Goal: Task Accomplishment & Management: Manage account settings

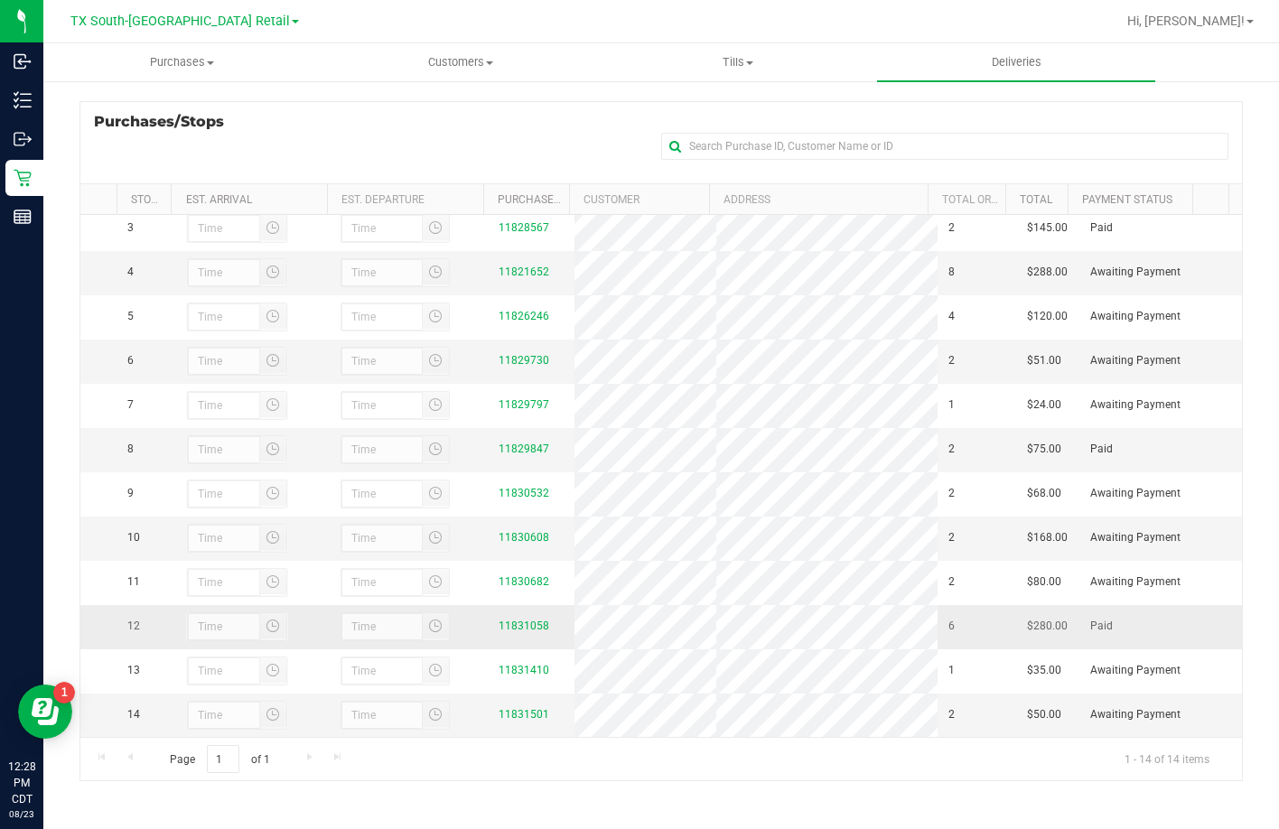
scroll to position [137, 0]
click at [367, 118] on div "Purchases/Stops + Add Purchase" at bounding box center [660, 142] width 1163 height 82
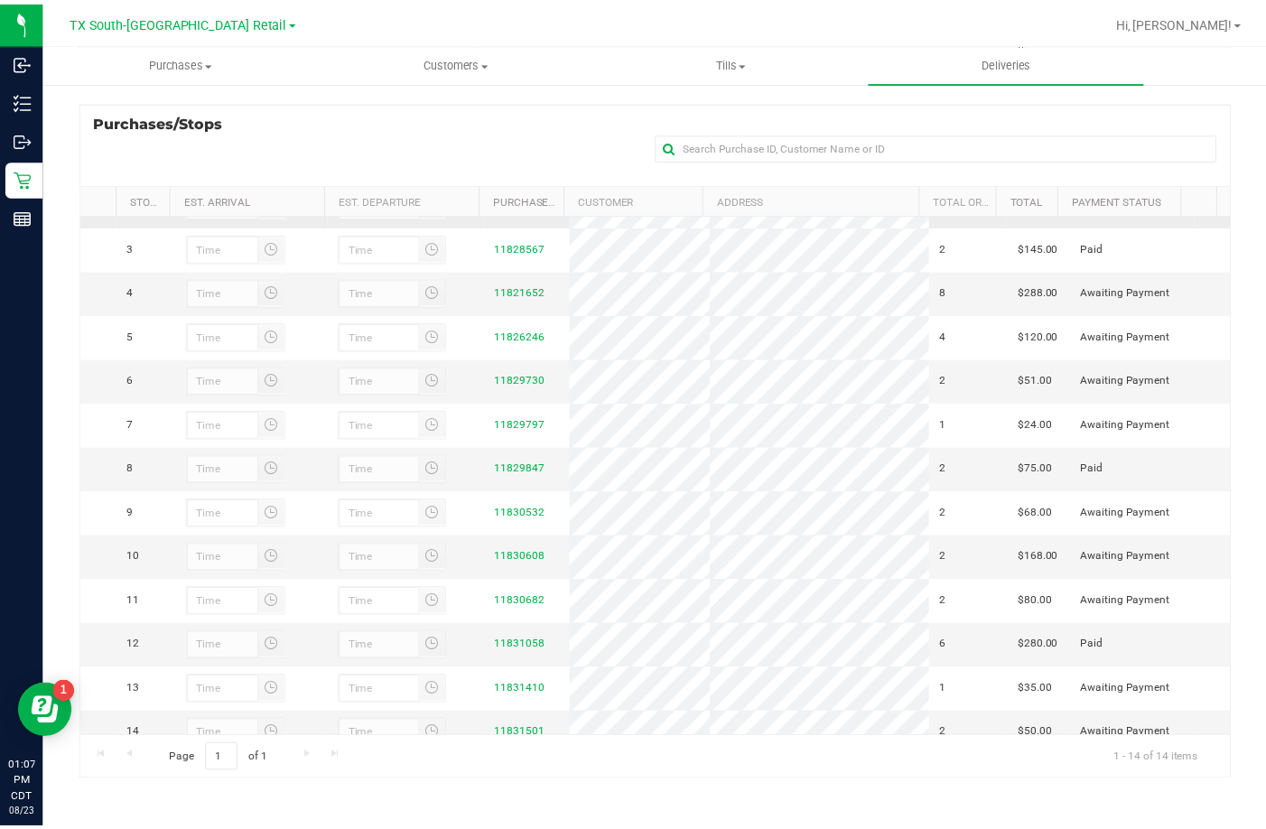
scroll to position [0, 0]
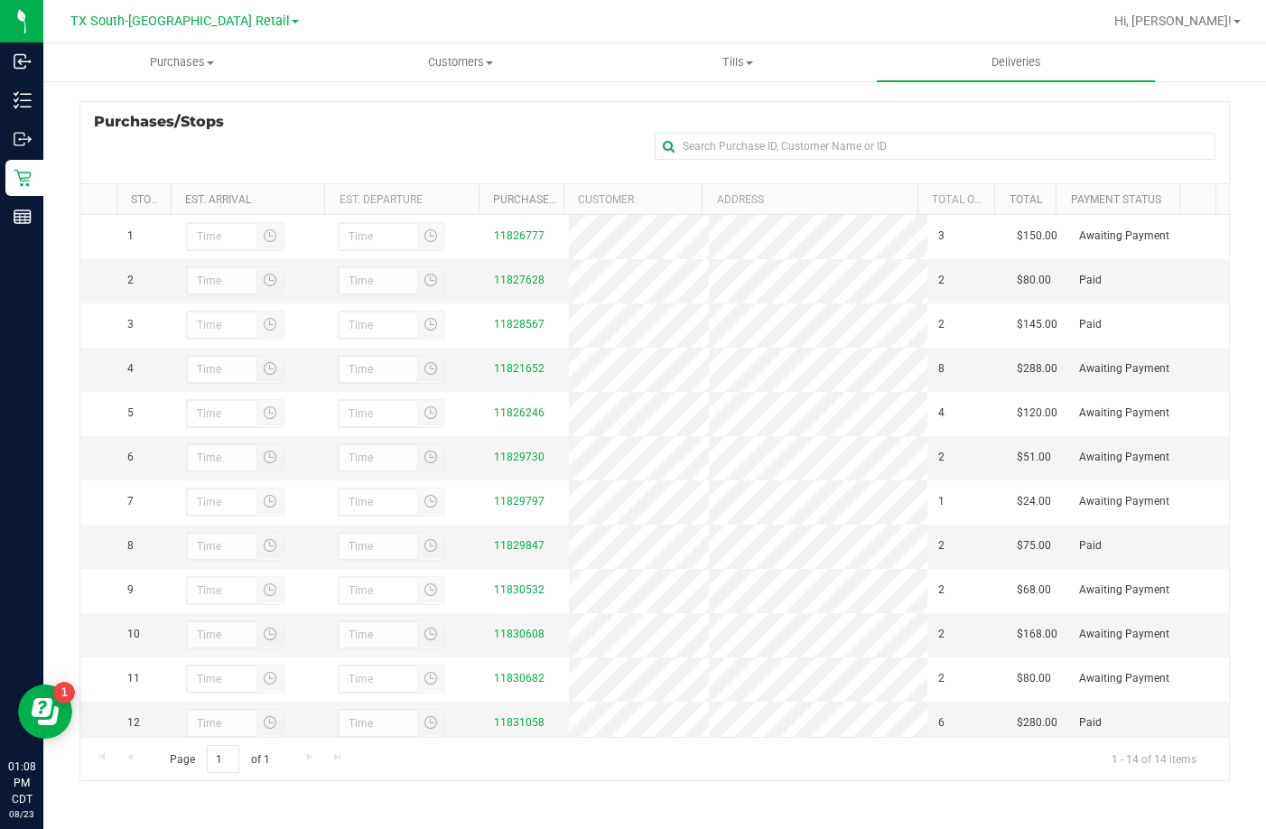
click at [529, 152] on div "Purchases/Stops + Add Purchase" at bounding box center [654, 142] width 1151 height 82
click at [437, 121] on div "Purchases/Stops + Add Purchase" at bounding box center [654, 142] width 1151 height 82
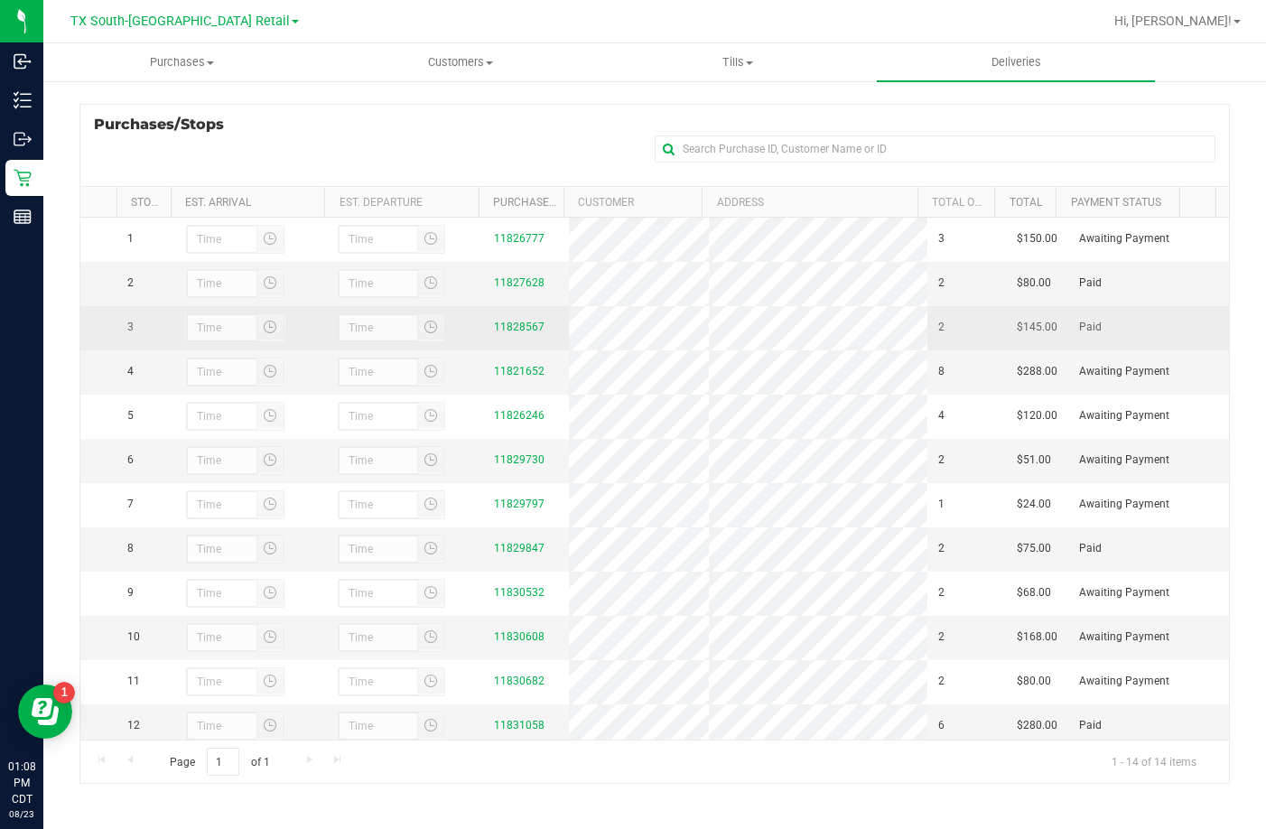
scroll to position [241, 0]
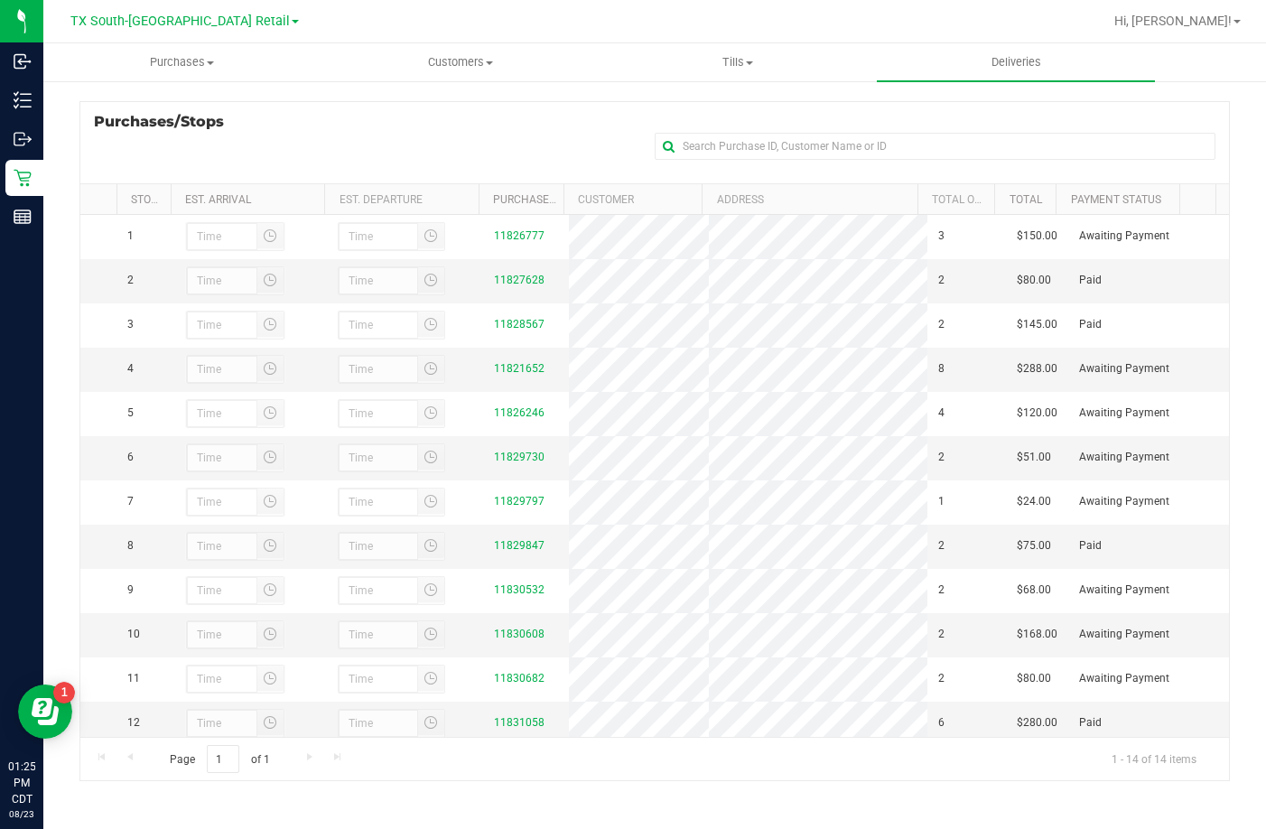
click at [304, 111] on div "Purchases/Stops + Add Purchase" at bounding box center [654, 142] width 1151 height 82
click at [516, 463] on link "11829730" at bounding box center [519, 457] width 51 height 13
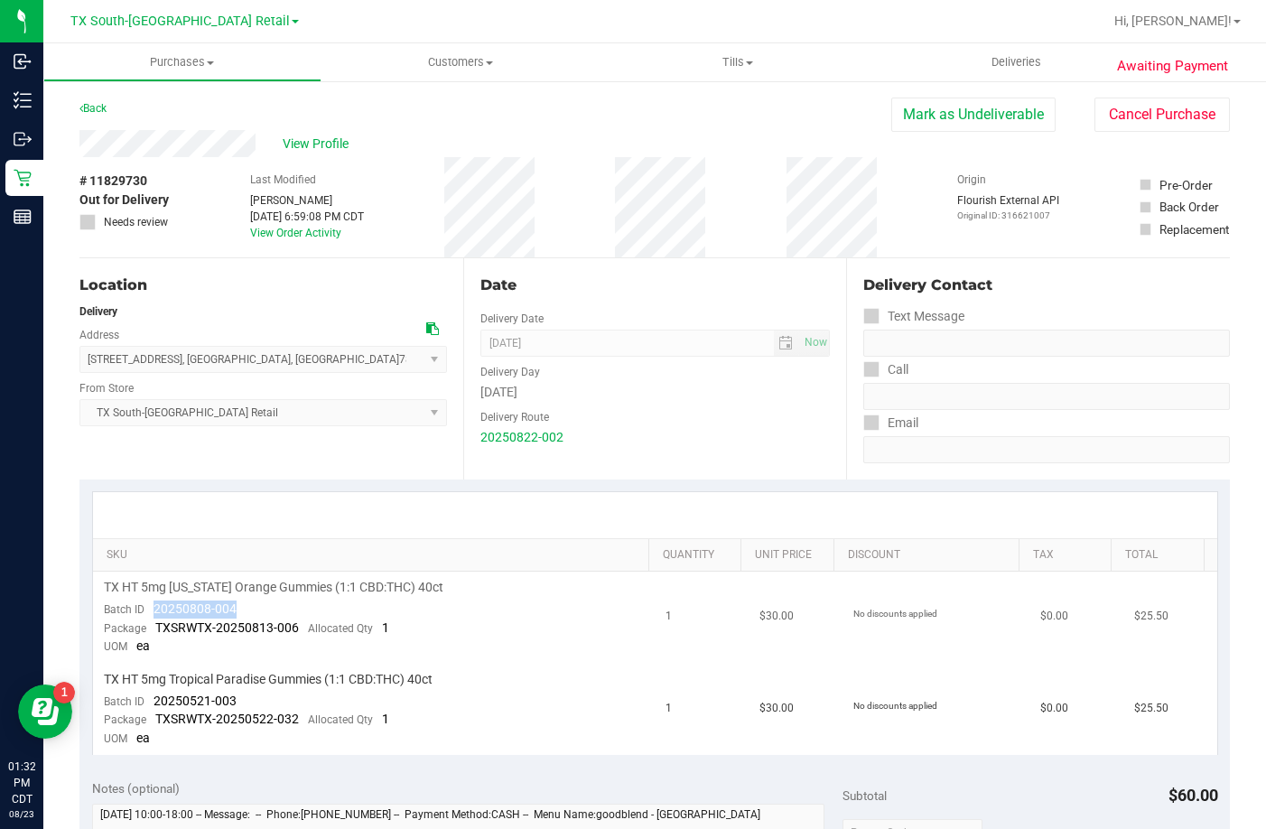
drag, startPoint x: 259, startPoint y: 612, endPoint x: 154, endPoint y: 613, distance: 104.8
click at [154, 613] on td "TX HT 5mg Texas Orange Gummies (1:1 CBD:THC) 40ct Batch ID 20250808-004 Package…" at bounding box center [374, 618] width 563 height 92
drag, startPoint x: 260, startPoint y: 695, endPoint x: 152, endPoint y: 697, distance: 108.4
click at [152, 697] on td "TX HT 5mg Tropical Paradise Gummies (1:1 CBD:THC) 40ct Batch ID 20250521-003 Pa…" at bounding box center [374, 709] width 563 height 91
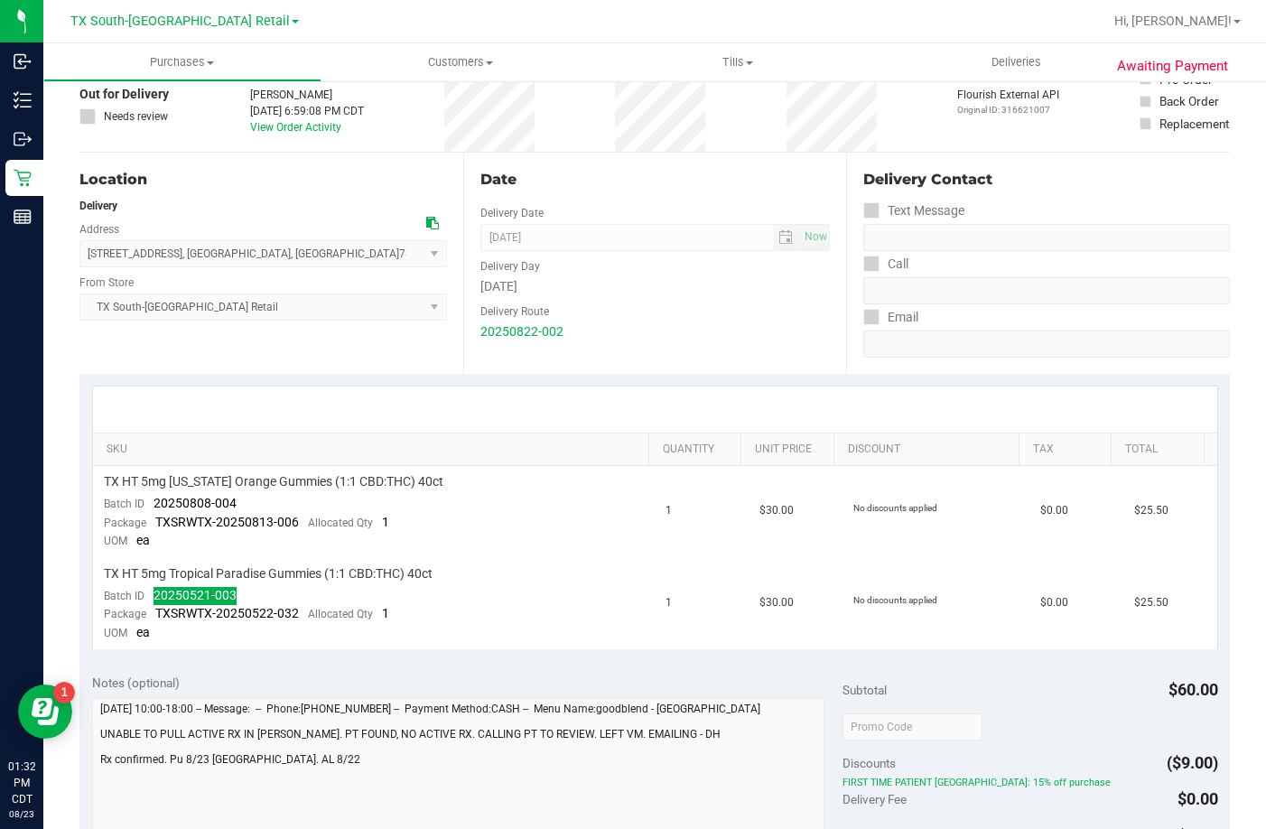
scroll to position [271, 0]
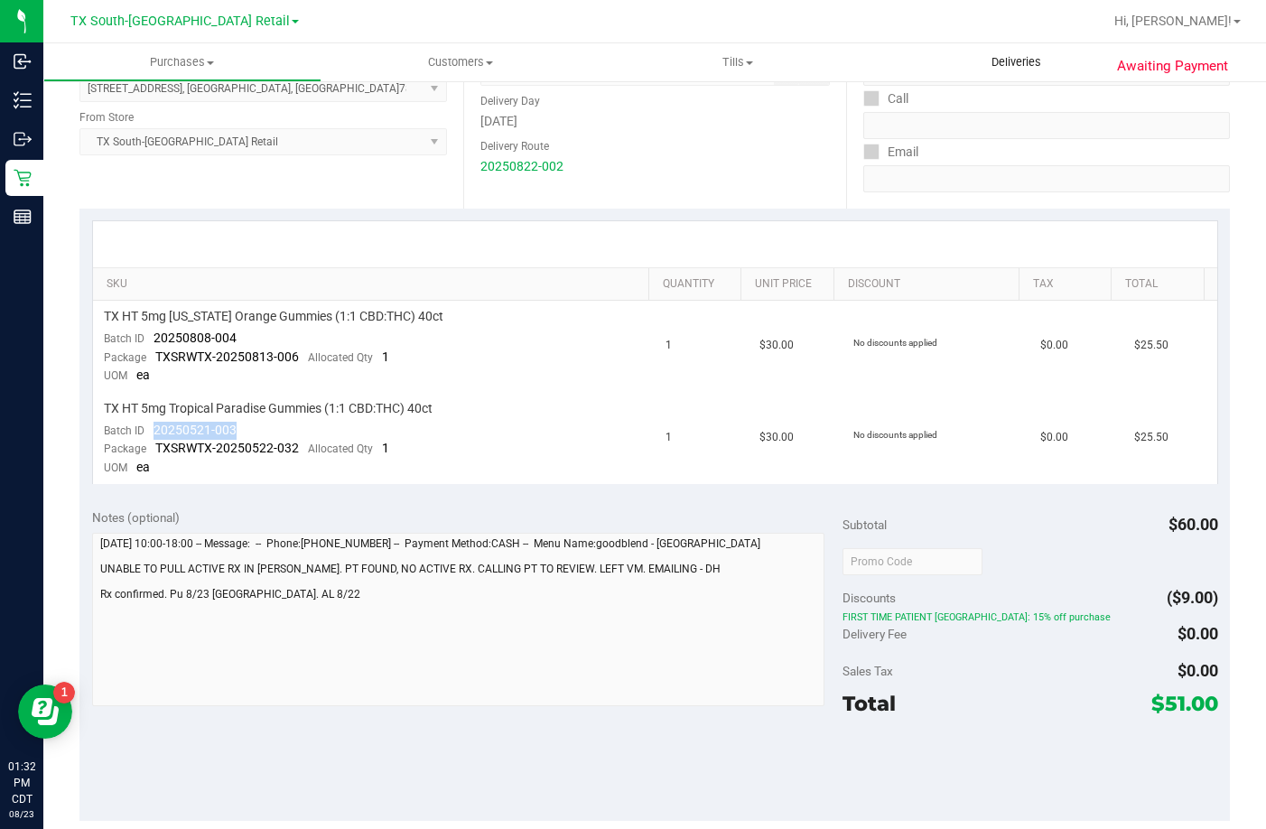
click at [991, 50] on uib-tab-heading "Deliveries" at bounding box center [1016, 62] width 278 height 38
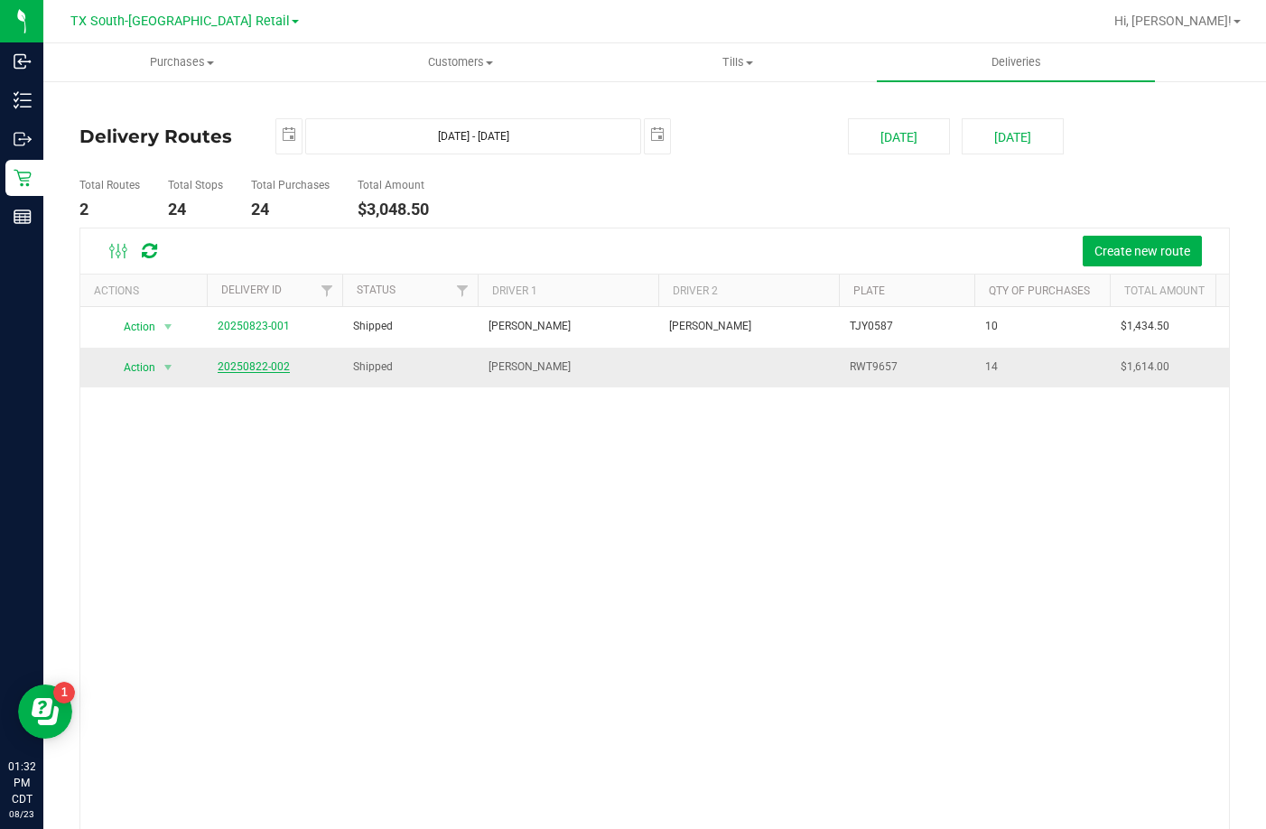
click at [267, 370] on link "20250822-002" at bounding box center [254, 366] width 72 height 13
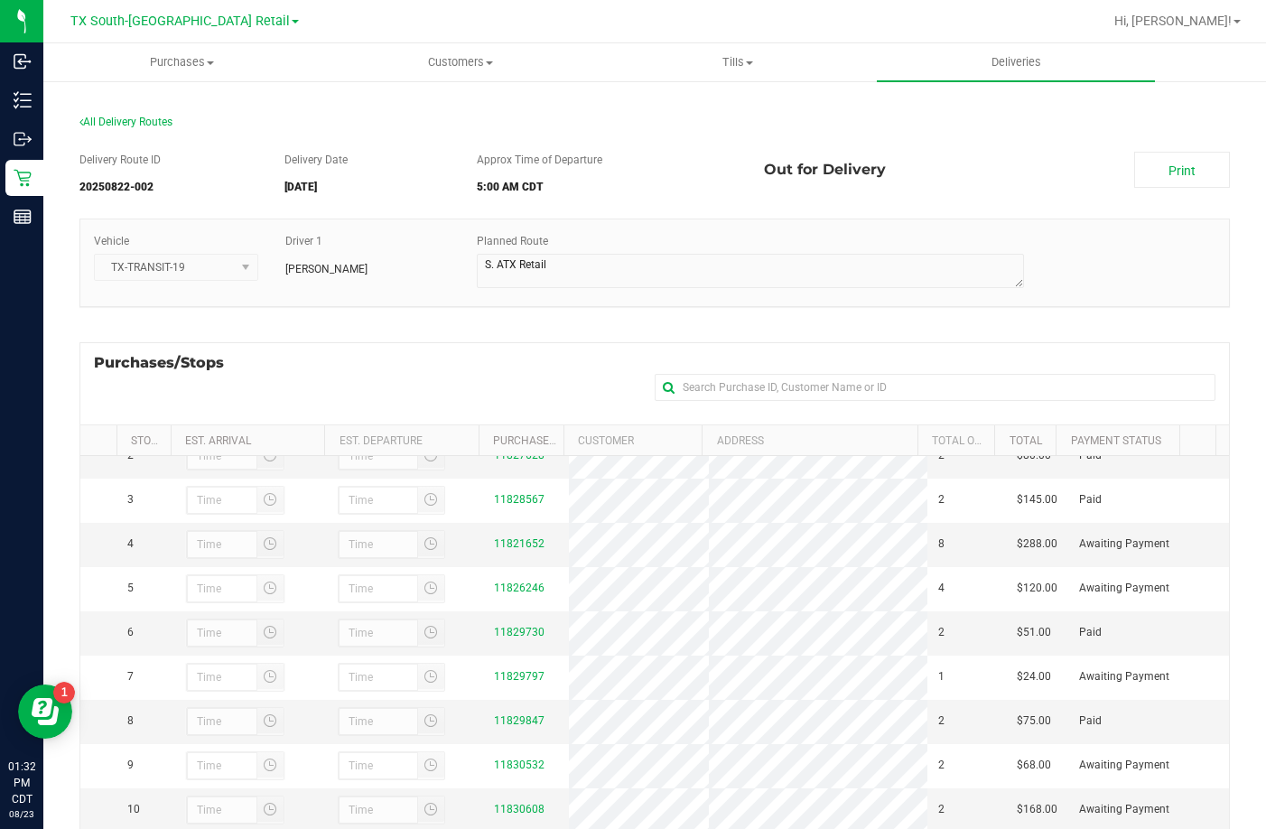
scroll to position [143, 0]
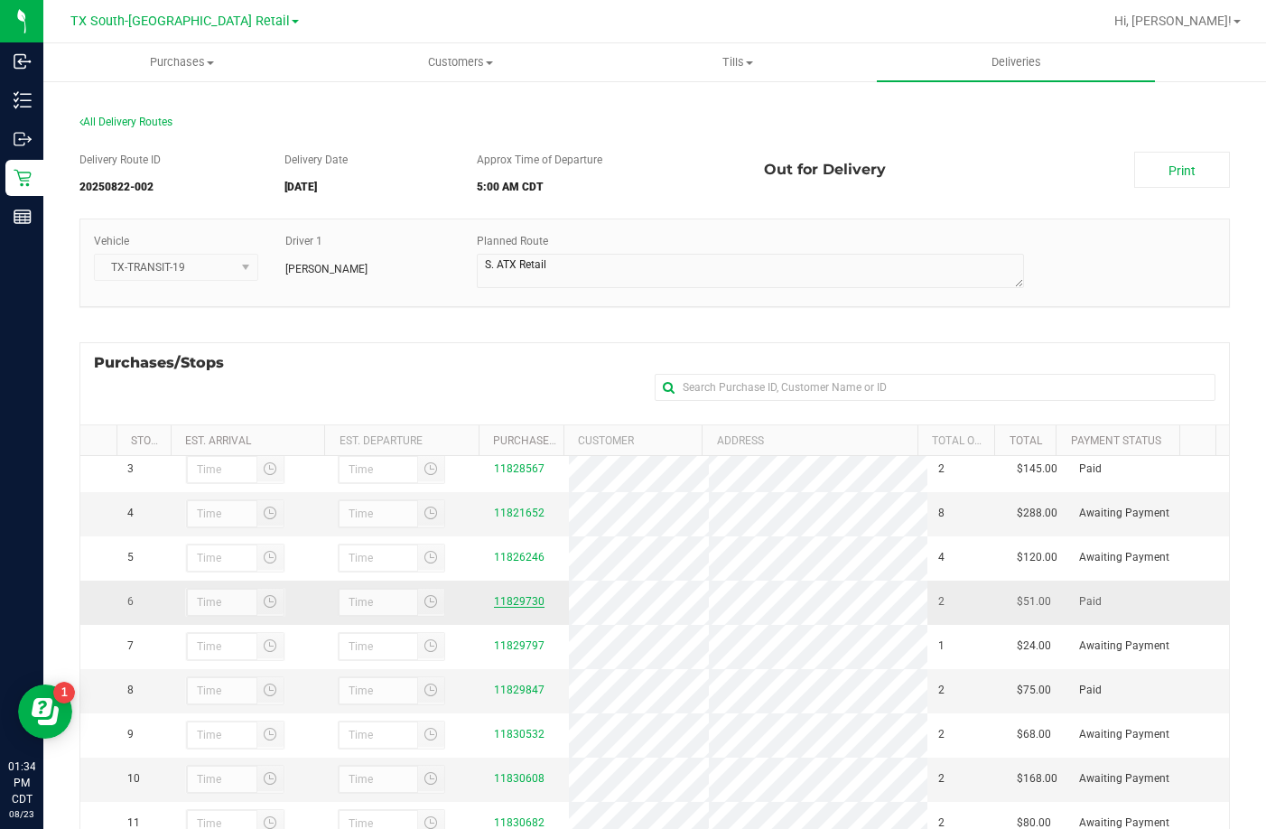
click at [516, 595] on link "11829730" at bounding box center [519, 601] width 51 height 13
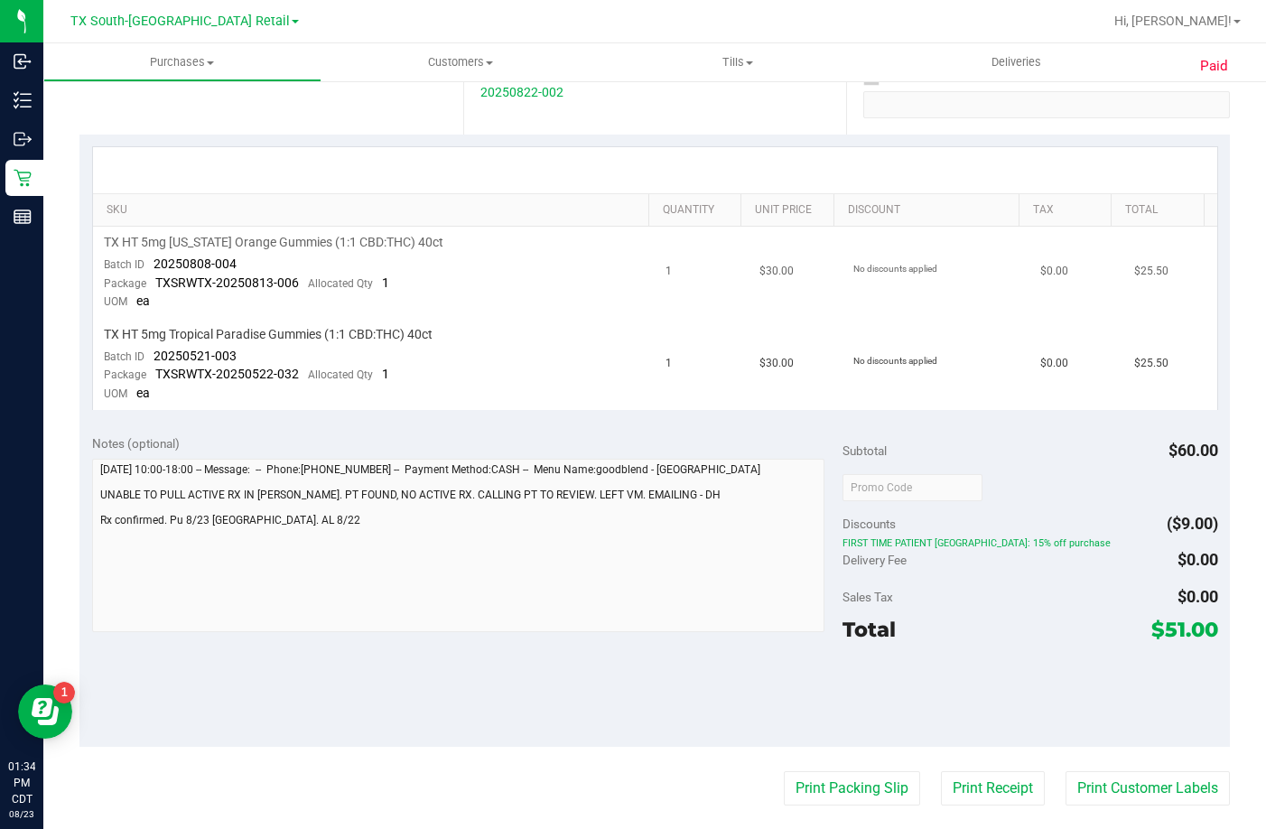
scroll to position [701, 0]
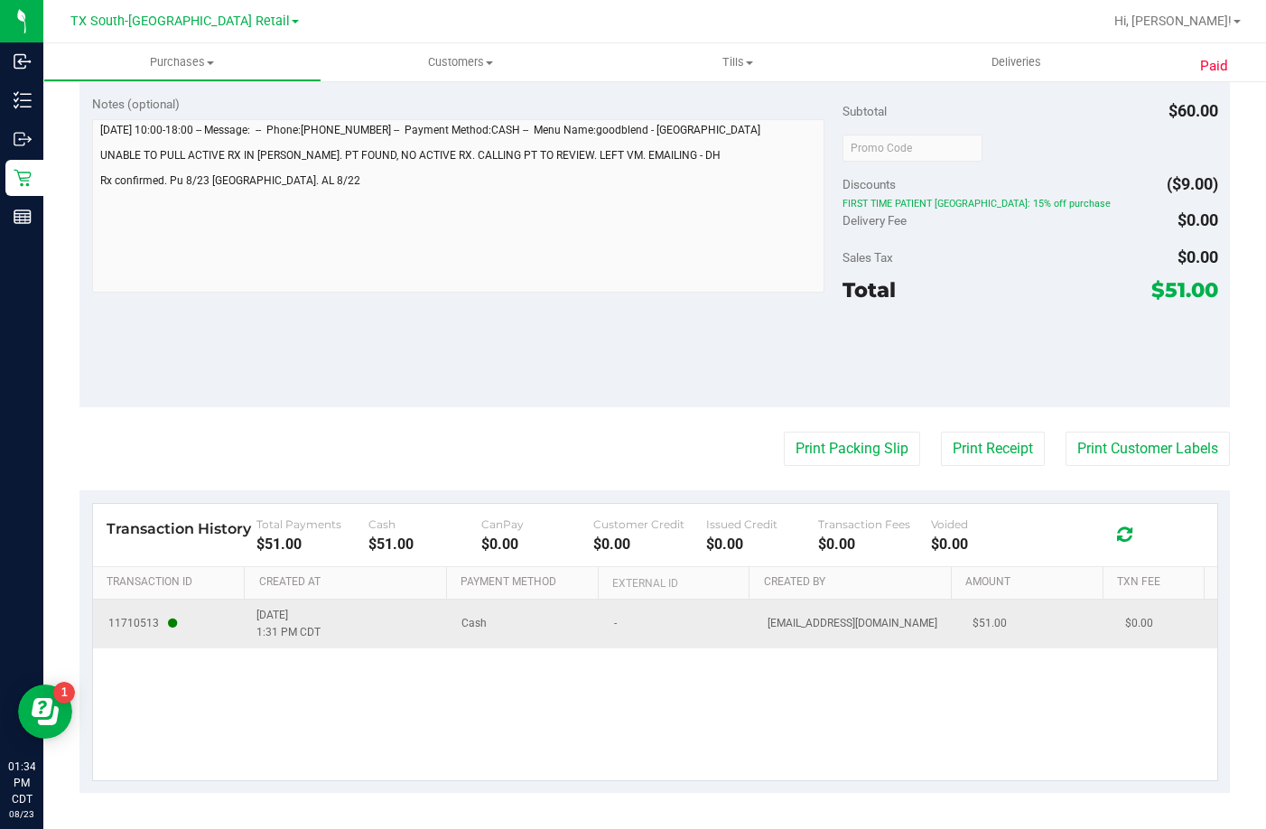
click at [334, 632] on td "8/23/2025 1:31 PM CDT" at bounding box center [348, 624] width 204 height 49
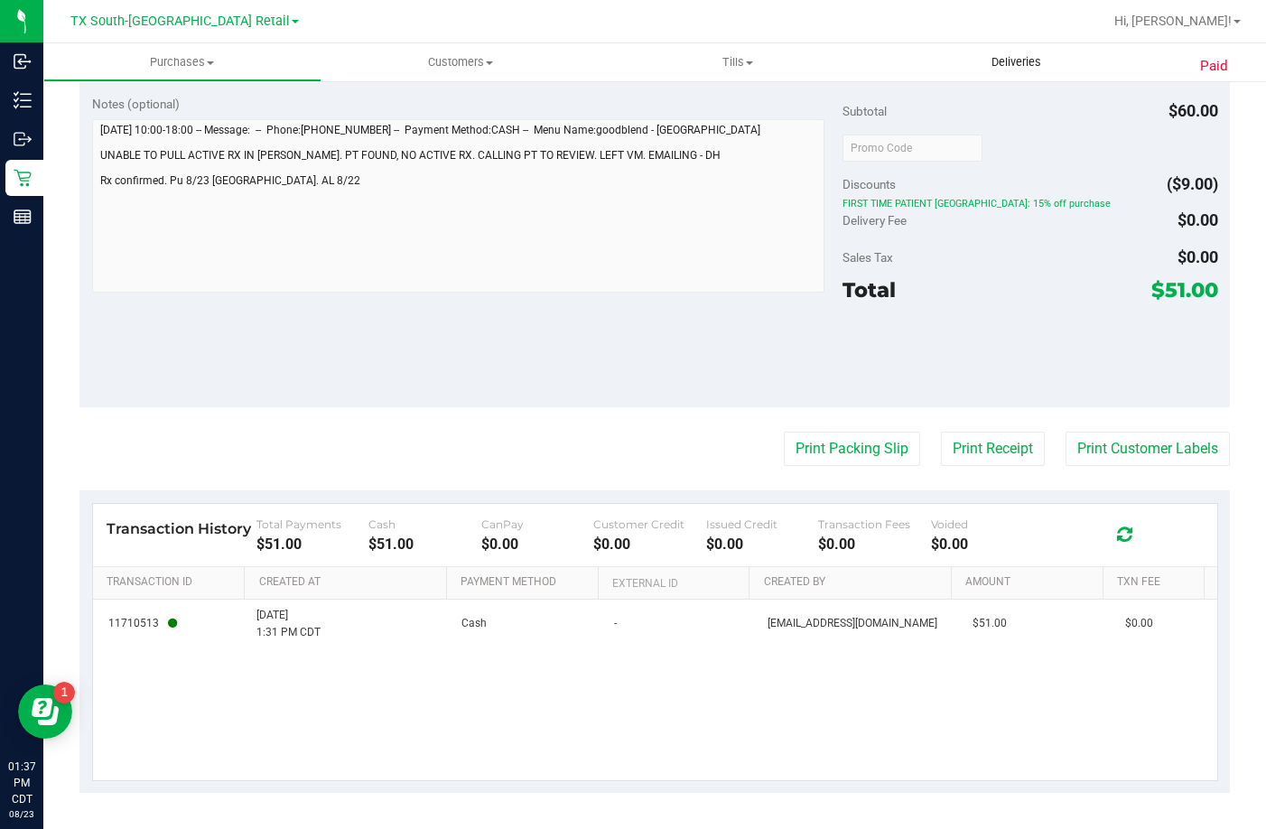
click at [1040, 59] on span "Deliveries" at bounding box center [1016, 62] width 98 height 16
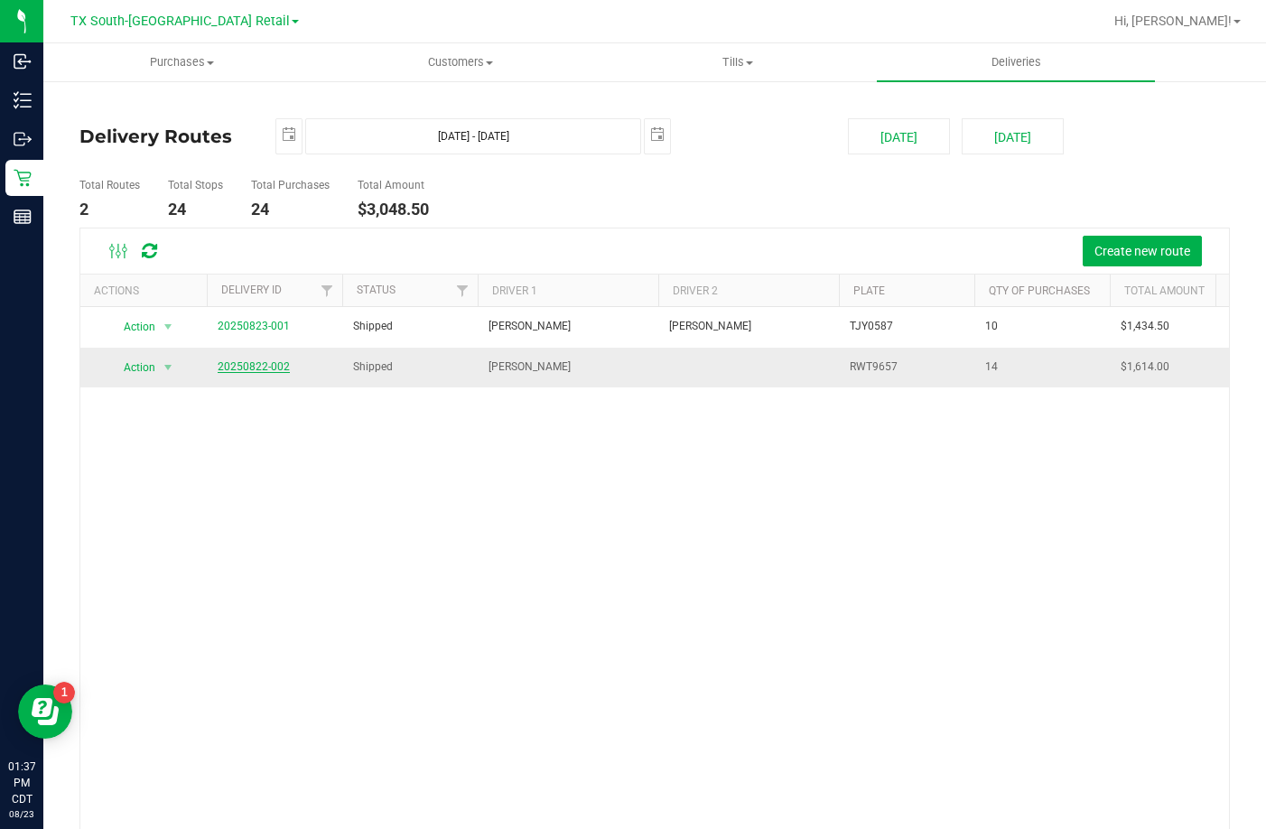
click at [249, 367] on link "20250822-002" at bounding box center [254, 366] width 72 height 13
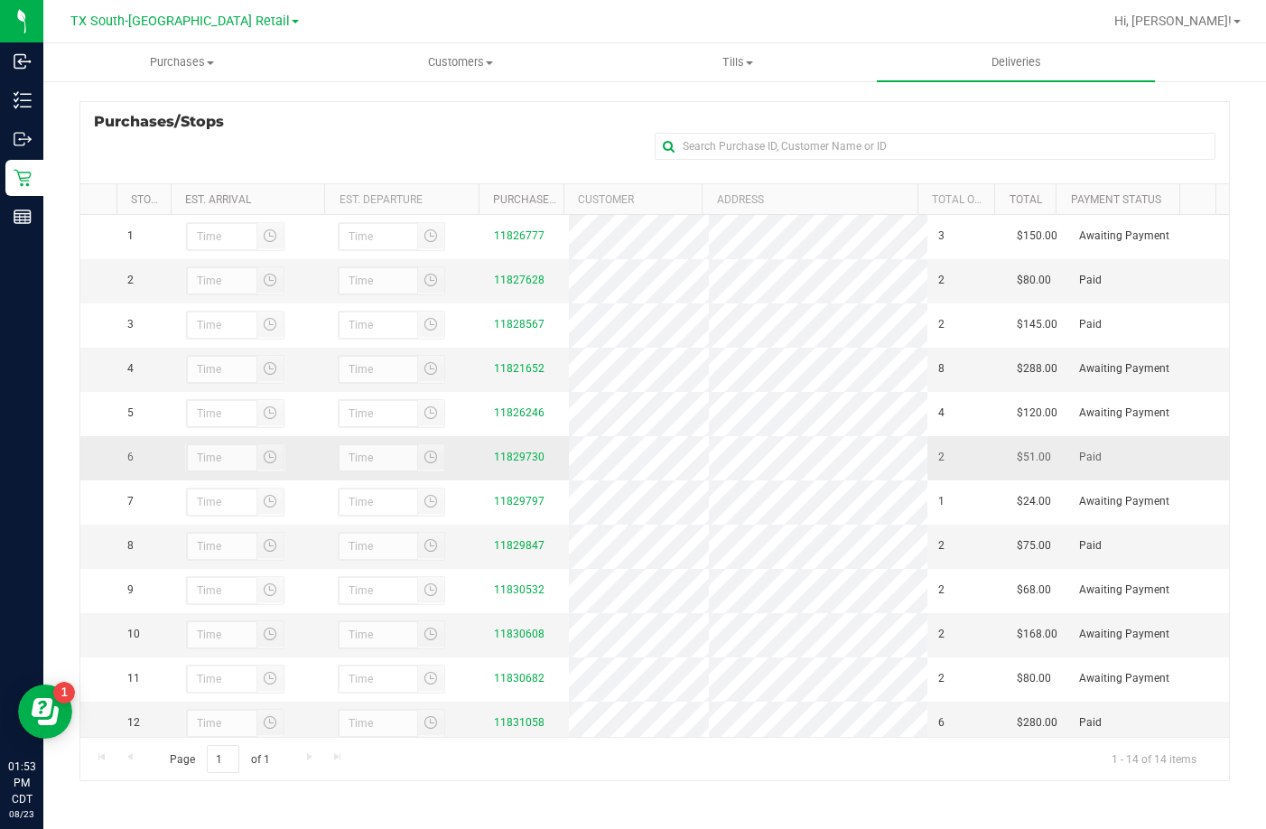
scroll to position [143, 0]
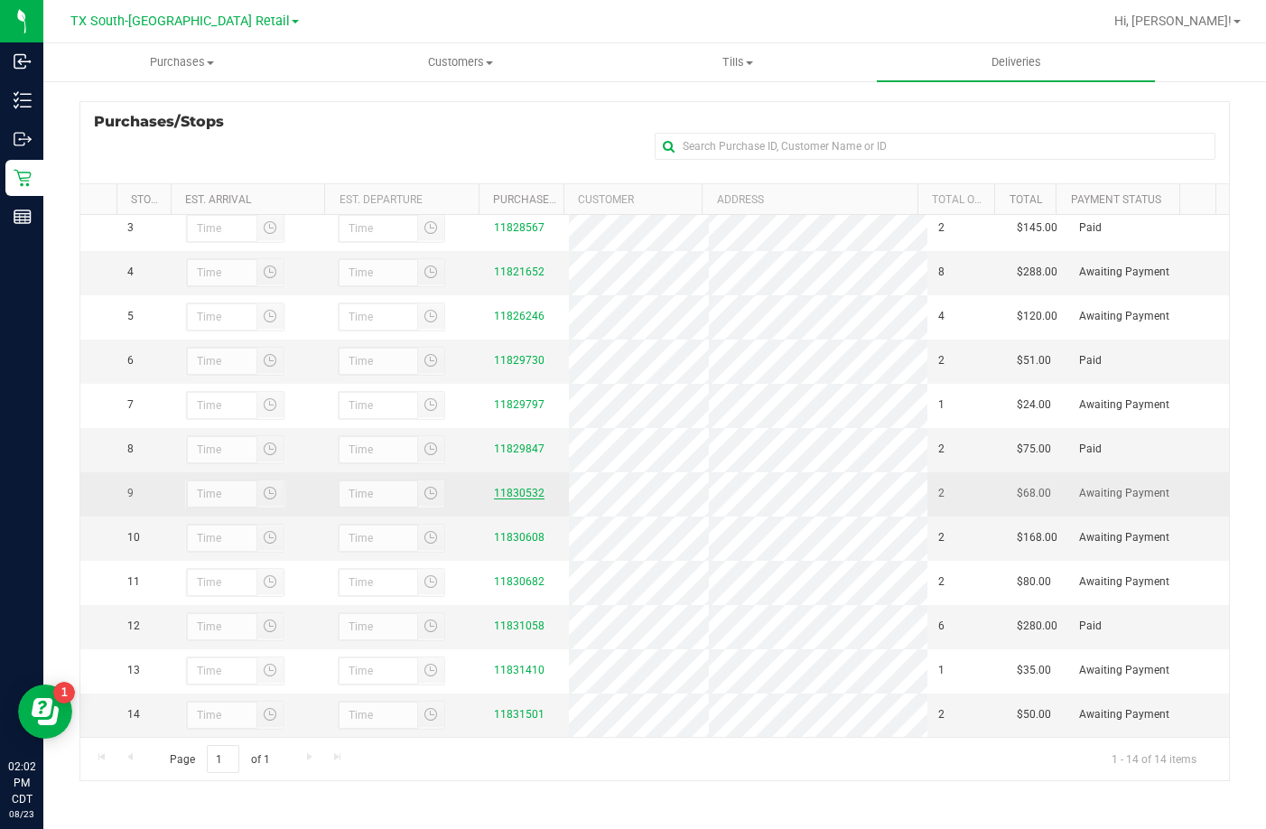
click at [498, 487] on link "11830532" at bounding box center [519, 493] width 51 height 13
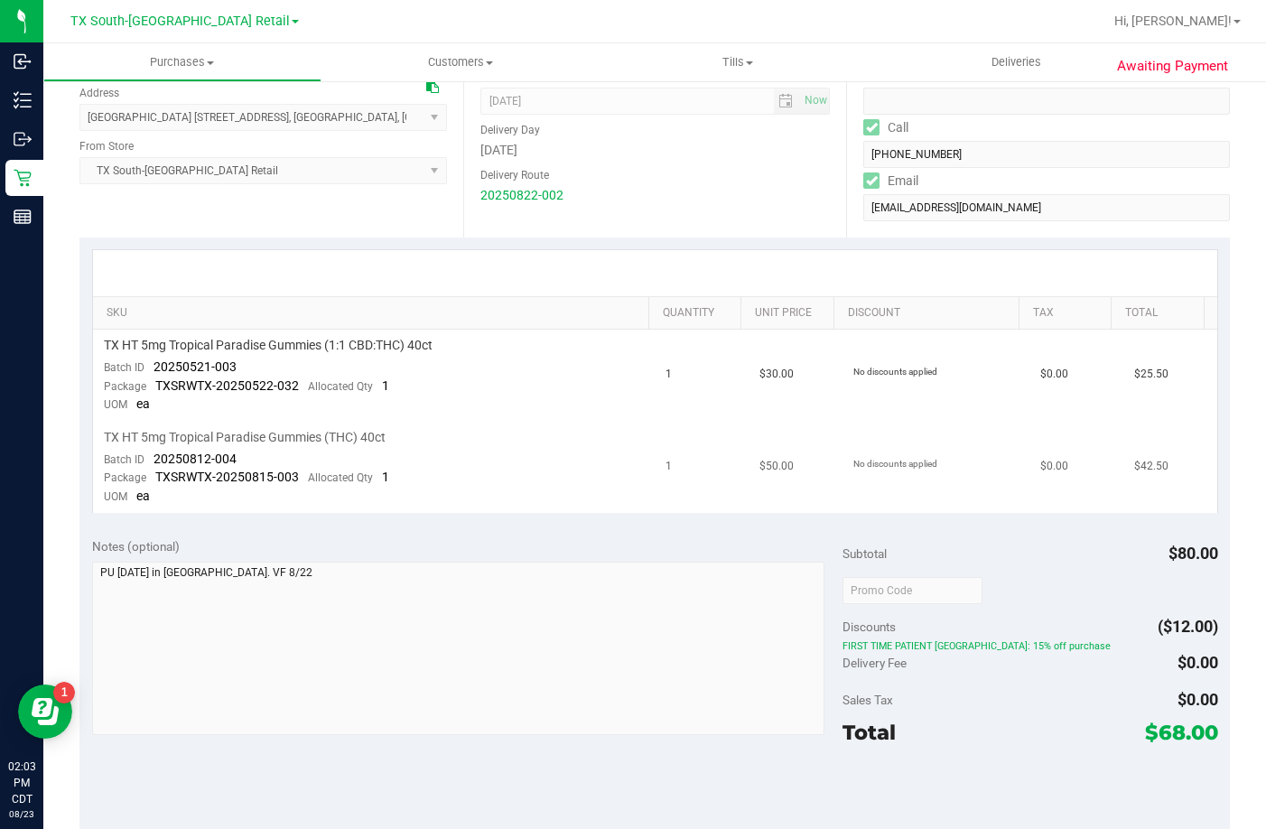
scroll to position [271, 0]
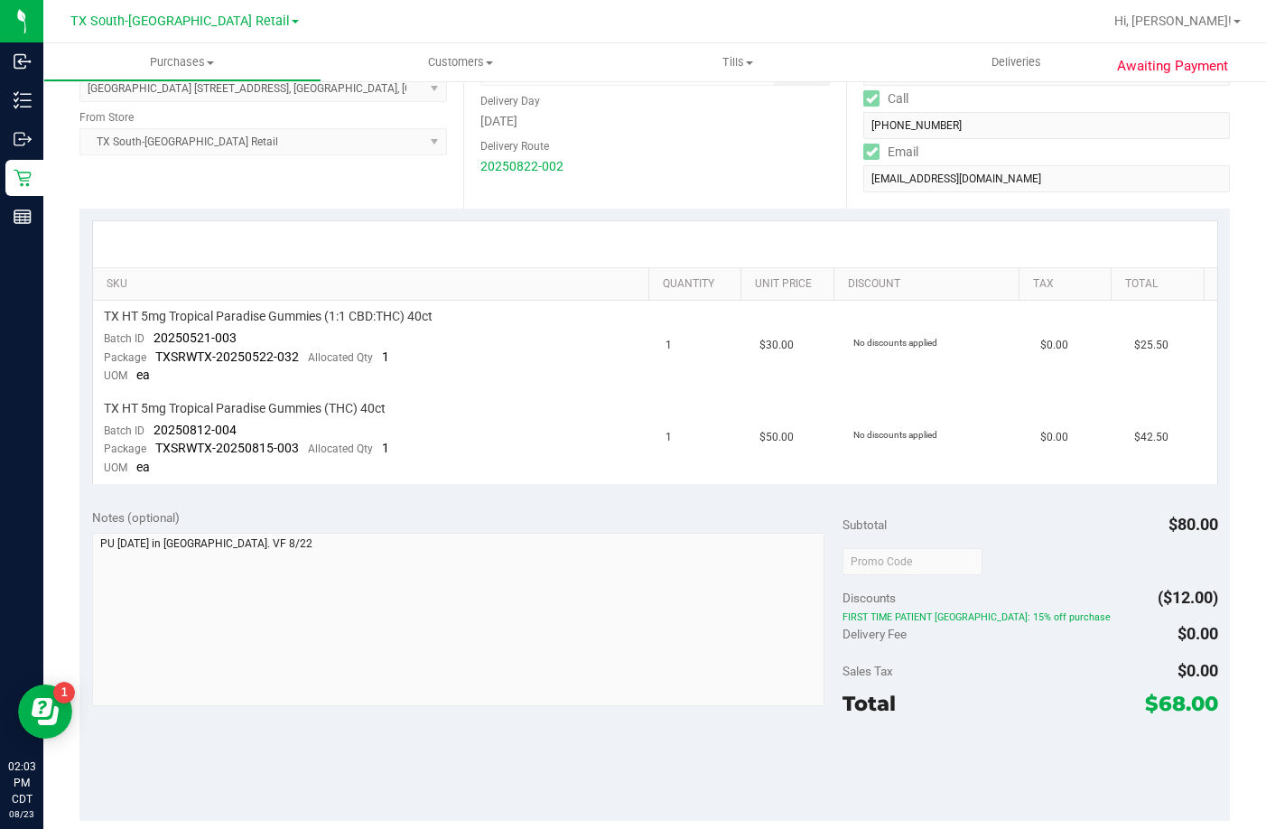
click at [920, 627] on div "Delivery Fee $0.00" at bounding box center [1031, 634] width 376 height 33
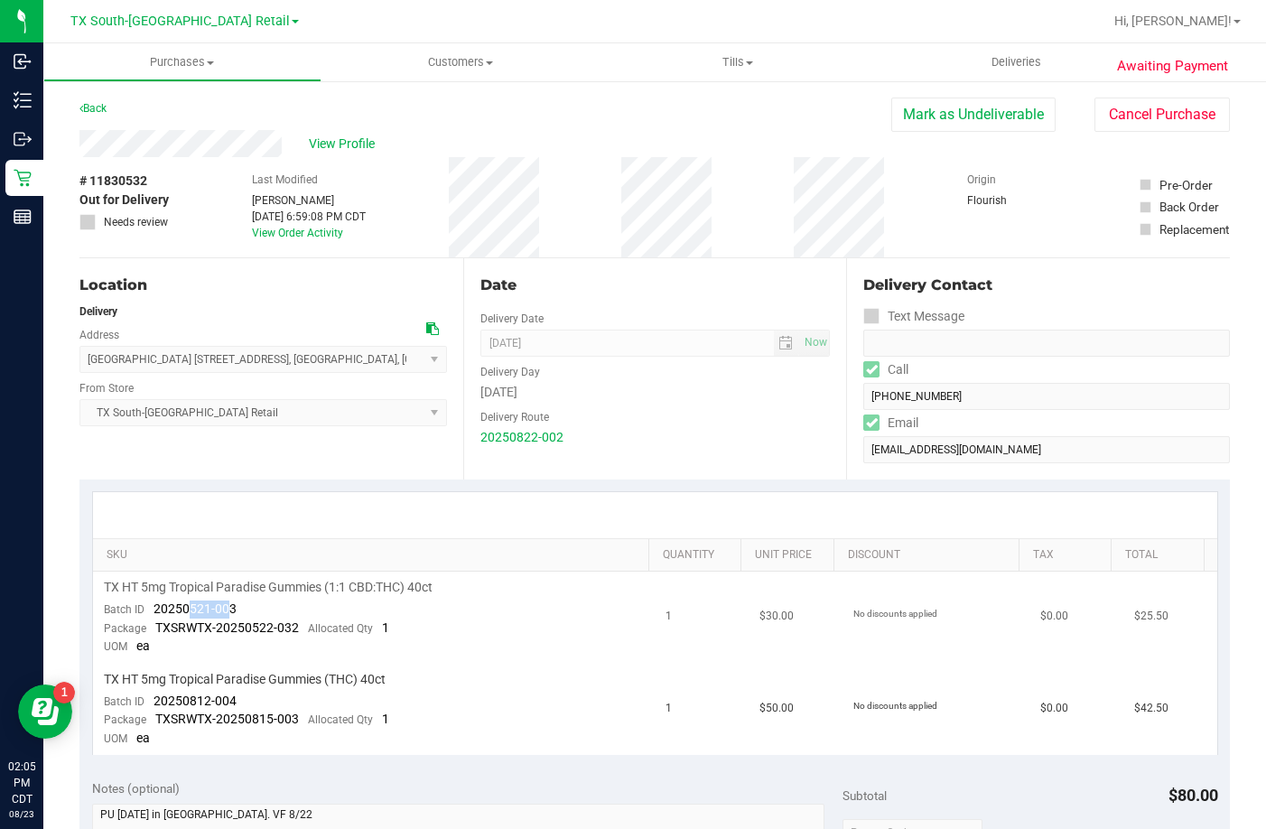
drag, startPoint x: 230, startPoint y: 607, endPoint x: 194, endPoint y: 602, distance: 36.4
click at [190, 603] on span "20250521-003" at bounding box center [195, 609] width 83 height 14
click at [260, 602] on td "TX HT 5mg Tropical Paradise Gummies (1:1 CBD:THC) 40ct Batch ID 20250521-003 Pa…" at bounding box center [374, 618] width 563 height 92
drag, startPoint x: 236, startPoint y: 607, endPoint x: 152, endPoint y: 606, distance: 84.0
click at [152, 606] on td "TX HT 5mg Tropical Paradise Gummies (1:1 CBD:THC) 40ct Batch ID 20250521-003 Pa…" at bounding box center [374, 618] width 563 height 92
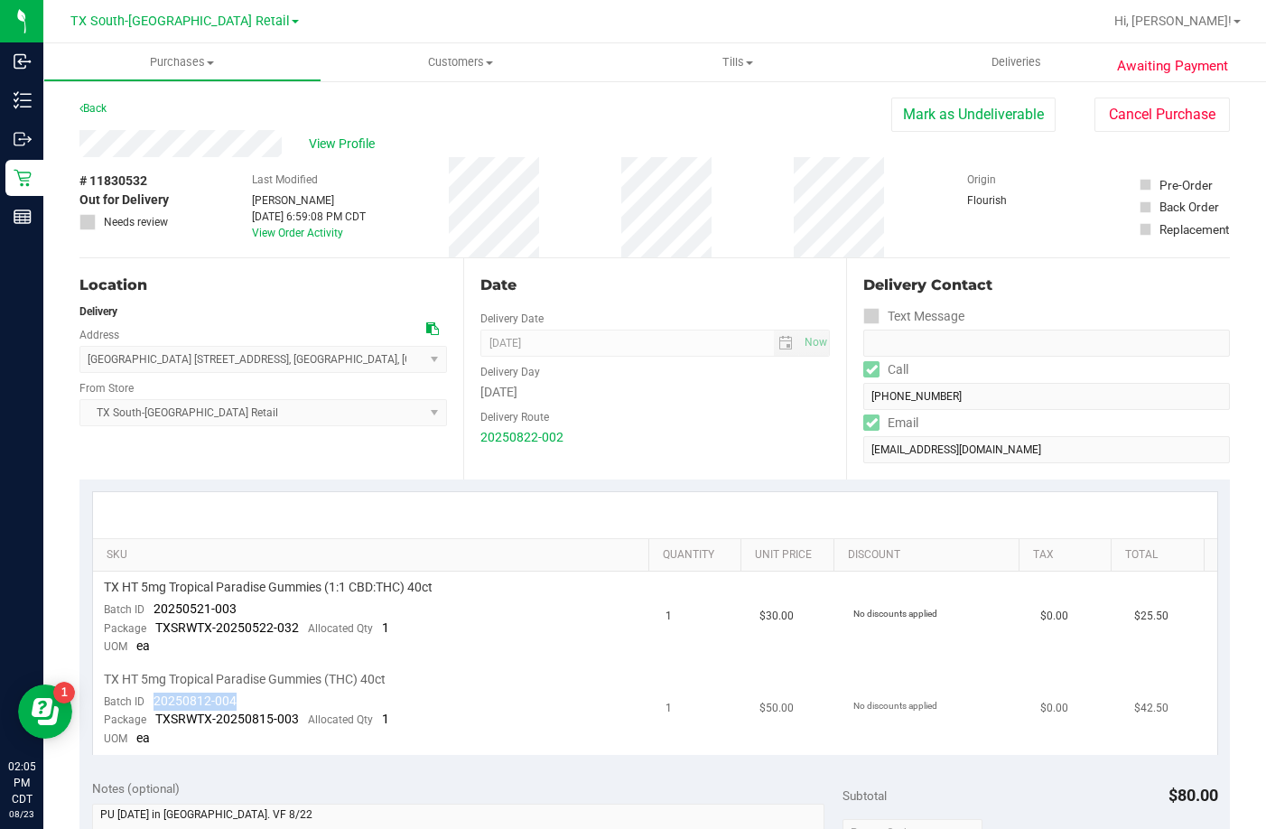
drag, startPoint x: 254, startPoint y: 694, endPoint x: 153, endPoint y: 702, distance: 101.5
click at [153, 702] on td "TX HT 5mg Tropical Paradise Gummies (THC) 40ct Batch ID 20250812-004 Package TX…" at bounding box center [374, 709] width 563 height 91
click at [1046, 68] on span "Deliveries" at bounding box center [1016, 62] width 98 height 16
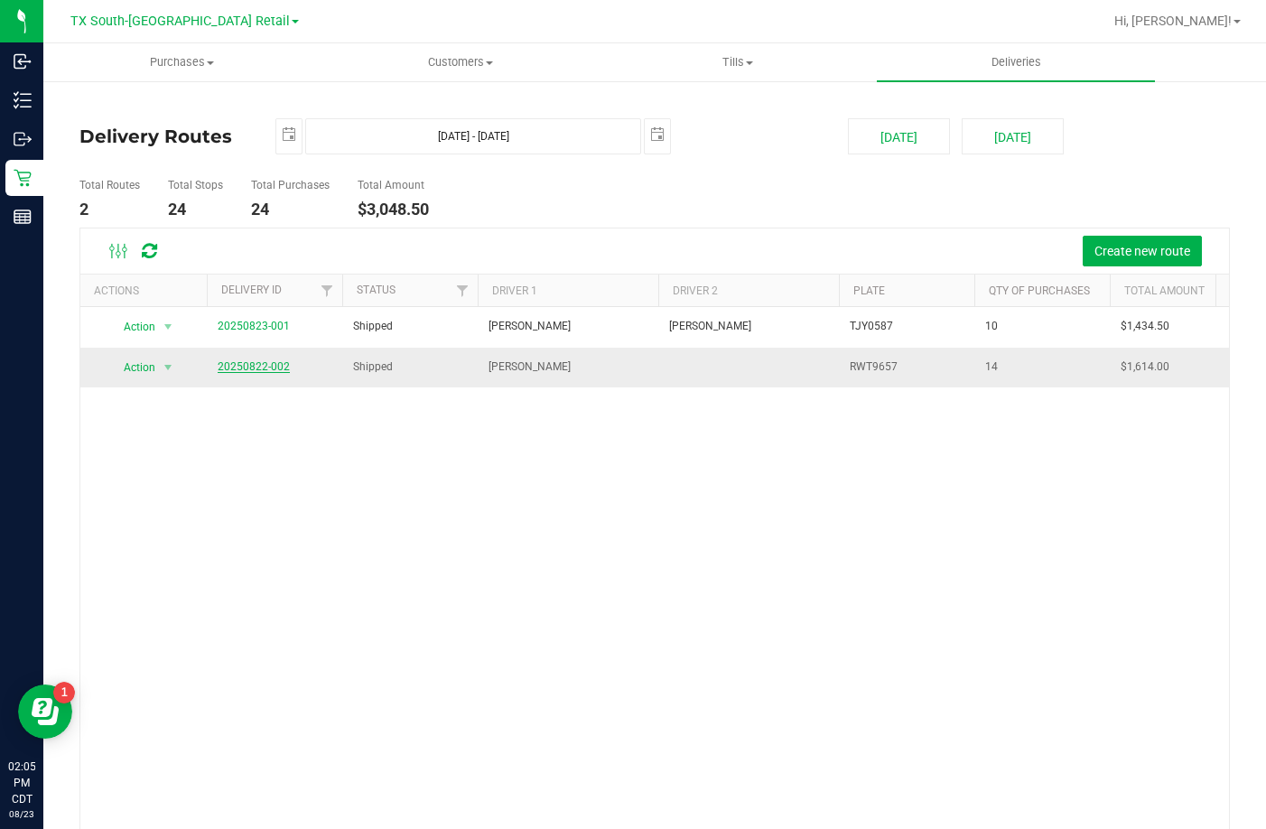
click at [276, 364] on link "20250822-002" at bounding box center [254, 366] width 72 height 13
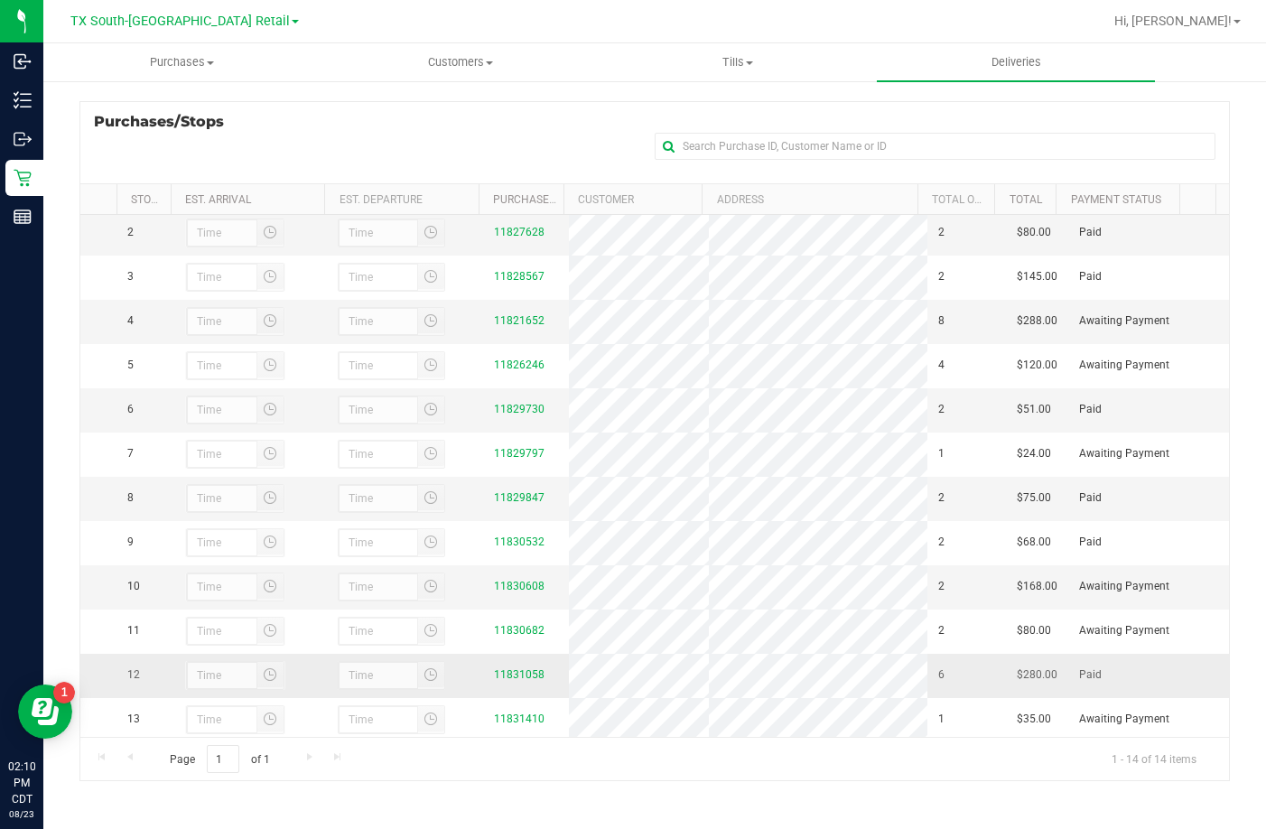
scroll to position [143, 0]
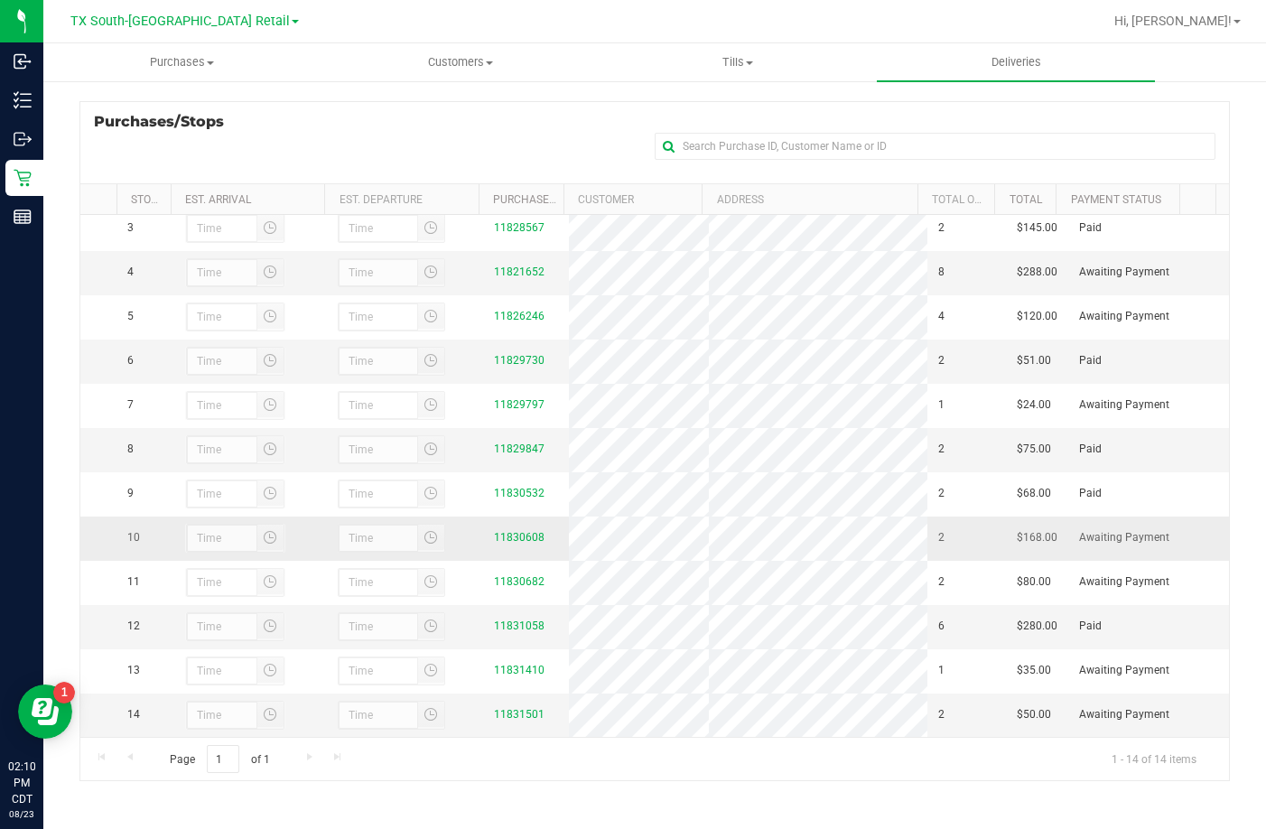
click at [454, 524] on div at bounding box center [405, 538] width 135 height 29
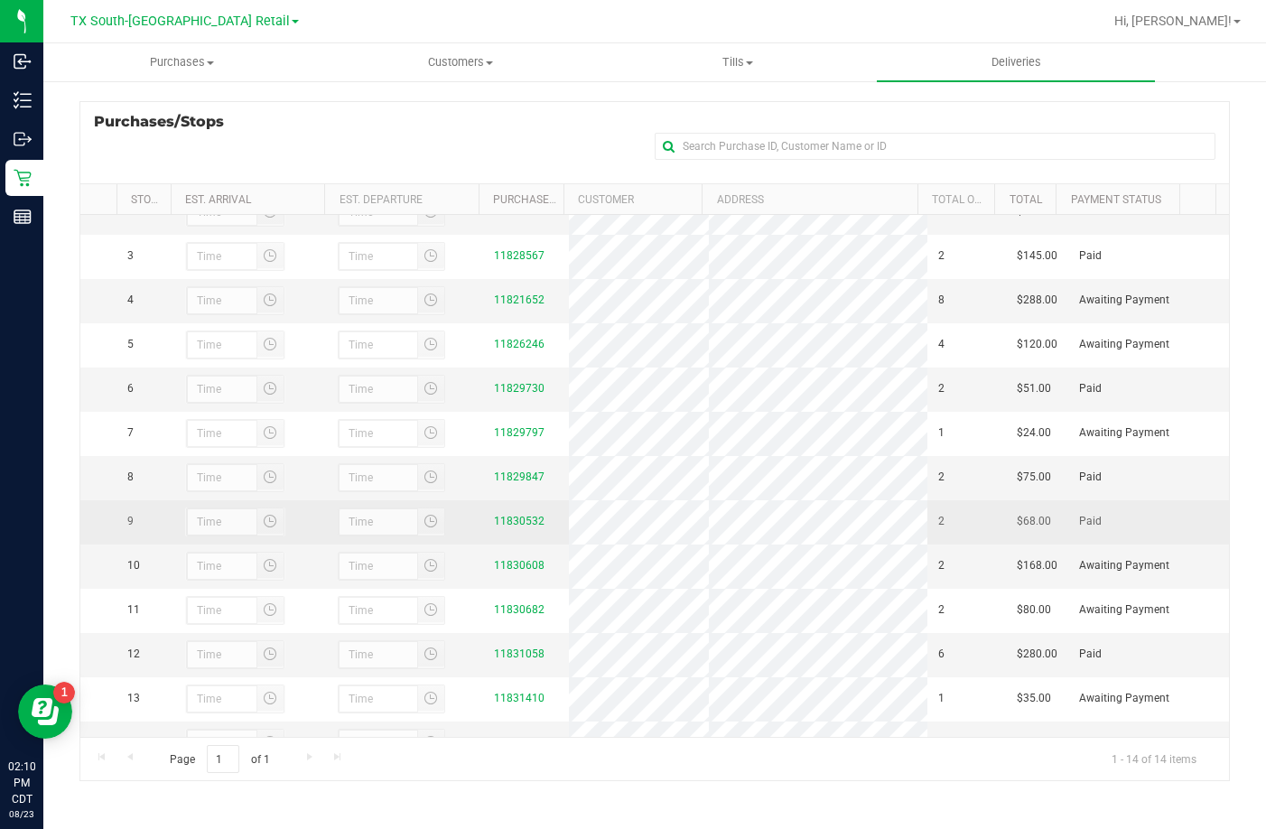
scroll to position [0, 0]
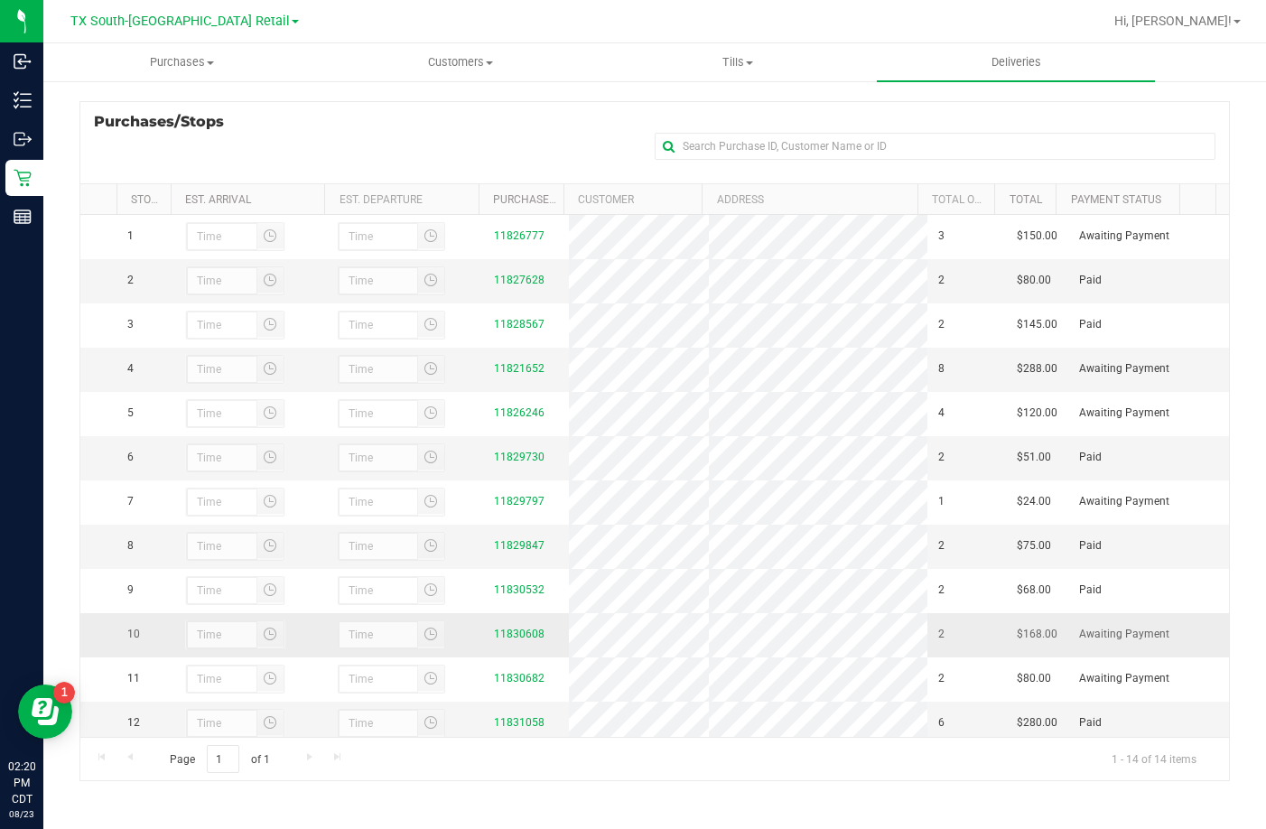
click at [501, 643] on div "11830608" at bounding box center [526, 634] width 64 height 17
click at [501, 640] on link "11830608" at bounding box center [519, 634] width 51 height 13
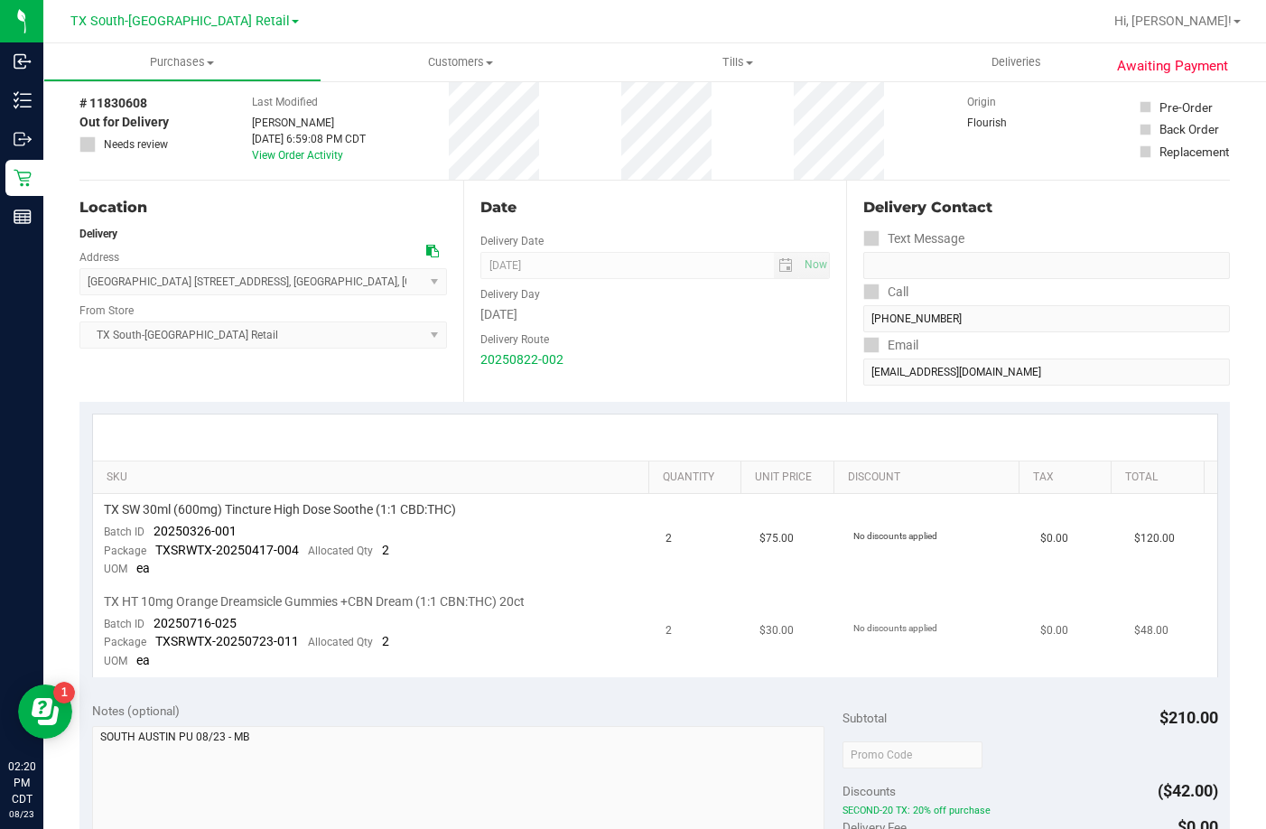
scroll to position [181, 0]
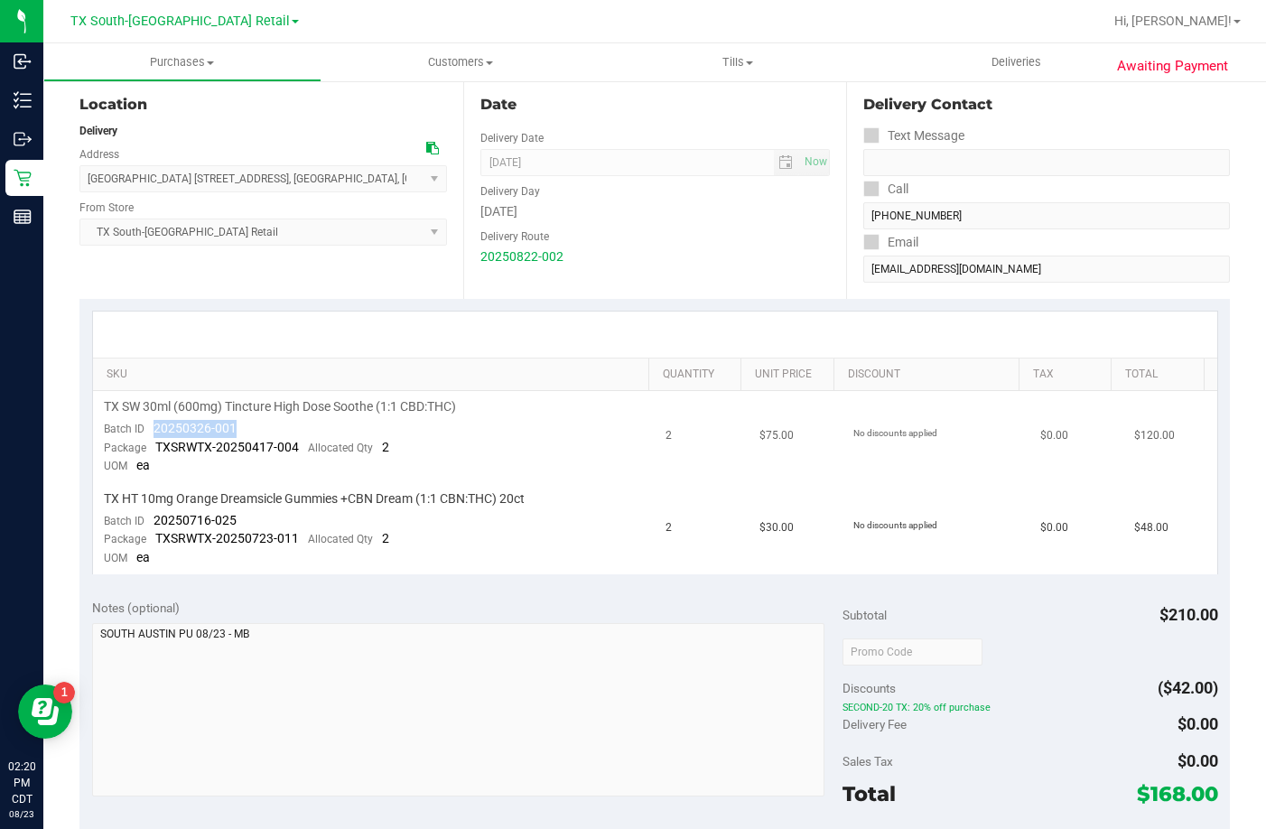
drag, startPoint x: 241, startPoint y: 421, endPoint x: 154, endPoint y: 429, distance: 87.1
click at [154, 429] on td "TX SW 30ml (600mg) Tincture High Dose Soothe (1:1 CBD:THC) Batch ID 20250326-00…" at bounding box center [374, 437] width 563 height 92
click at [359, 422] on td "TX SW 30ml (600mg) Tincture High Dose Soothe (1:1 CBD:THC) Batch ID 20250326-00…" at bounding box center [374, 437] width 563 height 92
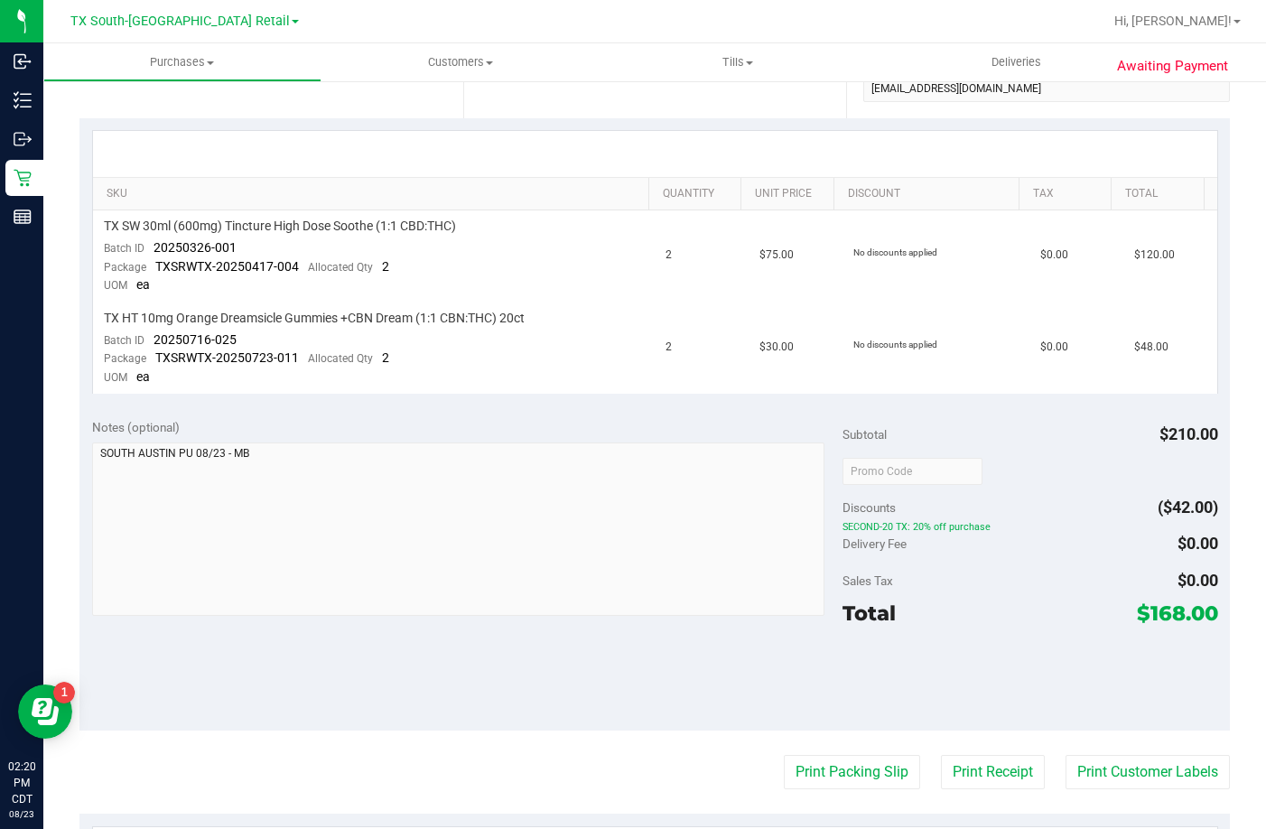
scroll to position [0, 0]
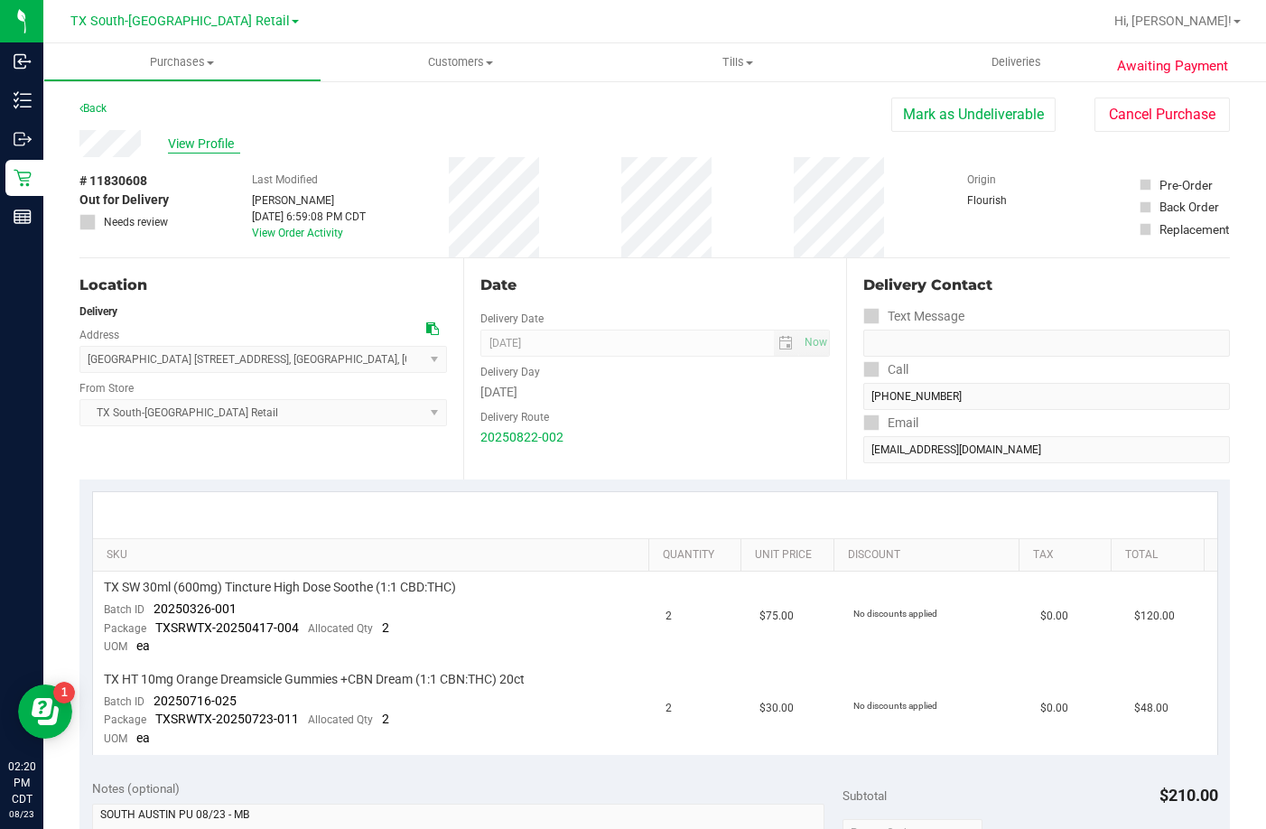
click at [196, 139] on span "View Profile" at bounding box center [204, 144] width 72 height 19
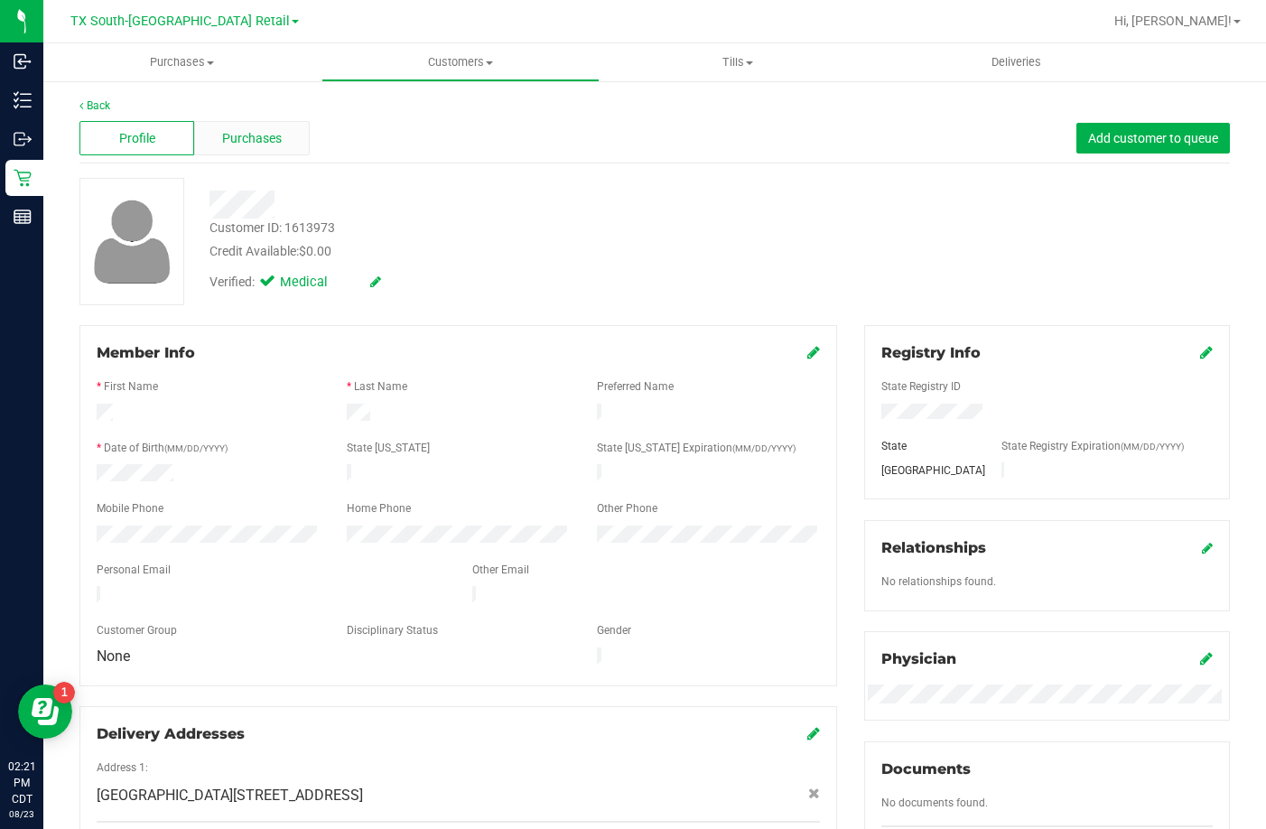
click at [254, 137] on span "Purchases" at bounding box center [252, 138] width 60 height 19
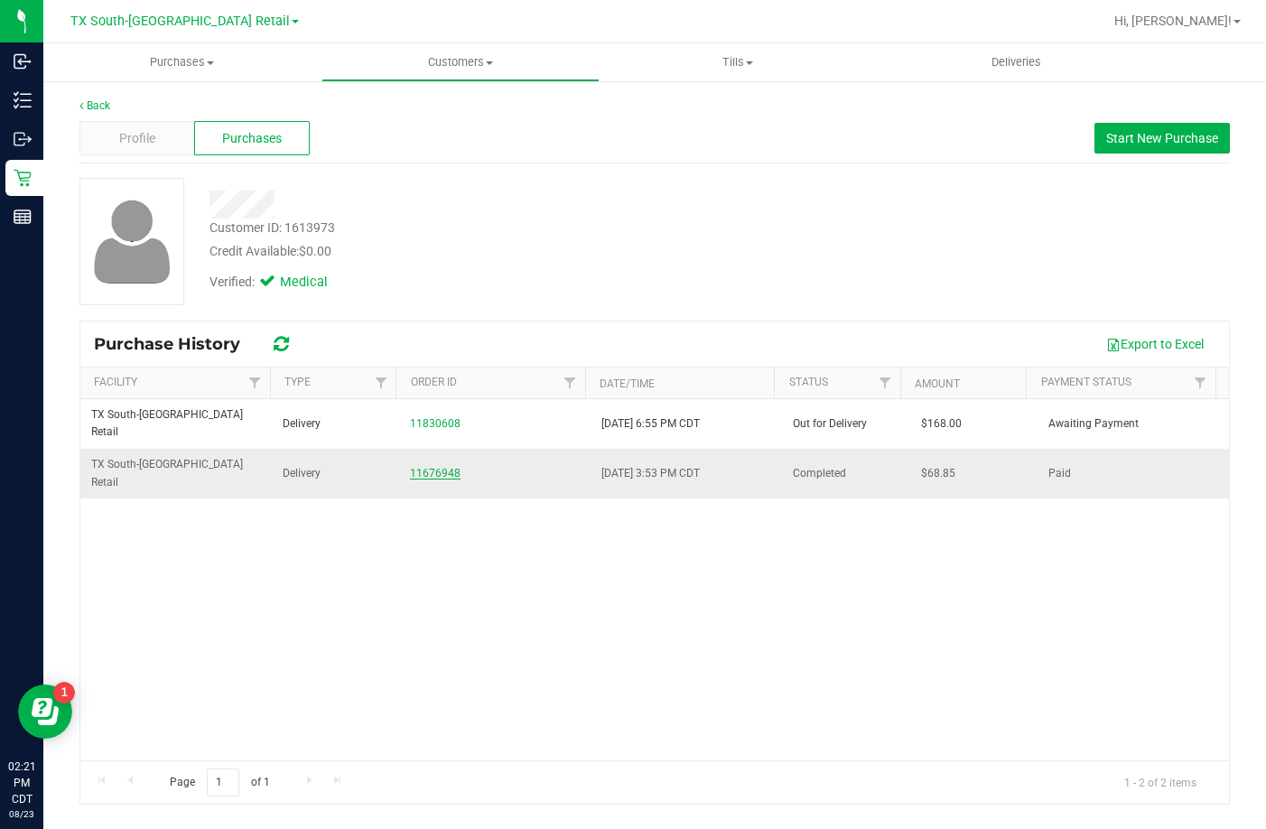
click at [415, 467] on link "11676948" at bounding box center [435, 473] width 51 height 13
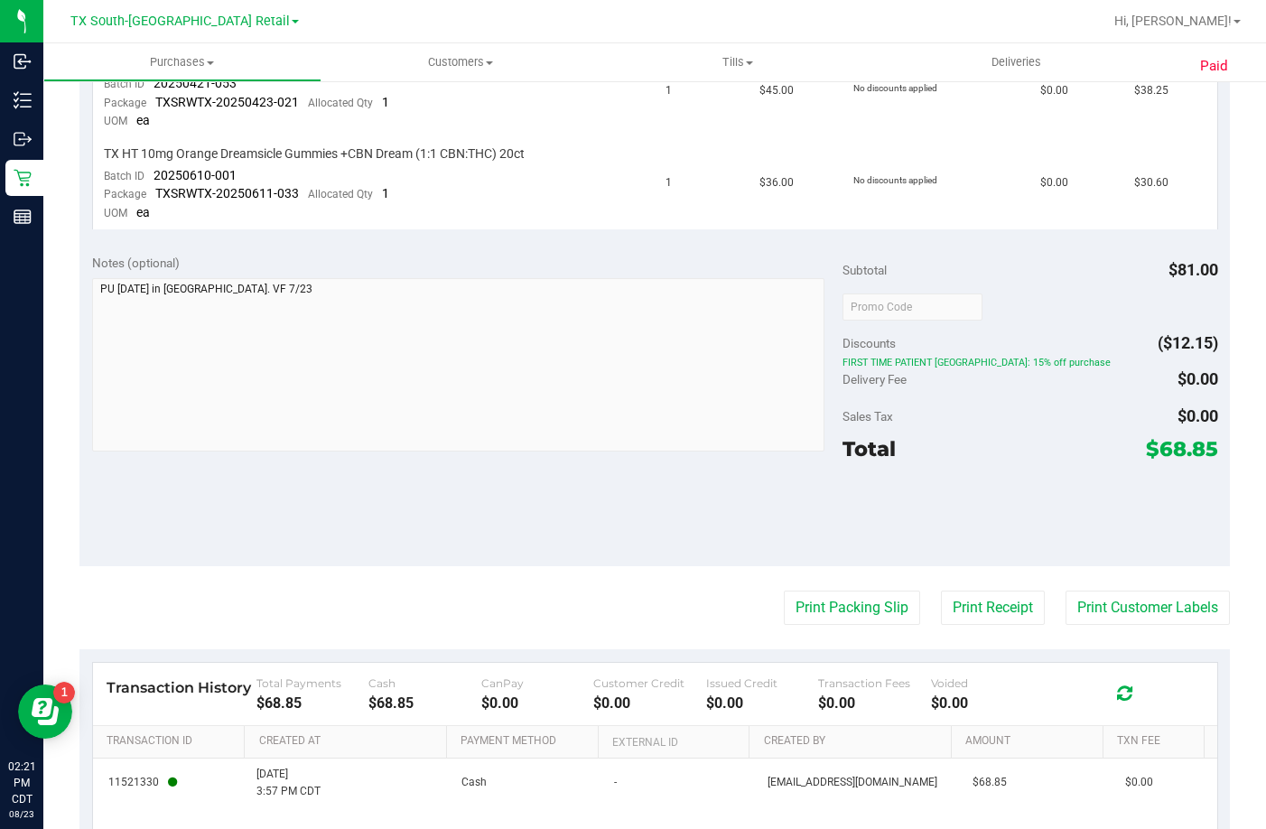
scroll to position [701, 0]
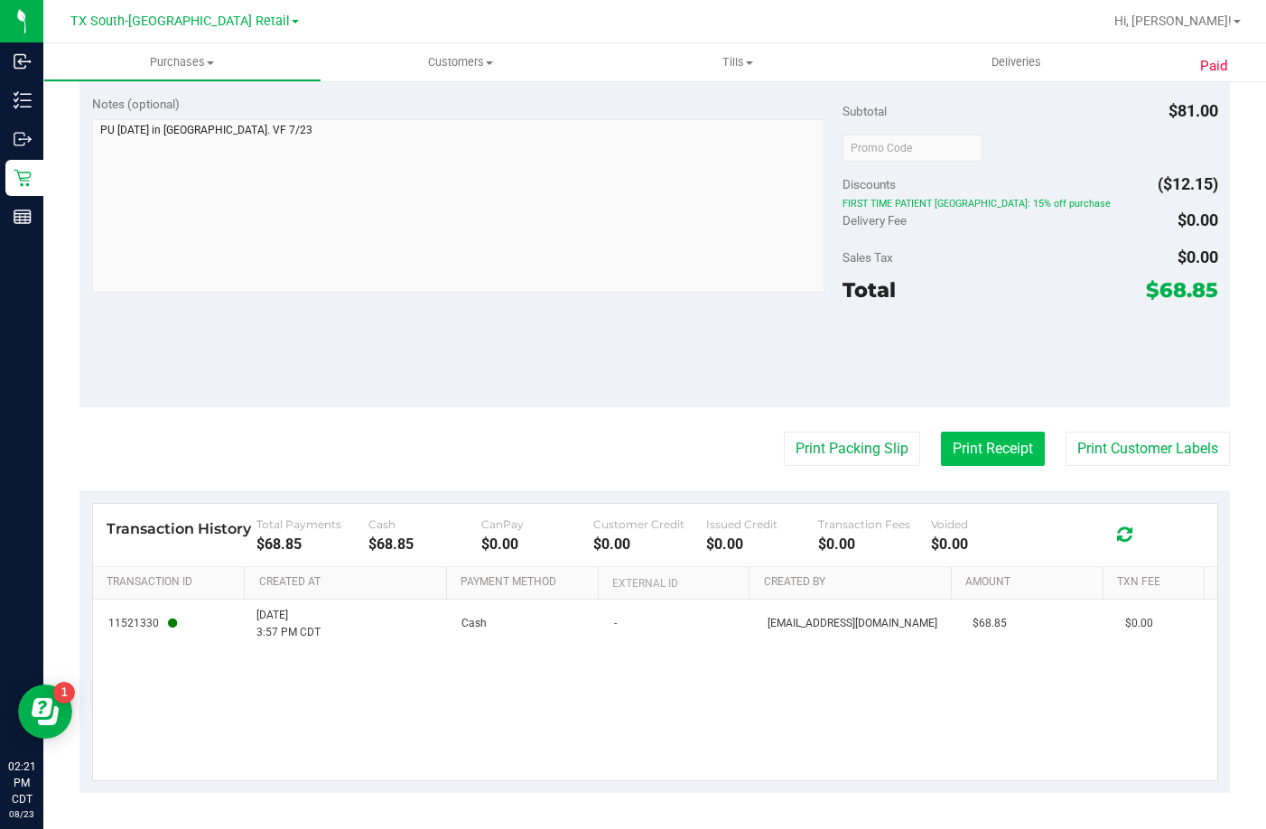
click at [1011, 447] on button "Print Receipt" at bounding box center [993, 449] width 104 height 34
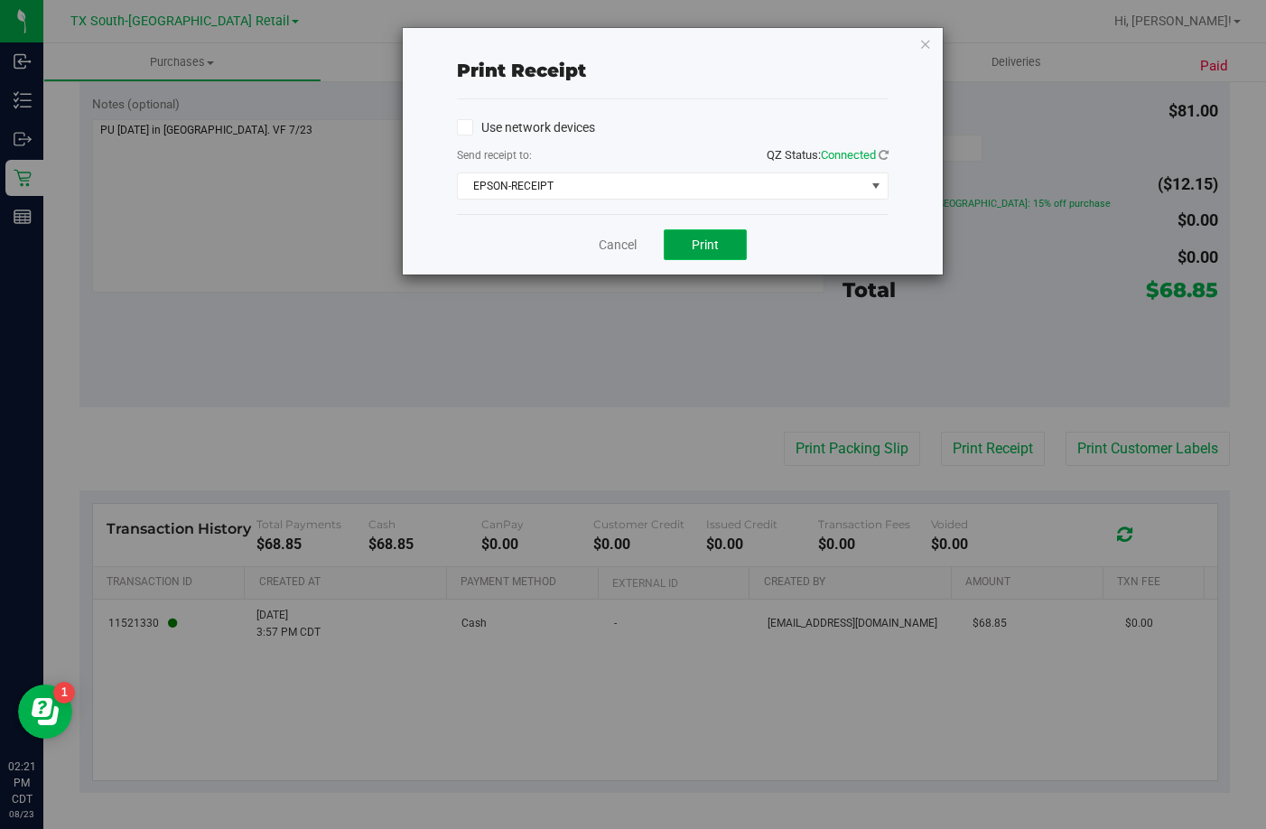
click at [689, 242] on button "Print" at bounding box center [705, 244] width 83 height 31
click at [627, 251] on link "Cancel" at bounding box center [618, 245] width 38 height 19
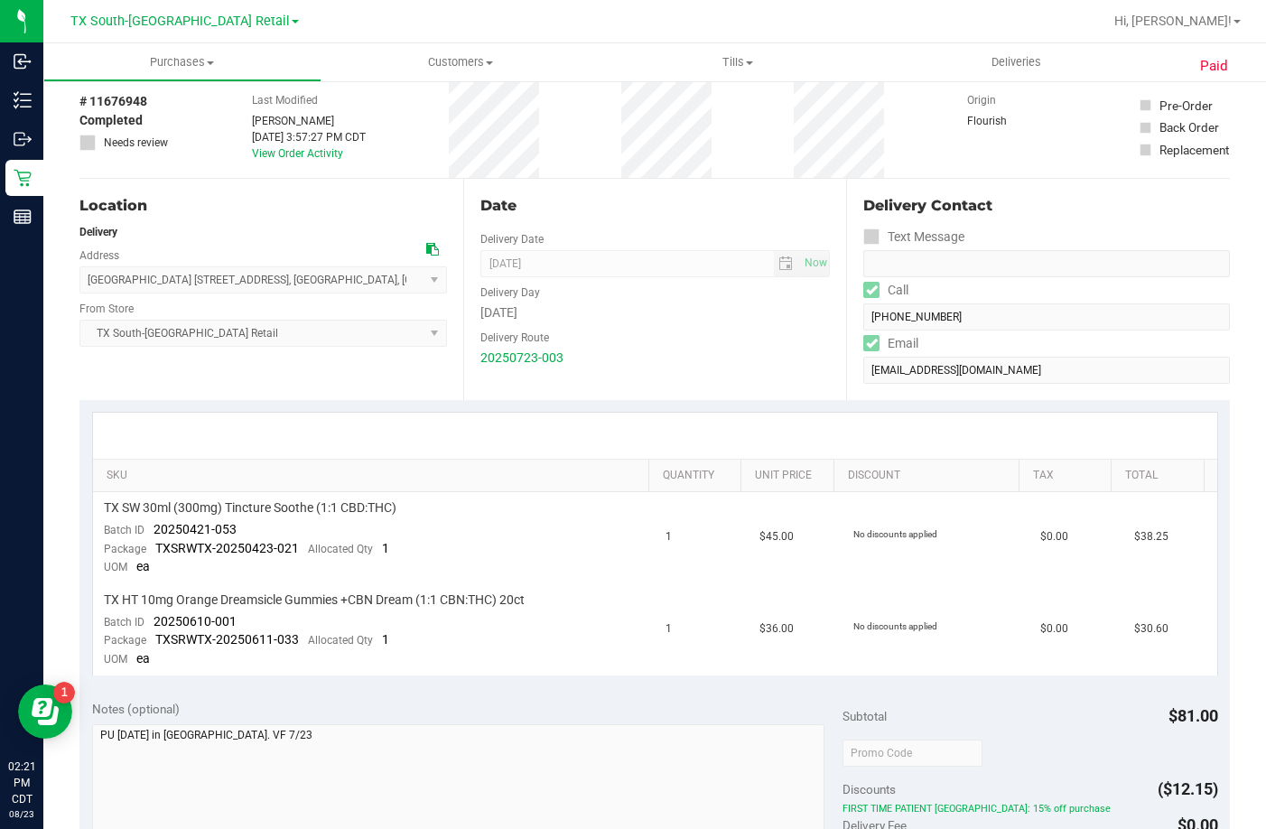
scroll to position [0, 0]
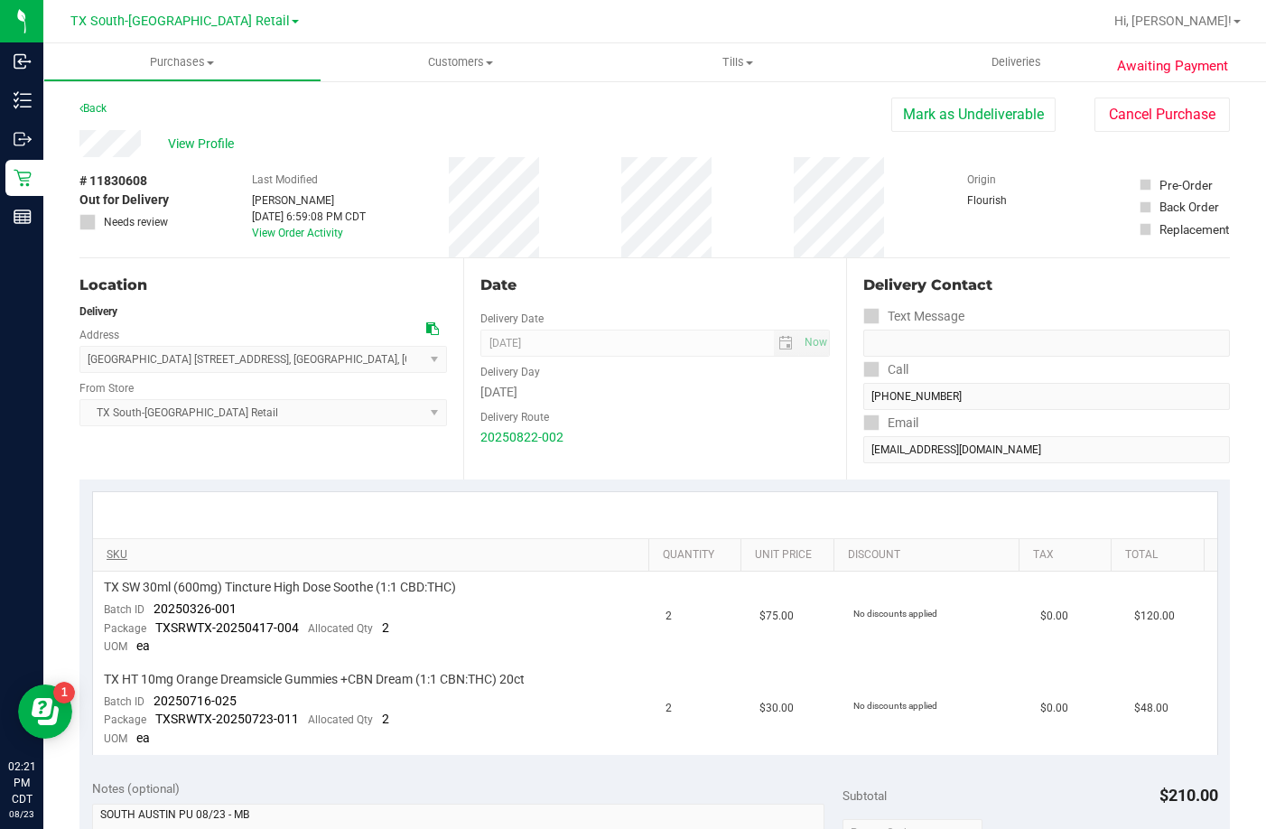
scroll to position [90, 0]
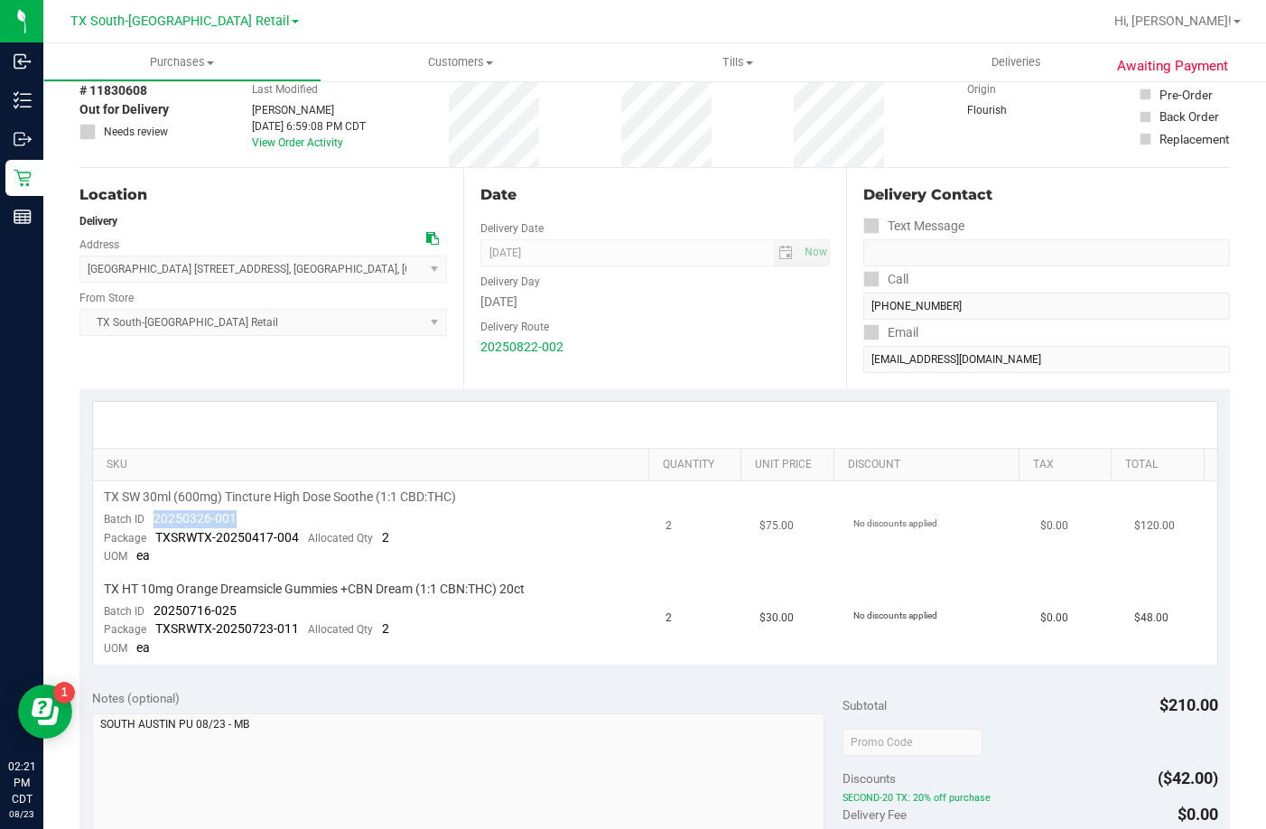
drag, startPoint x: 241, startPoint y: 513, endPoint x: 149, endPoint y: 527, distance: 93.3
click at [149, 527] on td "TX SW 30ml (600mg) Tincture High Dose Soothe (1:1 CBD:THC) Batch ID 20250326-00…" at bounding box center [374, 527] width 563 height 92
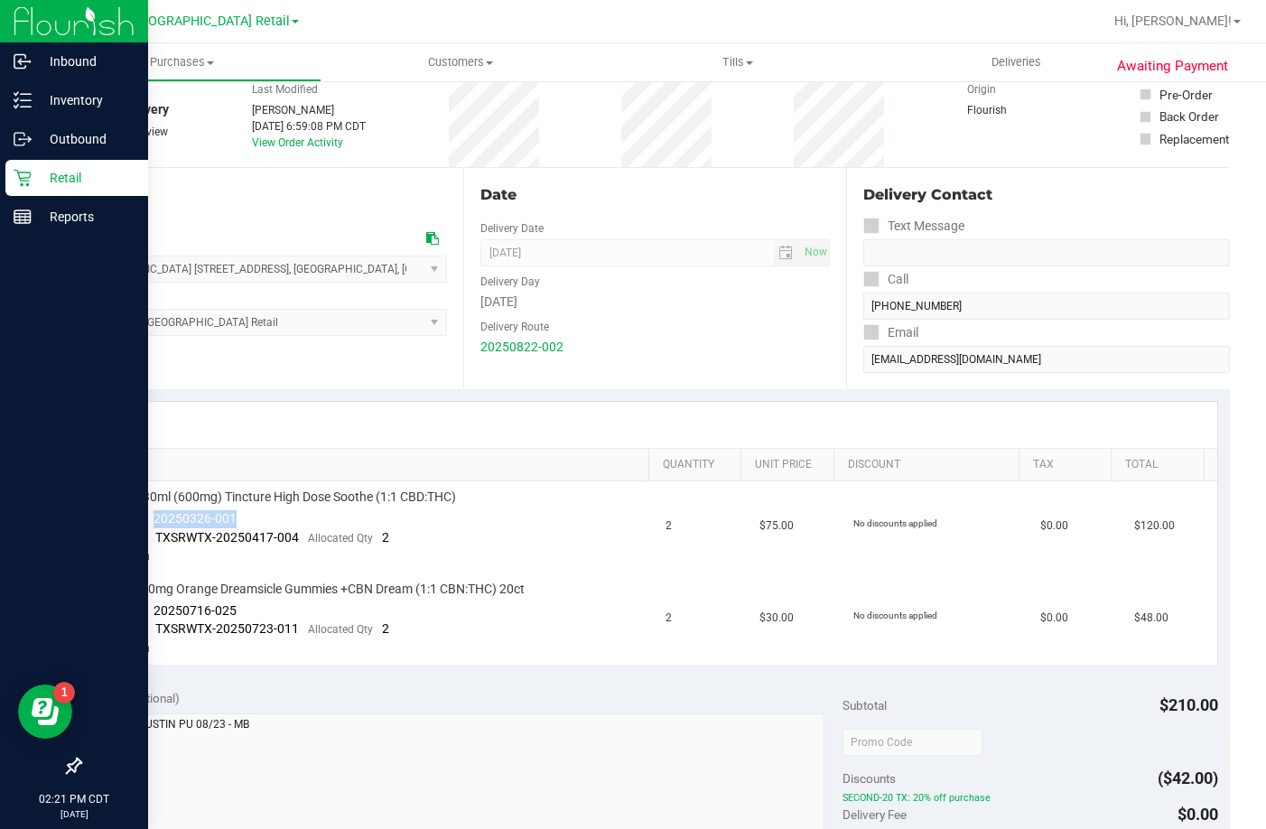
copy span "20250326-001"
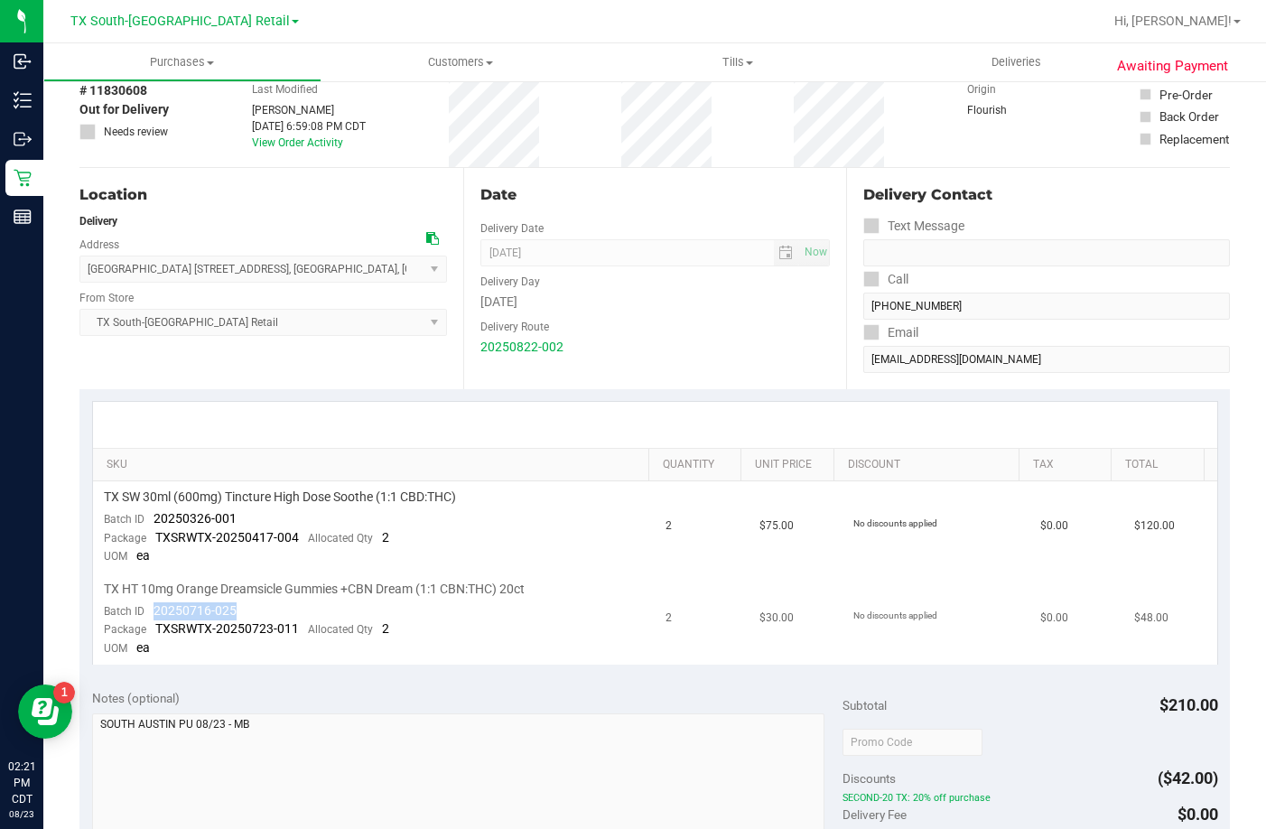
drag, startPoint x: 280, startPoint y: 603, endPoint x: 150, endPoint y: 611, distance: 130.3
click at [150, 611] on td "TX HT 10mg Orange Dreamsicle Gummies +CBN Dream (1:1 CBN:THC) 20ct Batch ID 202…" at bounding box center [374, 619] width 563 height 91
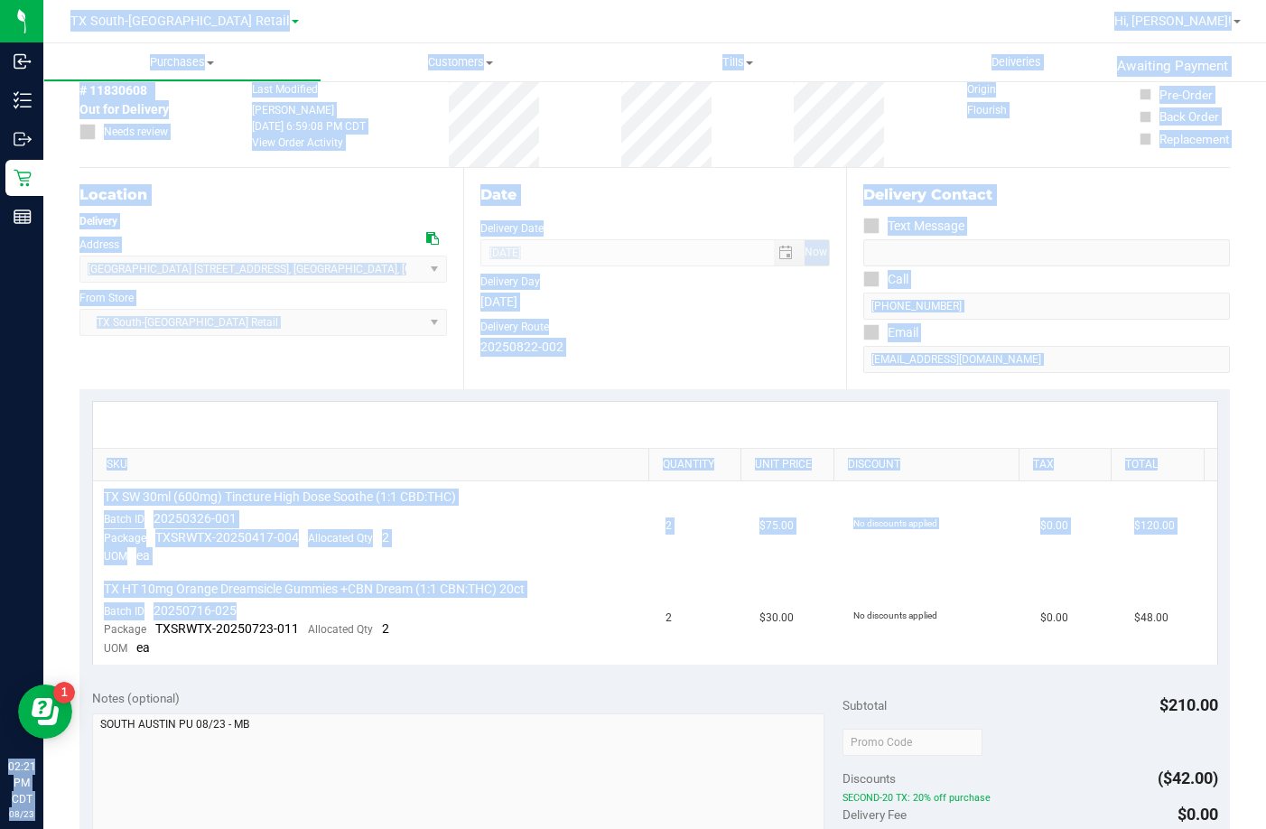
drag, startPoint x: 173, startPoint y: 602, endPoint x: -60, endPoint y: 682, distance: 246.2
click at [0, 682] on html "Inbound Inventory Outbound Retail Reports 02:21 PM CDT 08/23/2025 08/23 TX Sout…" at bounding box center [633, 414] width 1266 height 829
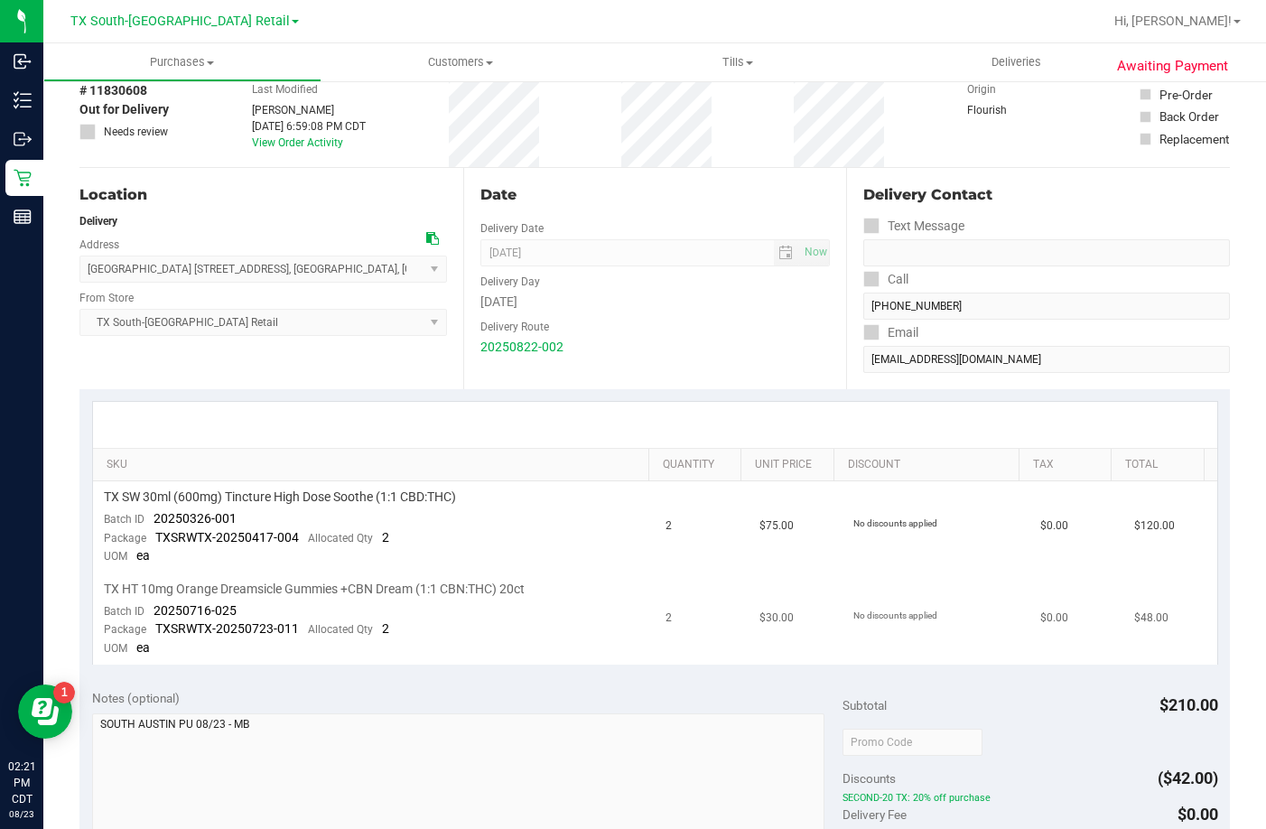
click at [235, 629] on span "TXSRWTX-20250723-011" at bounding box center [227, 628] width 144 height 14
drag, startPoint x: 167, startPoint y: 608, endPoint x: 148, endPoint y: 614, distance: 20.0
click at [148, 614] on td "TX HT 10mg Orange Dreamsicle Gummies +CBN Dream (1:1 CBN:THC) 20ct Batch ID 202…" at bounding box center [374, 619] width 563 height 91
click at [985, 56] on span "Deliveries" at bounding box center [1016, 62] width 98 height 16
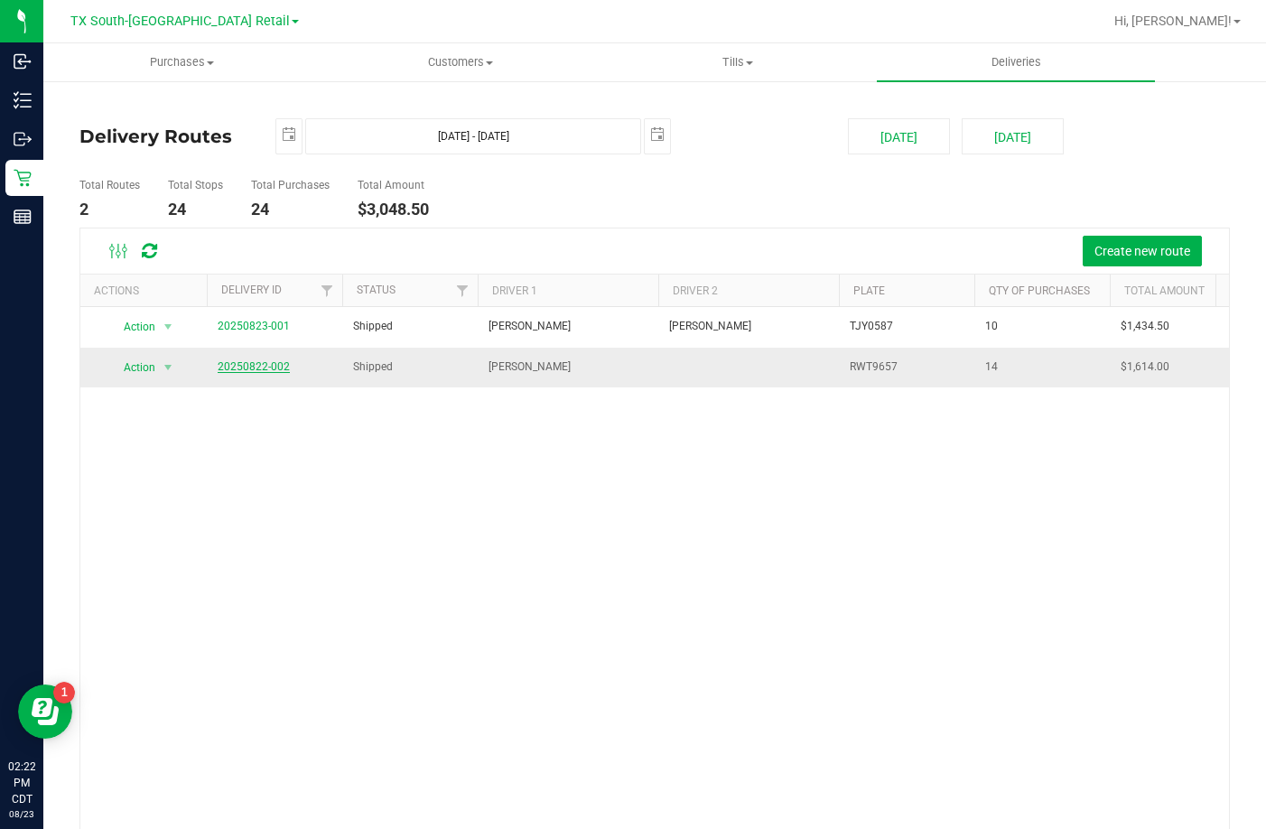
click at [266, 368] on link "20250822-002" at bounding box center [254, 366] width 72 height 13
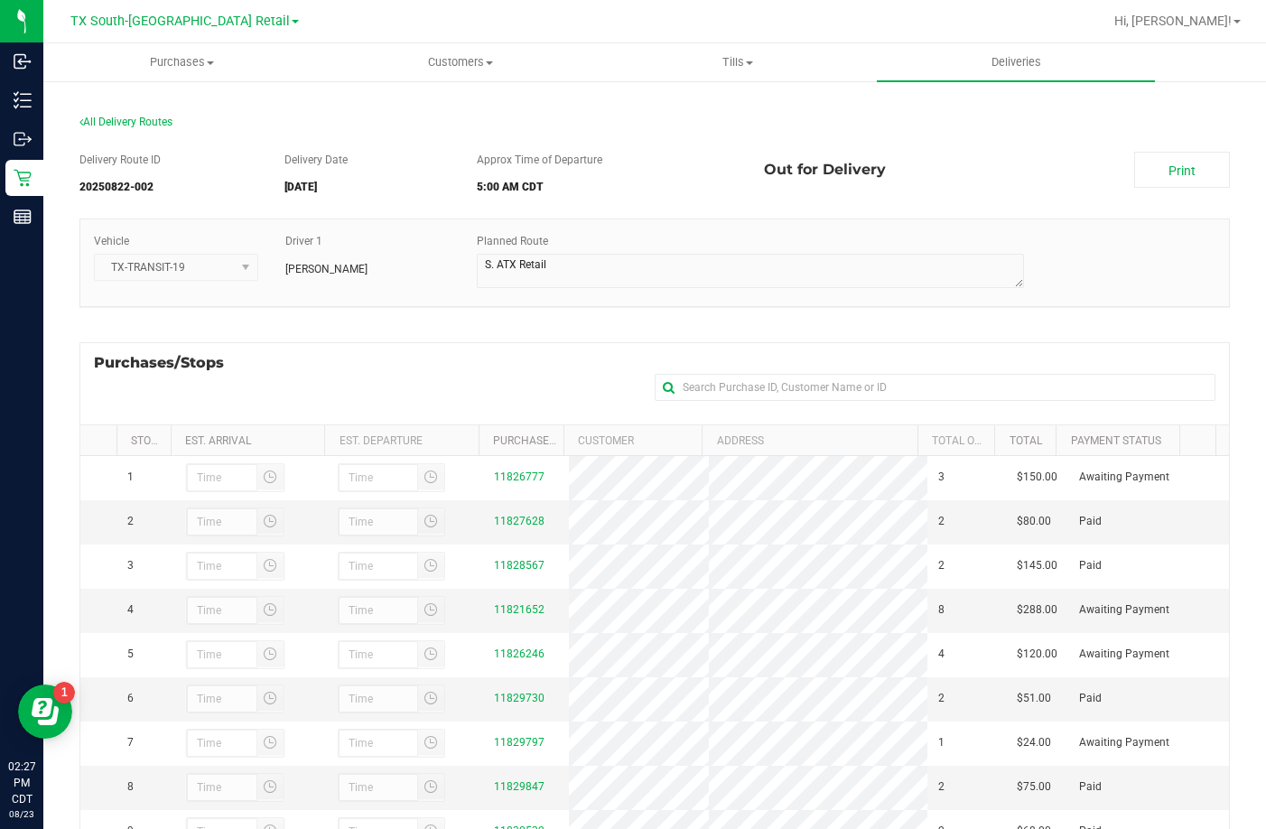
scroll to position [241, 0]
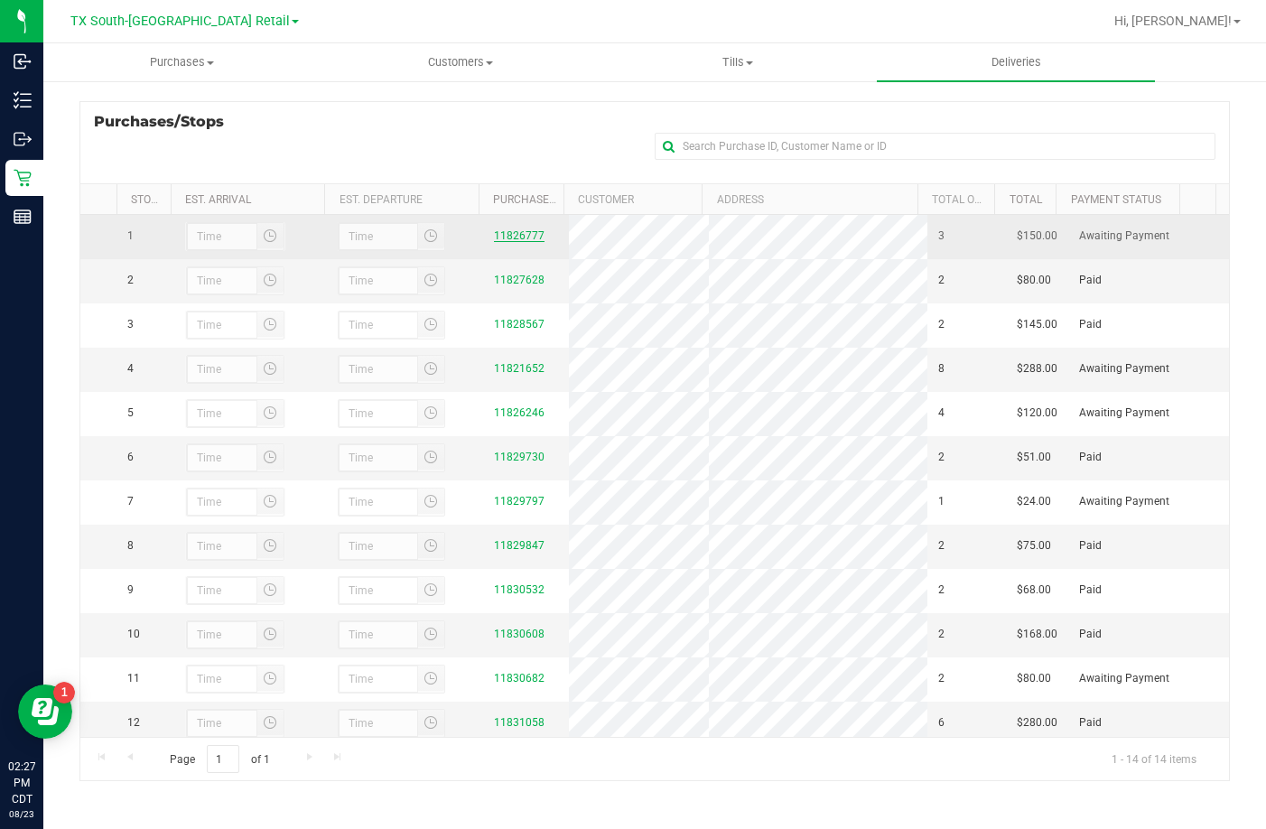
click at [524, 242] on link "11826777" at bounding box center [519, 235] width 51 height 13
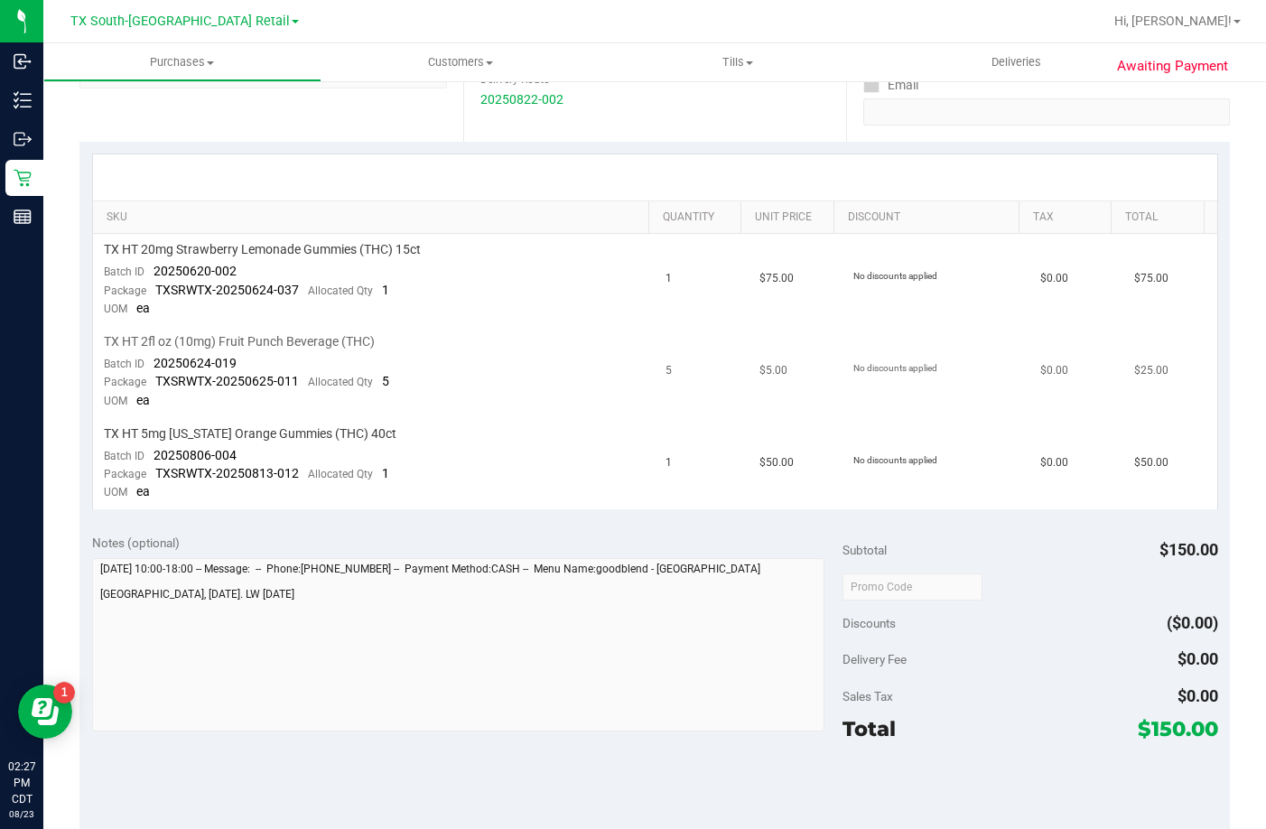
scroll to position [361, 0]
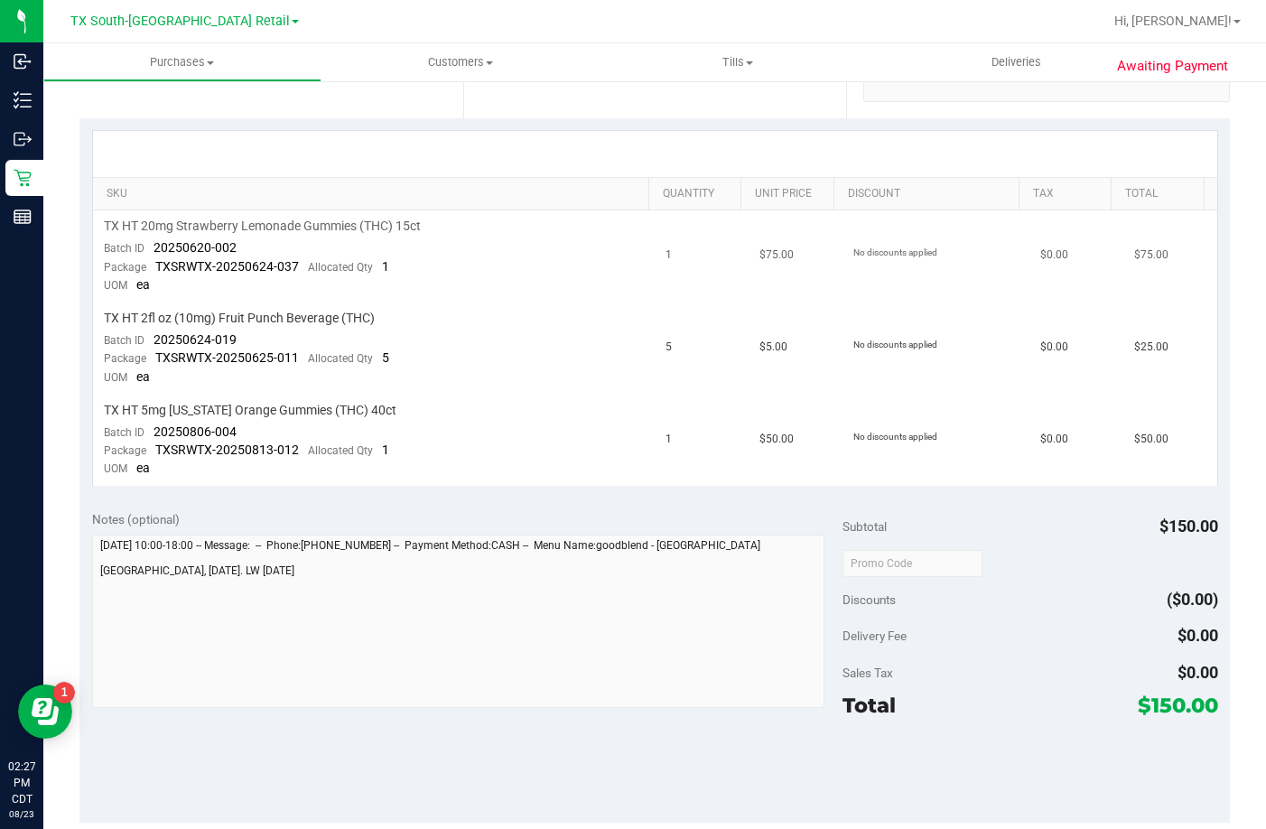
click at [415, 294] on td "TX HT 20mg Strawberry Lemonade Gummies (THC) 15ct Batch ID 20250620-002 Package…" at bounding box center [374, 256] width 563 height 92
drag, startPoint x: 307, startPoint y: 251, endPoint x: 117, endPoint y: 237, distance: 191.1
click at [117, 237] on td "TX HT 20mg Strawberry Lemonade Gummies (THC) 15ct Batch ID 20250620-002 Package…" at bounding box center [374, 256] width 563 height 92
drag, startPoint x: 266, startPoint y: 331, endPoint x: 99, endPoint y: 336, distance: 166.3
click at [99, 336] on td "TX HT 2fl oz (10mg) Fruit Punch Beverage (THC) Batch ID 20250624-019 Package TX…" at bounding box center [374, 349] width 563 height 92
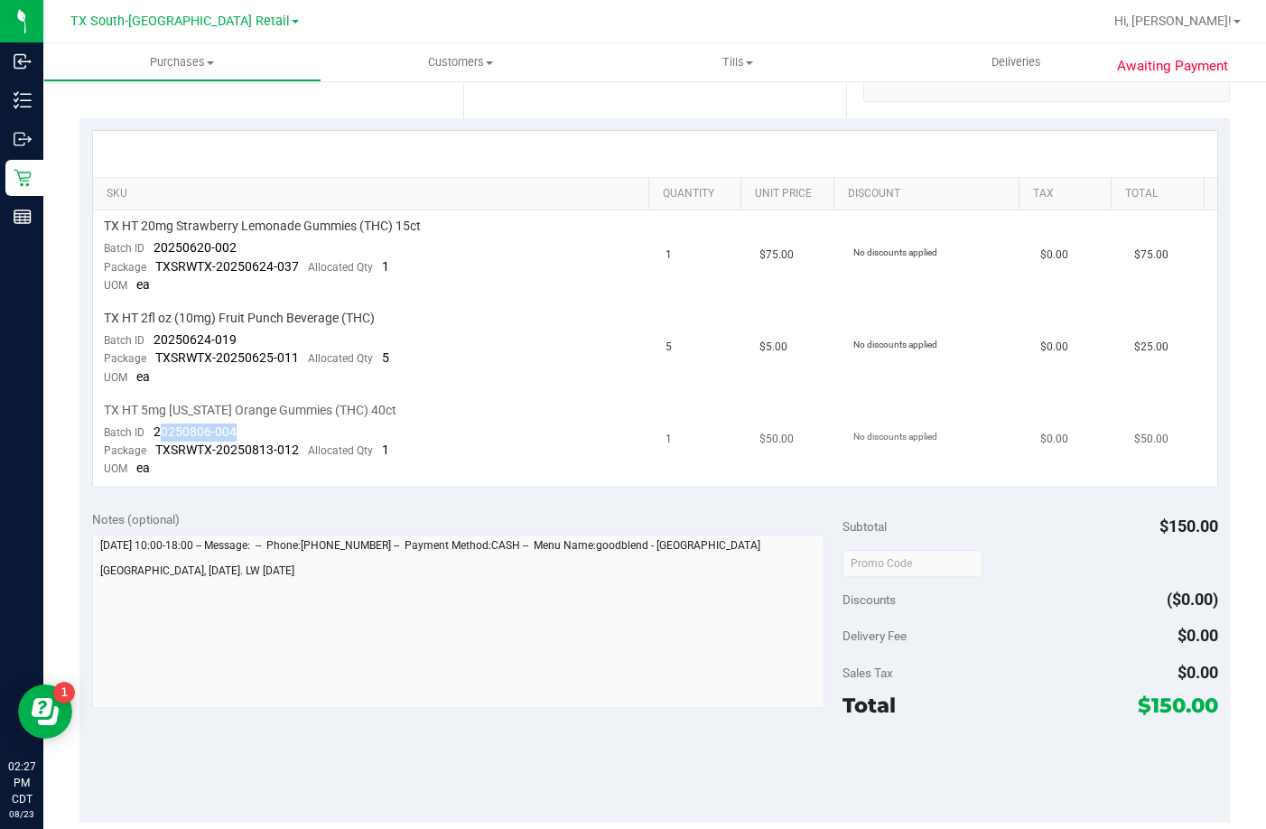
drag, startPoint x: 257, startPoint y: 433, endPoint x: 161, endPoint y: 427, distance: 95.9
click at [161, 427] on td "TX HT 5mg Texas Orange Gummies (THC) 40ct Batch ID 20250806-004 Package TXSRWTX…" at bounding box center [374, 440] width 563 height 91
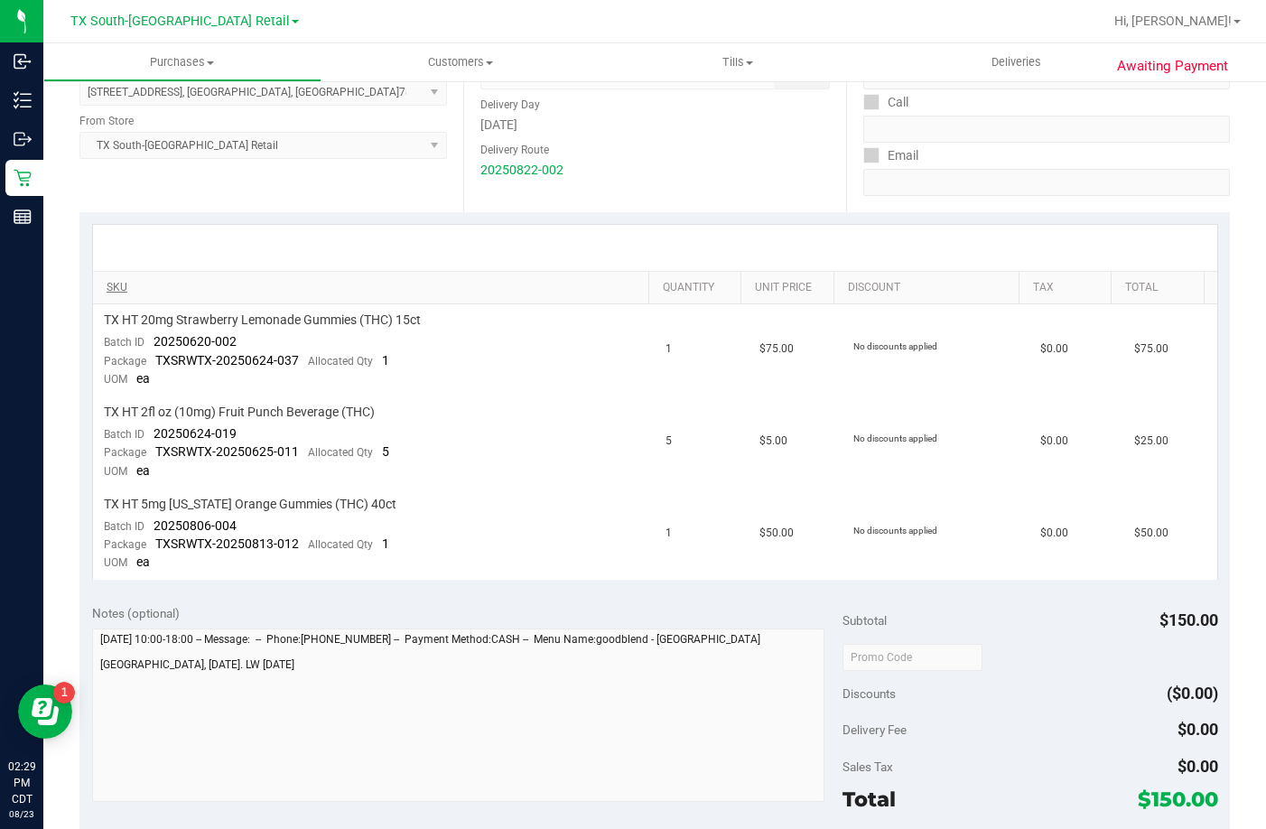
scroll to position [271, 0]
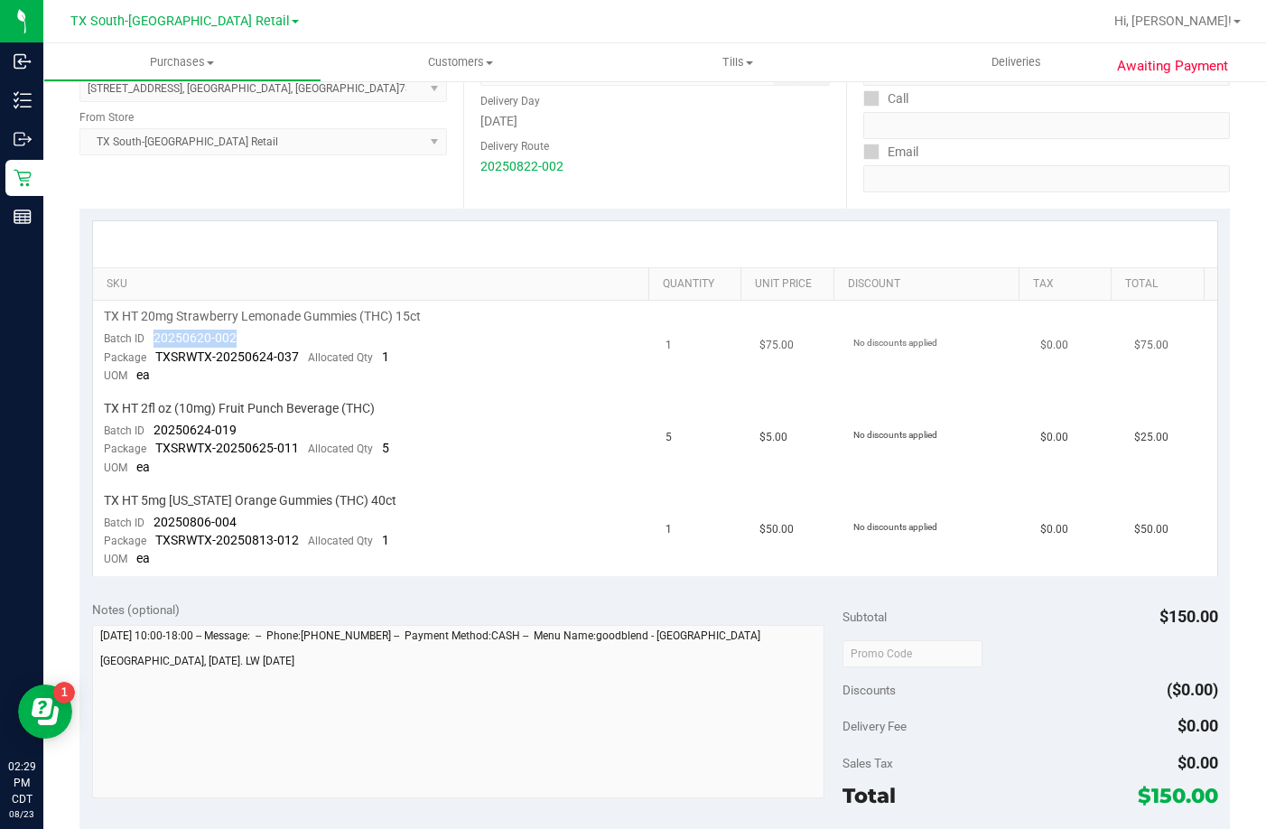
drag, startPoint x: 255, startPoint y: 327, endPoint x: 155, endPoint y: 338, distance: 99.9
click at [155, 338] on td "TX HT 20mg Strawberry Lemonade Gummies (THC) 15ct Batch ID 20250620-002 Package…" at bounding box center [374, 347] width 563 height 92
drag, startPoint x: 257, startPoint y: 426, endPoint x: 146, endPoint y: 433, distance: 110.4
click at [146, 433] on td "TX HT 2fl oz (10mg) Fruit Punch Beverage (THC) Batch ID 20250624-019 Package TX…" at bounding box center [374, 439] width 563 height 92
drag, startPoint x: 275, startPoint y: 519, endPoint x: 154, endPoint y: 521, distance: 121.0
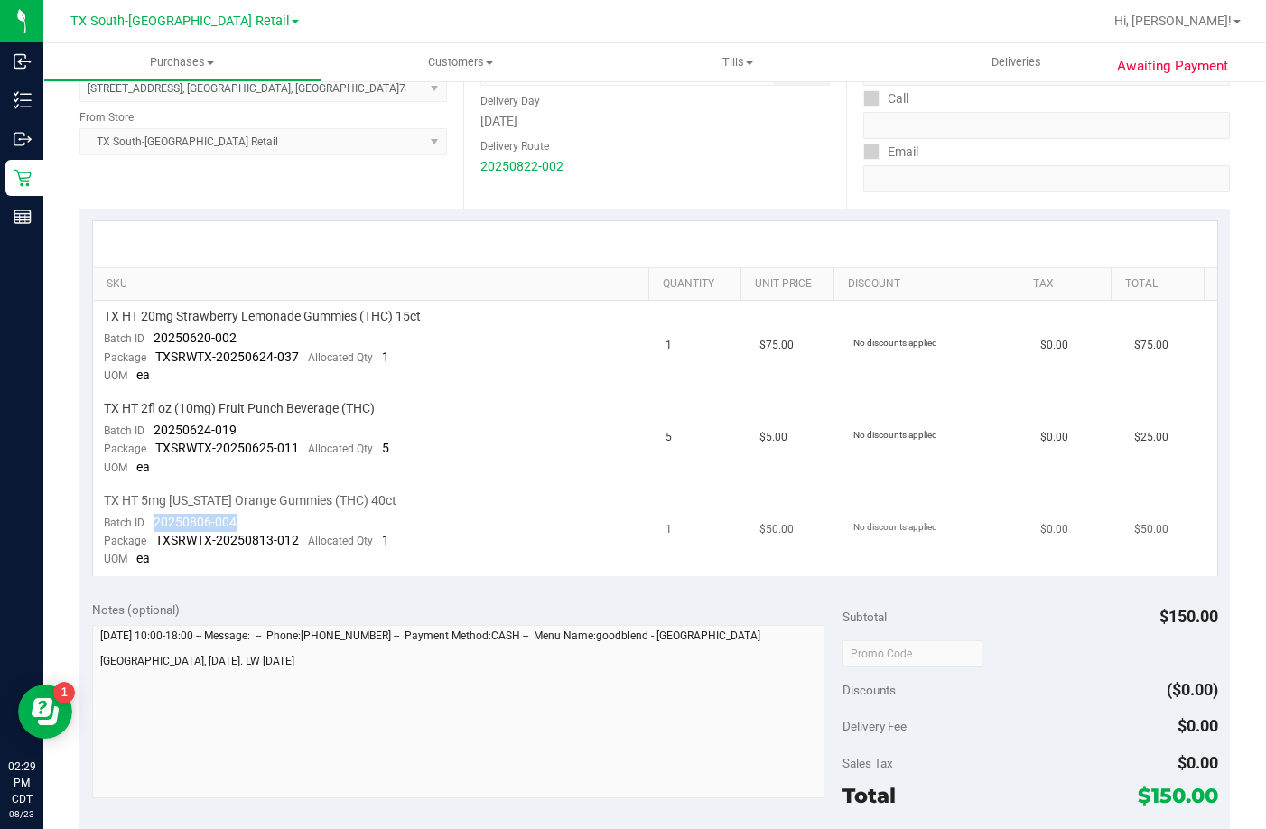
click at [154, 521] on td "TX HT 5mg Texas Orange Gummies (THC) 40ct Batch ID 20250806-004 Package TXSRWTX…" at bounding box center [374, 530] width 563 height 91
click at [990, 61] on span "Deliveries" at bounding box center [1016, 62] width 98 height 16
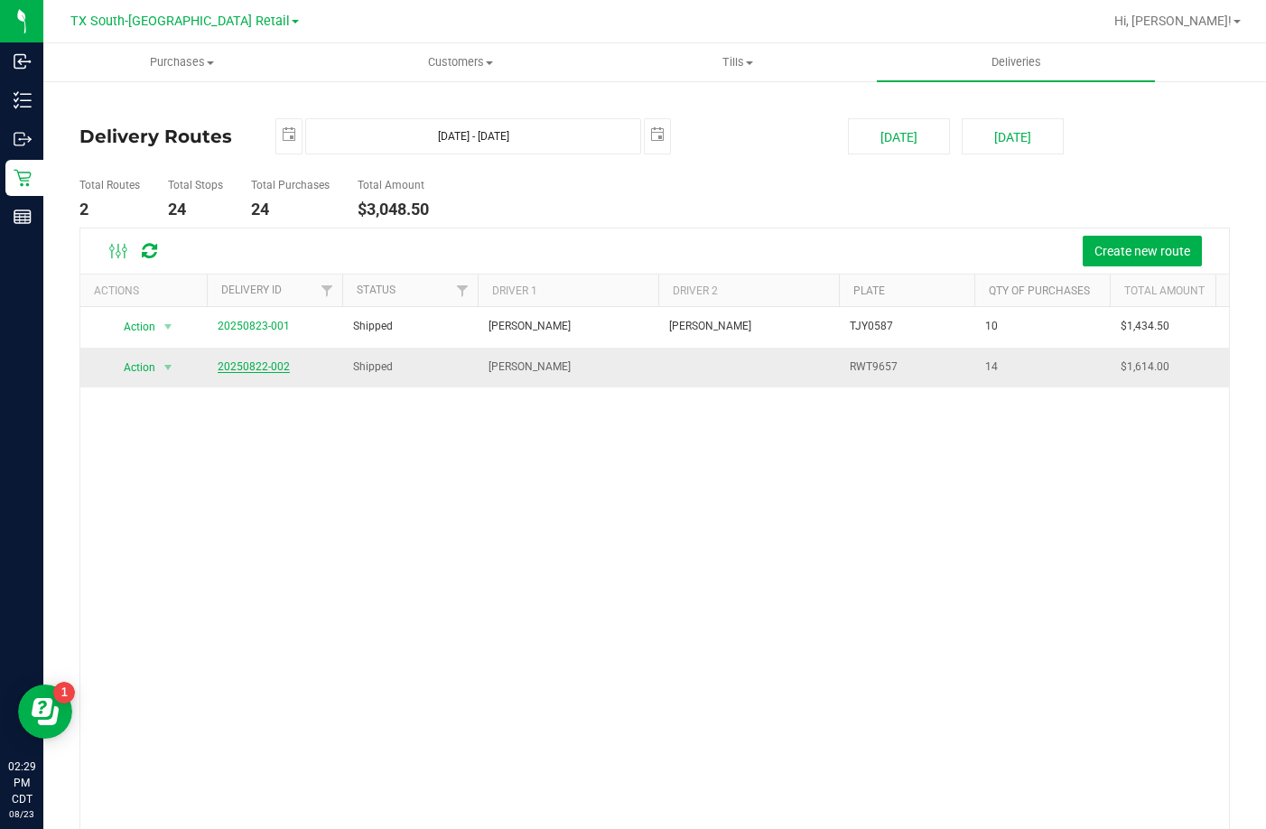
click at [261, 361] on link "20250822-002" at bounding box center [254, 366] width 72 height 13
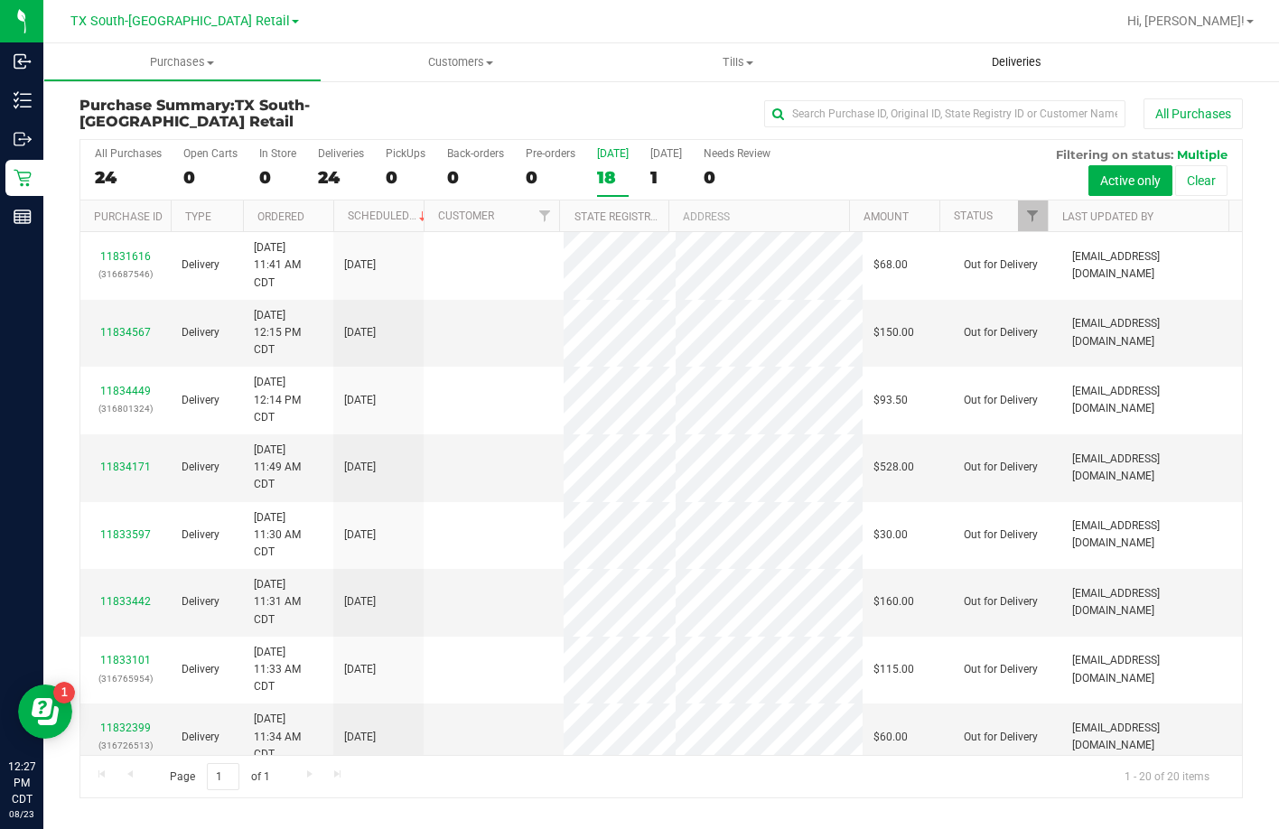
click at [1016, 48] on uib-tab-heading "Deliveries" at bounding box center [1016, 62] width 278 height 38
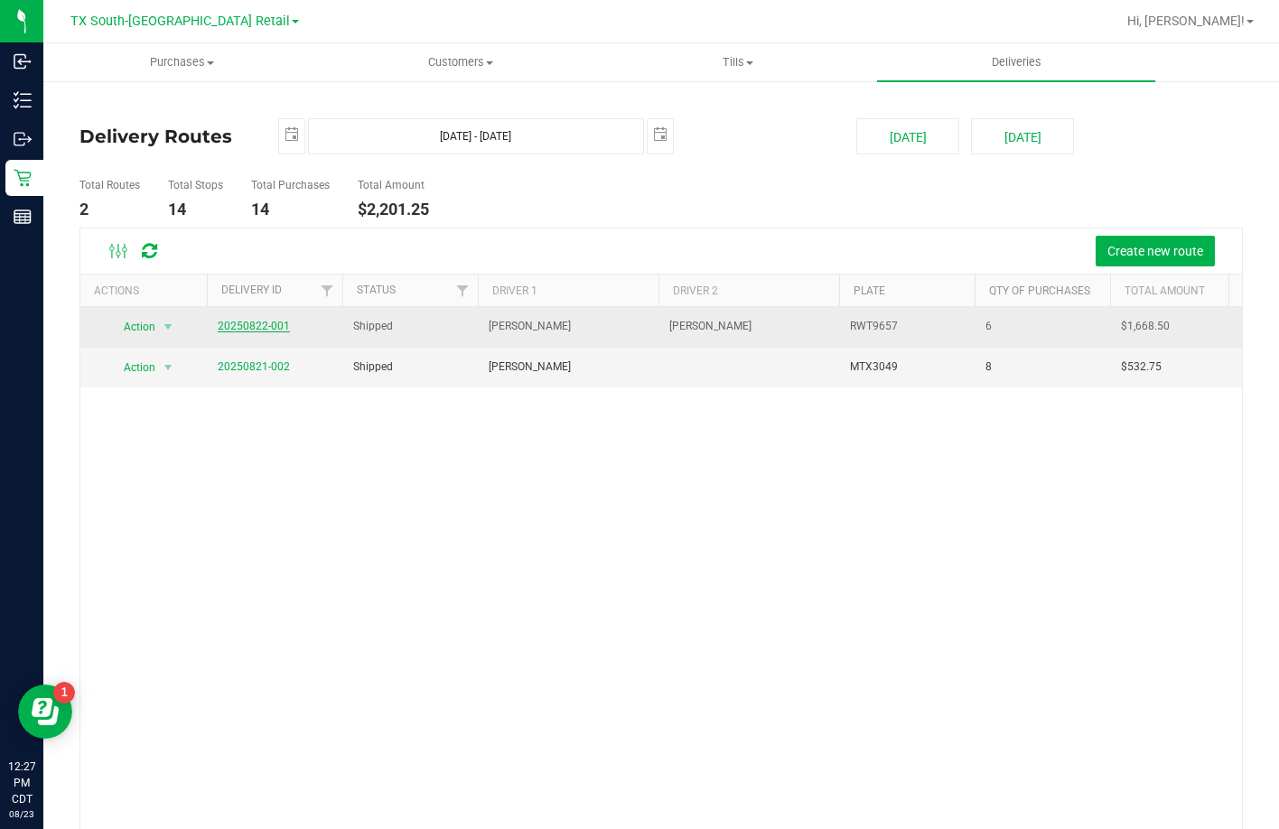
click at [249, 322] on link "20250822-001" at bounding box center [254, 326] width 72 height 13
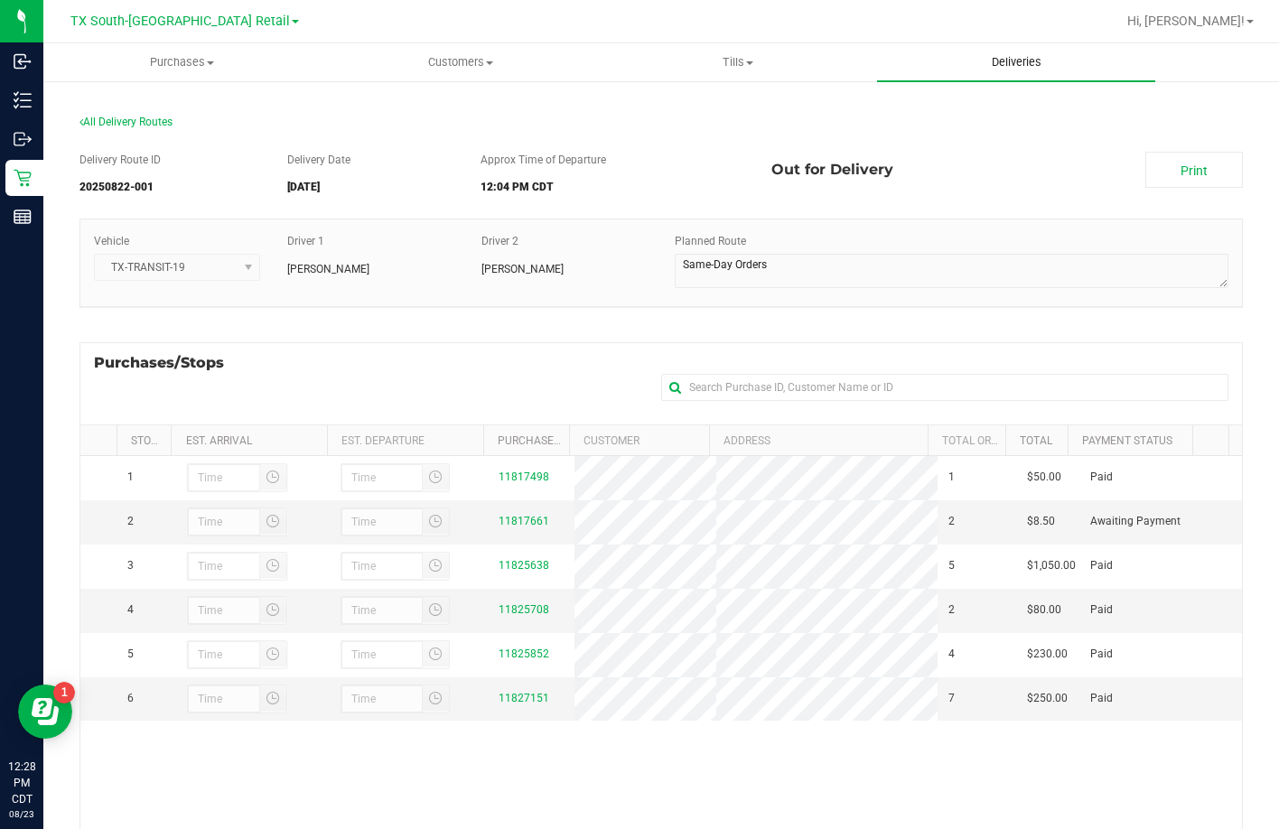
click at [1046, 70] on uib-tab-heading "Deliveries" at bounding box center [1016, 62] width 278 height 38
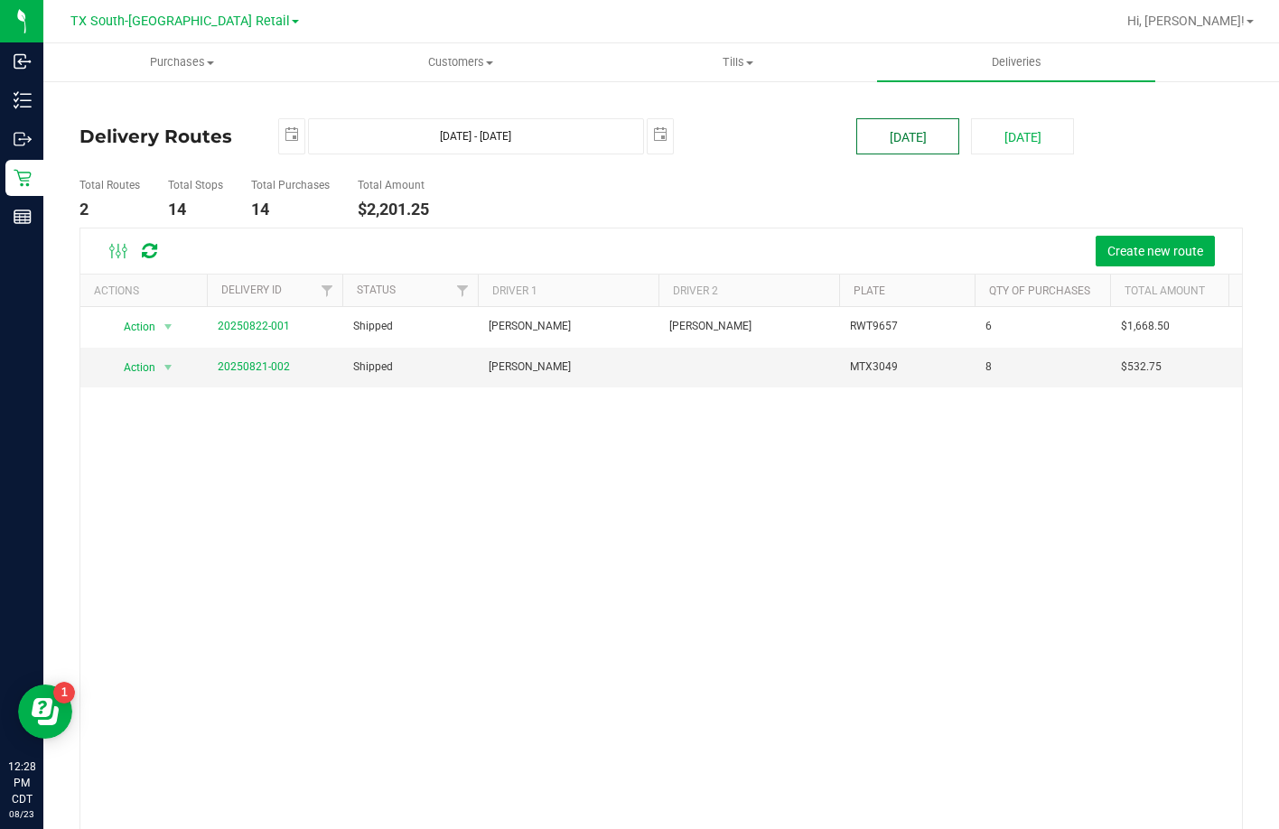
click at [919, 134] on button "[DATE]" at bounding box center [907, 136] width 103 height 36
type input "[DATE] - [DATE]"
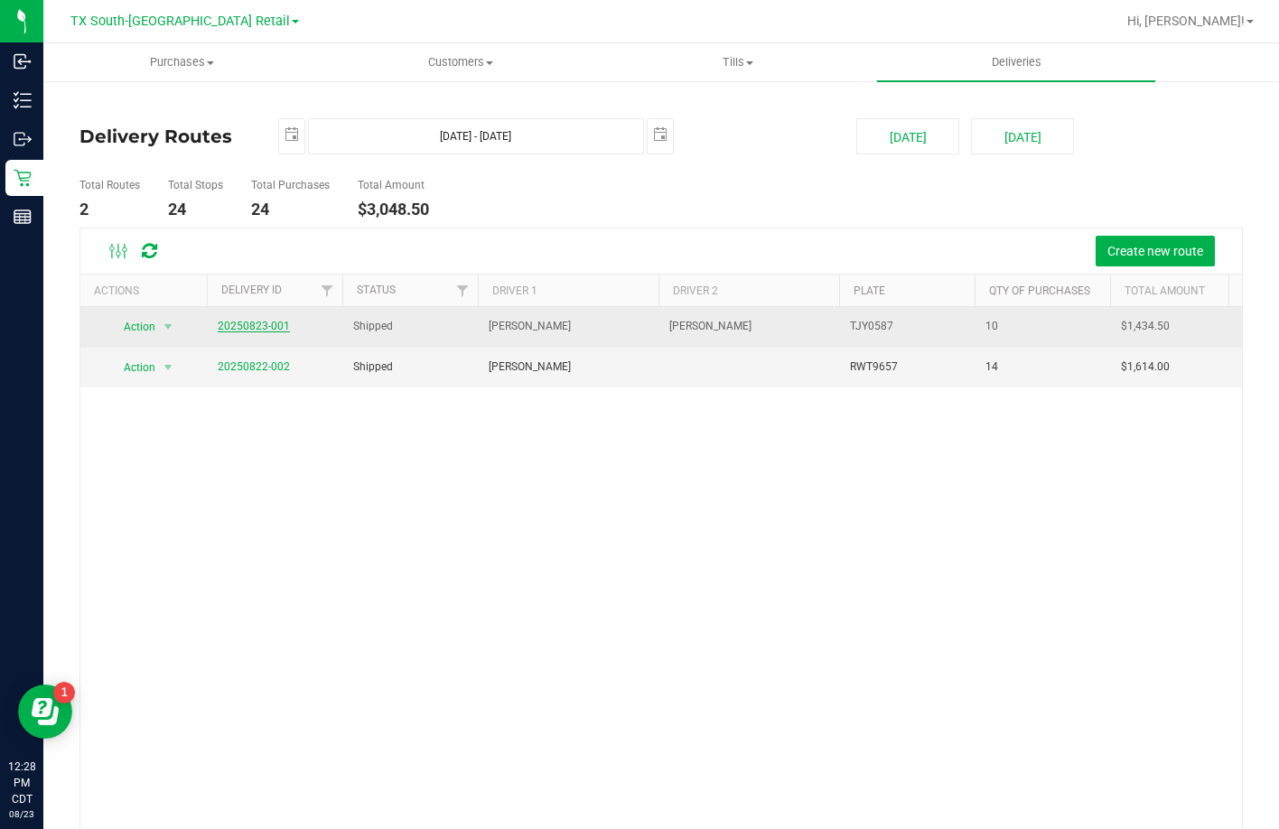
click at [268, 326] on link "20250823-001" at bounding box center [254, 326] width 72 height 13
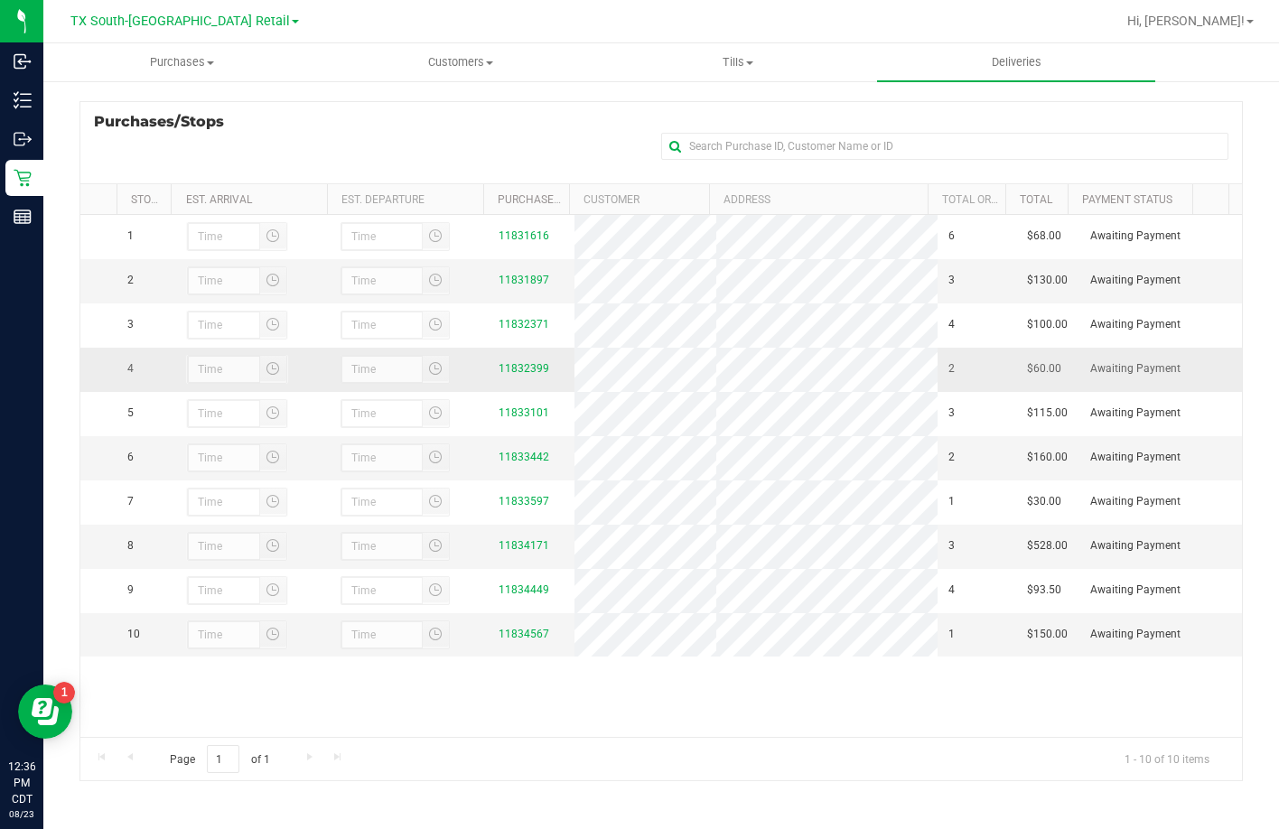
scroll to position [196, 0]
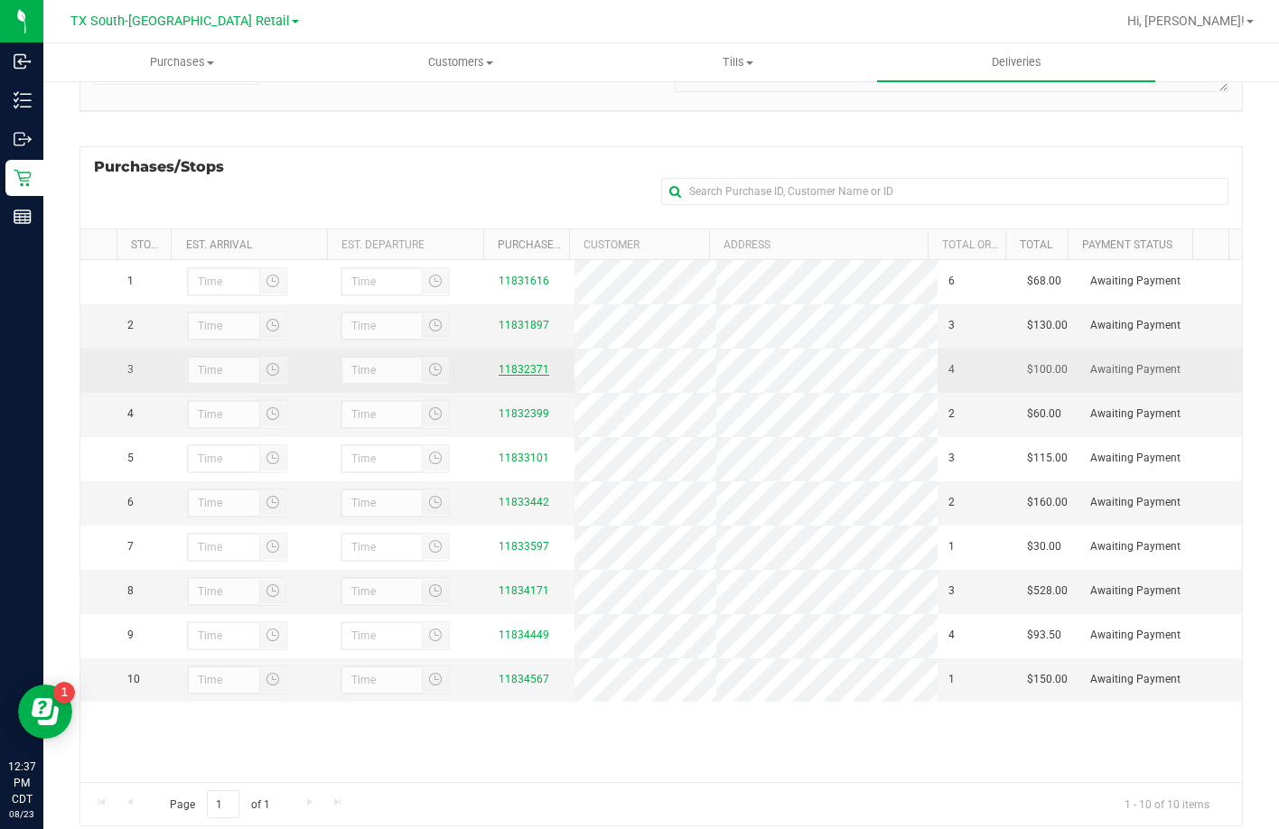
click at [519, 376] on link "11832371" at bounding box center [524, 369] width 51 height 13
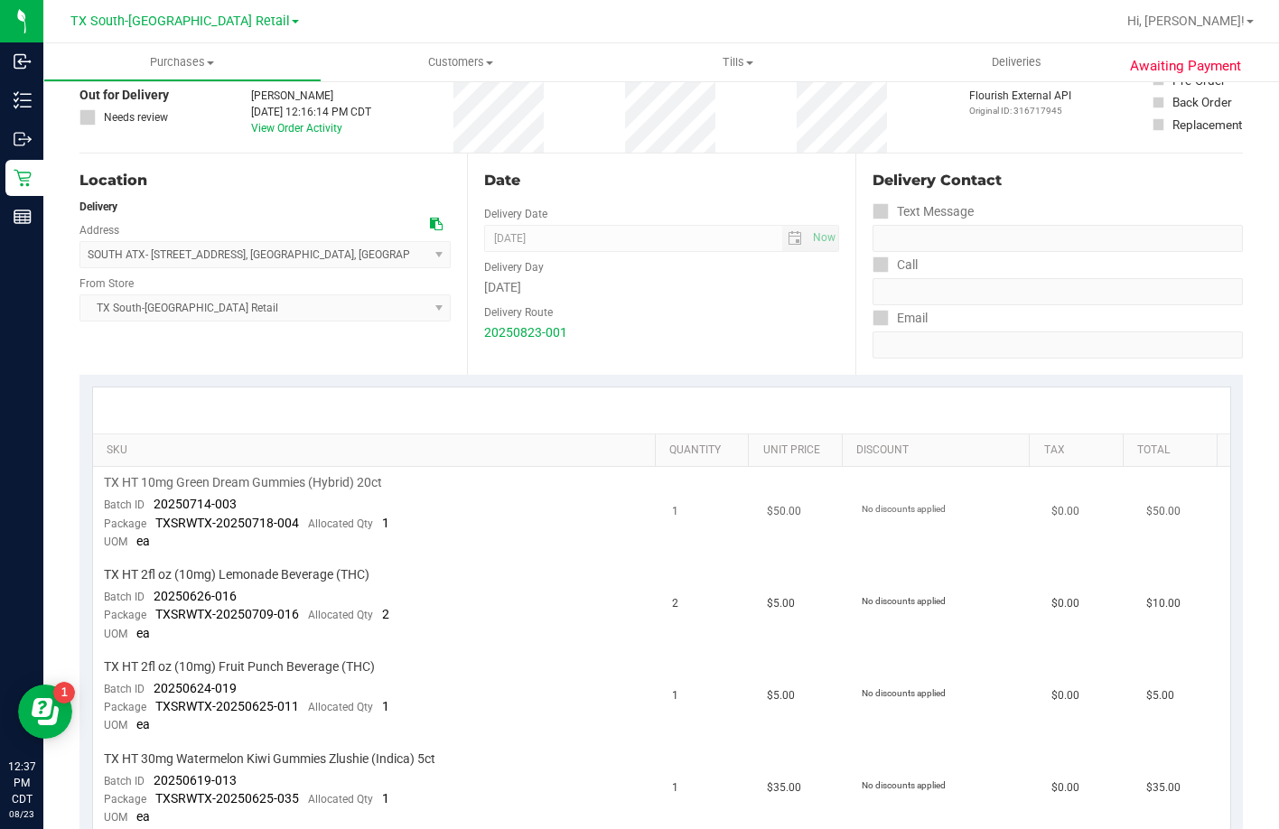
scroll to position [271, 0]
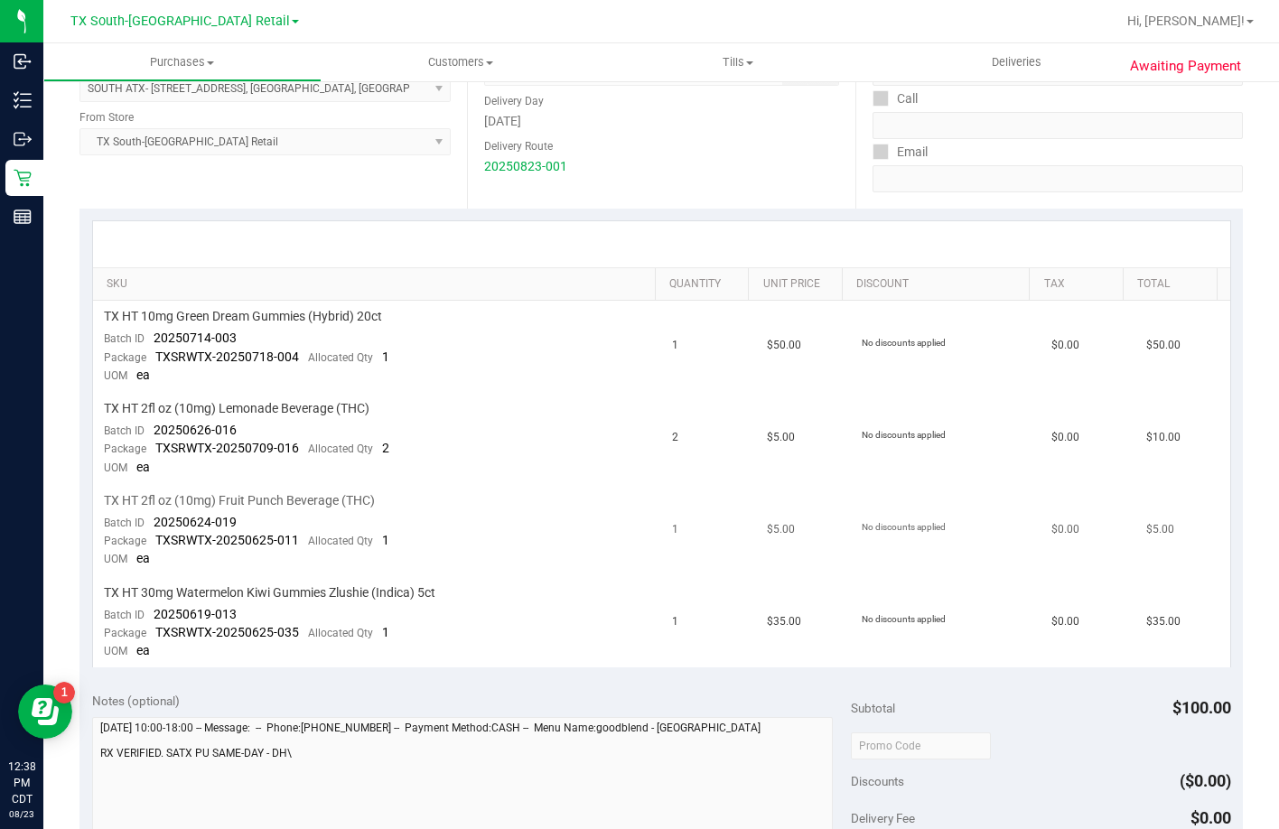
click at [550, 573] on td "TX HT 2fl oz (10mg) Fruit Punch Beverage (THC) Batch ID 20250624-019 Package TX…" at bounding box center [377, 531] width 569 height 92
drag, startPoint x: 230, startPoint y: 343, endPoint x: 357, endPoint y: 334, distance: 126.8
click at [171, 335] on span "20250714-003" at bounding box center [195, 338] width 83 height 14
click at [303, 334] on td "TX HT 10mg Green Dream Gummies (Hybrid) 20ct Batch ID 20250714-003 Package TXSR…" at bounding box center [377, 347] width 569 height 92
drag, startPoint x: 243, startPoint y: 340, endPoint x: 154, endPoint y: 345, distance: 89.6
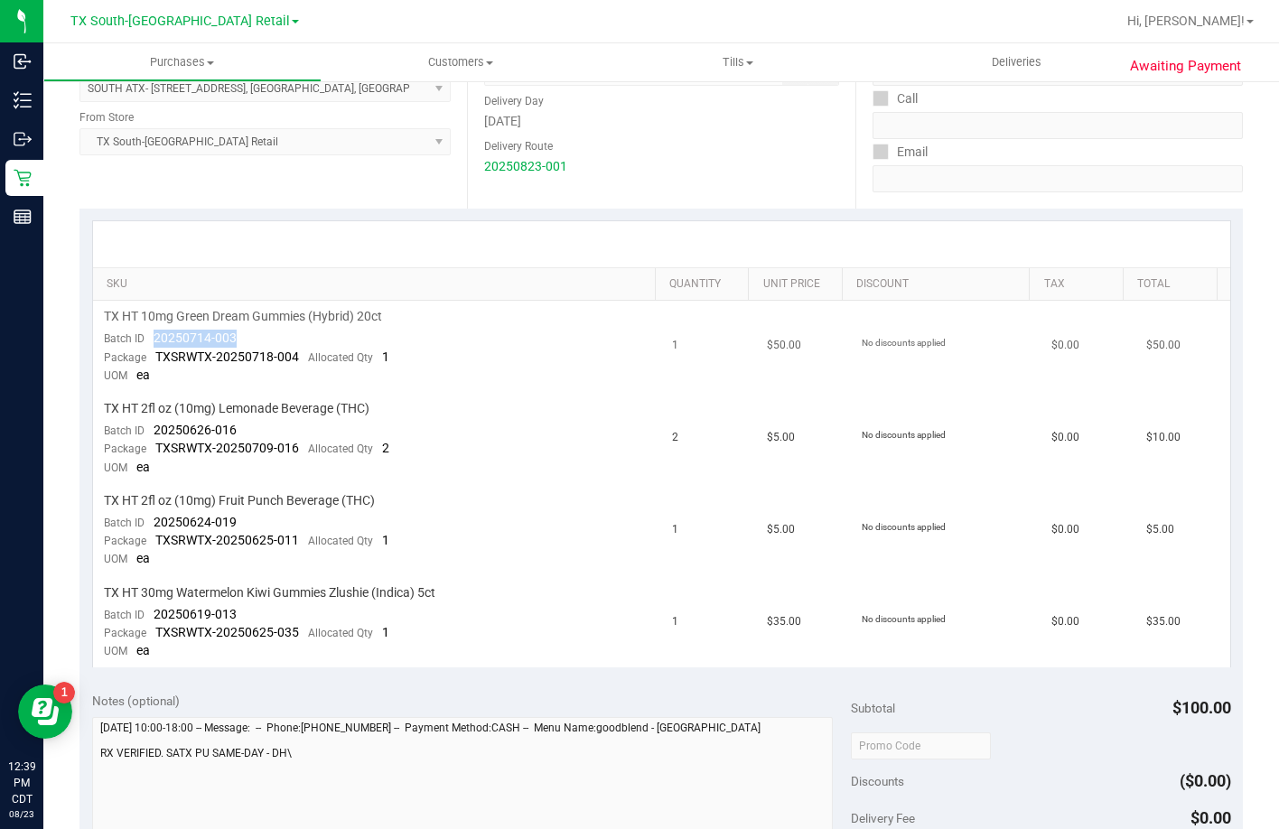
click at [154, 345] on td "TX HT 10mg Green Dream Gummies (Hybrid) 20ct Batch ID 20250714-003 Package TXSR…" at bounding box center [377, 347] width 569 height 92
drag, startPoint x: 277, startPoint y: 424, endPoint x: 146, endPoint y: 438, distance: 131.8
click at [146, 438] on td "TX HT 2fl oz (10mg) Lemonade Beverage (THC) Batch ID 20250626-016 Package TXSRW…" at bounding box center [377, 439] width 569 height 92
drag, startPoint x: 257, startPoint y: 518, endPoint x: 145, endPoint y: 518, distance: 111.1
click at [145, 518] on td "TX HT 2fl oz (10mg) Fruit Punch Beverage (THC) Batch ID 20250624-019 Package TX…" at bounding box center [377, 531] width 569 height 92
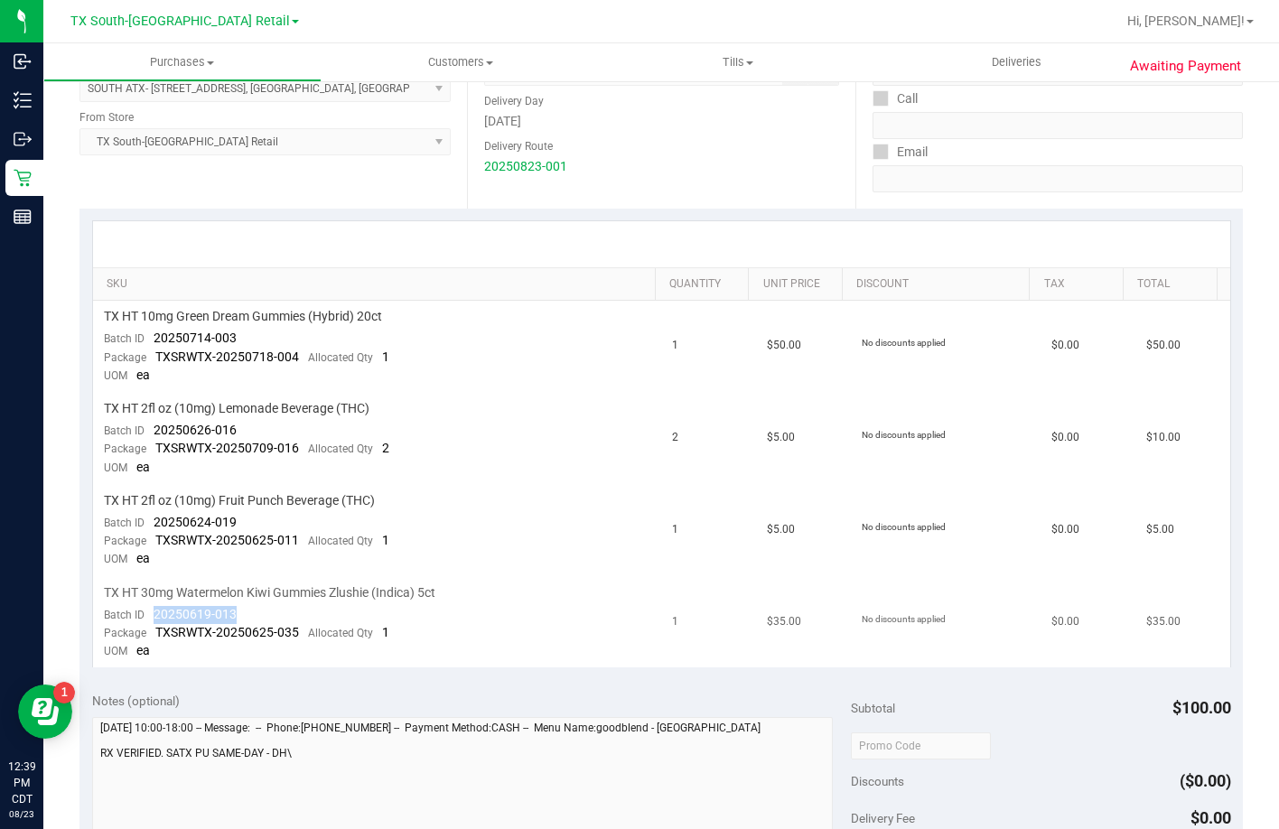
drag, startPoint x: 233, startPoint y: 616, endPoint x: 154, endPoint y: 614, distance: 78.6
click at [154, 614] on span "20250619-013" at bounding box center [195, 614] width 83 height 14
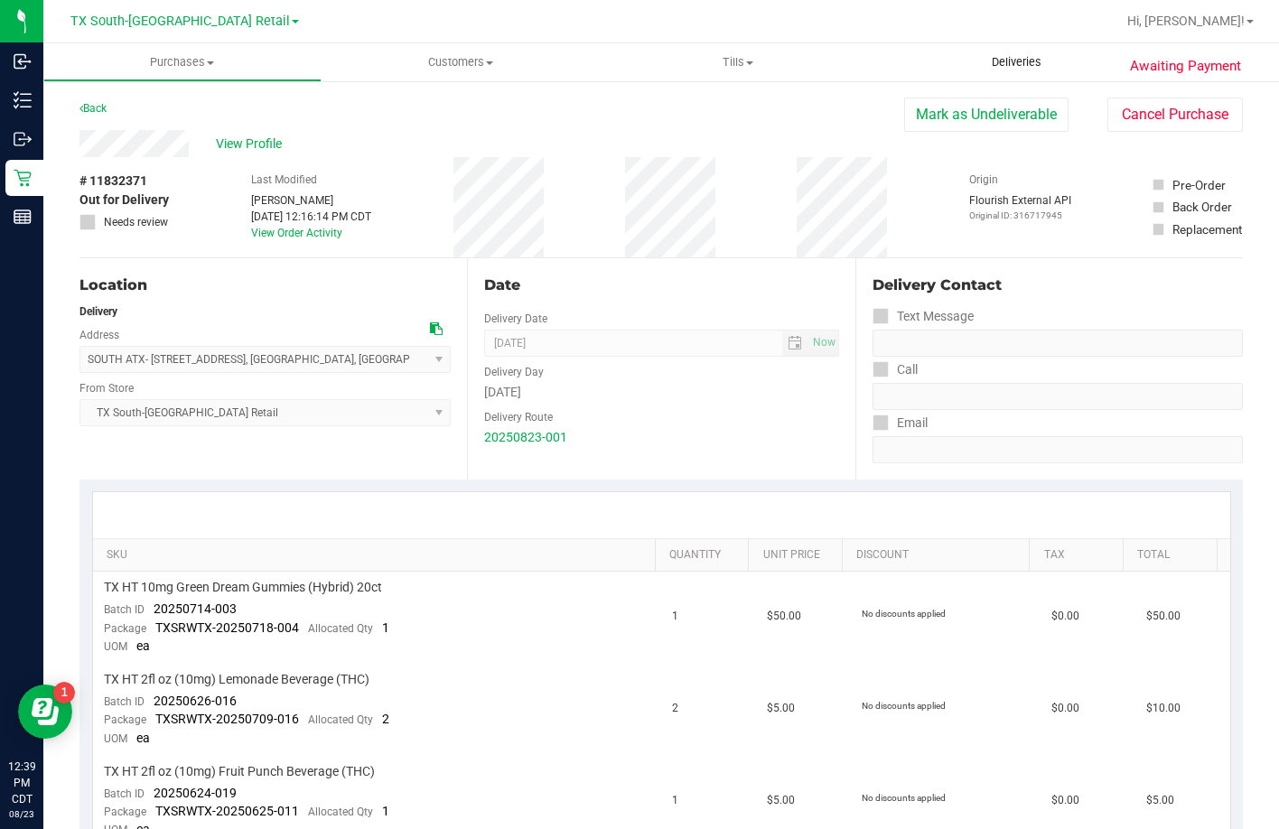
click at [1001, 62] on span "Deliveries" at bounding box center [1016, 62] width 98 height 16
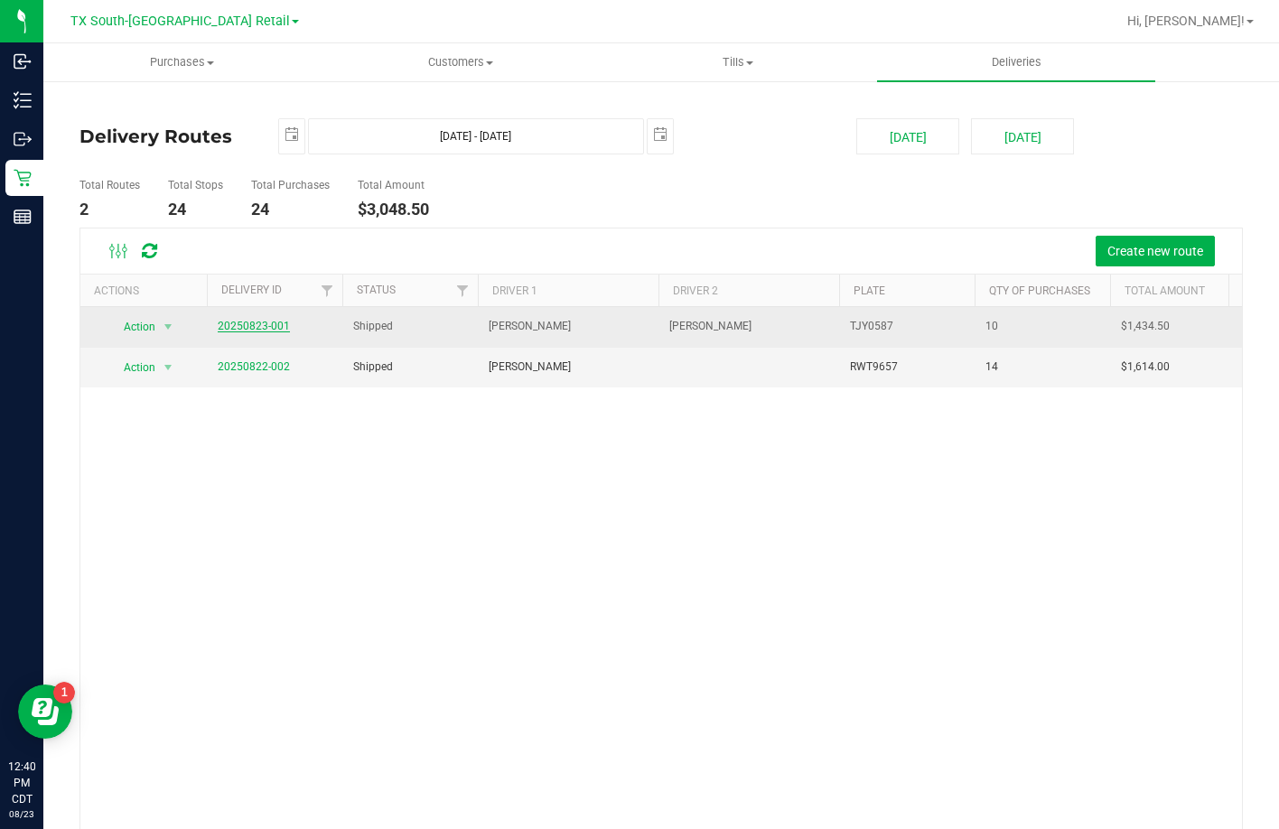
click at [230, 322] on link "20250823-001" at bounding box center [254, 326] width 72 height 13
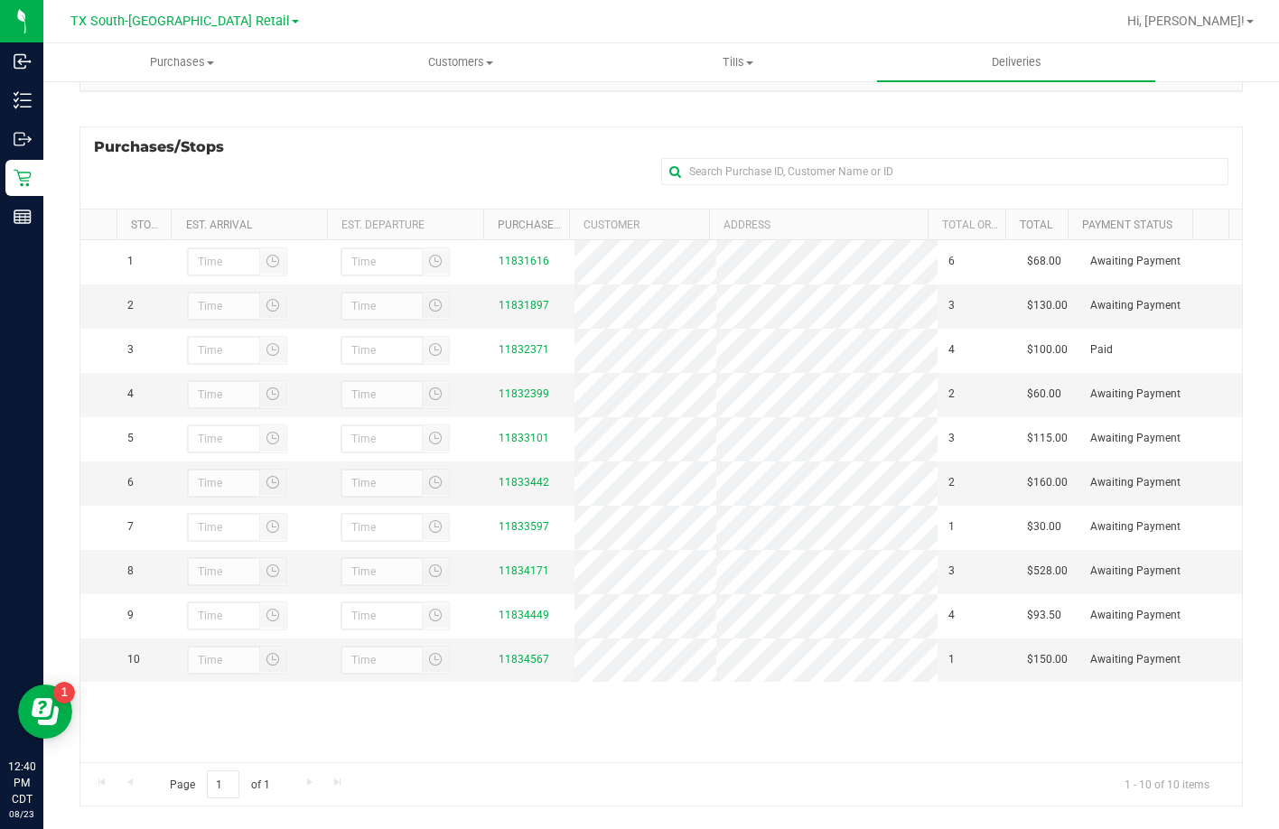
scroll to position [241, 0]
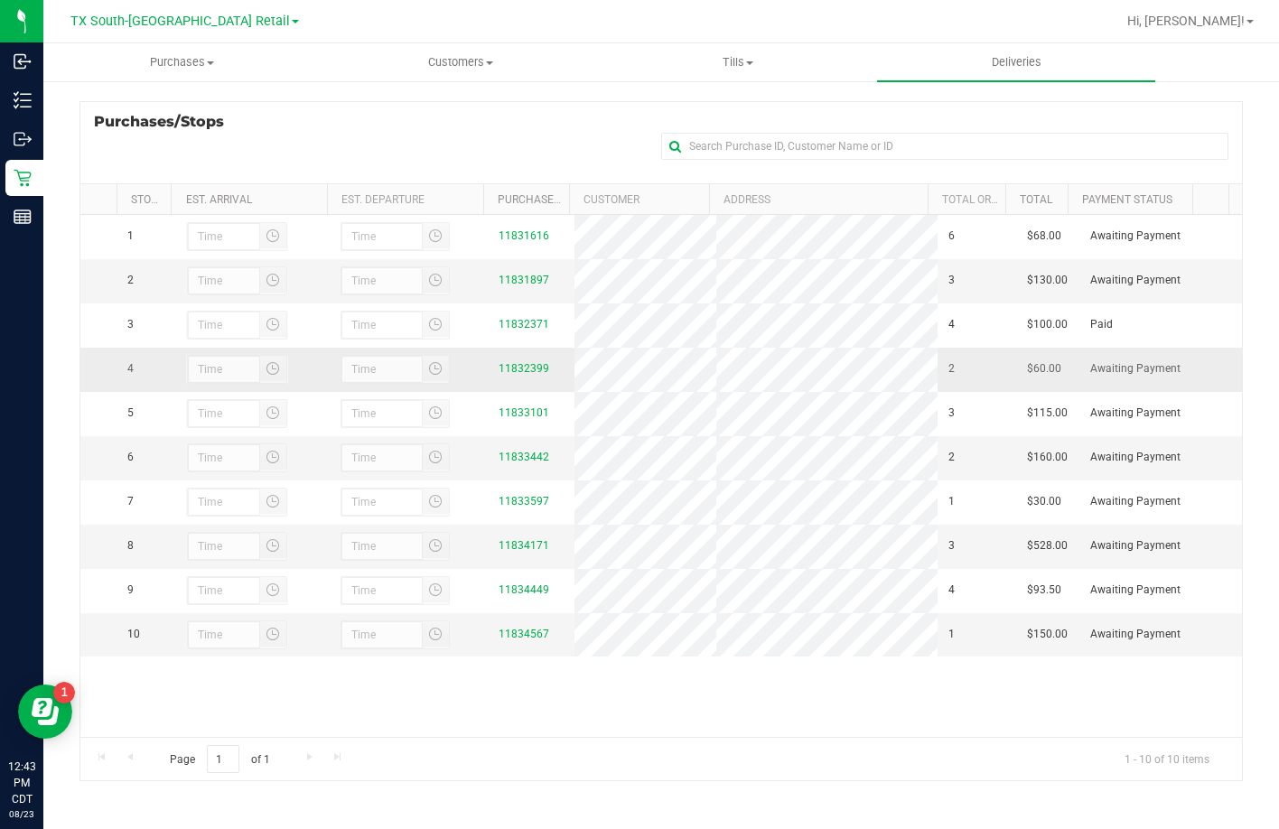
click at [531, 378] on div "11832399" at bounding box center [531, 368] width 65 height 17
click at [524, 375] on link "11832399" at bounding box center [524, 368] width 51 height 13
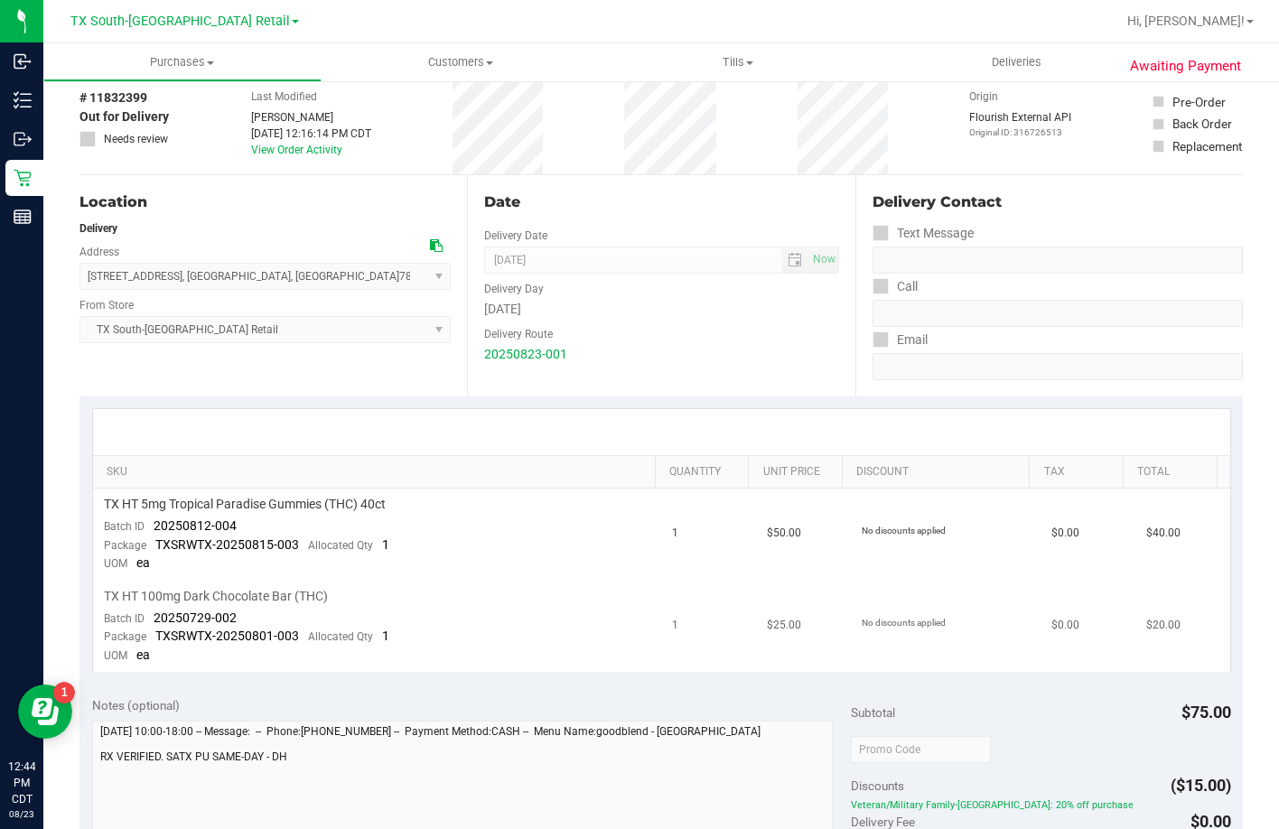
scroll to position [181, 0]
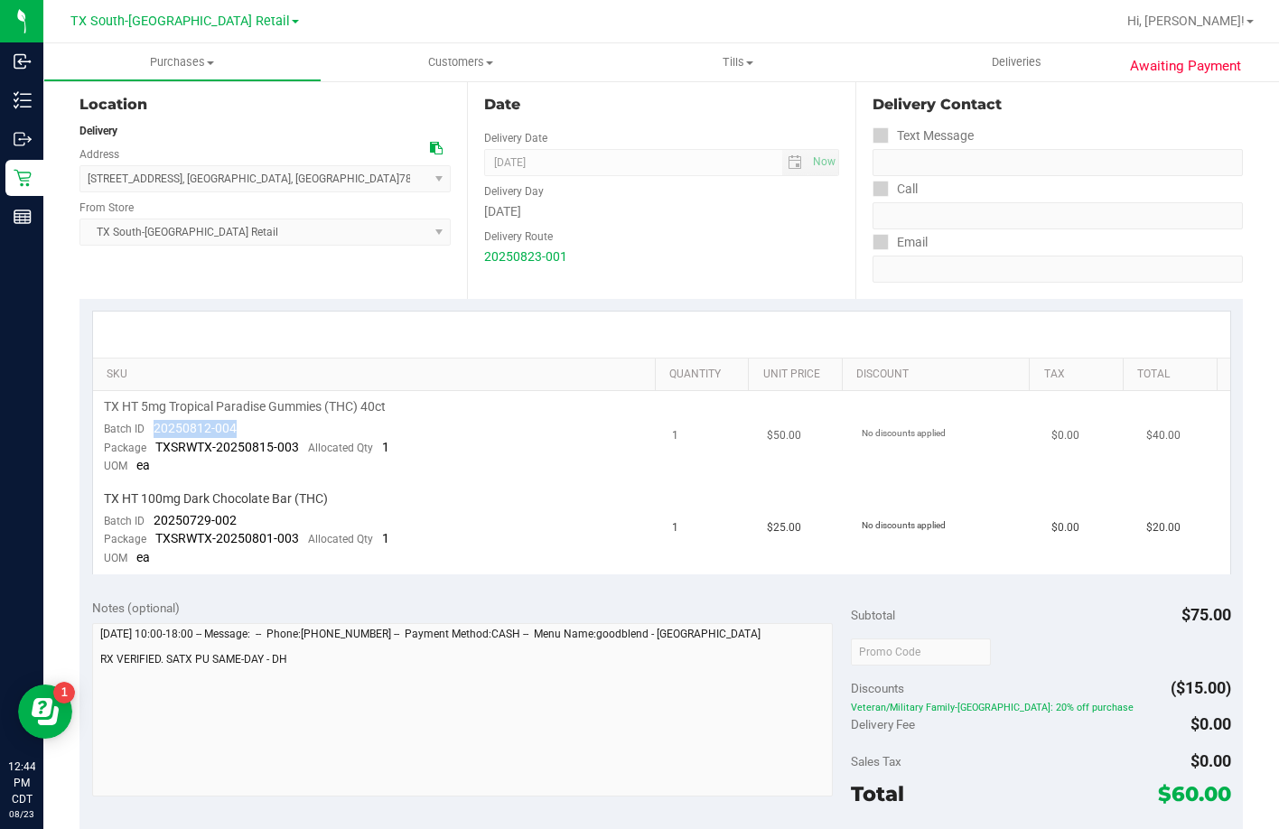
drag, startPoint x: 150, startPoint y: 427, endPoint x: 240, endPoint y: 434, distance: 90.5
click at [240, 434] on td "TX HT 5mg Tropical Paradise Gummies (THC) 40ct Batch ID 20250812-004 Package TX…" at bounding box center [377, 437] width 569 height 92
click at [210, 529] on div "Batch ID 20250729-002" at bounding box center [170, 521] width 133 height 18
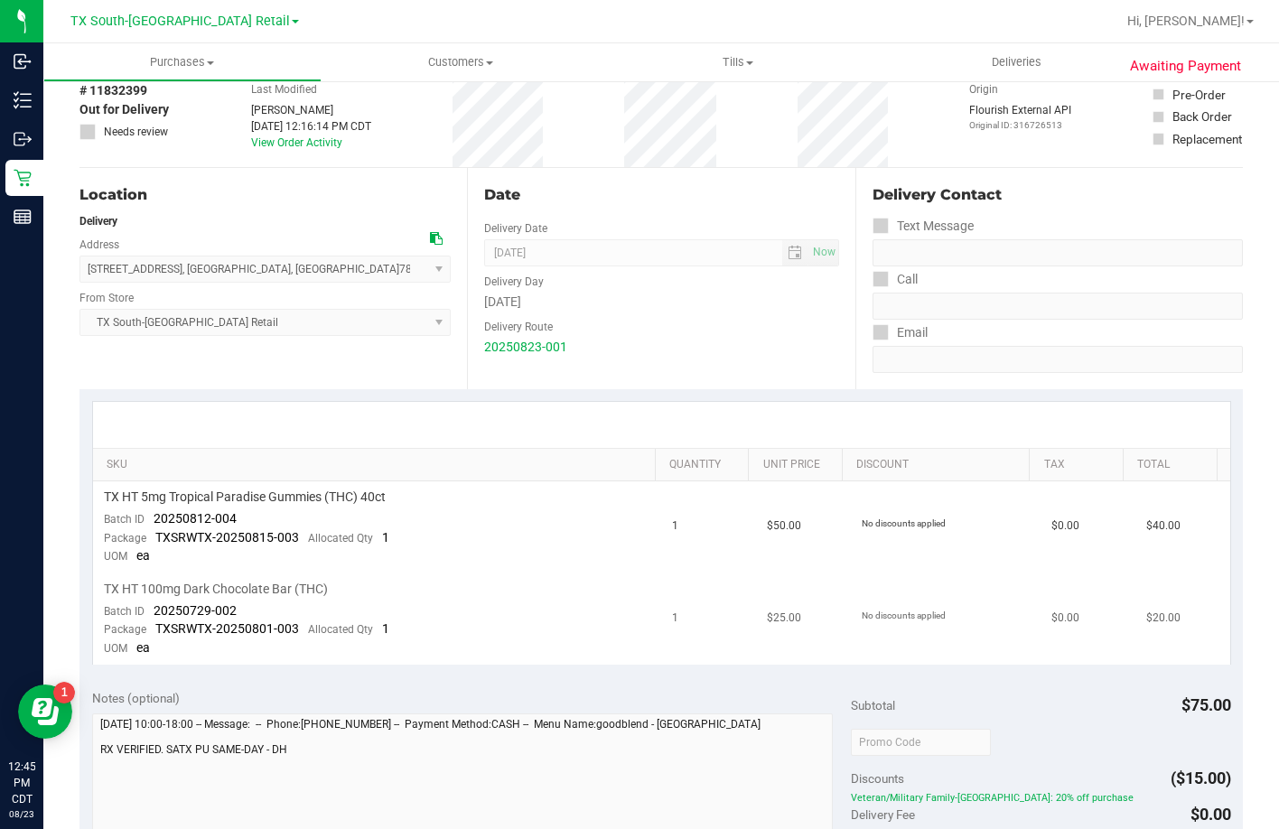
scroll to position [0, 0]
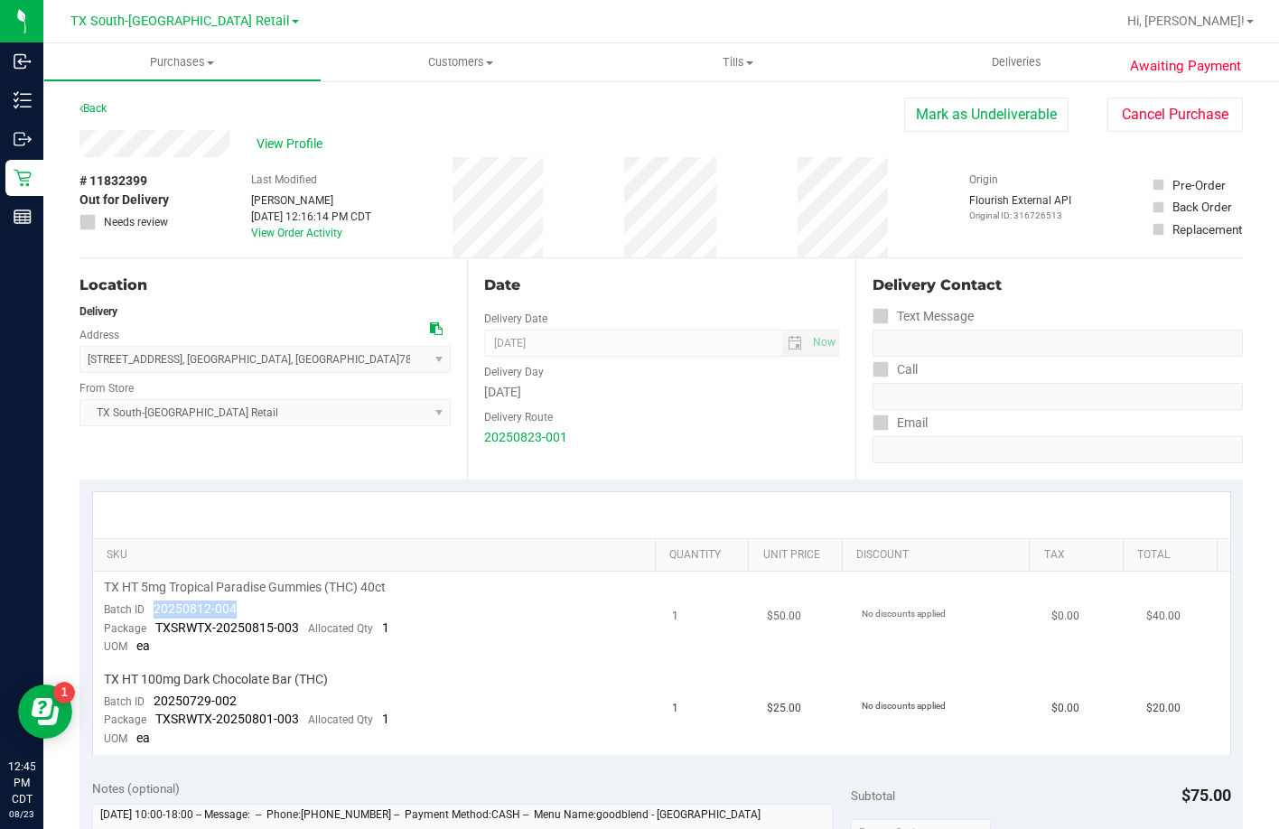
drag, startPoint x: 267, startPoint y: 614, endPoint x: 154, endPoint y: 604, distance: 113.3
click at [154, 604] on td "TX HT 5mg Tropical Paradise Gummies (THC) 40ct Batch ID 20250812-004 Package TX…" at bounding box center [377, 618] width 569 height 92
drag, startPoint x: 234, startPoint y: 698, endPoint x: 147, endPoint y: 708, distance: 87.3
click at [147, 708] on div "Batch ID 20250729-002" at bounding box center [170, 702] width 133 height 18
click at [960, 62] on uib-tab-heading "Deliveries" at bounding box center [1016, 62] width 278 height 38
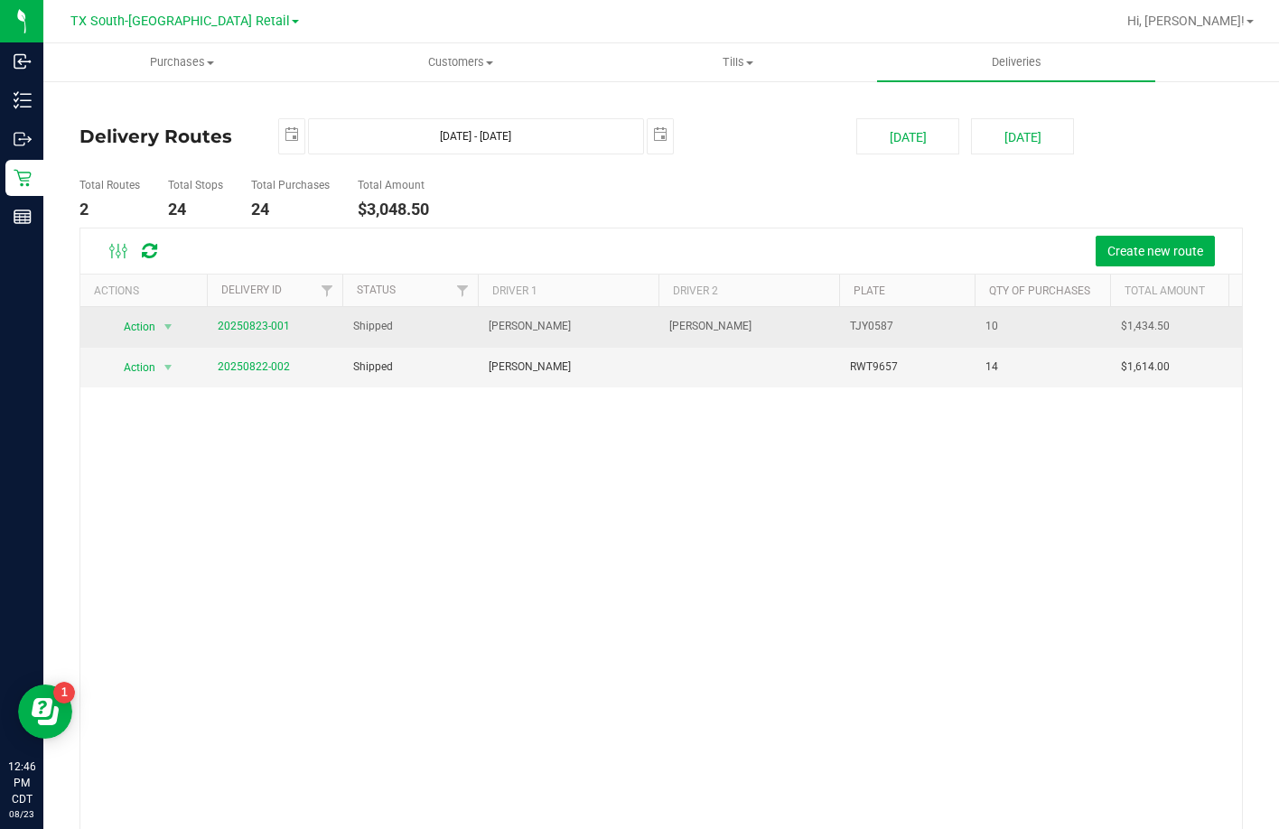
click at [267, 315] on td "20250823-001" at bounding box center [274, 327] width 135 height 41
click at [267, 324] on link "20250823-001" at bounding box center [254, 326] width 72 height 13
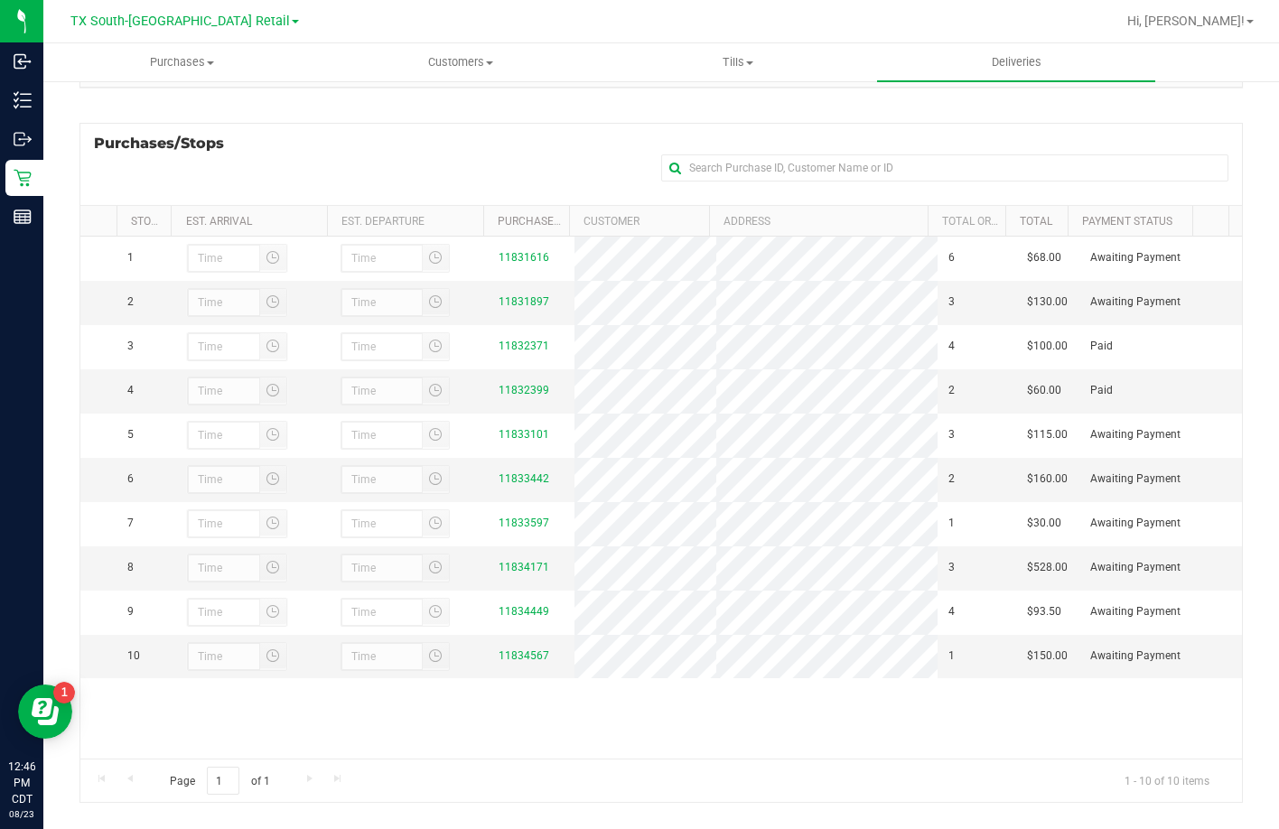
scroll to position [241, 0]
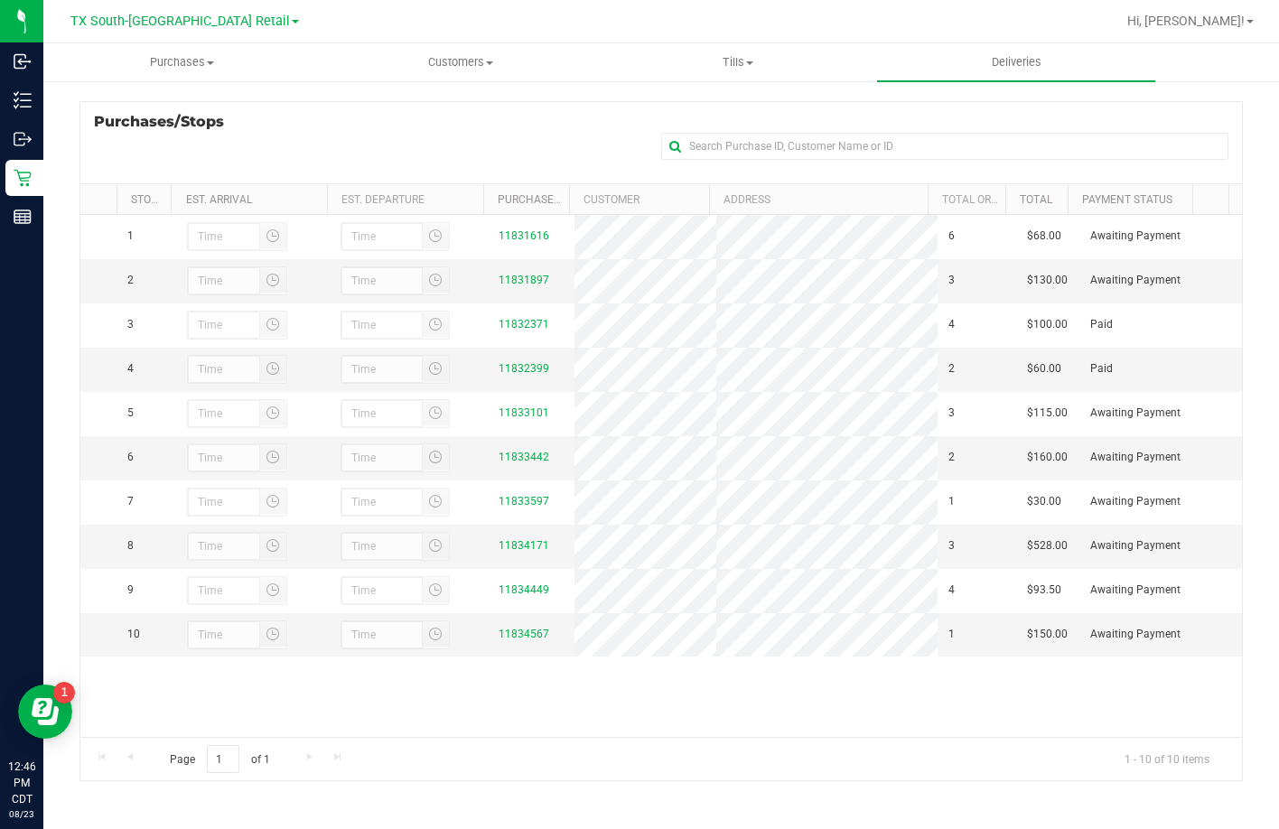
click at [448, 114] on div "Purchases/Stops + Add Purchase" at bounding box center [660, 142] width 1163 height 82
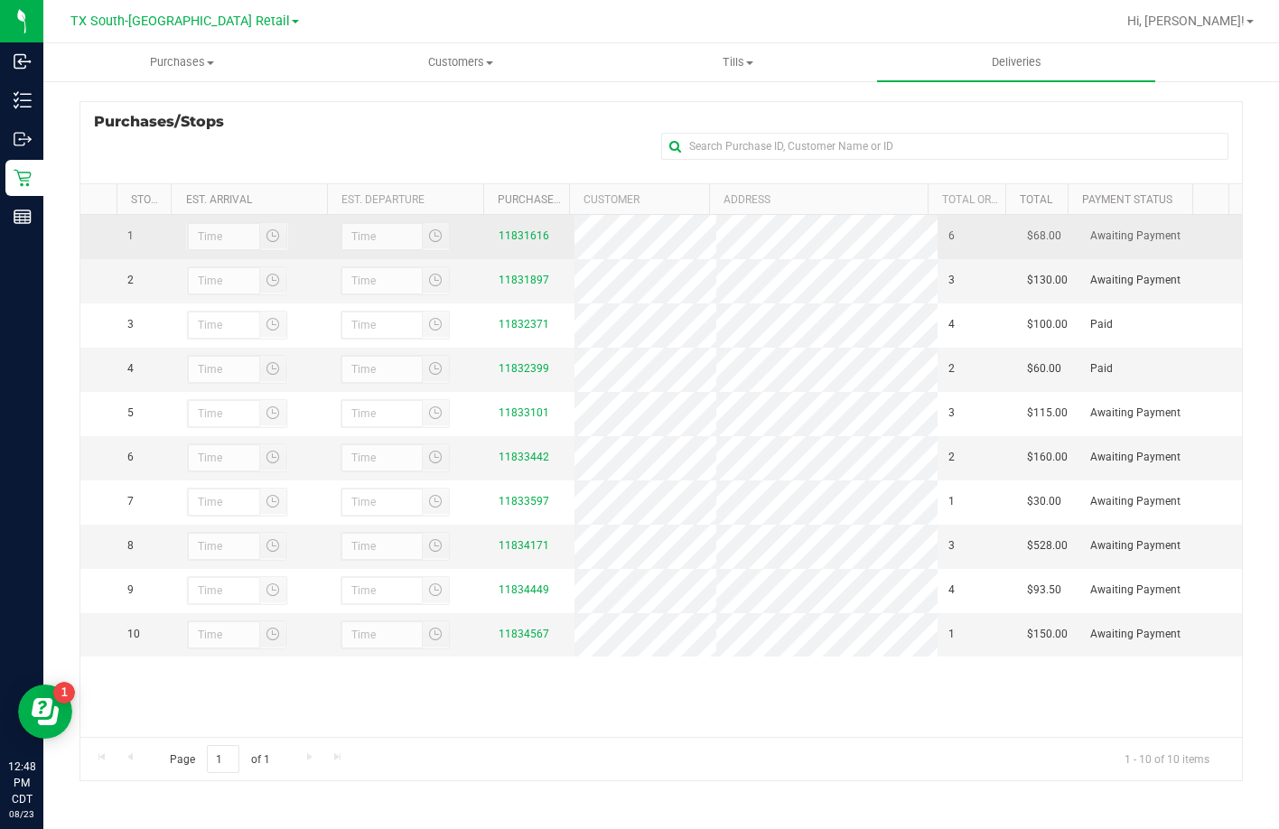
click at [538, 244] on div "11831616" at bounding box center [531, 236] width 65 height 17
click at [530, 238] on link "11831616" at bounding box center [524, 235] width 51 height 13
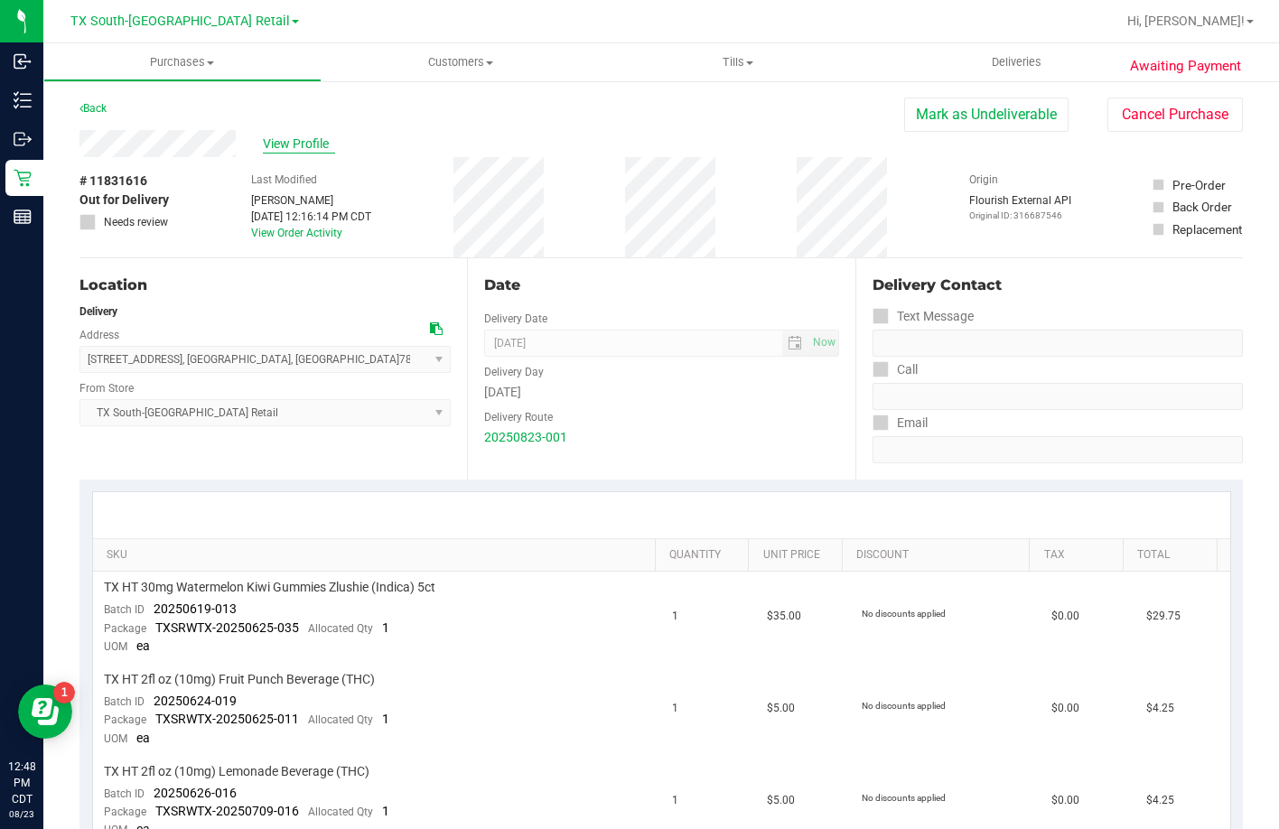
click at [292, 135] on span "View Profile" at bounding box center [299, 144] width 72 height 19
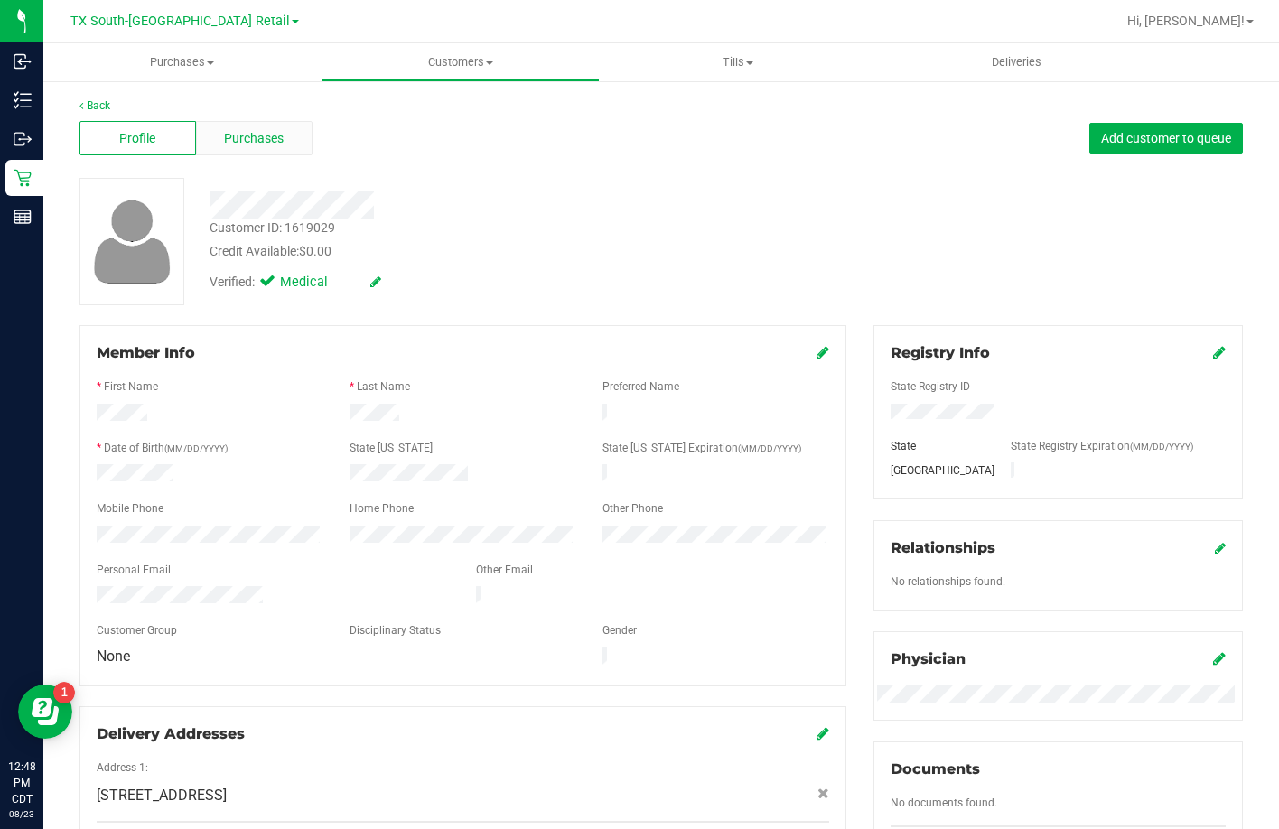
click at [282, 136] on div "Purchases" at bounding box center [254, 138] width 117 height 34
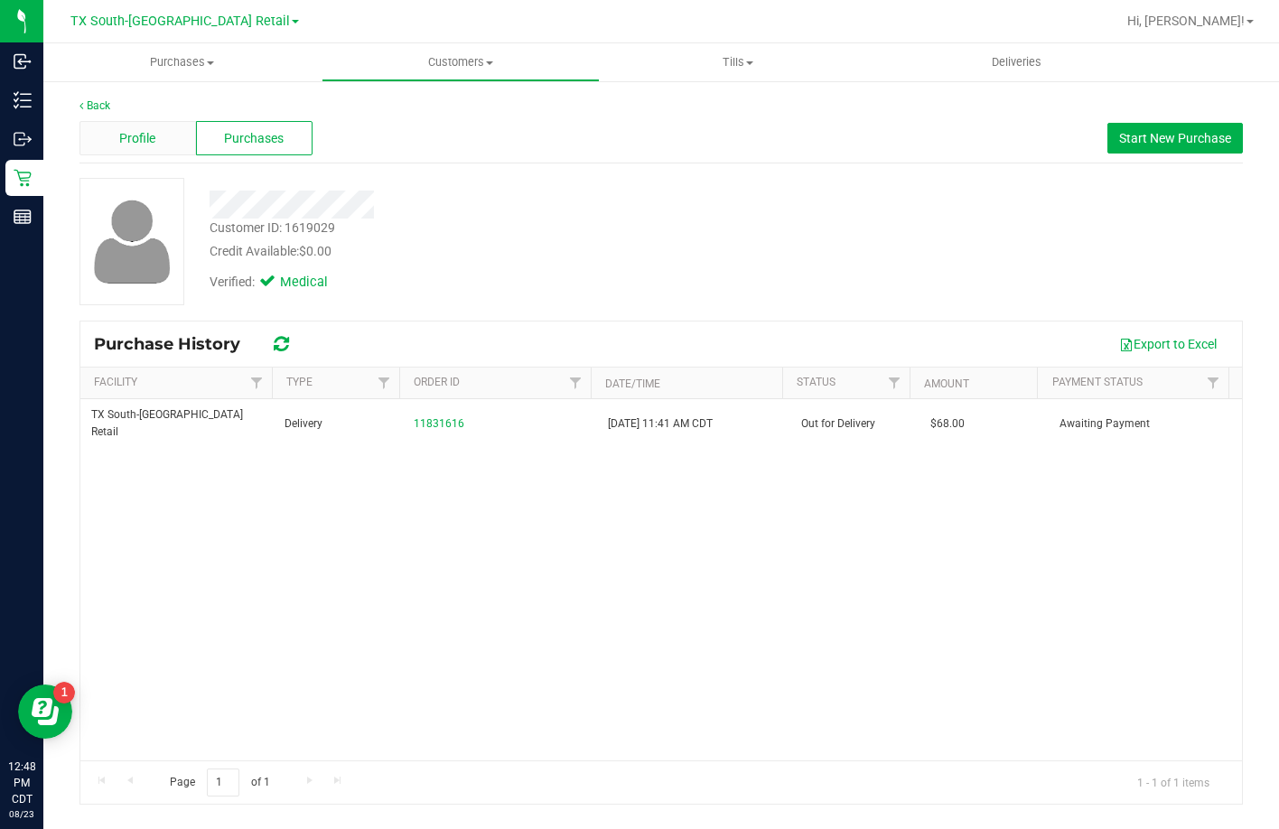
click at [136, 129] on span "Profile" at bounding box center [137, 138] width 36 height 19
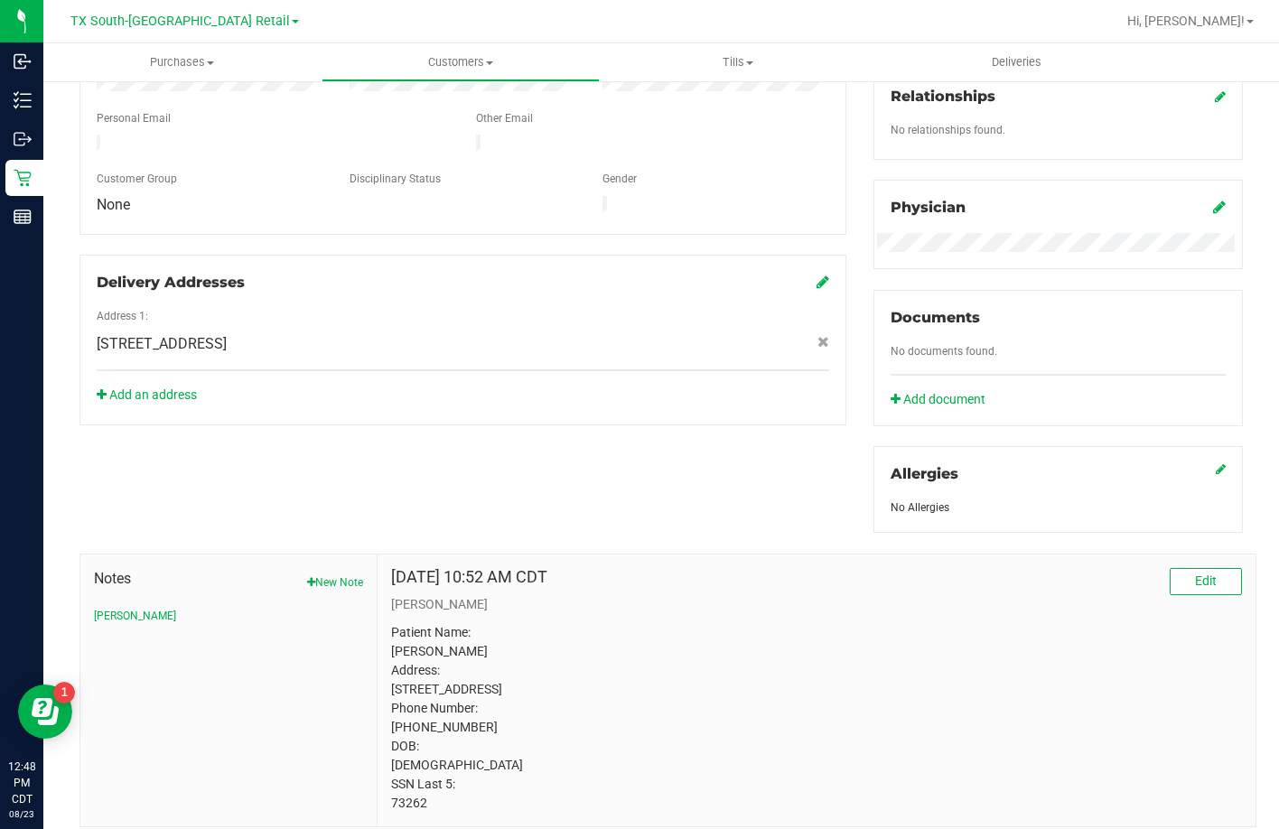
scroll to position [526, 0]
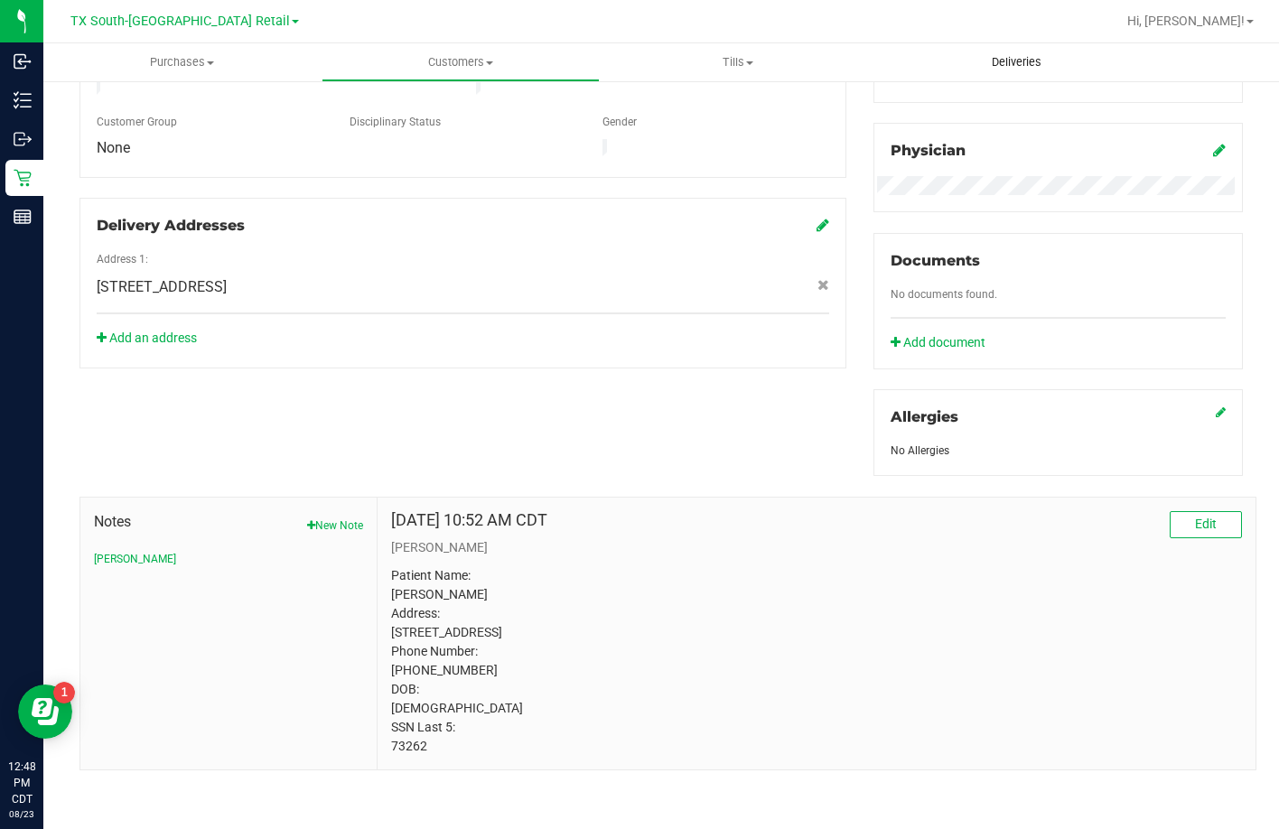
drag, startPoint x: 1003, startPoint y: 83, endPoint x: 1003, endPoint y: 67, distance: 16.3
click at [1003, 83] on div "Relationships No relationships found." at bounding box center [1057, 57] width 369 height 91
click at [1003, 65] on span "Deliveries" at bounding box center [1016, 62] width 98 height 16
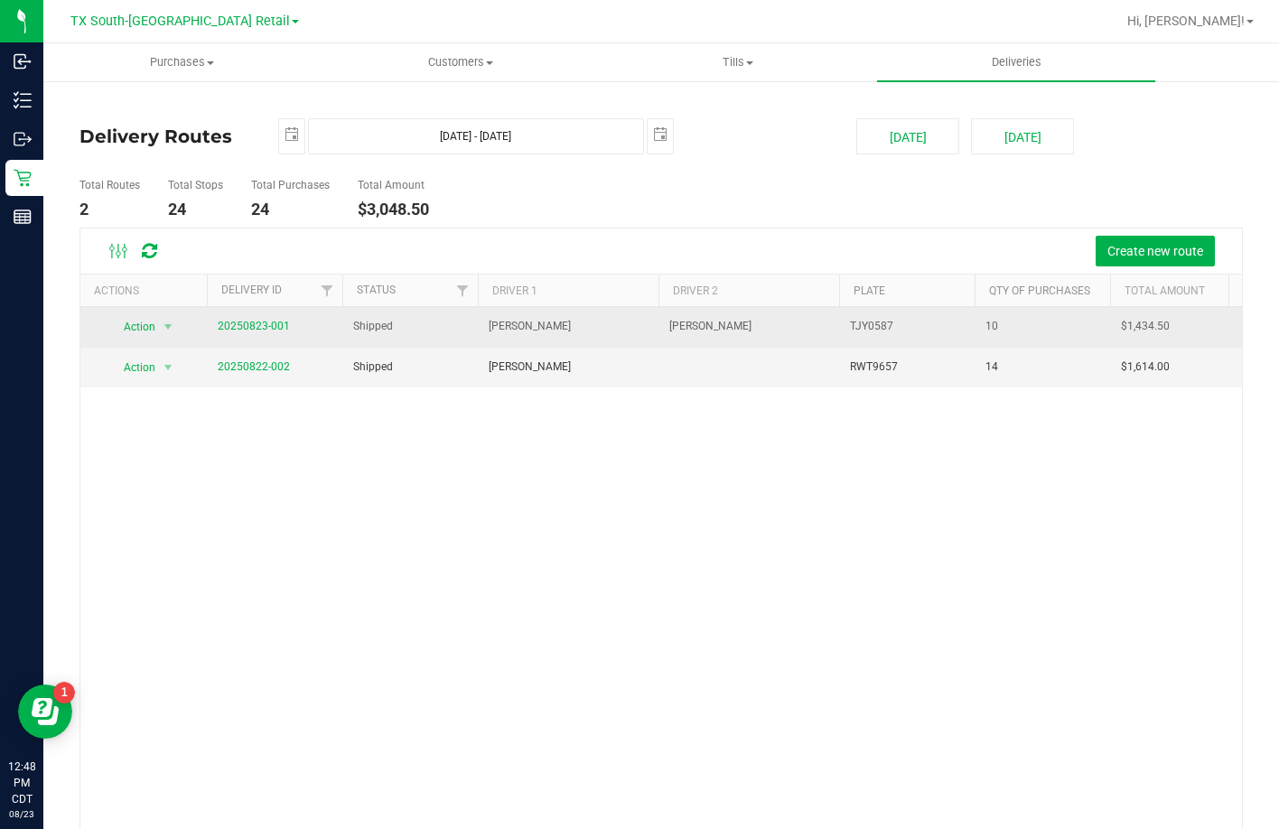
click at [278, 333] on span "20250823-001" at bounding box center [254, 326] width 72 height 17
click at [270, 328] on link "20250823-001" at bounding box center [254, 326] width 72 height 13
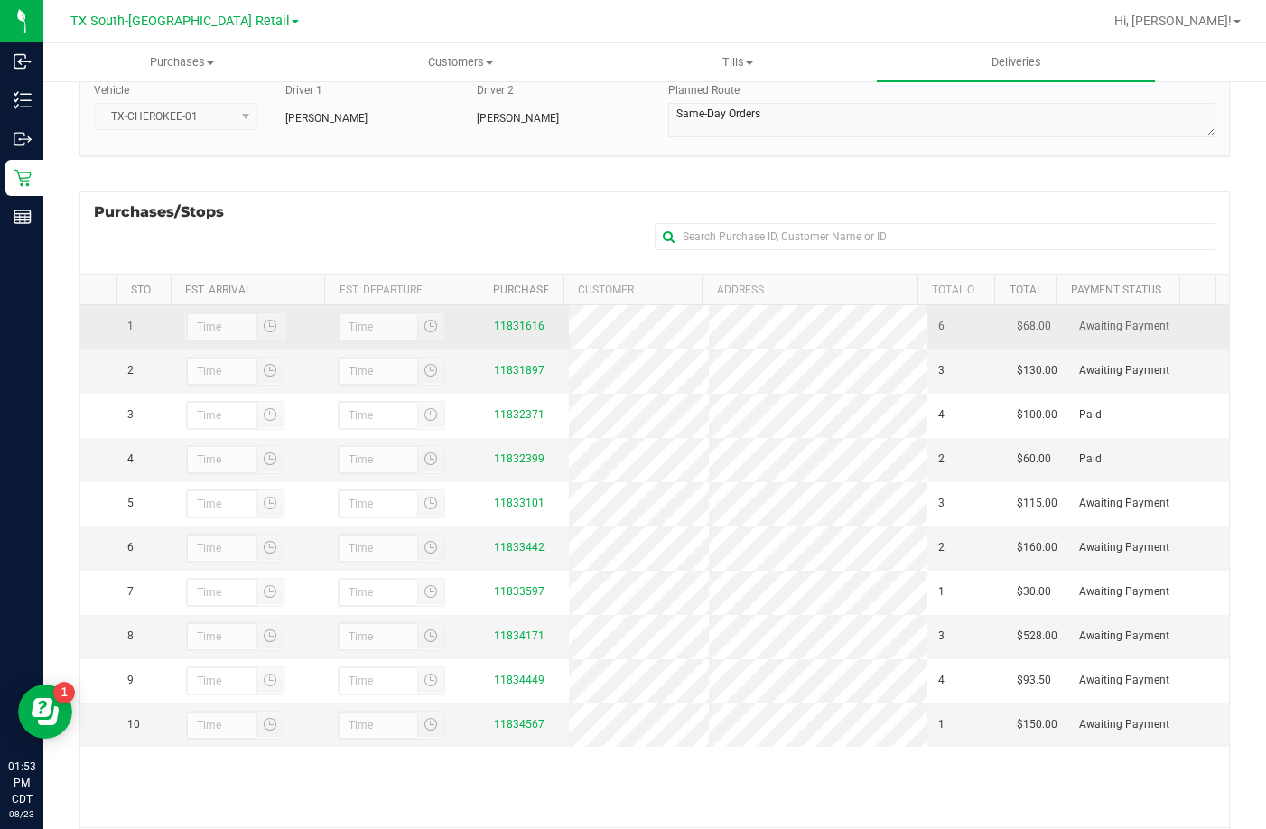
scroll to position [241, 0]
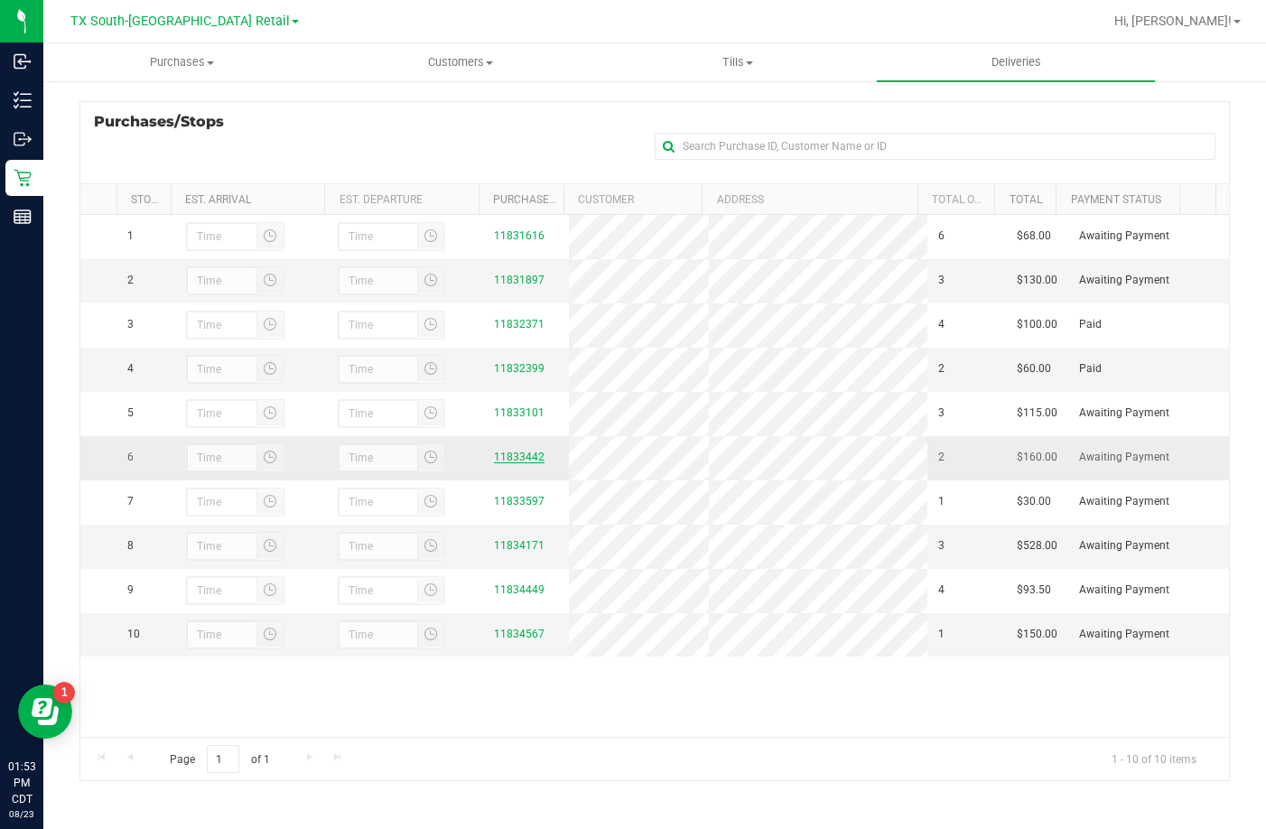
click at [502, 463] on link "11833442" at bounding box center [519, 457] width 51 height 13
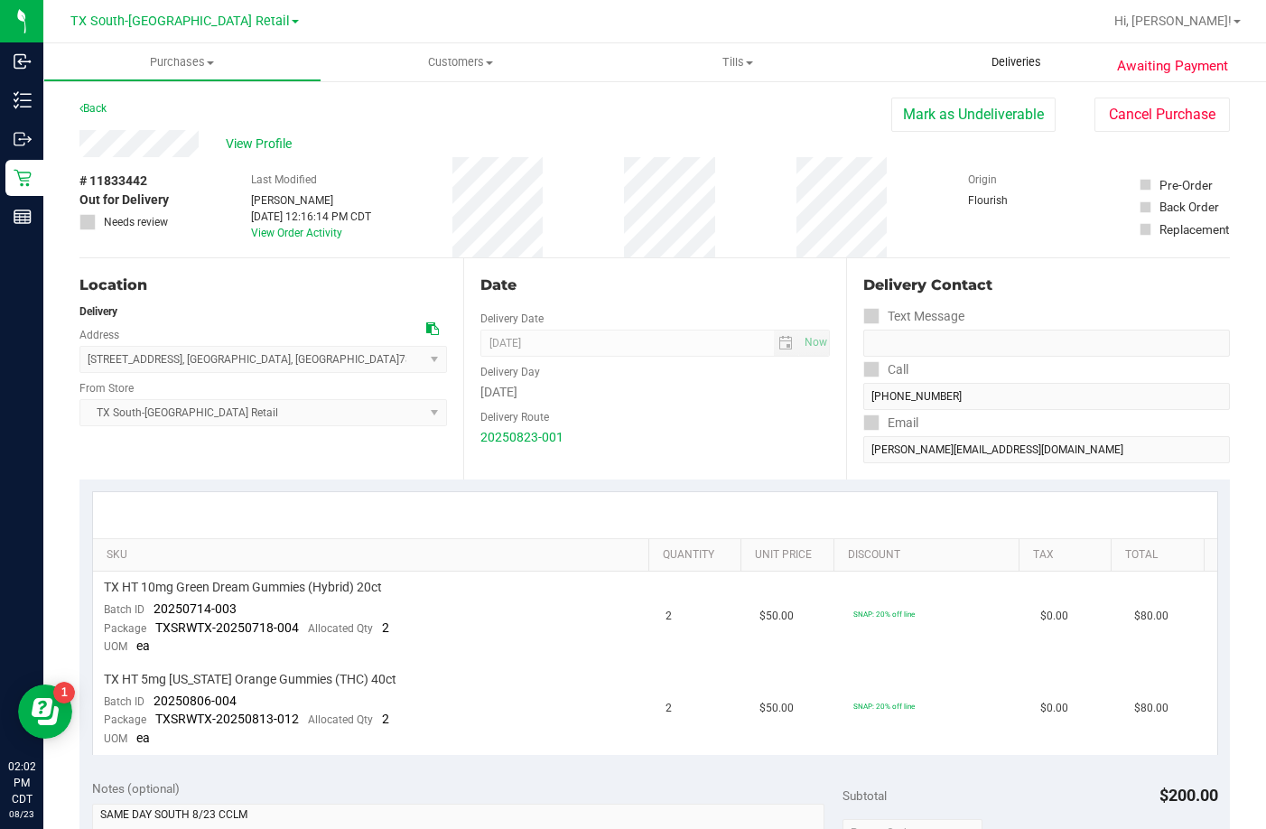
click at [990, 53] on uib-tab-heading "Deliveries" at bounding box center [1016, 62] width 278 height 38
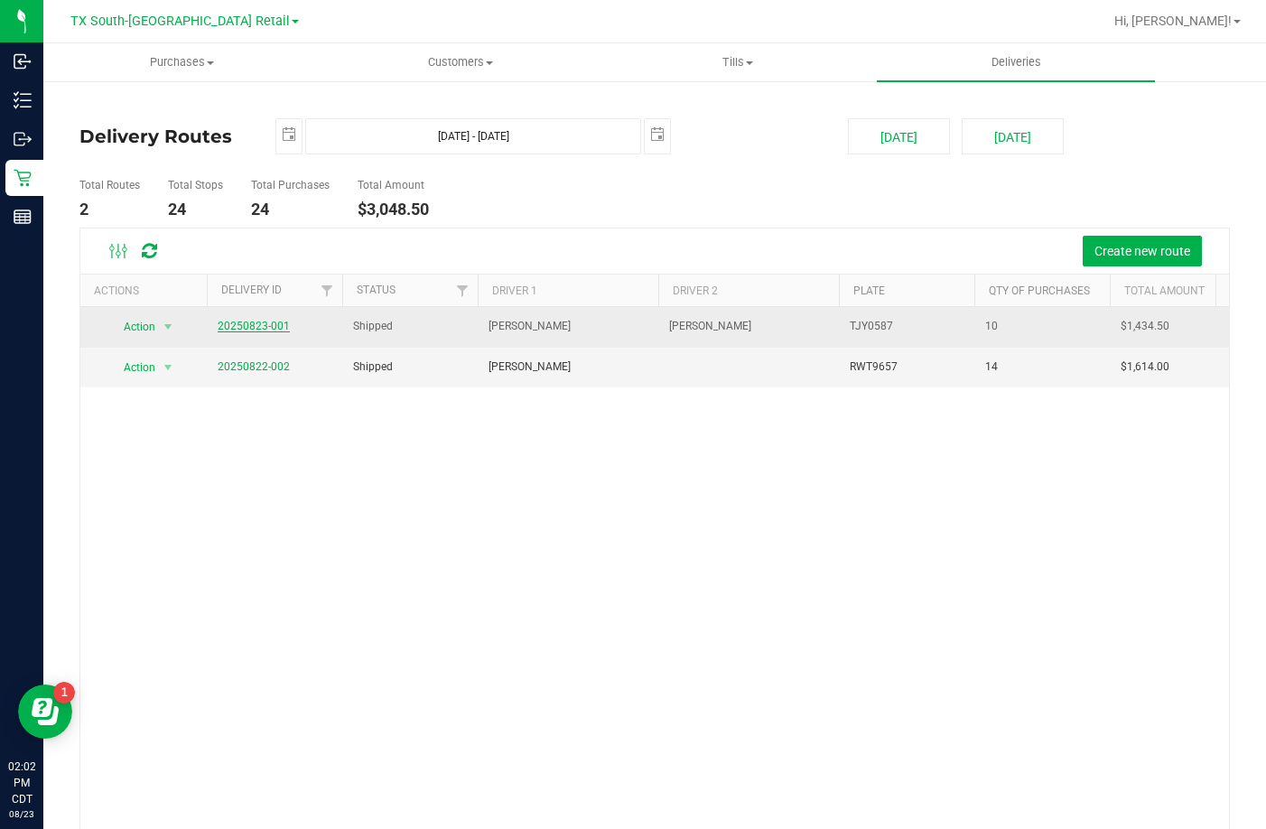
click at [235, 325] on link "20250823-001" at bounding box center [254, 326] width 72 height 13
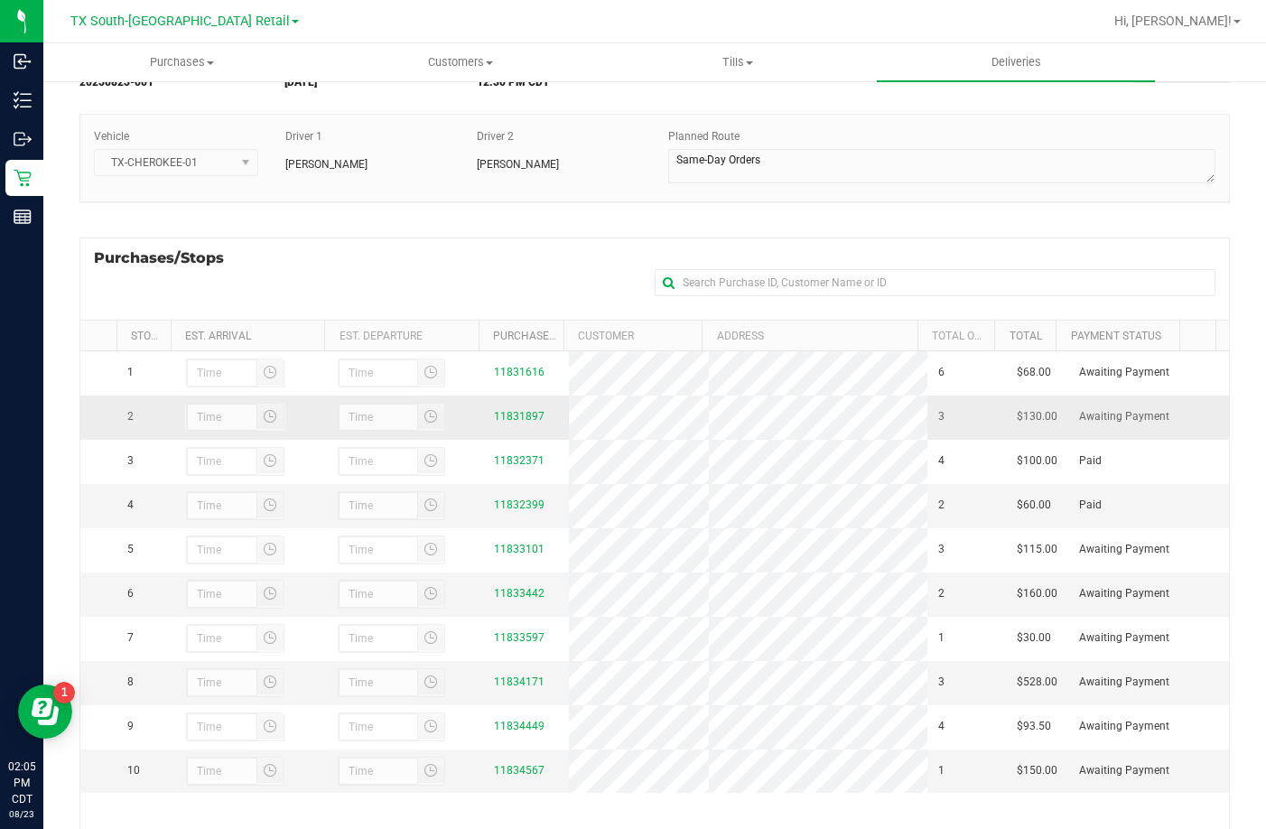
scroll to position [241, 0]
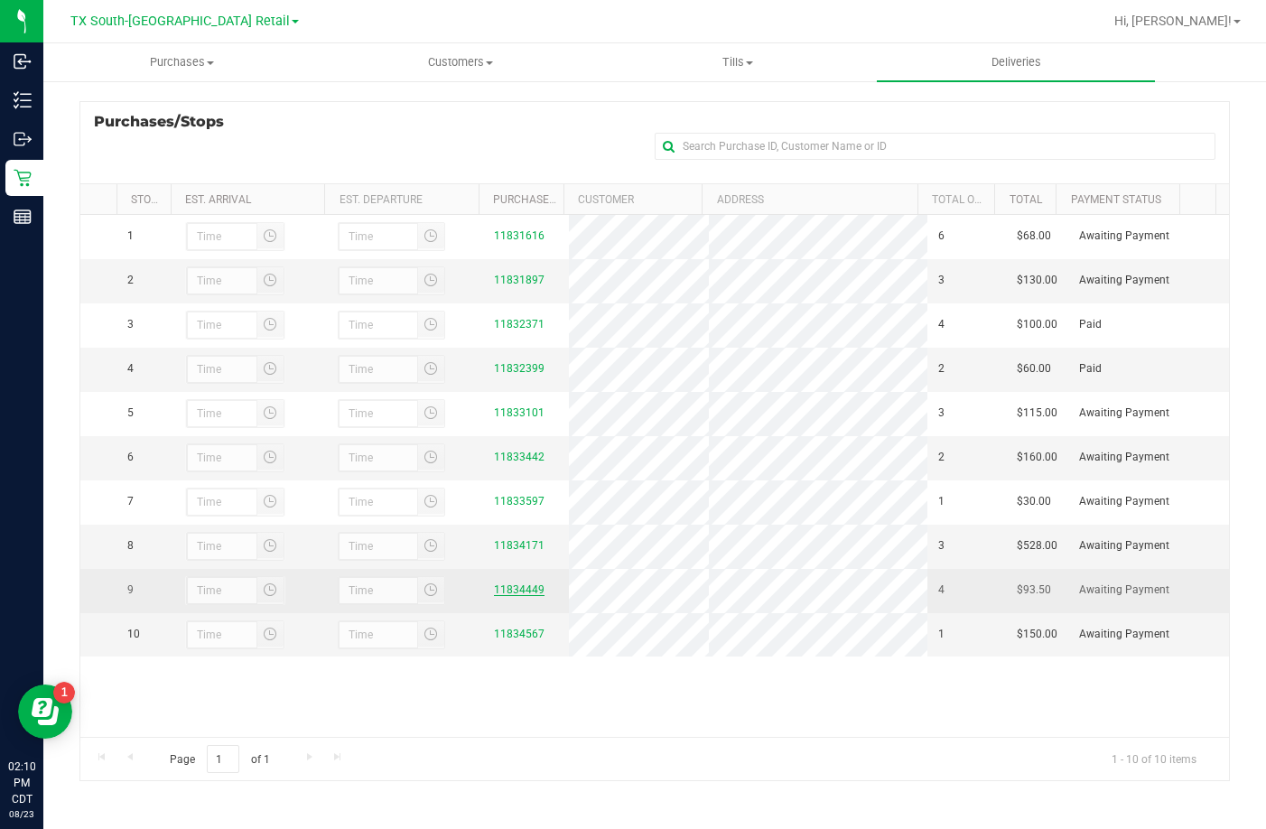
click at [521, 596] on link "11834449" at bounding box center [519, 589] width 51 height 13
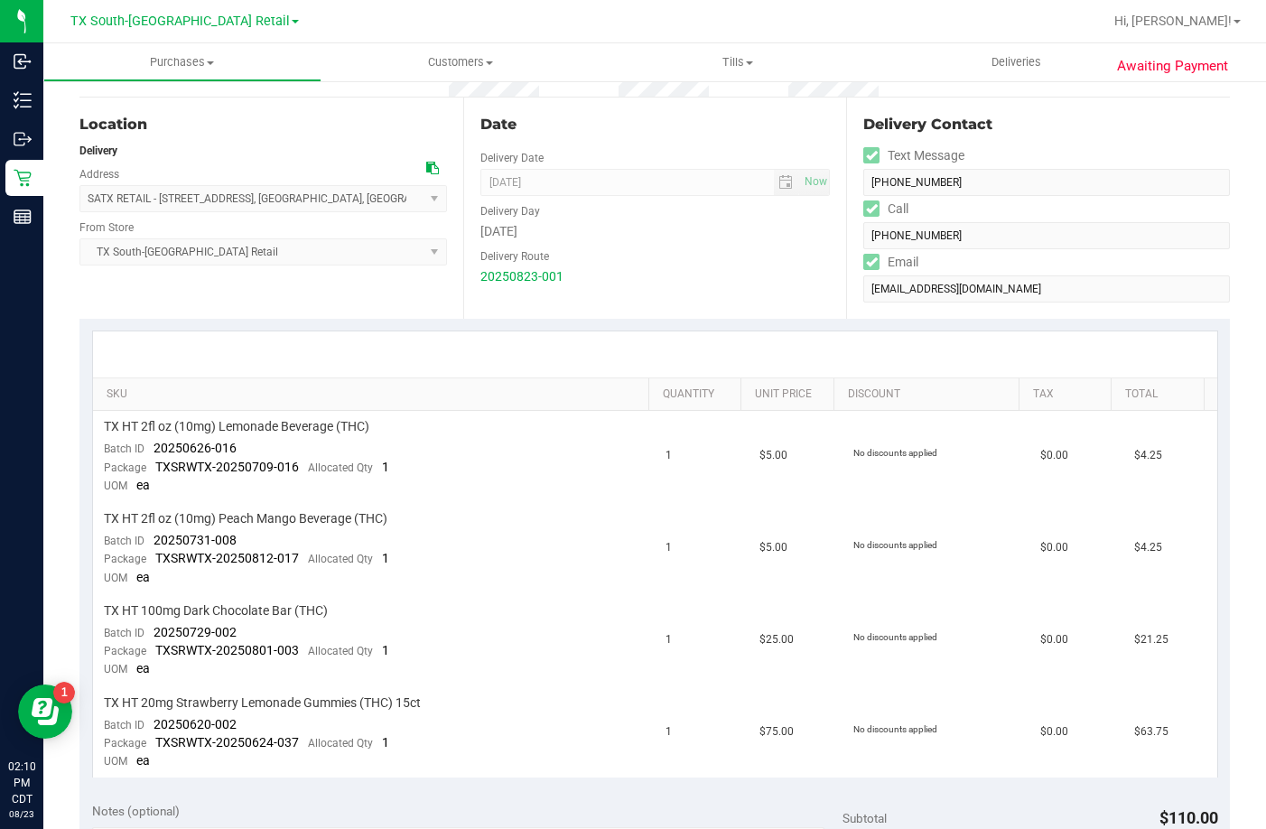
scroll to position [312, 0]
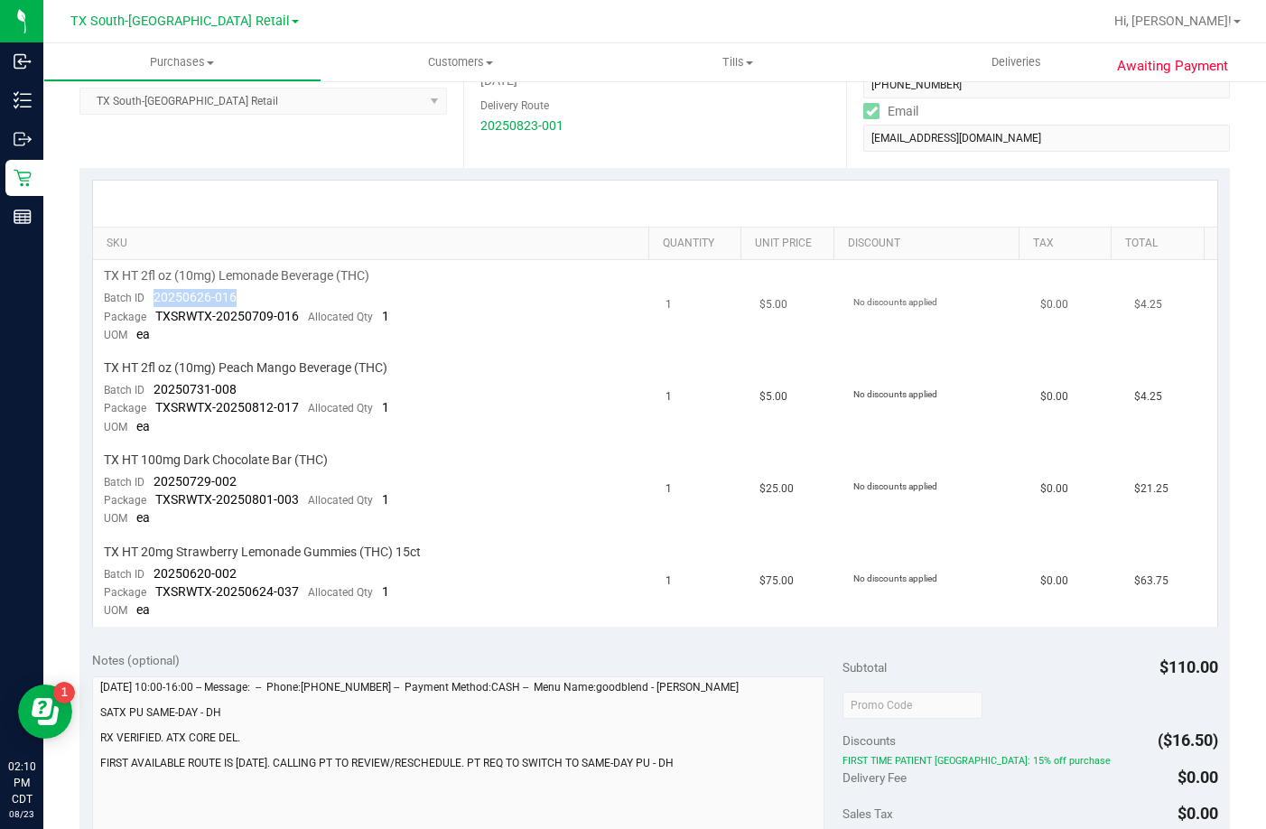
drag, startPoint x: 257, startPoint y: 294, endPoint x: 145, endPoint y: 294, distance: 112.0
click at [145, 294] on td "TX HT 2fl oz (10mg) Lemonade Beverage (THC) Batch ID 20250626-016 Package TXSRW…" at bounding box center [374, 306] width 563 height 92
drag, startPoint x: 257, startPoint y: 381, endPoint x: 126, endPoint y: 381, distance: 131.9
click at [126, 381] on td "TX HT 2fl oz (10mg) Peach Mango Beverage (THC) Batch ID 20250731-008 Package TX…" at bounding box center [374, 398] width 563 height 92
drag, startPoint x: 256, startPoint y: 482, endPoint x: 142, endPoint y: 482, distance: 113.8
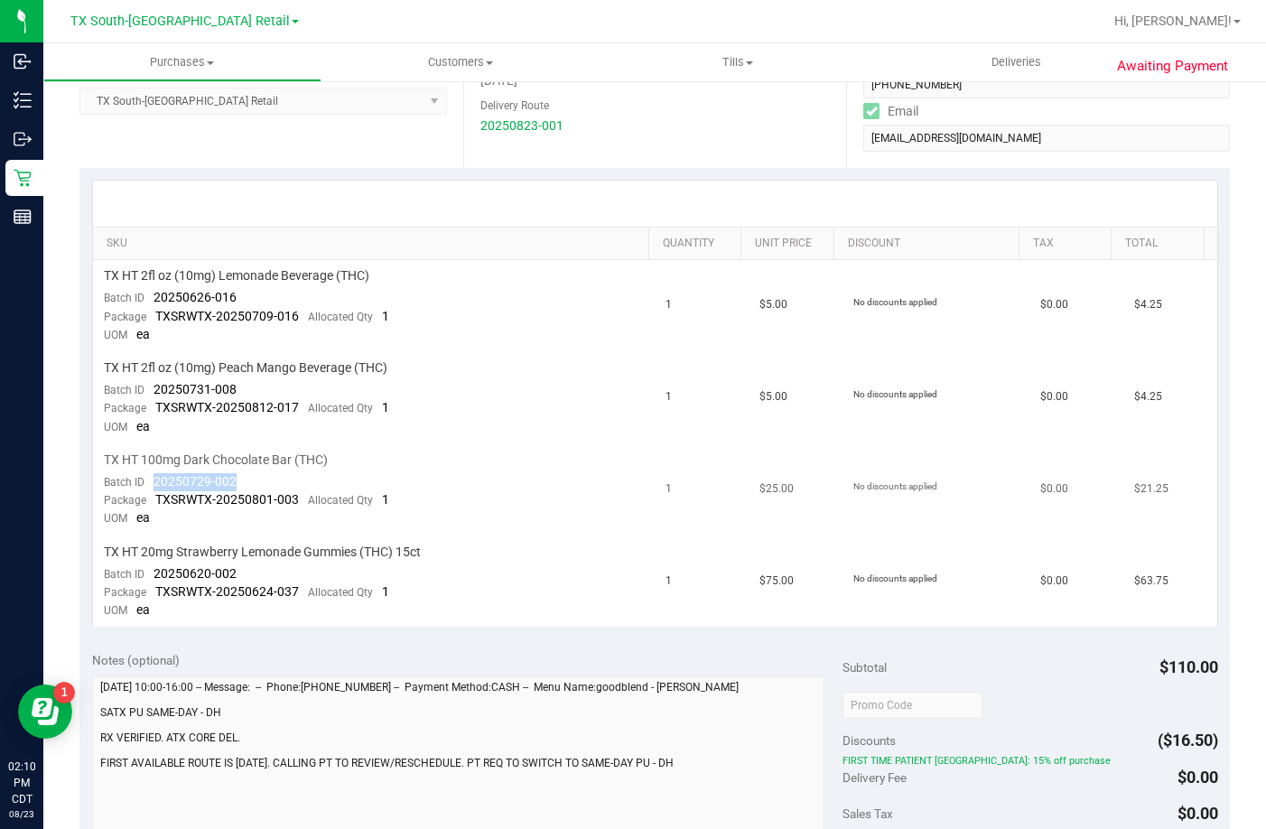
click at [142, 482] on td "TX HT 100mg Dark Chocolate Bar (THC) Batch ID 20250729-002 Package TXSRWTX-2025…" at bounding box center [374, 490] width 563 height 92
drag, startPoint x: 252, startPoint y: 570, endPoint x: 154, endPoint y: 570, distance: 98.5
click at [154, 570] on td "TX HT 20mg Strawberry Lemonade Gummies (THC) 15ct Batch ID 20250620-002 Package…" at bounding box center [374, 582] width 563 height 91
click at [478, 473] on td "TX HT 100mg Dark Chocolate Bar (THC) Batch ID 20250729-002 Package TXSRWTX-2025…" at bounding box center [374, 490] width 563 height 92
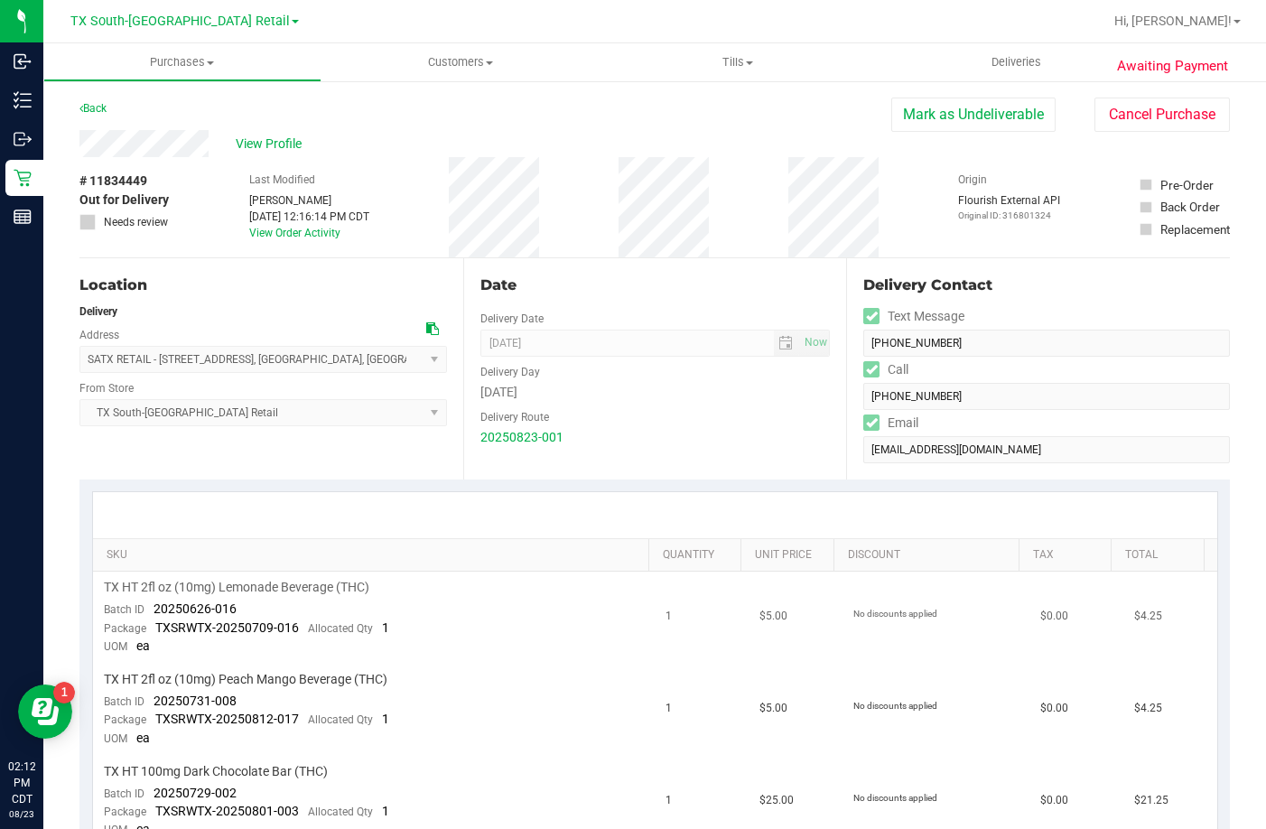
scroll to position [181, 0]
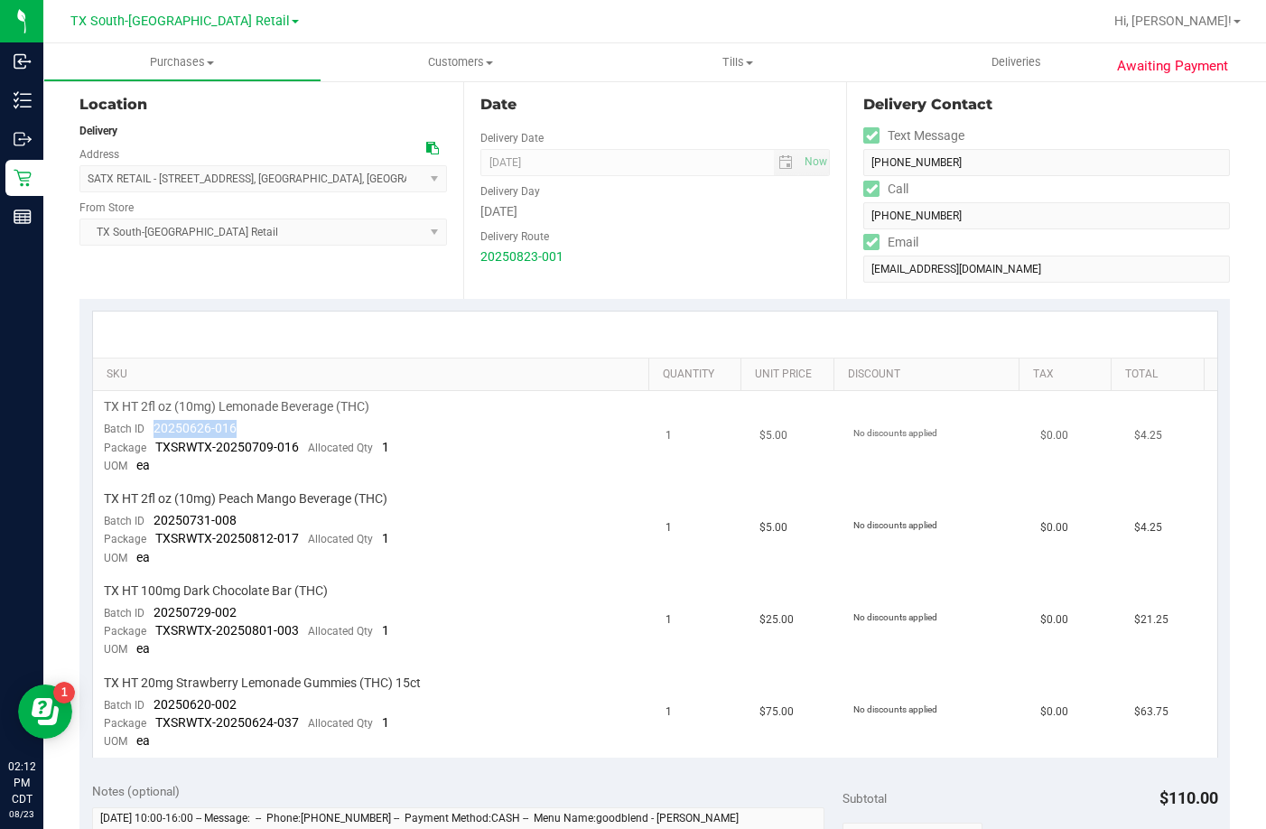
drag, startPoint x: 273, startPoint y: 425, endPoint x: 165, endPoint y: 422, distance: 107.5
click at [153, 434] on td "TX HT 2fl oz (10mg) Lemonade Beverage (THC) Batch ID 20250626-016 Package TXSRW…" at bounding box center [374, 437] width 563 height 92
drag, startPoint x: 251, startPoint y: 518, endPoint x: 148, endPoint y: 527, distance: 103.4
click at [148, 527] on td "TX HT 2fl oz (10mg) Peach Mango Beverage (THC) Batch ID 20250731-008 Package TX…" at bounding box center [374, 529] width 563 height 92
drag, startPoint x: 273, startPoint y: 611, endPoint x: 151, endPoint y: 613, distance: 122.0
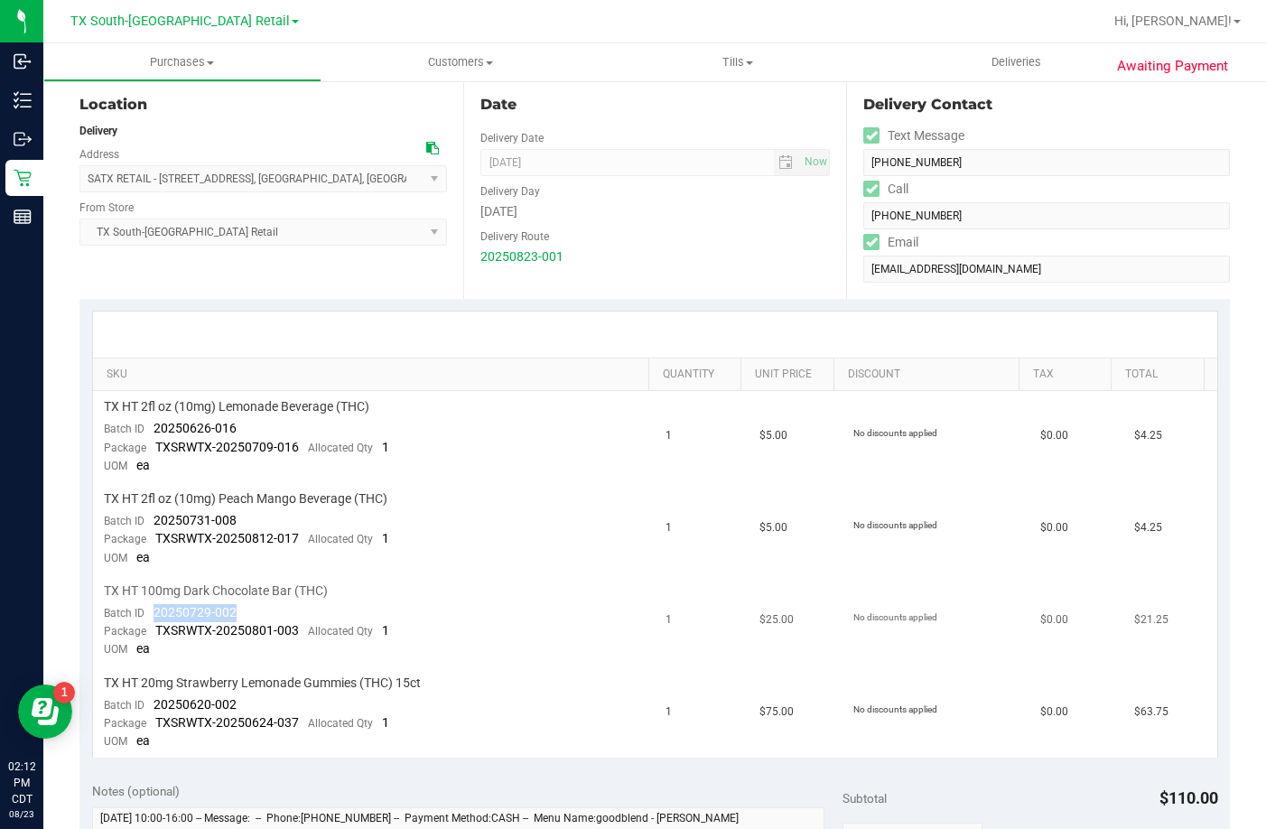
click at [151, 613] on td "TX HT 100mg Dark Chocolate Bar (THC) Batch ID 20250729-002 Package TXSRWTX-2025…" at bounding box center [374, 621] width 563 height 92
drag, startPoint x: 253, startPoint y: 705, endPoint x: 154, endPoint y: 702, distance: 99.4
click at [154, 702] on td "TX HT 20mg Strawberry Lemonade Gummies (THC) 15ct Batch ID 20250620-002 Package…" at bounding box center [374, 712] width 563 height 91
click at [1021, 68] on span "Deliveries" at bounding box center [1016, 62] width 98 height 16
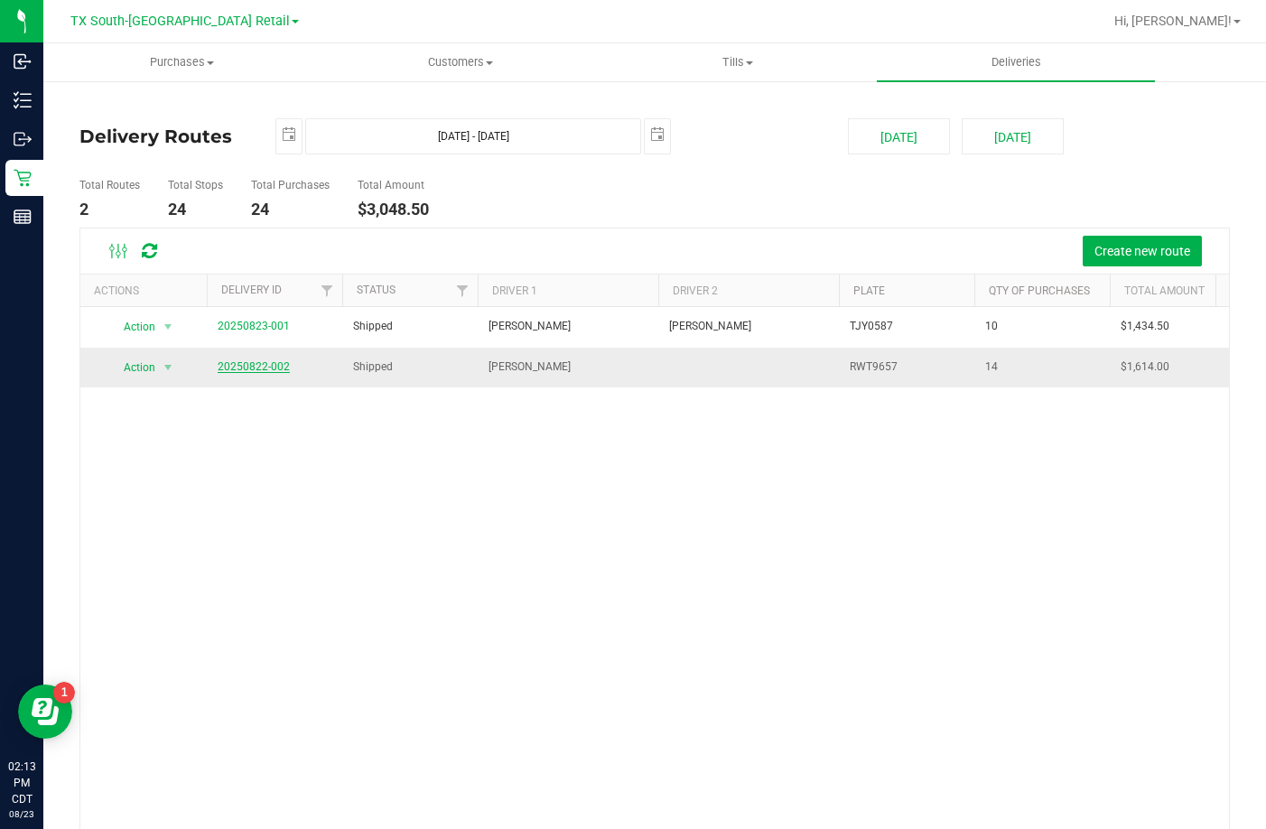
click at [244, 372] on link "20250822-002" at bounding box center [254, 366] width 72 height 13
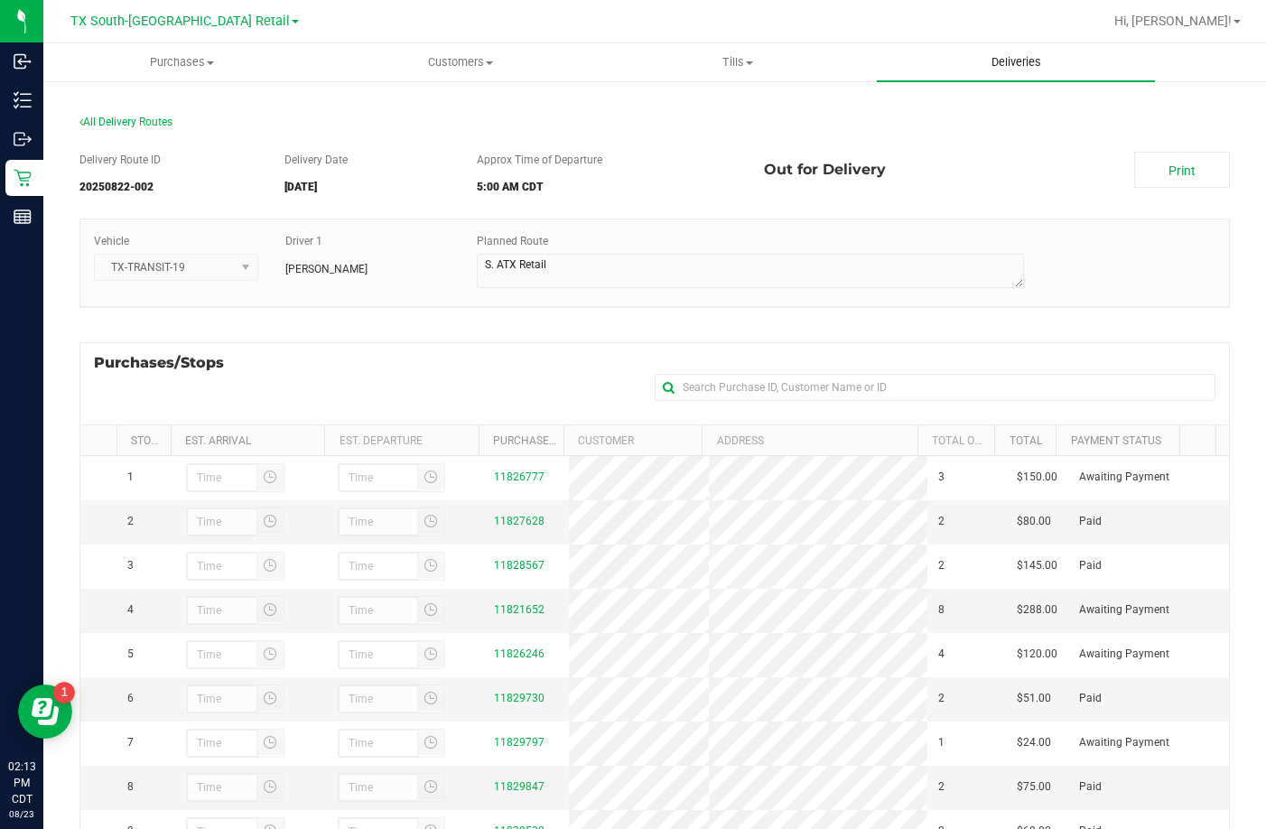
click at [987, 60] on span "Deliveries" at bounding box center [1016, 62] width 98 height 16
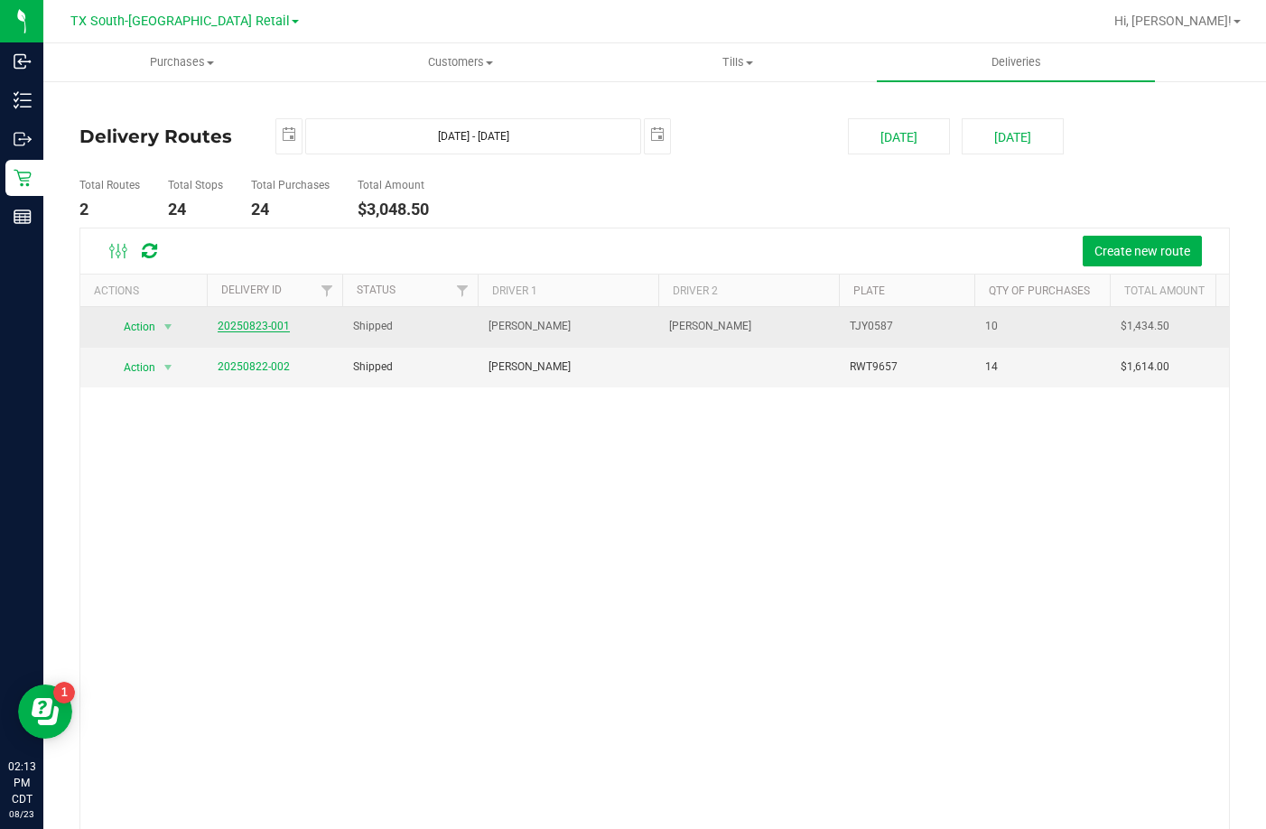
click at [286, 325] on link "20250823-001" at bounding box center [254, 326] width 72 height 13
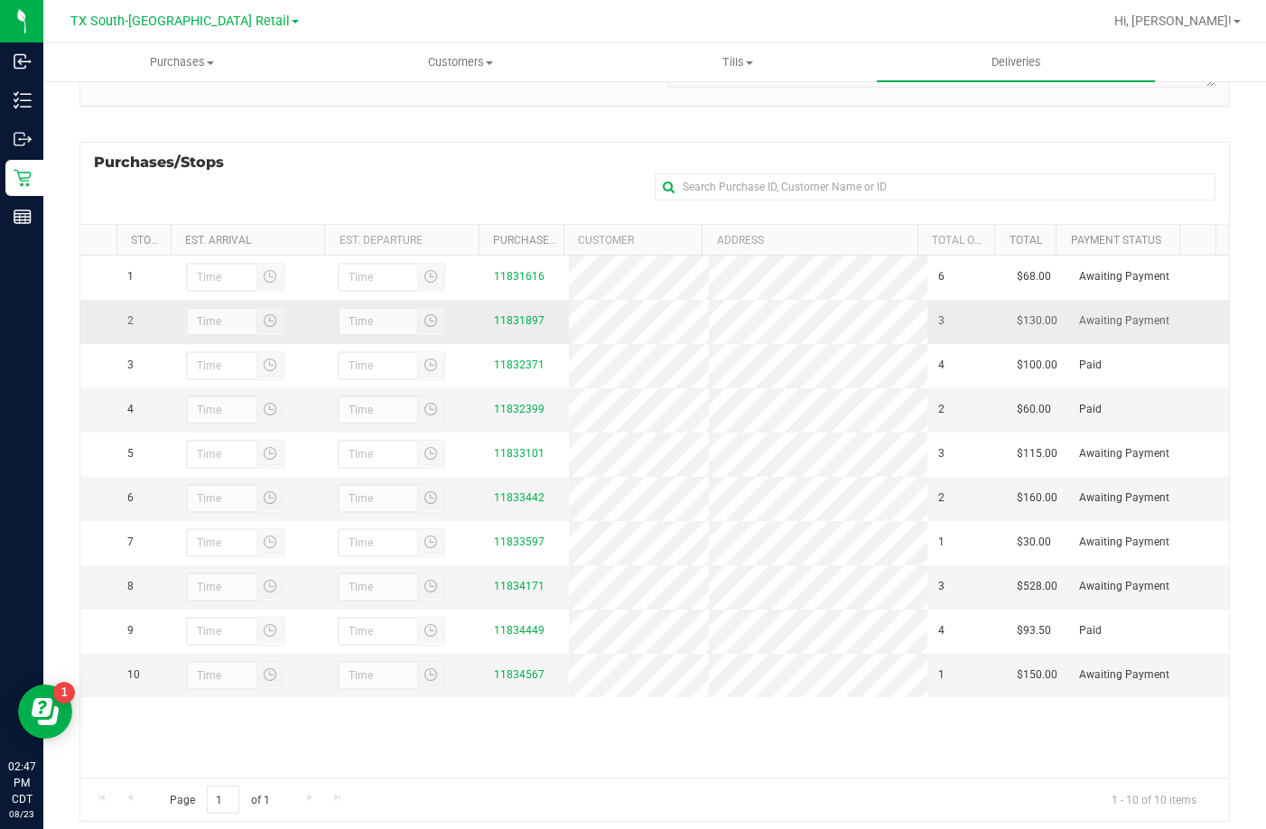
scroll to position [241, 0]
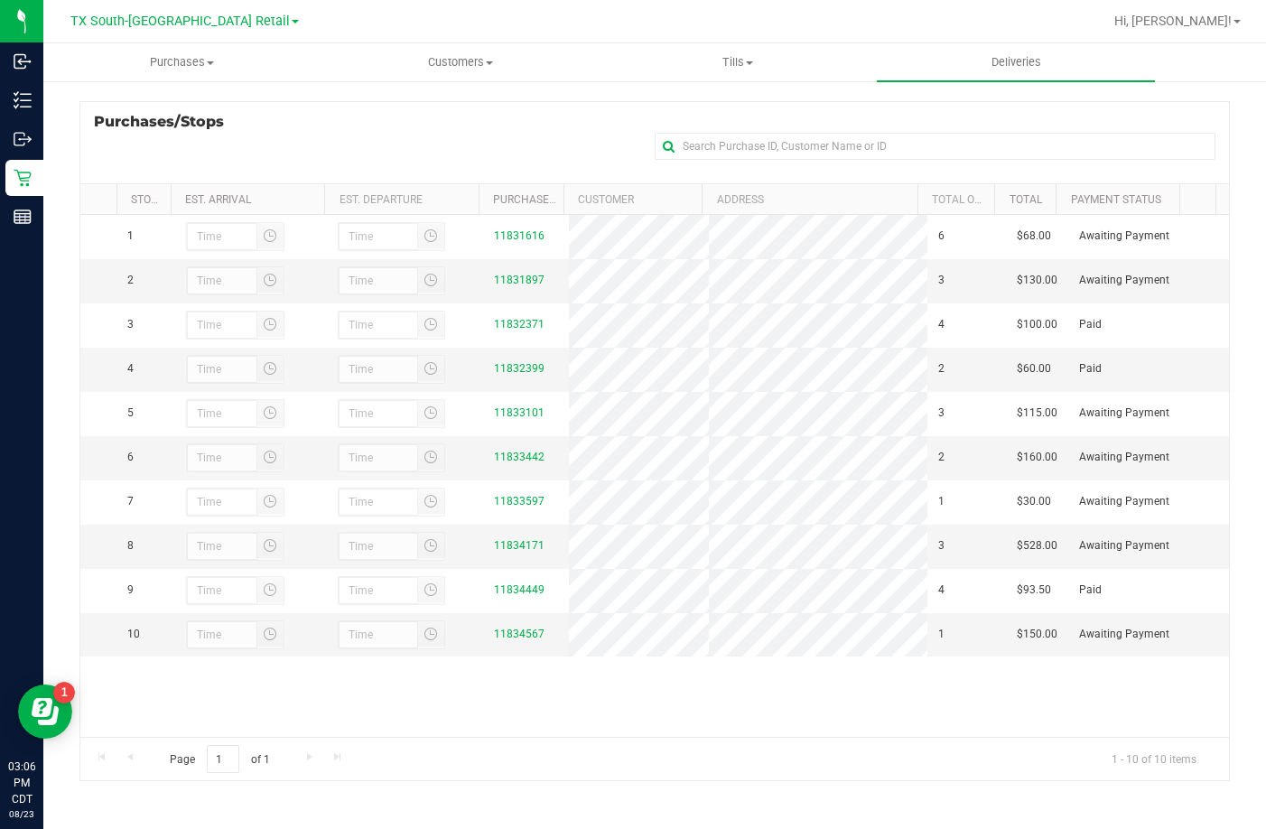
click at [443, 126] on div "Purchases/Stops + Add Purchase" at bounding box center [654, 142] width 1151 height 82
click at [515, 463] on link "11833442" at bounding box center [519, 457] width 51 height 13
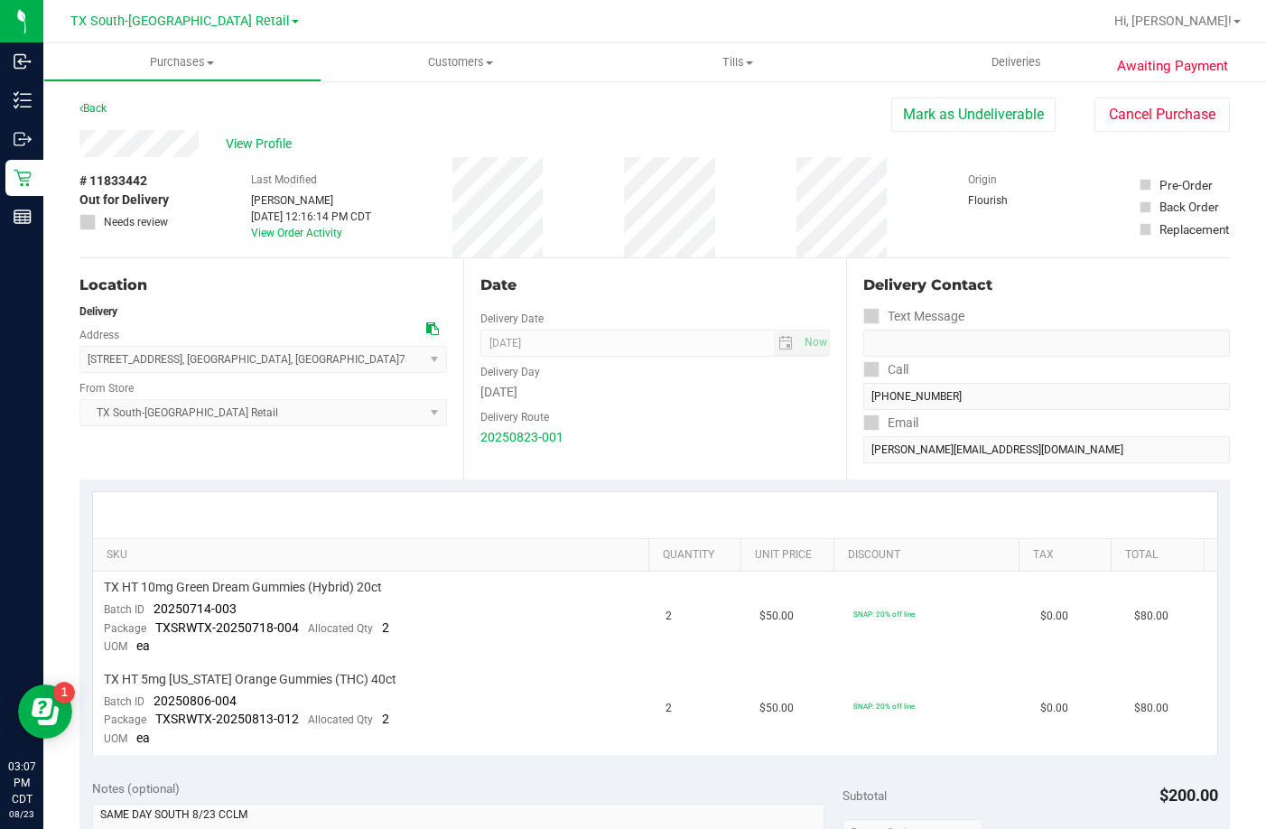
click at [313, 293] on div "Location" at bounding box center [263, 286] width 368 height 22
click at [309, 294] on div "Location" at bounding box center [263, 286] width 368 height 22
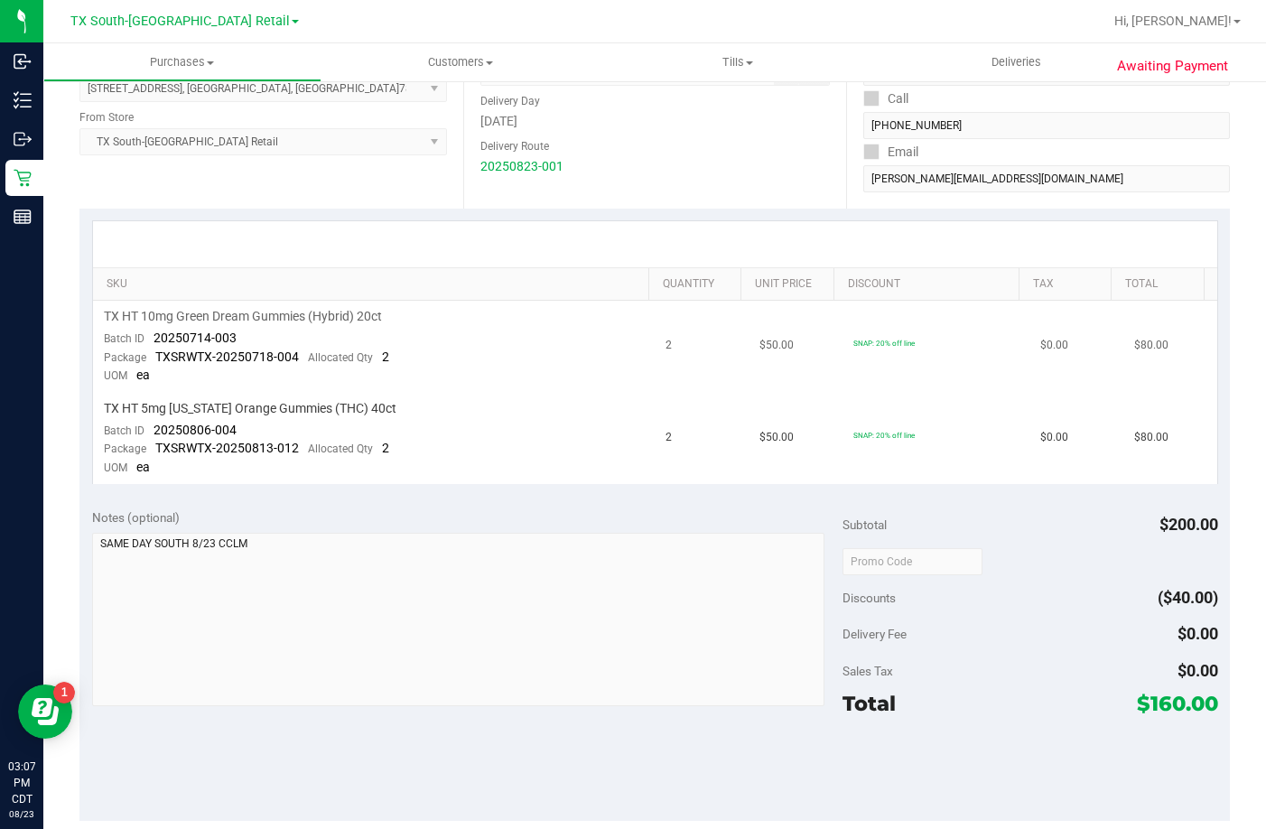
click at [566, 312] on div "TX HT 10mg Green Dream Gummies (Hybrid) 20ct" at bounding box center [374, 316] width 541 height 17
click at [416, 322] on div "TX HT 10mg Green Dream Gummies (Hybrid) 20ct" at bounding box center [374, 316] width 541 height 17
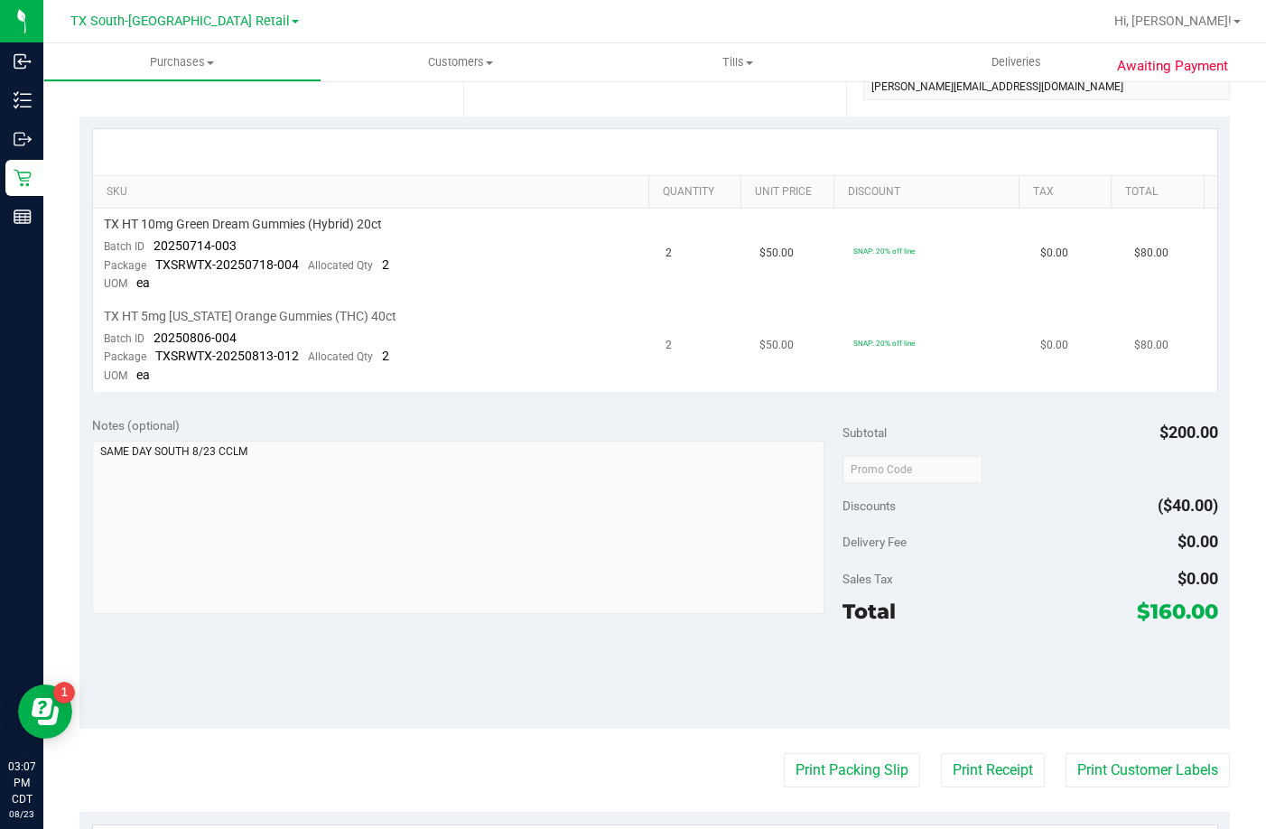
scroll to position [361, 0]
click at [367, 236] on td "TX HT 10mg Green Dream Gummies (Hybrid) 20ct Batch ID 20250714-003 Package TXSR…" at bounding box center [374, 256] width 563 height 92
click at [303, 236] on td "TX HT 10mg Green Dream Gummies (Hybrid) 20ct Batch ID 20250714-003 Package TXSR…" at bounding box center [374, 256] width 563 height 92
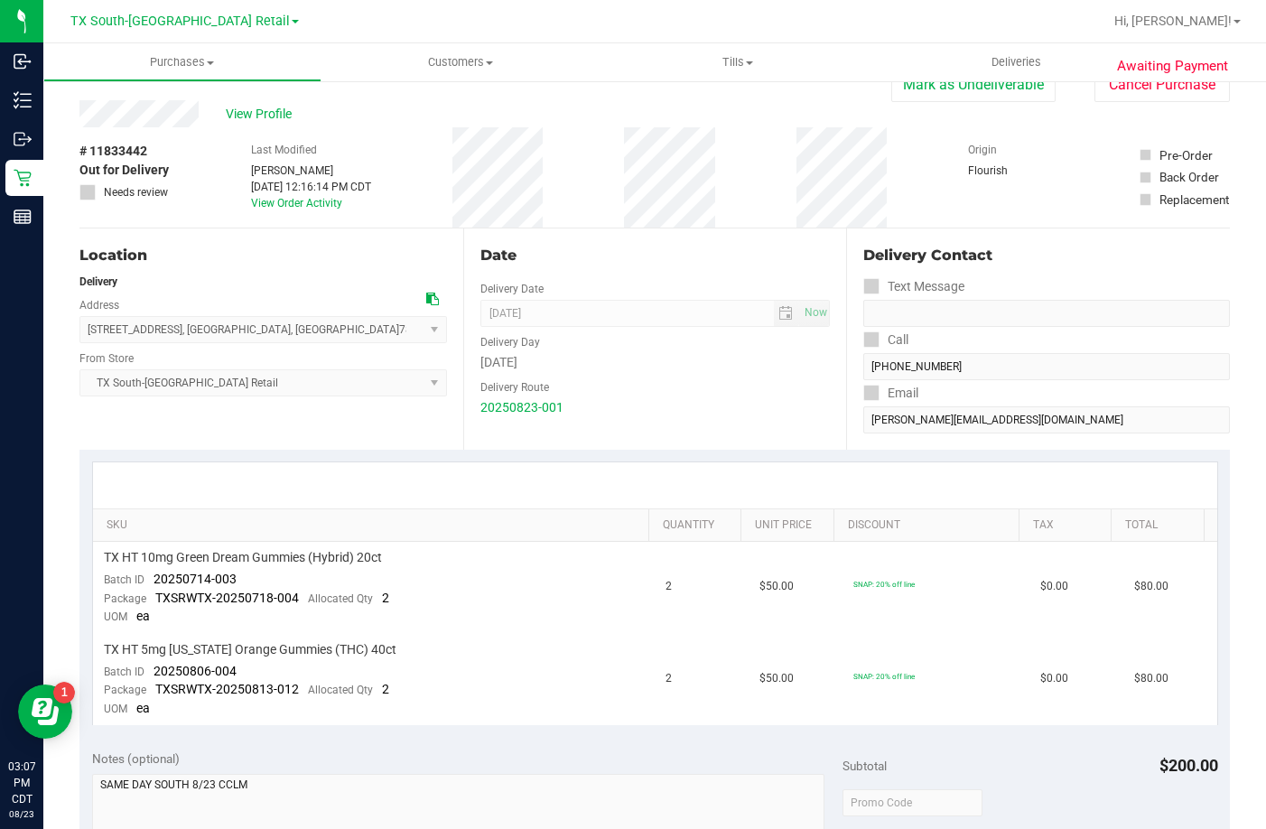
scroll to position [0, 0]
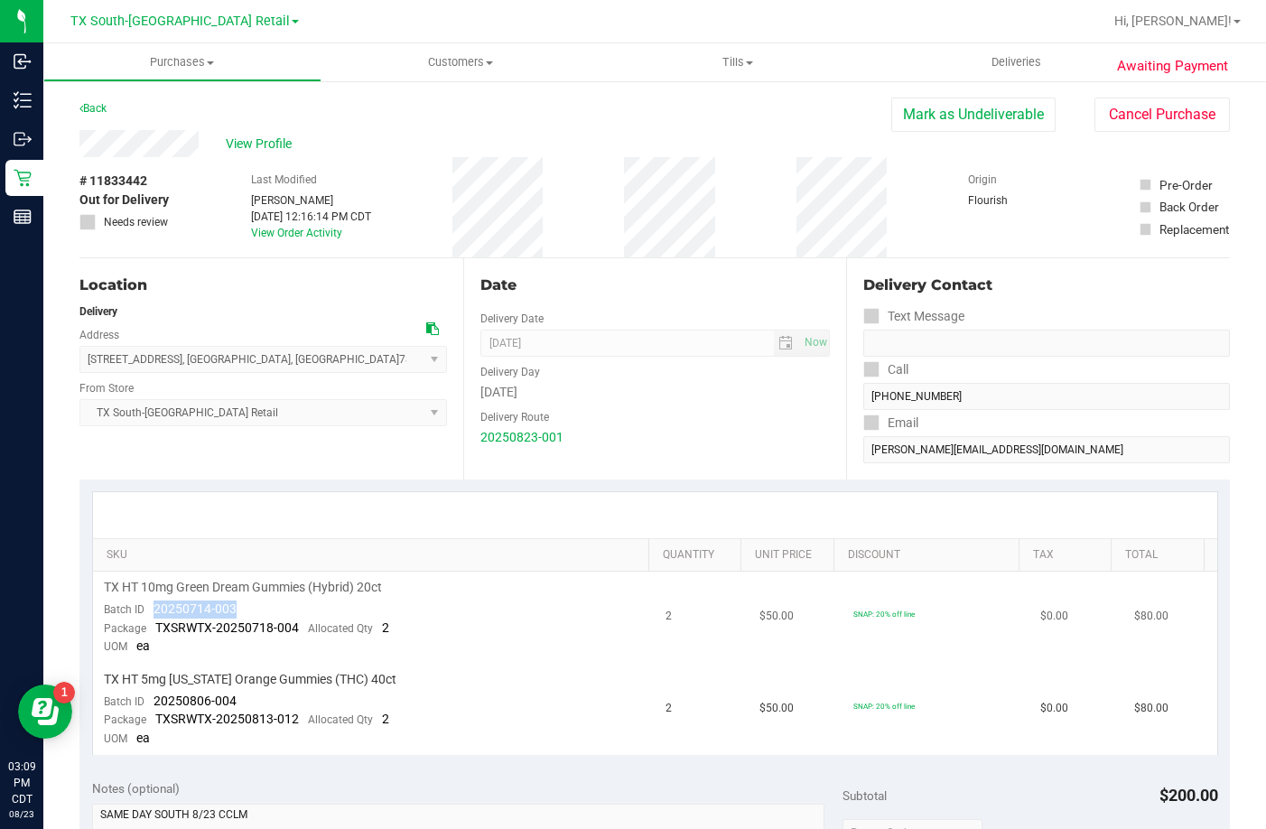
drag, startPoint x: 279, startPoint y: 608, endPoint x: 154, endPoint y: 604, distance: 124.7
click at [154, 604] on td "TX HT 10mg Green Dream Gummies (Hybrid) 20ct Batch ID 20250714-003 Package TXSR…" at bounding box center [374, 618] width 563 height 92
drag, startPoint x: 246, startPoint y: 697, endPoint x: 154, endPoint y: 709, distance: 92.9
click at [154, 709] on td "TX HT 5mg Texas Orange Gummies (THC) 40ct Batch ID 20250806-004 Package TXSRWTX…" at bounding box center [374, 709] width 563 height 91
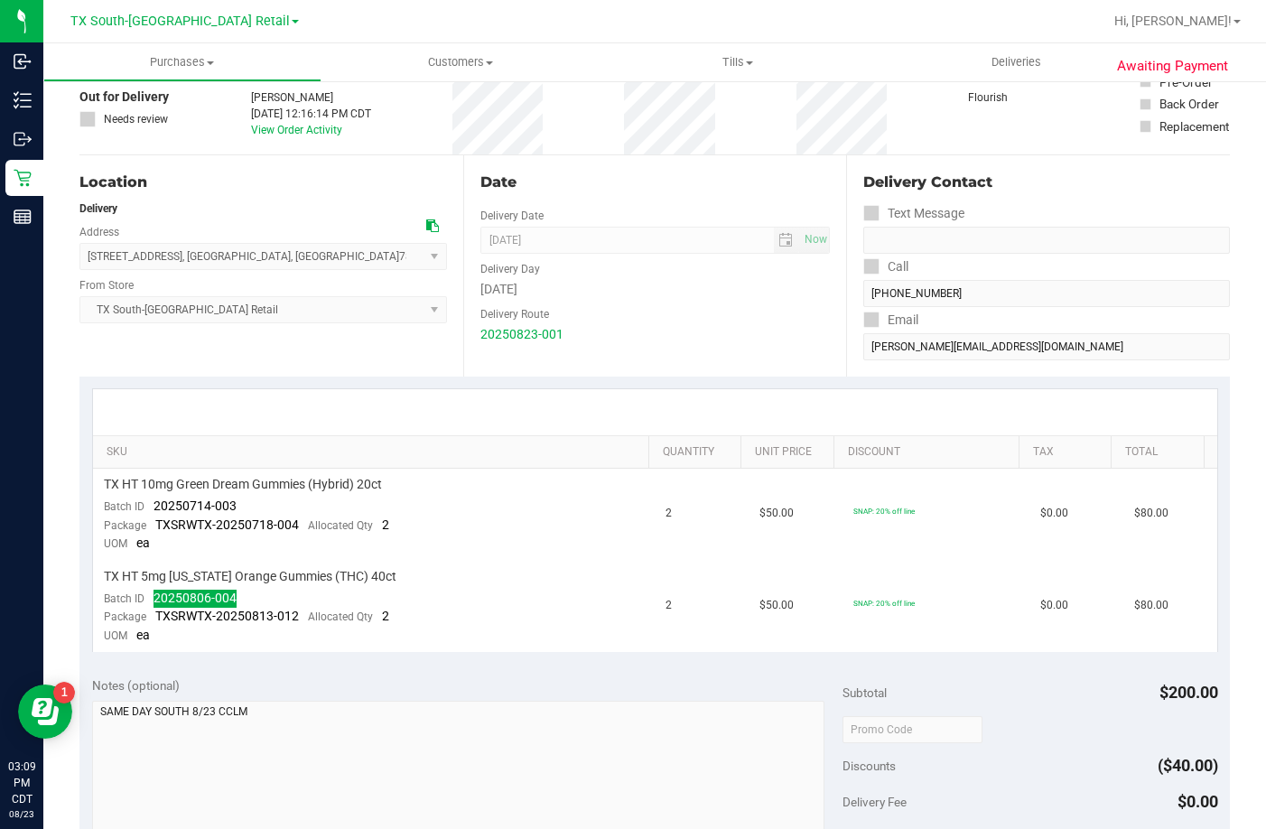
scroll to position [452, 0]
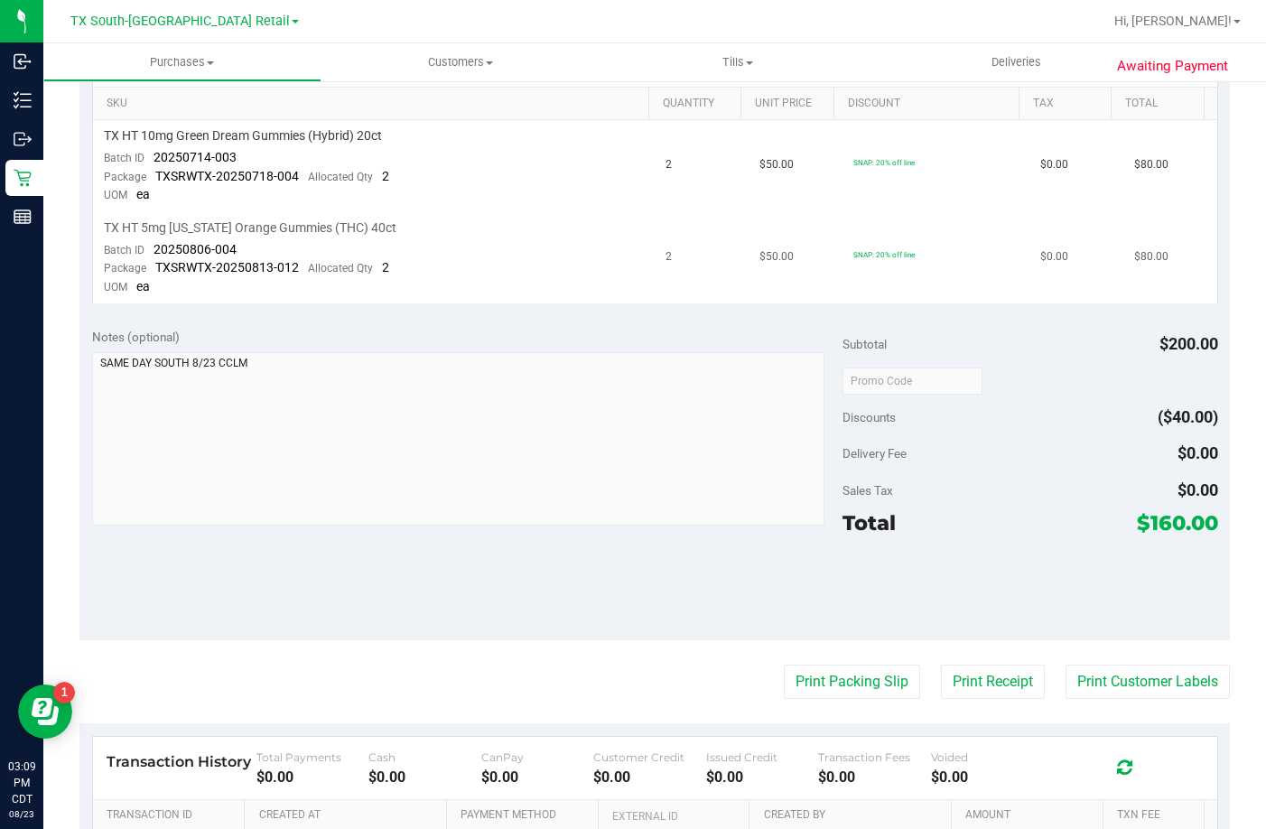
click at [440, 278] on td "TX HT 5mg Texas Orange Gummies (THC) 40ct Batch ID 20250806-004 Package TXSRWTX…" at bounding box center [374, 257] width 563 height 91
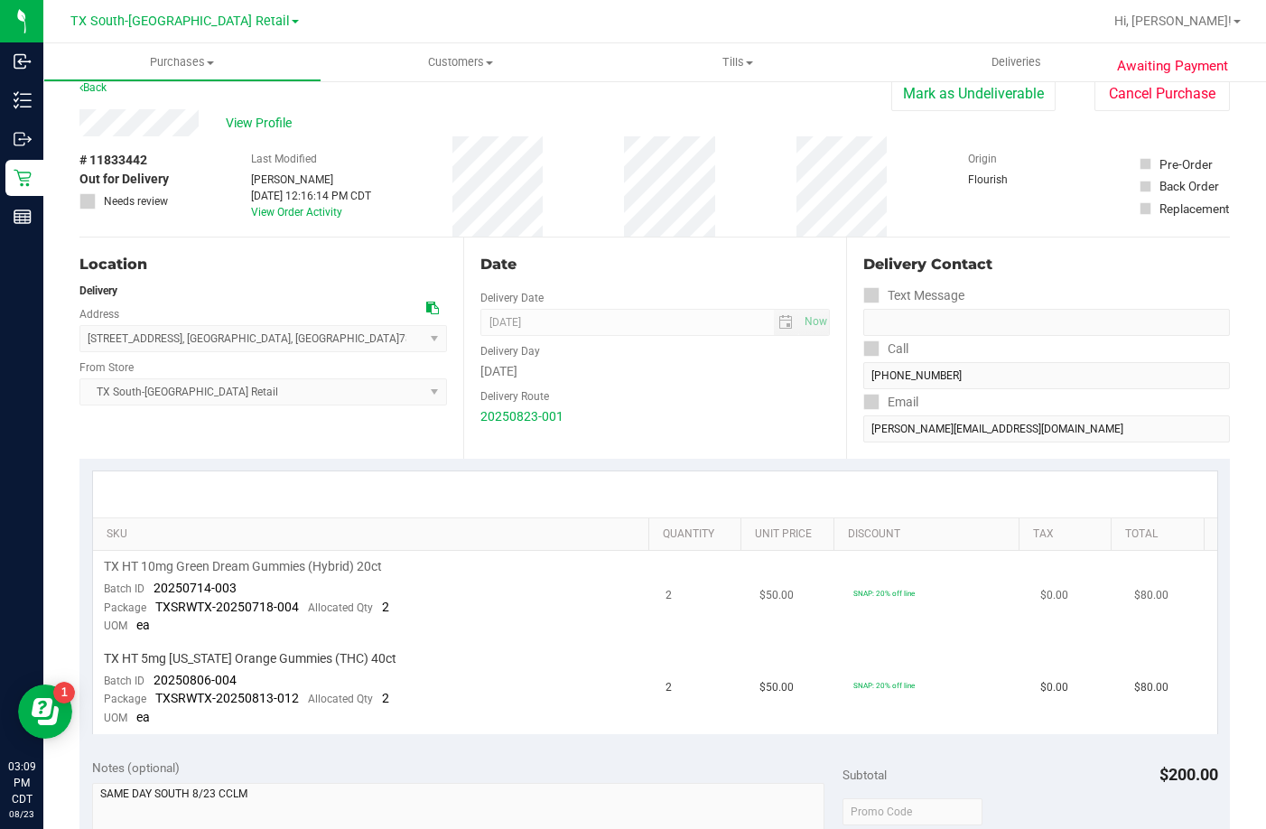
scroll to position [0, 0]
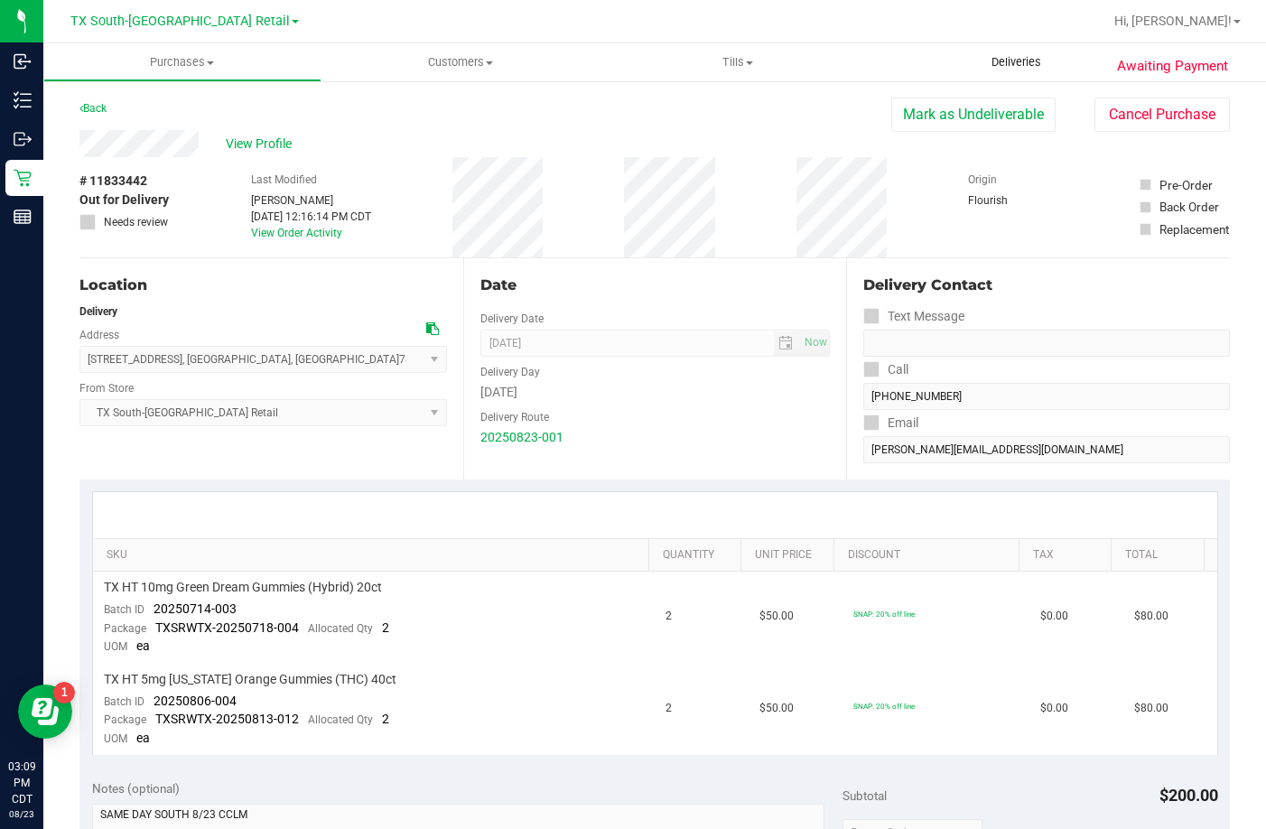
click at [991, 60] on span "Deliveries" at bounding box center [1016, 62] width 98 height 16
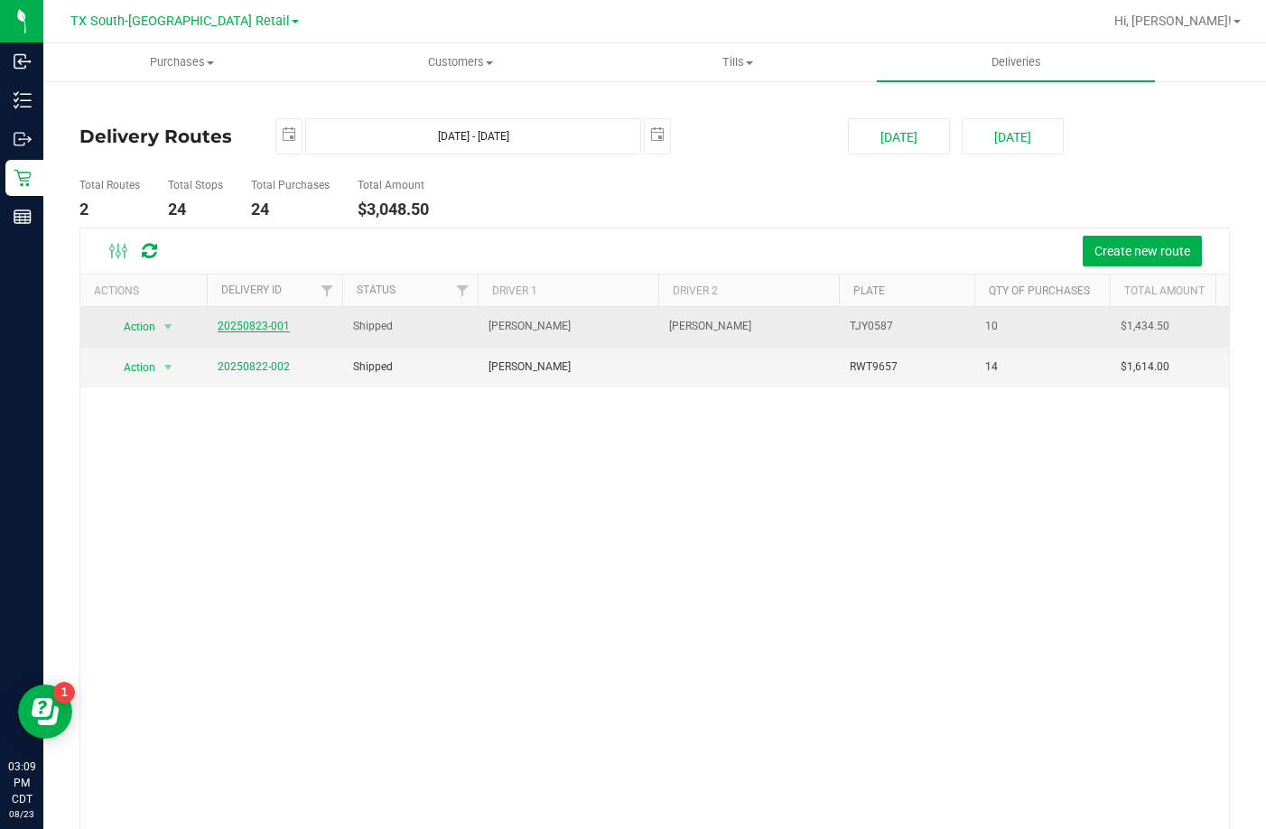
click at [272, 322] on link "20250823-001" at bounding box center [254, 326] width 72 height 13
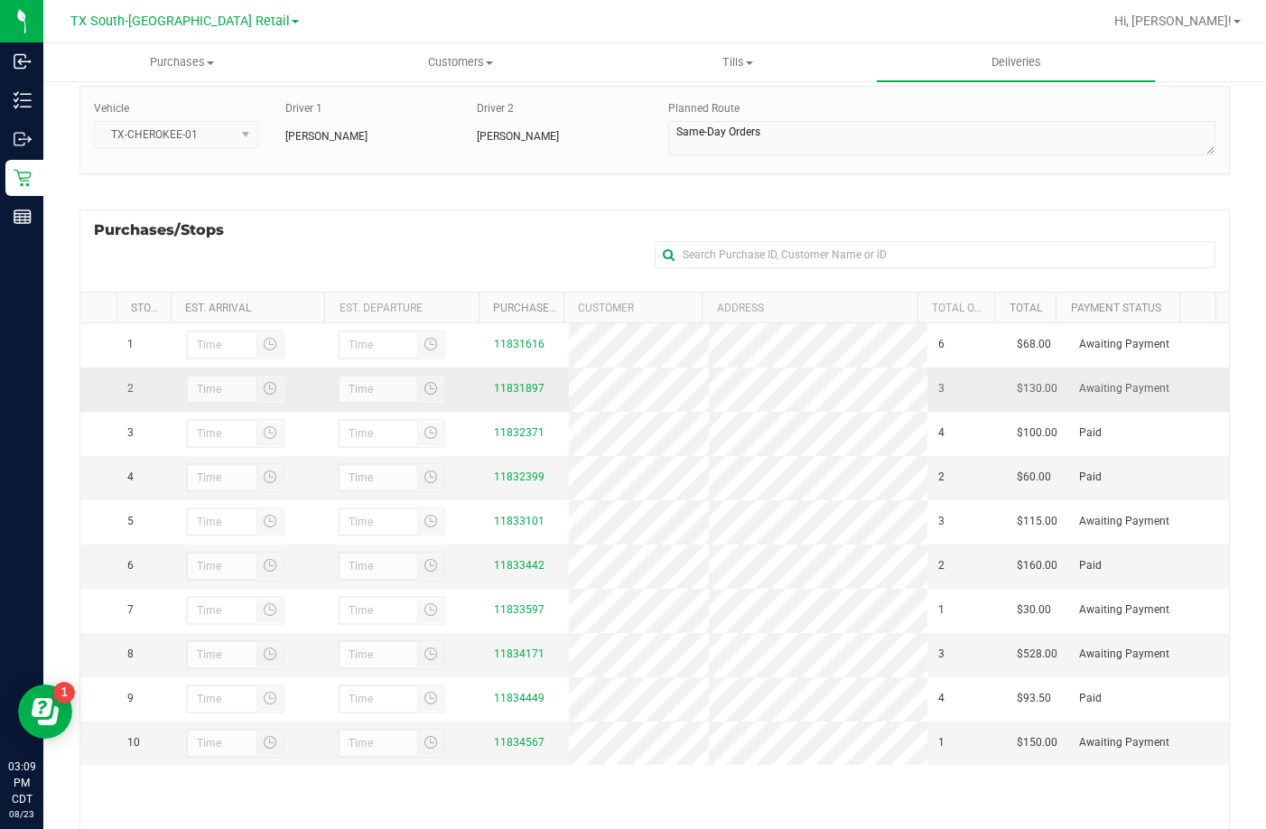
scroll to position [241, 0]
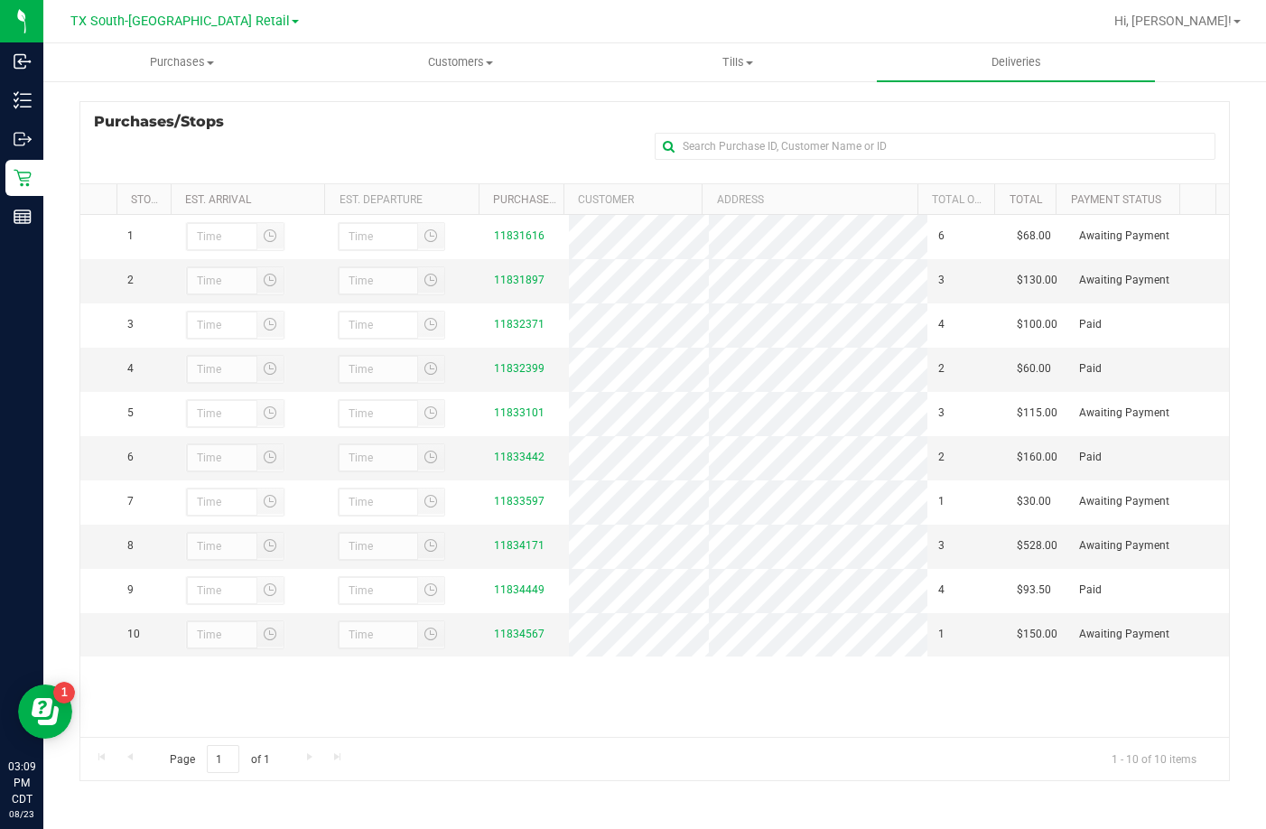
click at [511, 122] on div "Purchases/Stops + Add Purchase" at bounding box center [654, 142] width 1151 height 82
click at [556, 153] on div "Purchases/Stops + Add Purchase" at bounding box center [654, 142] width 1151 height 82
click at [549, 108] on div "Purchases/Stops + Add Purchase" at bounding box center [654, 142] width 1151 height 82
click at [527, 126] on div "Purchases/Stops + Add Purchase" at bounding box center [654, 142] width 1151 height 82
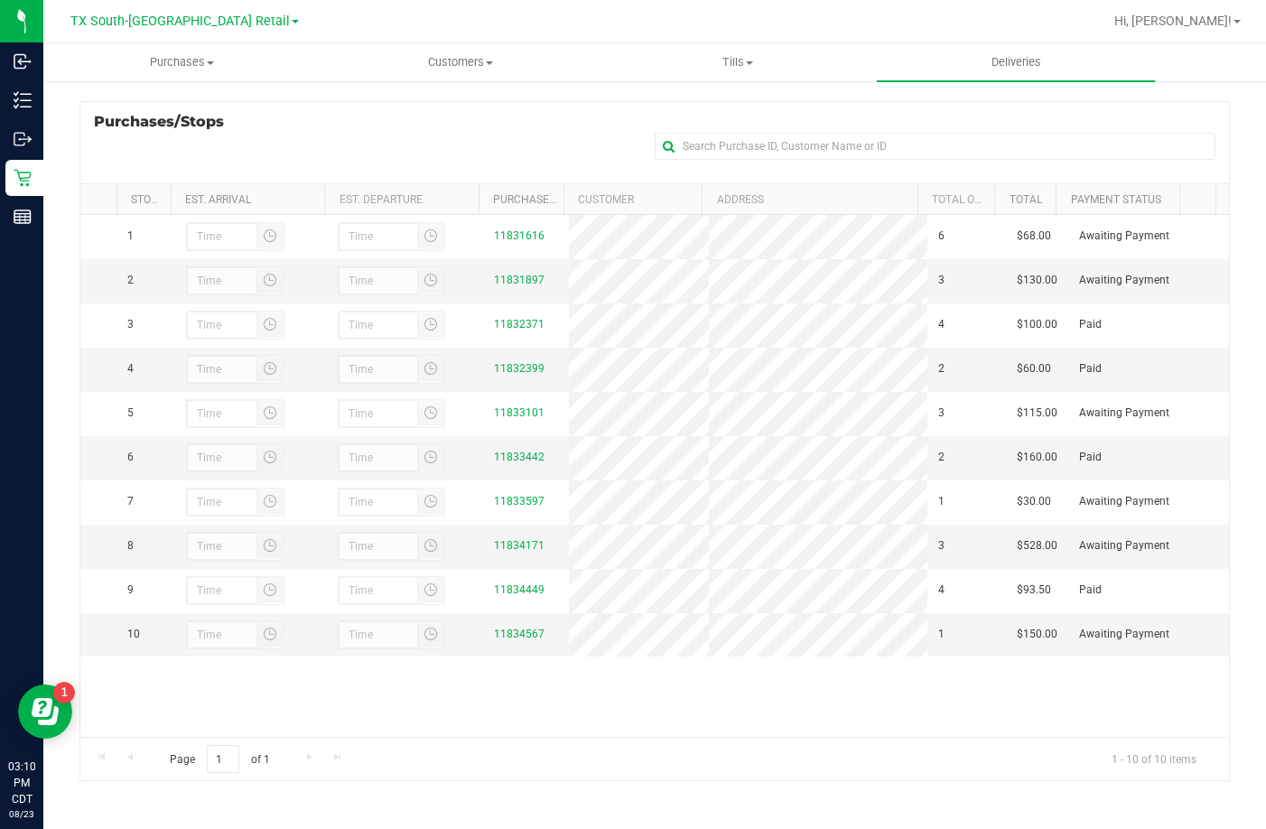
click at [351, 126] on div "Purchases/Stops + Add Purchase" at bounding box center [654, 142] width 1151 height 82
click at [350, 122] on div "Purchases/Stops + Add Purchase" at bounding box center [654, 142] width 1151 height 82
click at [438, 127] on div "Purchases/Stops + Add Purchase" at bounding box center [654, 142] width 1151 height 82
click at [387, 147] on div "Purchases/Stops + Add Purchase" at bounding box center [654, 142] width 1151 height 82
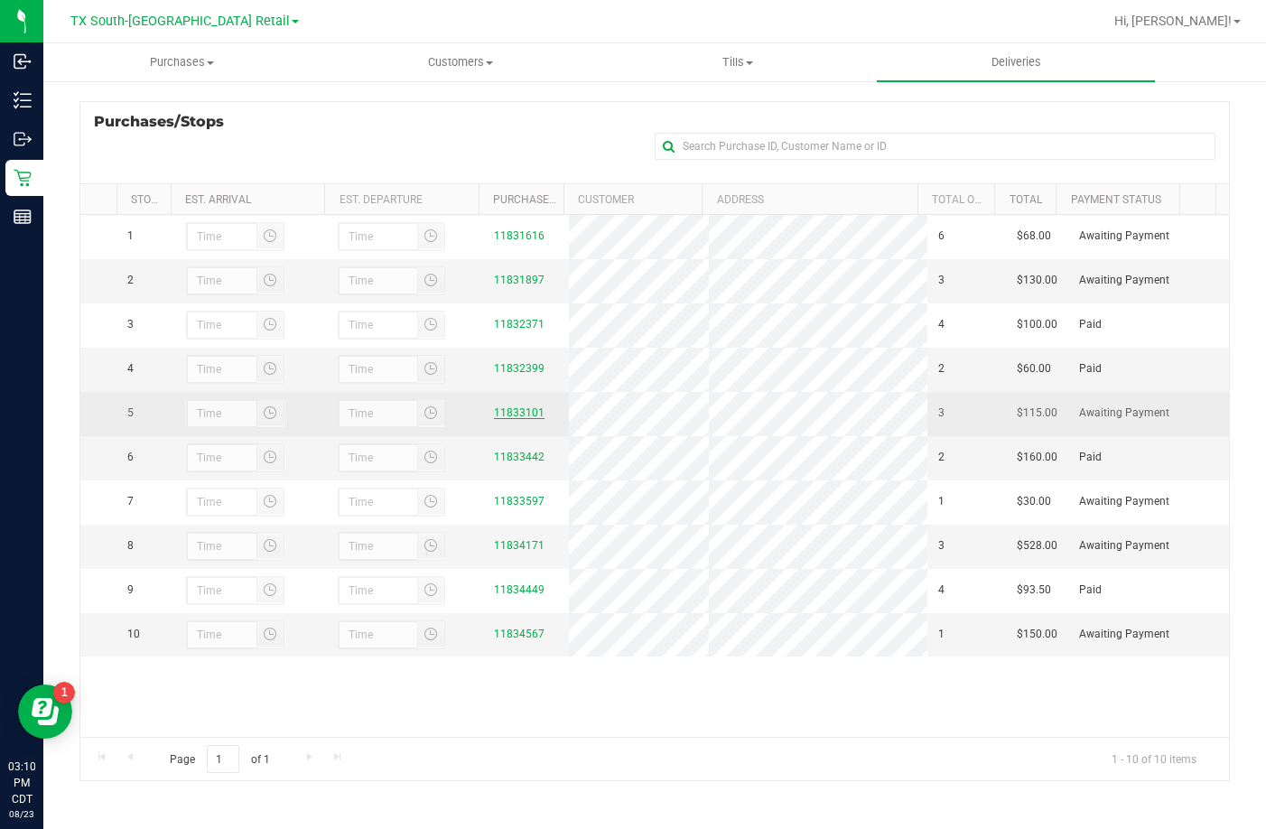
click at [517, 419] on link "11833101" at bounding box center [519, 412] width 51 height 13
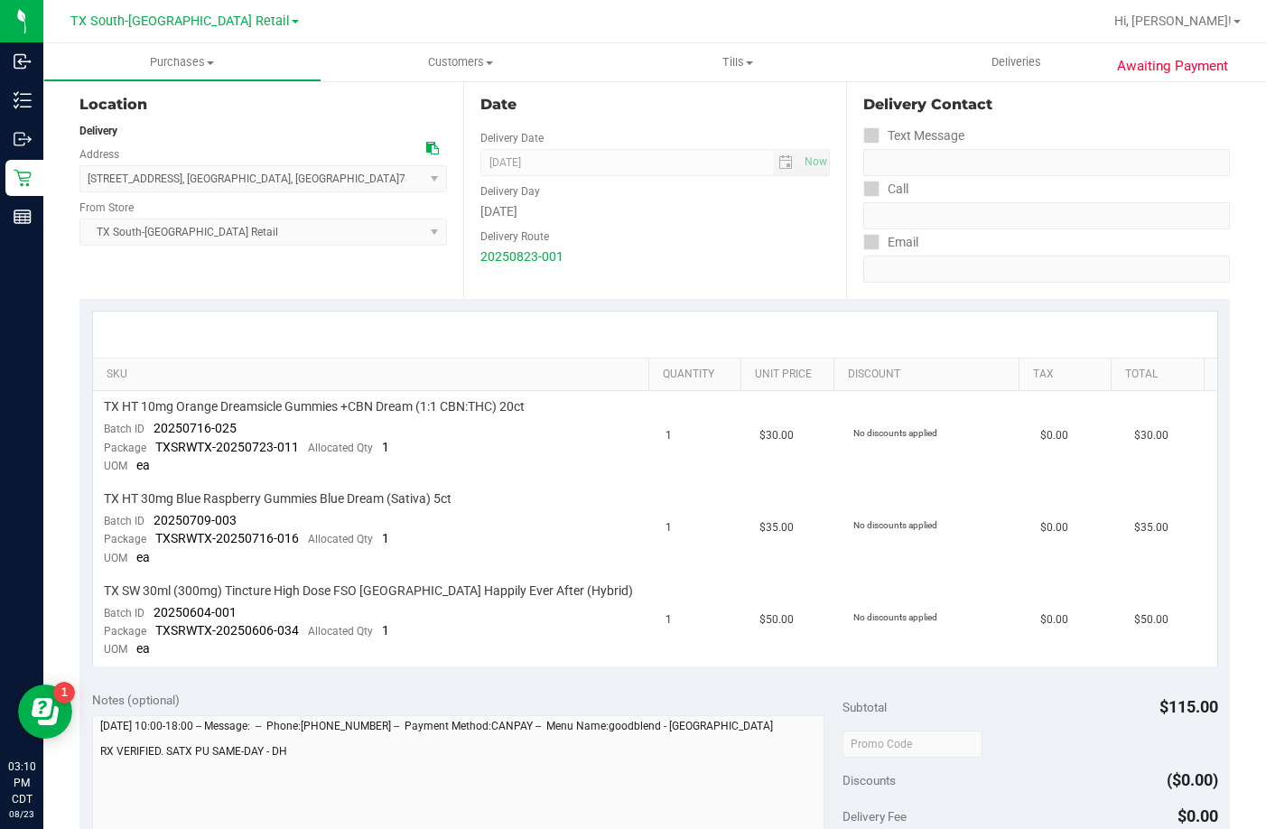
scroll to position [271, 0]
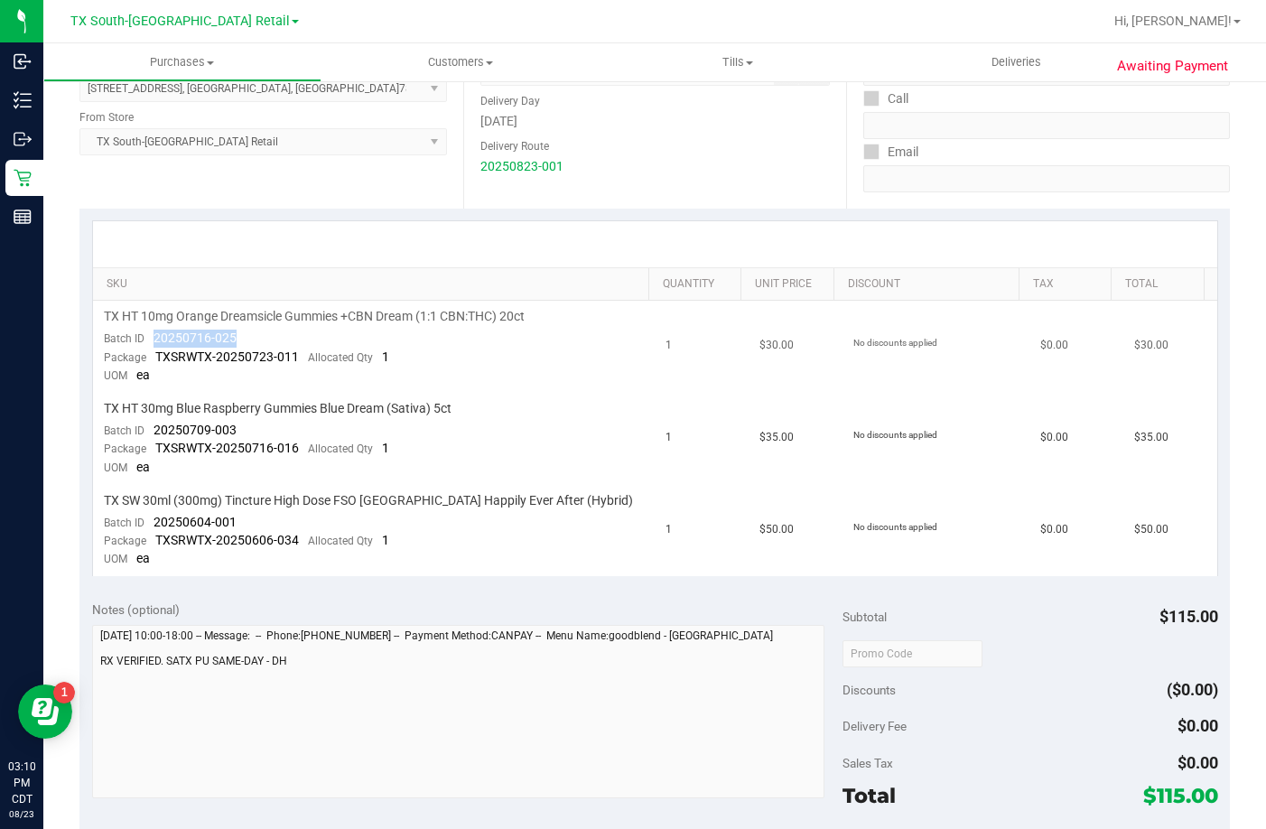
drag, startPoint x: 249, startPoint y: 330, endPoint x: 145, endPoint y: 331, distance: 104.8
click at [145, 331] on td "TX HT 10mg Orange Dreamsicle Gummies +CBN Dream (1:1 CBN:THC) 20ct Batch ID 202…" at bounding box center [374, 347] width 563 height 92
drag, startPoint x: 253, startPoint y: 427, endPoint x: 155, endPoint y: 434, distance: 97.8
click at [155, 434] on td "TX HT 30mg Blue Raspberry Gummies Blue Dream (Sativa) 5ct Batch ID 20250709-003…" at bounding box center [374, 439] width 563 height 92
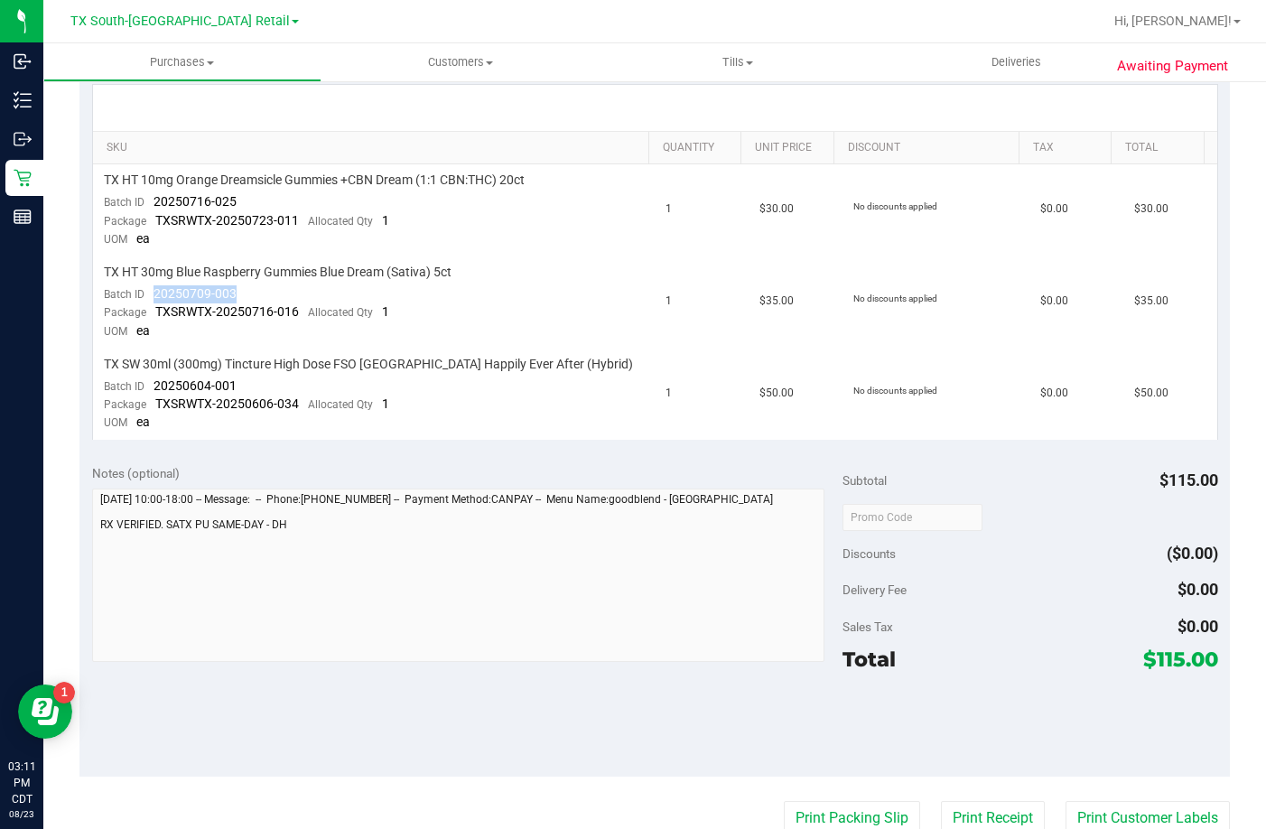
scroll to position [0, 0]
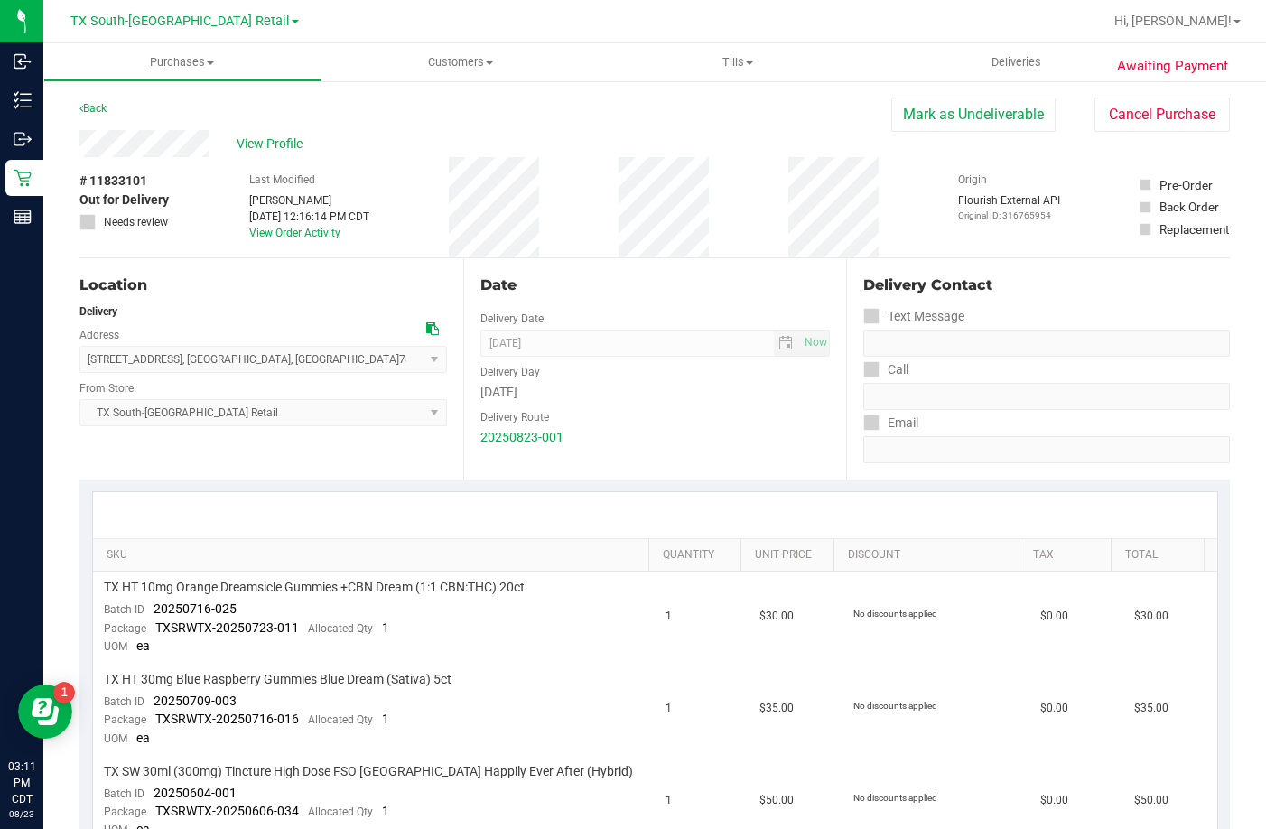
click at [586, 202] on div "# 11833101 Out for Delivery Needs review Last Modified Lindsey Sherman Aug 23, …" at bounding box center [654, 207] width 1151 height 100
click at [480, 185] on div "# 11833101 Out for Delivery Needs review Last Modified Lindsey Sherman Aug 23, …" at bounding box center [654, 207] width 1151 height 100
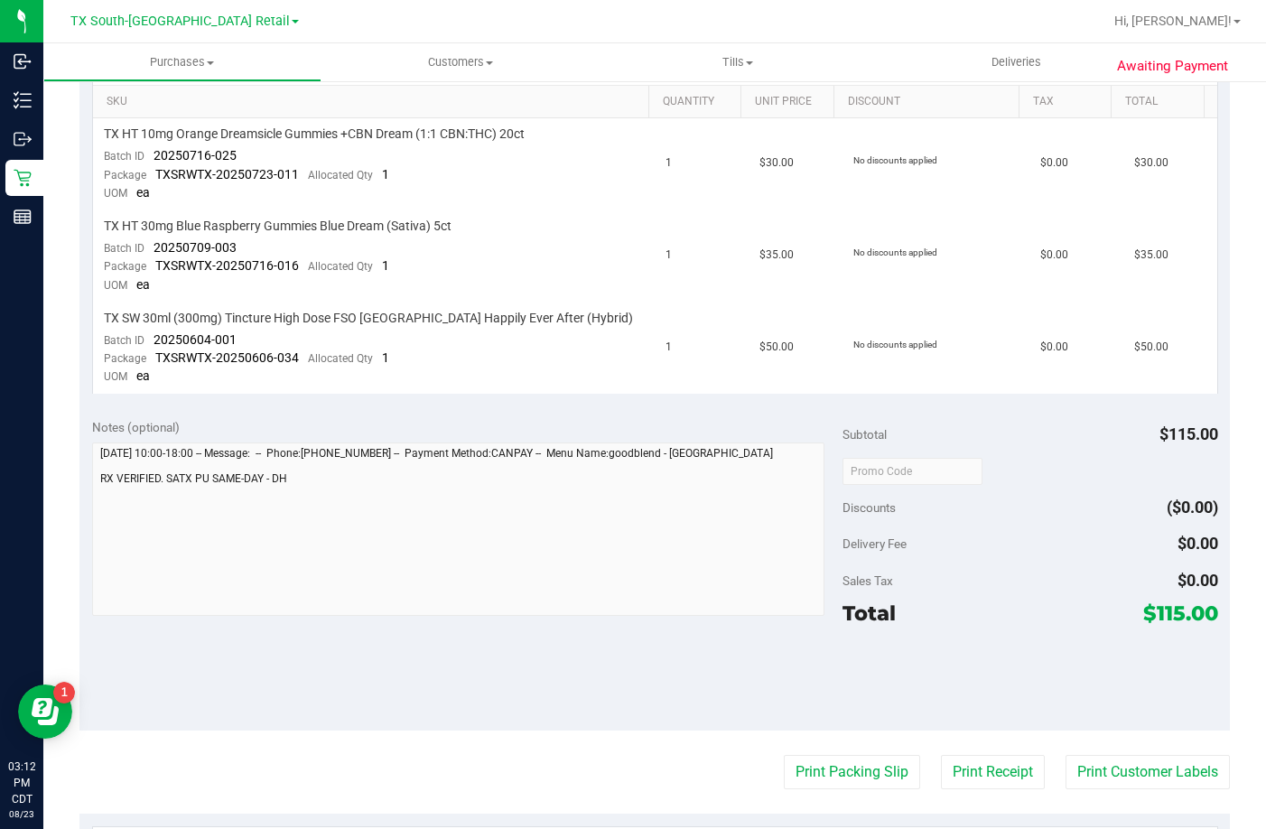
scroll to position [452, 0]
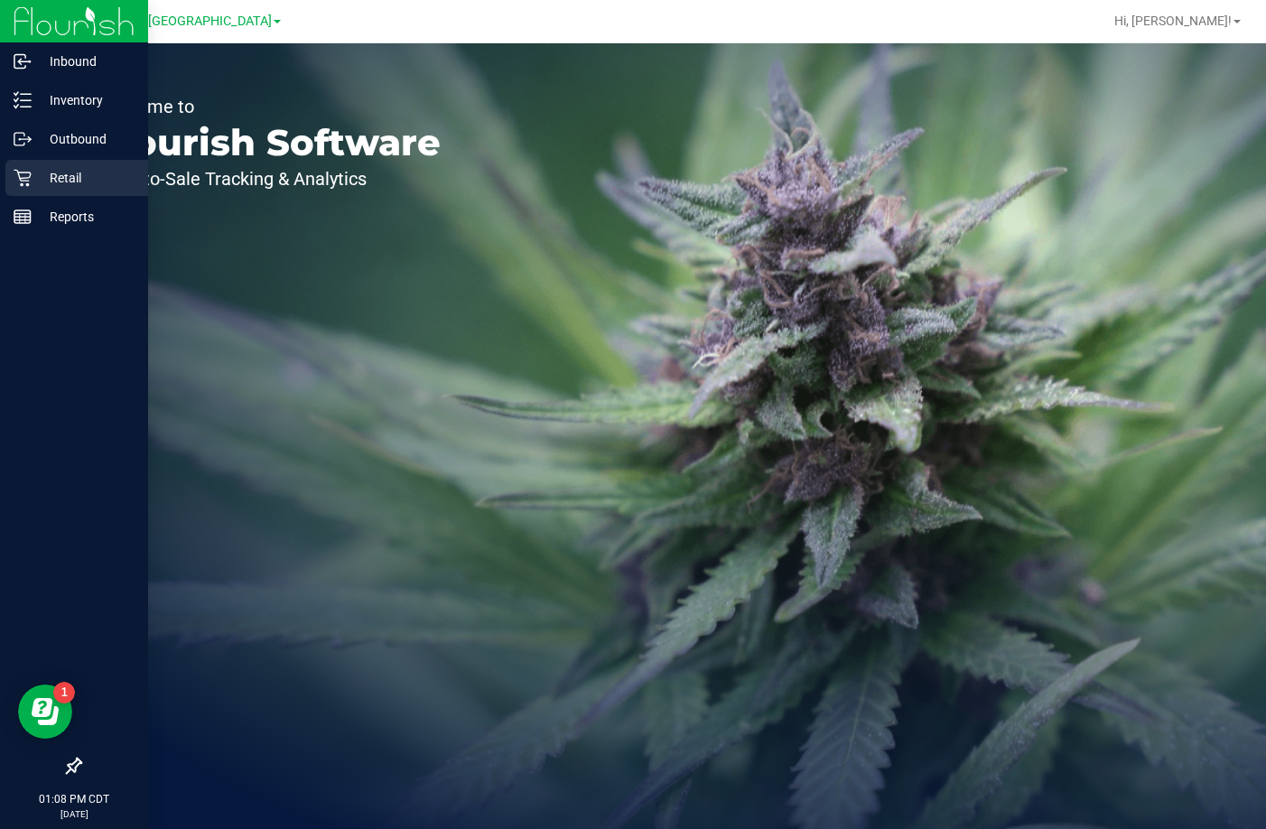
click at [4, 174] on link "Retail" at bounding box center [74, 179] width 148 height 39
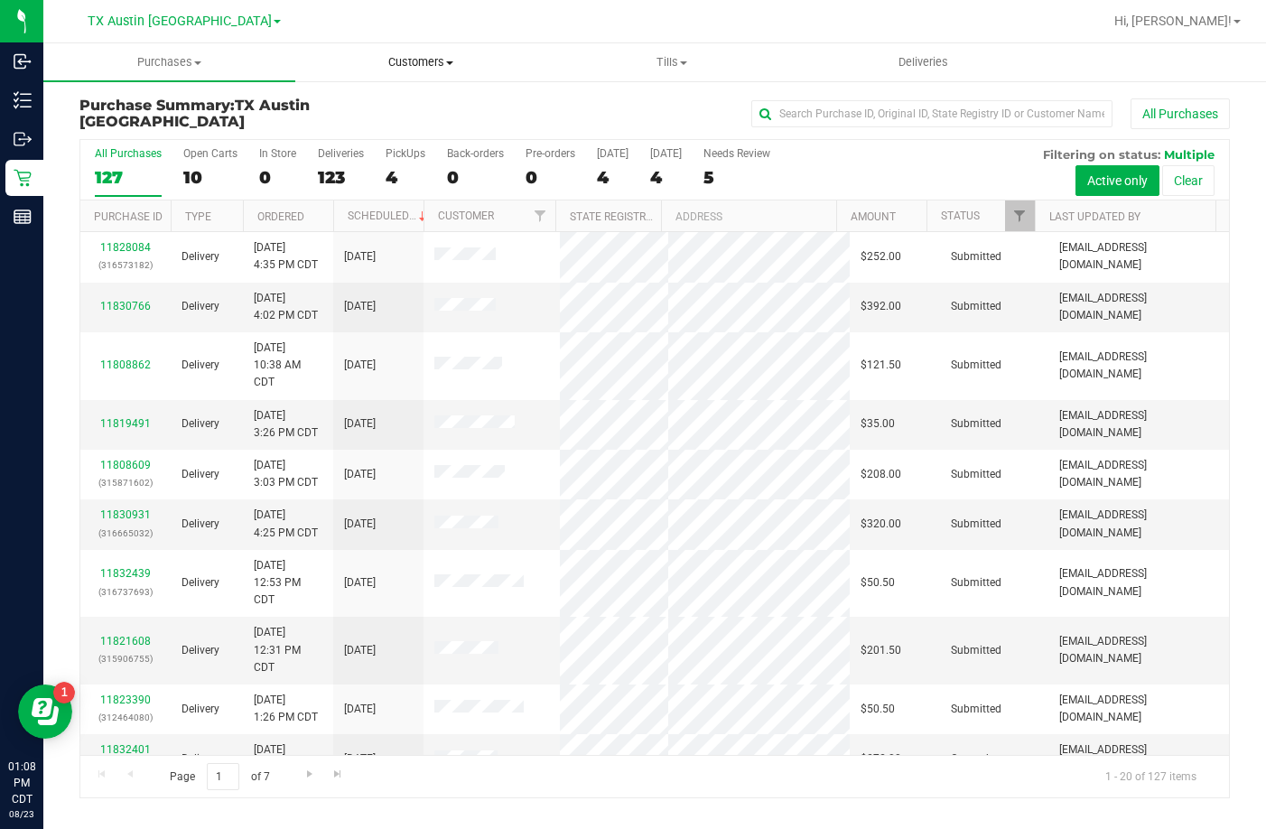
click at [455, 53] on uib-tab-heading "Customers All customers Add a new customer All physicians" at bounding box center [421, 62] width 250 height 36
click at [383, 111] on span "All customers" at bounding box center [360, 108] width 130 height 15
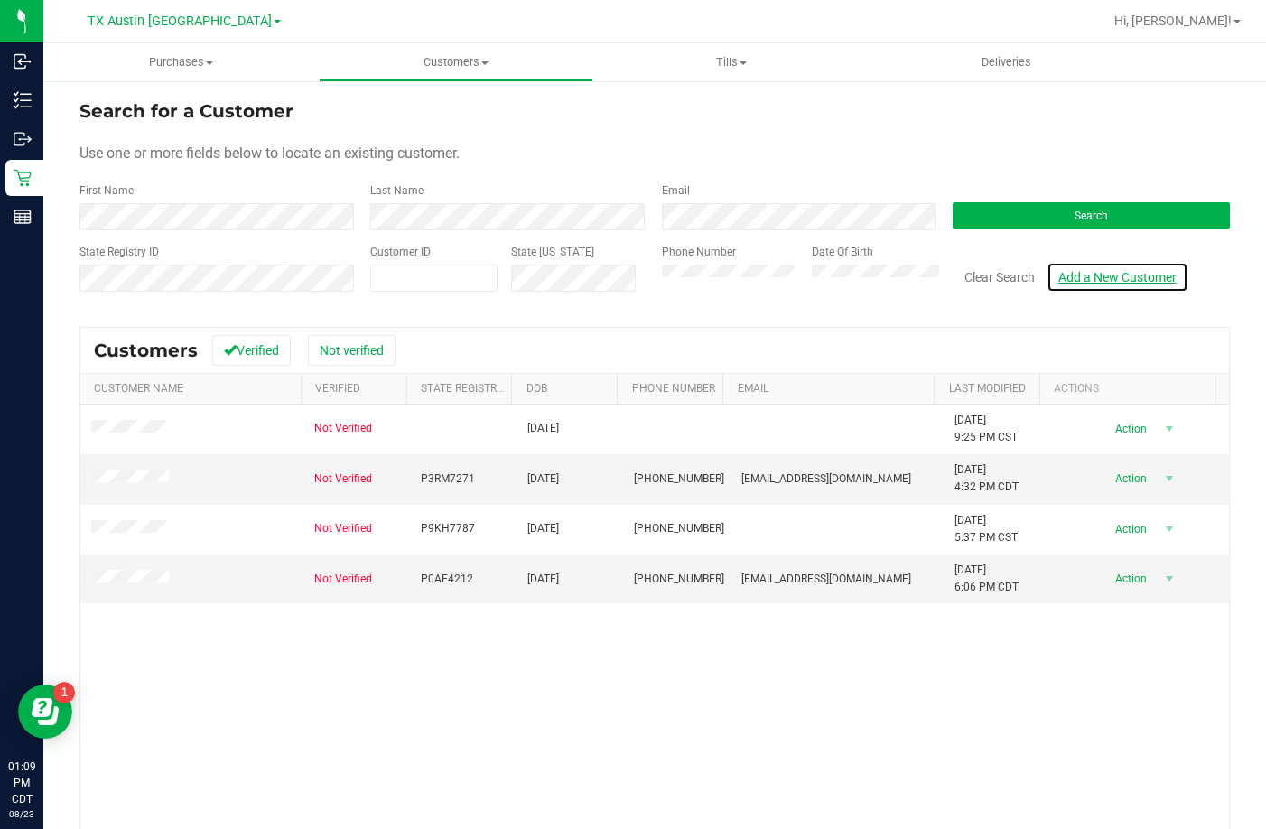
click at [1099, 275] on link "Add a New Customer" at bounding box center [1118, 277] width 142 height 31
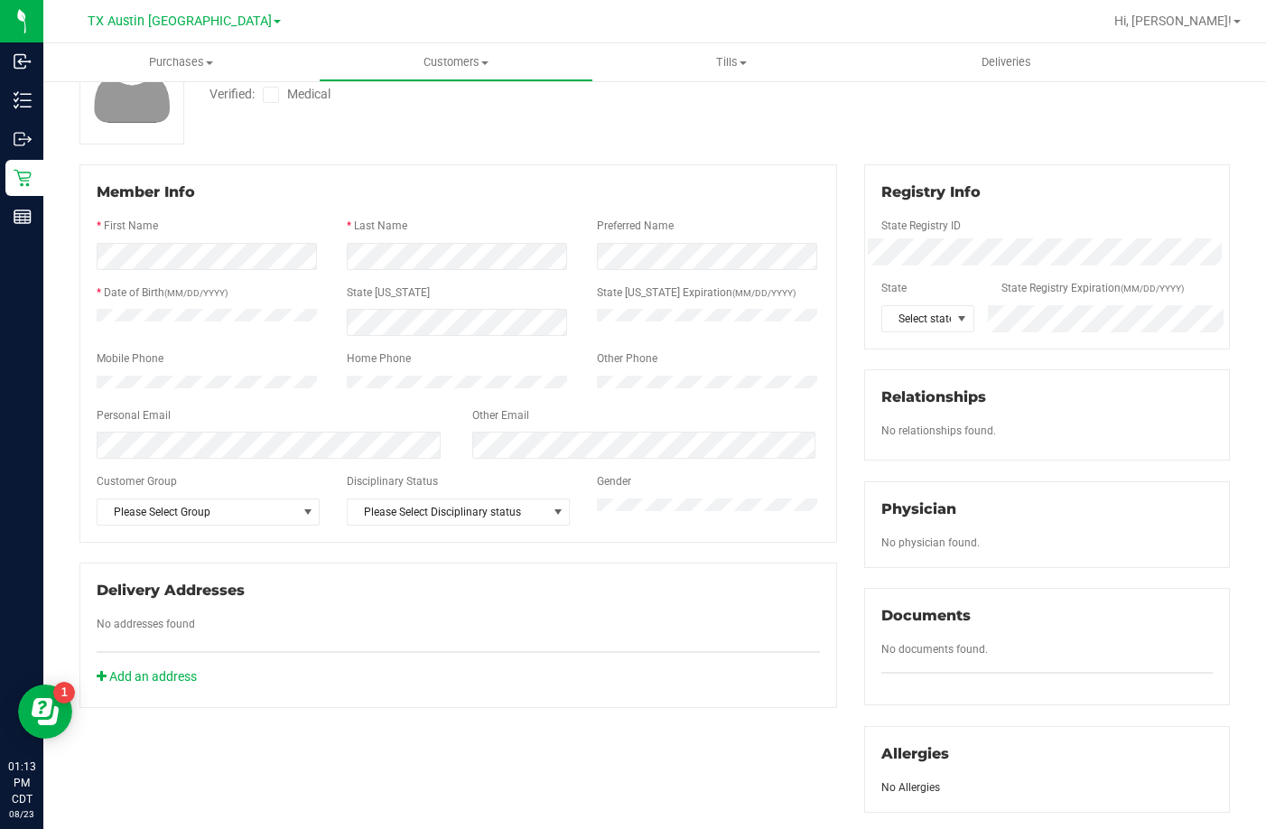
scroll to position [181, 0]
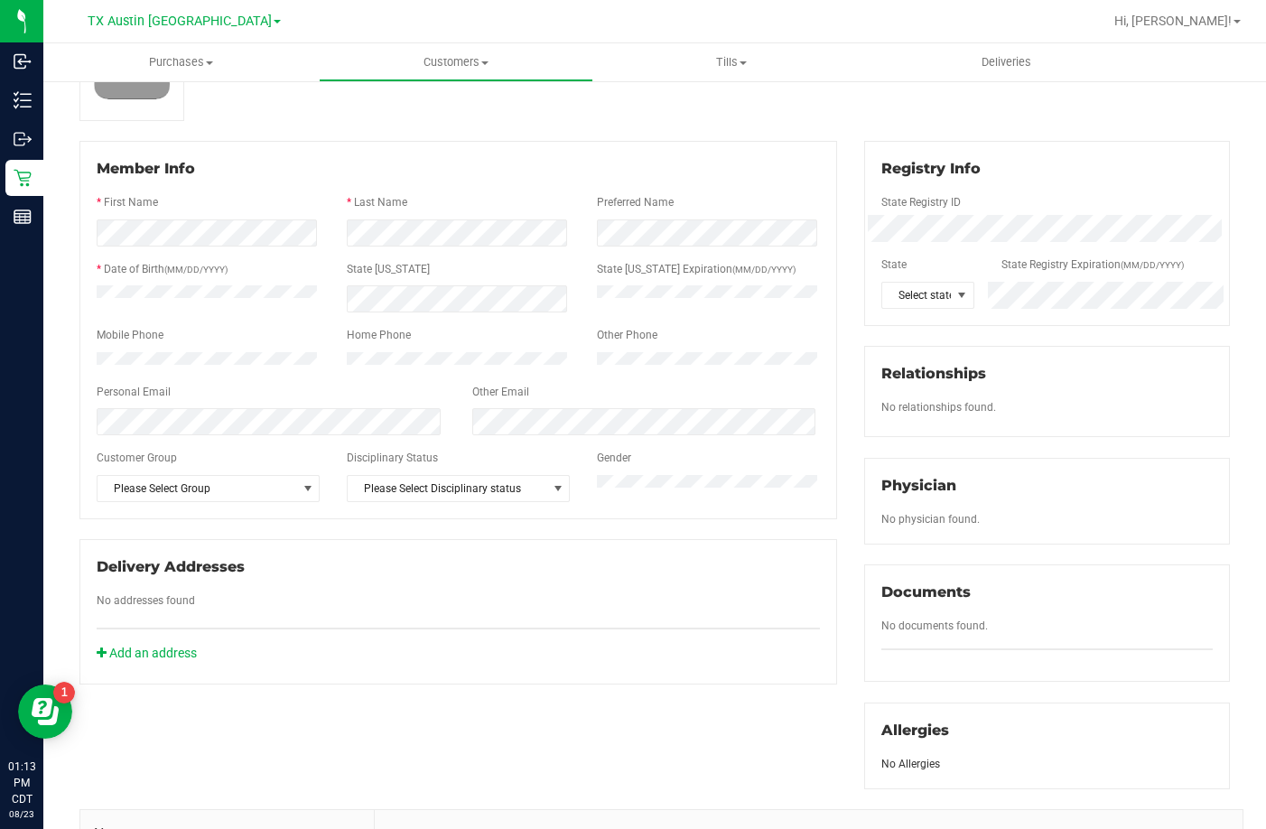
click at [589, 578] on div "Delivery Addresses" at bounding box center [458, 567] width 723 height 22
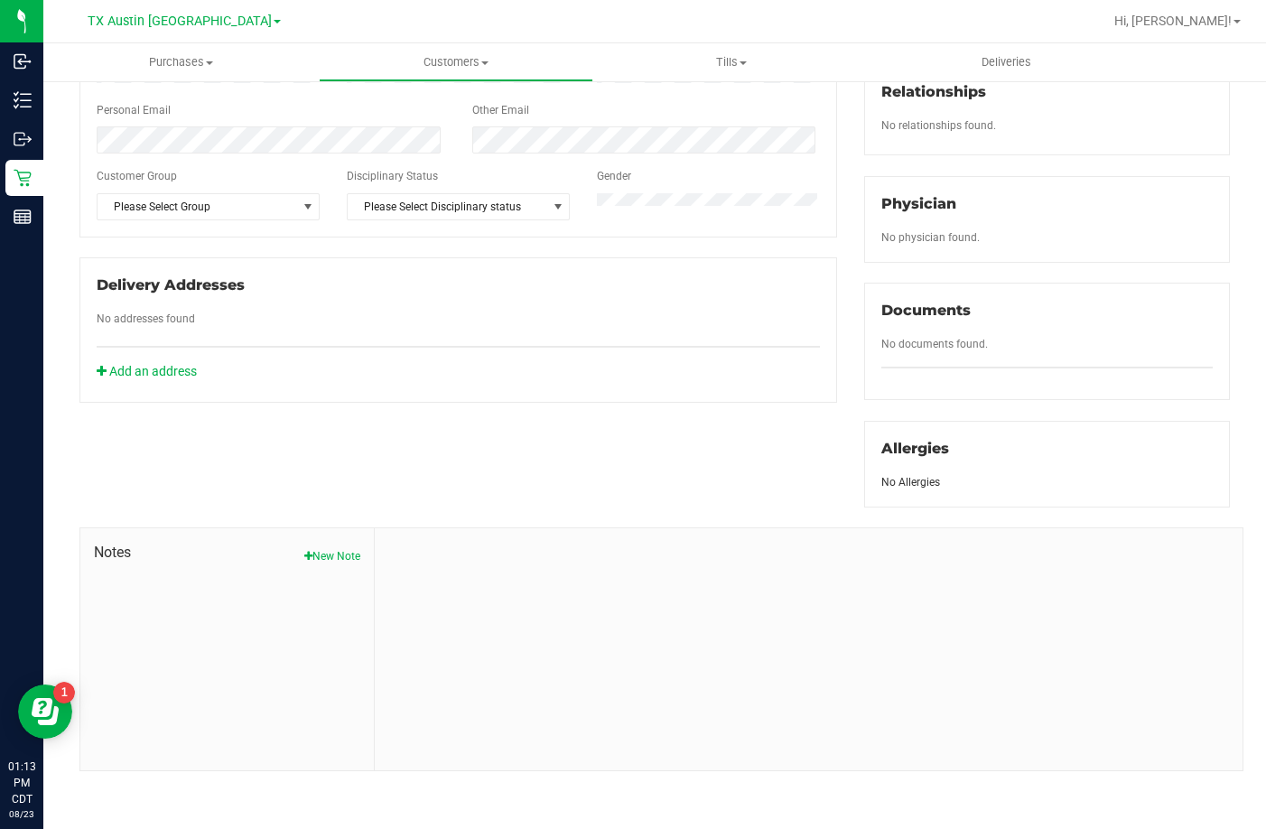
scroll to position [463, 0]
click at [314, 561] on button "New Note" at bounding box center [332, 555] width 56 height 16
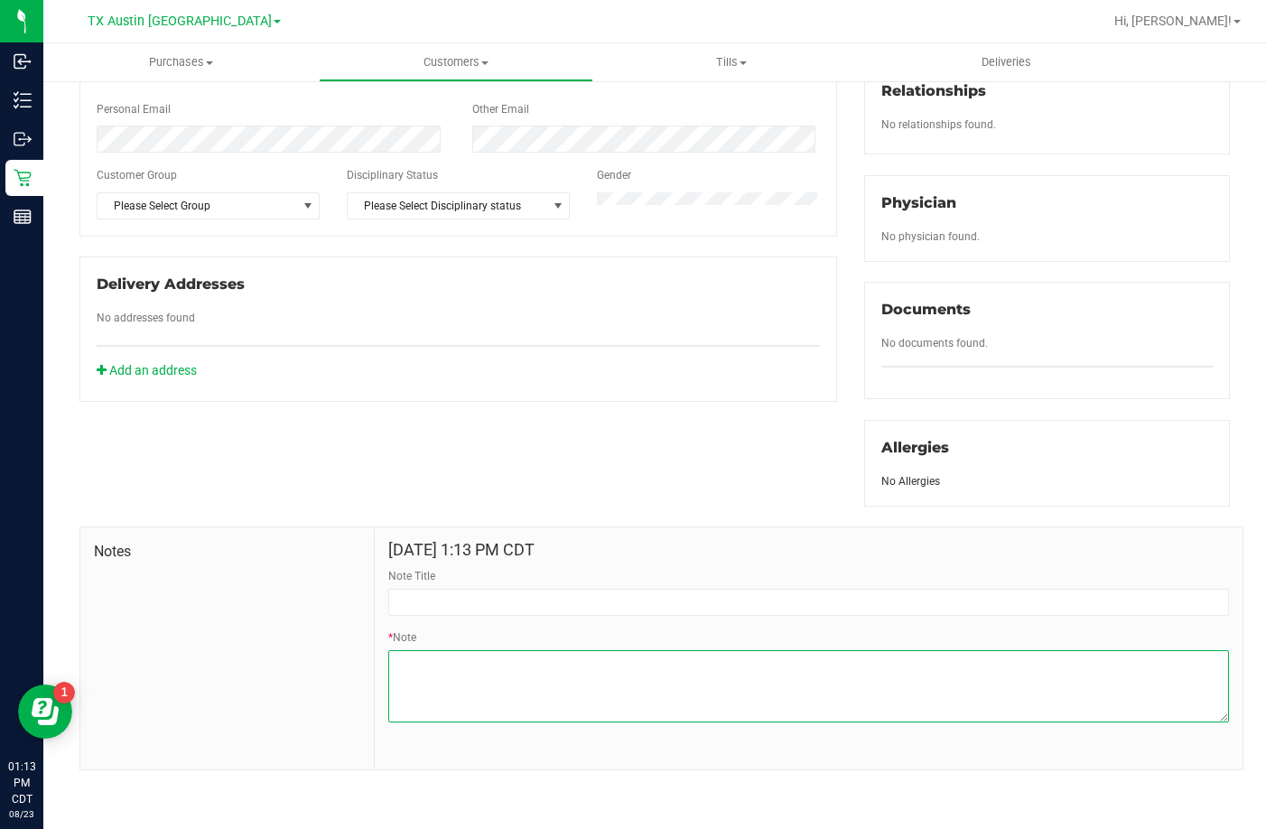
click at [500, 699] on textarea "* Note" at bounding box center [808, 686] width 841 height 72
type textarea "Patient Name: Matthew Fox Address: 19 ESPINOSA DR AUSTIN, TX, 78744 Phone Numbe…"
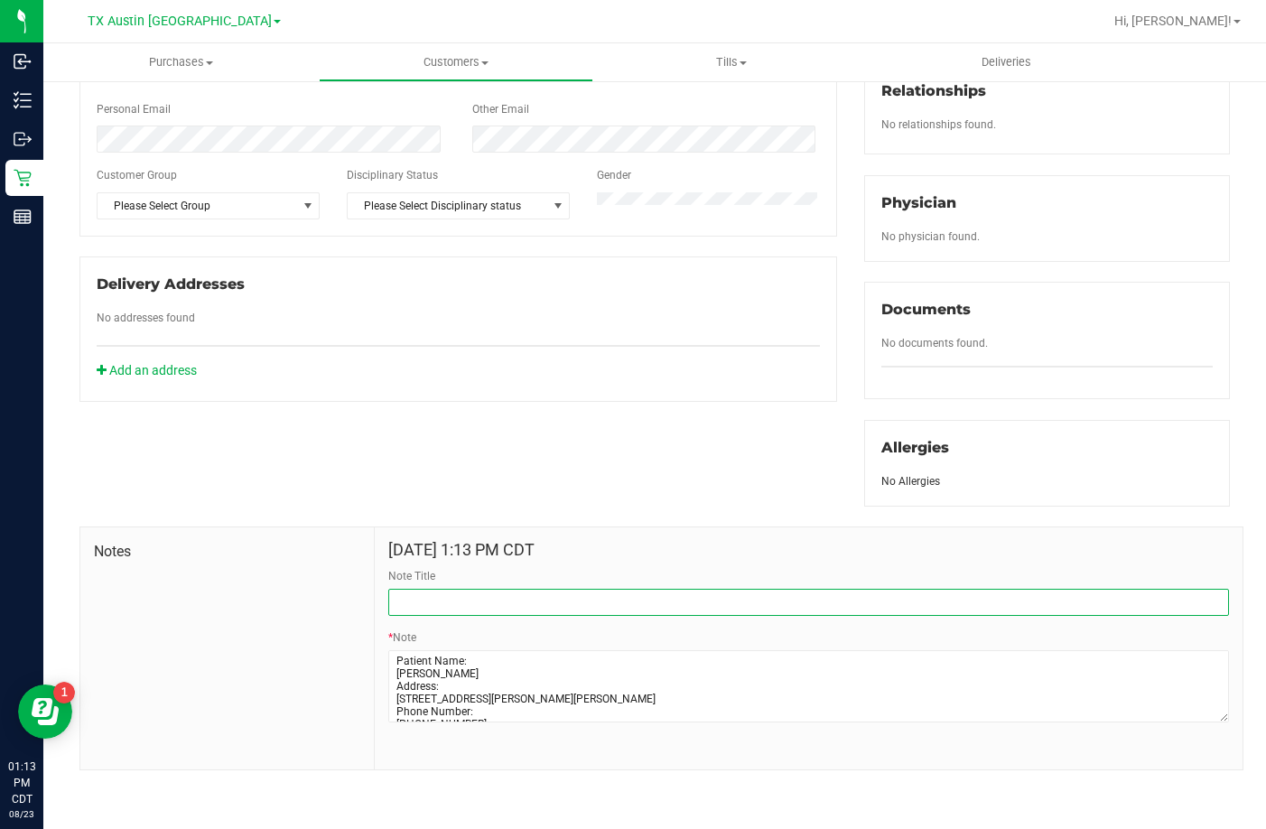
drag, startPoint x: 437, startPoint y: 599, endPoint x: 363, endPoint y: 611, distance: 75.0
click at [435, 598] on input "Note Title" at bounding box center [808, 602] width 841 height 27
type input "CURT Profile"
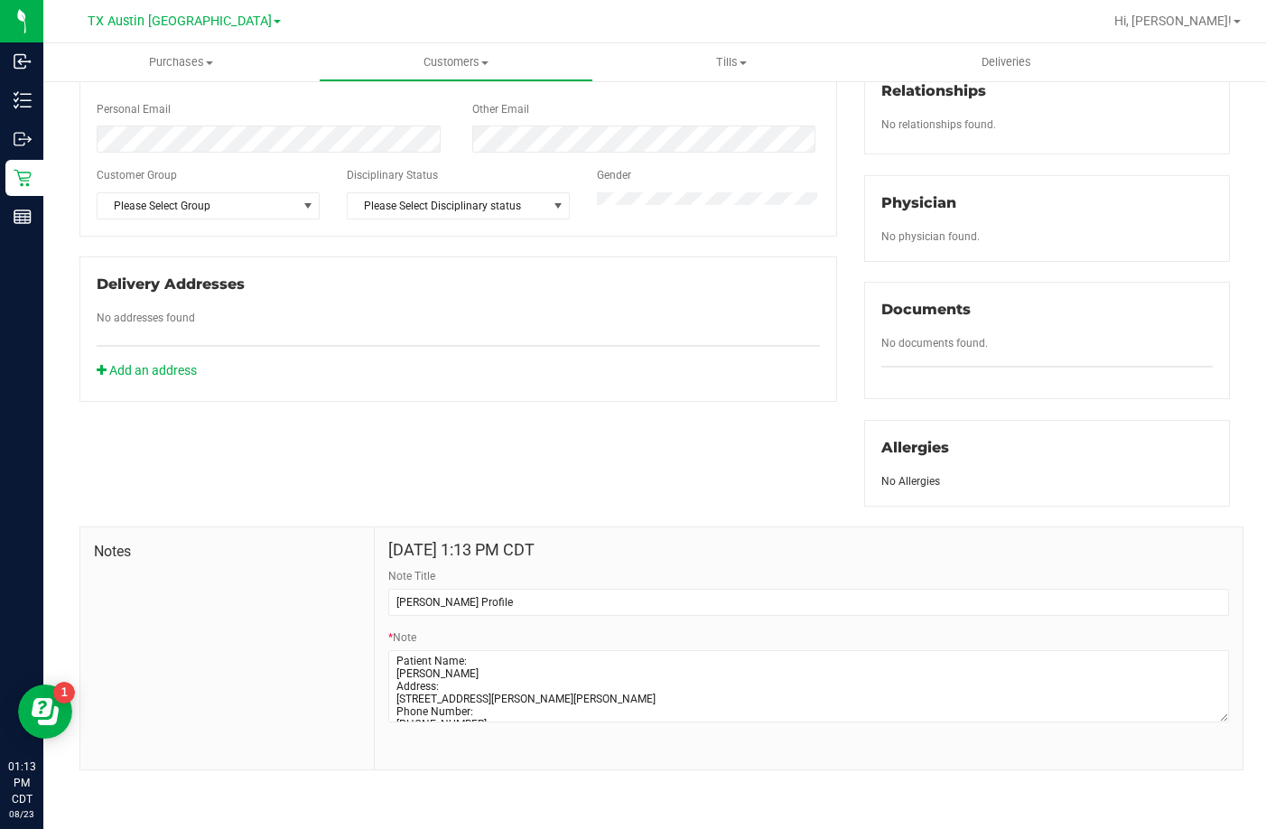
click at [461, 639] on div "* Note" at bounding box center [808, 676] width 841 height 93
drag, startPoint x: 464, startPoint y: 634, endPoint x: 476, endPoint y: 572, distance: 63.4
click at [476, 572] on form "Aug 23, 2025 1:13 PM CDT Note Title CURT Profile * Note" at bounding box center [808, 638] width 841 height 195
click at [471, 679] on textarea "* Note" at bounding box center [808, 686] width 841 height 72
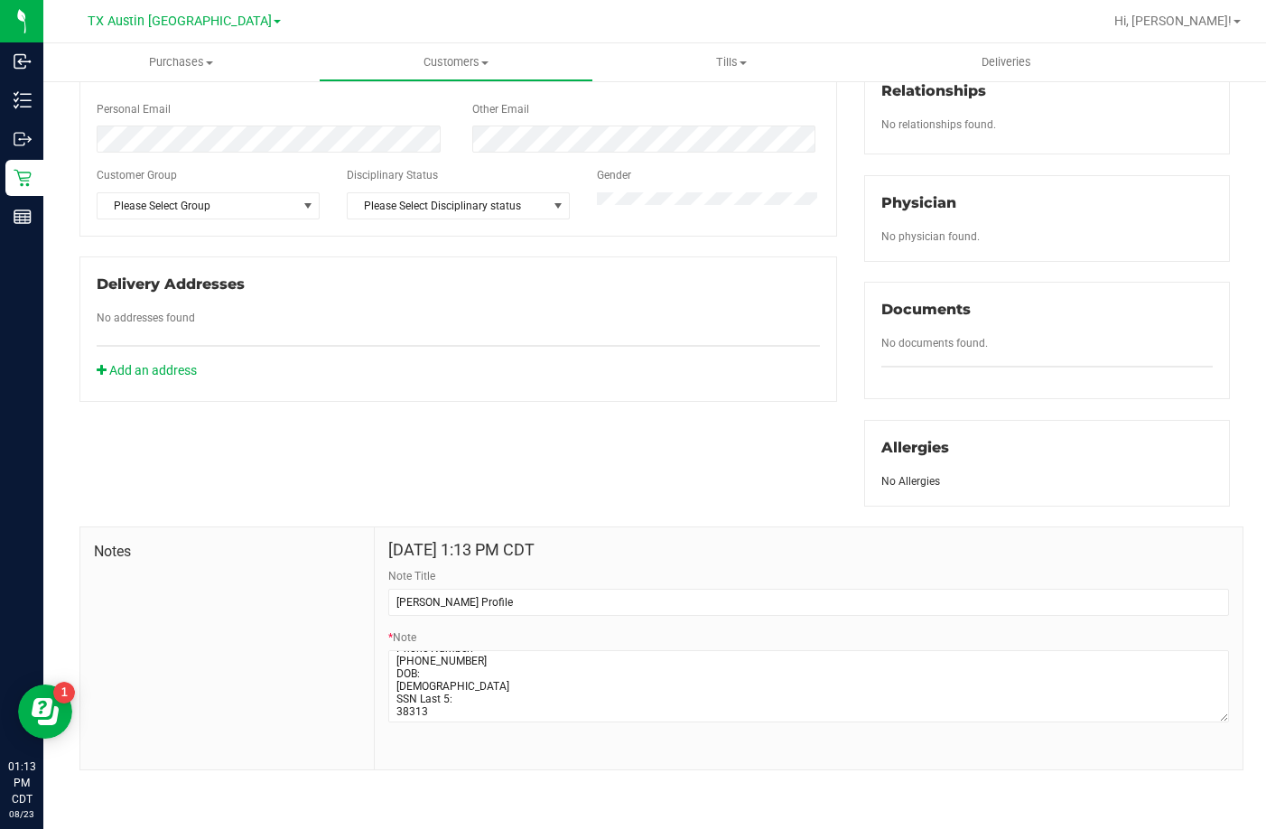
click at [481, 583] on div "Note Title CURT Profile" at bounding box center [808, 592] width 841 height 48
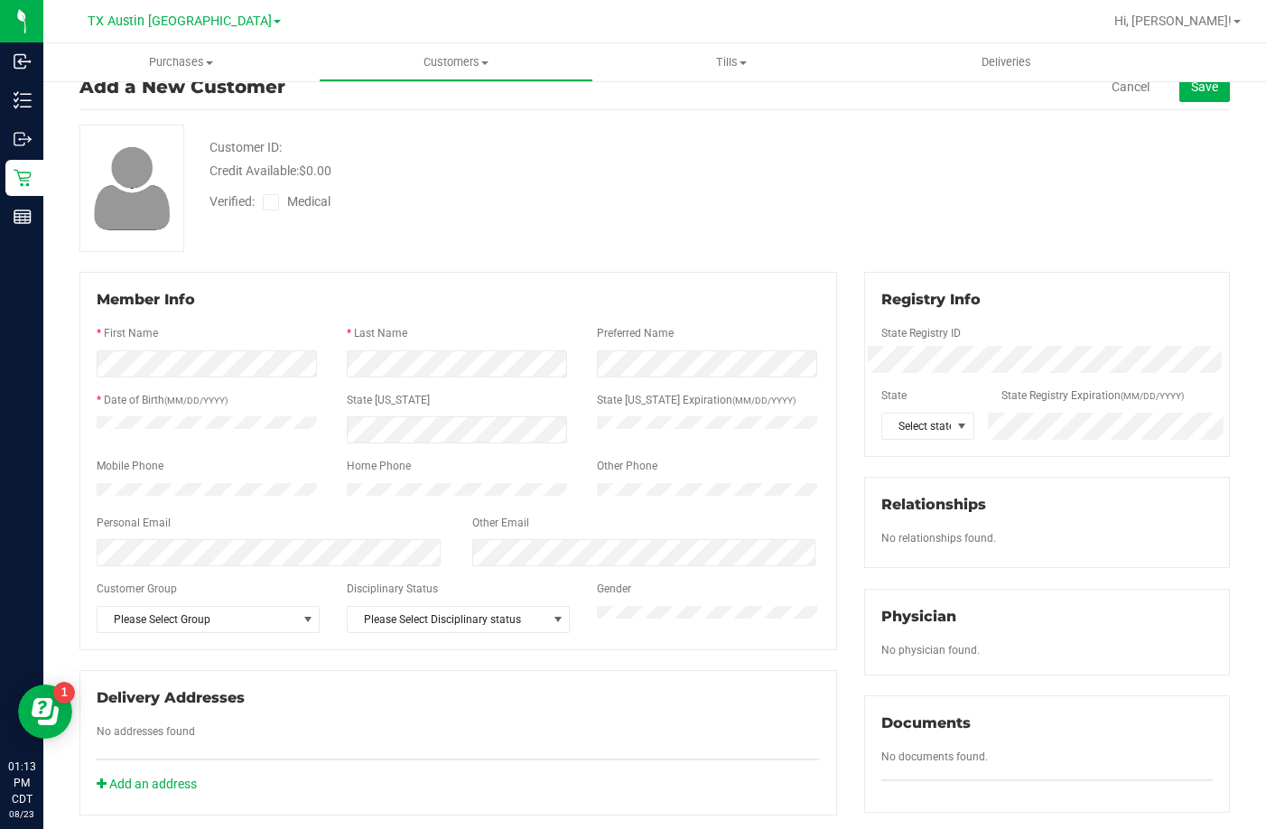
scroll to position [0, 0]
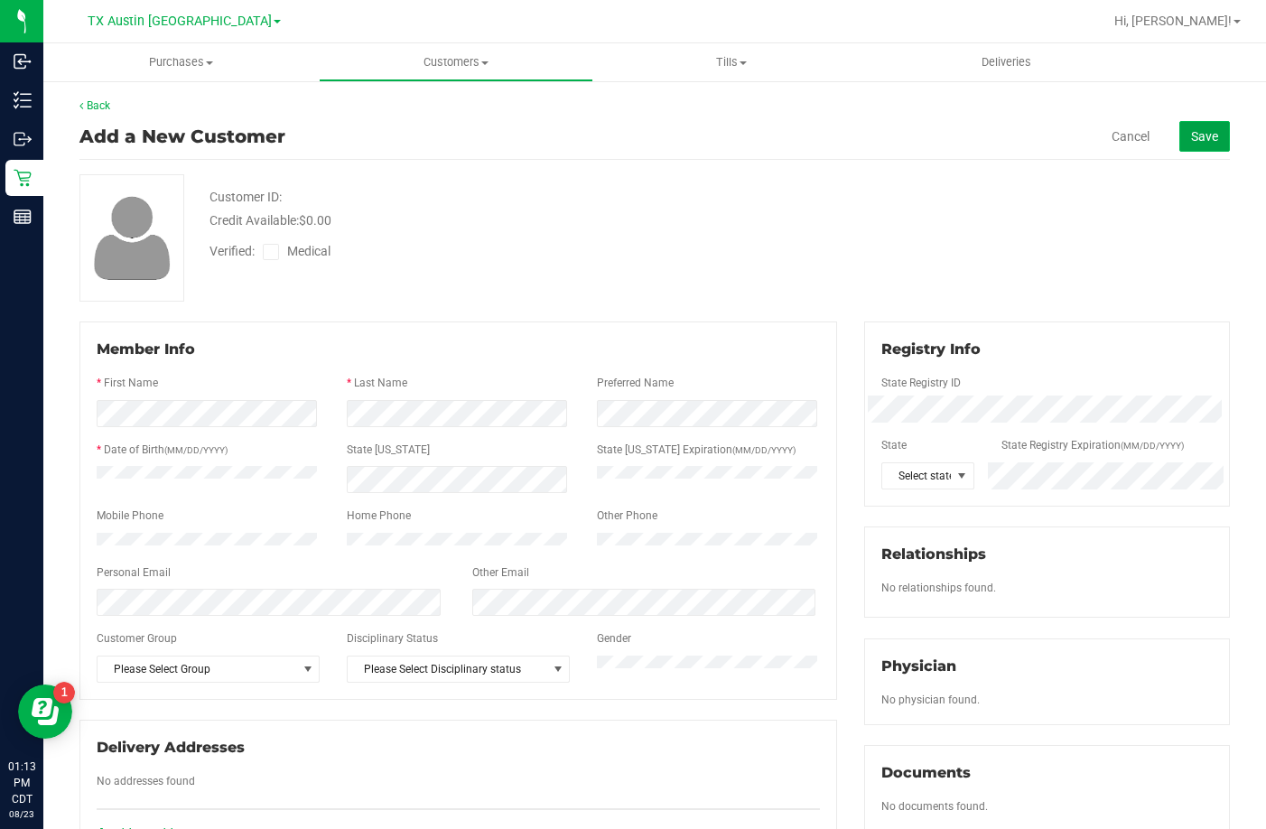
click at [1192, 129] on span "Save" at bounding box center [1204, 136] width 27 height 14
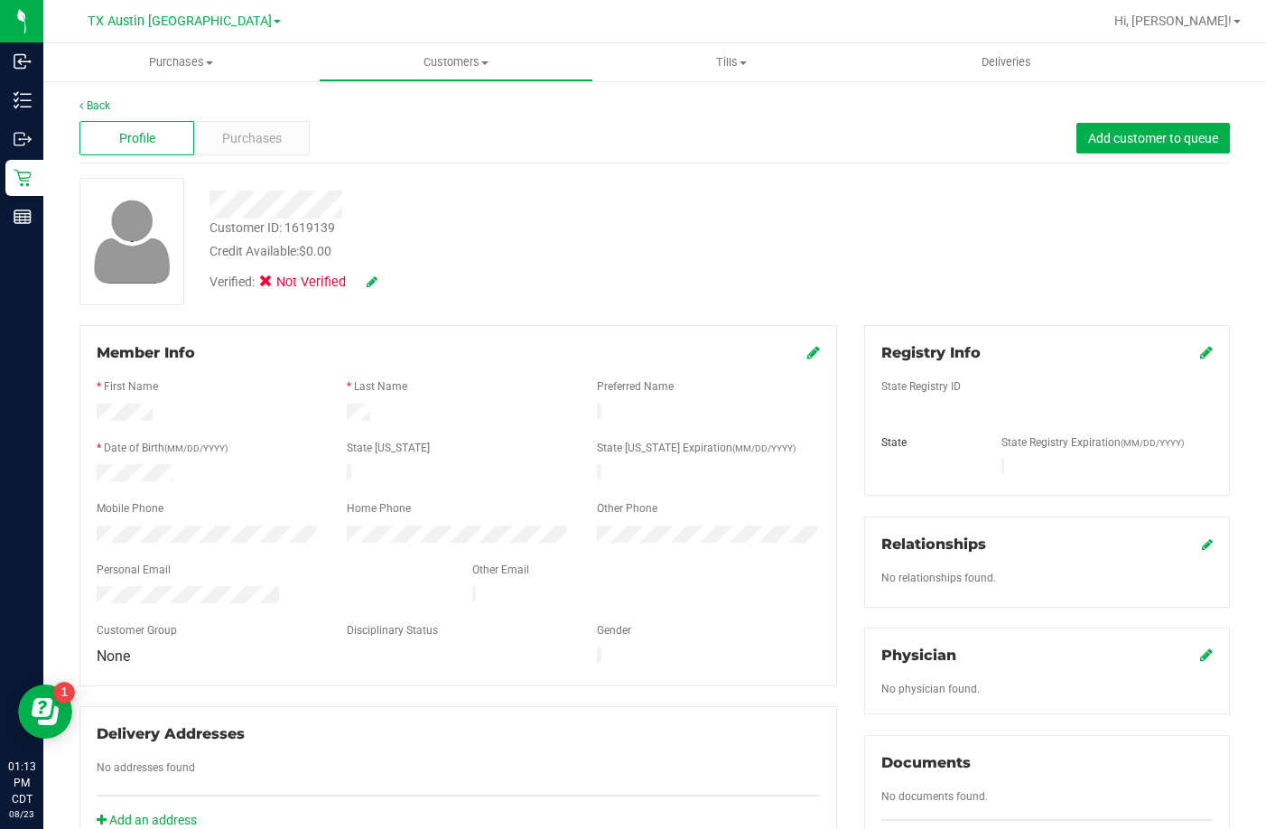
click at [496, 351] on div "Member Info" at bounding box center [458, 353] width 723 height 22
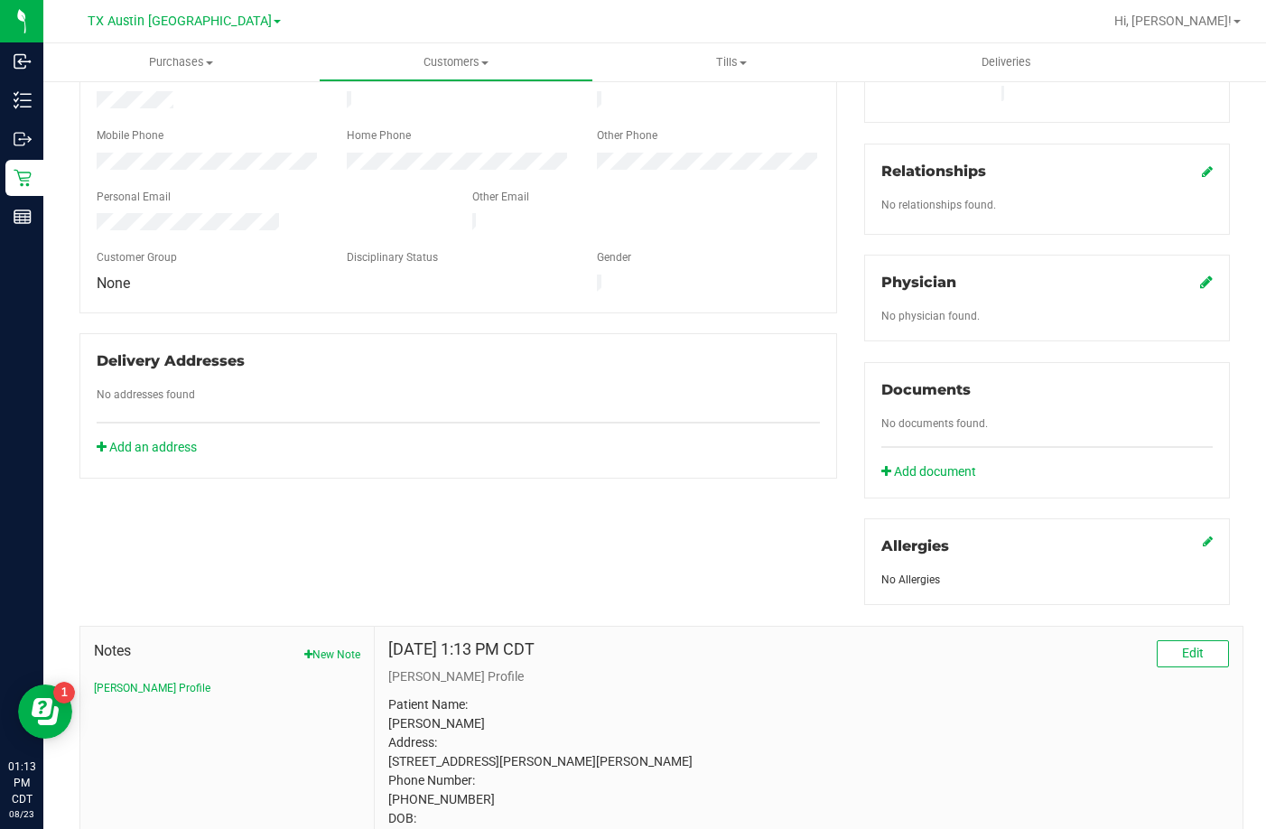
scroll to position [505, 0]
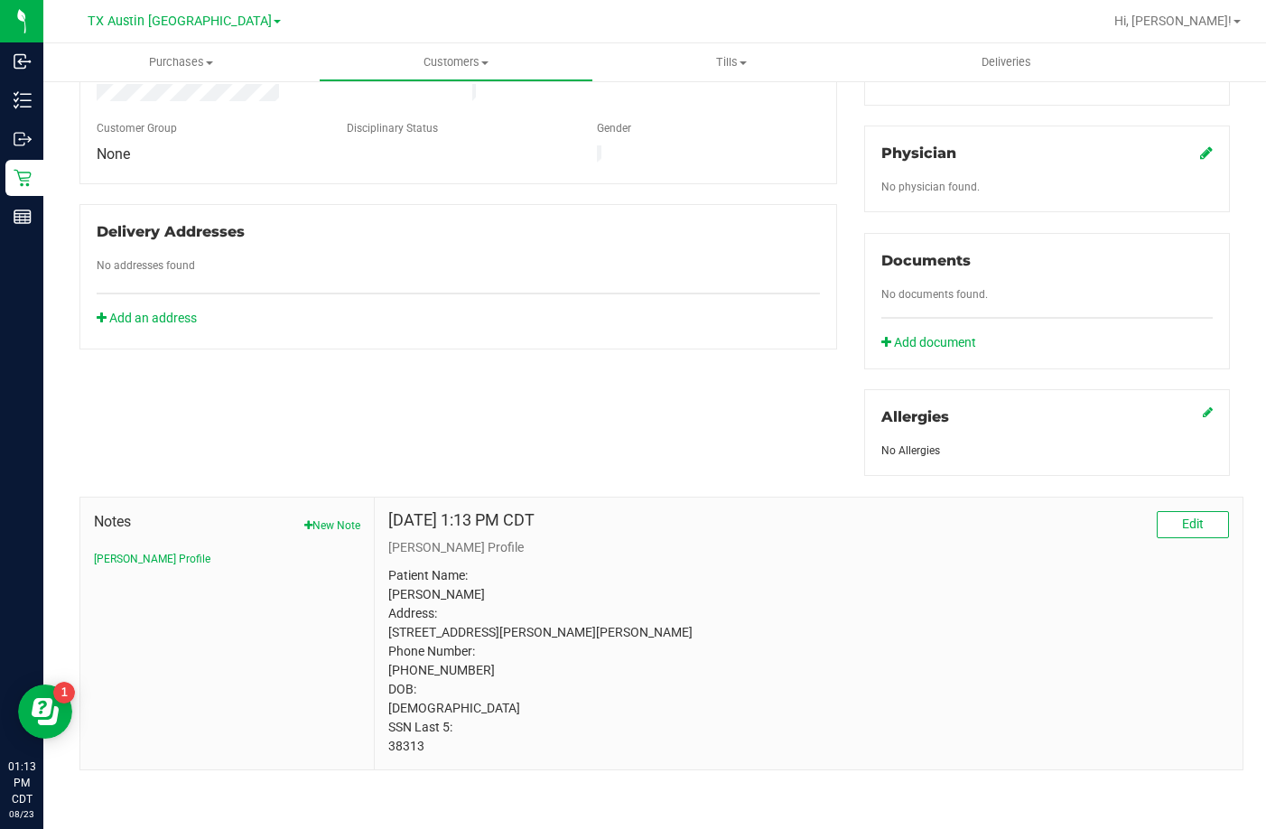
drag, startPoint x: 555, startPoint y: 416, endPoint x: 576, endPoint y: 419, distance: 21.8
click at [555, 416] on div "Member Info * First Name * Last Name Preferred Name * Date of Birth (MM/DD/YYYY…" at bounding box center [655, 296] width 1178 height 947
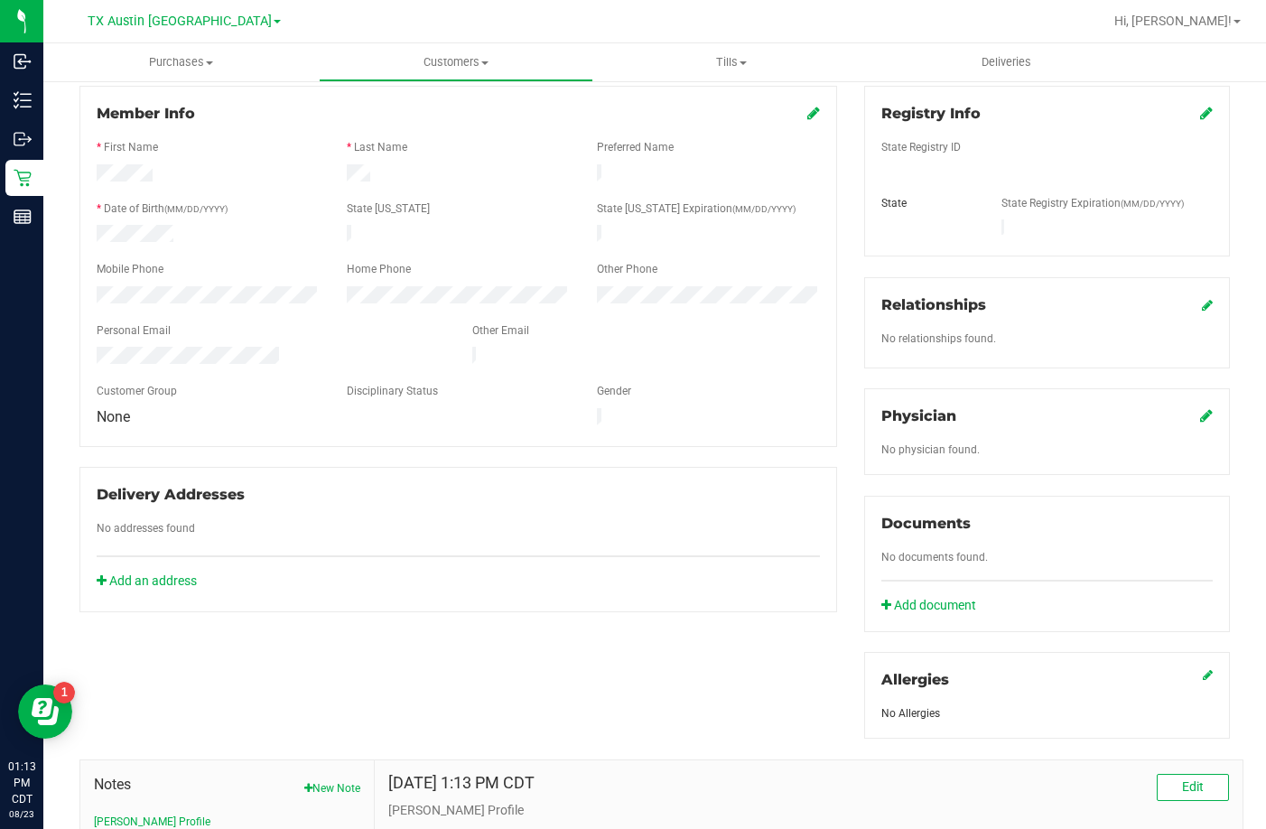
scroll to position [234, 0]
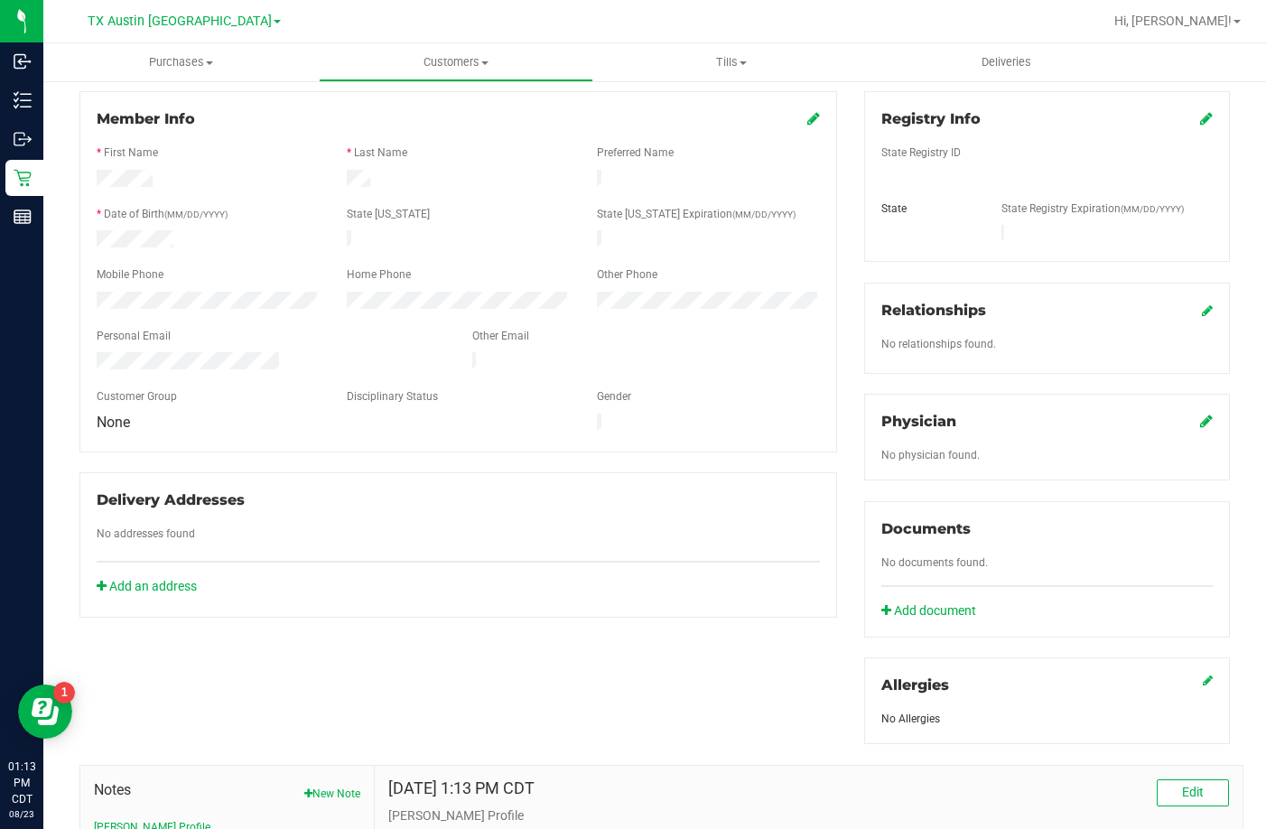
click at [1200, 414] on icon at bounding box center [1206, 421] width 13 height 14
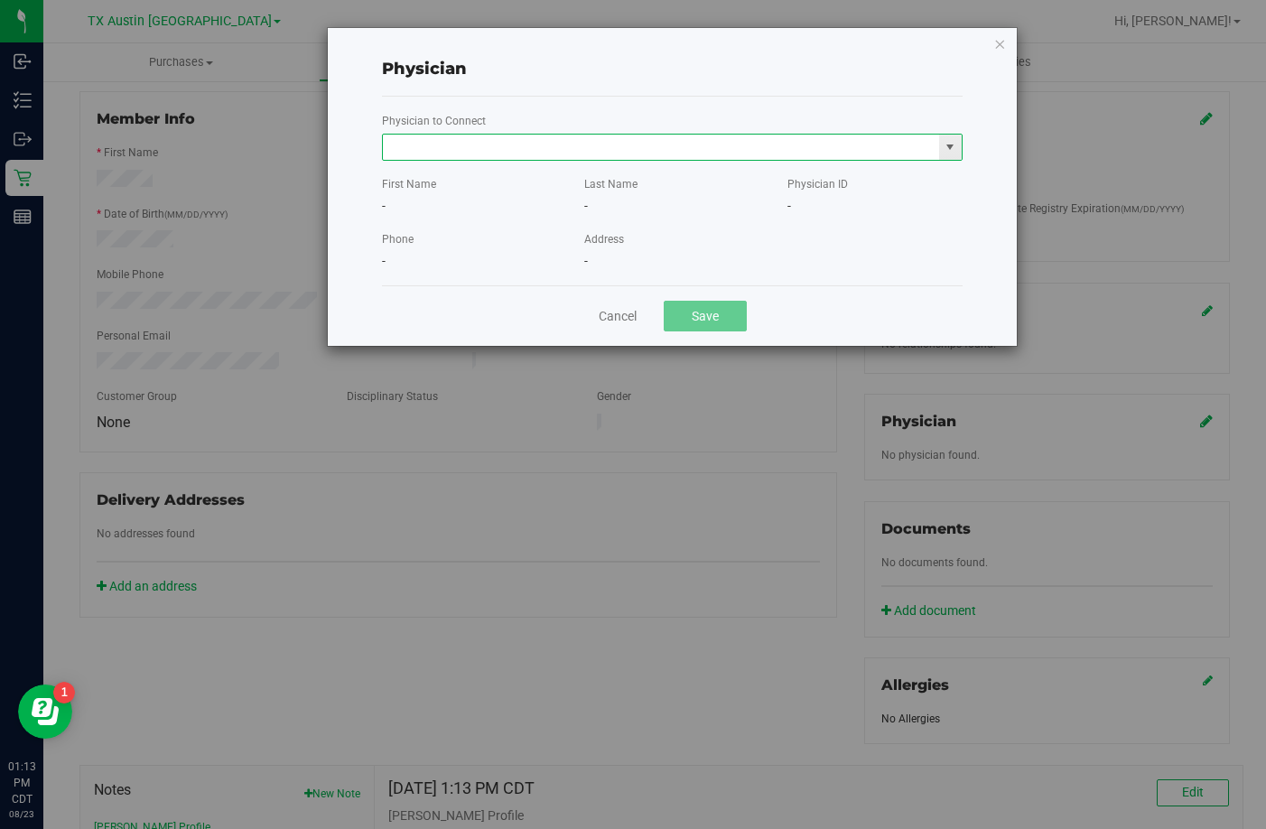
click at [739, 142] on input "text" at bounding box center [661, 147] width 556 height 25
click at [582, 182] on li "Joel Durinka" at bounding box center [672, 177] width 579 height 27
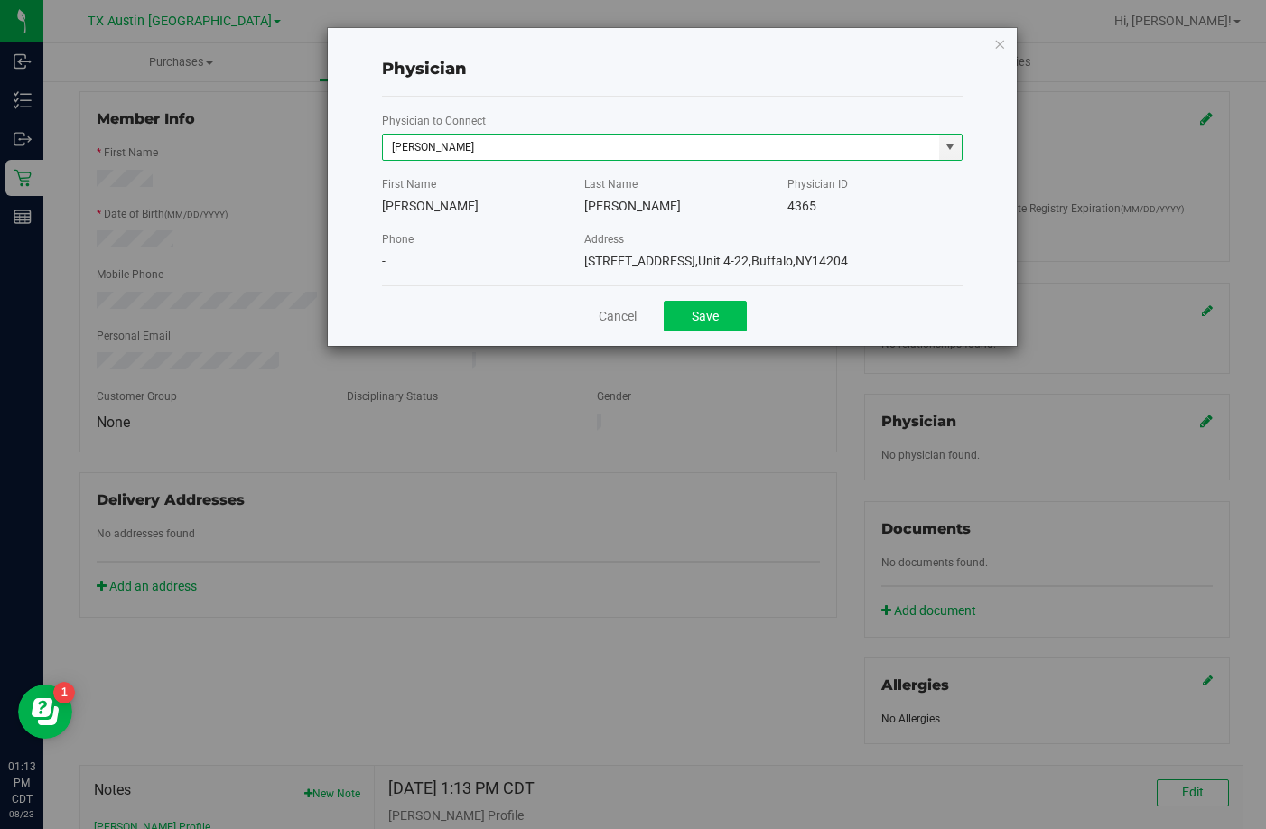
type input "Joel Durinka"
click at [687, 323] on button "Save" at bounding box center [705, 316] width 83 height 31
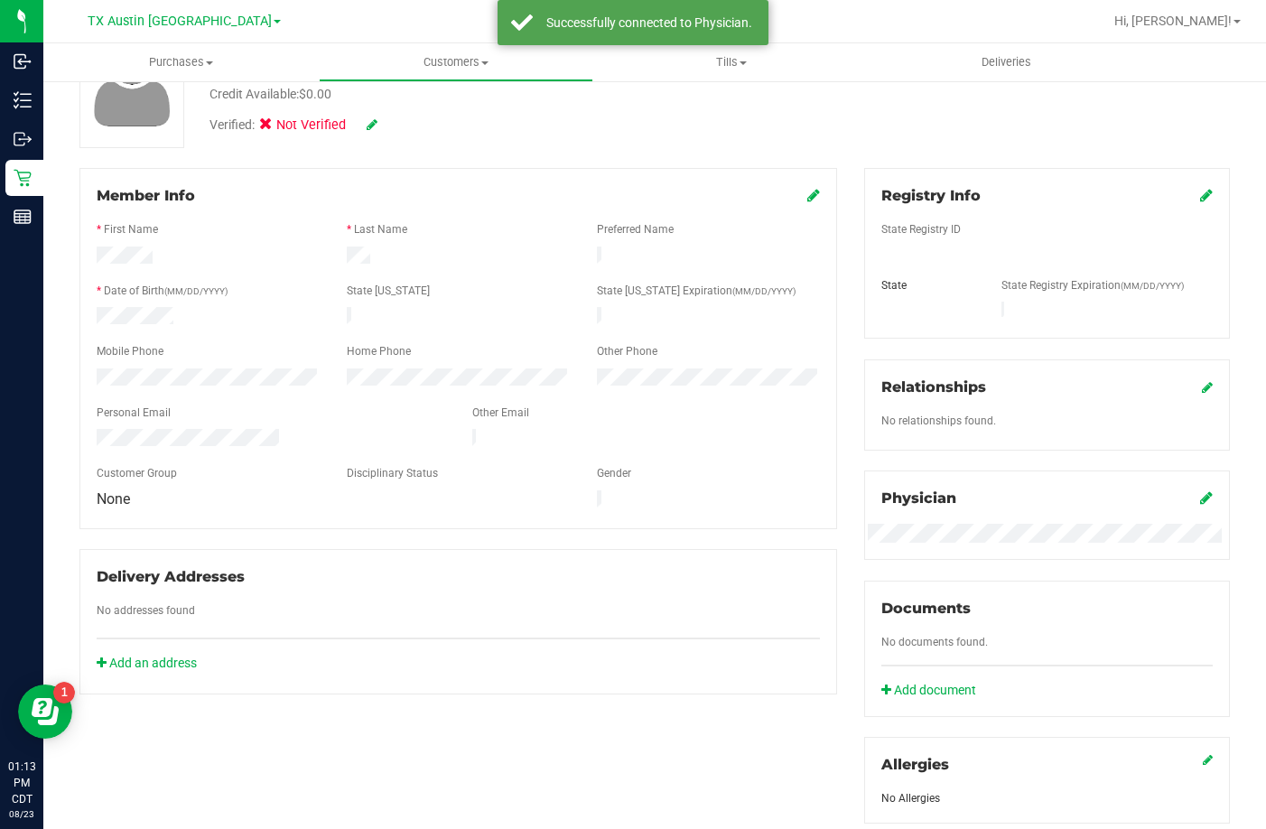
scroll to position [0, 0]
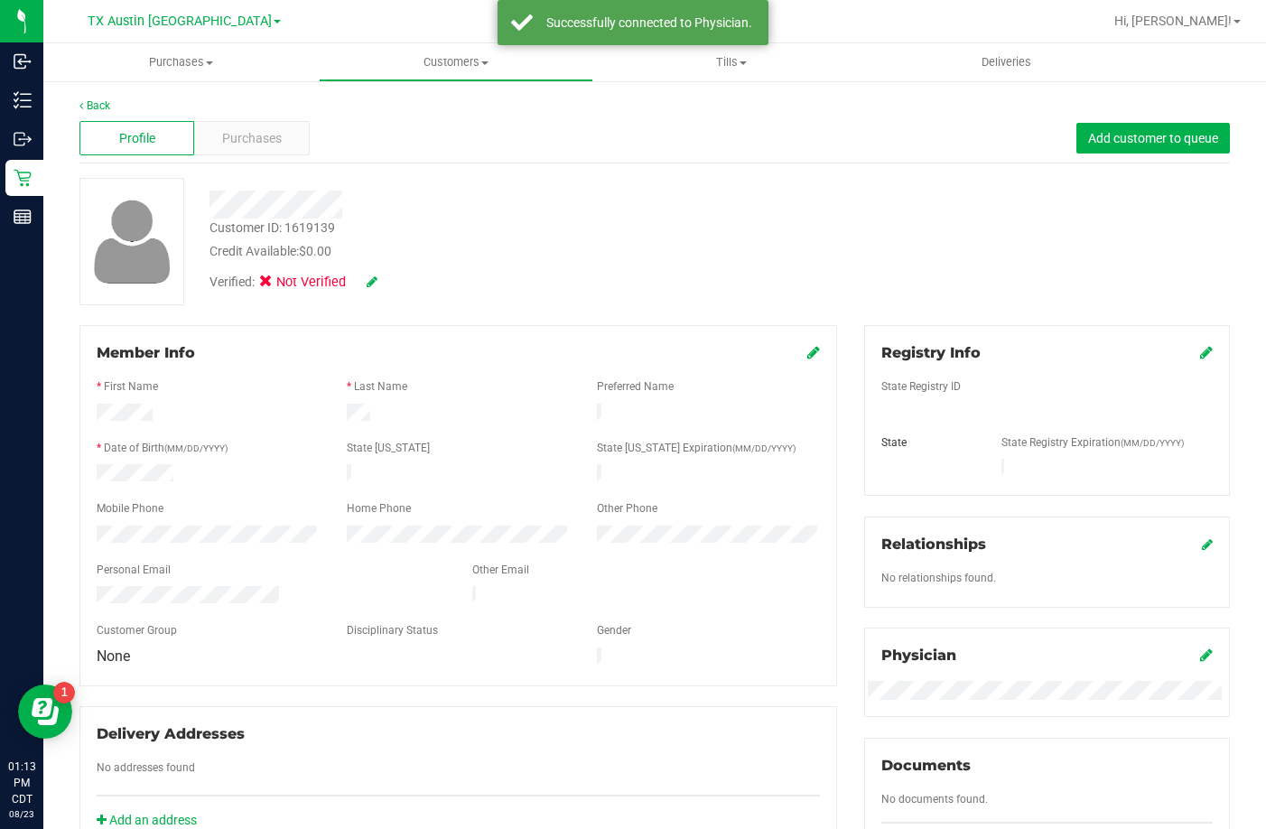
click at [1200, 347] on icon at bounding box center [1206, 352] width 13 height 14
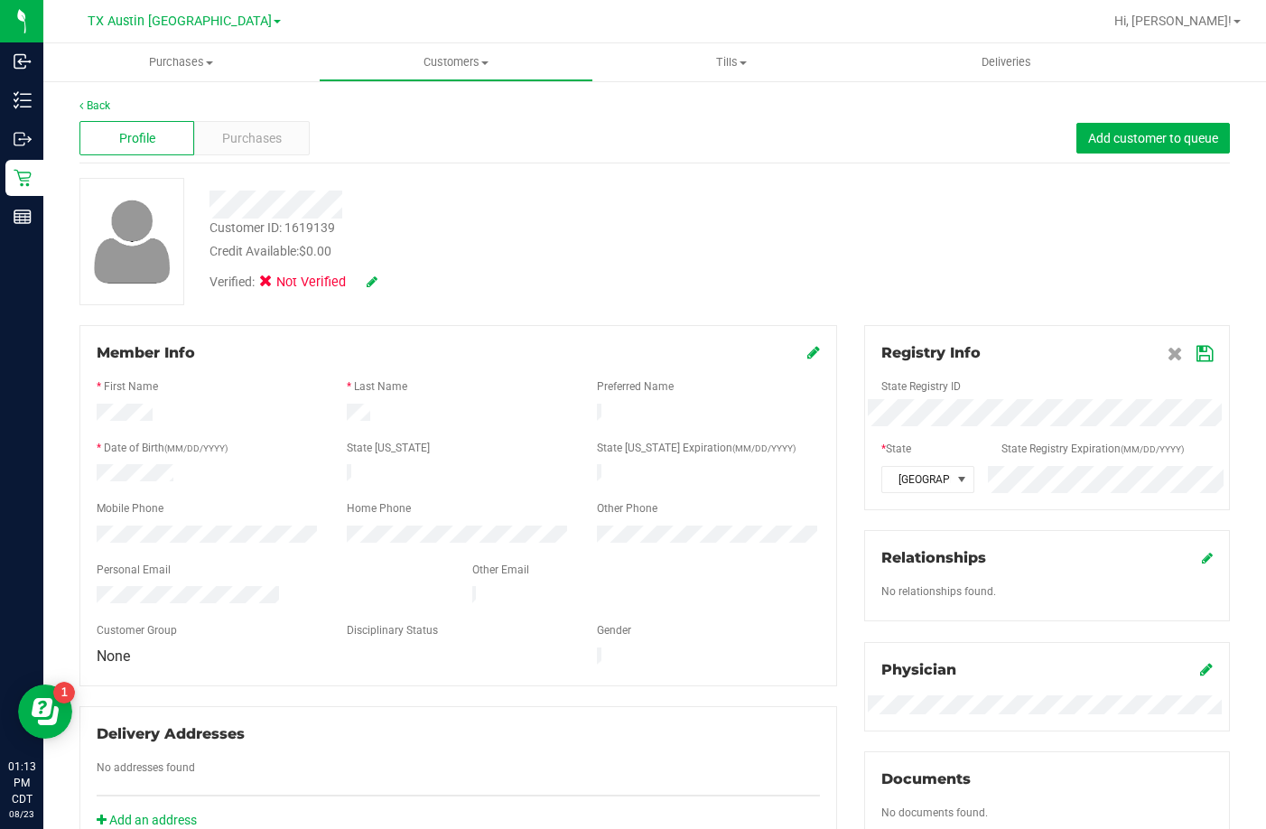
click at [1197, 356] on icon at bounding box center [1205, 354] width 16 height 14
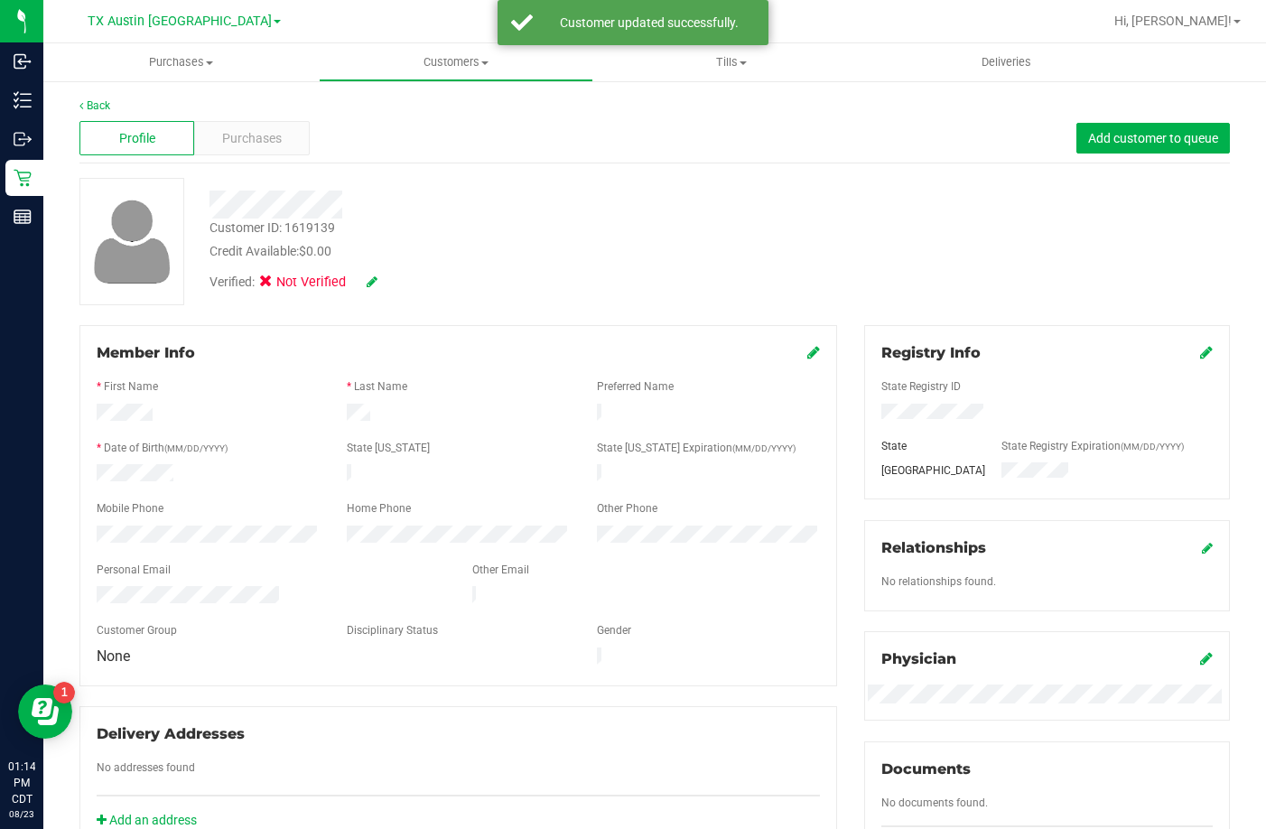
click at [368, 284] on icon at bounding box center [372, 281] width 11 height 13
click at [283, 287] on label "Medical" at bounding box center [301, 284] width 76 height 23
click at [0, 0] on input "Medical" at bounding box center [0, 0] width 0 height 0
click at [397, 281] on icon at bounding box center [396, 282] width 14 height 13
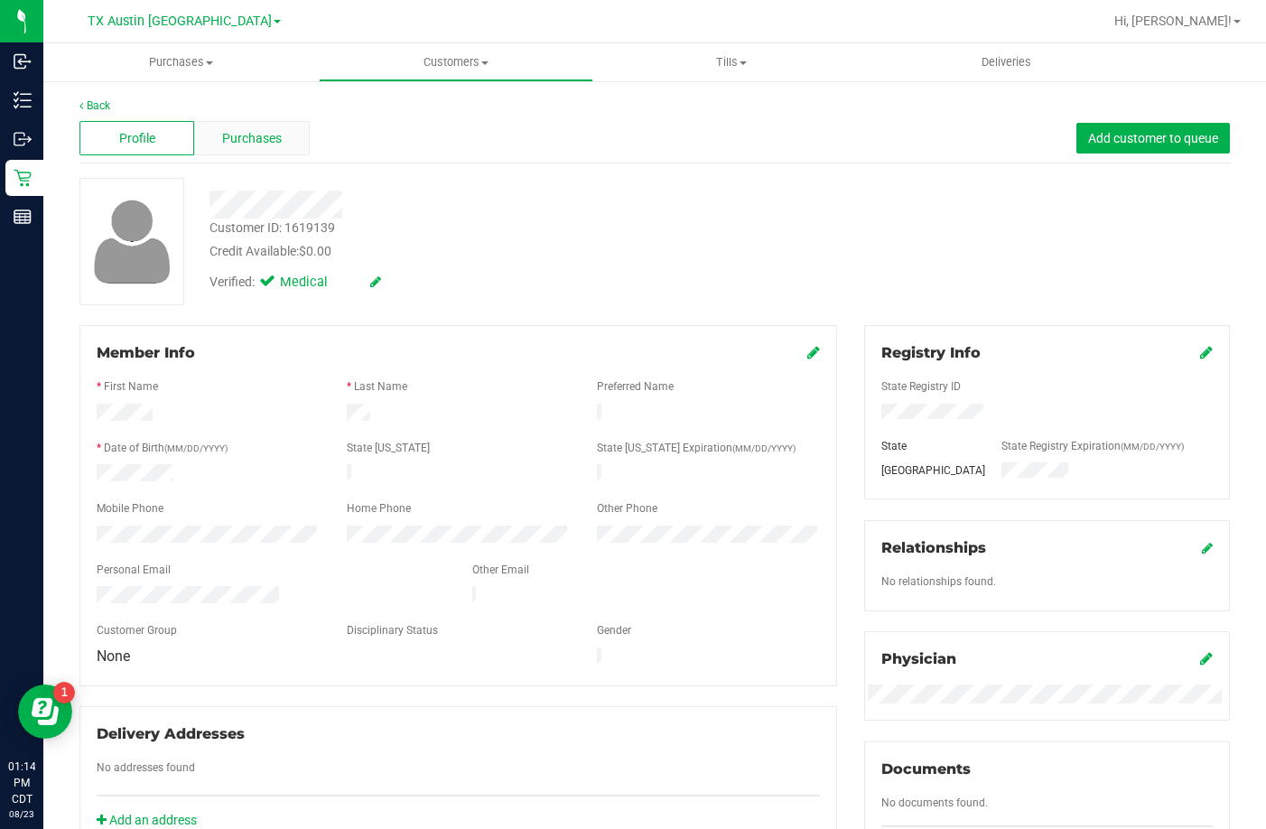
click at [274, 131] on span "Purchases" at bounding box center [252, 138] width 60 height 19
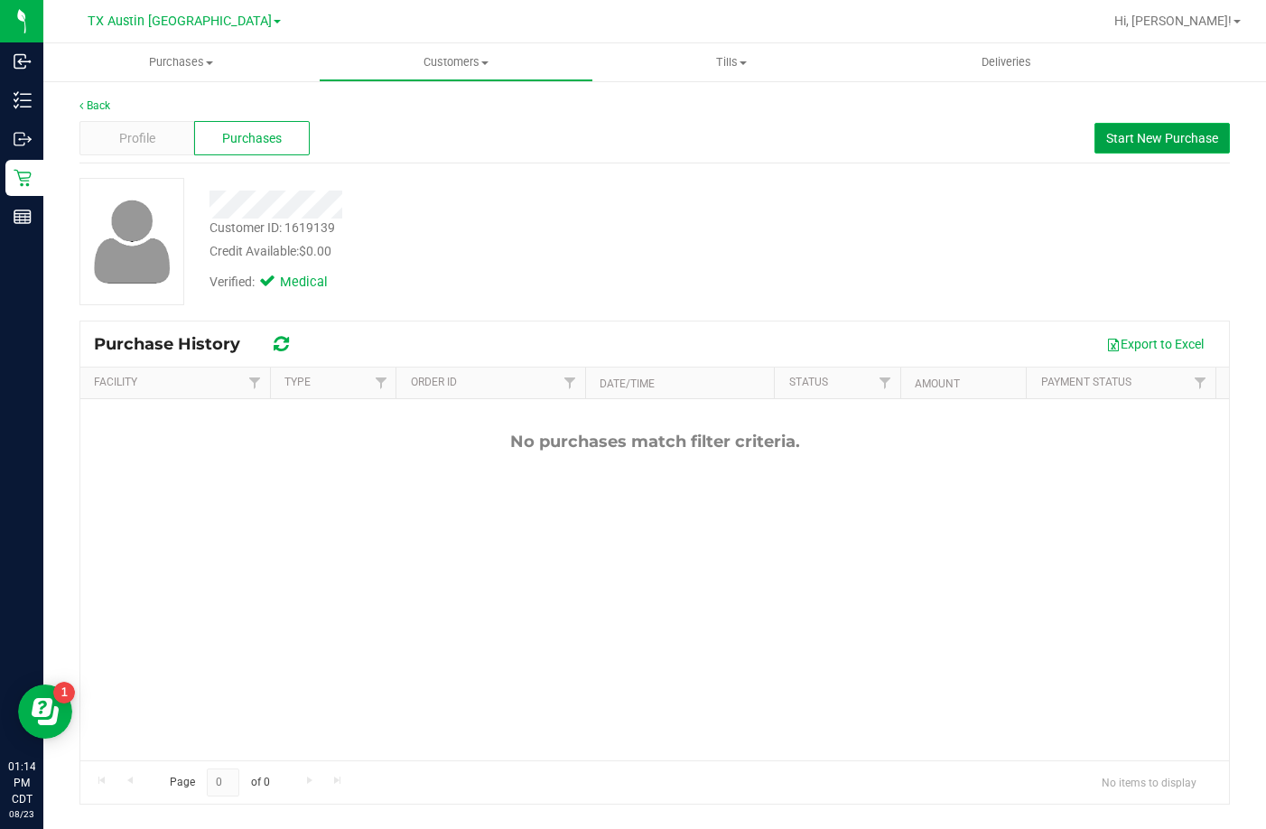
click at [1212, 135] on span "Start New Purchase" at bounding box center [1162, 138] width 112 height 14
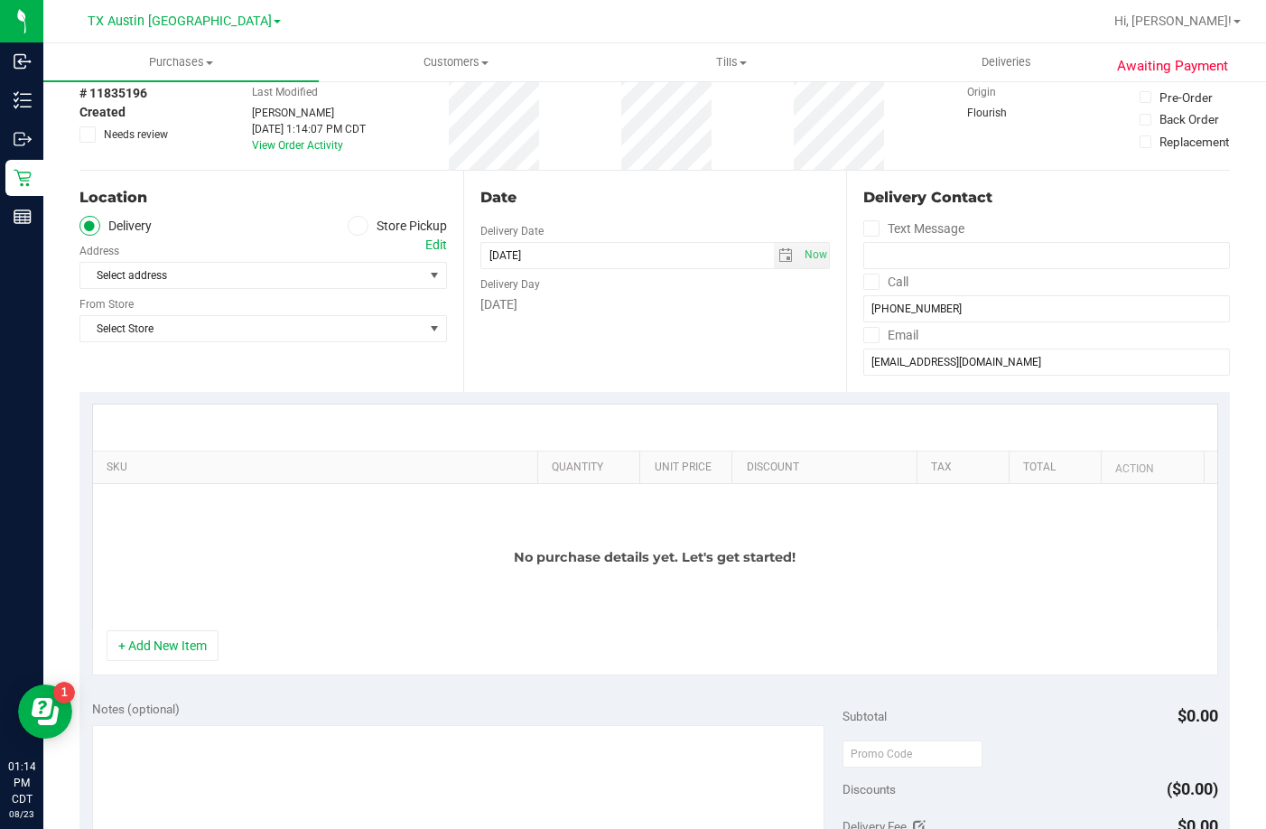
scroll to position [181, 0]
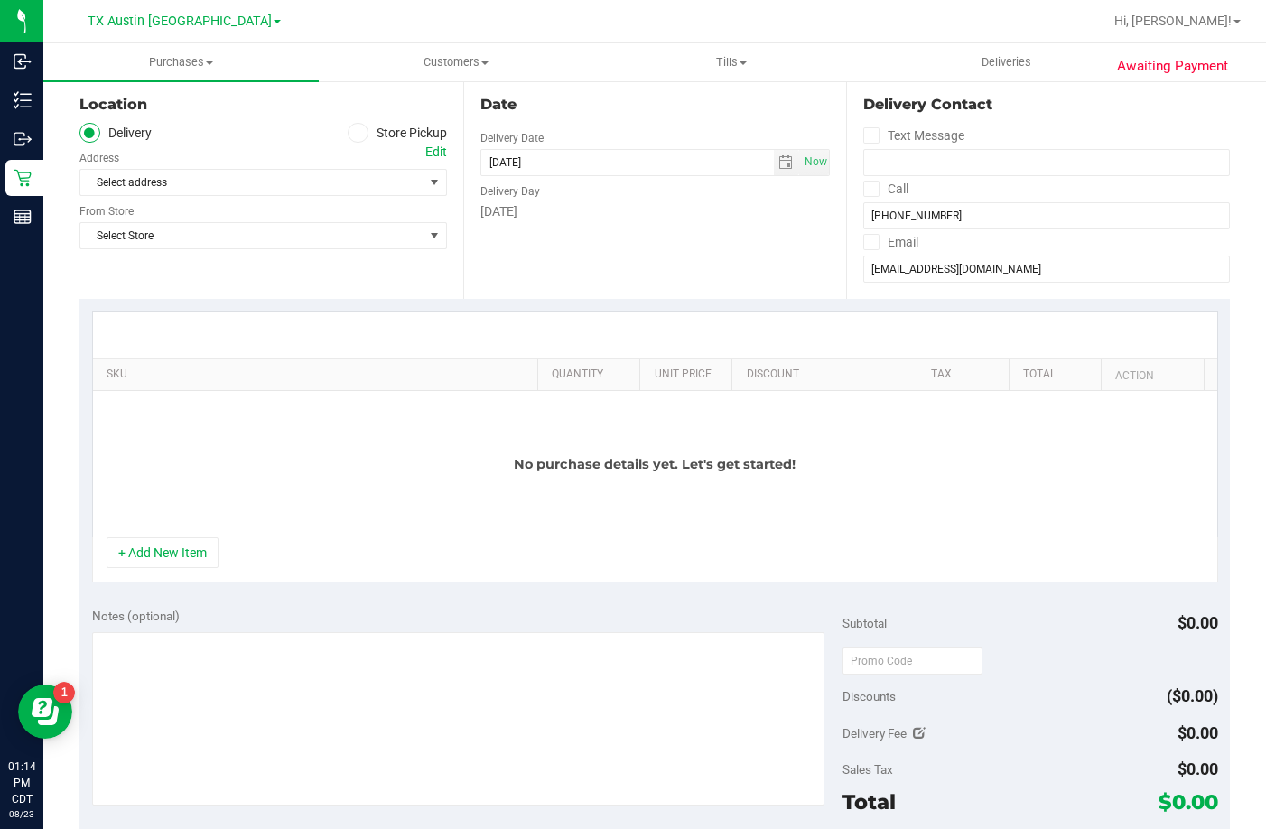
click at [291, 423] on div "No purchase details yet. Let's get started!" at bounding box center [655, 464] width 1125 height 146
click at [205, 540] on button "+ Add New Item" at bounding box center [163, 552] width 112 height 31
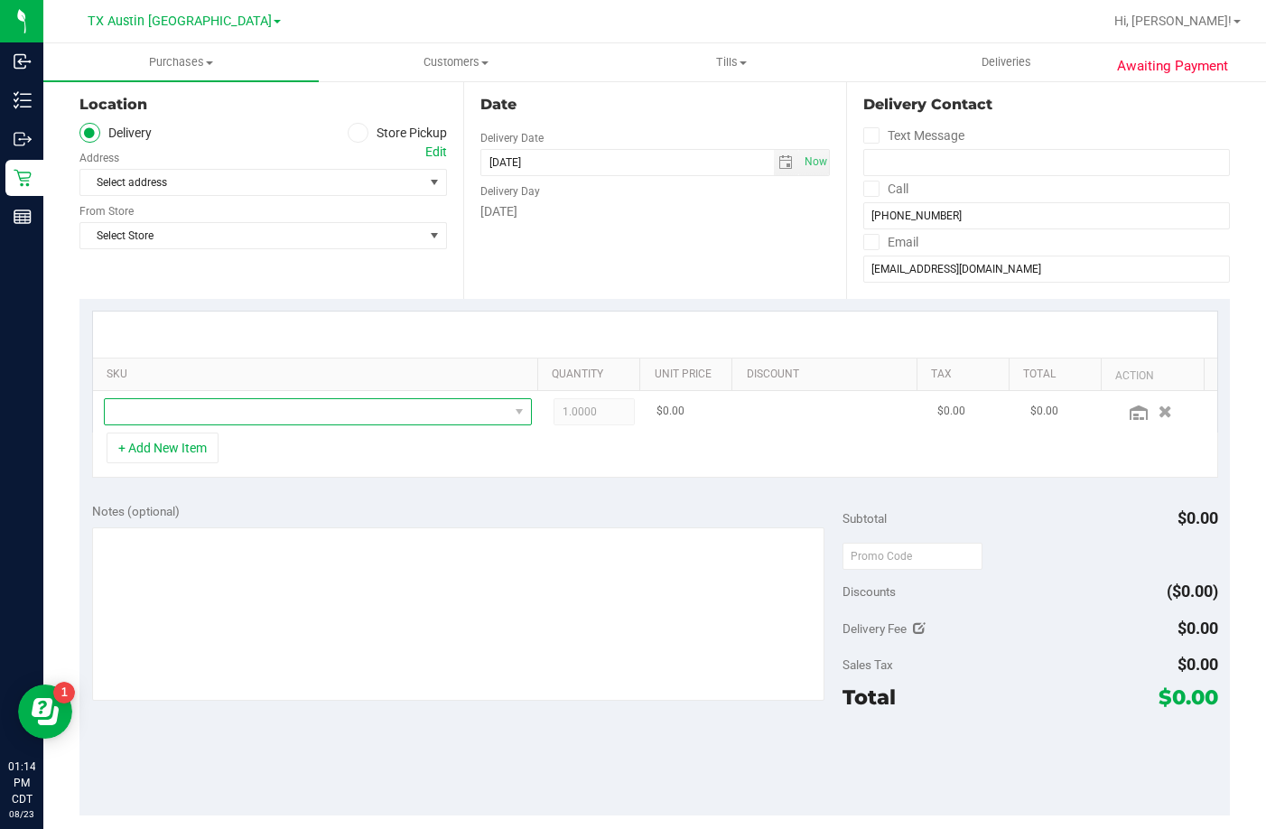
click at [257, 414] on span "NO DATA FOUND" at bounding box center [307, 411] width 404 height 25
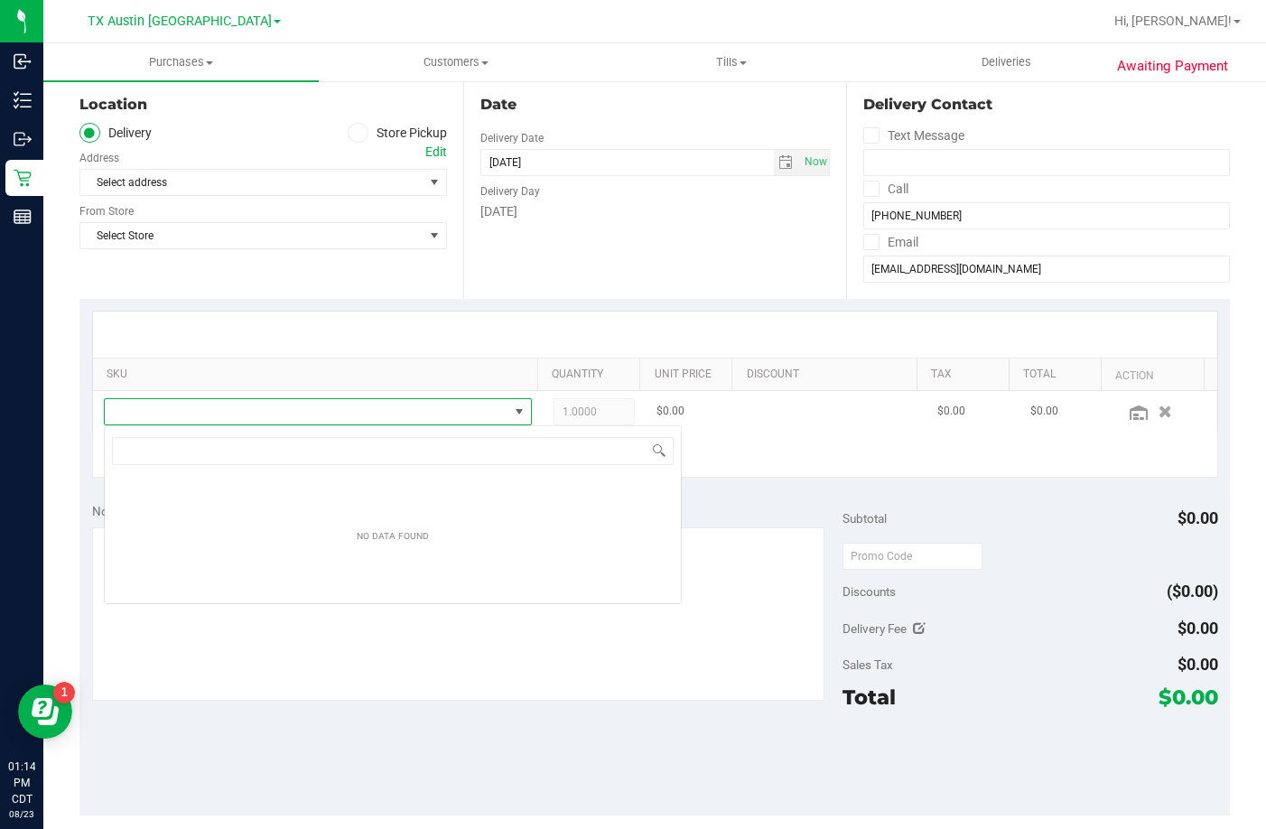
scroll to position [27, 417]
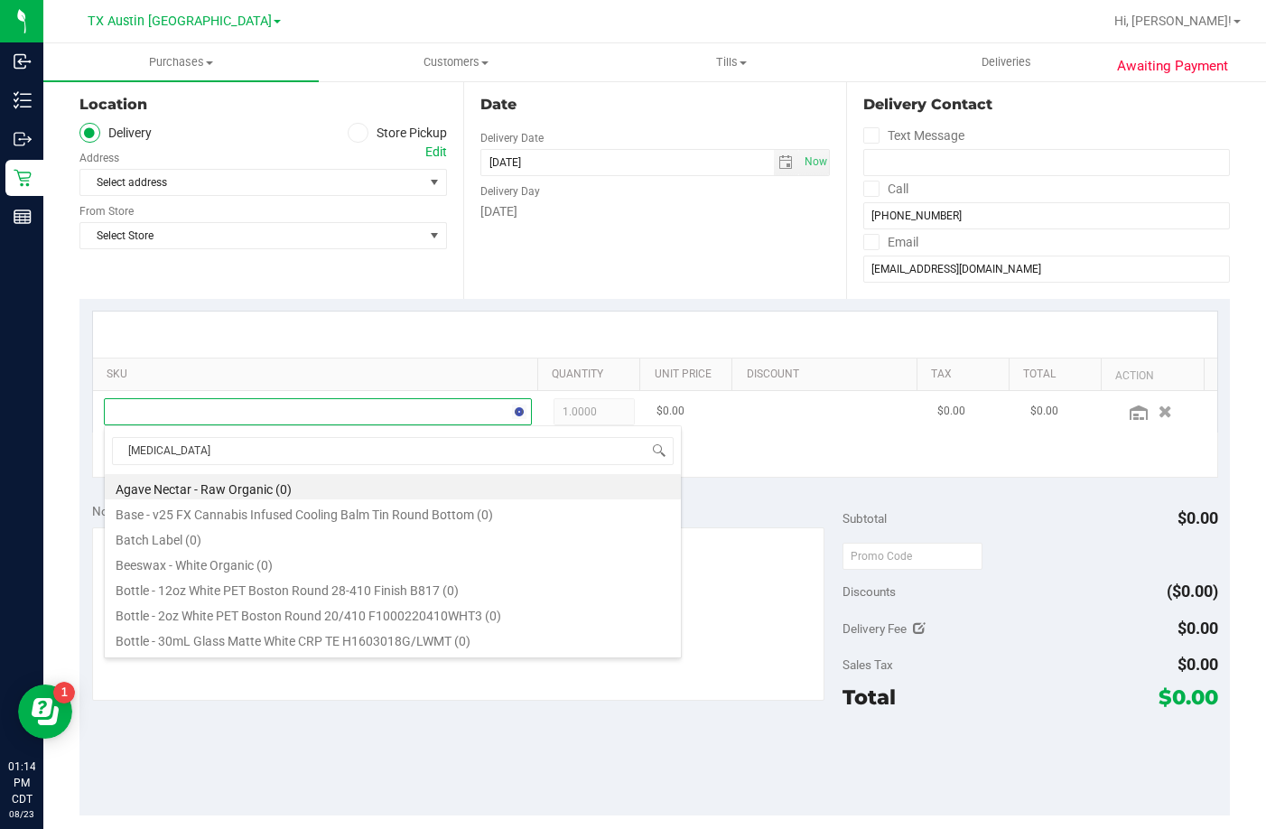
type input "balm"
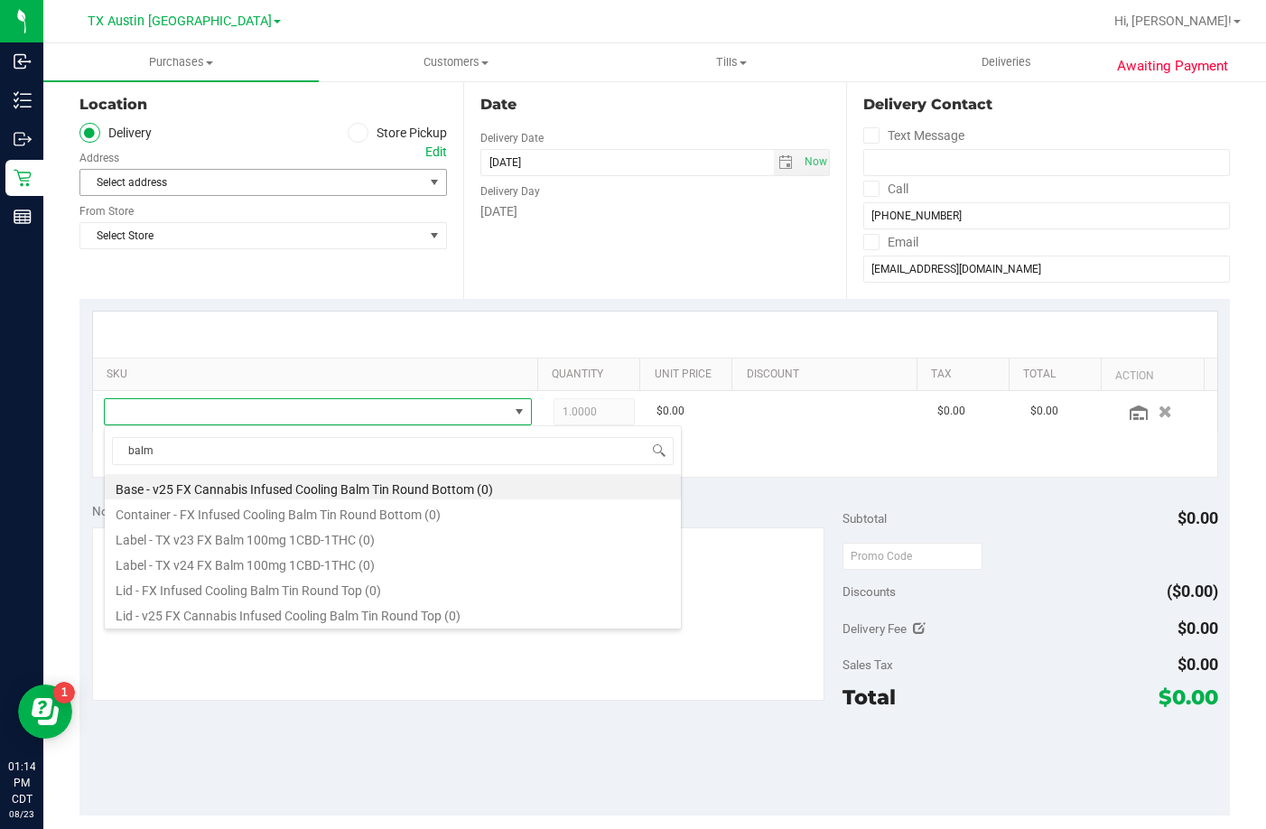
click at [181, 185] on span "Select address" at bounding box center [243, 182] width 326 height 25
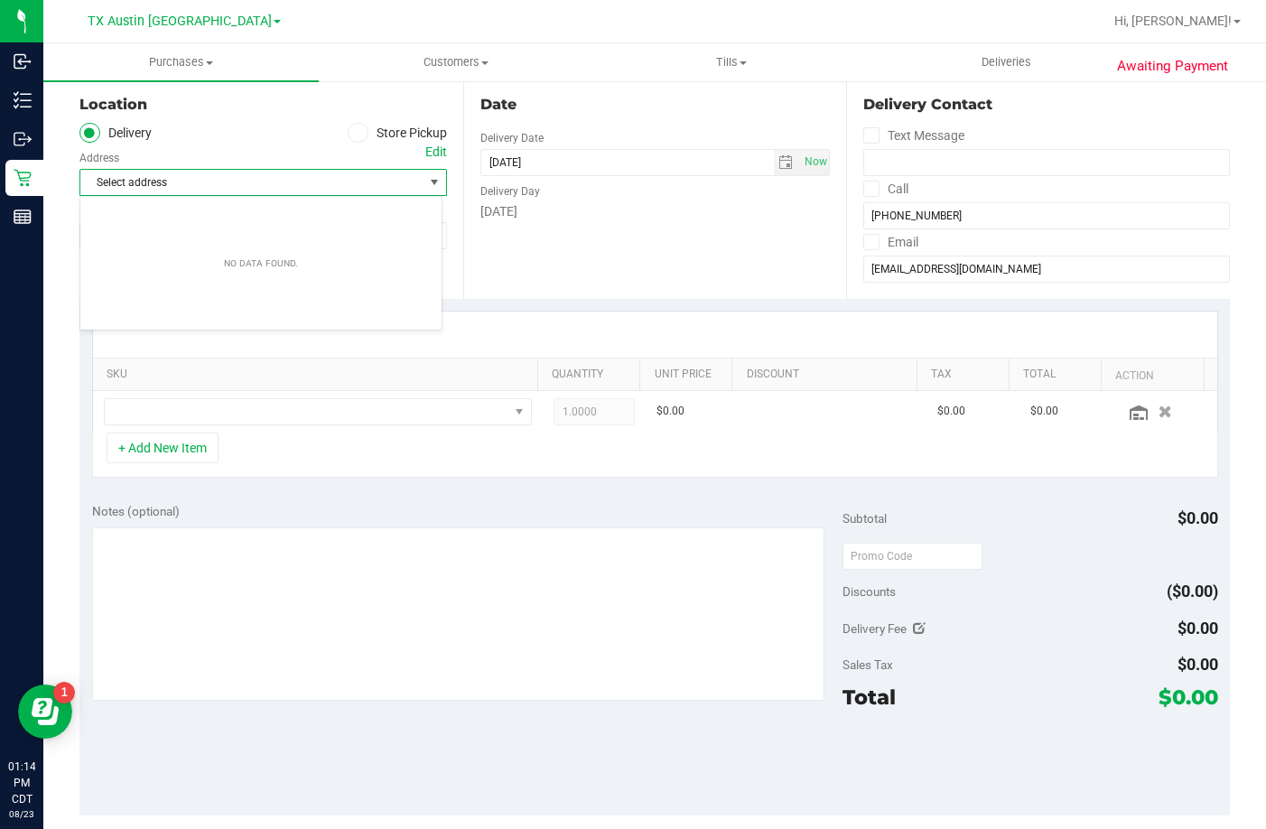
click at [443, 152] on div "Location Delivery Store Pickup Address Edit Select address Select address From …" at bounding box center [271, 188] width 384 height 221
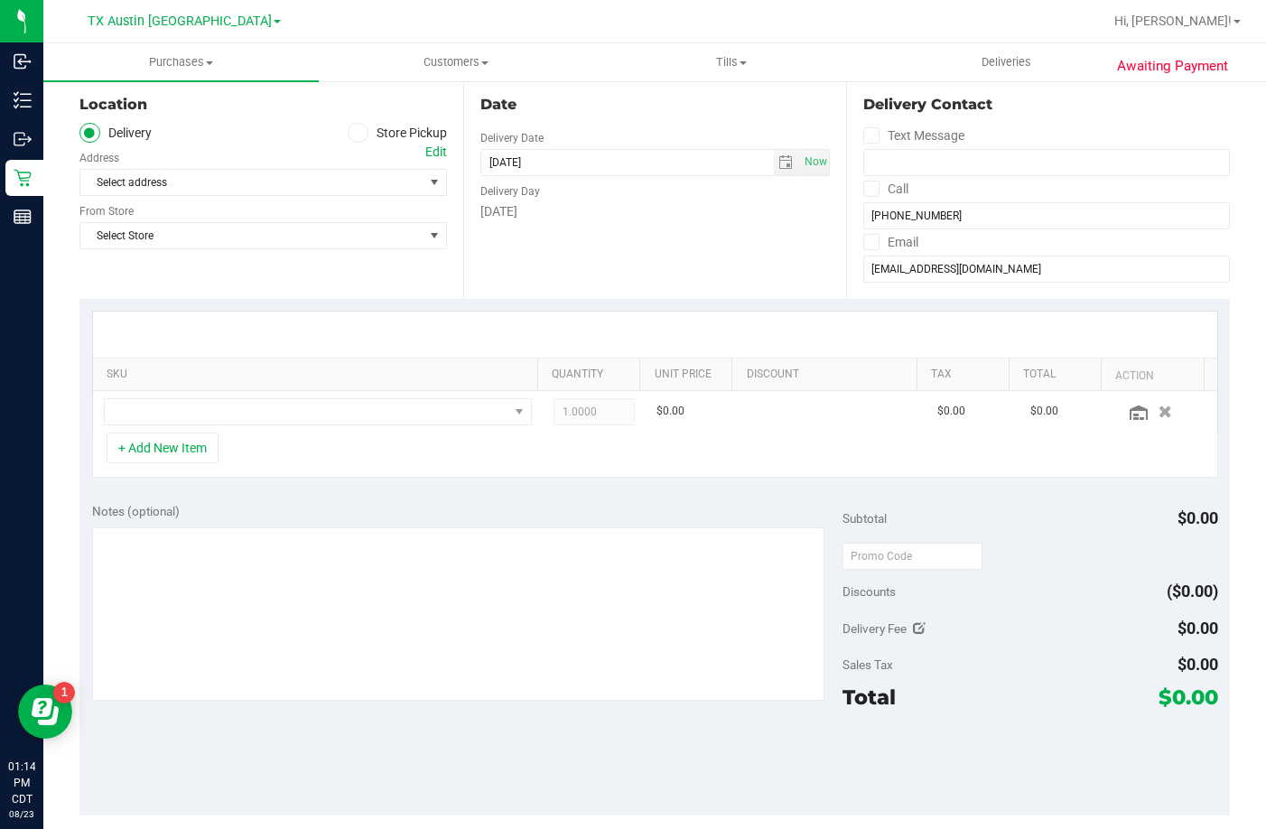
click at [428, 145] on div "Edit" at bounding box center [436, 152] width 22 height 19
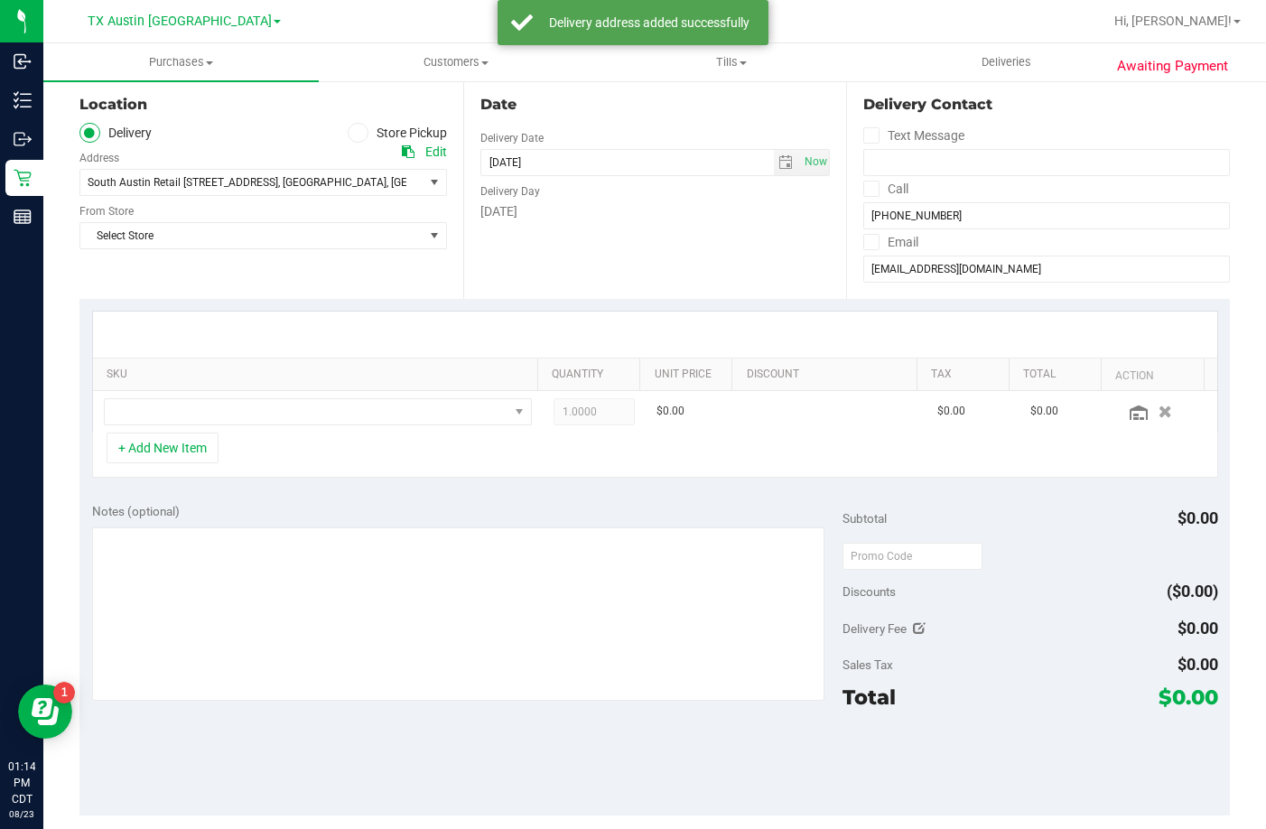
click at [339, 251] on div "Location Delivery Store Pickup Address Edit South Austin Retail 7105 E. Riversi…" at bounding box center [271, 188] width 384 height 221
click at [342, 241] on span "Select Store" at bounding box center [251, 235] width 343 height 25
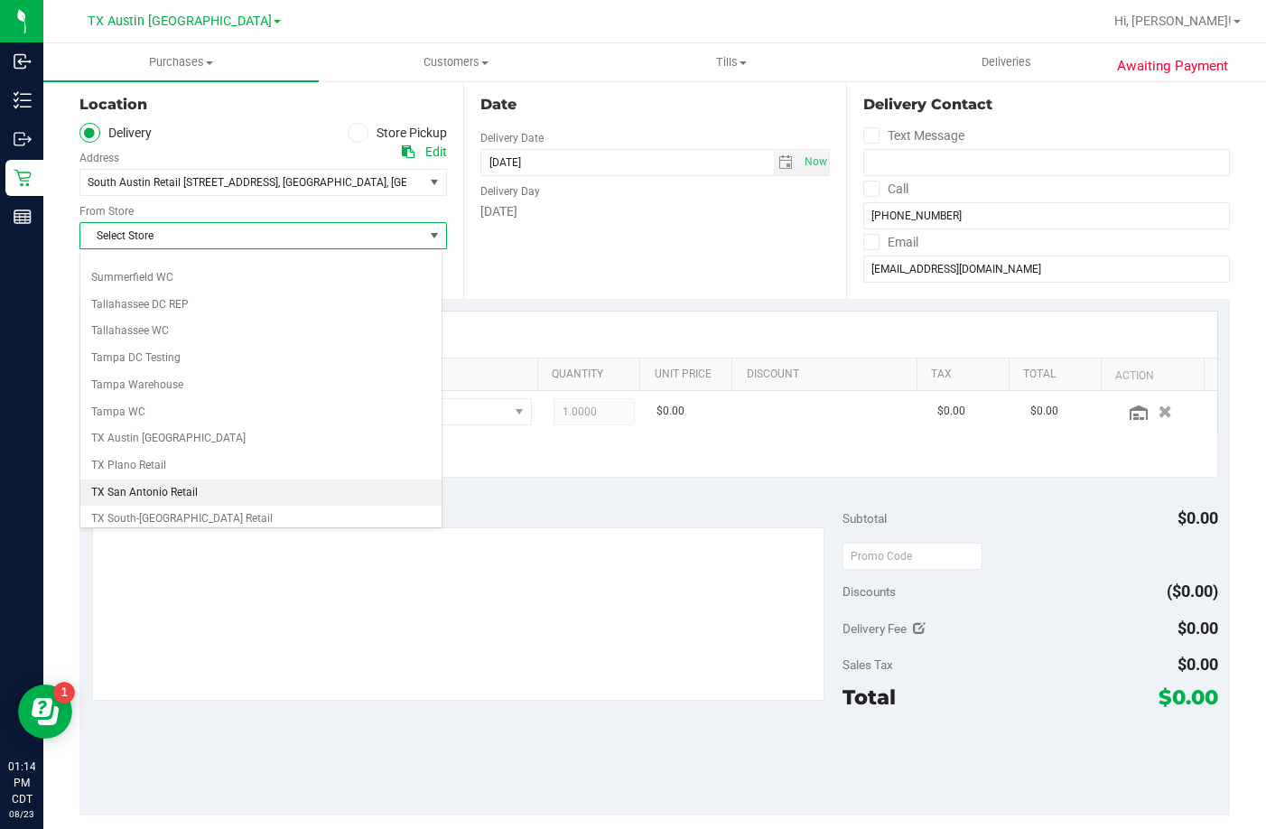
scroll to position [1222, 0]
click at [178, 490] on li "TX South-[GEOGRAPHIC_DATA] Retail" at bounding box center [260, 494] width 361 height 27
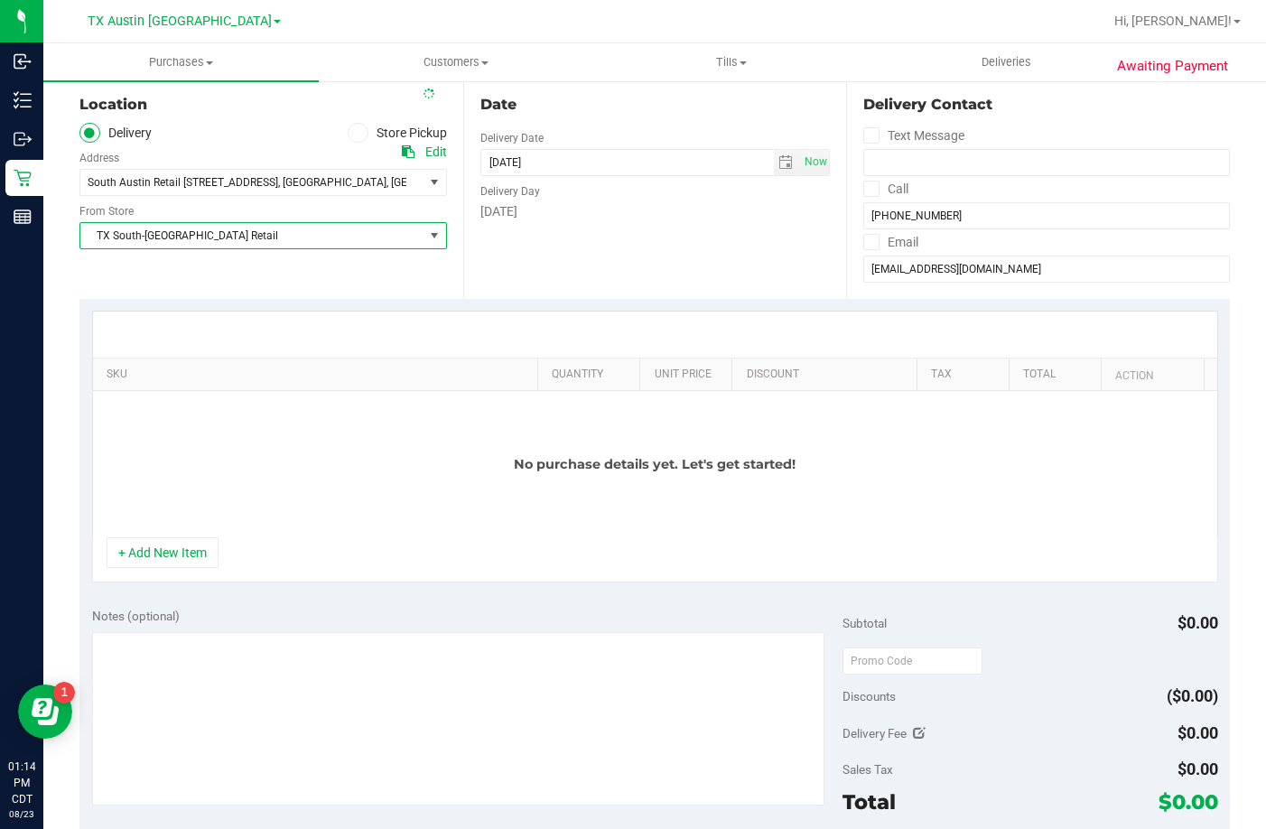
click at [282, 568] on div "+ Add New Item" at bounding box center [655, 559] width 1126 height 45
click at [176, 544] on button "+ Add New Item" at bounding box center [163, 552] width 112 height 31
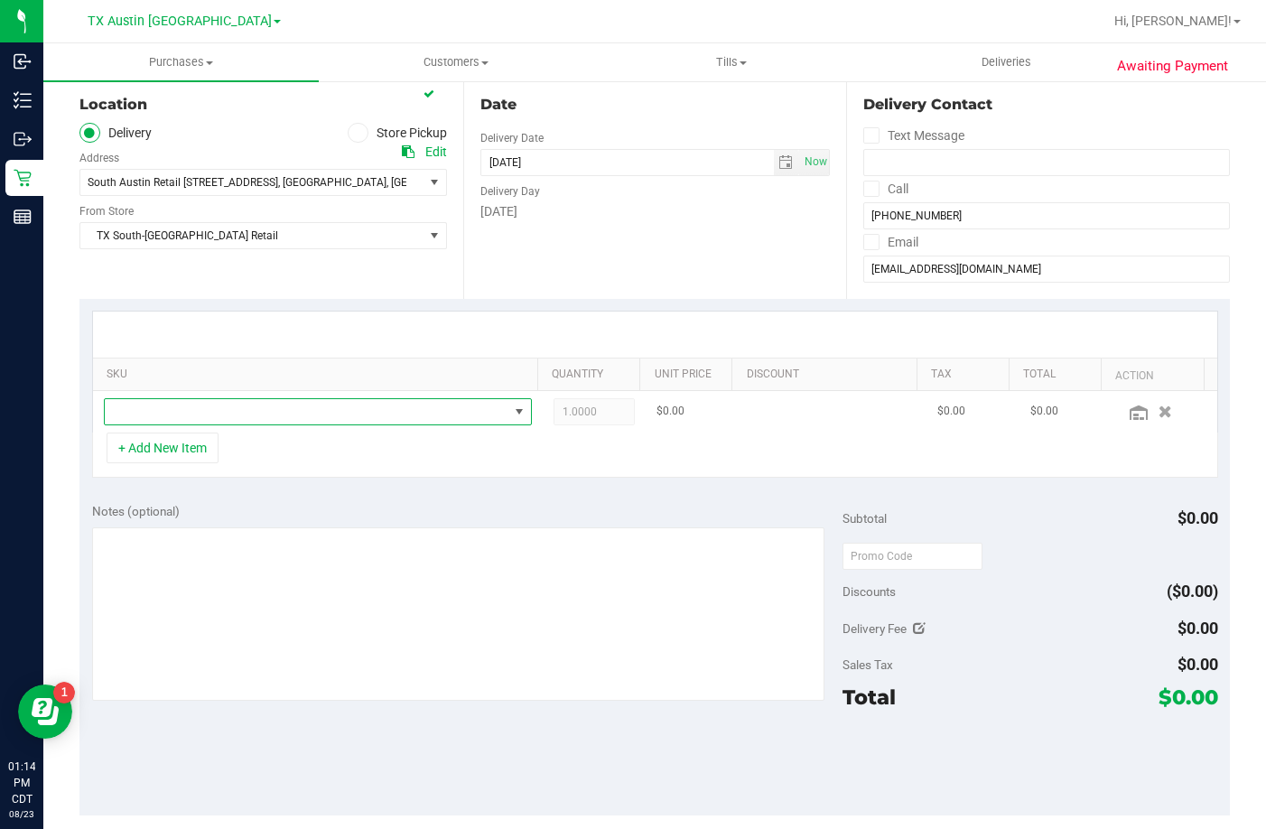
click at [238, 413] on span "NO DATA FOUND" at bounding box center [307, 411] width 404 height 25
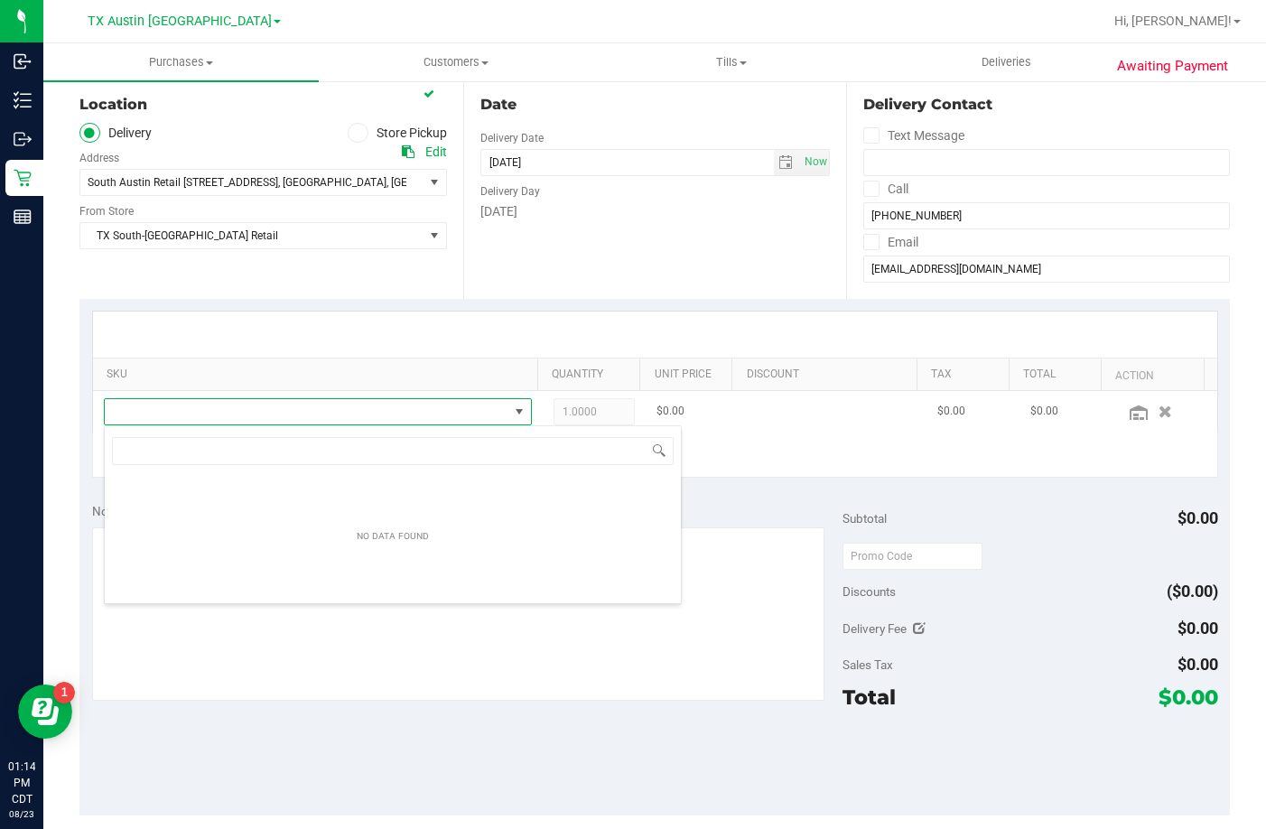
scroll to position [27, 417]
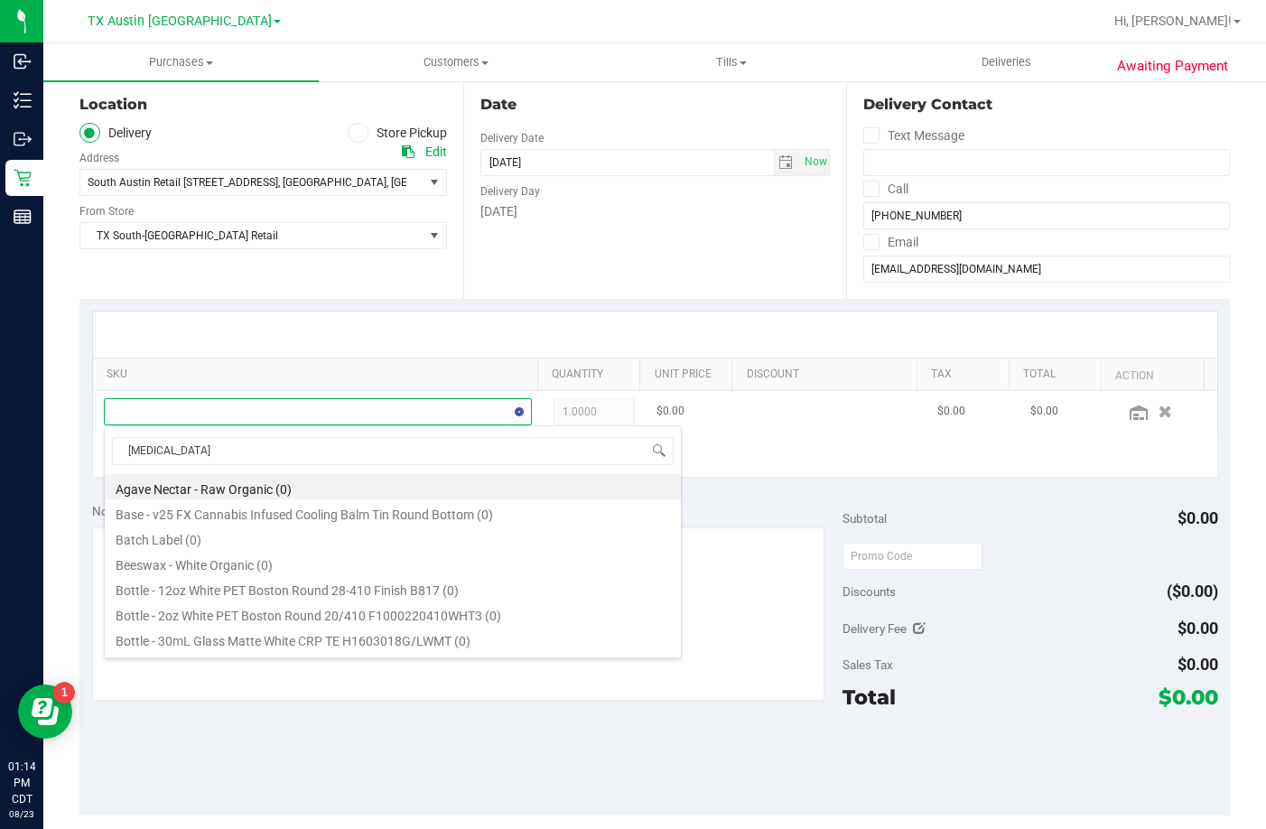
type input "balm"
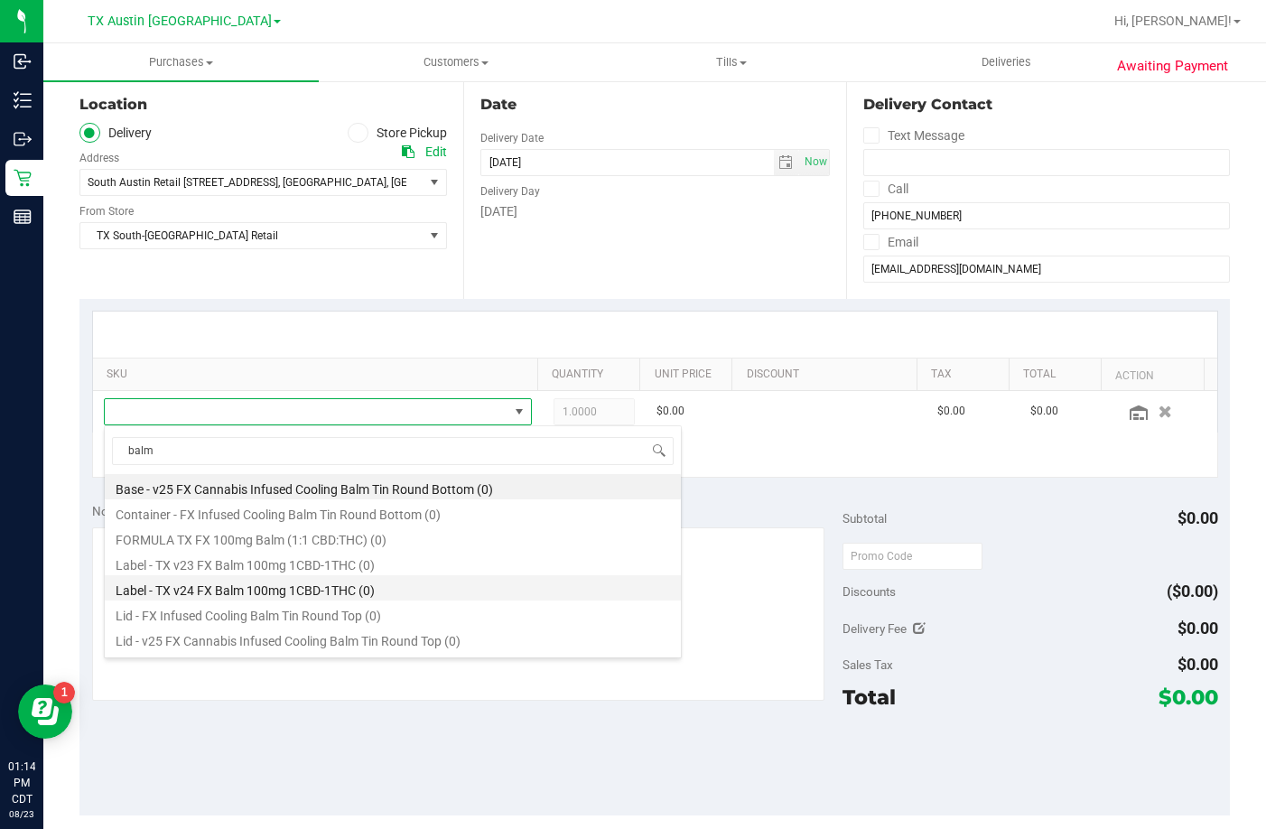
scroll to position [22, 0]
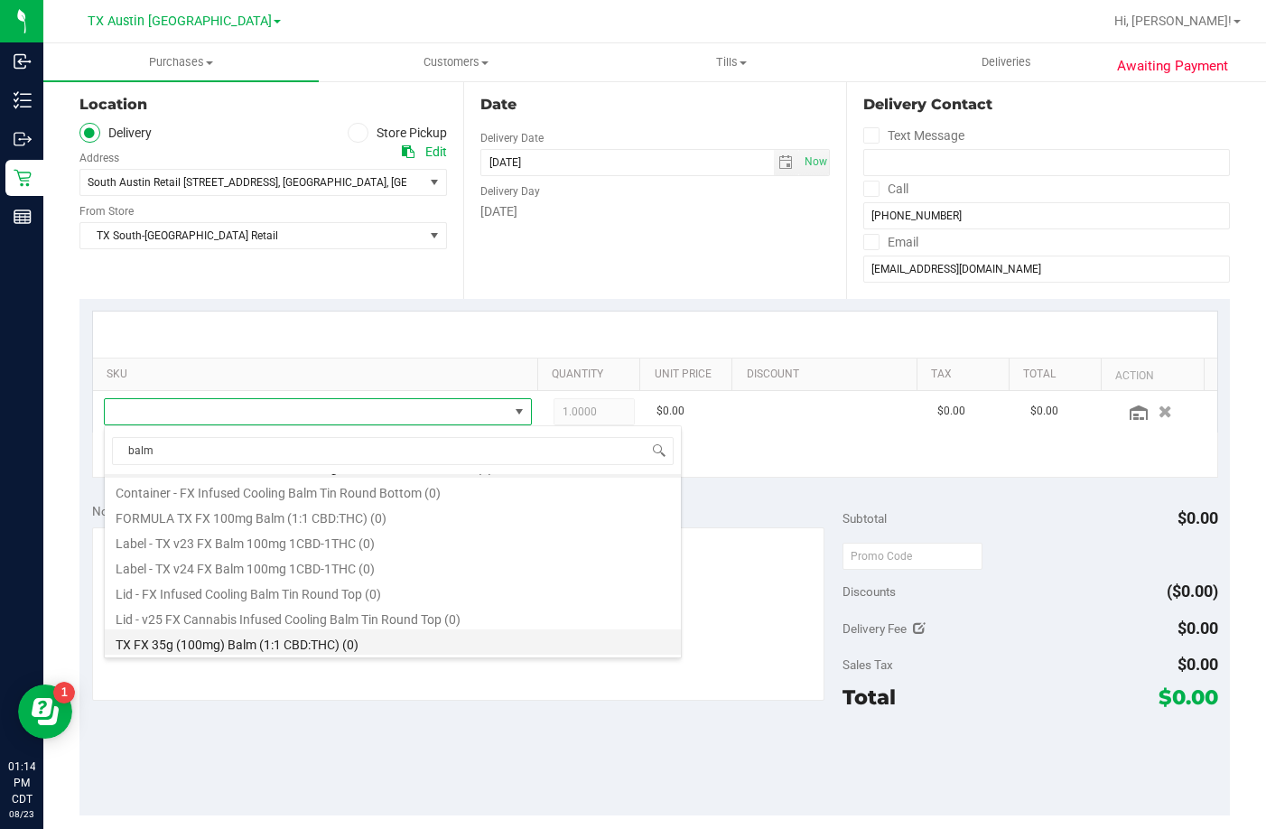
click at [257, 652] on li "TX FX 35g (100mg) Balm (1:1 CBD:THC) (0)" at bounding box center [393, 642] width 576 height 25
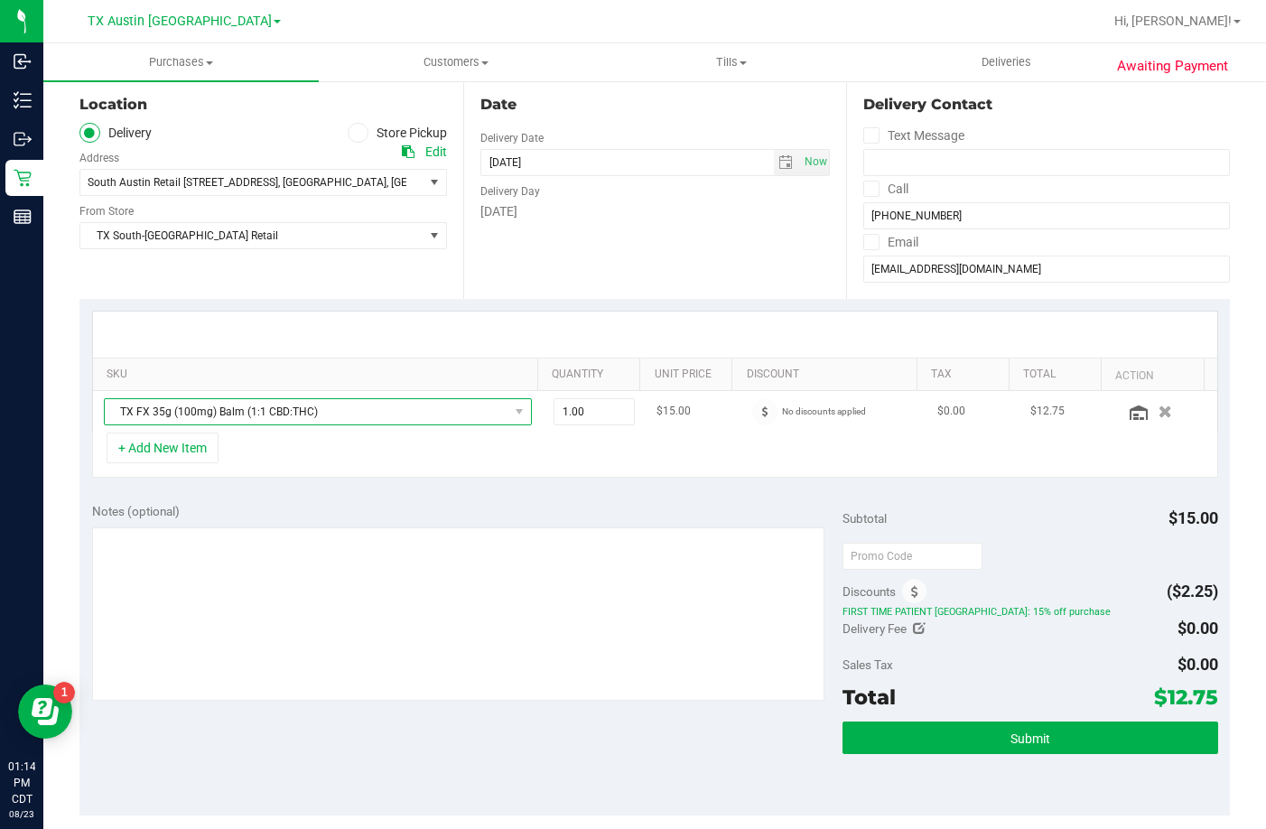
click at [319, 406] on span "TX FX 35g (100mg) Balm (1:1 CBD:THC)" at bounding box center [307, 411] width 404 height 25
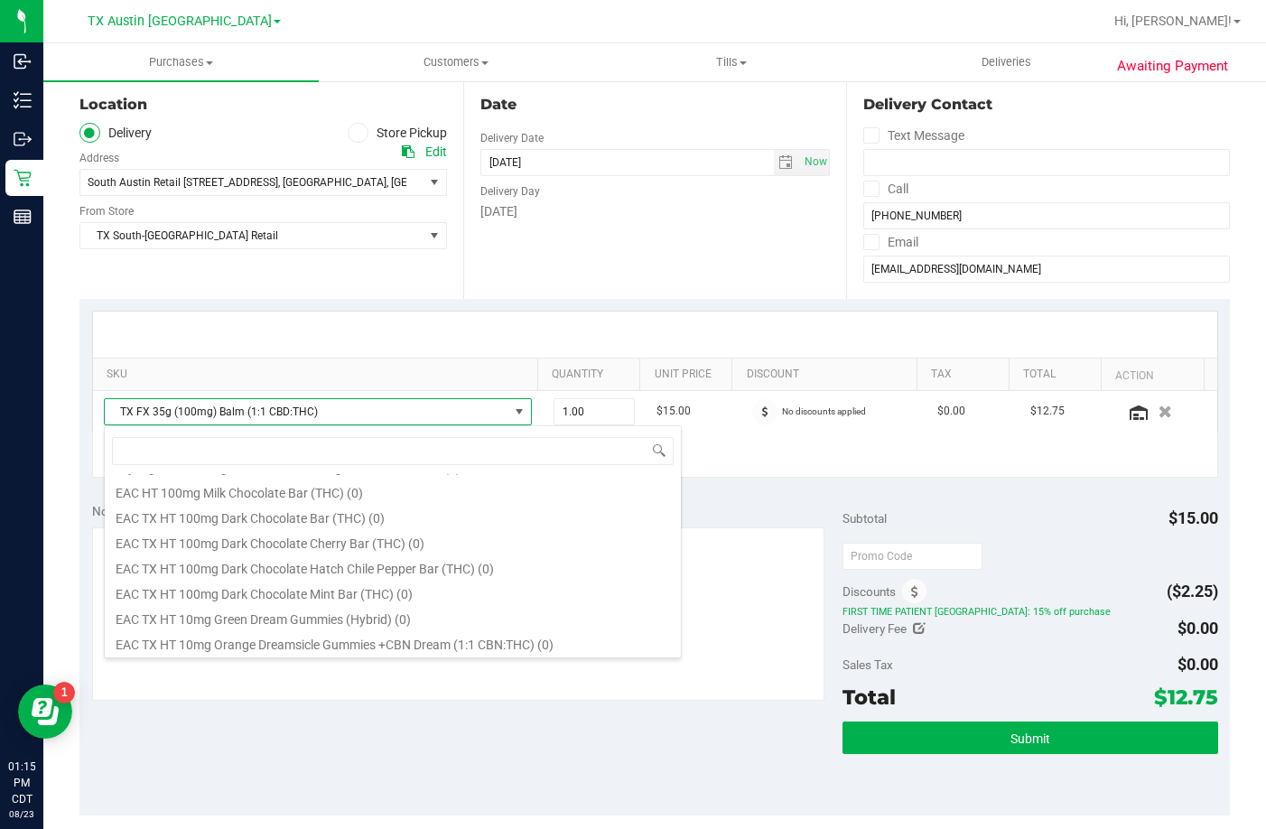
scroll to position [723, 0]
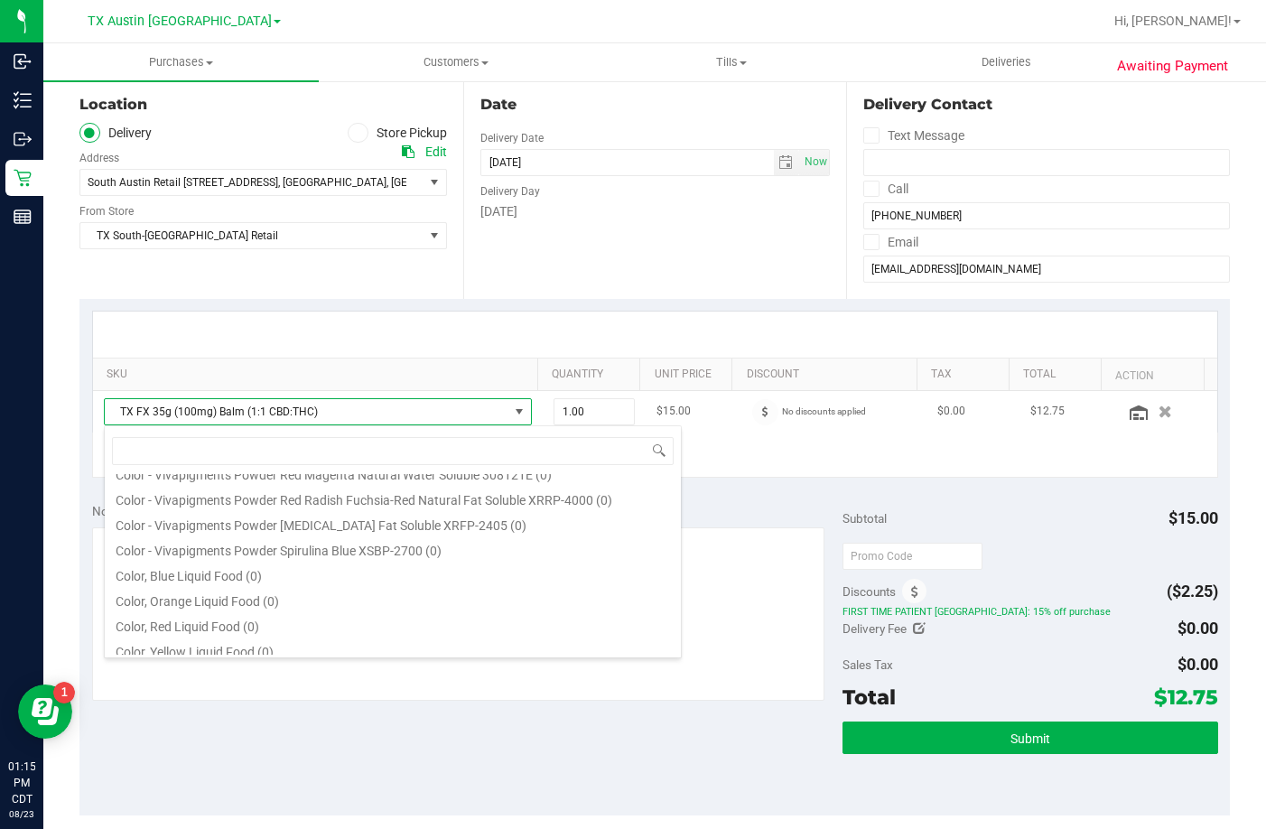
click at [376, 411] on span "TX FX 35g (100mg) Balm (1:1 CBD:THC)" at bounding box center [307, 411] width 404 height 25
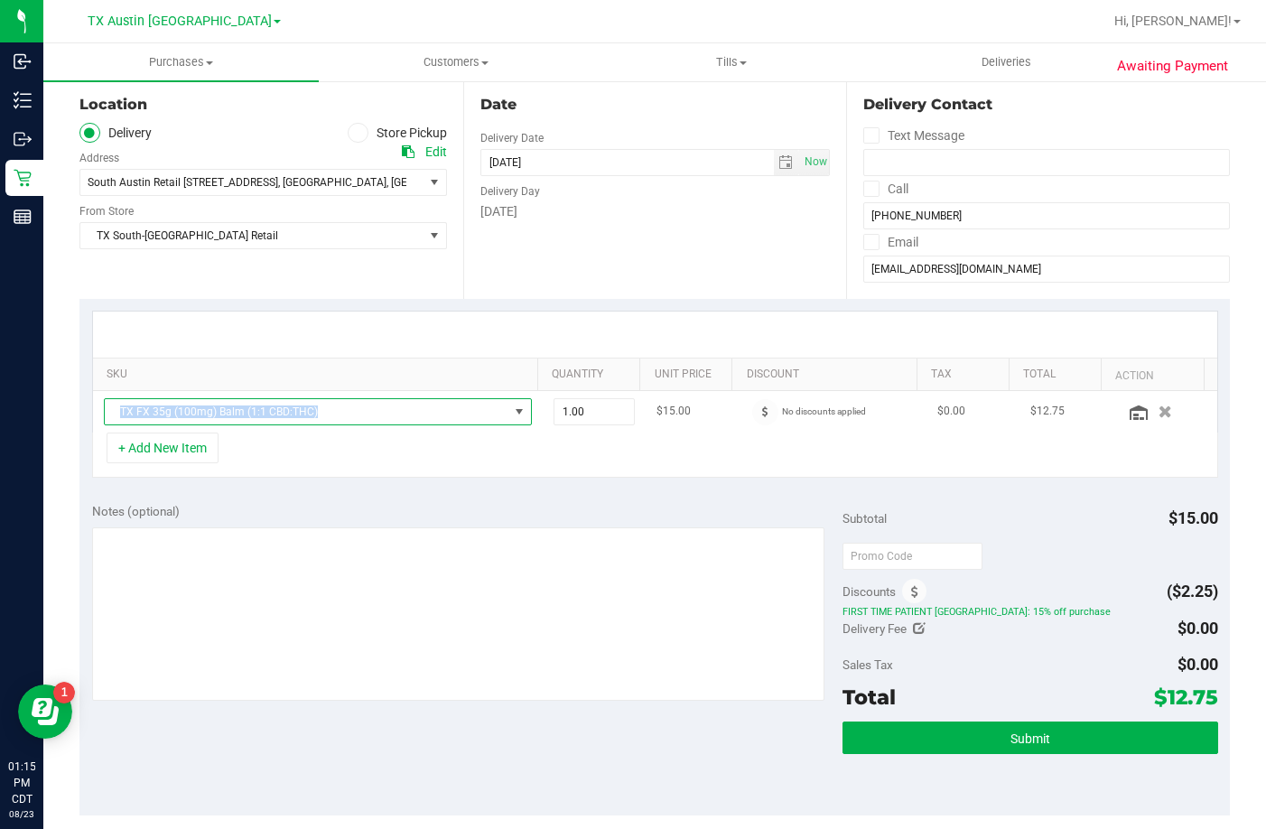
drag, startPoint x: 375, startPoint y: 410, endPoint x: 97, endPoint y: 410, distance: 278.2
click at [97, 410] on td "TX FX 35g (100mg) Balm (1:1 CBD:THC)" at bounding box center [318, 412] width 450 height 42
click at [342, 402] on span "TX FX 35g (100mg) Balm (1:1 CBD:THC)" at bounding box center [307, 411] width 404 height 25
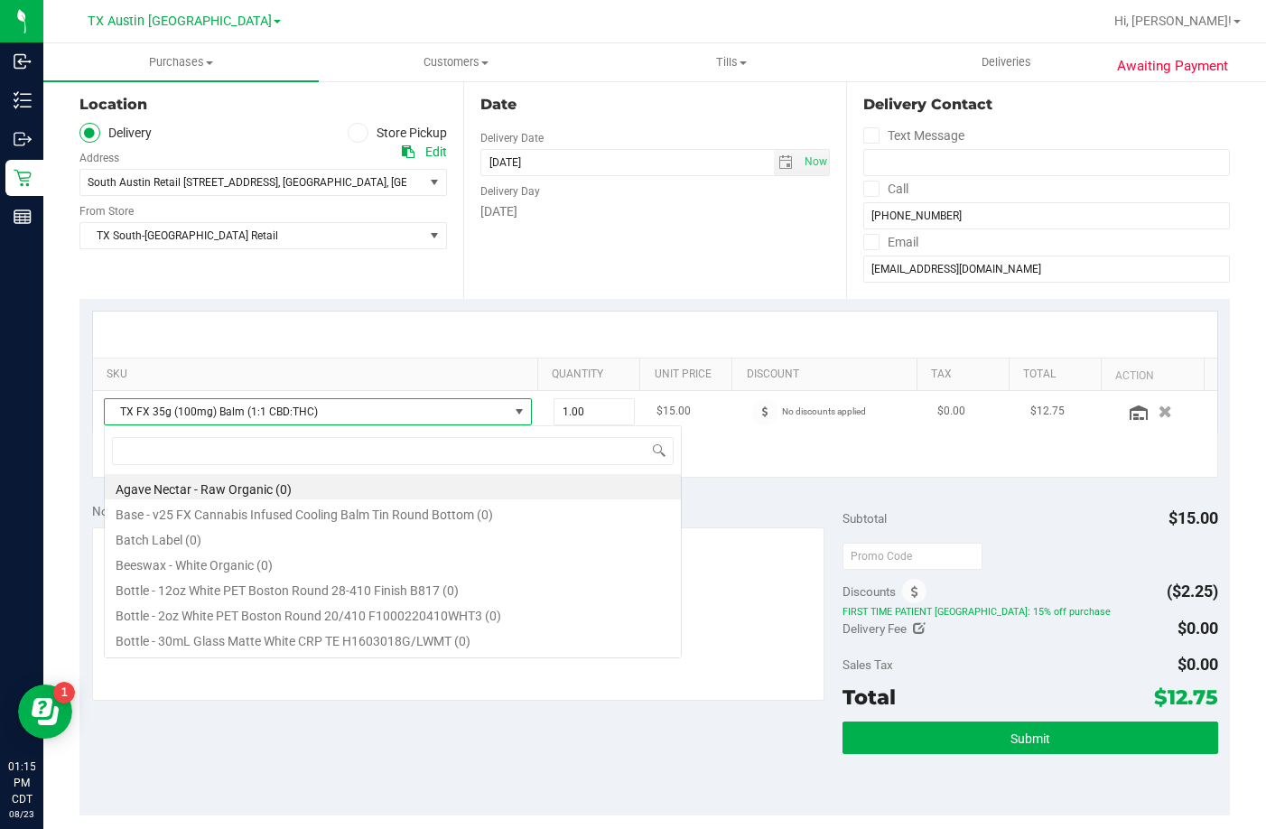
scroll to position [27, 417]
type input "balm"
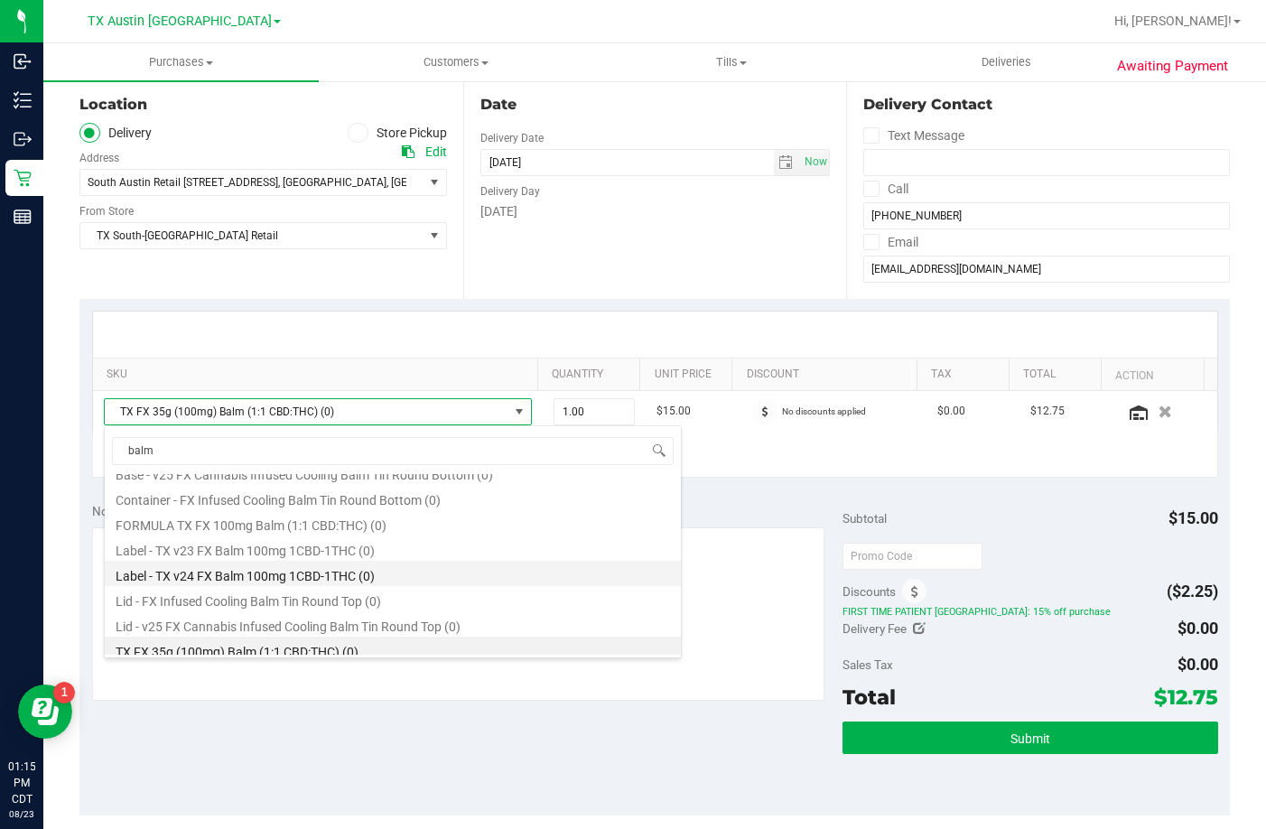
scroll to position [22, 0]
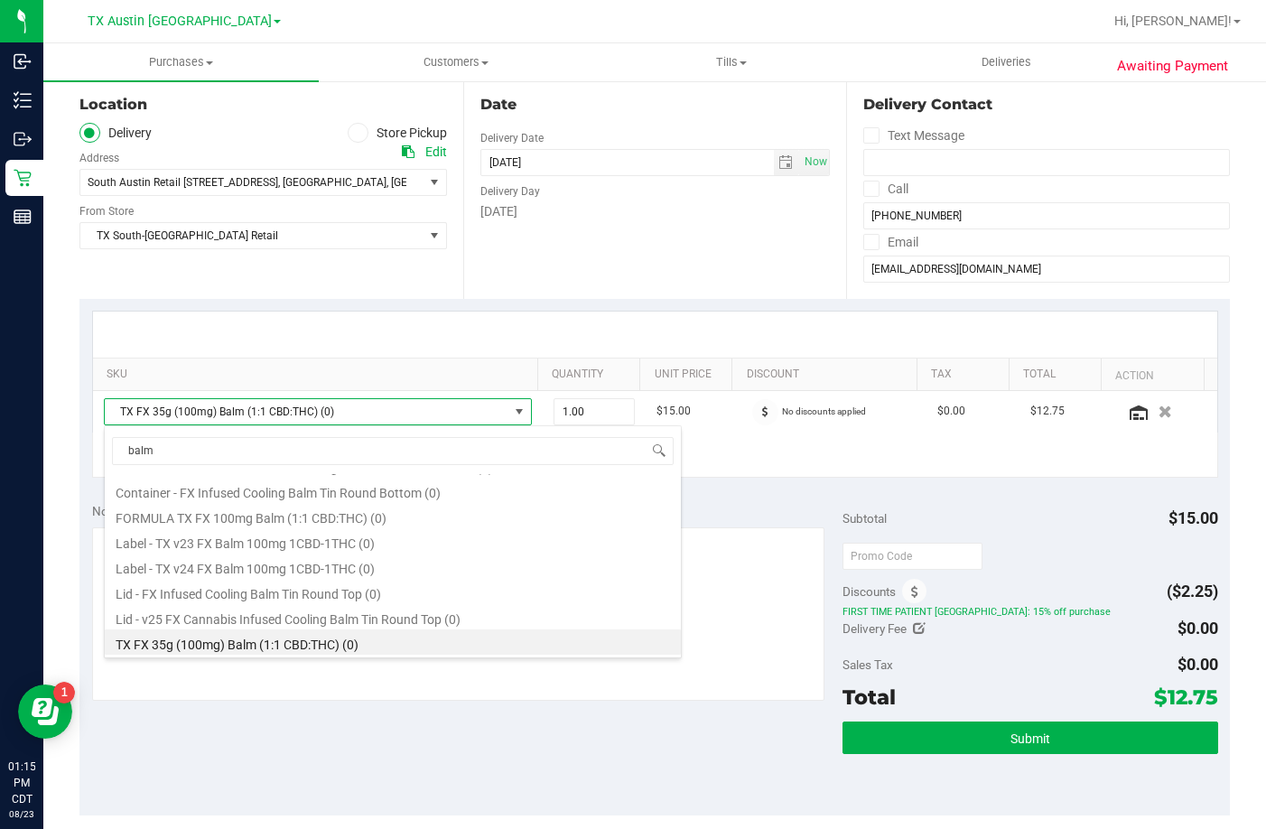
click at [290, 648] on li "TX FX 35g (100mg) Balm (1:1 CBD:THC) (0)" at bounding box center [393, 642] width 576 height 25
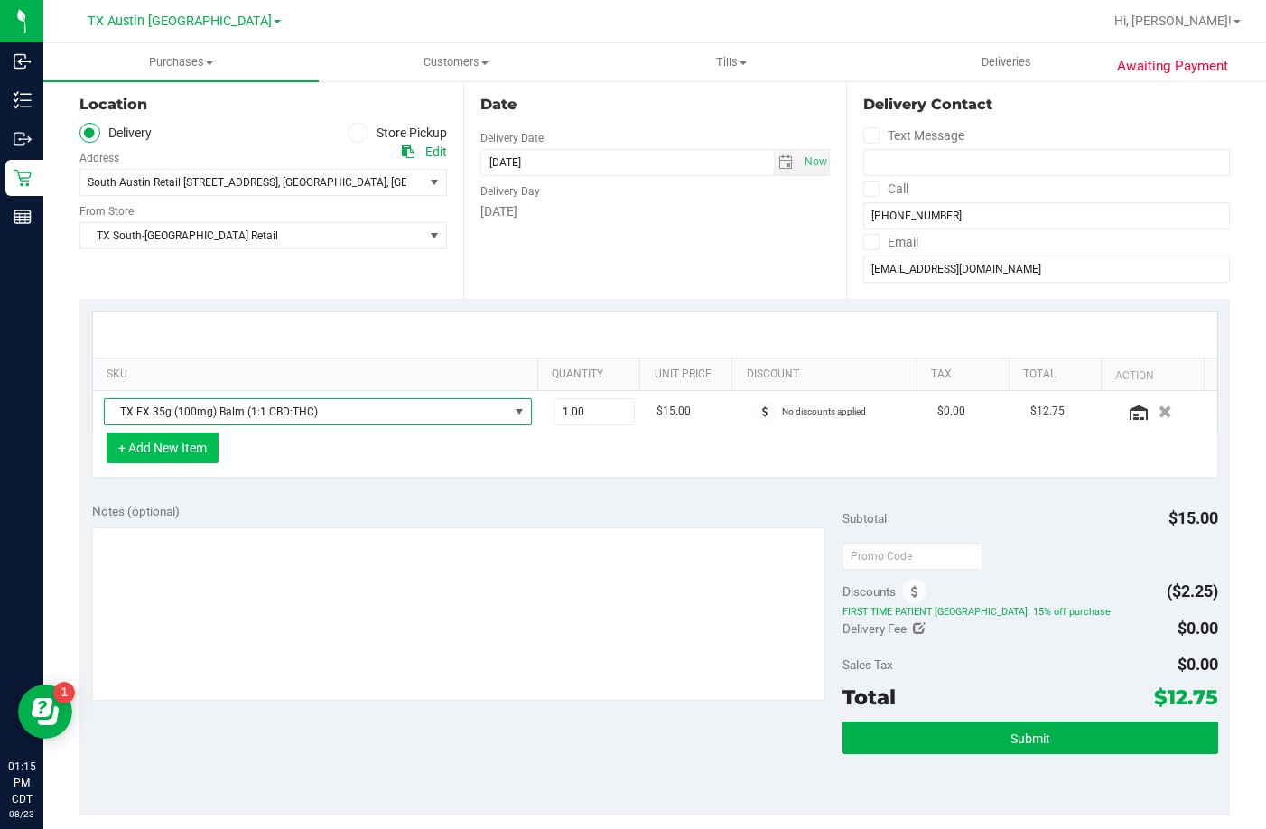
click at [201, 446] on button "+ Add New Item" at bounding box center [163, 448] width 112 height 31
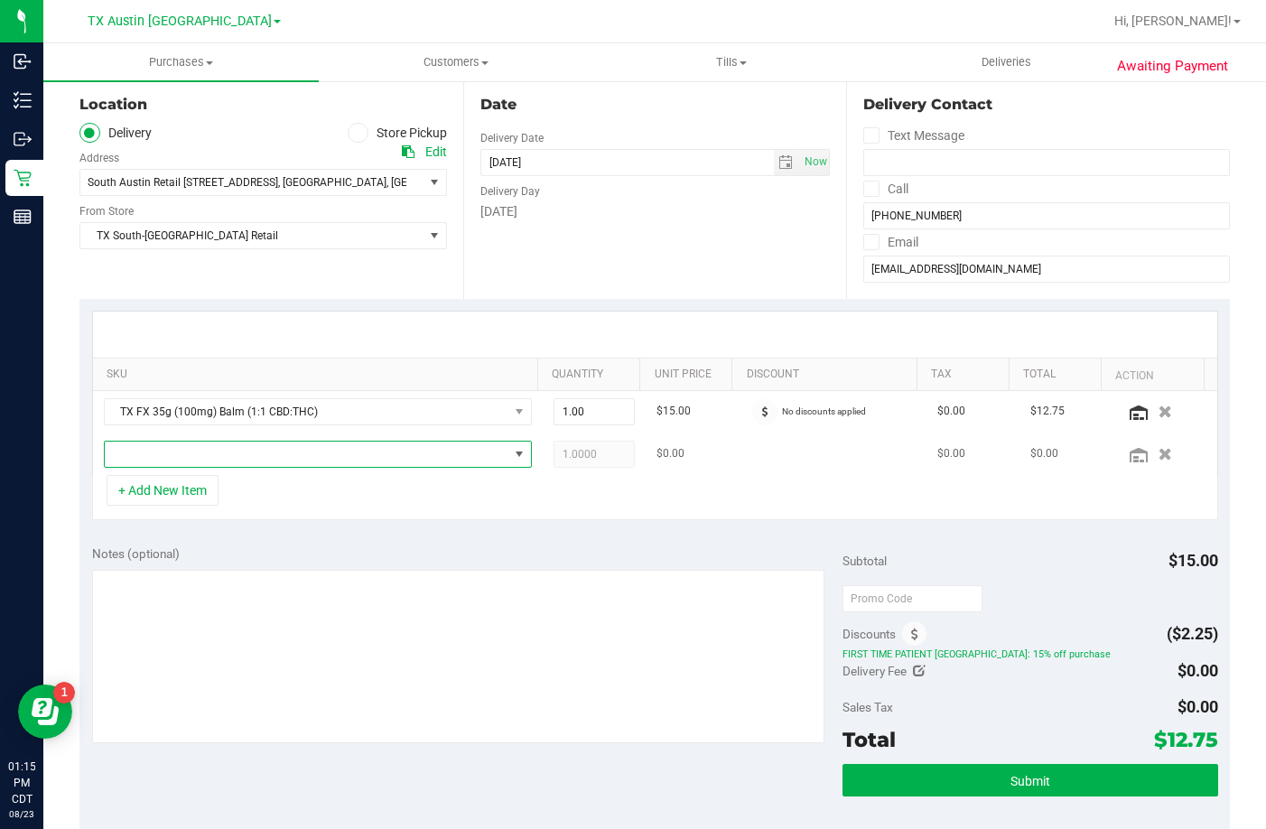
click at [201, 448] on span "NO DATA FOUND" at bounding box center [307, 454] width 404 height 25
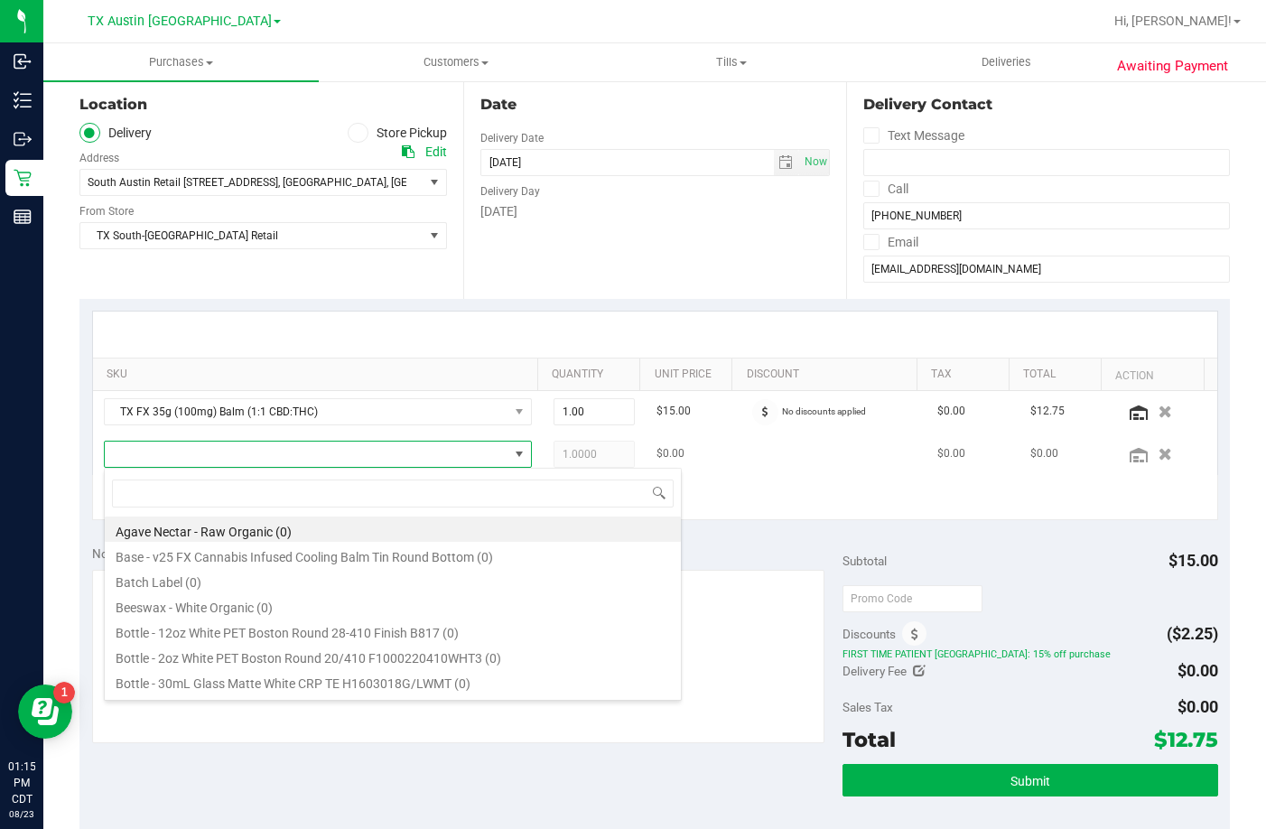
scroll to position [27, 417]
type input "peach mango"
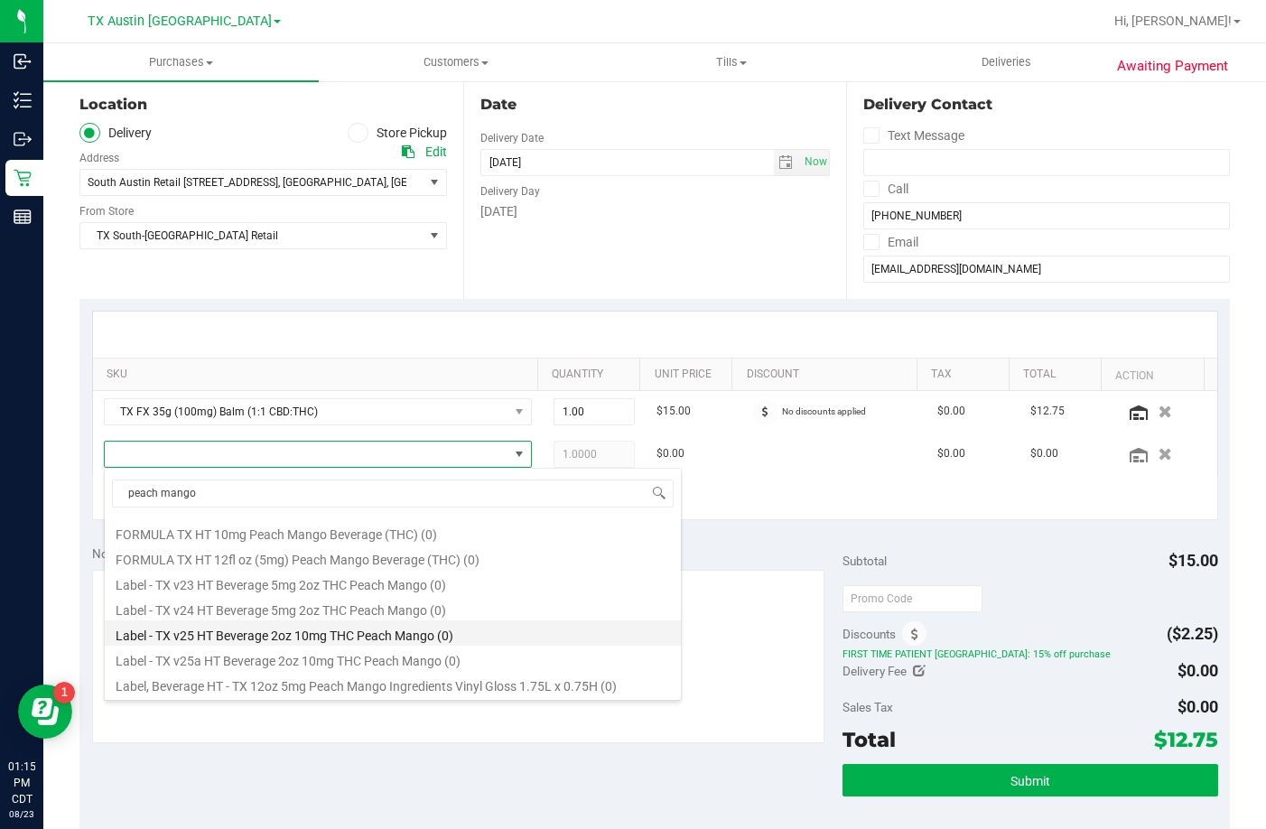
scroll to position [148, 0]
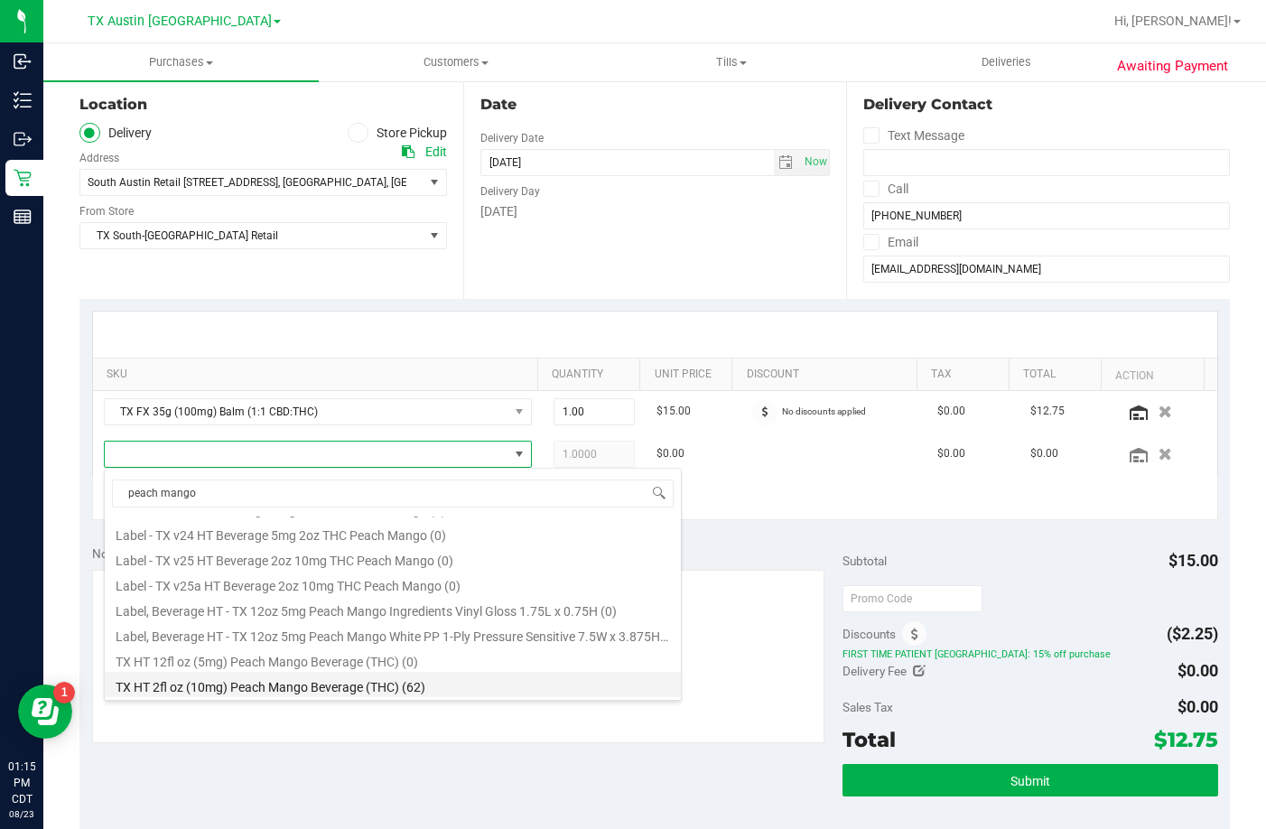
click at [306, 687] on li "TX HT 2fl oz (10mg) Peach Mango Beverage (THC) (62)" at bounding box center [393, 684] width 576 height 25
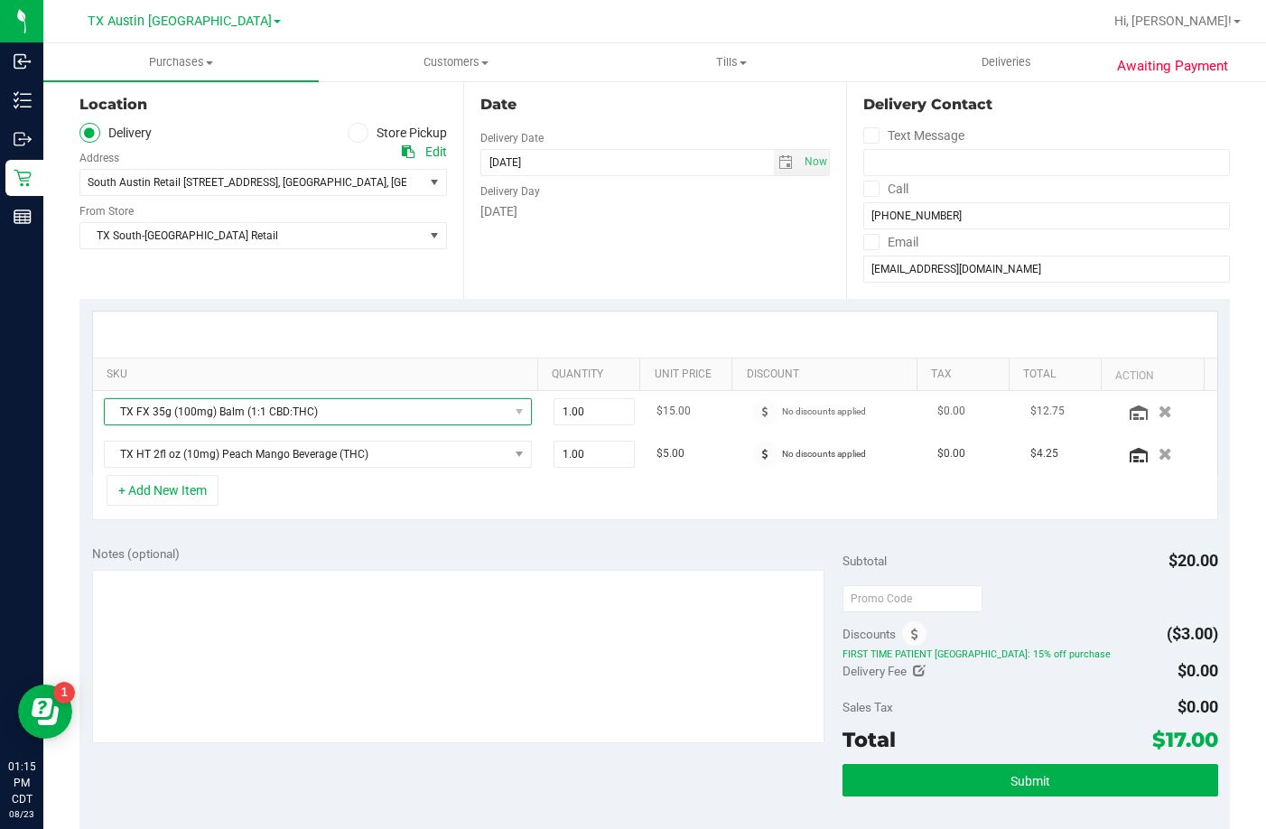
click at [326, 404] on span "TX FX 35g (100mg) Balm (1:1 CBD:THC)" at bounding box center [307, 411] width 404 height 25
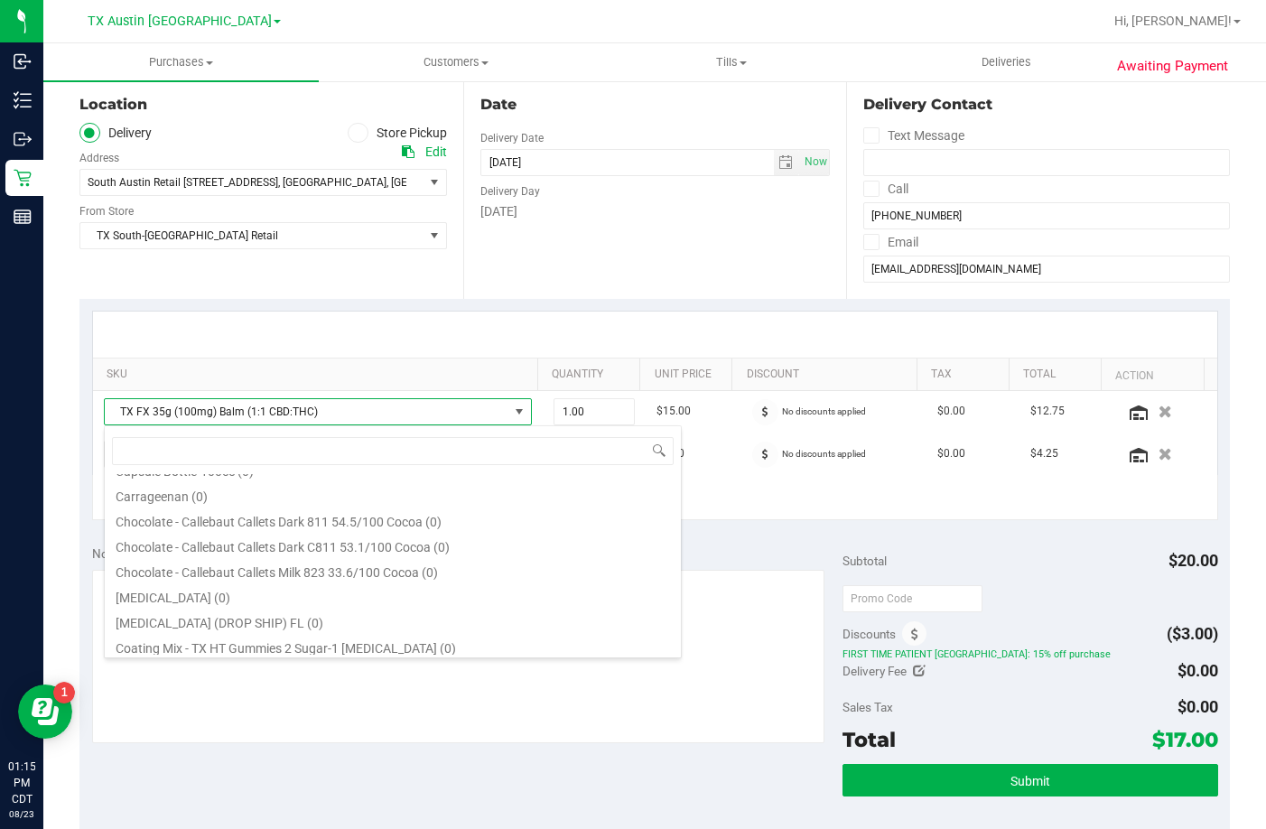
scroll to position [0, 0]
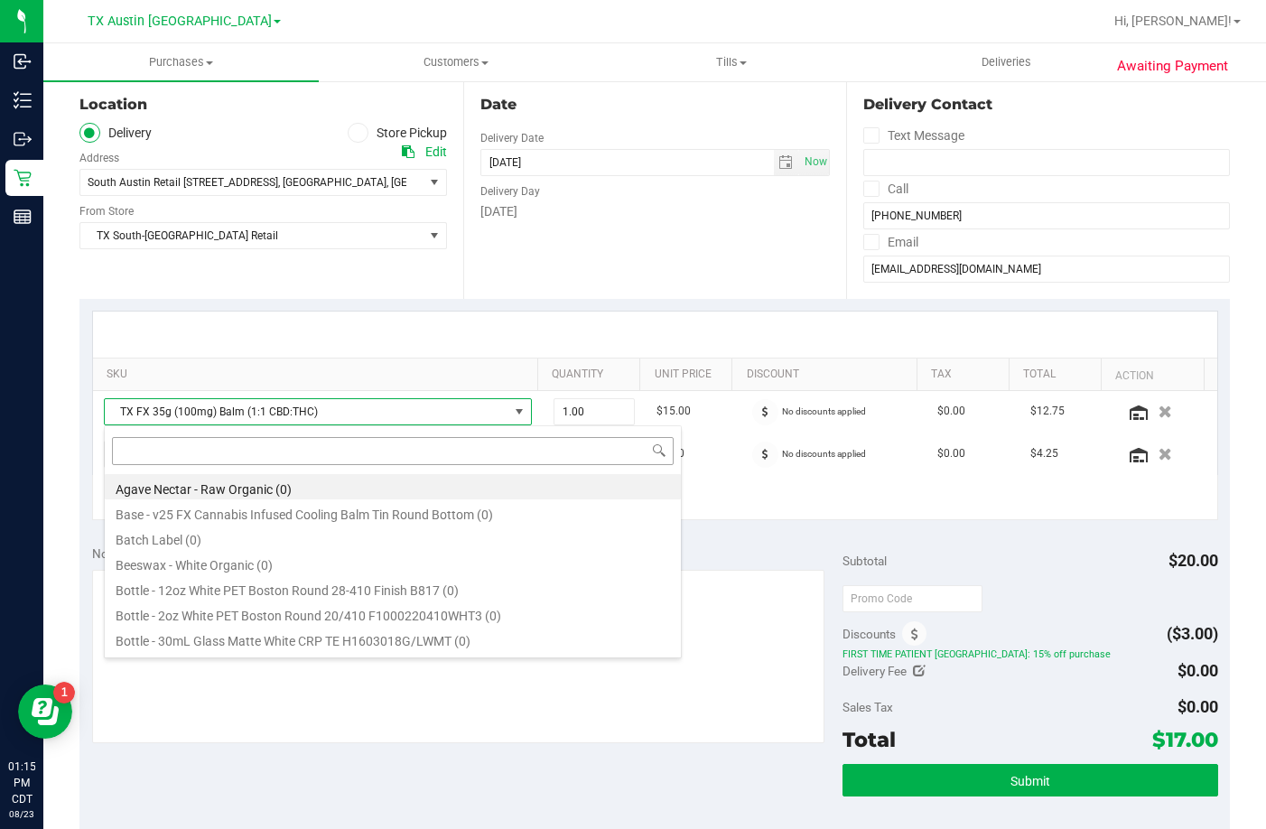
click at [194, 451] on input at bounding box center [393, 451] width 562 height 28
click at [305, 355] on div at bounding box center [655, 335] width 1125 height 46
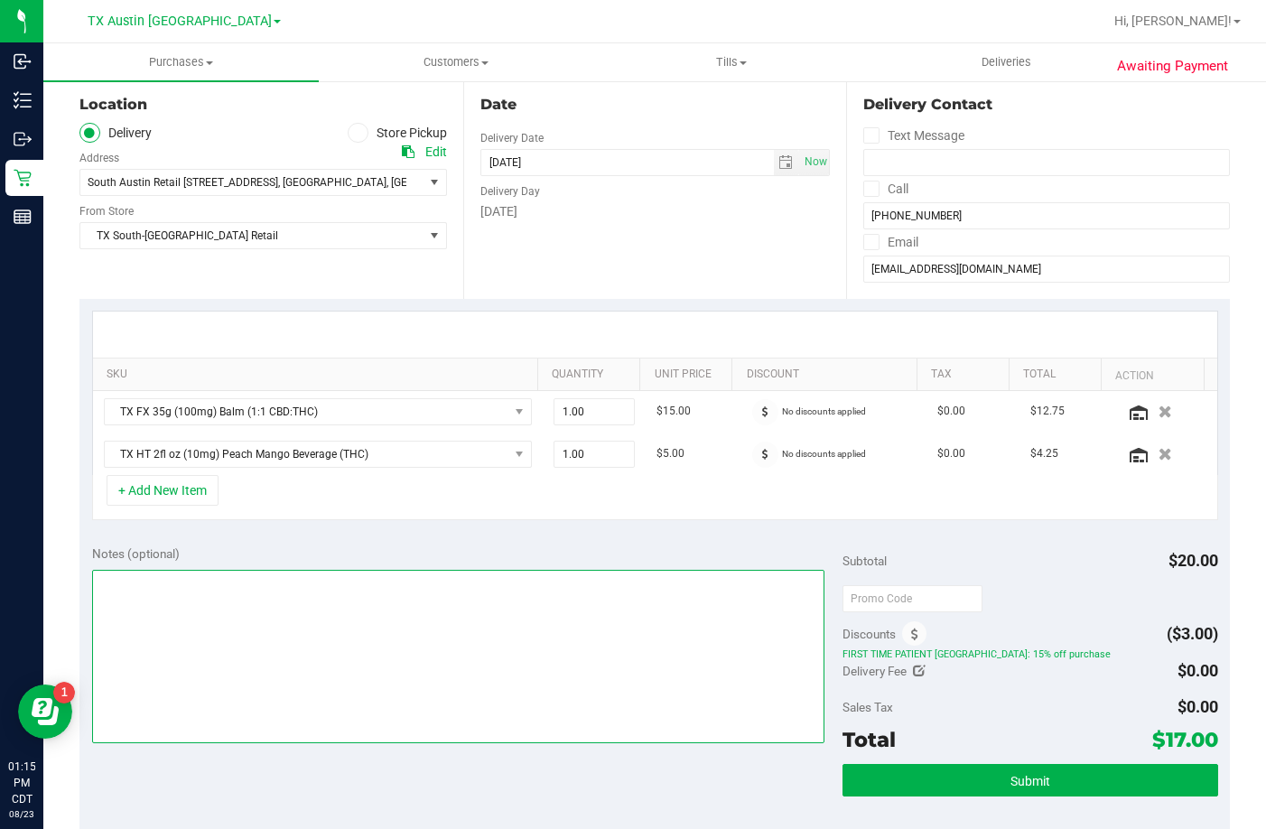
drag, startPoint x: 308, startPoint y: 602, endPoint x: 320, endPoint y: 606, distance: 12.3
click at [313, 605] on textarea at bounding box center [458, 656] width 733 height 173
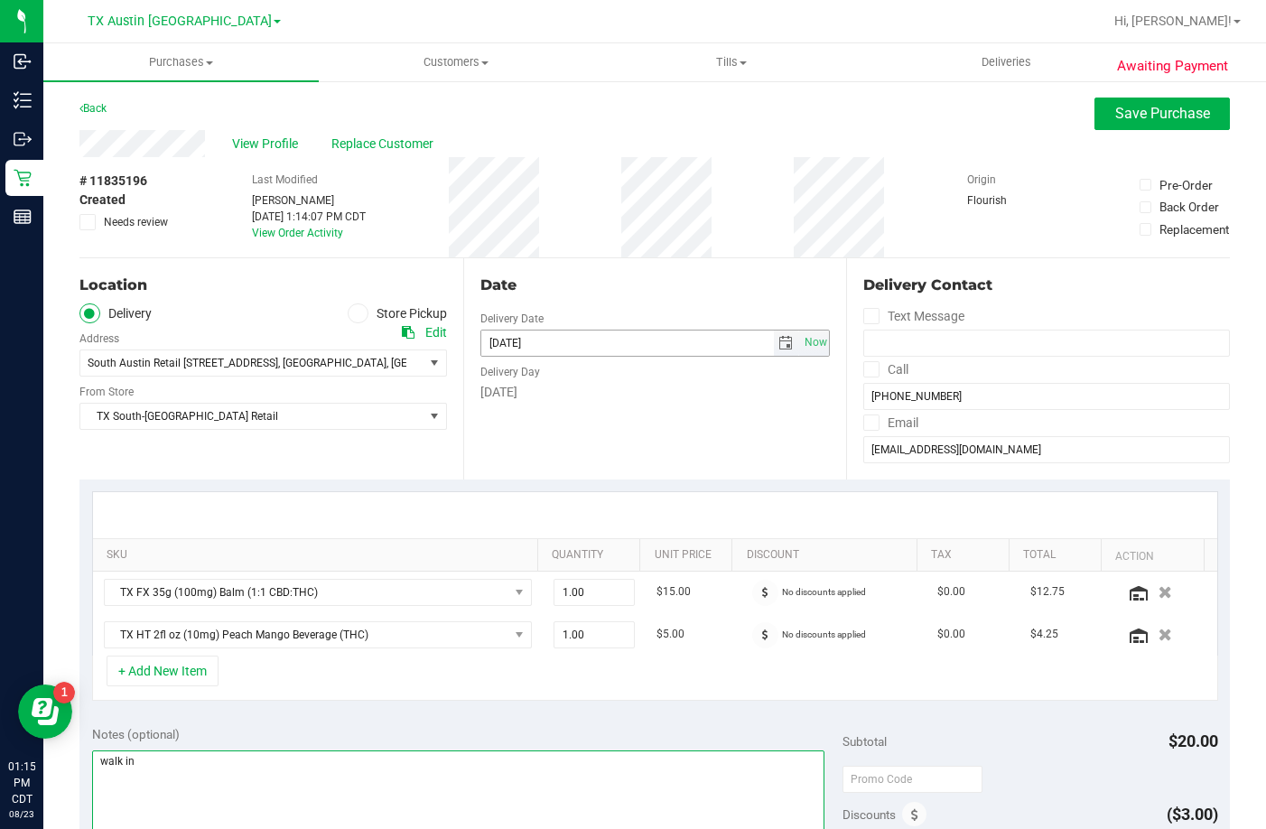
click at [786, 353] on span "select" at bounding box center [787, 343] width 26 height 25
type textarea "walk in"
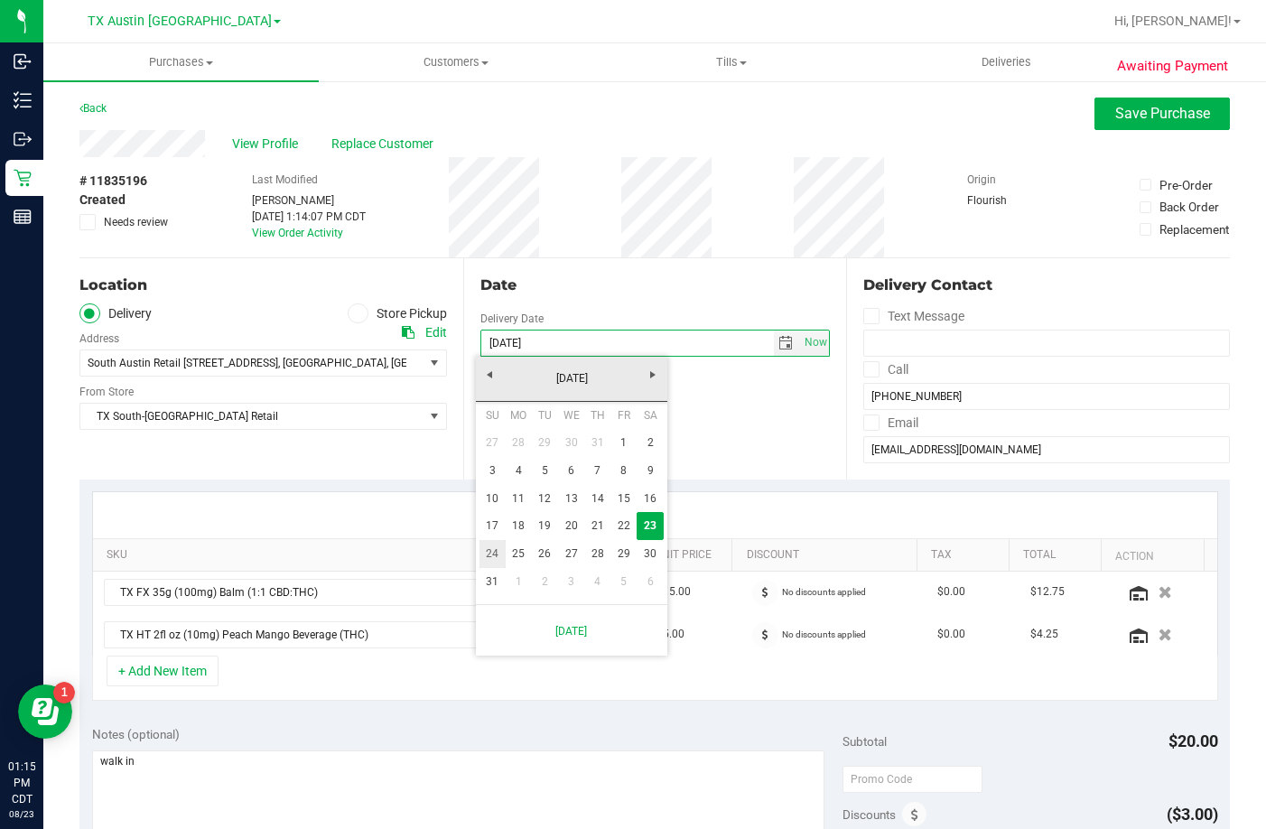
click at [495, 554] on link "24" at bounding box center [493, 554] width 26 height 28
type input "08/24/2025"
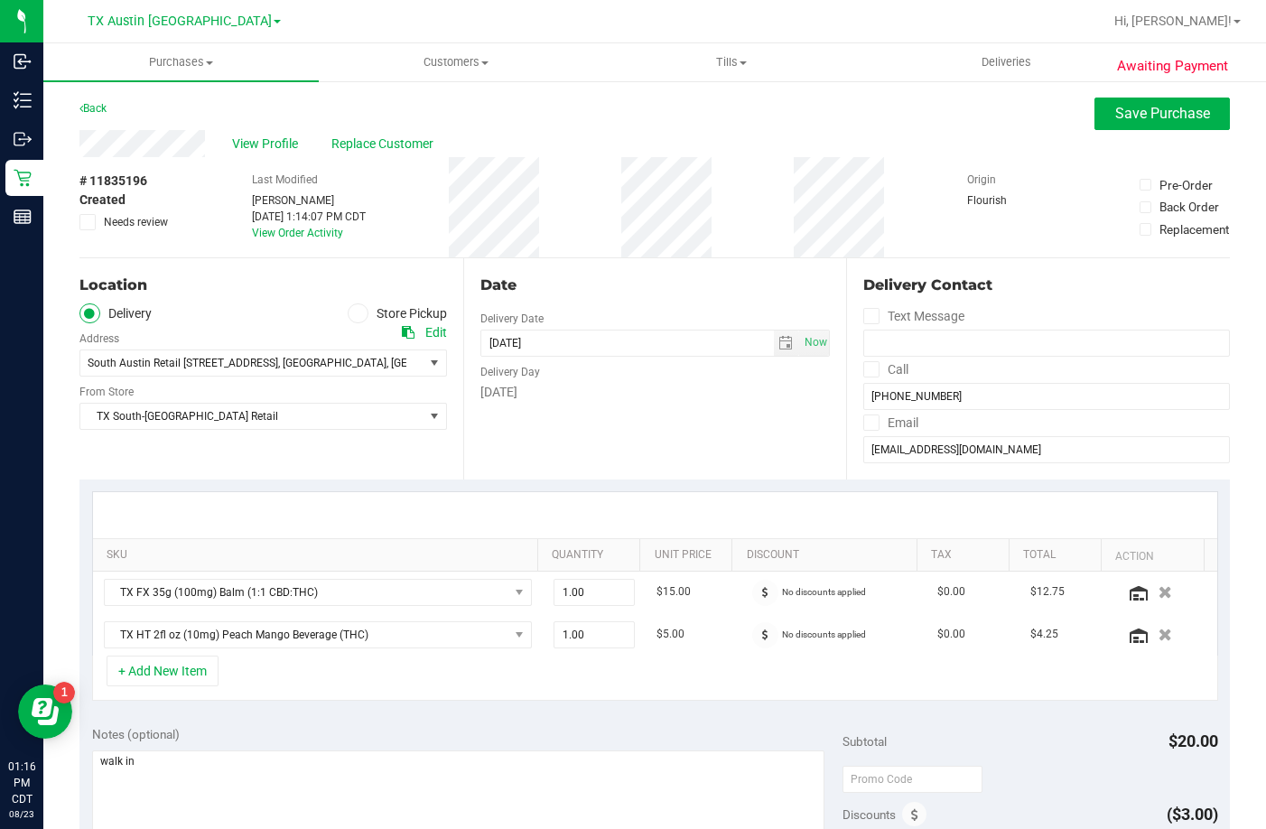
click at [616, 406] on div "Date Delivery Date 08/24/2025 Now 08/24/2025 07:00 AM Now Delivery Day Sunday" at bounding box center [655, 368] width 384 height 221
click at [548, 280] on div "Date" at bounding box center [656, 286] width 350 height 22
click at [601, 432] on div "Date Delivery Date 08/24/2025 Now 08/24/2025 07:00 AM Now Delivery Day Sunday" at bounding box center [655, 368] width 384 height 221
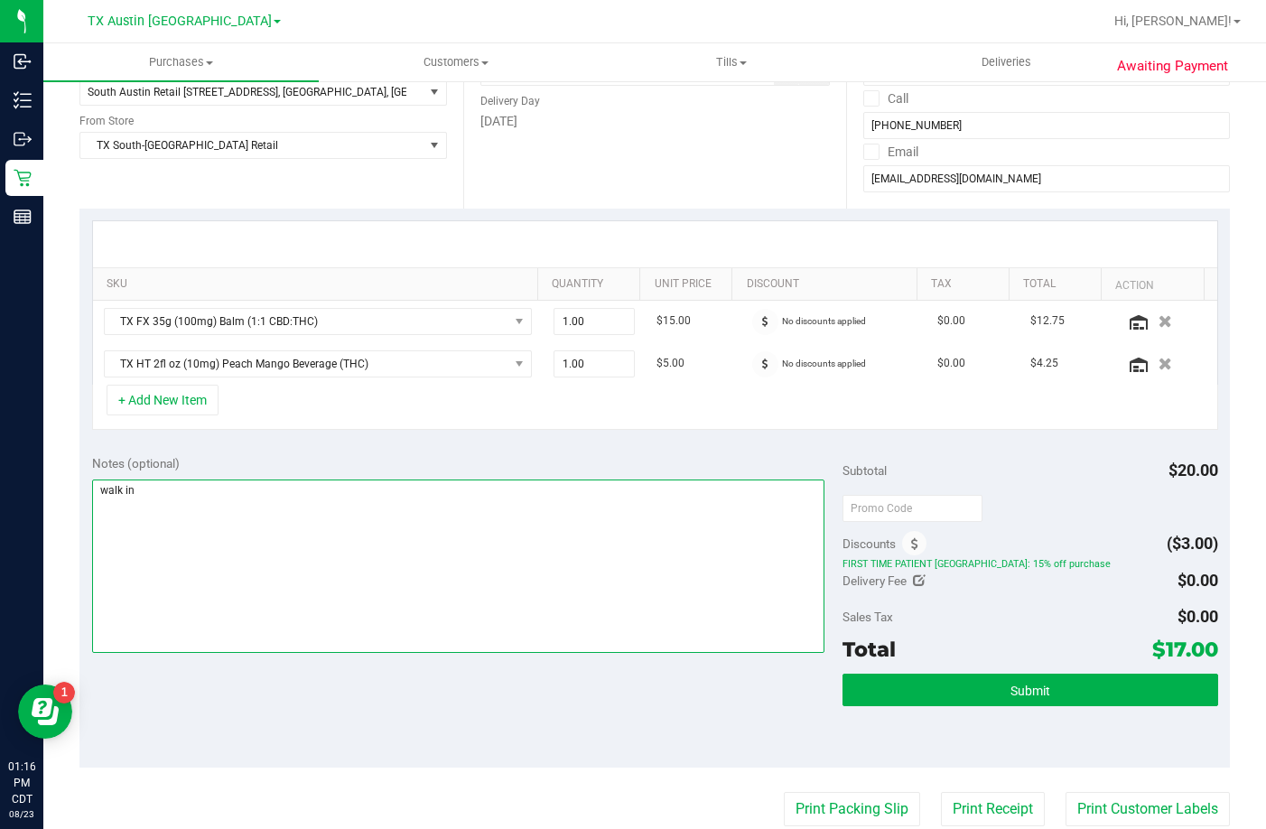
click at [359, 538] on textarea at bounding box center [458, 566] width 733 height 173
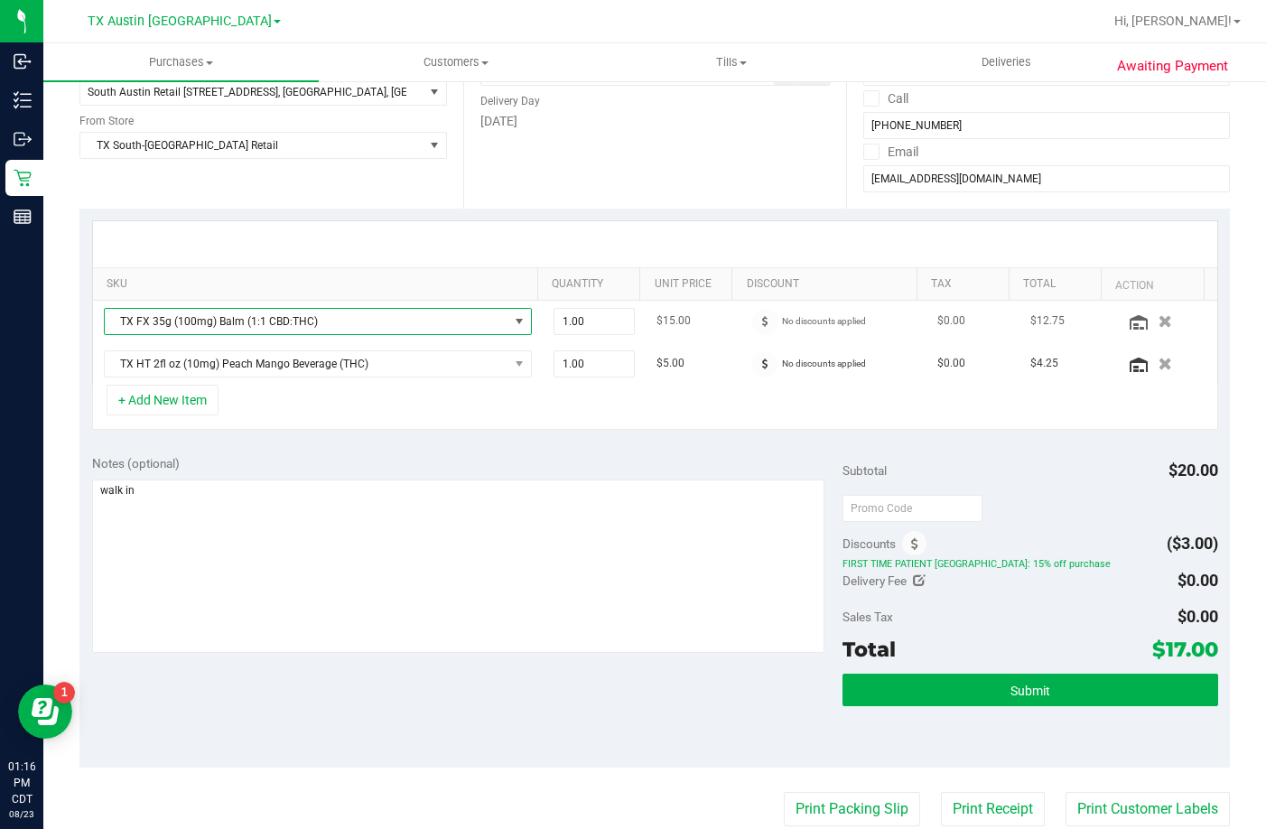
click at [383, 322] on span "TX FX 35g (100mg) Balm (1:1 CBD:THC)" at bounding box center [307, 321] width 404 height 25
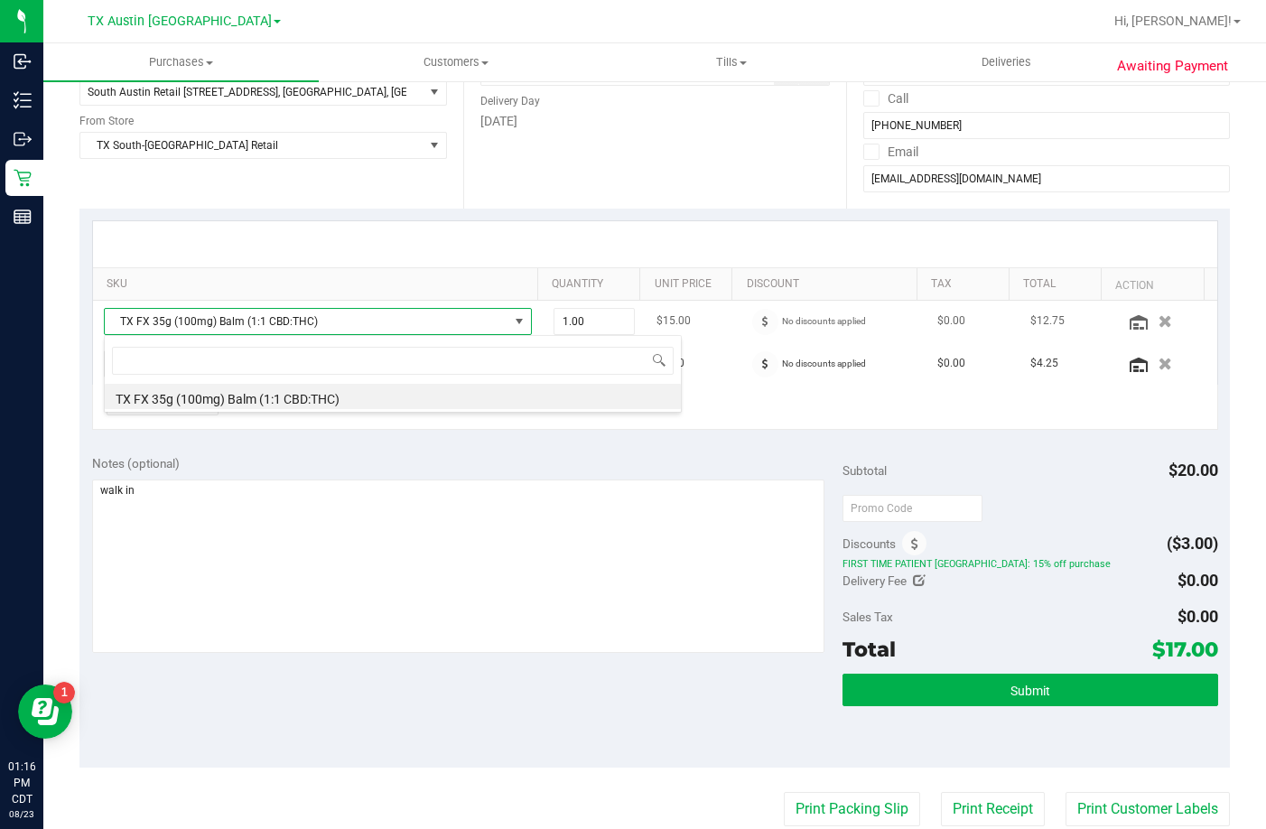
scroll to position [27, 417]
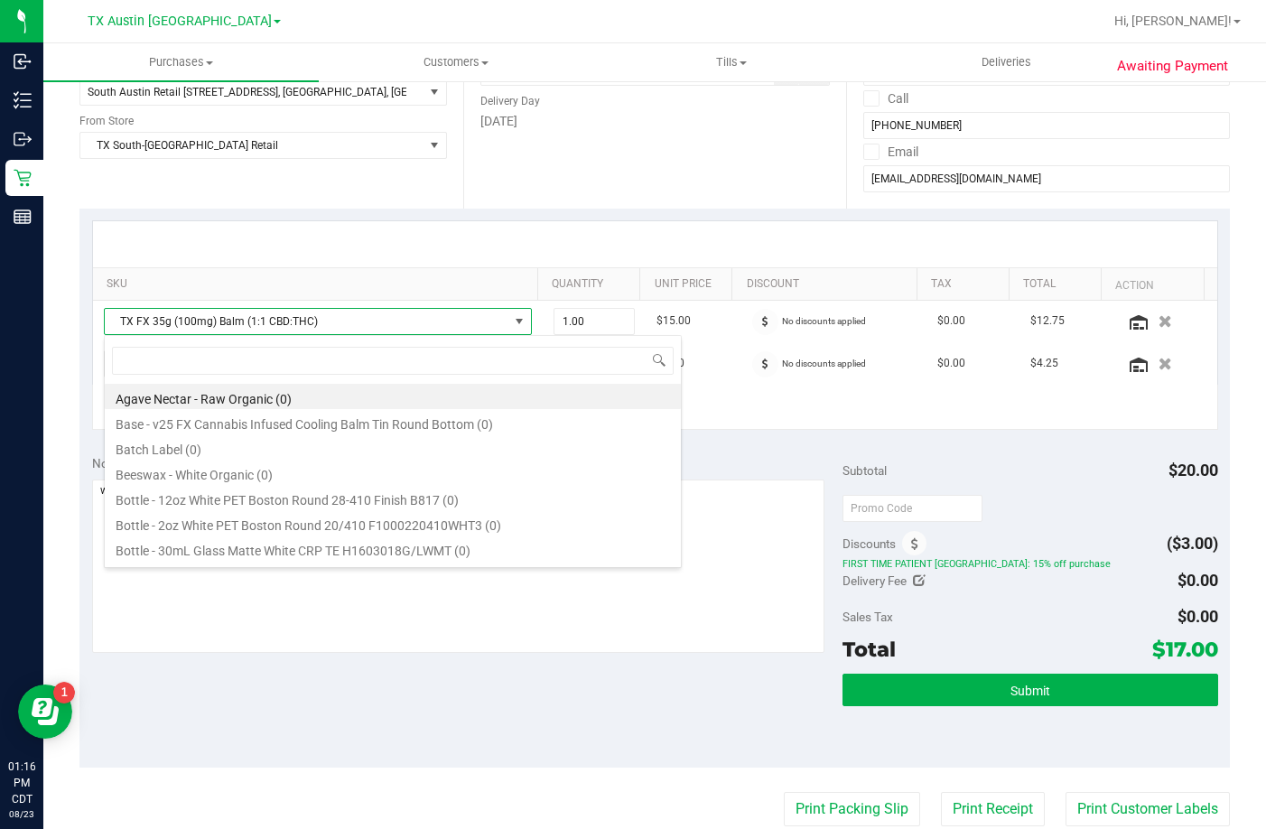
click at [301, 233] on div at bounding box center [655, 244] width 1125 height 46
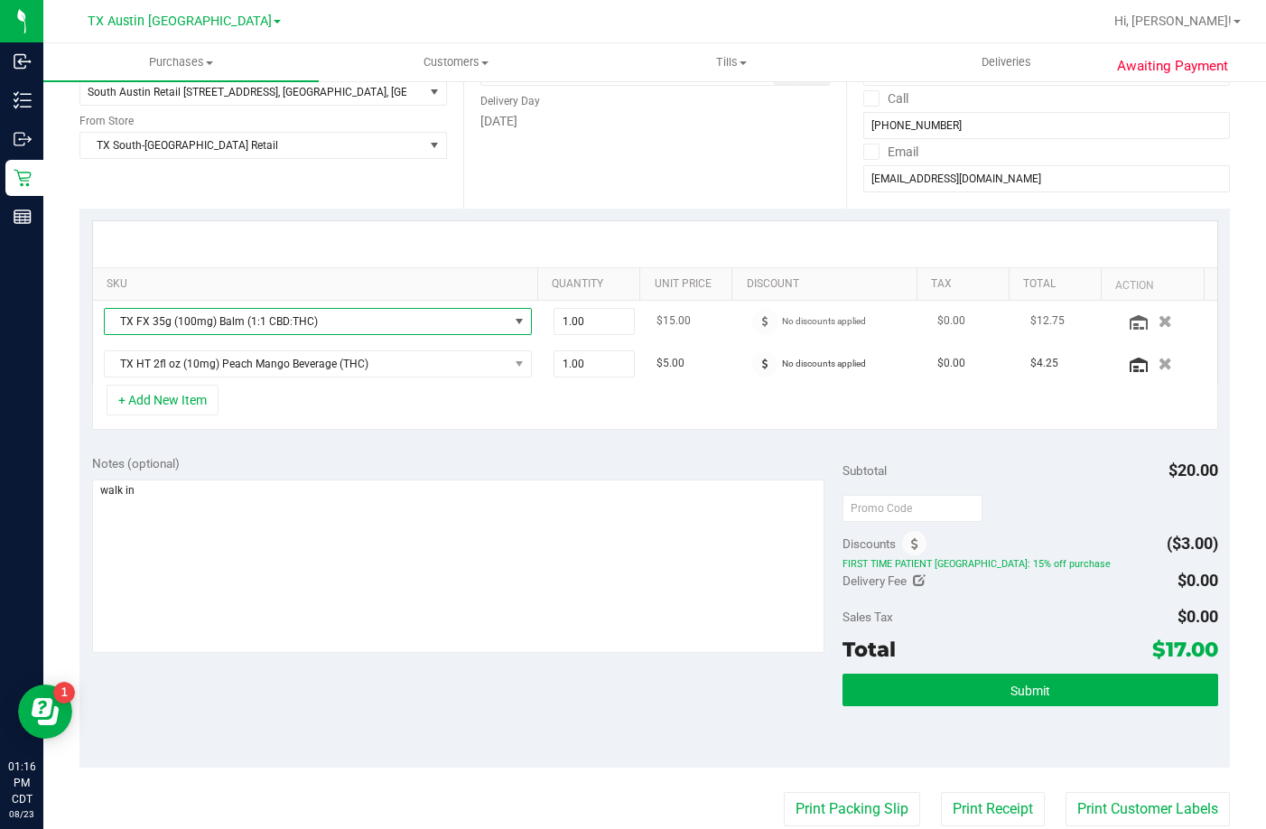
click at [304, 312] on span "TX FX 35g (100mg) Balm (1:1 CBD:THC)" at bounding box center [307, 321] width 404 height 25
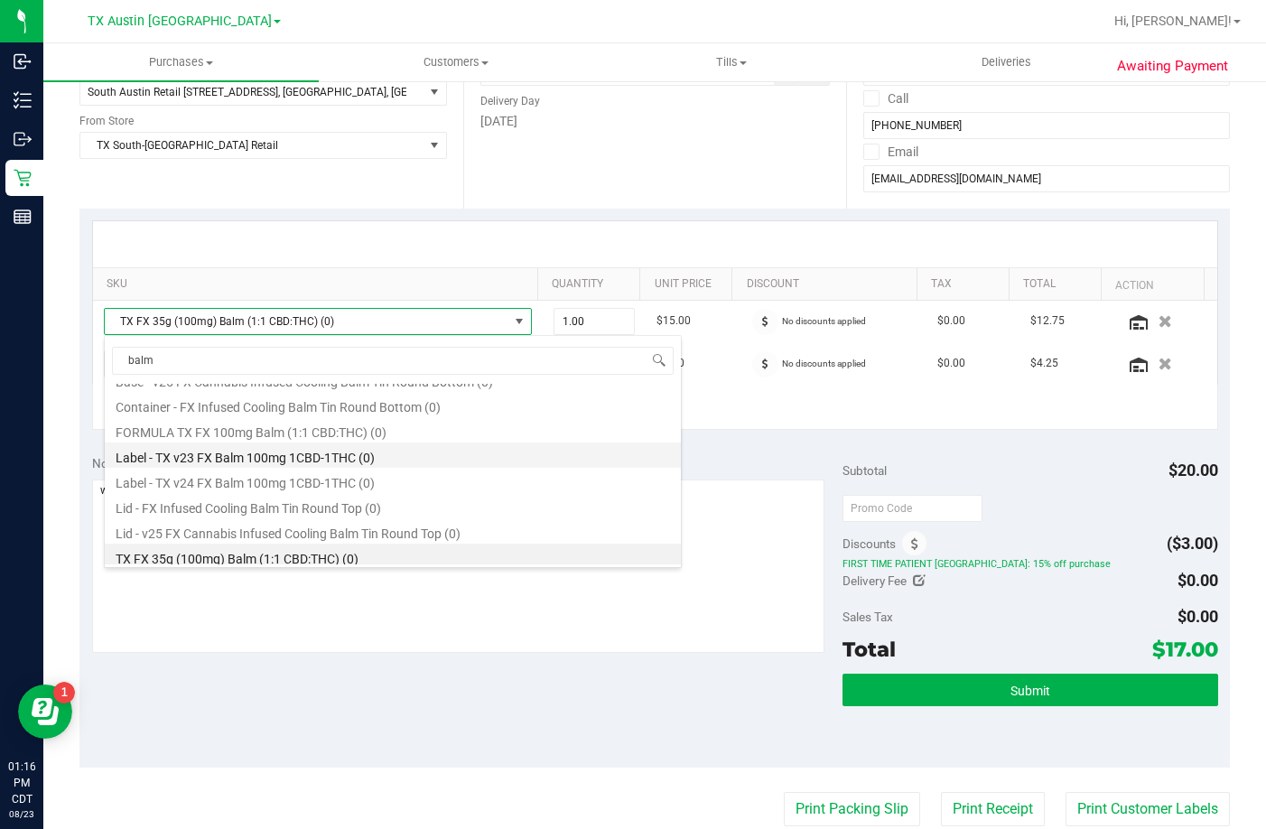
scroll to position [22, 0]
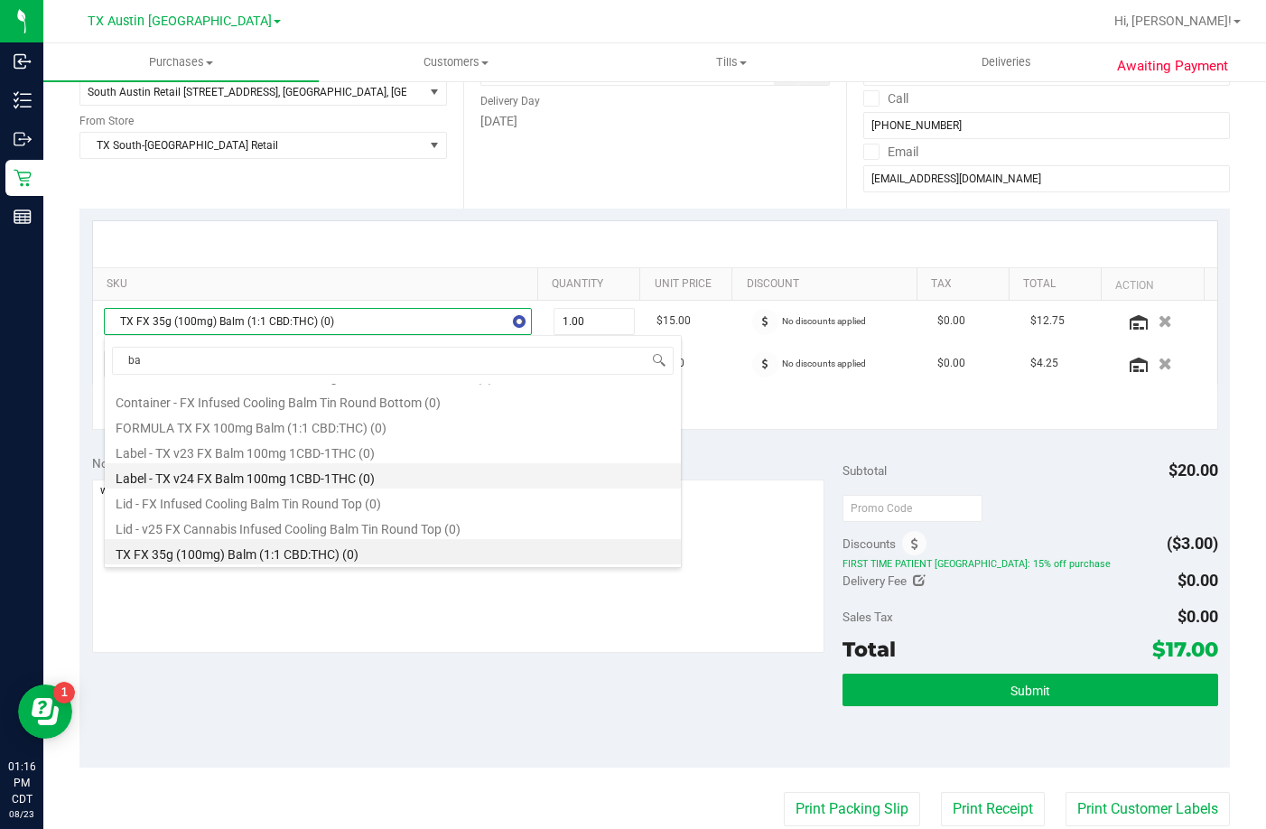
type input "b"
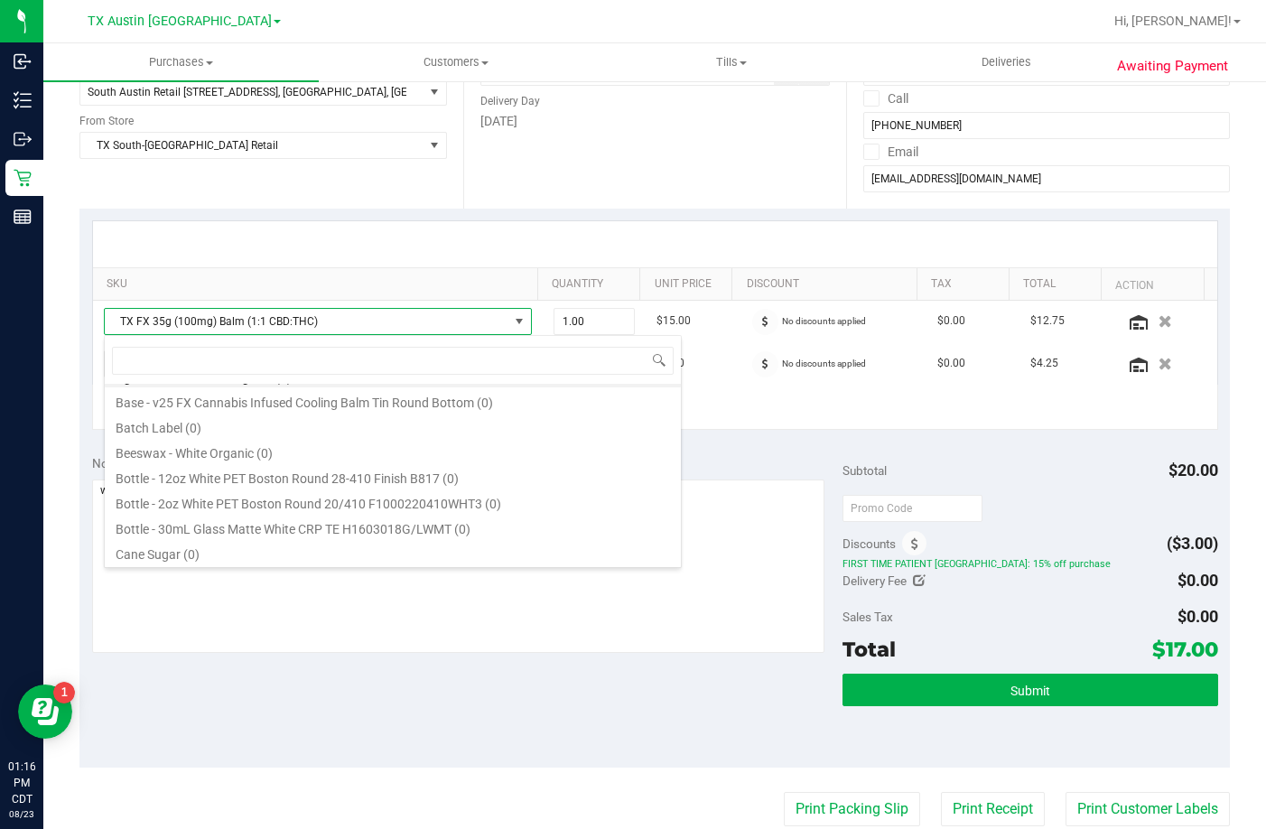
scroll to position [0, 0]
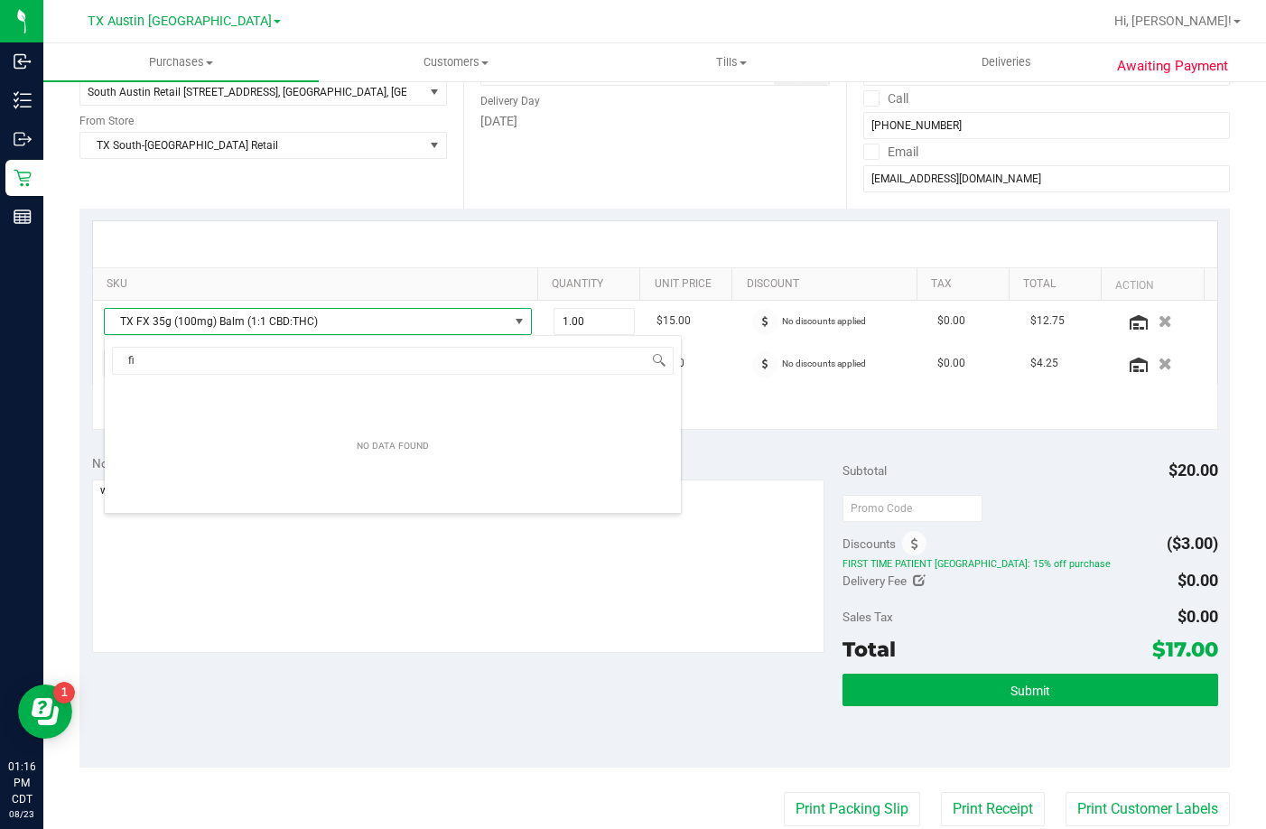
type input "f"
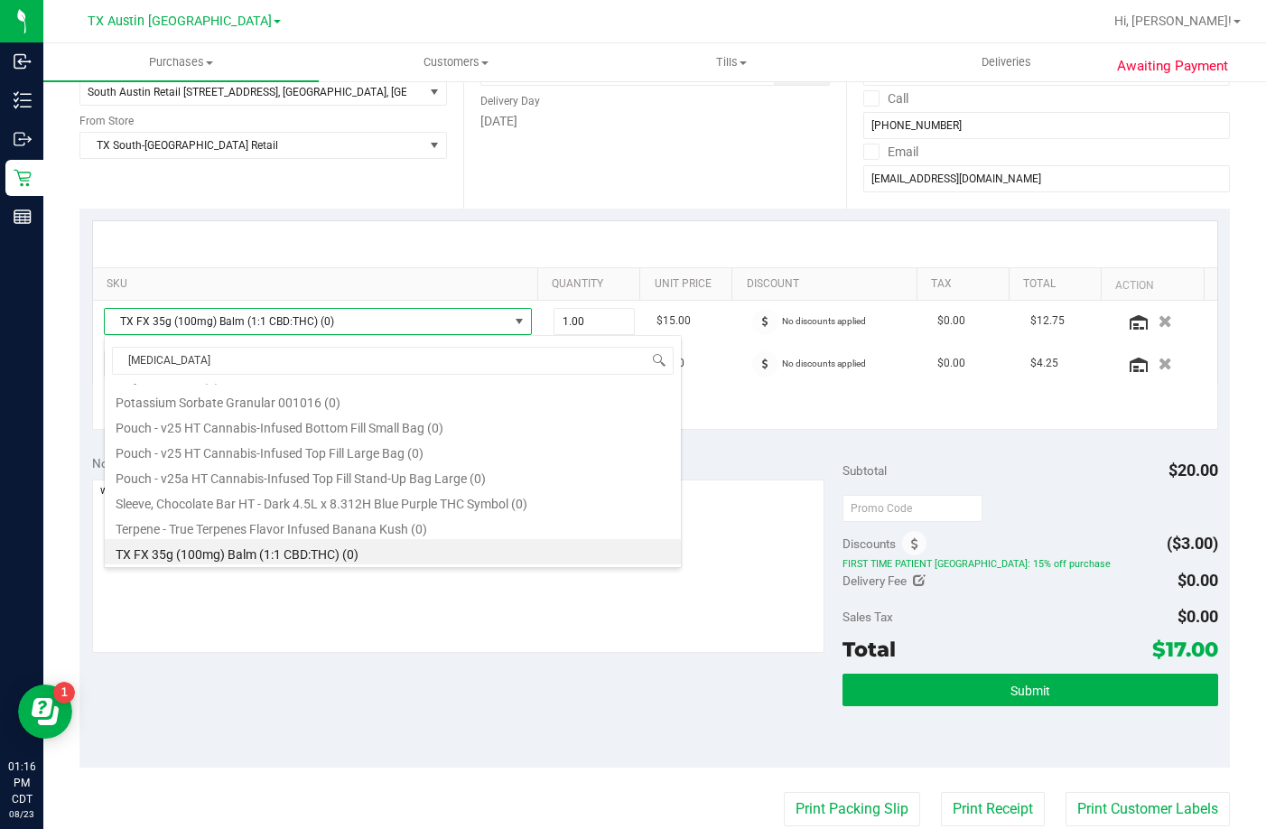
type input "balm"
click at [287, 552] on li "TX FX 35g (100mg) Balm (1:1 CBD:THC) (0)" at bounding box center [393, 551] width 576 height 25
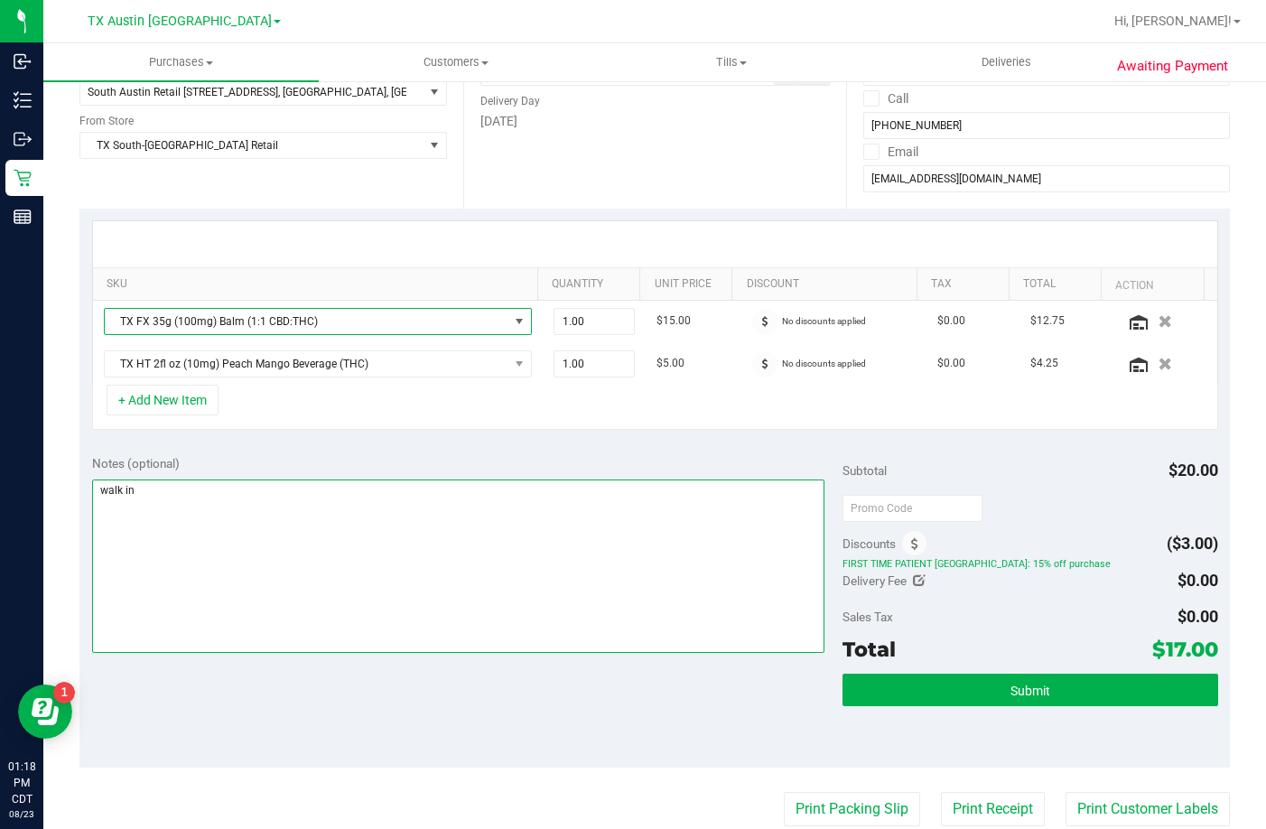
click at [209, 544] on textarea at bounding box center [458, 566] width 733 height 173
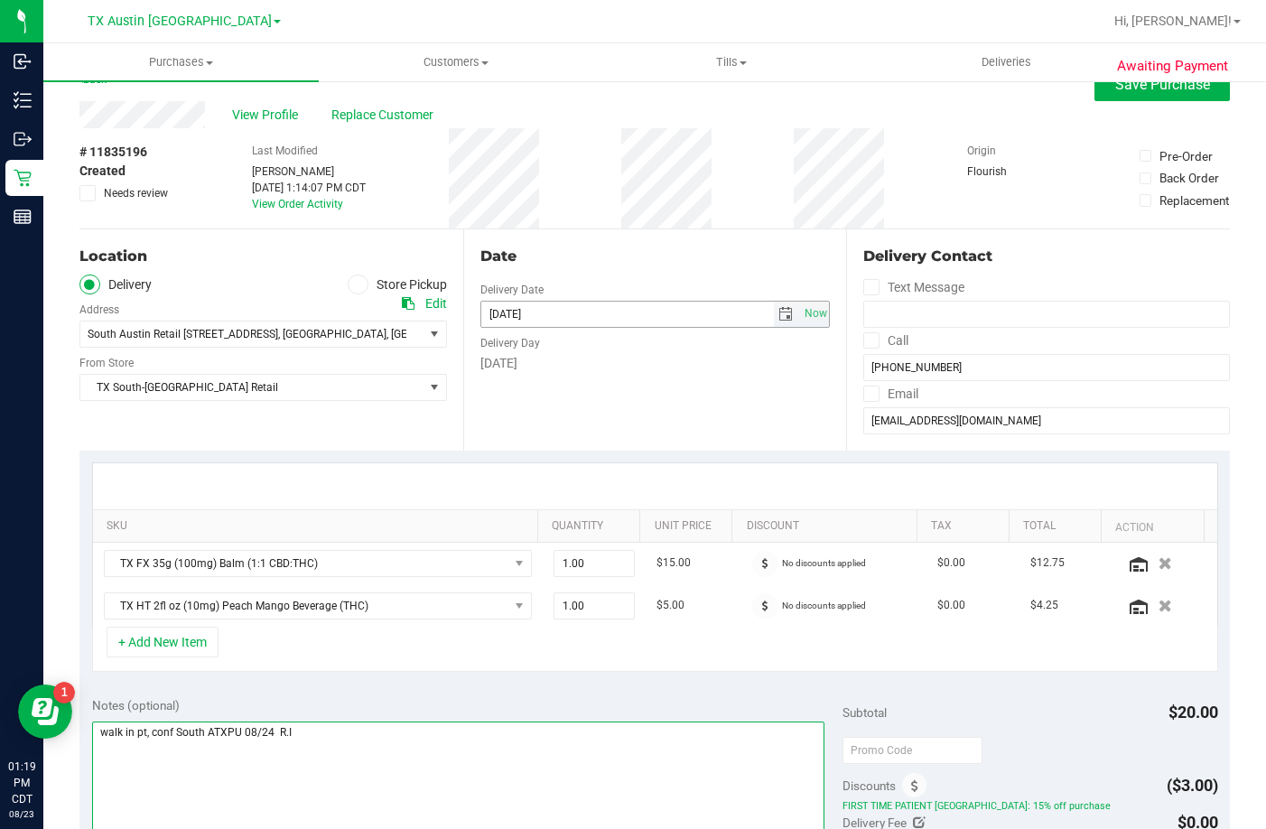
scroll to position [0, 0]
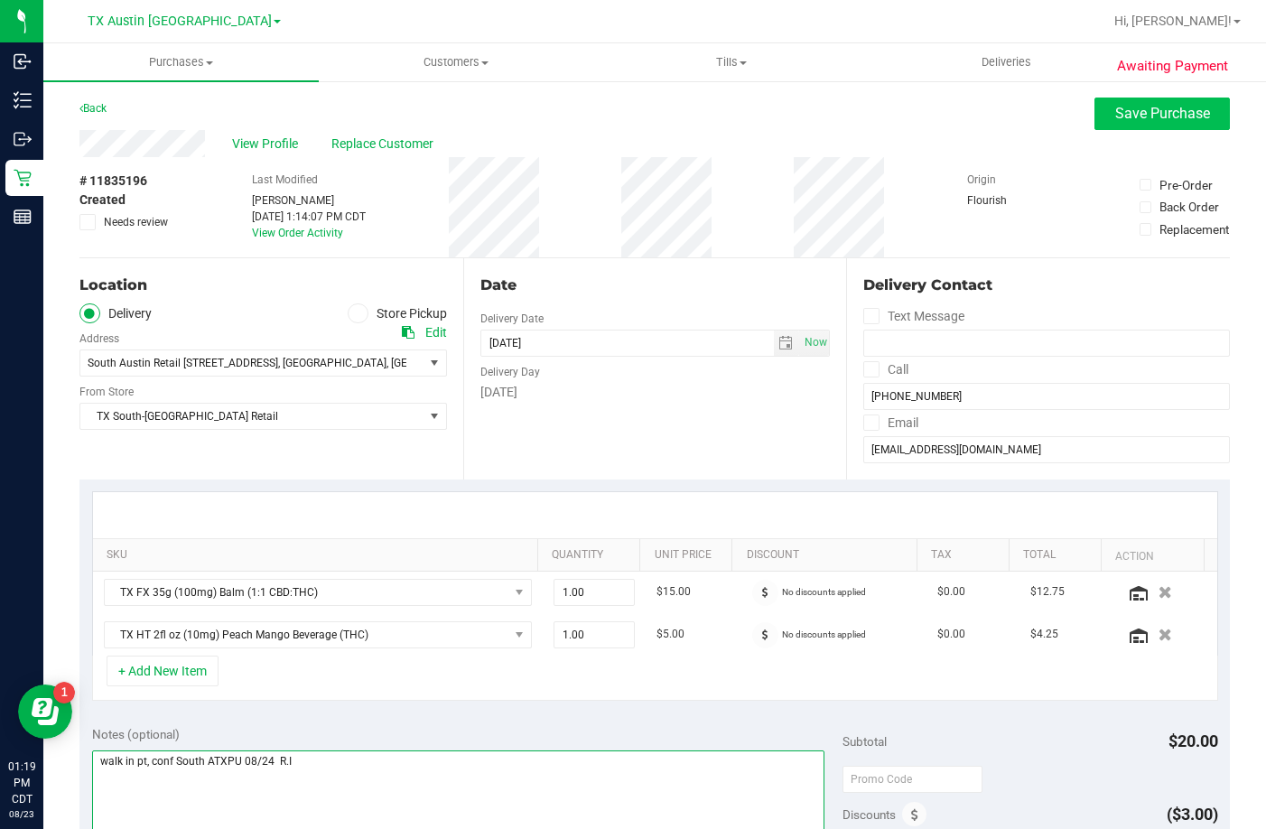
type textarea "walk in pt, conf South ATXPU 08/24 R.I"
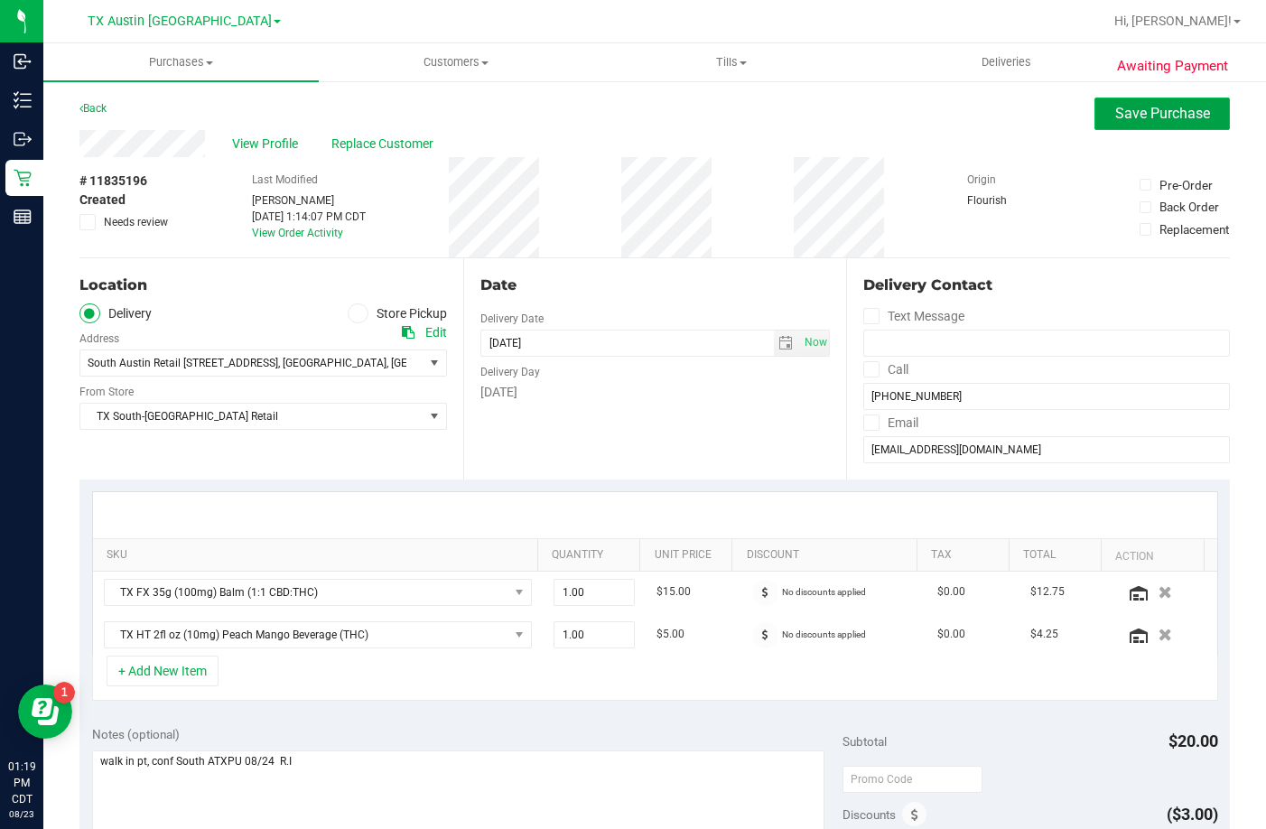
click at [1108, 125] on button "Save Purchase" at bounding box center [1162, 114] width 135 height 33
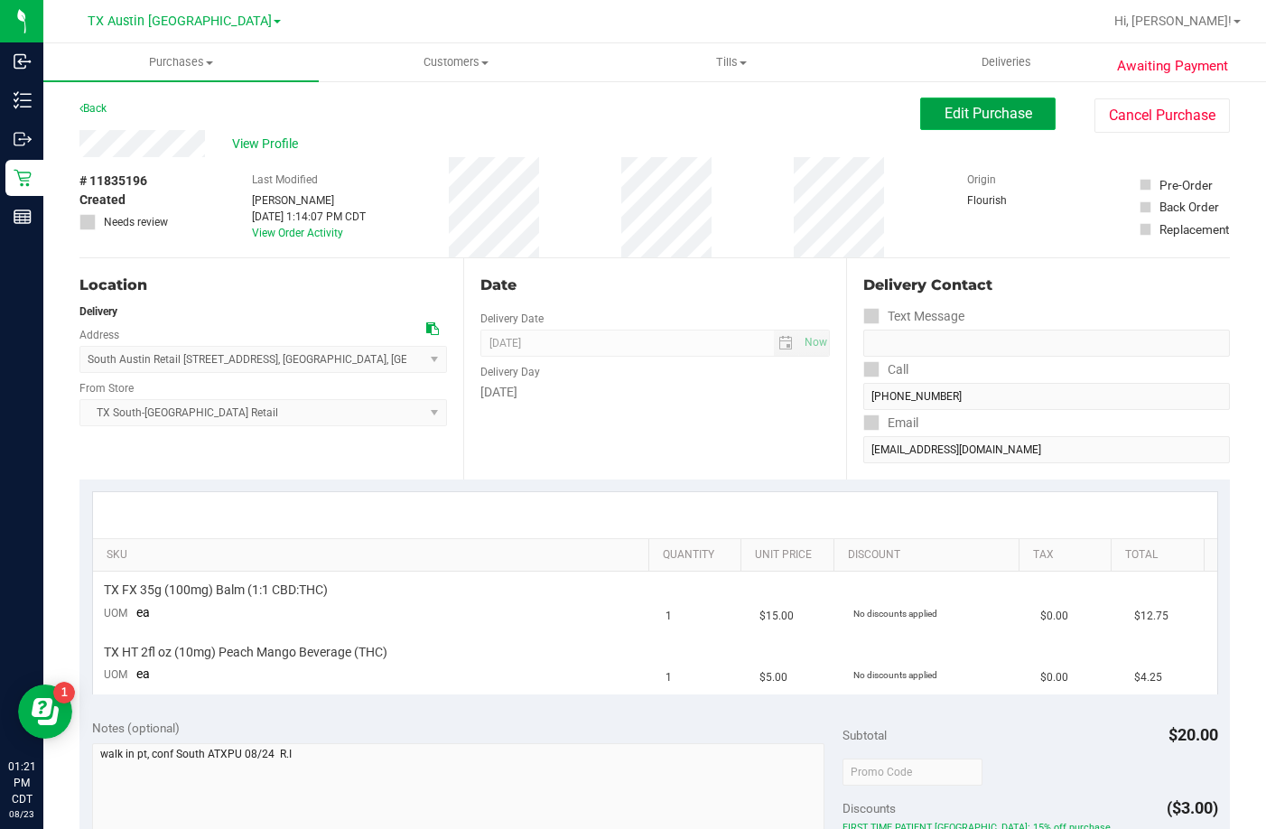
click at [957, 126] on button "Edit Purchase" at bounding box center [987, 114] width 135 height 33
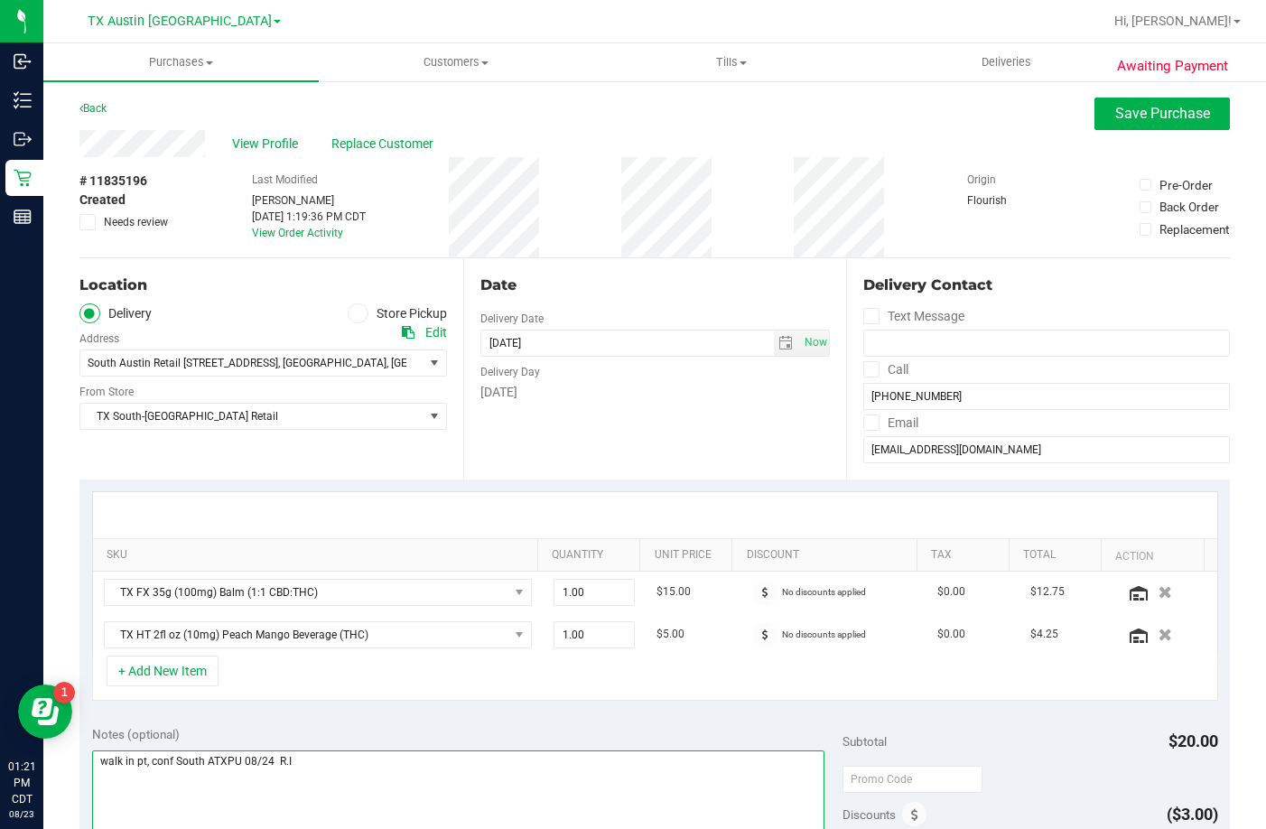
click at [150, 760] on textarea at bounding box center [458, 837] width 733 height 173
drag, startPoint x: 175, startPoint y: 758, endPoint x: 257, endPoint y: 762, distance: 82.3
click at [176, 758] on textarea at bounding box center [458, 837] width 733 height 173
type textarea "walk in pt, conf same day South ATXPU 08/24 R.I"
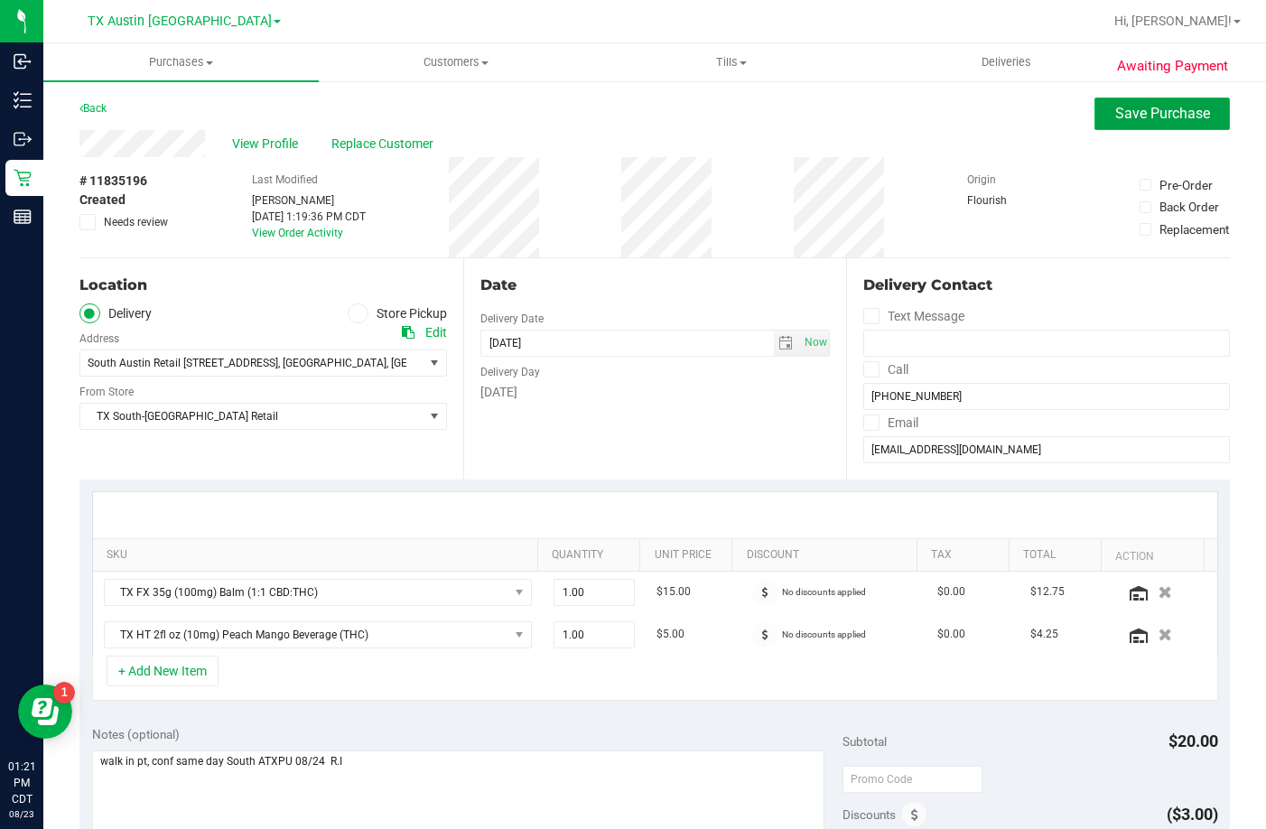
click at [1139, 110] on span "Save Purchase" at bounding box center [1162, 113] width 95 height 17
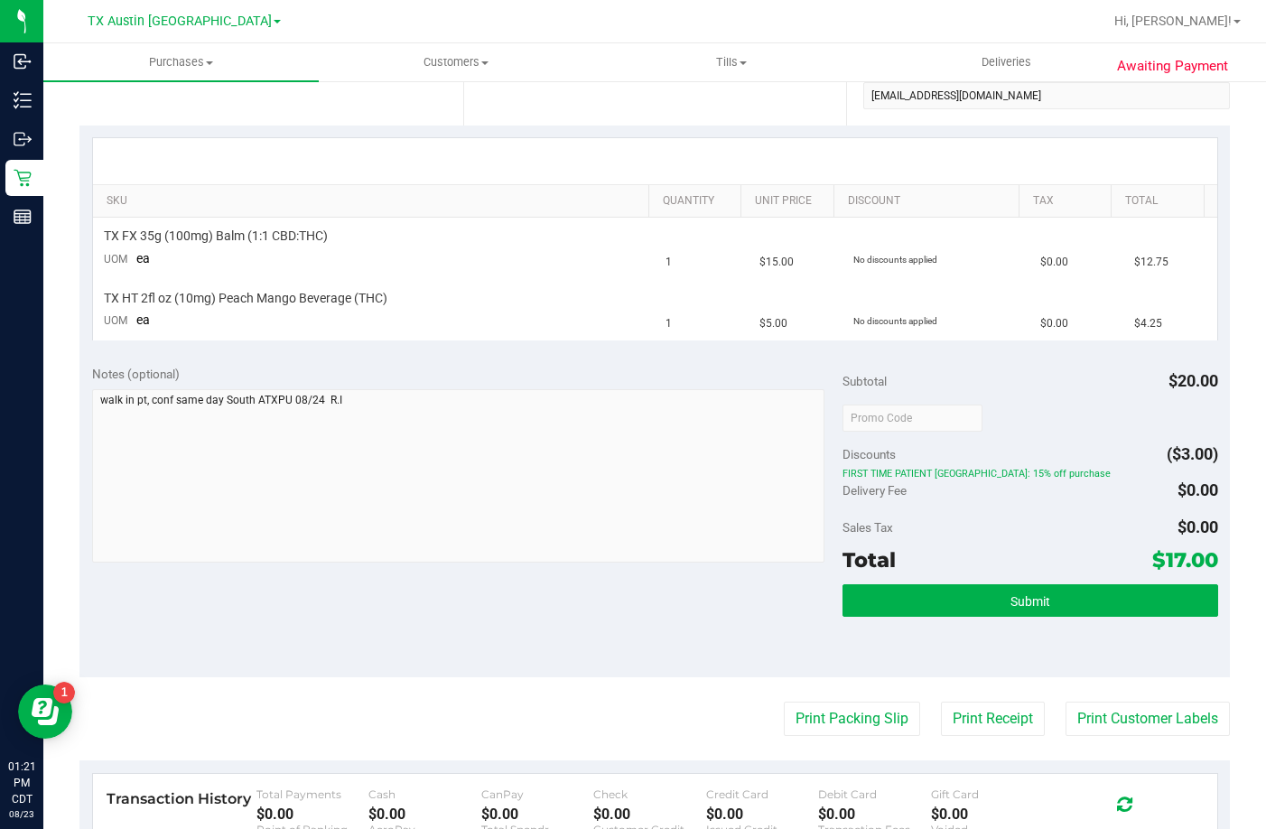
scroll to position [361, 0]
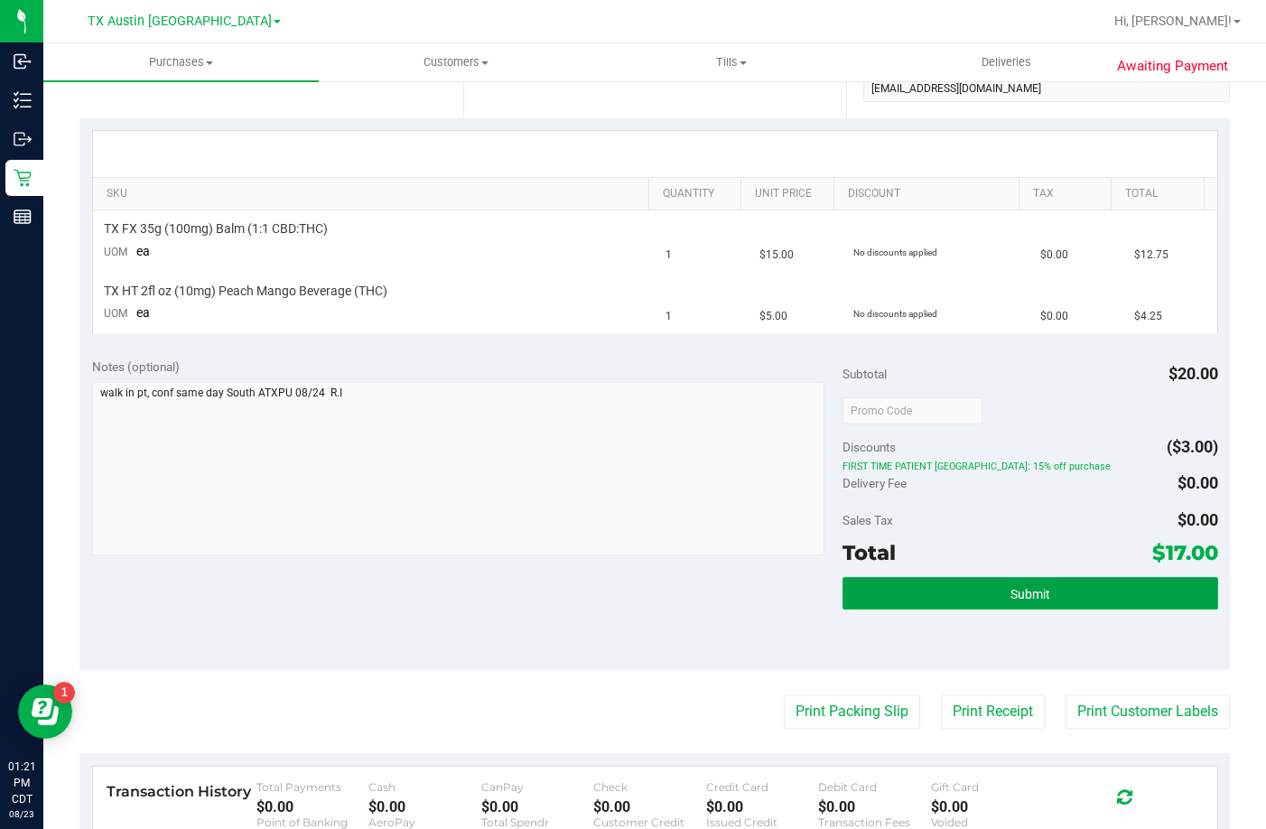
click at [873, 587] on button "Submit" at bounding box center [1031, 593] width 376 height 33
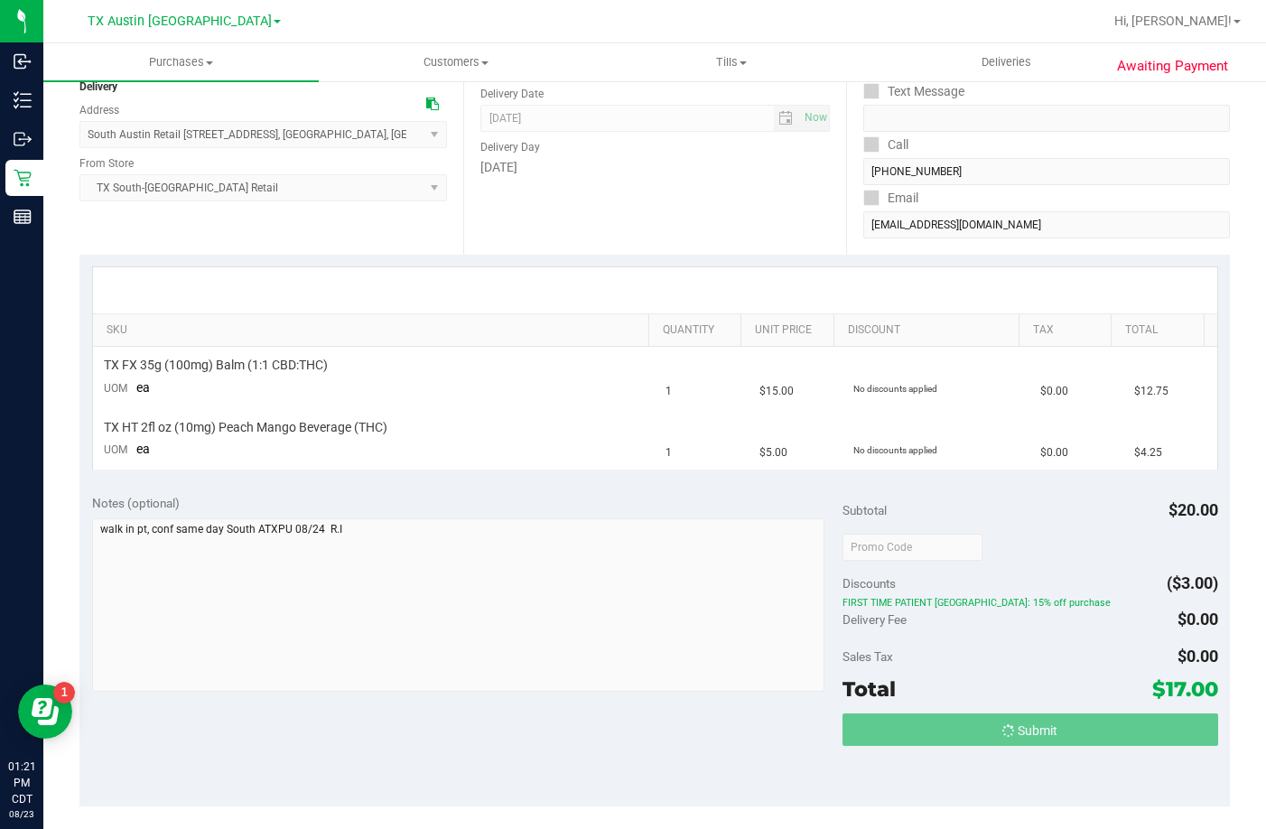
scroll to position [0, 0]
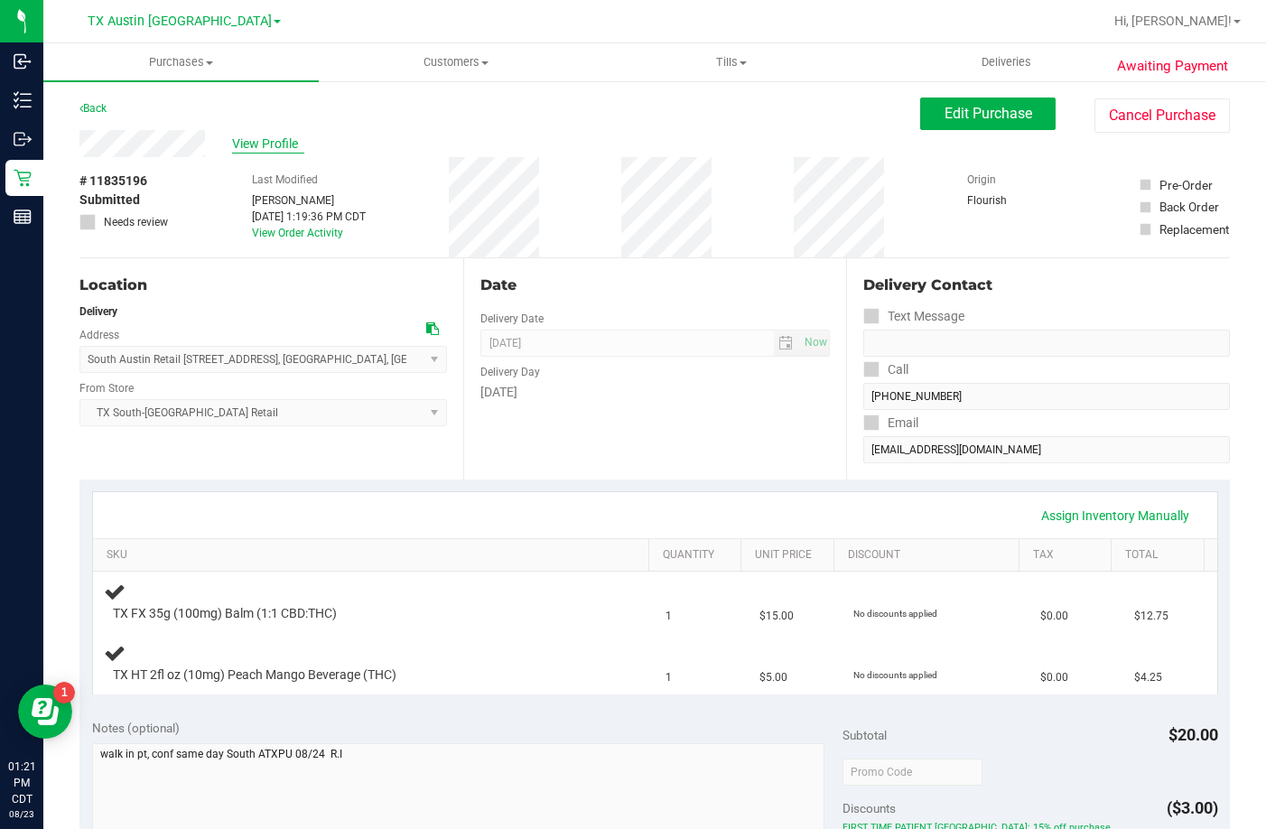
click at [266, 140] on span "View Profile" at bounding box center [268, 144] width 72 height 19
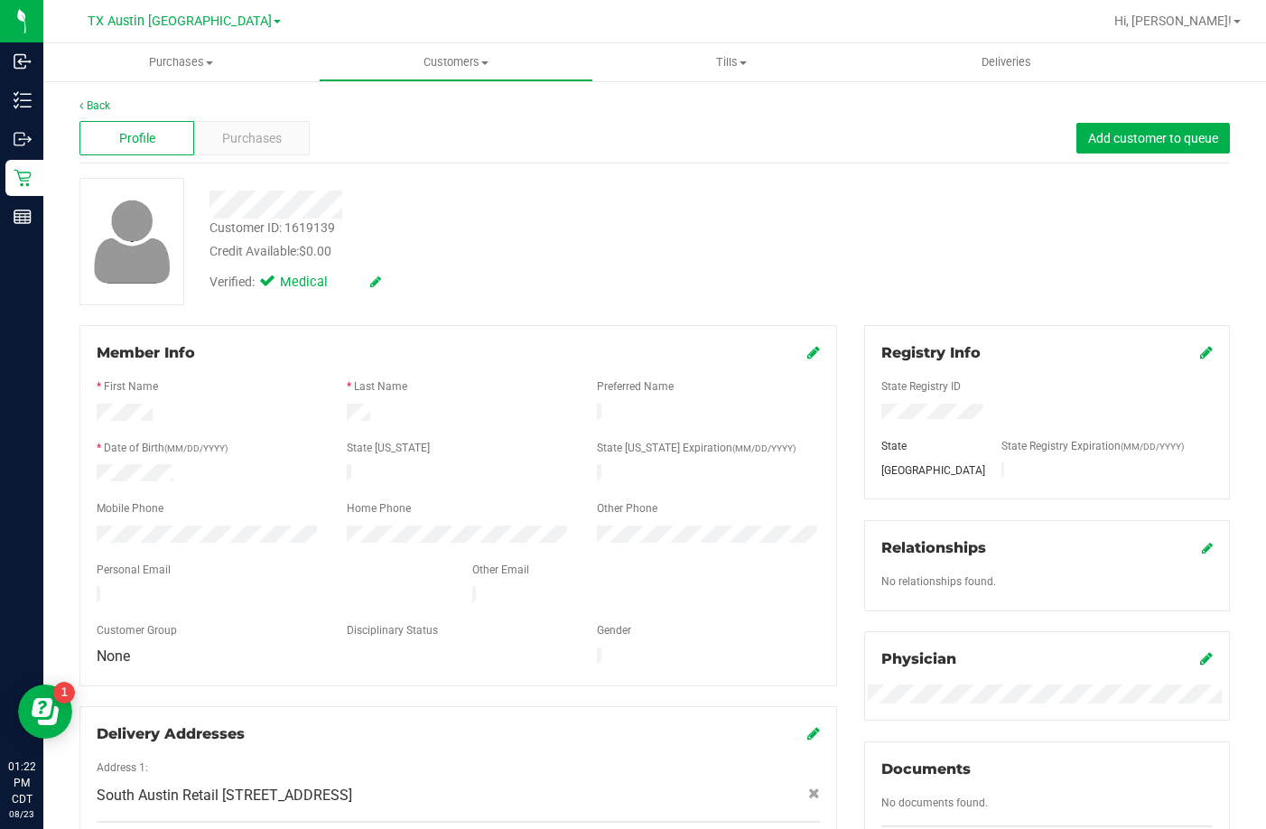
click at [99, 586] on div at bounding box center [271, 597] width 376 height 22
drag, startPoint x: 298, startPoint y: 584, endPoint x: 81, endPoint y: 527, distance: 224.4
click at [81, 527] on div "Member Info * First Name * Last Name Preferred Name * Date of Birth (MM/DD/YYYY…" at bounding box center [458, 505] width 758 height 361
drag, startPoint x: 357, startPoint y: 198, endPoint x: 183, endPoint y: 213, distance: 174.1
click at [183, 213] on div "Customer ID: 1619139 Credit Available: $0.00 Verified: Medical" at bounding box center [655, 241] width 1178 height 127
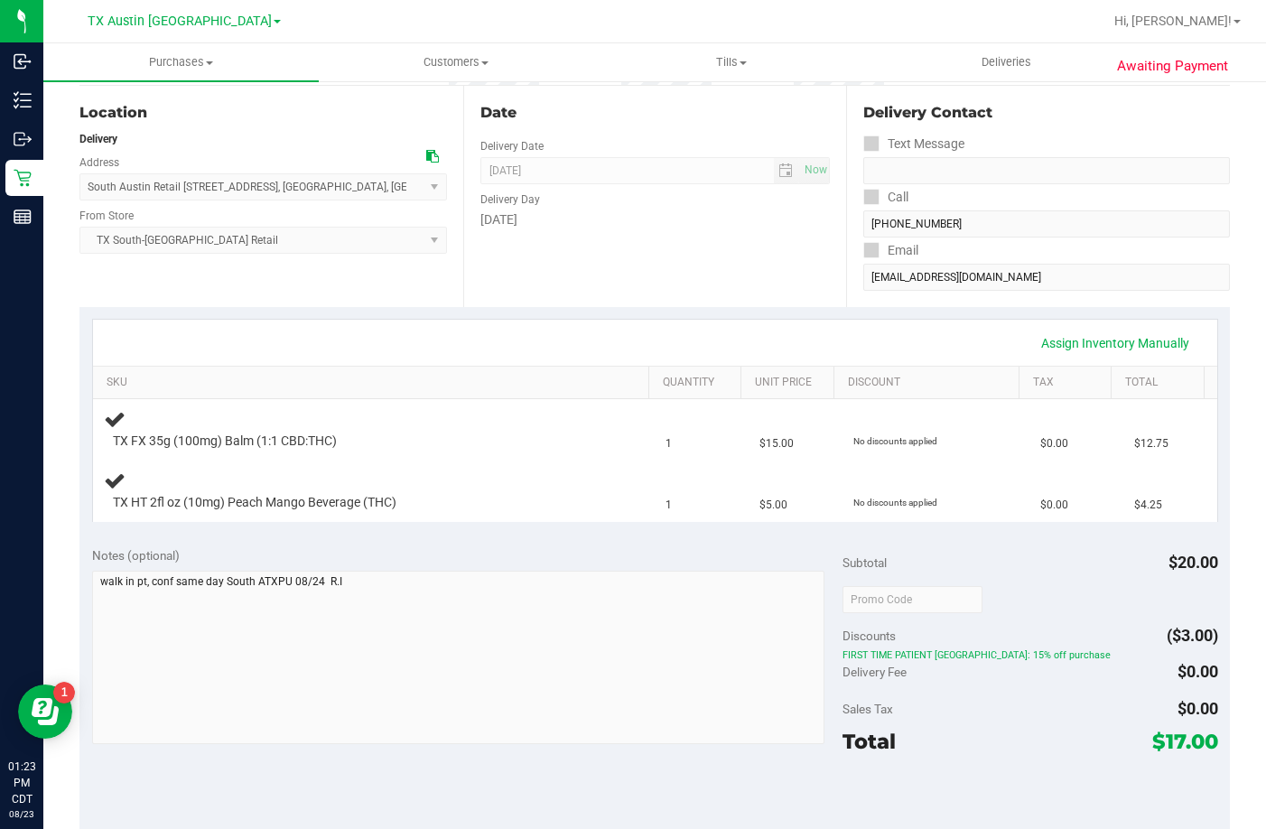
scroll to position [181, 0]
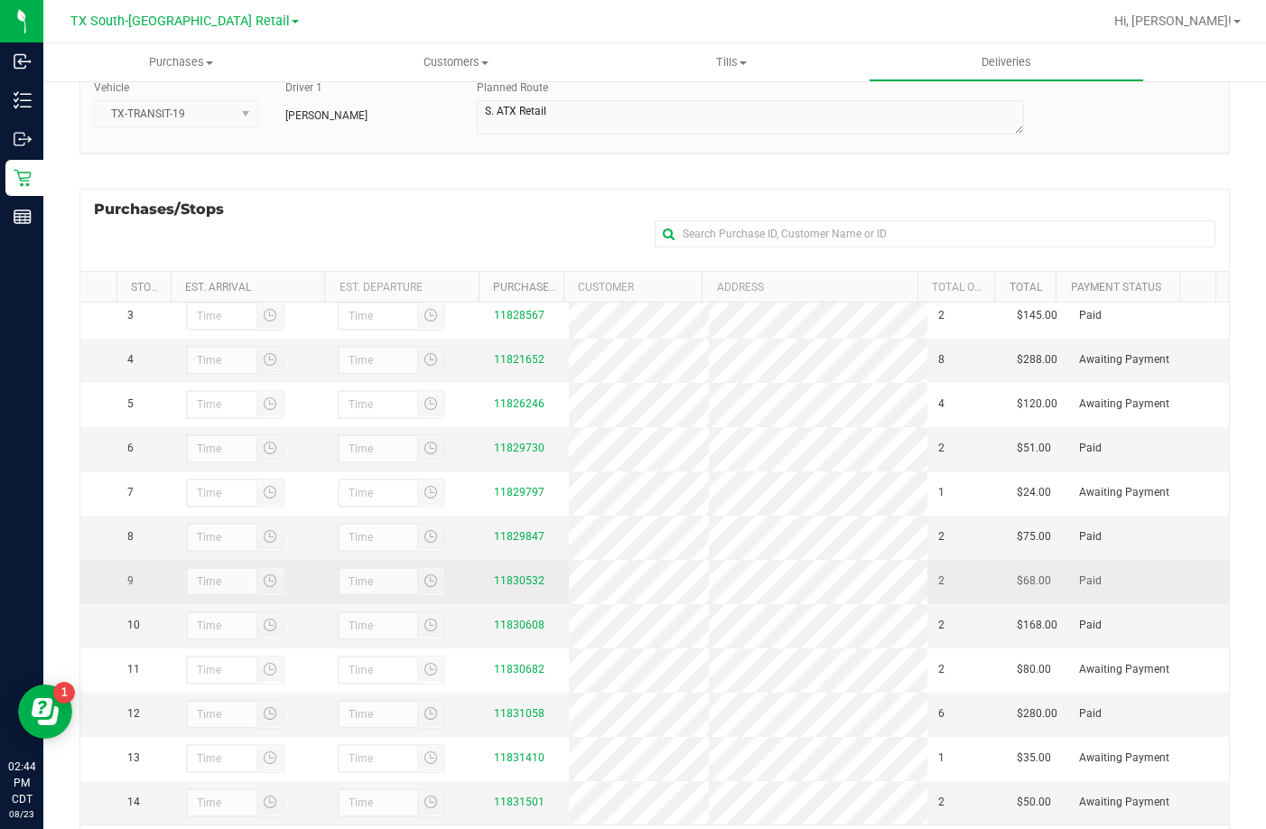
scroll to position [241, 0]
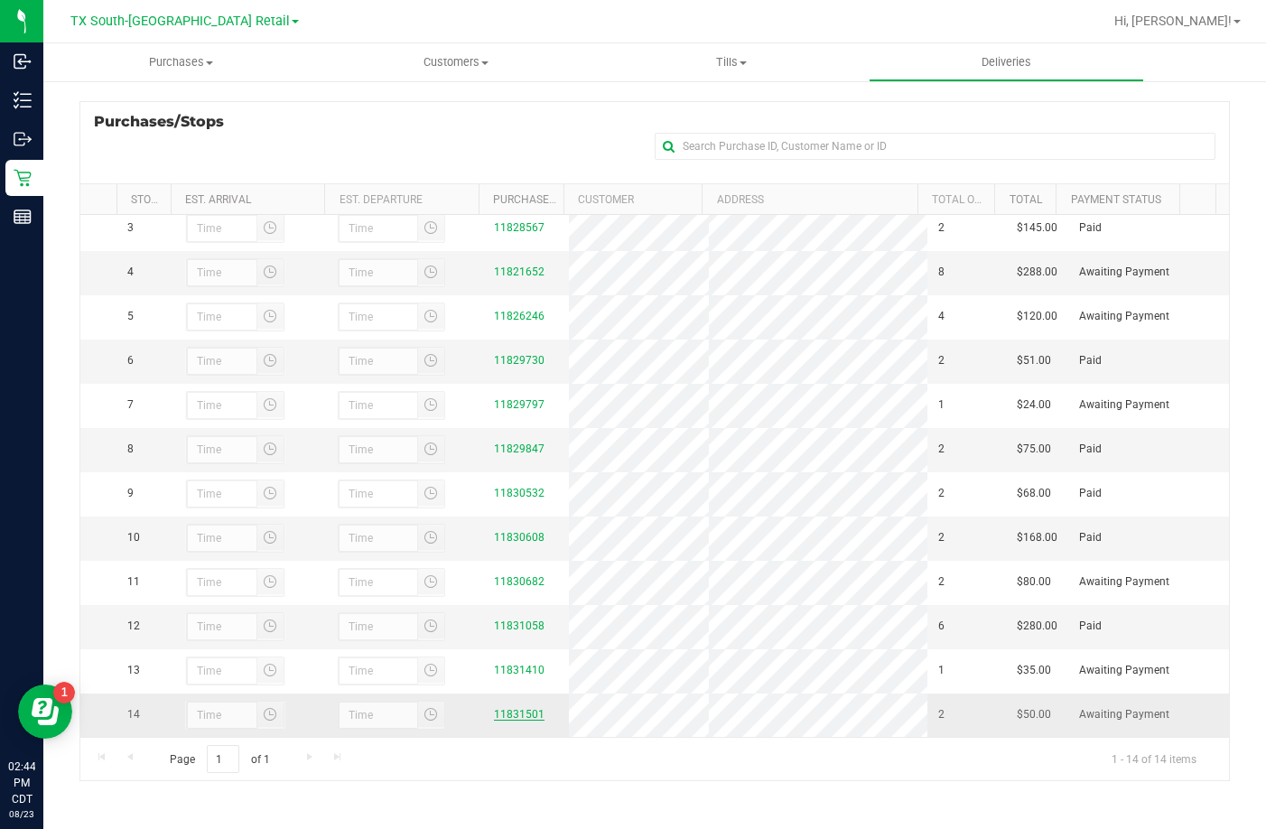
click at [506, 717] on link "11831501" at bounding box center [519, 714] width 51 height 13
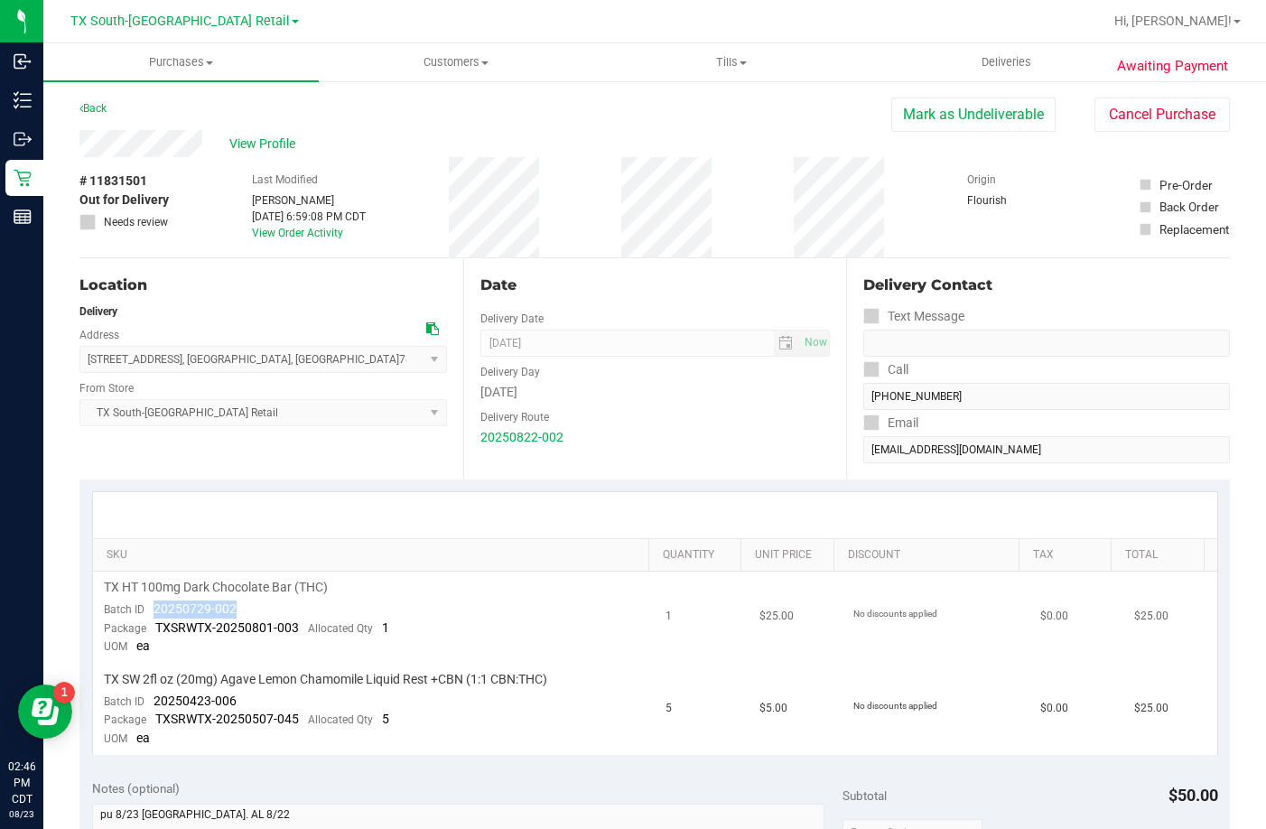
drag, startPoint x: 241, startPoint y: 601, endPoint x: 156, endPoint y: 607, distance: 85.1
click at [156, 607] on td "TX HT 100mg Dark Chocolate Bar (THC) Batch ID 20250729-002 Package TXSRWTX-2025…" at bounding box center [374, 618] width 563 height 92
drag, startPoint x: 201, startPoint y: 702, endPoint x: 145, endPoint y: 703, distance: 56.9
click at [145, 703] on td "TX SW 2fl oz (20mg) Agave Lemon Chamomile Liquid Rest +CBN (1:1 CBN:THC) Batch …" at bounding box center [374, 709] width 563 height 91
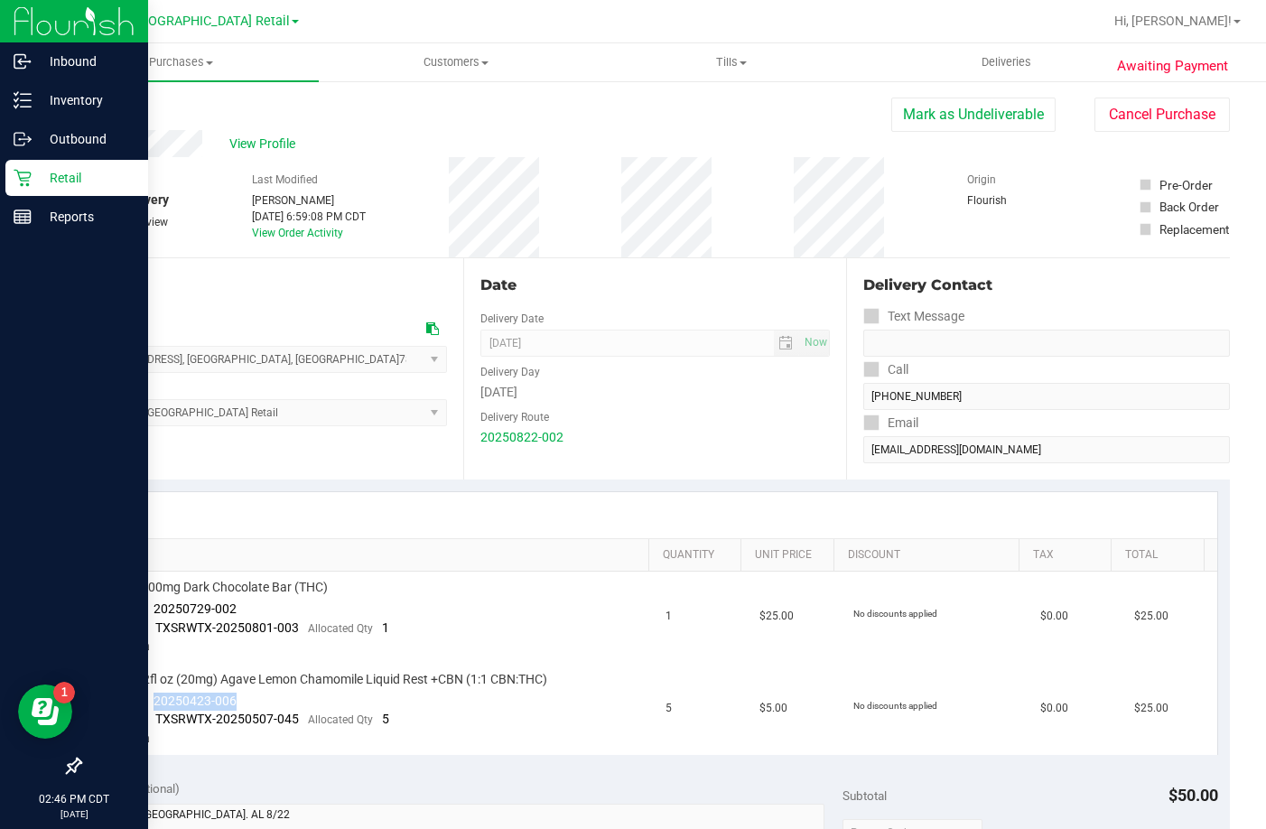
copy span "20250423-006"
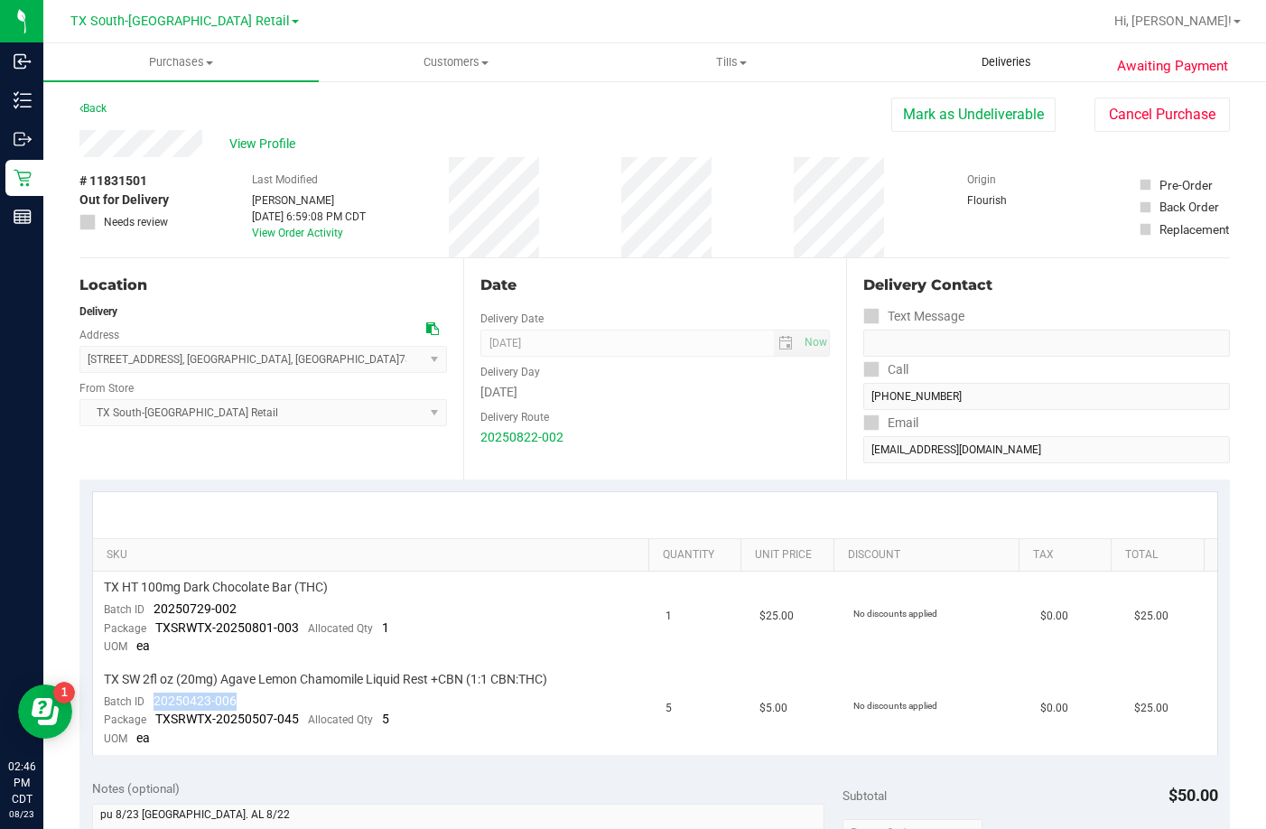
click at [1027, 62] on span "Deliveries" at bounding box center [1006, 62] width 98 height 16
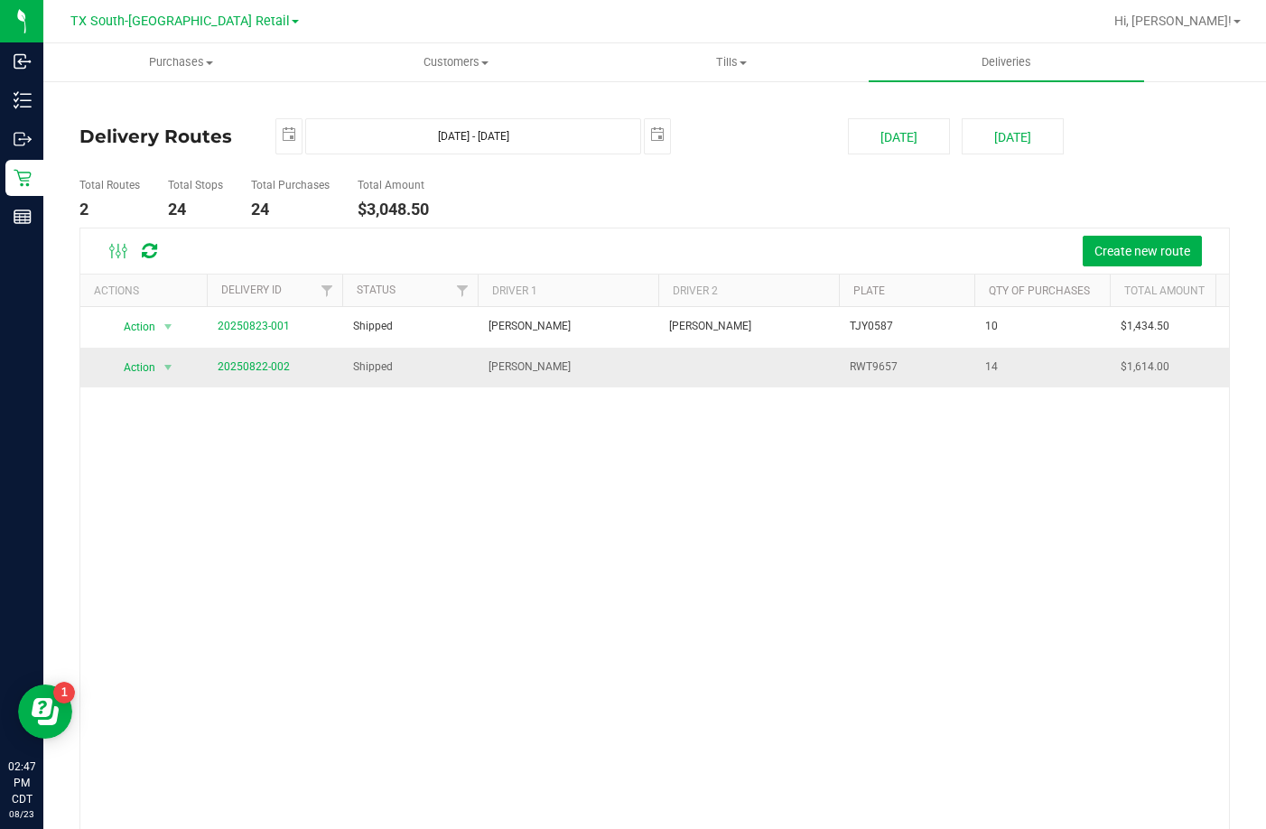
click at [248, 376] on span "20250822-002" at bounding box center [254, 367] width 72 height 17
click at [248, 369] on link "20250822-002" at bounding box center [254, 366] width 72 height 13
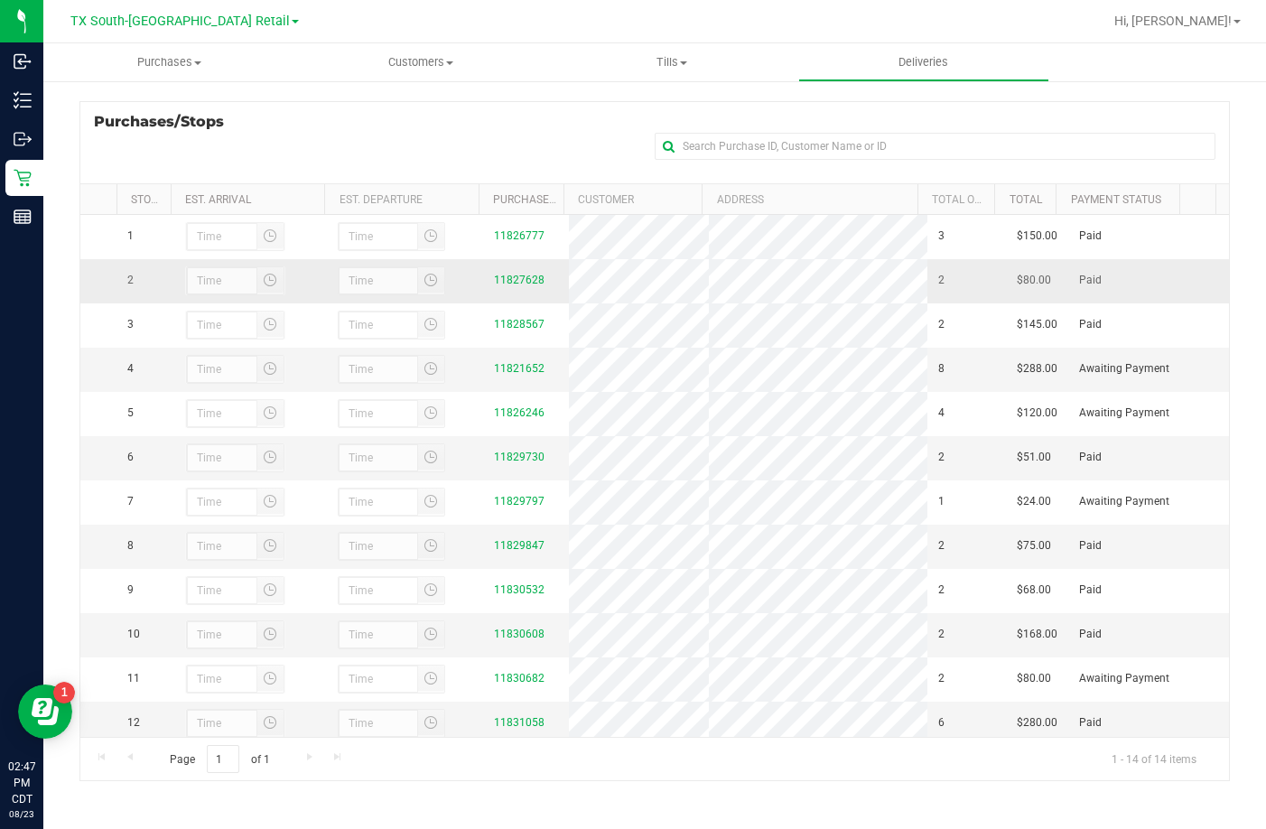
scroll to position [143, 0]
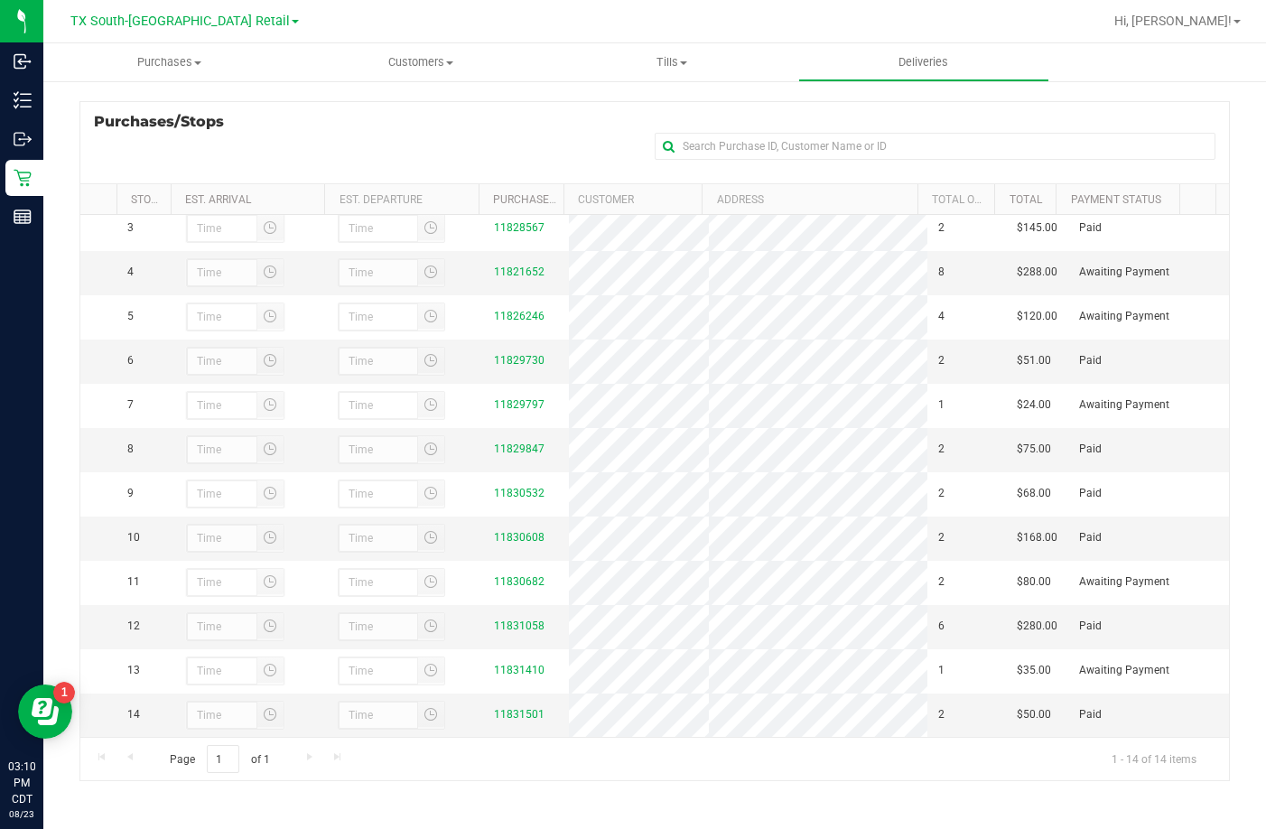
click at [438, 136] on div "Purchases/Stops + Add Purchase" at bounding box center [654, 142] width 1151 height 82
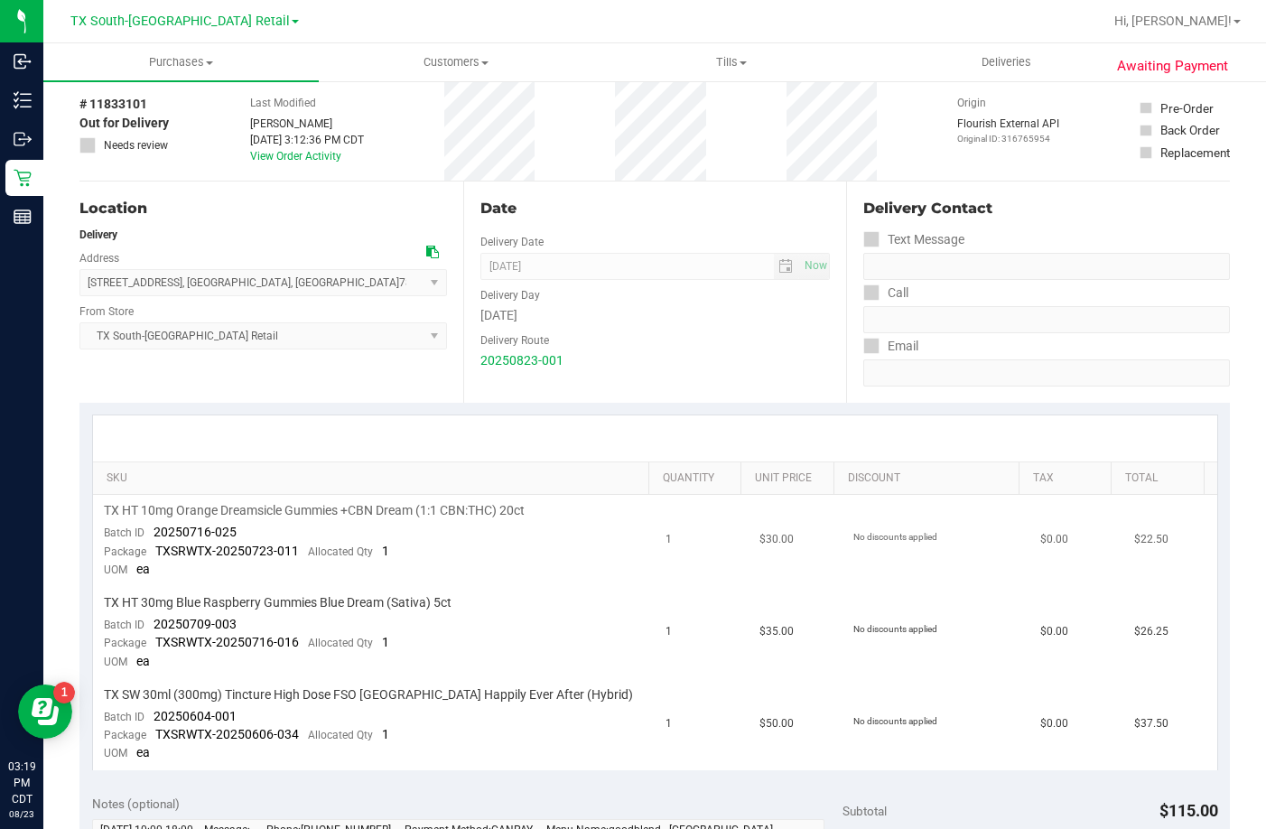
scroll to position [181, 0]
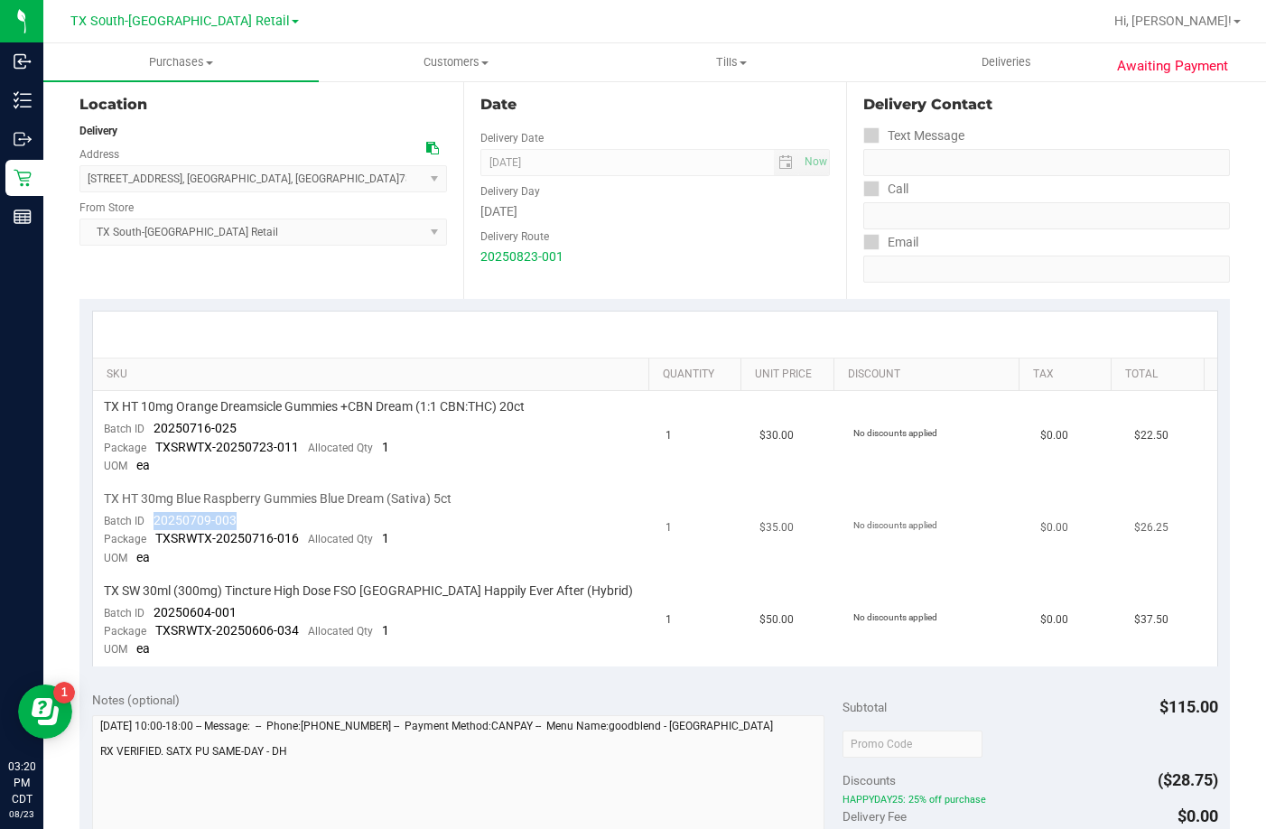
drag, startPoint x: 242, startPoint y: 516, endPoint x: 146, endPoint y: 521, distance: 95.9
click at [146, 521] on td "TX HT 30mg Blue Raspberry Gummies Blue Dream (Sativa) 5ct Batch ID 20250709-003…" at bounding box center [374, 529] width 563 height 92
drag, startPoint x: 257, startPoint y: 612, endPoint x: 153, endPoint y: 611, distance: 103.9
click at [153, 611] on td "TX SW 30ml (300mg) Tincture High Dose FSO TX Happily Ever After (Hybrid) Batch …" at bounding box center [374, 620] width 563 height 91
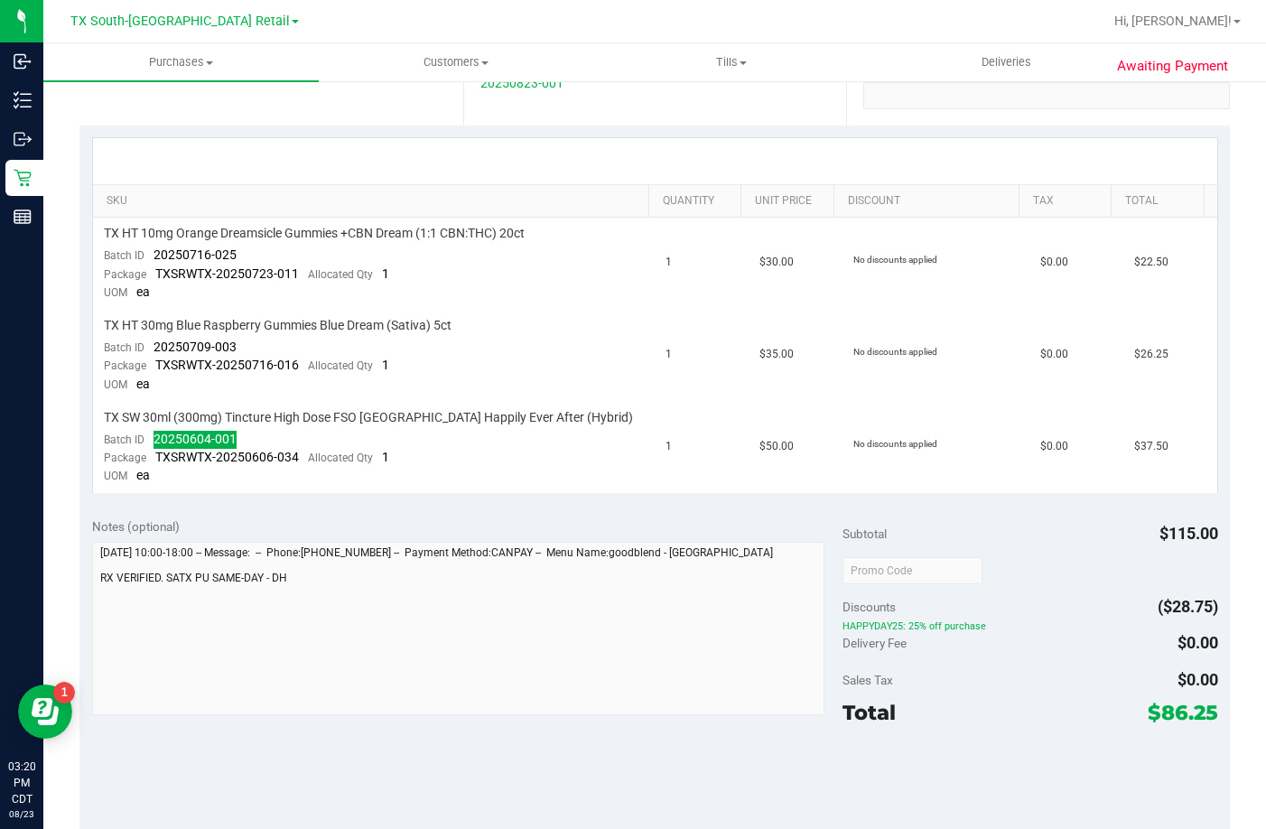
scroll to position [361, 0]
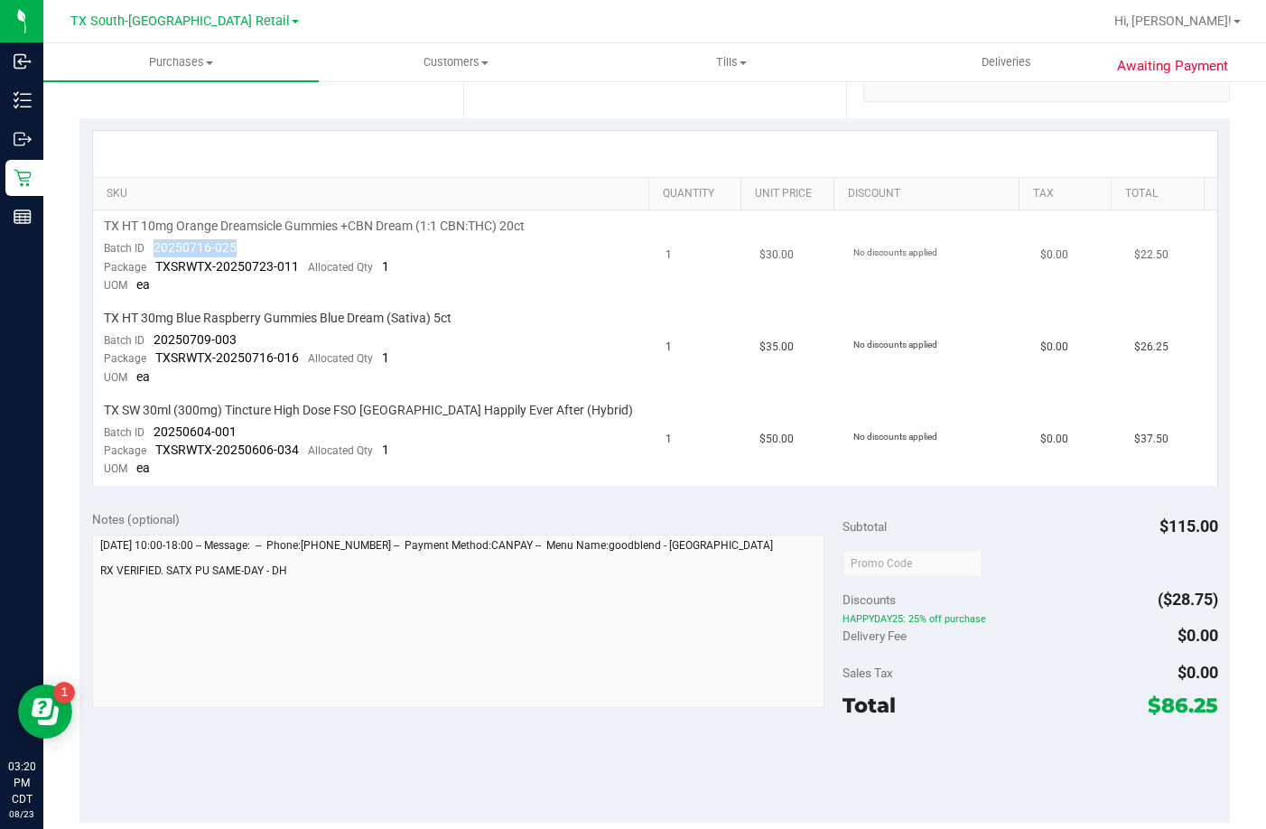
drag, startPoint x: 246, startPoint y: 254, endPoint x: 151, endPoint y: 247, distance: 95.1
click at [151, 247] on td "TX HT 10mg Orange Dreamsicle Gummies +CBN Dream (1:1 CBN:THC) 20ct Batch ID 202…" at bounding box center [374, 256] width 563 height 92
click at [1005, 66] on span "Deliveries" at bounding box center [1006, 62] width 98 height 16
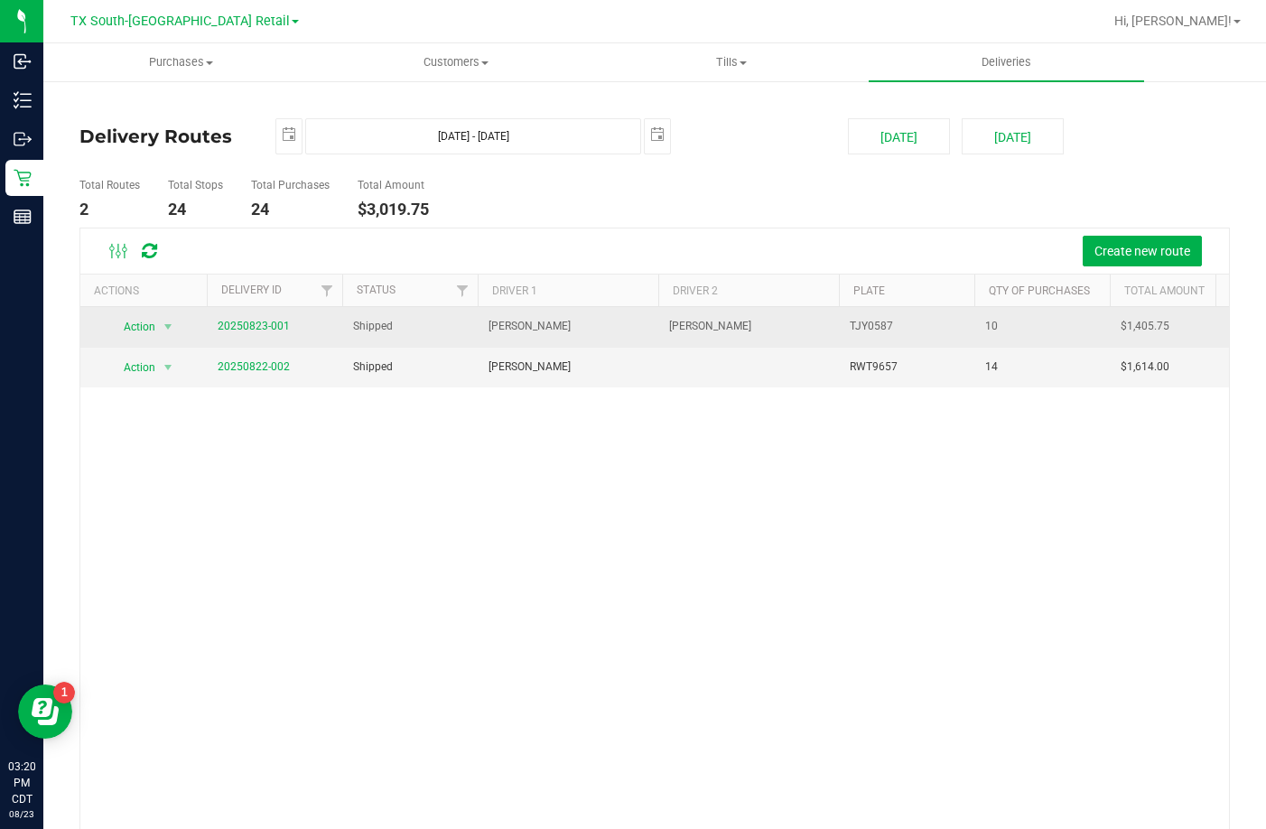
click at [273, 318] on span "20250823-001" at bounding box center [254, 326] width 72 height 17
click at [270, 331] on link "20250823-001" at bounding box center [254, 326] width 72 height 13
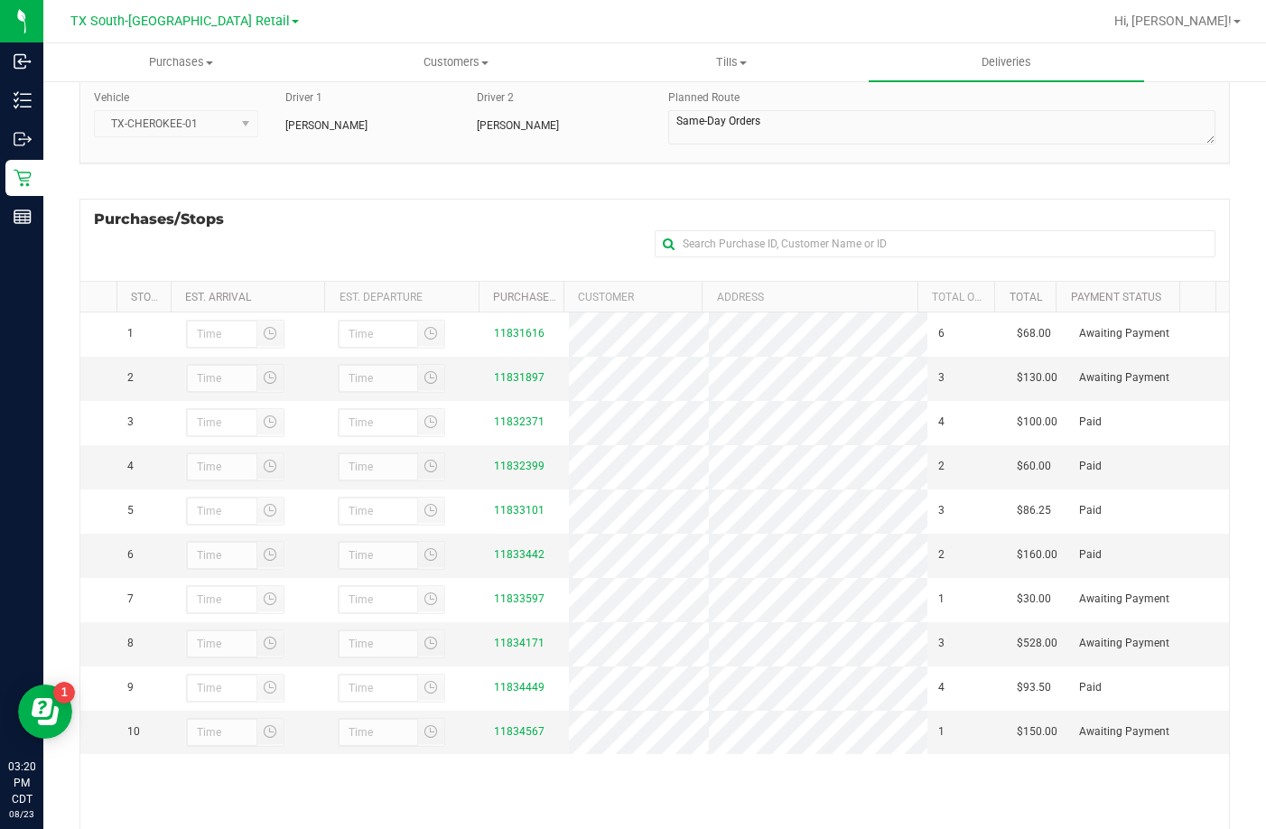
scroll to position [241, 0]
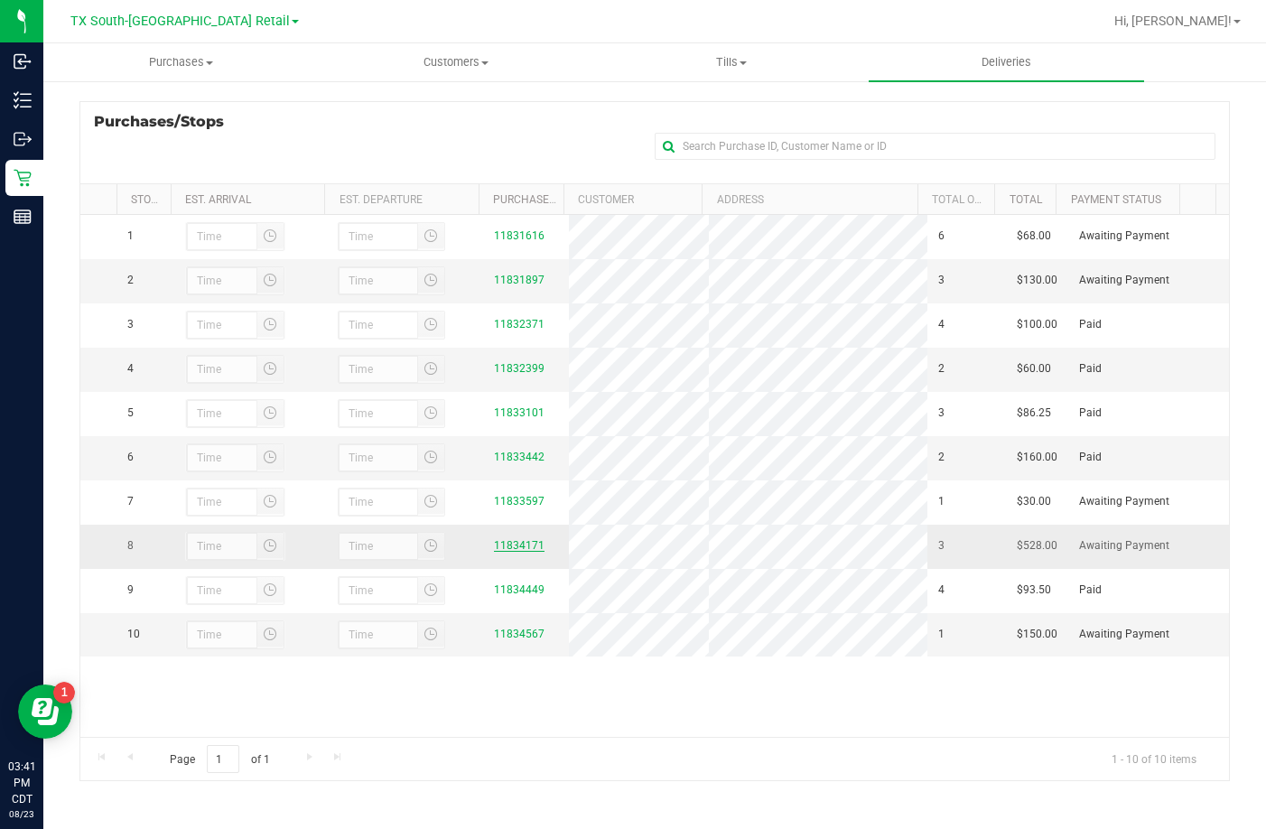
click at [499, 552] on link "11834171" at bounding box center [519, 545] width 51 height 13
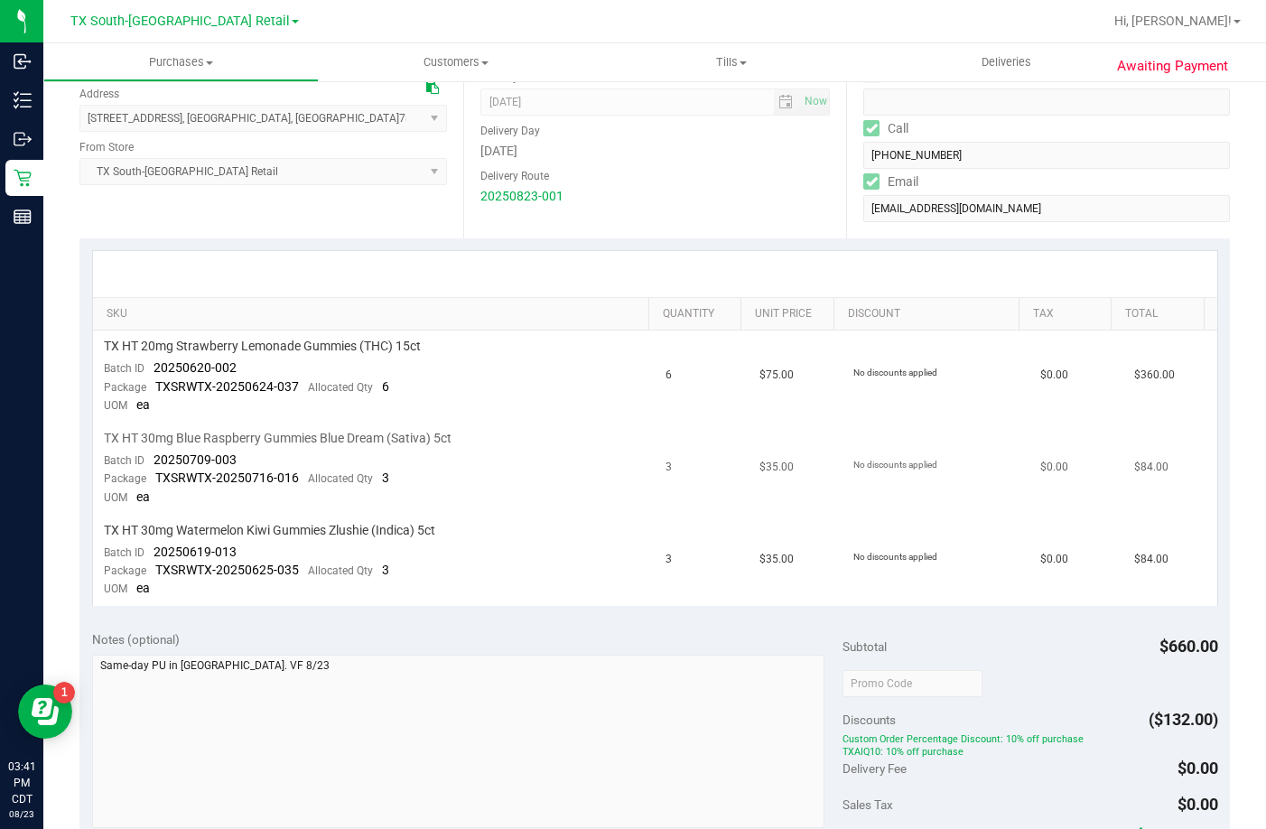
scroll to position [361, 0]
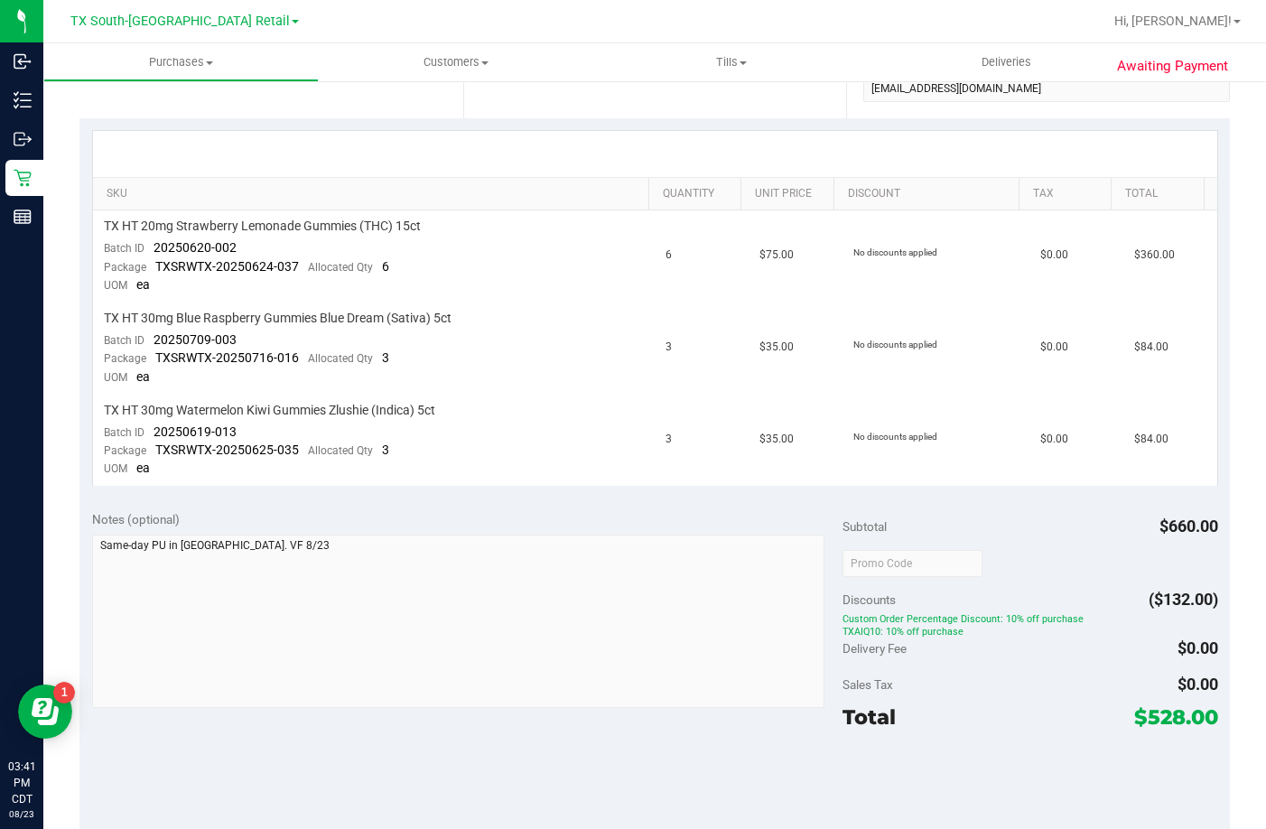
click at [1099, 706] on div "Total $528.00" at bounding box center [1031, 717] width 376 height 33
click at [1034, 631] on span "TXAIQ10: 10% off purchase" at bounding box center [1031, 631] width 376 height 13
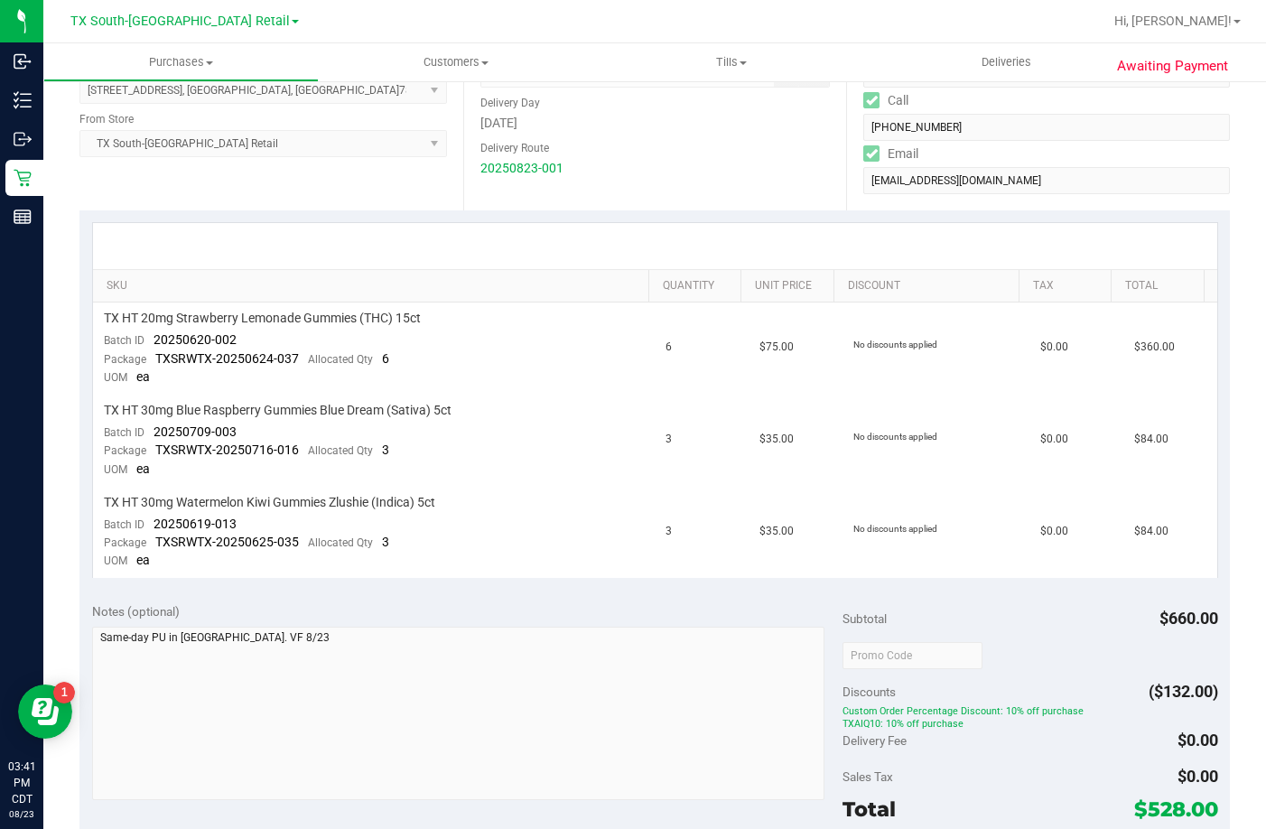
scroll to position [181, 0]
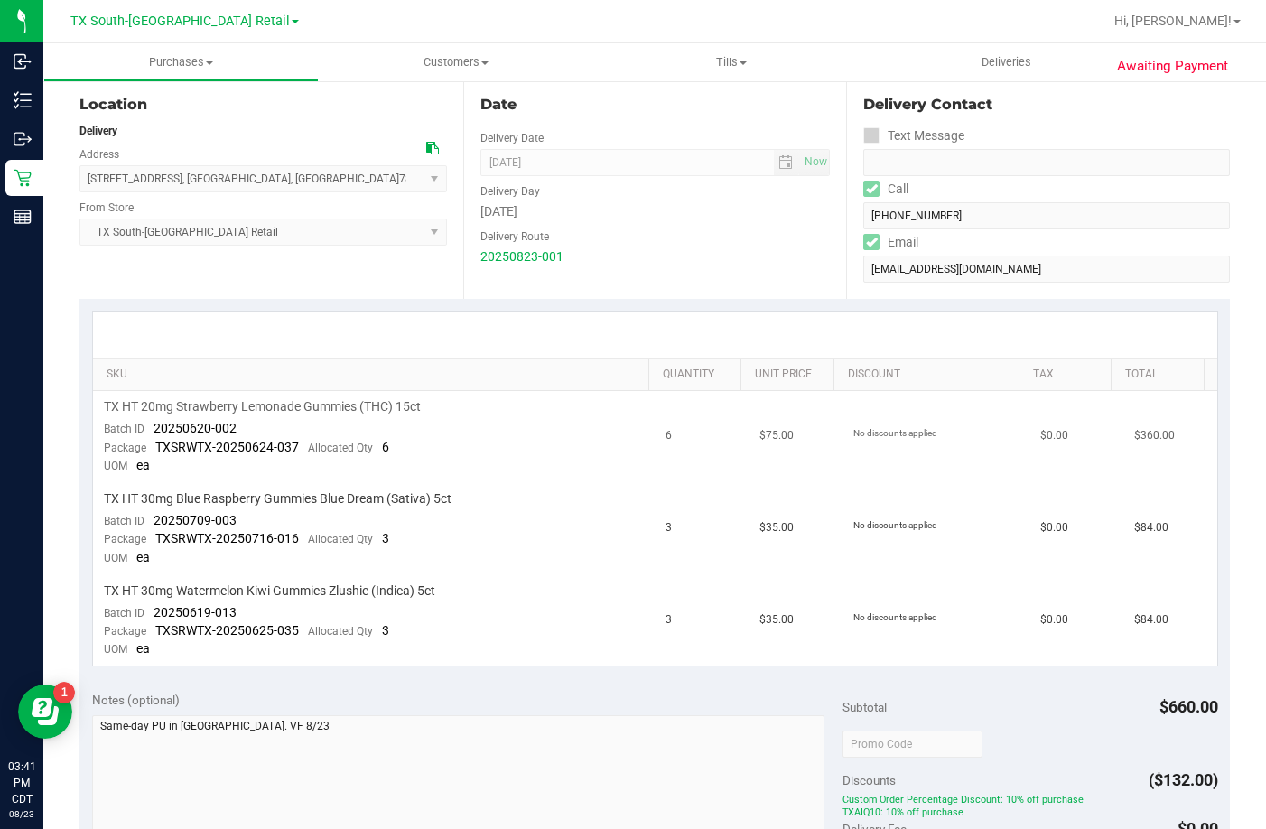
click at [342, 471] on td "TX HT 20mg Strawberry Lemonade Gummies (THC) 15ct Batch ID 20250620-002 Package…" at bounding box center [374, 437] width 563 height 92
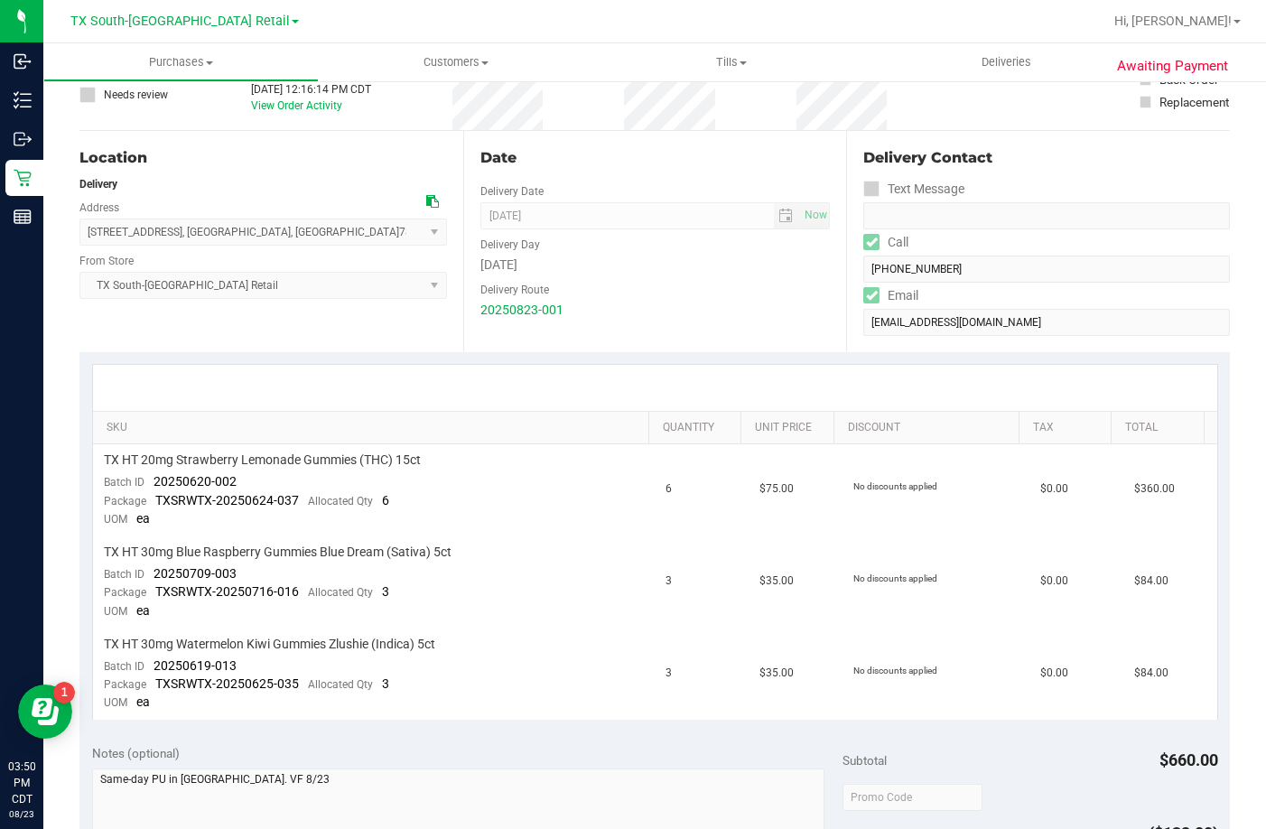
scroll to position [361, 0]
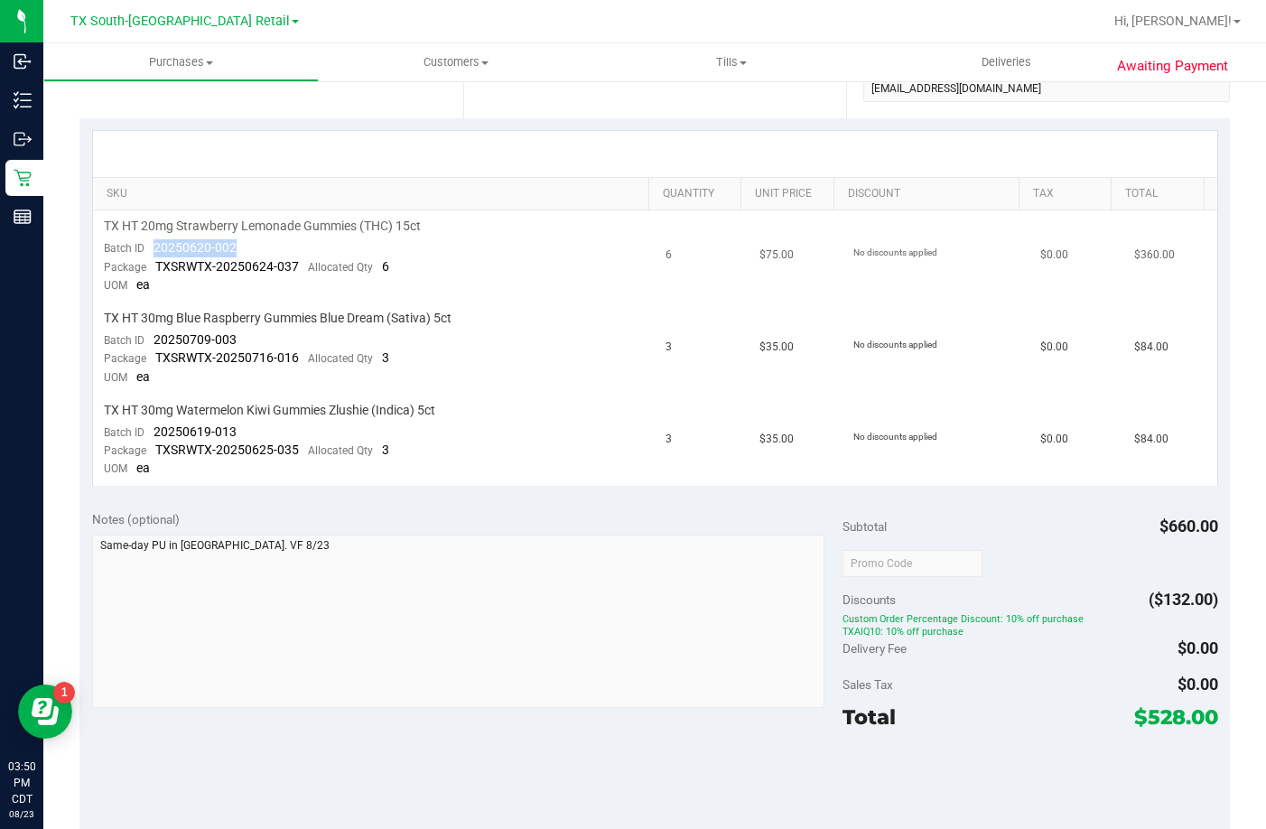
drag, startPoint x: 259, startPoint y: 243, endPoint x: 156, endPoint y: 251, distance: 103.3
click at [156, 251] on td "TX HT 20mg Strawberry Lemonade Gummies (THC) 15ct Batch ID 20250620-002 Package…" at bounding box center [374, 256] width 563 height 92
copy span "20250620-002"
drag, startPoint x: 240, startPoint y: 338, endPoint x: 156, endPoint y: 341, distance: 84.1
click at [156, 341] on td "TX HT 30mg Blue Raspberry Gummies Blue Dream (Sativa) 5ct Batch ID 20250709-003…" at bounding box center [374, 349] width 563 height 92
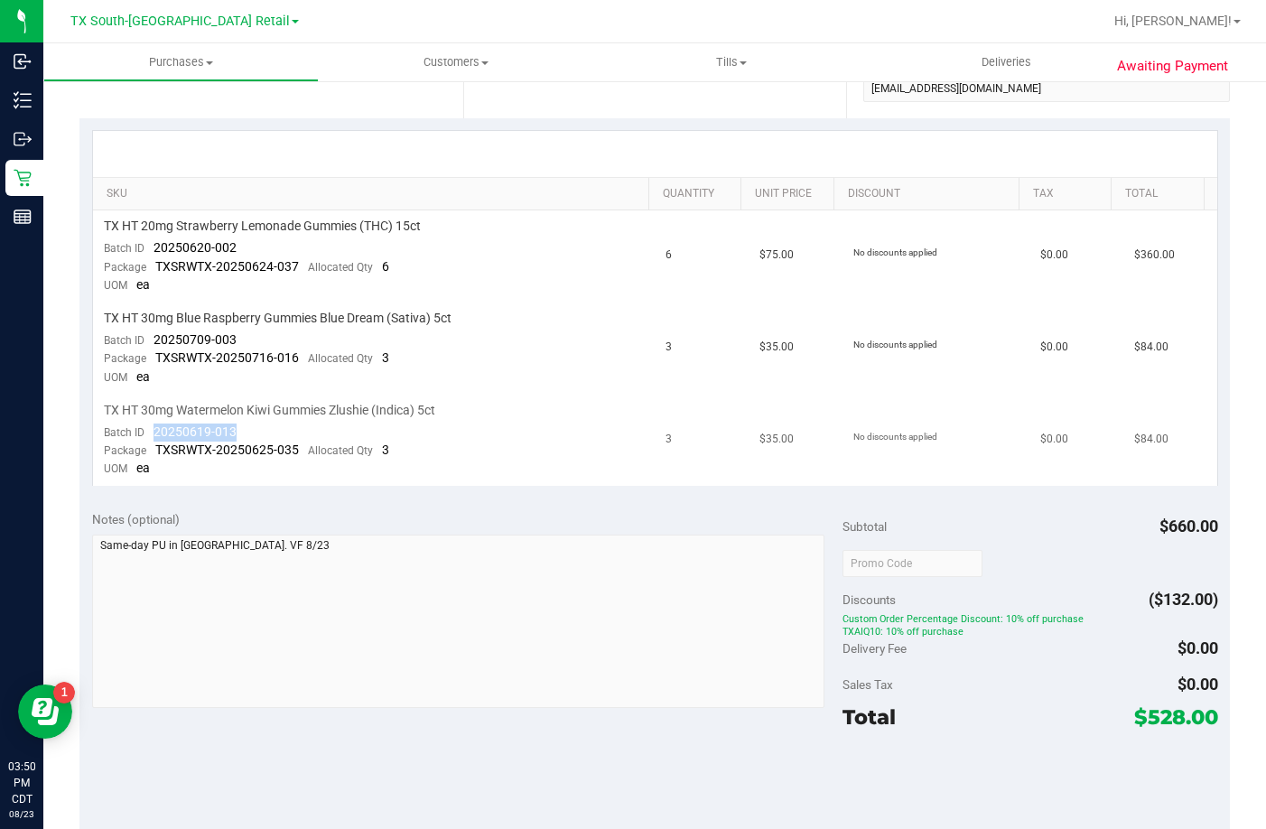
drag, startPoint x: 257, startPoint y: 424, endPoint x: 155, endPoint y: 433, distance: 102.5
click at [155, 433] on td "TX HT 30mg Watermelon Kiwi Gummies Zlushie (Indica) 5ct Batch ID 20250619-013 P…" at bounding box center [374, 440] width 563 height 91
click at [1020, 69] on span "Deliveries" at bounding box center [1006, 62] width 98 height 16
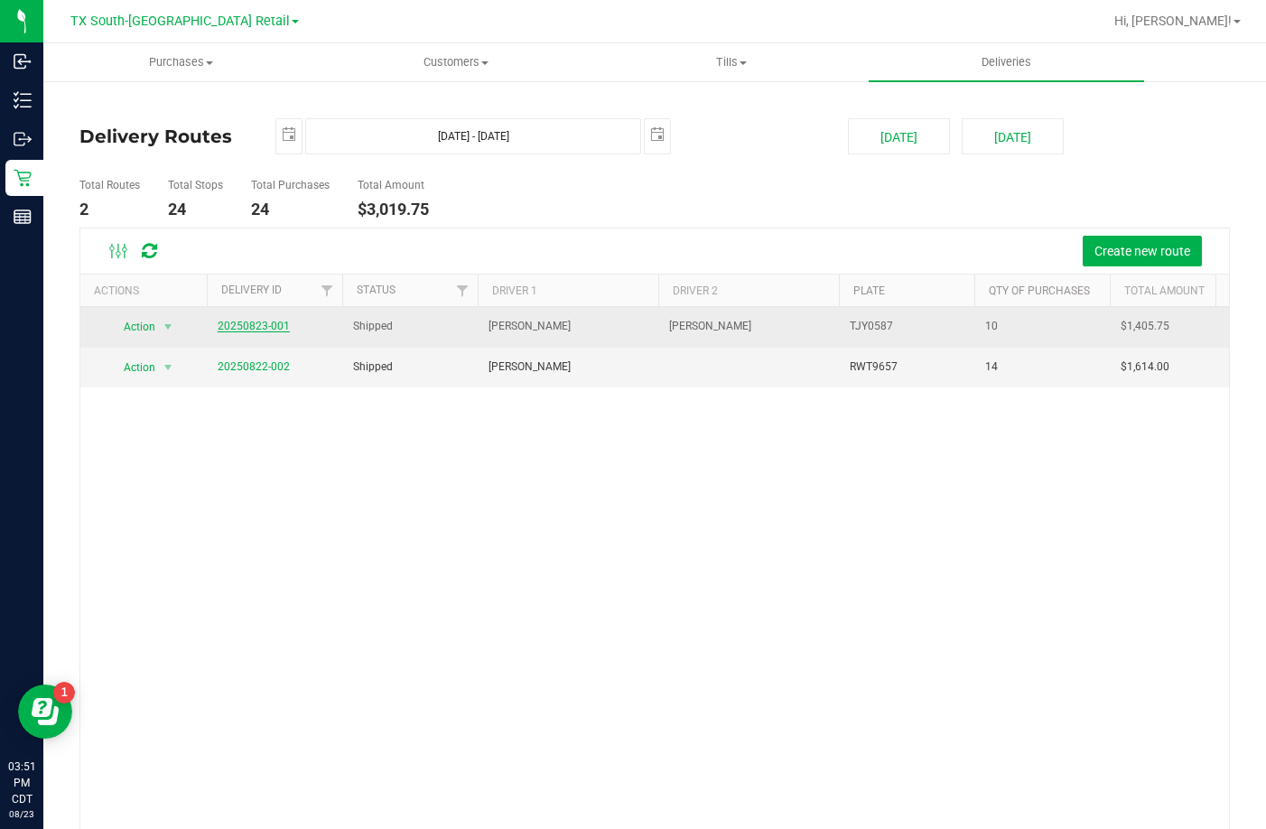
click at [238, 327] on link "20250823-001" at bounding box center [254, 326] width 72 height 13
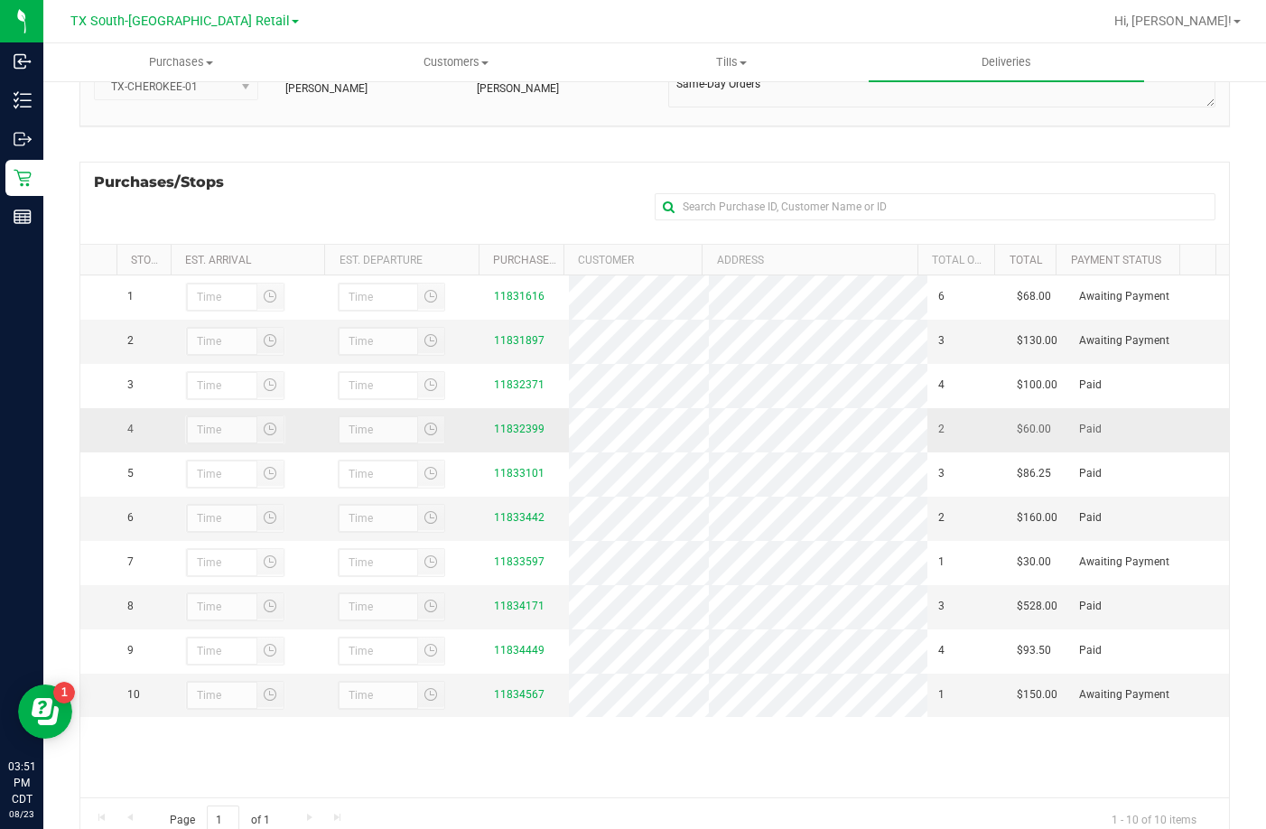
scroll to position [241, 0]
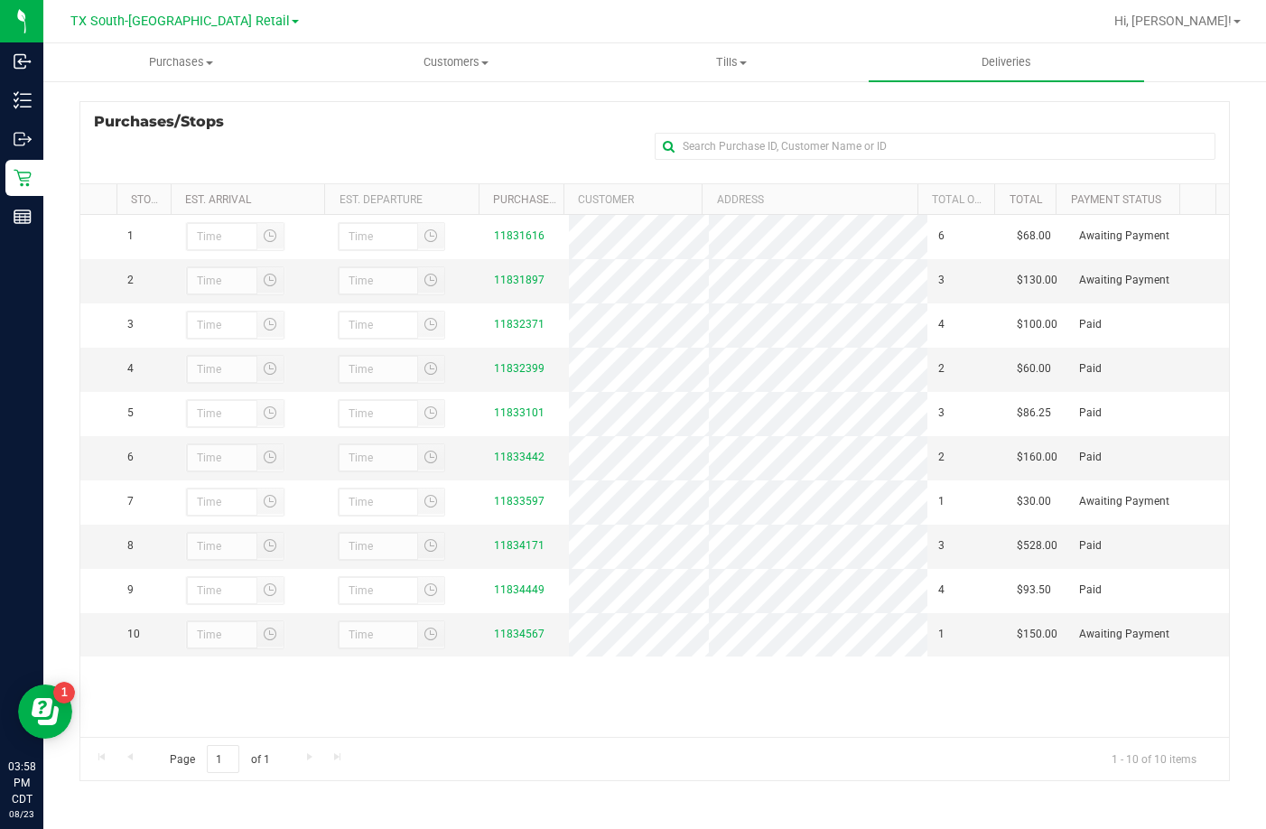
click at [345, 135] on div "Purchases/Stops + Add Purchase" at bounding box center [654, 142] width 1151 height 82
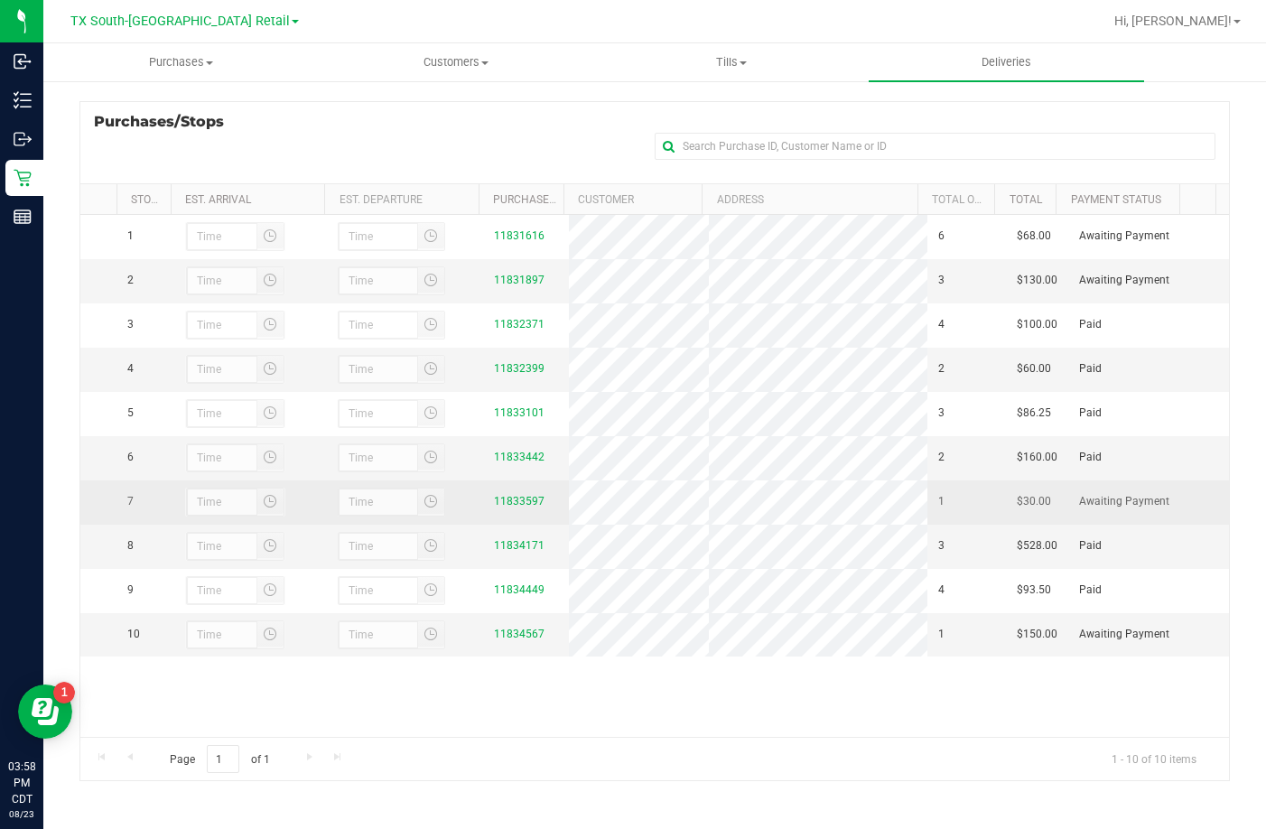
click at [512, 510] on div "11833597" at bounding box center [526, 501] width 64 height 17
click at [516, 508] on link "11833597" at bounding box center [519, 501] width 51 height 13
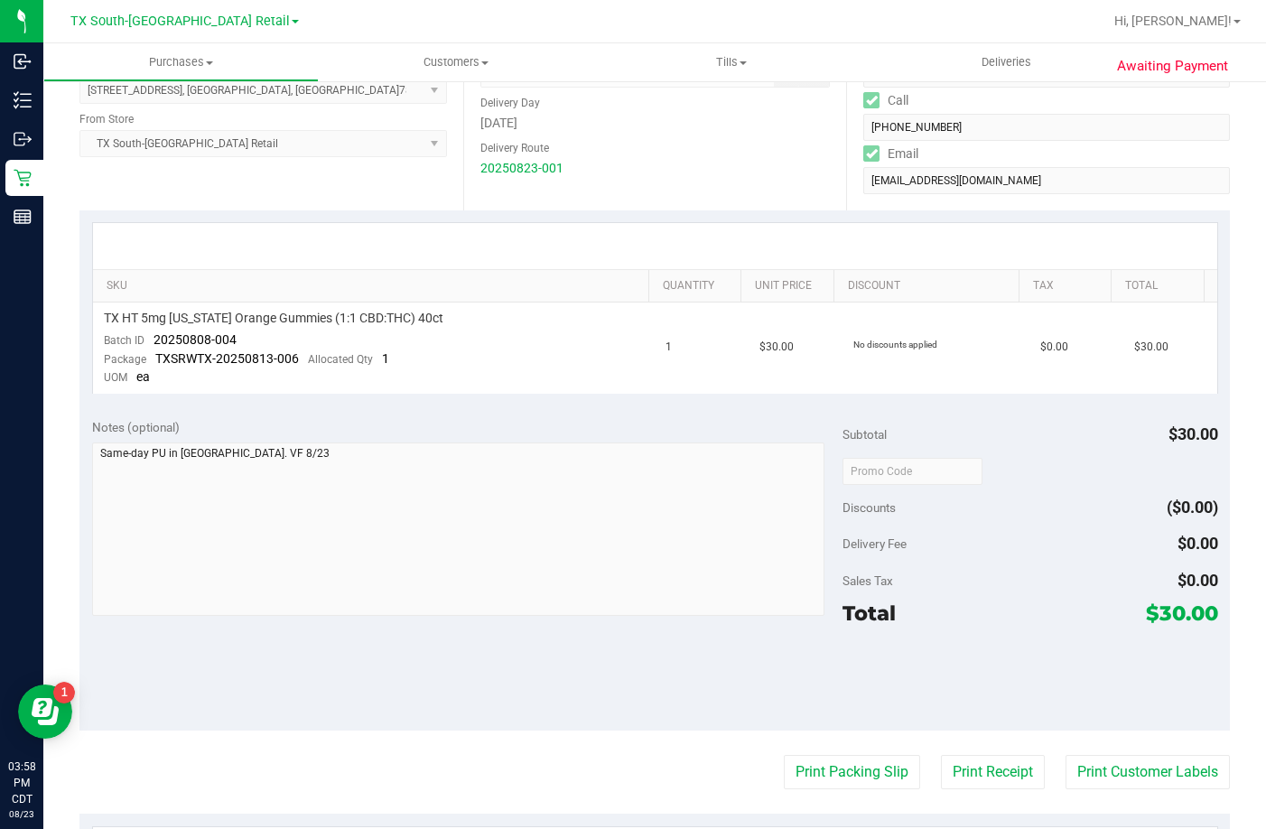
scroll to position [271, 0]
click at [533, 311] on div "TX HT 5mg Texas Orange Gummies (1:1 CBD:THC) 40ct" at bounding box center [374, 316] width 541 height 17
click at [528, 333] on td "TX HT 5mg Texas Orange Gummies (1:1 CBD:THC) 40ct Batch ID 20250808-004 Package…" at bounding box center [374, 346] width 563 height 91
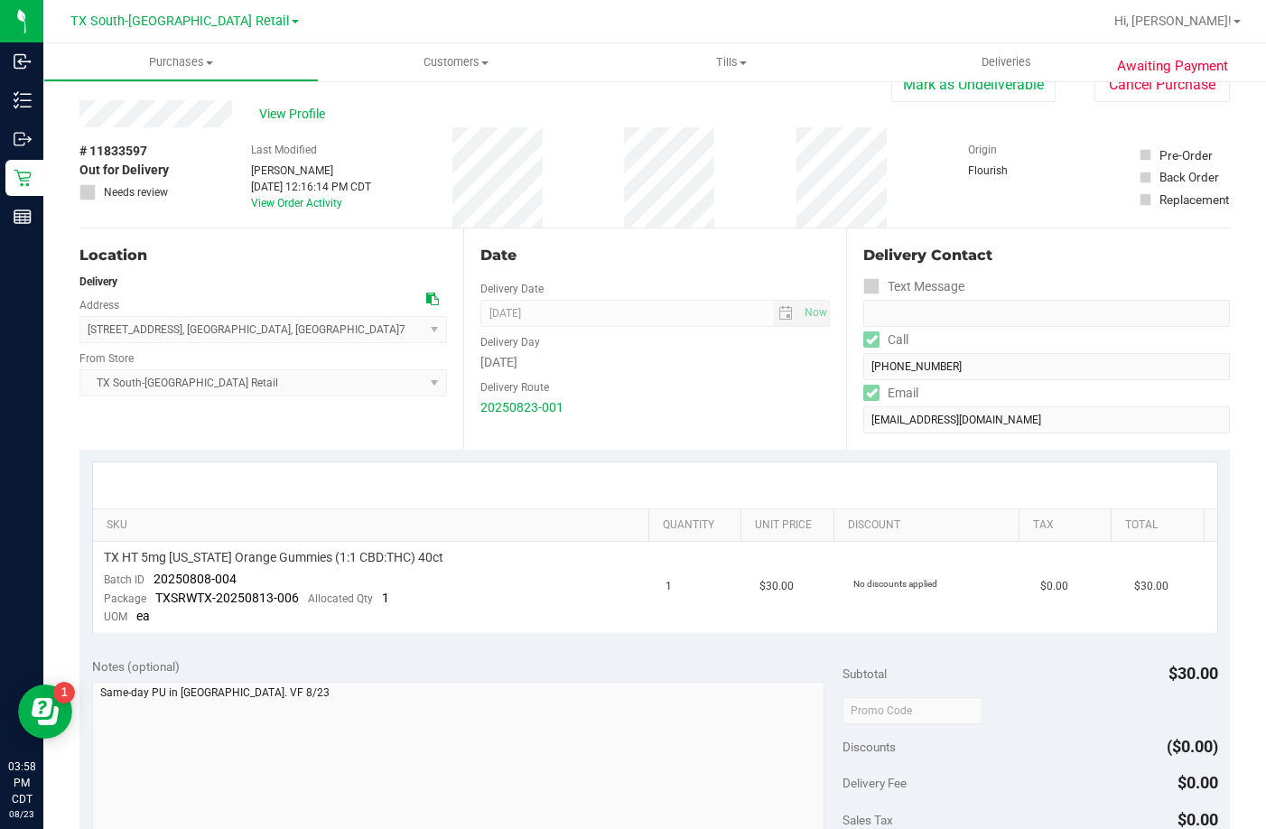
scroll to position [0, 0]
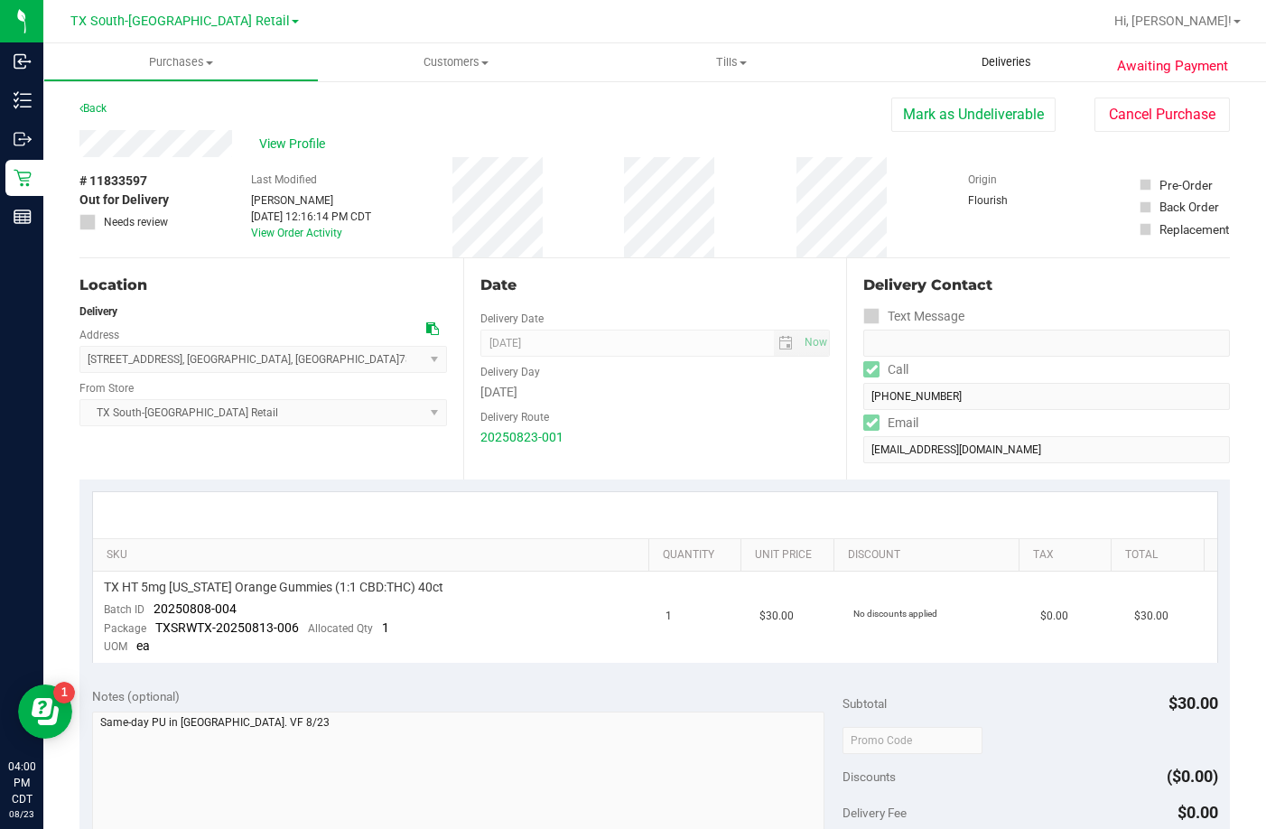
click at [1023, 55] on span "Deliveries" at bounding box center [1006, 62] width 98 height 16
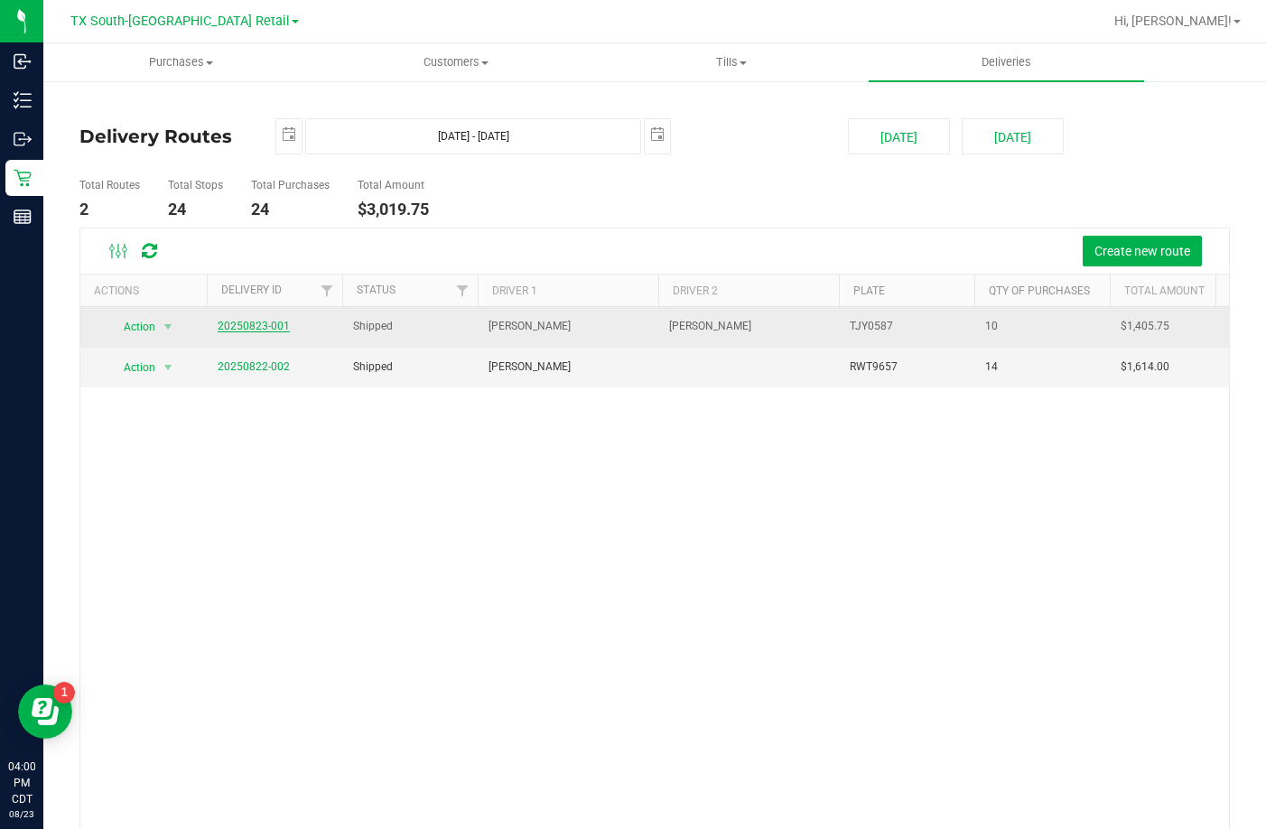
click at [242, 332] on span "20250823-001" at bounding box center [254, 326] width 72 height 17
click at [242, 327] on link "20250823-001" at bounding box center [254, 326] width 72 height 13
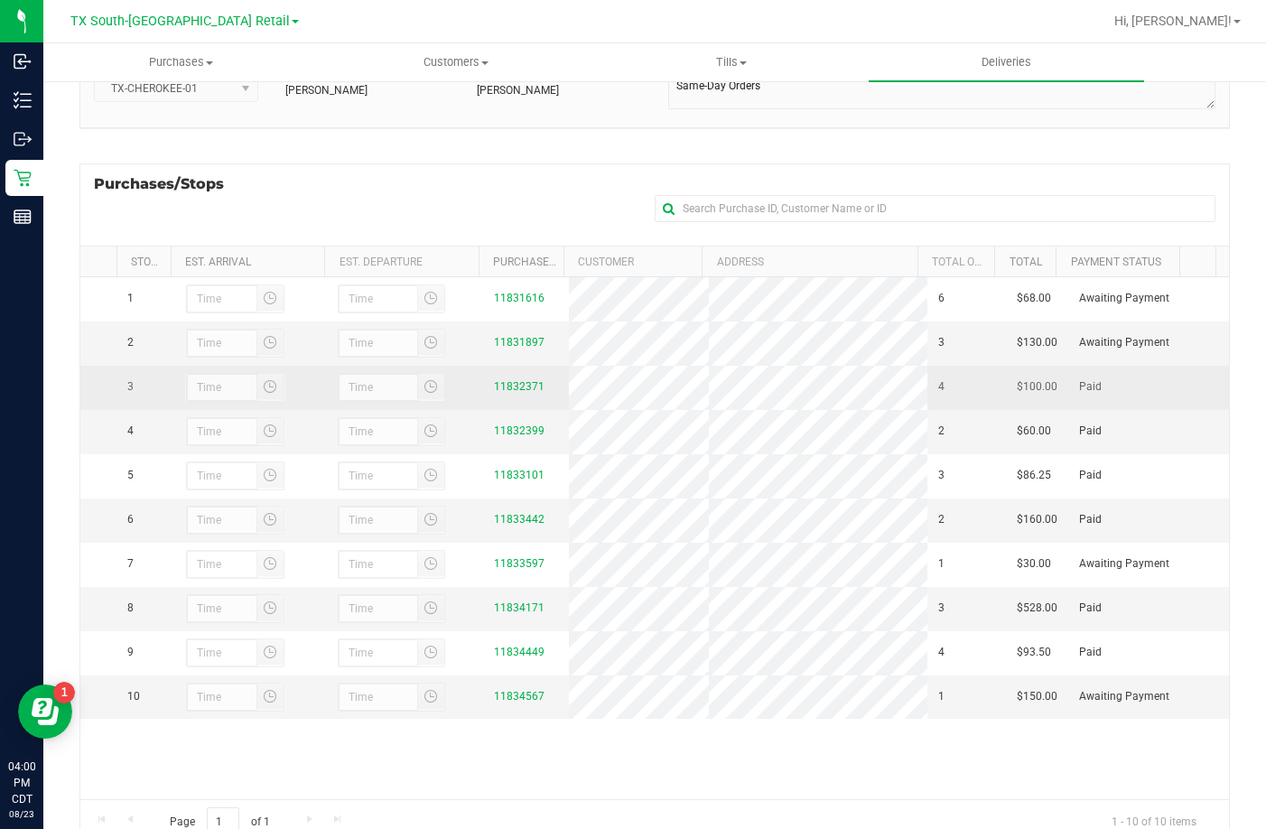
scroll to position [181, 0]
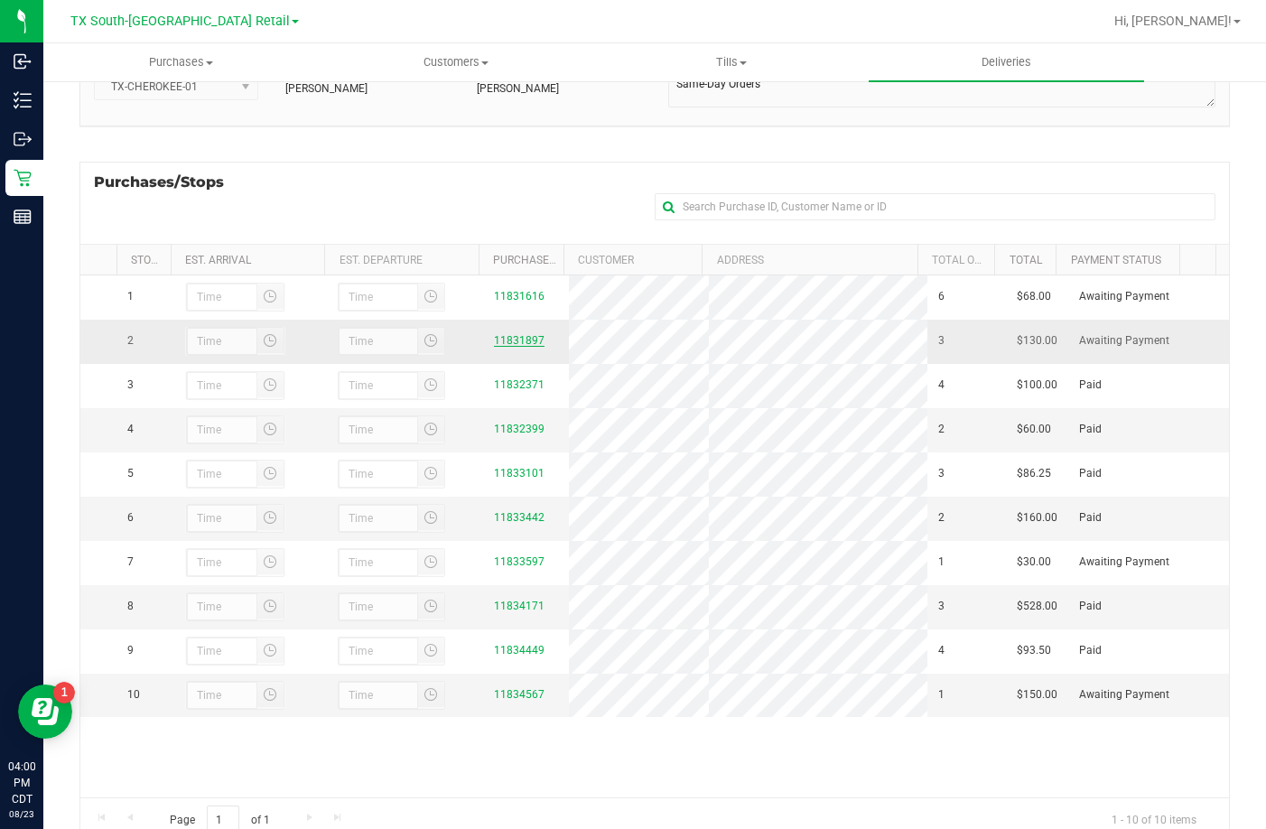
click at [509, 347] on link "11831897" at bounding box center [519, 340] width 51 height 13
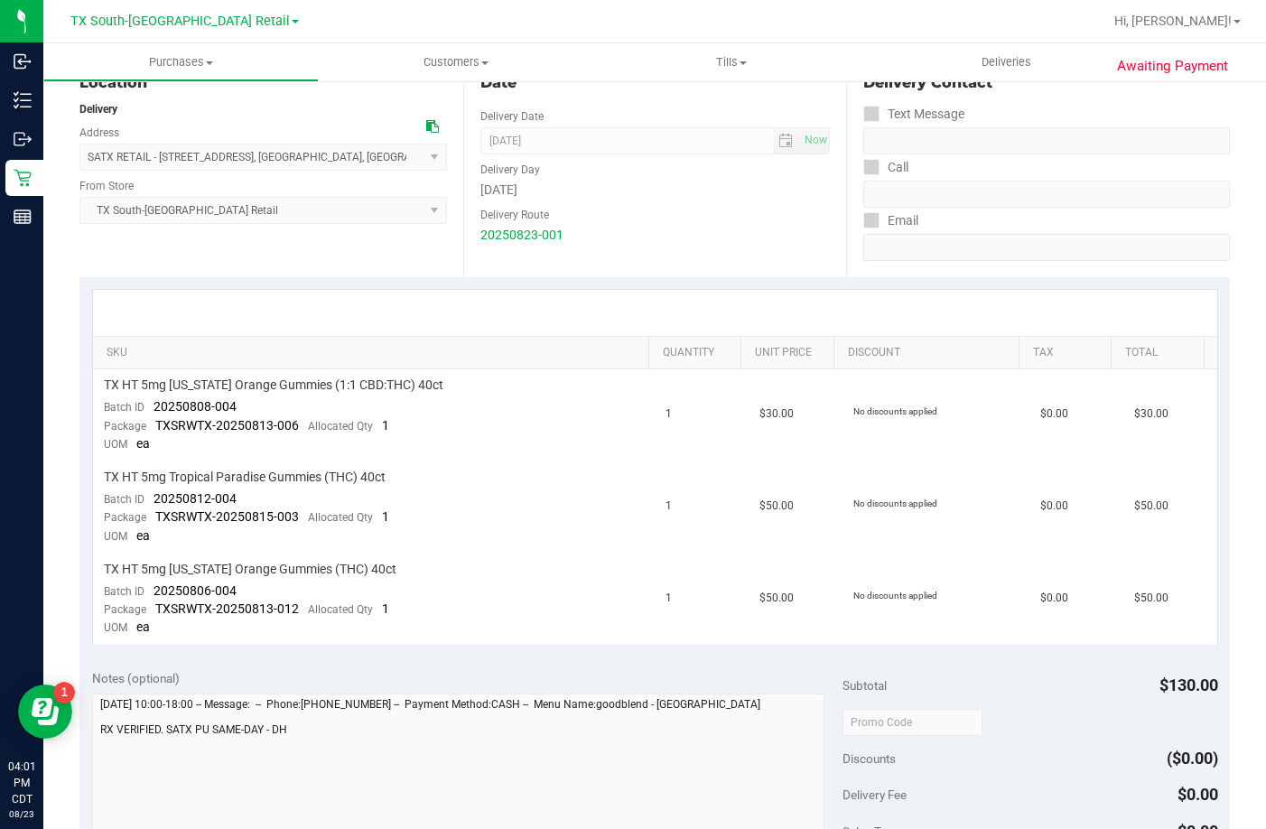
scroll to position [361, 0]
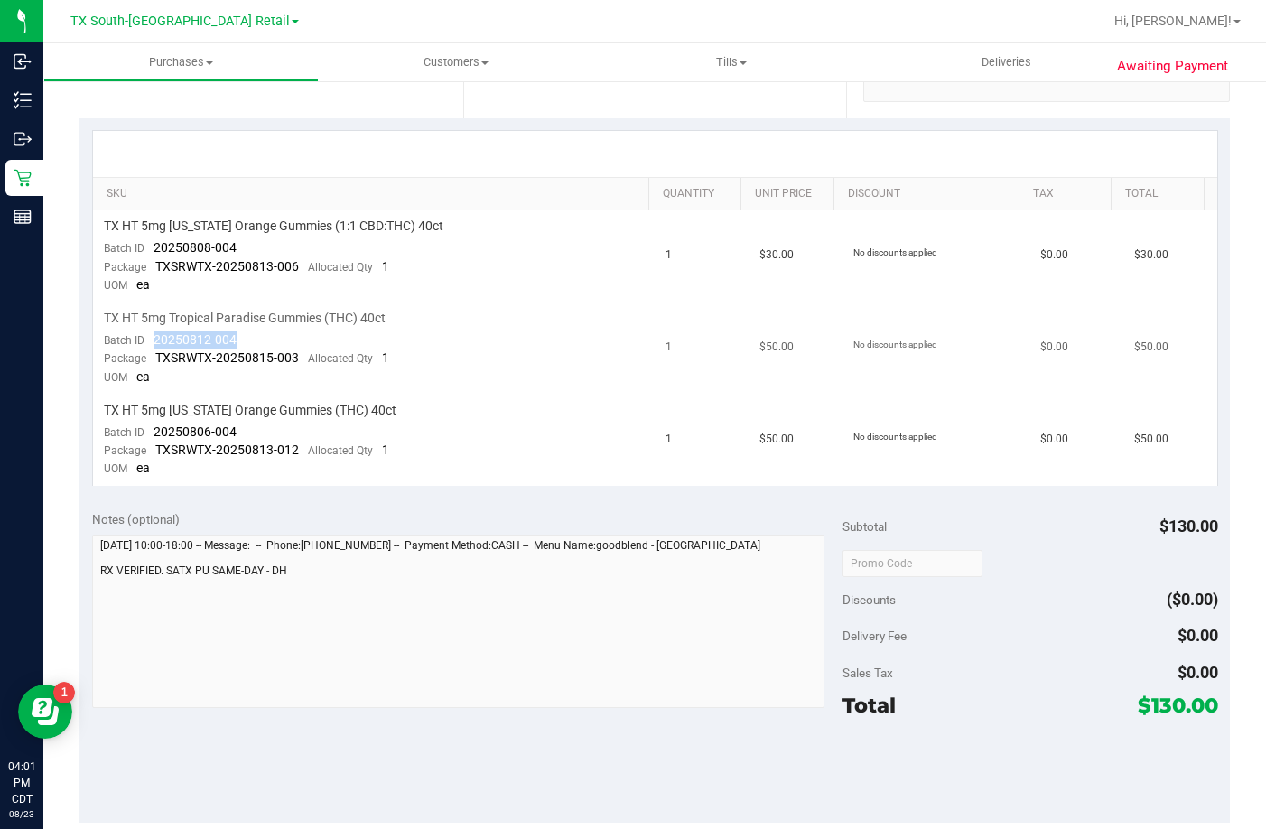
drag, startPoint x: 248, startPoint y: 334, endPoint x: 154, endPoint y: 340, distance: 95.0
click at [154, 340] on td "TX HT 5mg Tropical Paradise Gummies (THC) 40ct Batch ID 20250812-004 Package TX…" at bounding box center [374, 349] width 563 height 92
drag, startPoint x: 270, startPoint y: 426, endPoint x: 154, endPoint y: 433, distance: 115.8
click at [154, 433] on td "TX HT 5mg Texas Orange Gummies (THC) 40ct Batch ID 20250806-004 Package TXSRWTX…" at bounding box center [374, 440] width 563 height 91
drag, startPoint x: 264, startPoint y: 240, endPoint x: 146, endPoint y: 252, distance: 118.0
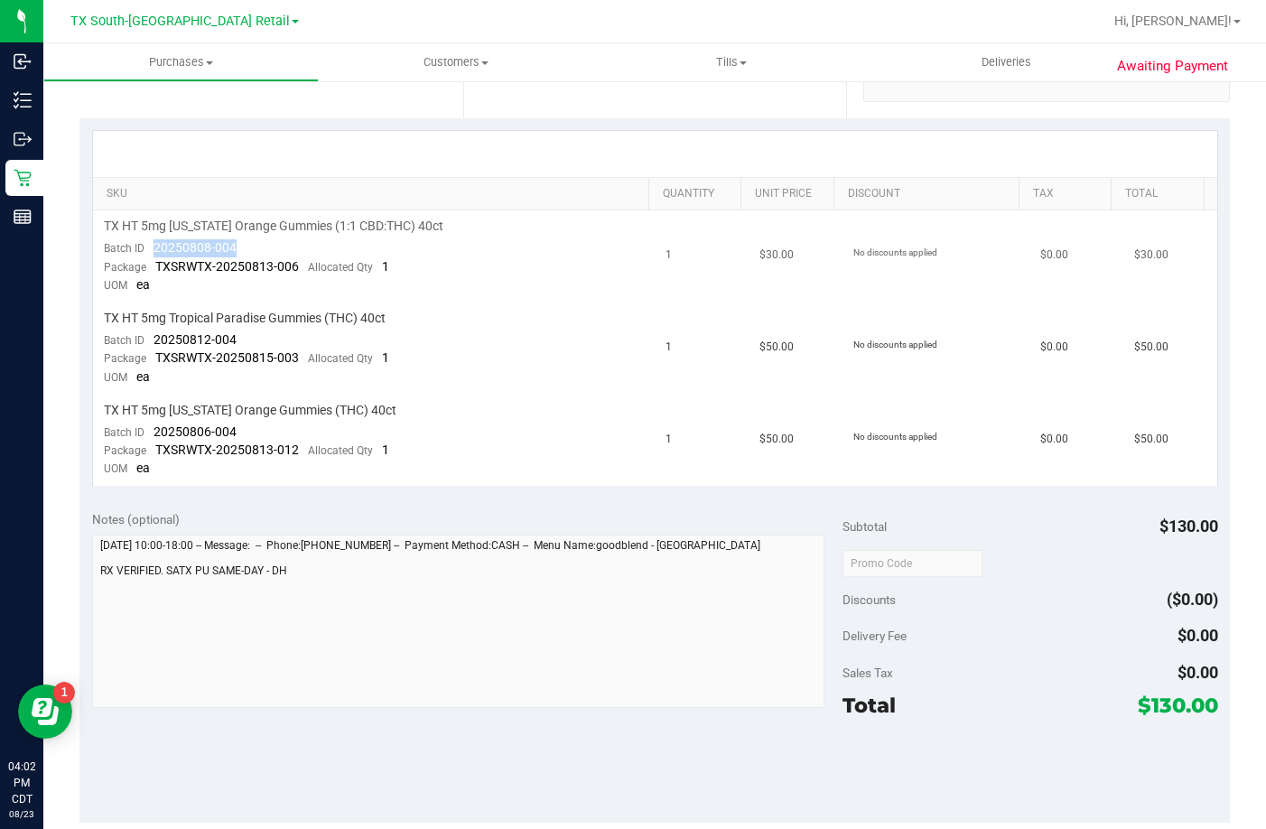
click at [146, 252] on td "TX HT 5mg Texas Orange Gummies (1:1 CBD:THC) 40ct Batch ID 20250808-004 Package…" at bounding box center [374, 256] width 563 height 92
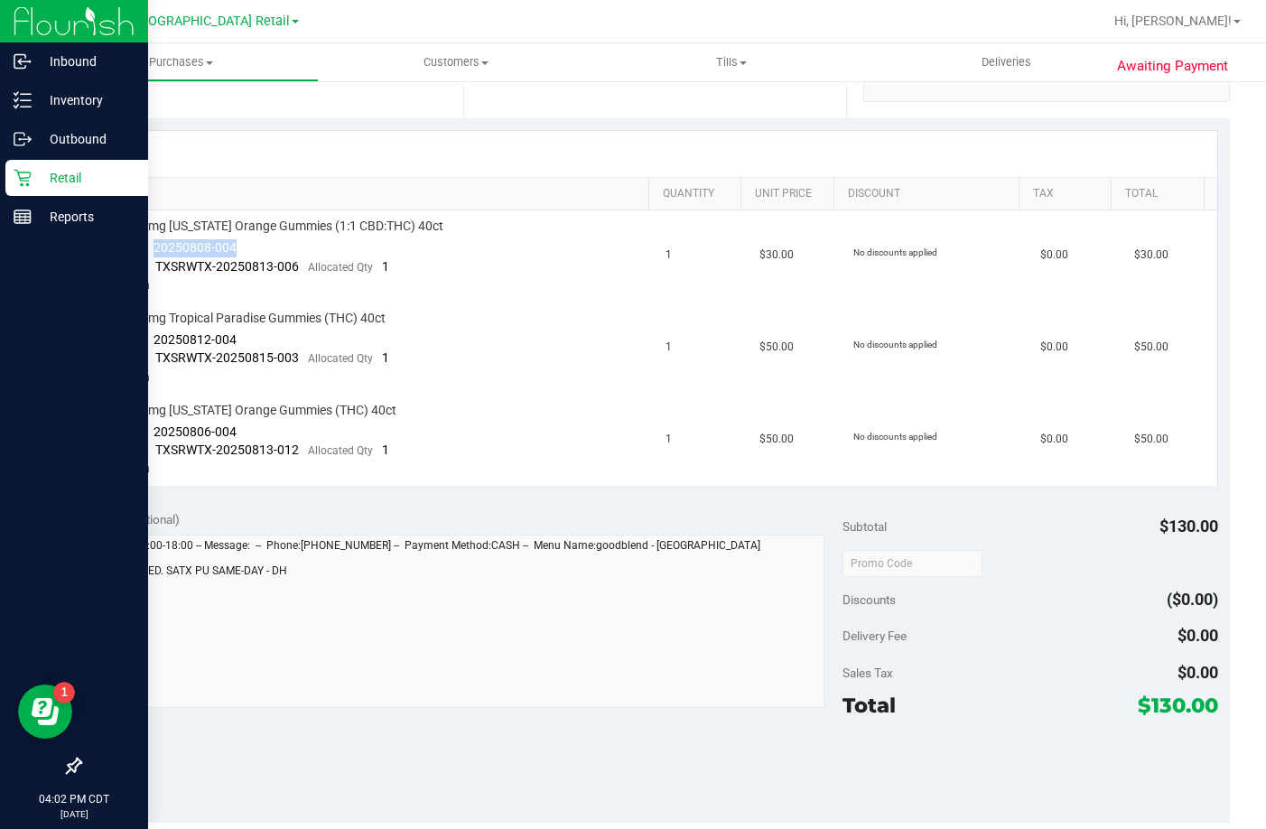
copy span "20250808-004"
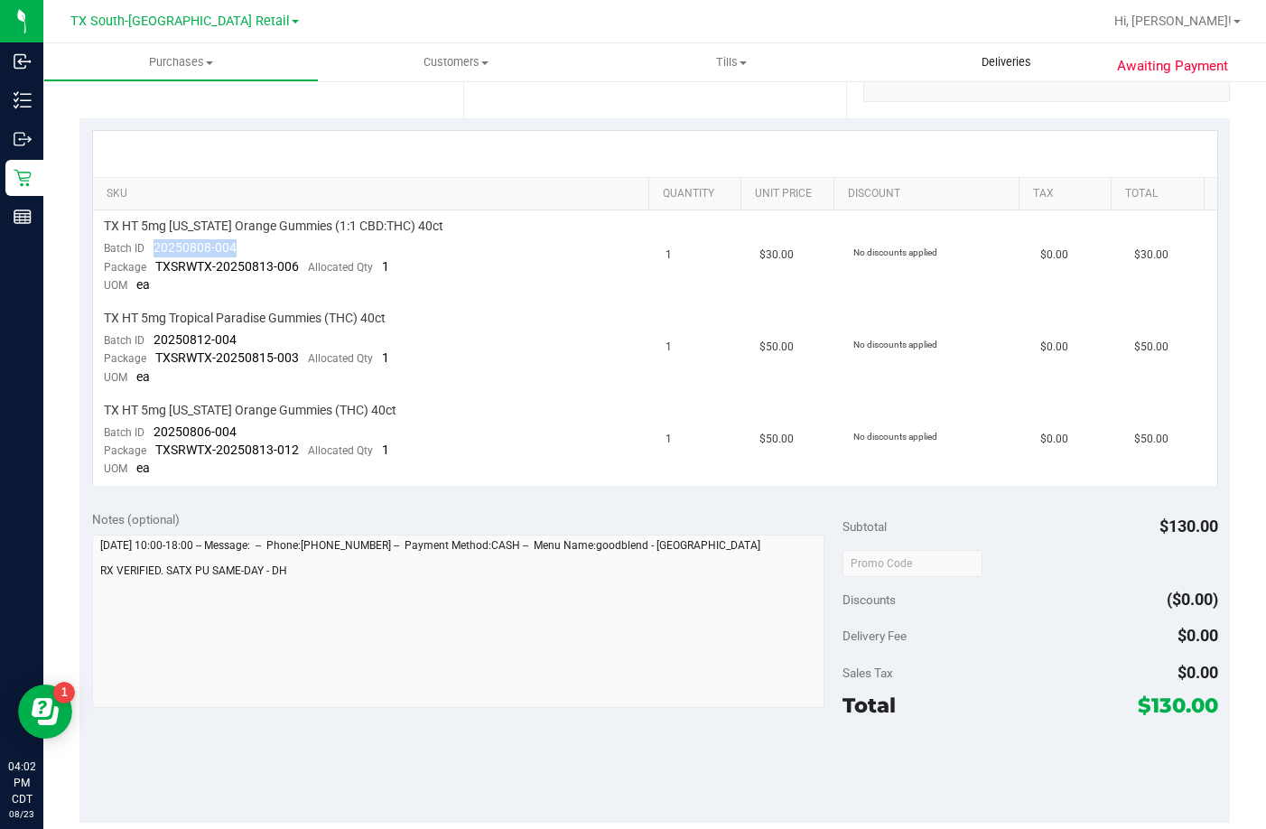
click at [1026, 77] on uib-tab-heading "Deliveries" at bounding box center [1006, 62] width 275 height 38
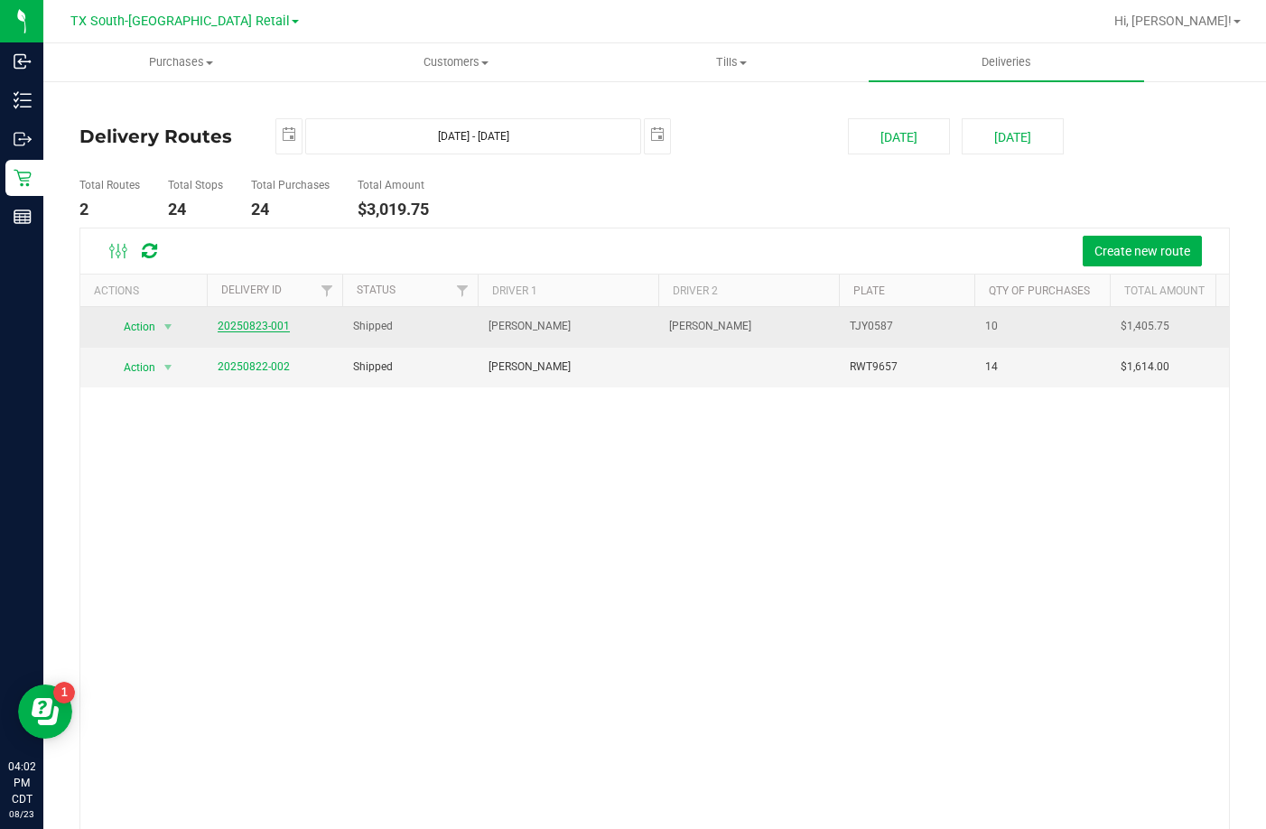
click at [282, 323] on link "20250823-001" at bounding box center [254, 326] width 72 height 13
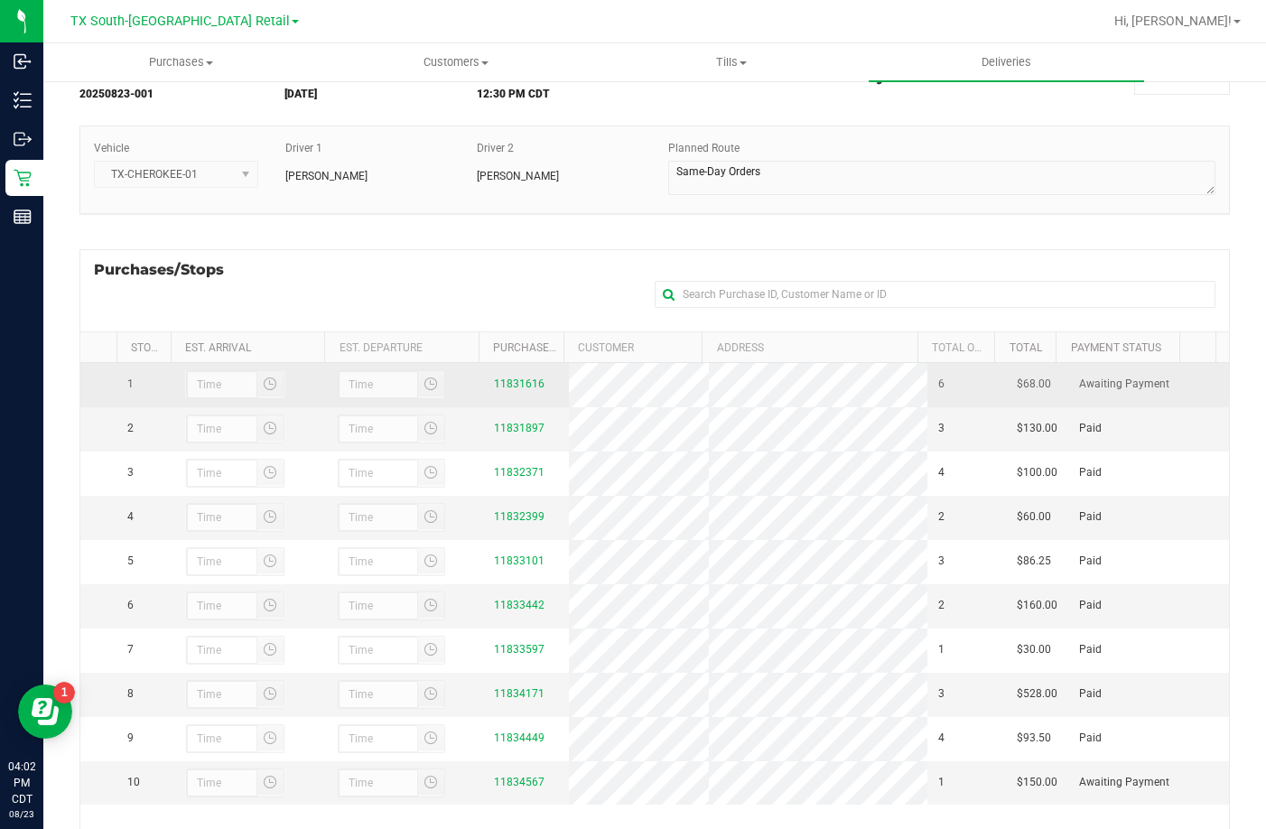
scroll to position [241, 0]
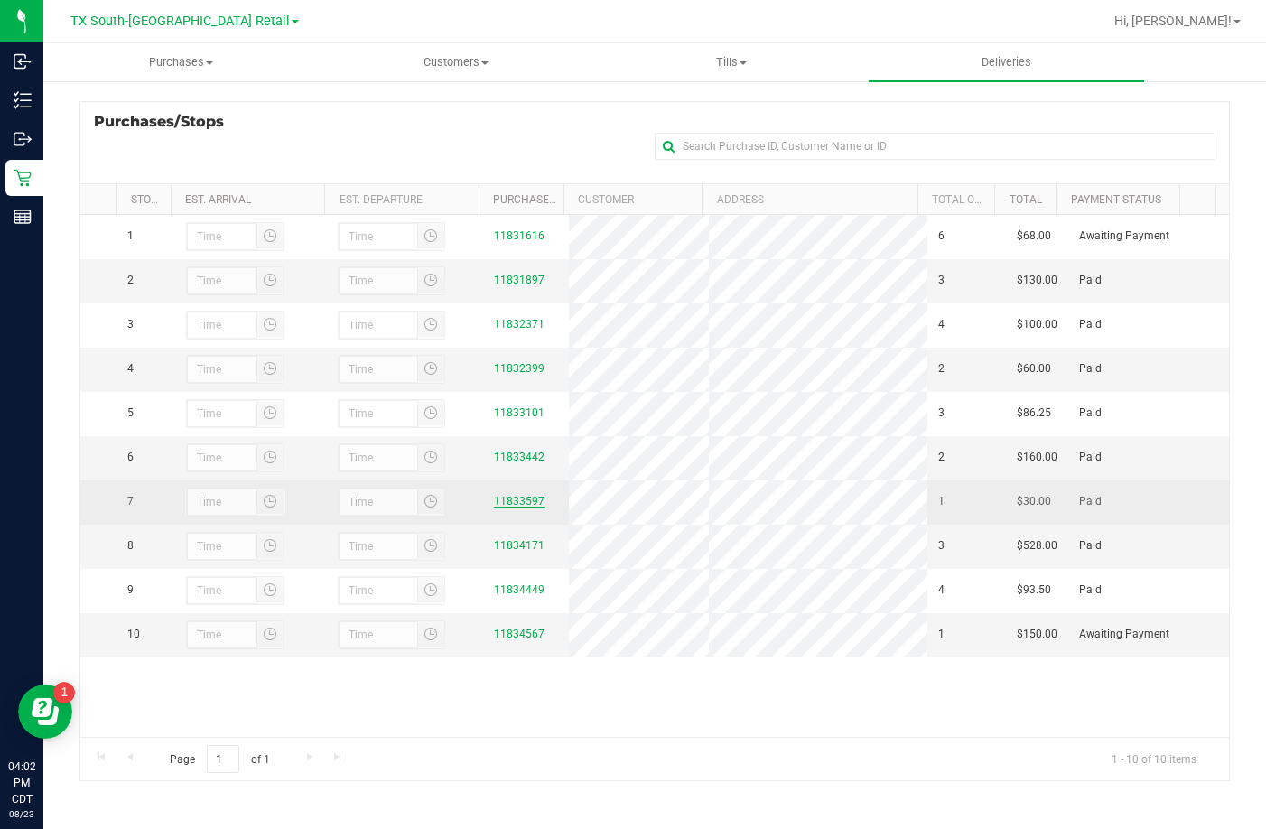
click at [494, 508] on link "11833597" at bounding box center [519, 501] width 51 height 13
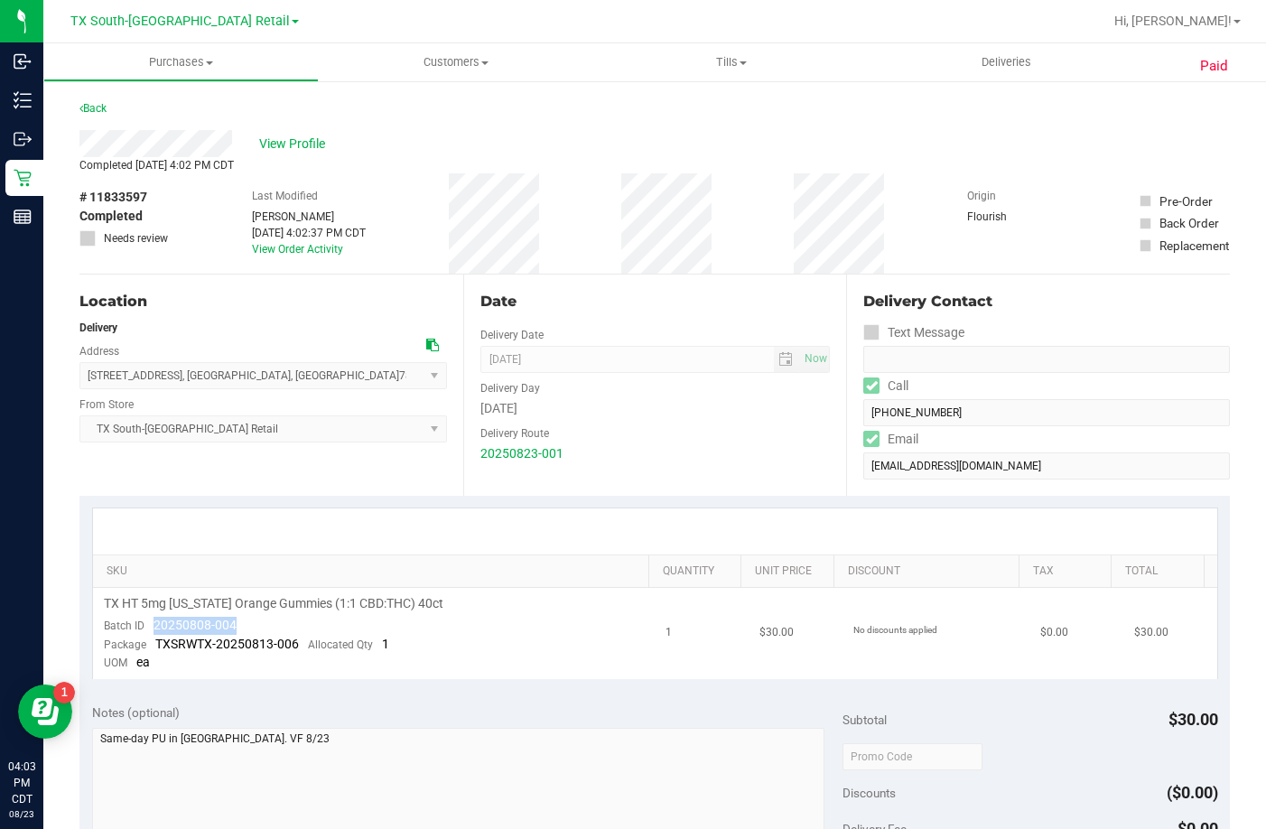
drag, startPoint x: 266, startPoint y: 622, endPoint x: 152, endPoint y: 630, distance: 114.0
click at [152, 630] on td "TX HT 5mg Texas Orange Gummies (1:1 CBD:THC) 40ct Batch ID 20250808-004 Package…" at bounding box center [374, 633] width 563 height 91
copy span "20250808-004"
click at [1016, 59] on span "Deliveries" at bounding box center [1006, 62] width 98 height 16
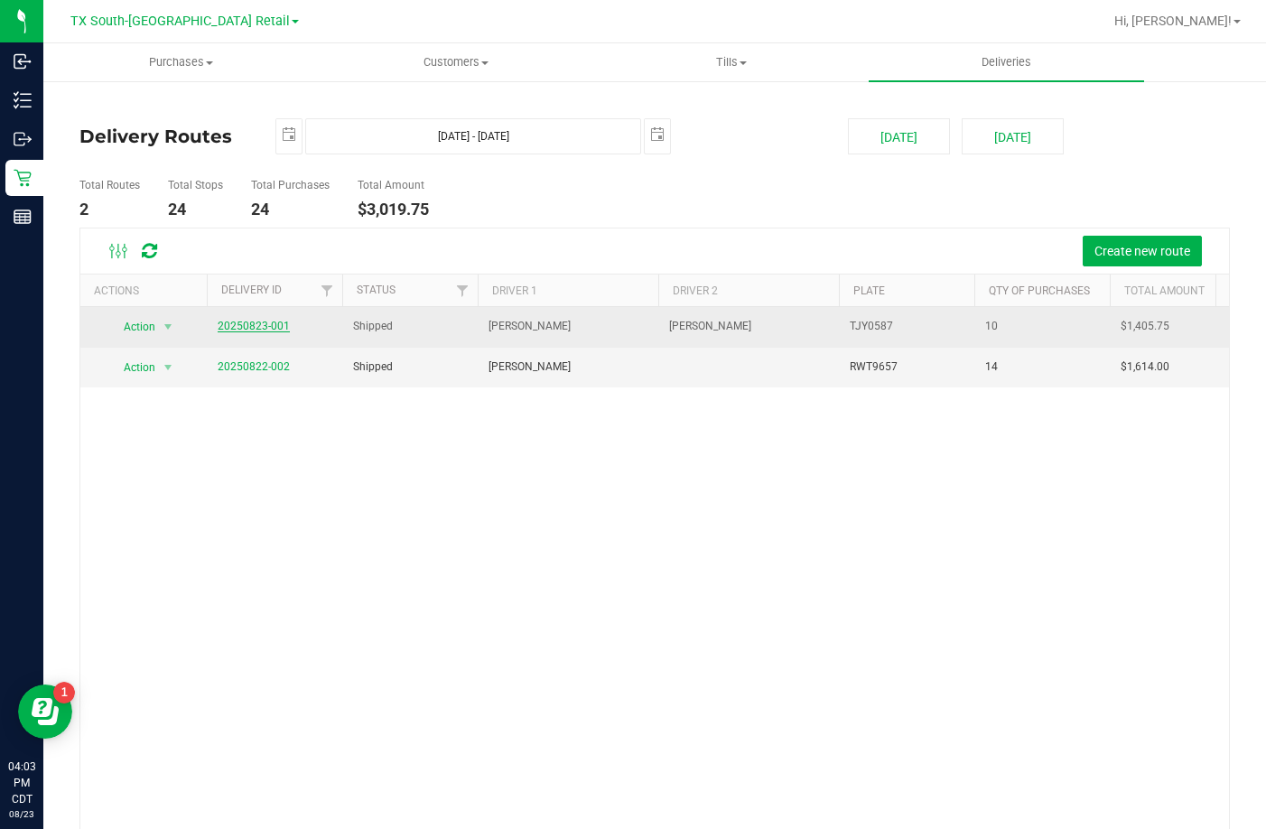
click at [261, 324] on link "20250823-001" at bounding box center [254, 326] width 72 height 13
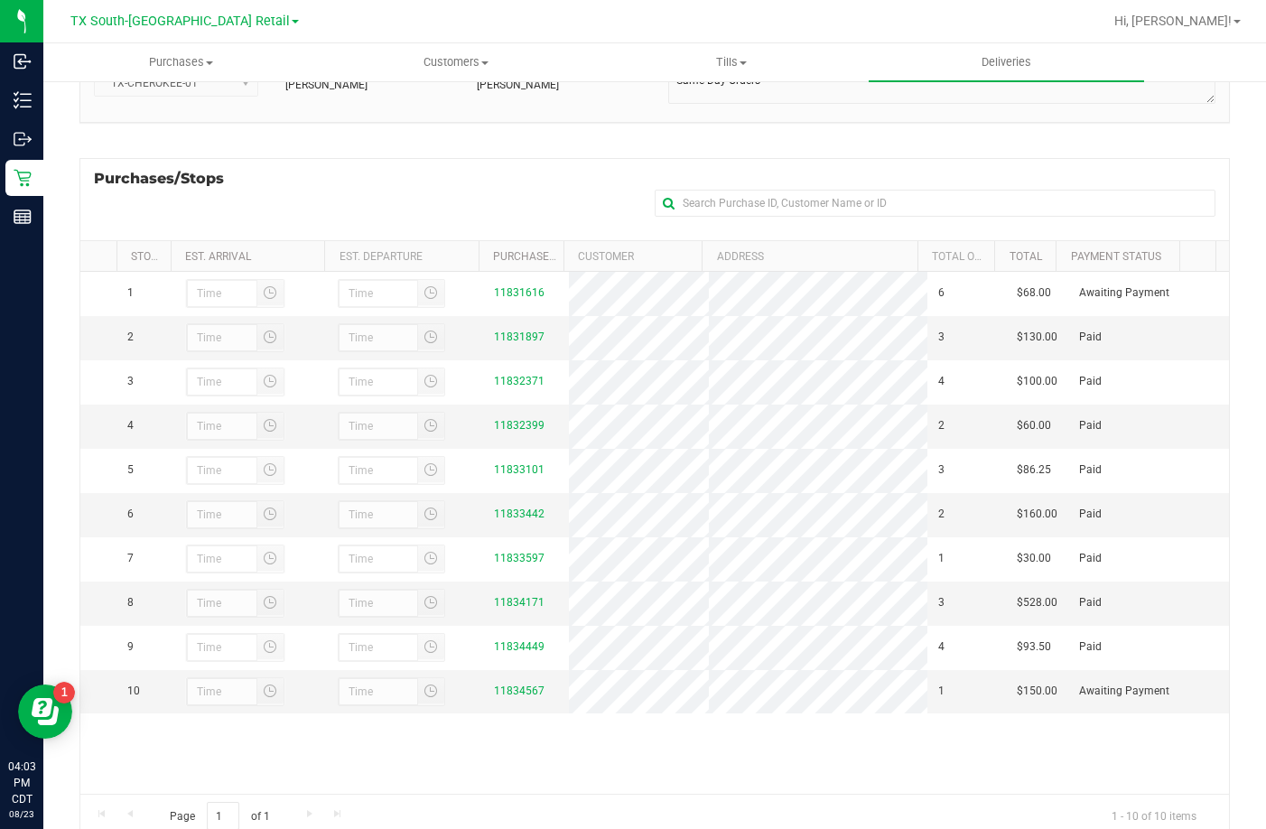
scroll to position [241, 0]
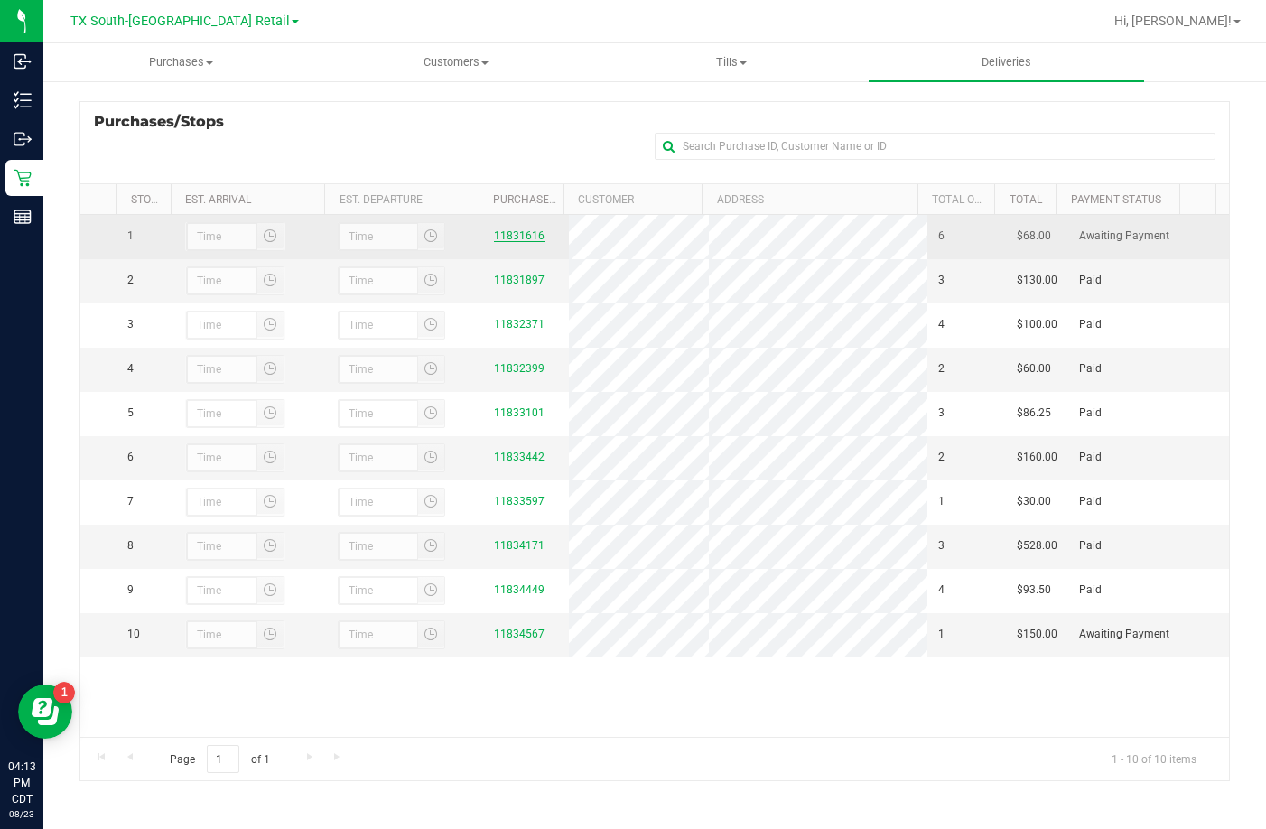
click at [516, 233] on link "11831616" at bounding box center [519, 235] width 51 height 13
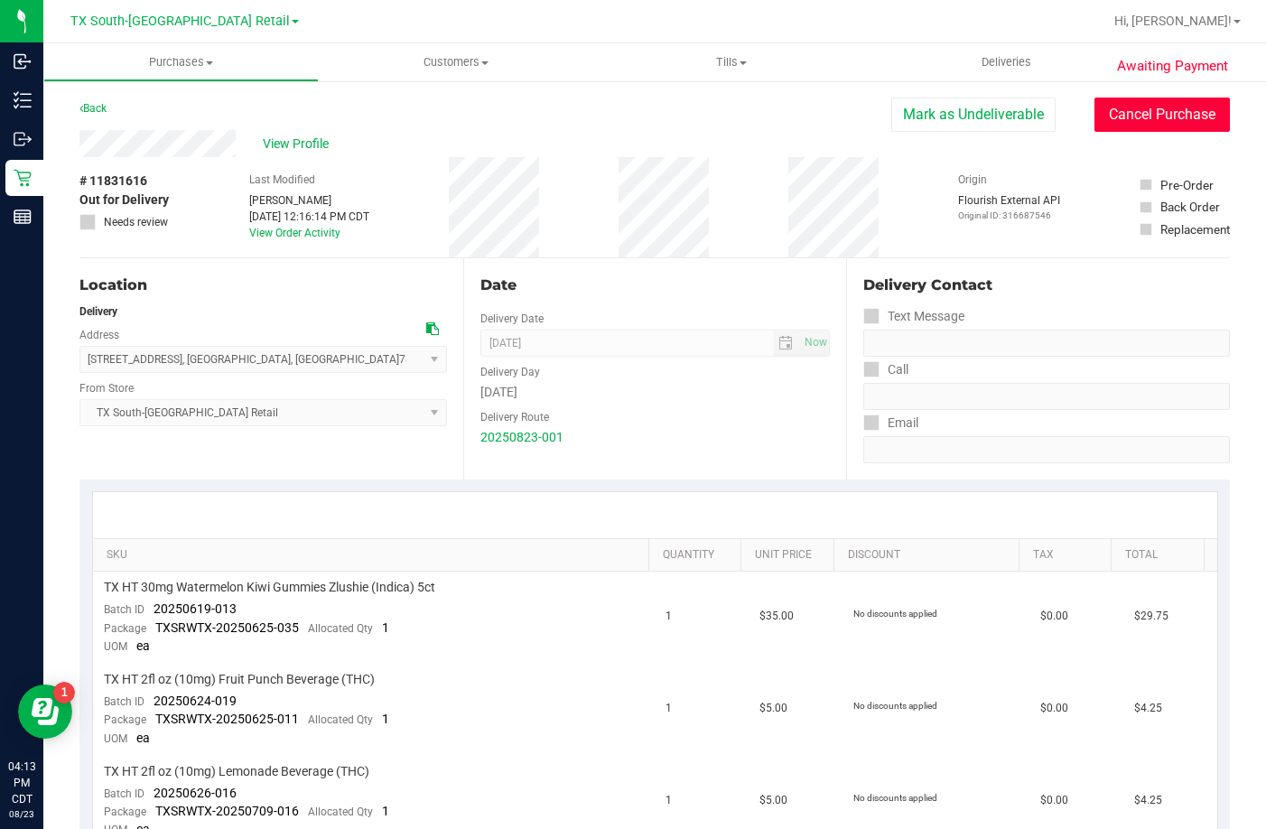
click at [1095, 115] on button "Cancel Purchase" at bounding box center [1162, 115] width 135 height 34
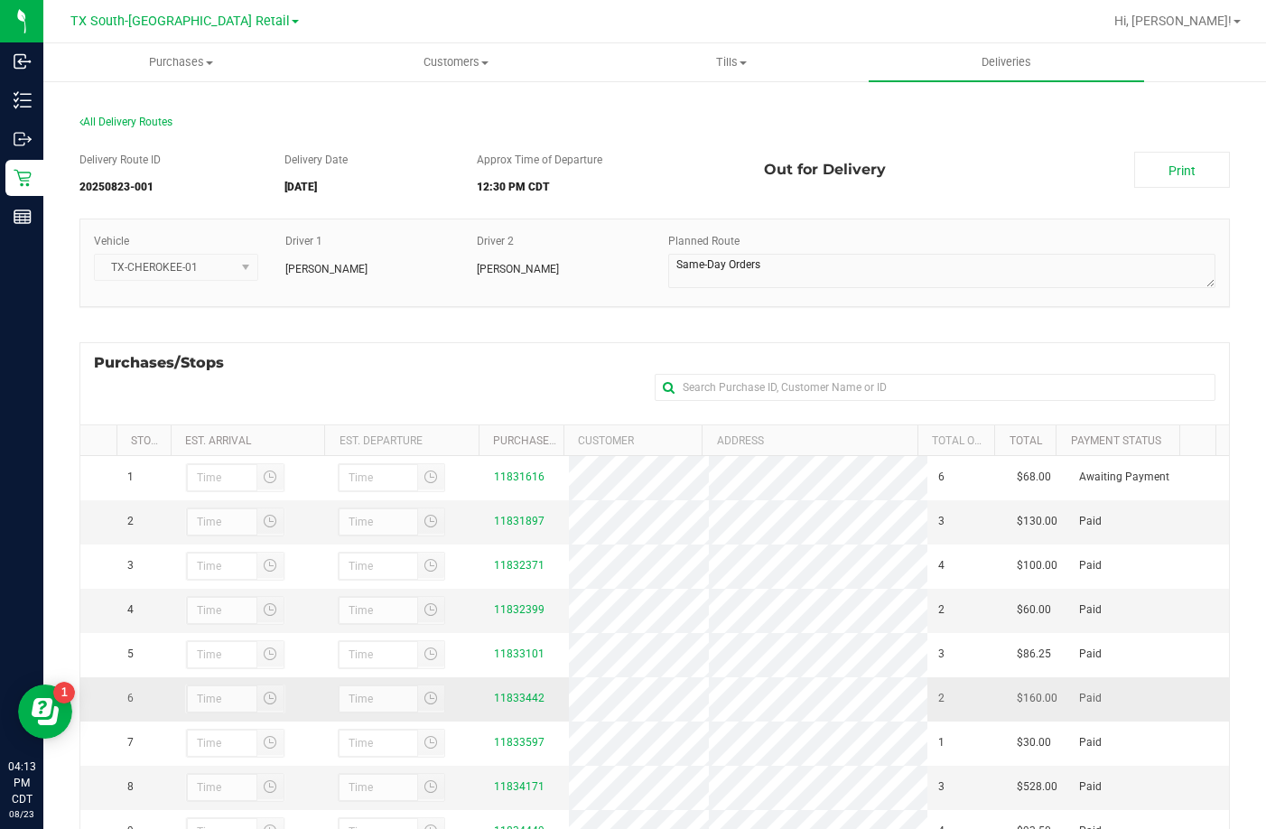
scroll to position [181, 0]
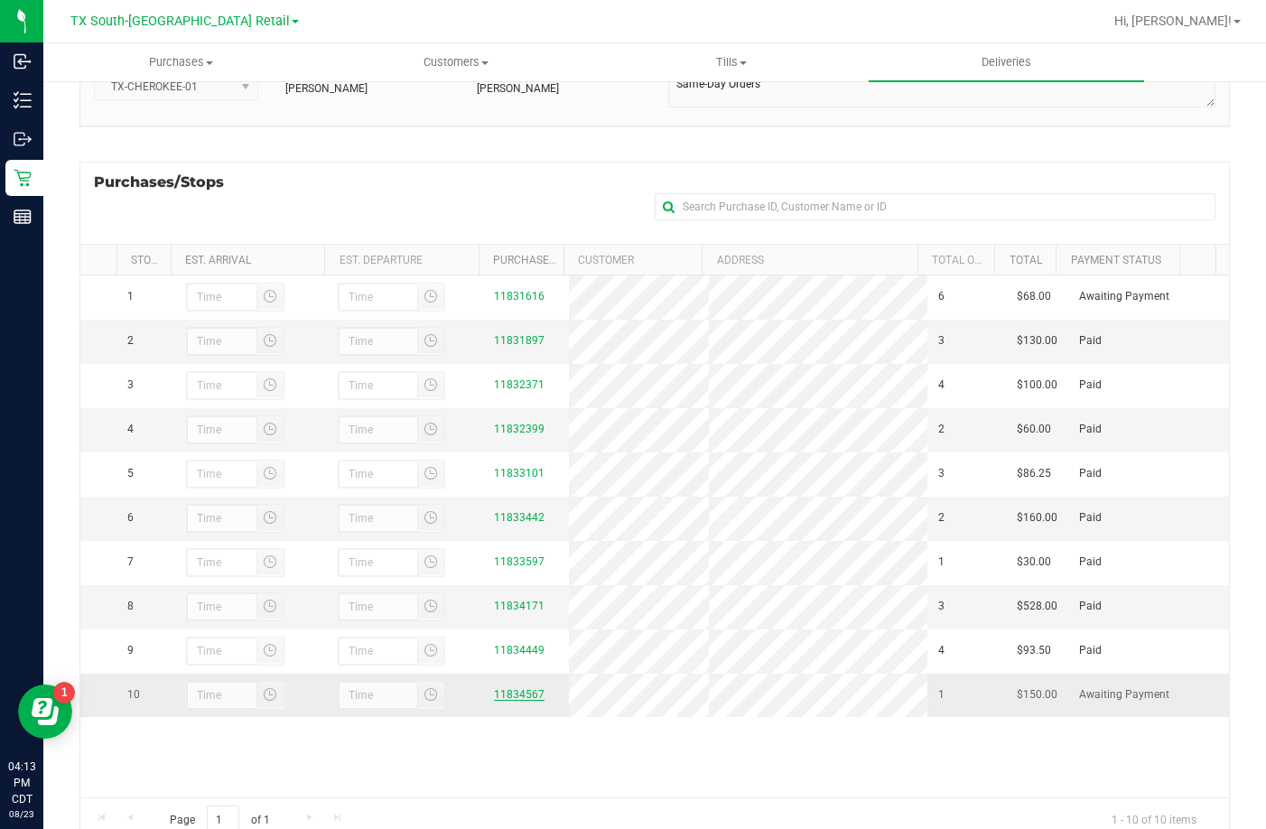
click at [519, 701] on link "11834567" at bounding box center [519, 694] width 51 height 13
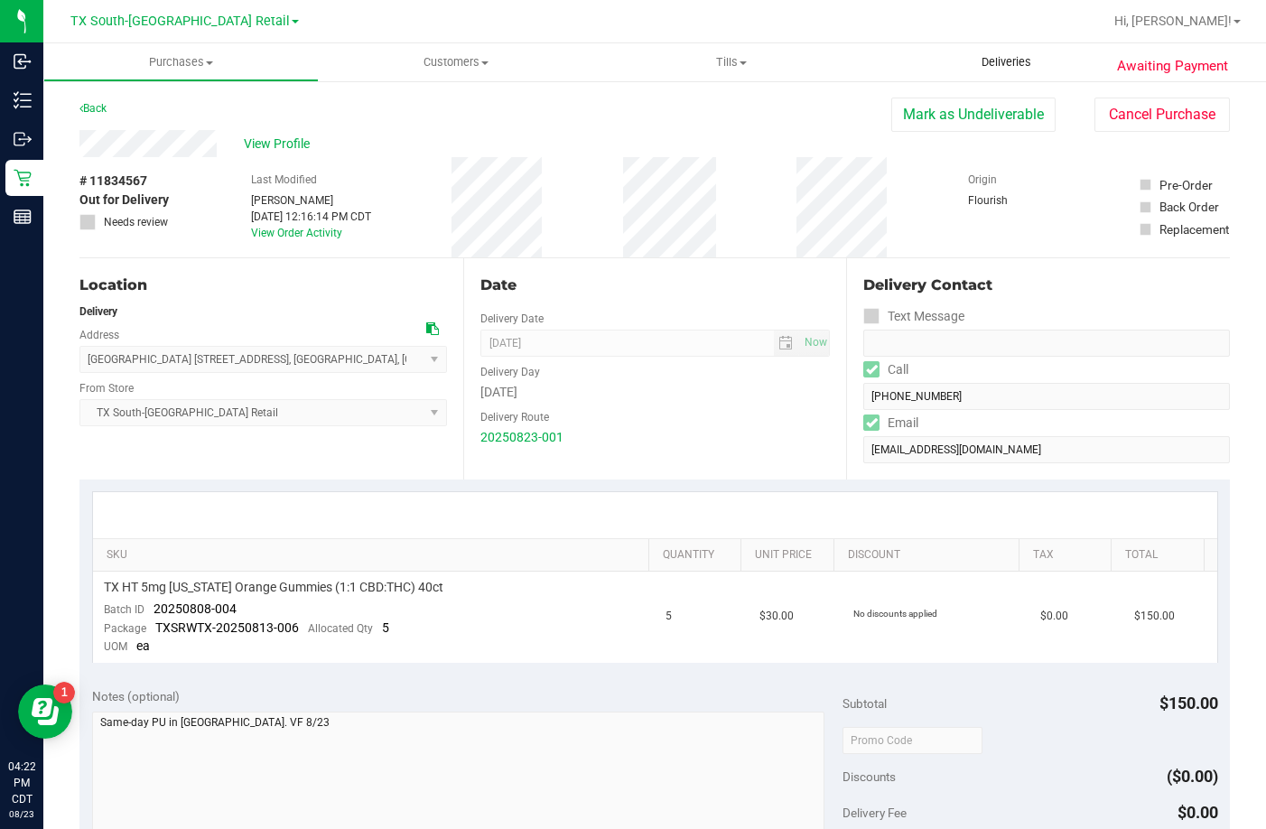
click at [950, 66] on uib-tab-heading "Deliveries" at bounding box center [1006, 62] width 275 height 38
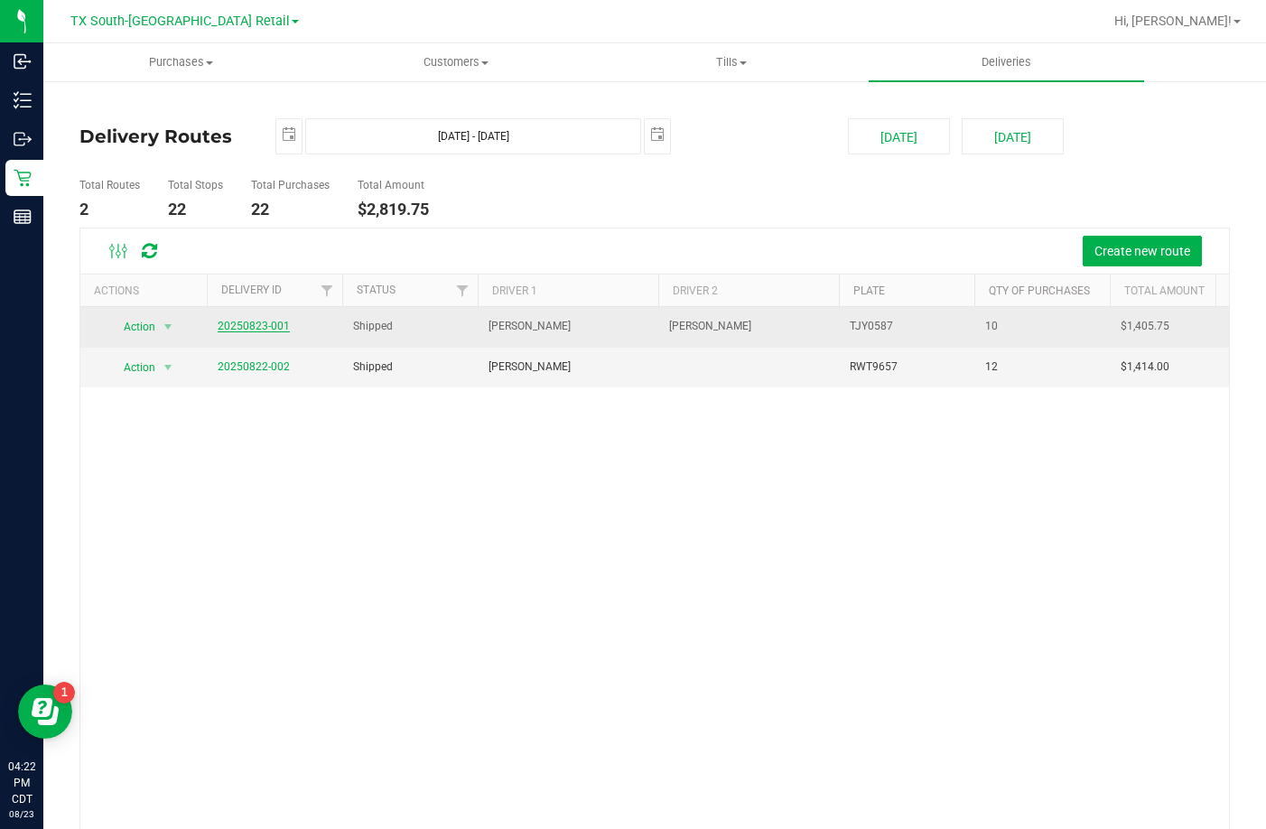
click at [270, 322] on link "20250823-001" at bounding box center [254, 326] width 72 height 13
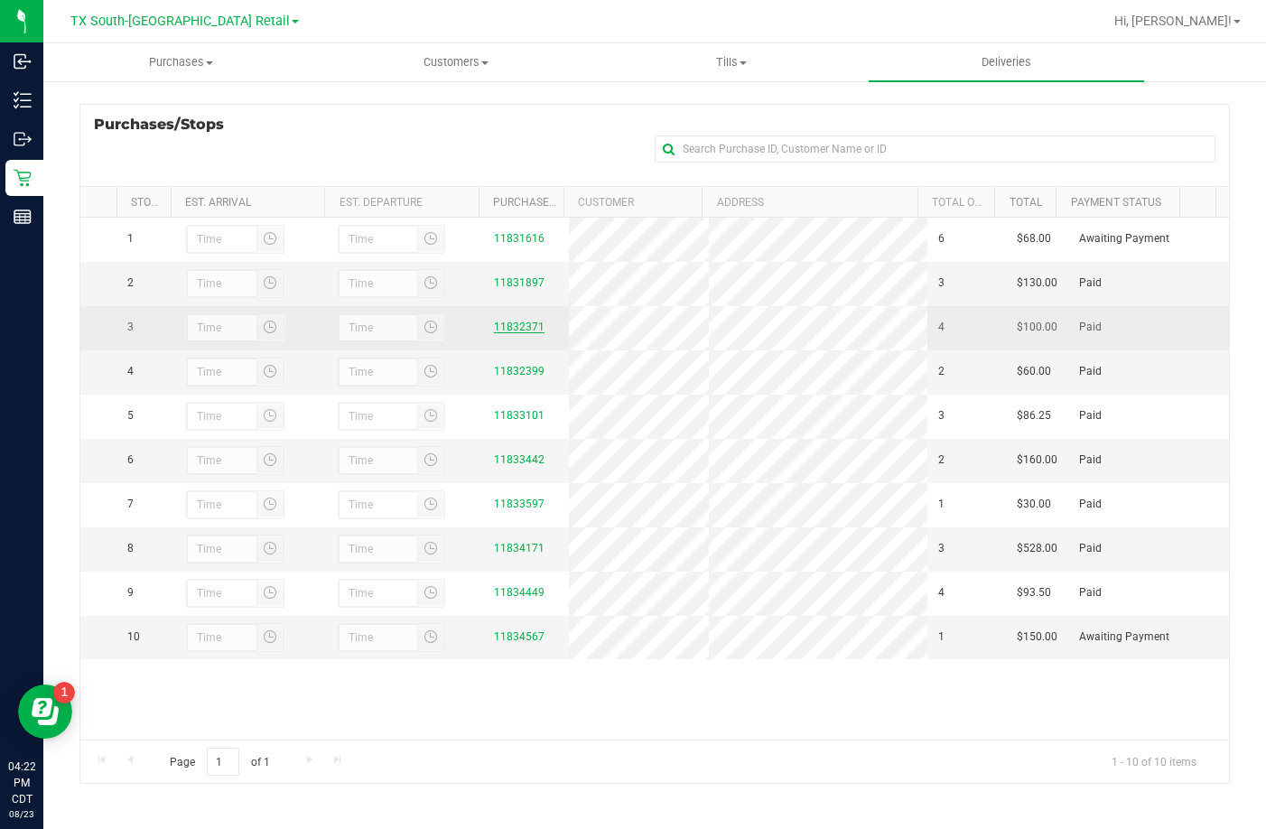
scroll to position [241, 0]
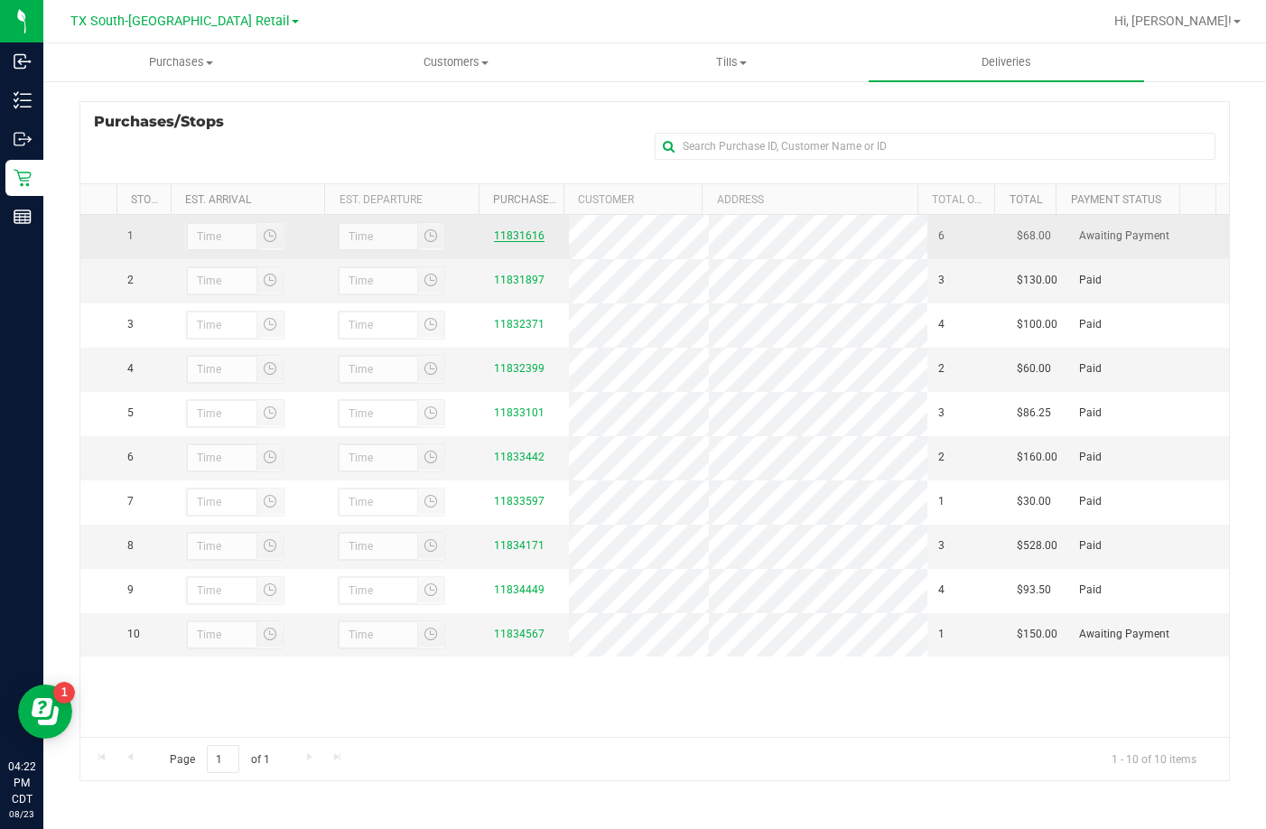
click at [514, 235] on link "11831616" at bounding box center [519, 235] width 51 height 13
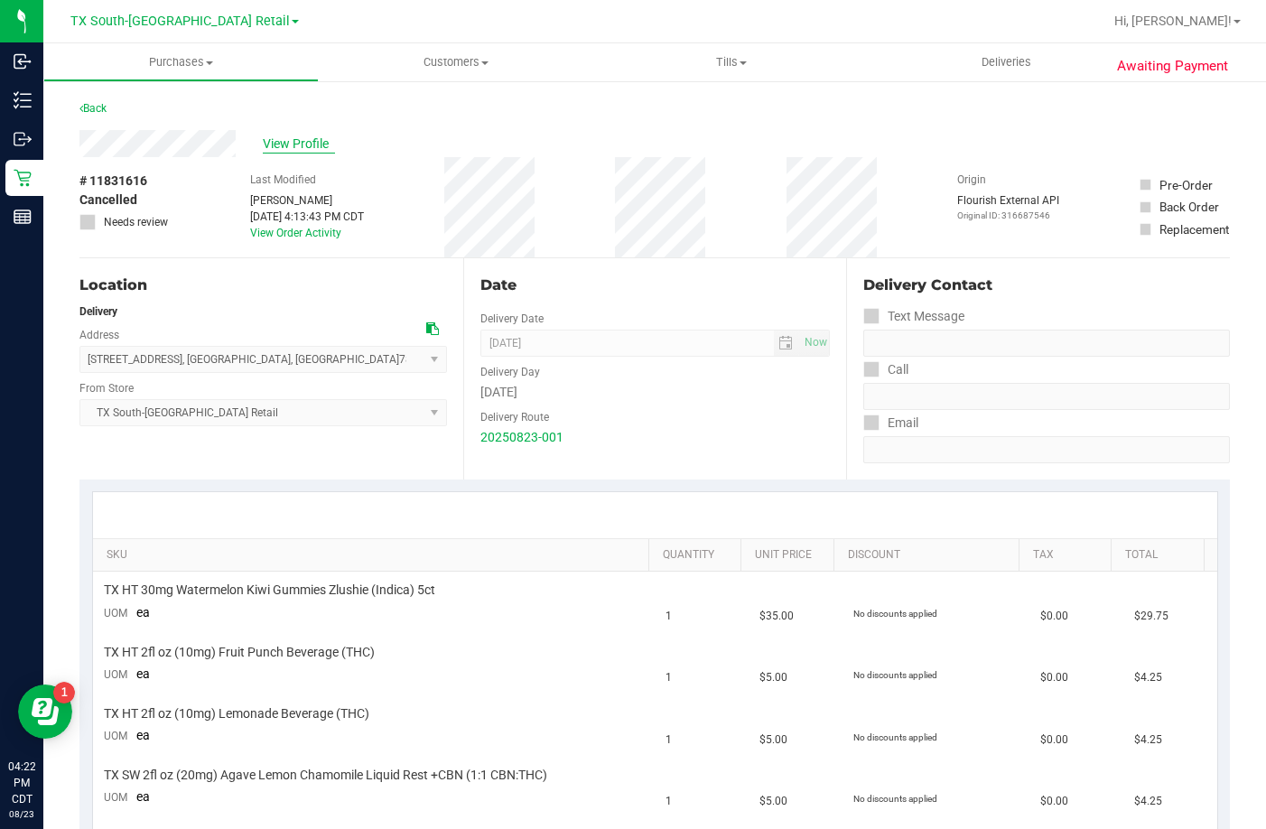
click at [291, 149] on span "View Profile" at bounding box center [299, 144] width 72 height 19
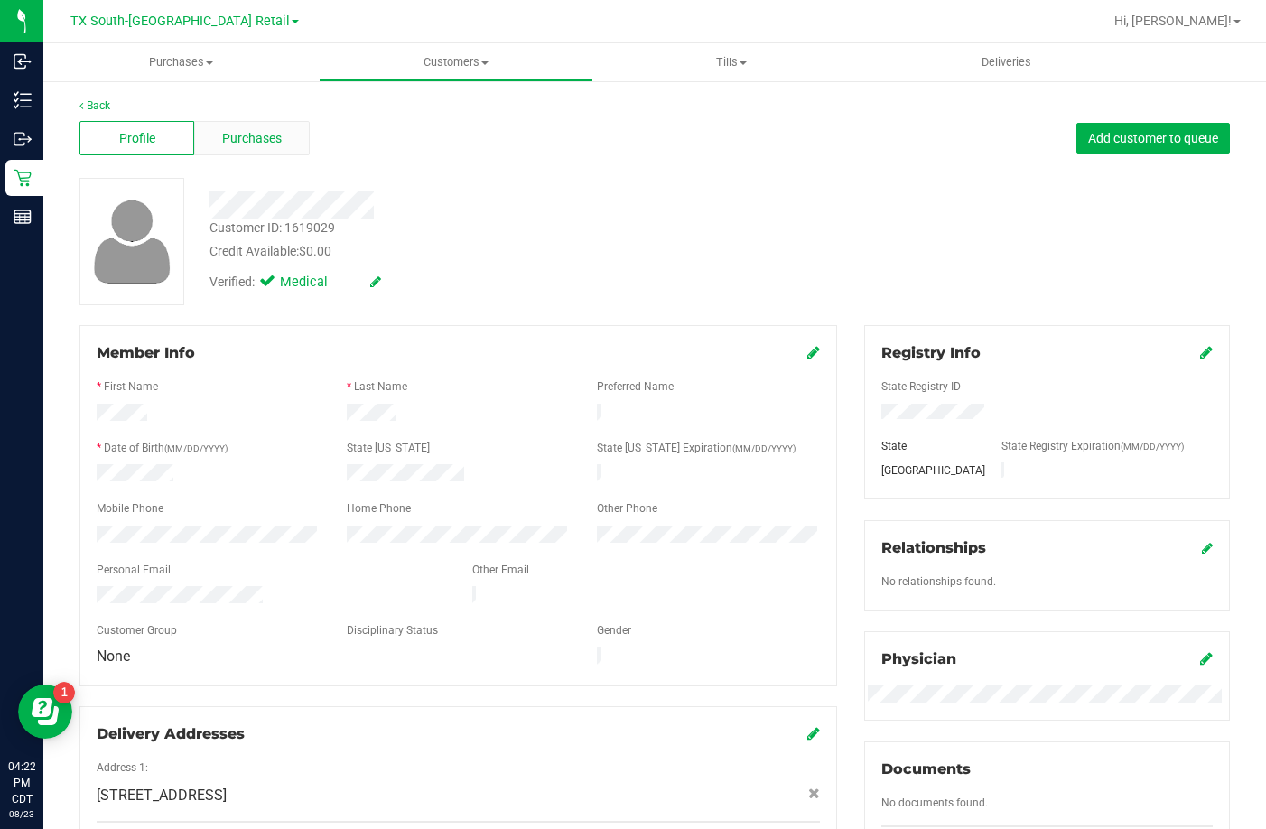
click at [259, 149] on div "Purchases" at bounding box center [251, 138] width 115 height 34
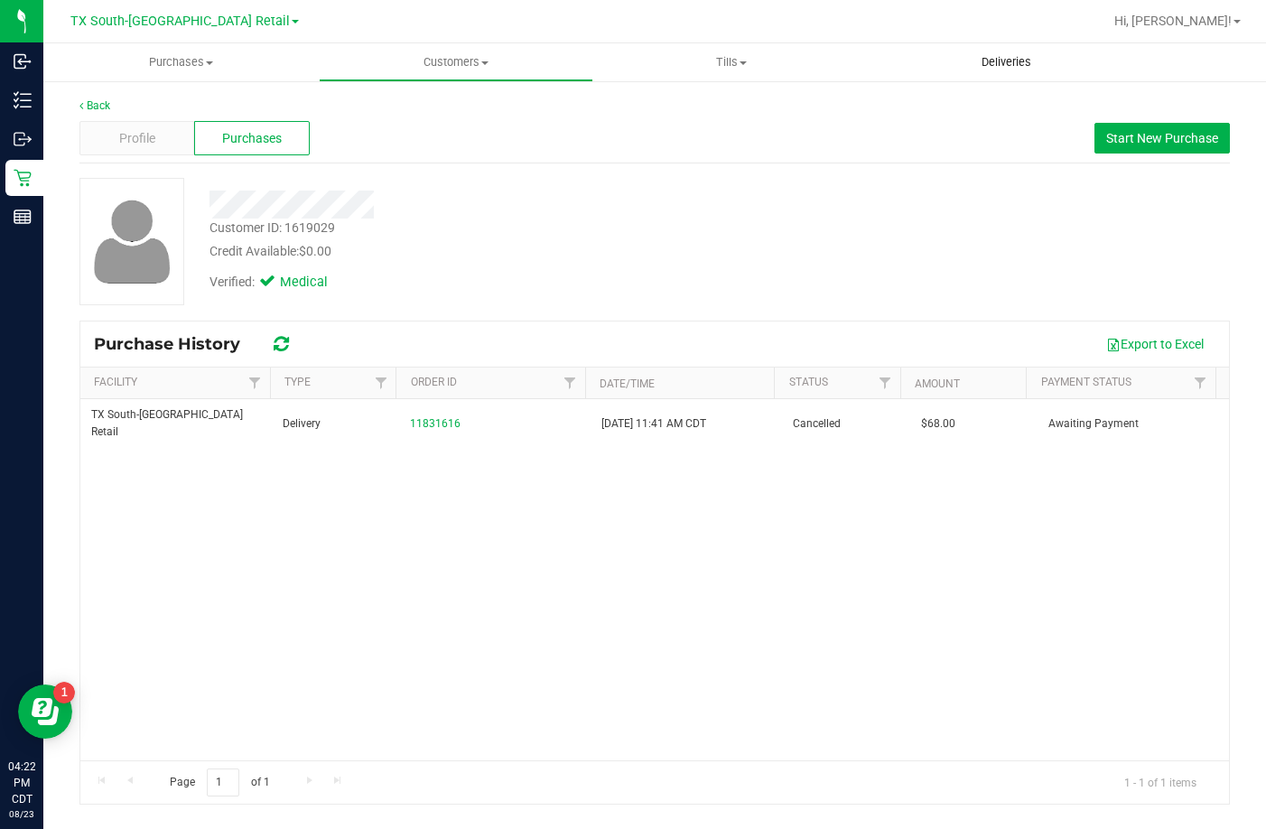
click at [988, 70] on span "Deliveries" at bounding box center [1006, 62] width 98 height 16
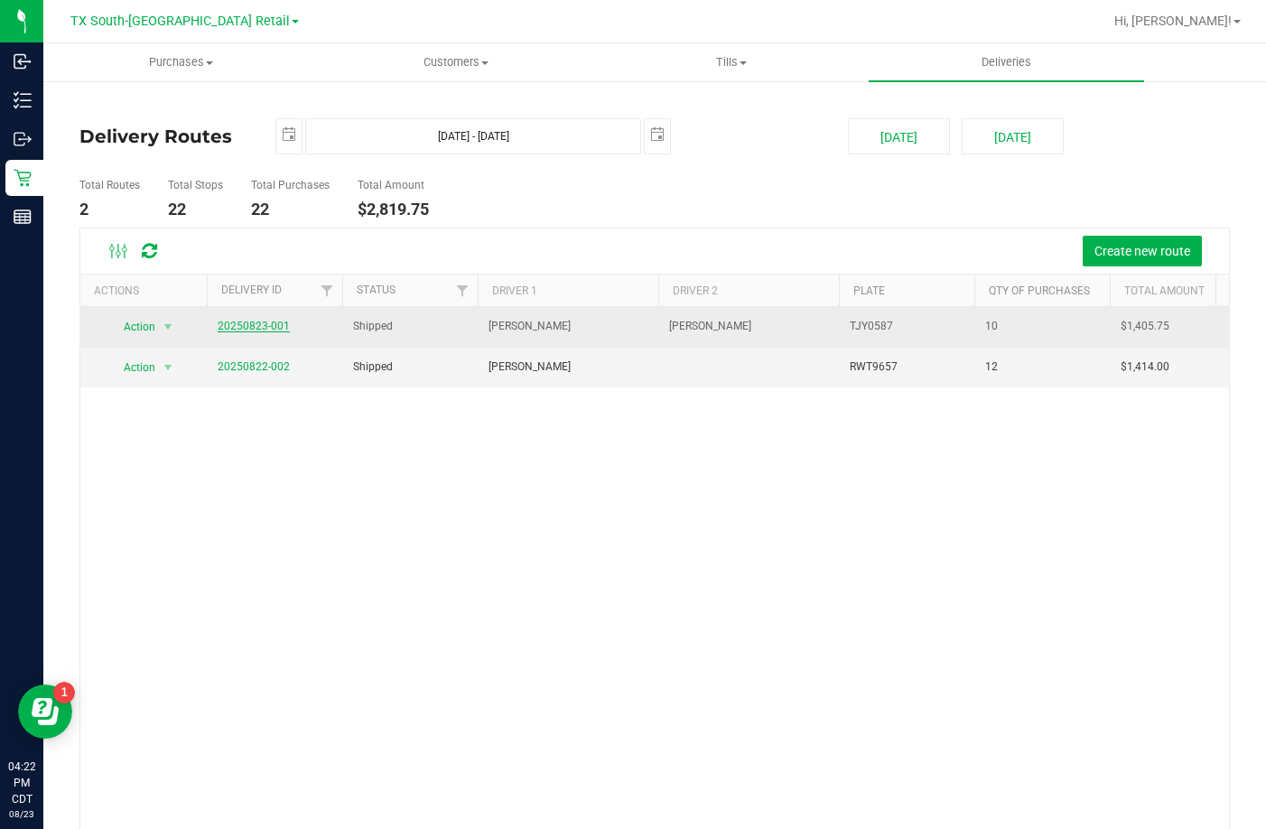
click at [265, 325] on link "20250823-001" at bounding box center [254, 326] width 72 height 13
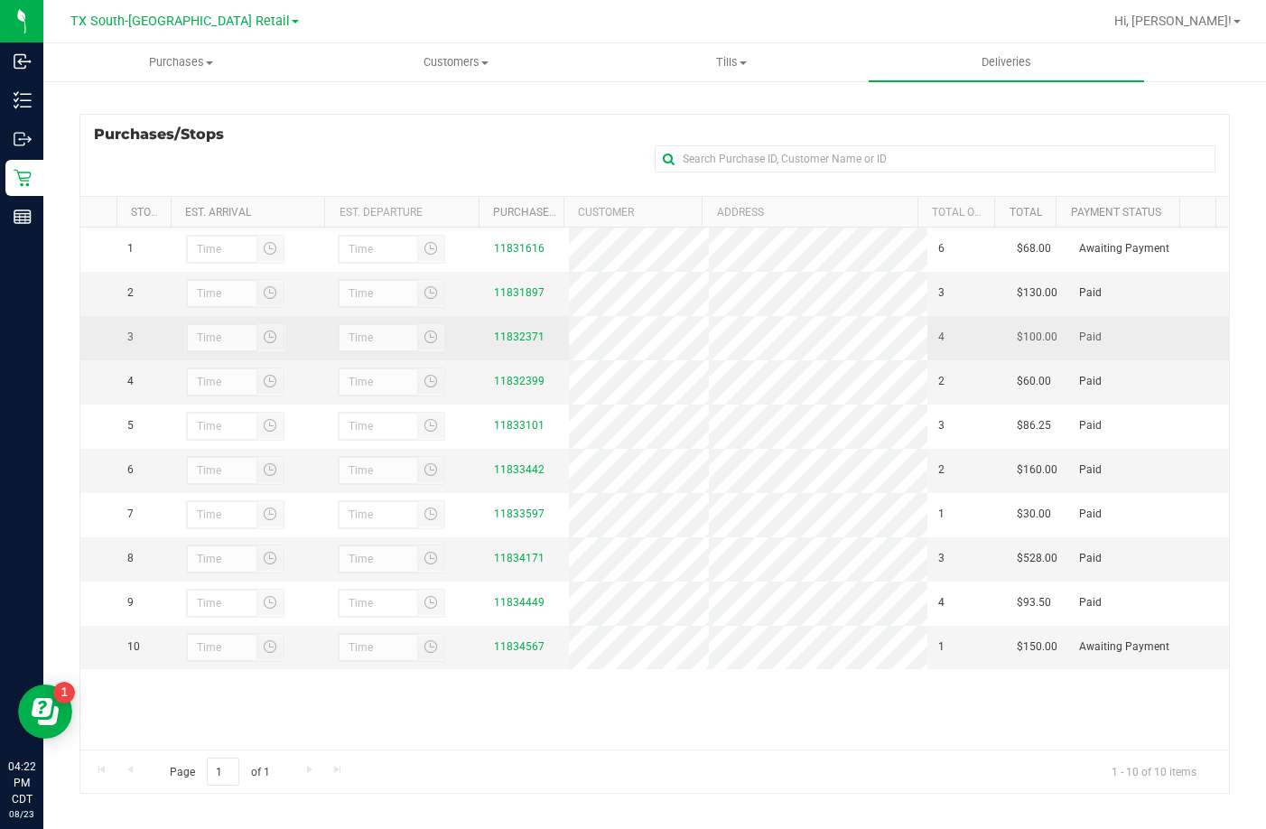
scroll to position [241, 0]
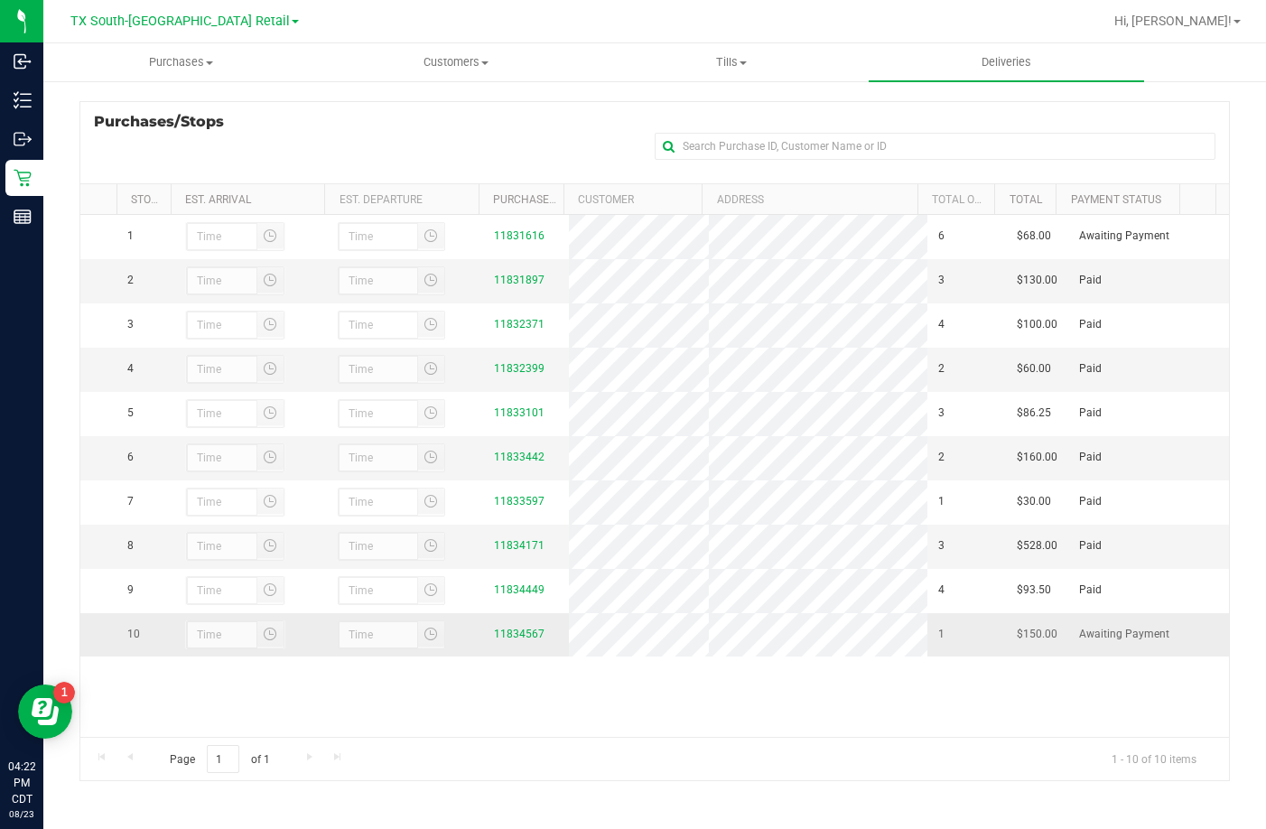
click at [509, 643] on div "11834567" at bounding box center [526, 634] width 64 height 17
click at [513, 640] on link "11834567" at bounding box center [519, 634] width 51 height 13
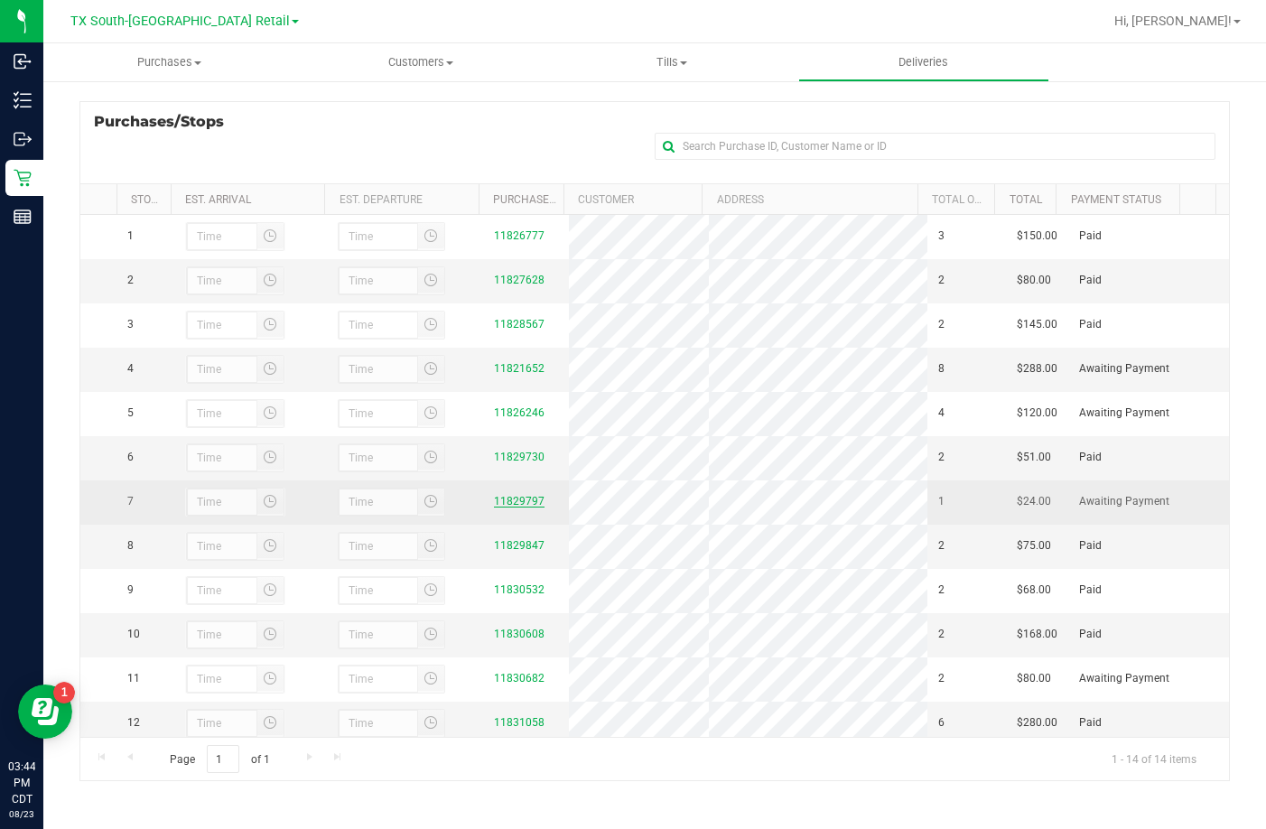
click at [494, 508] on link "11829797" at bounding box center [519, 501] width 51 height 13
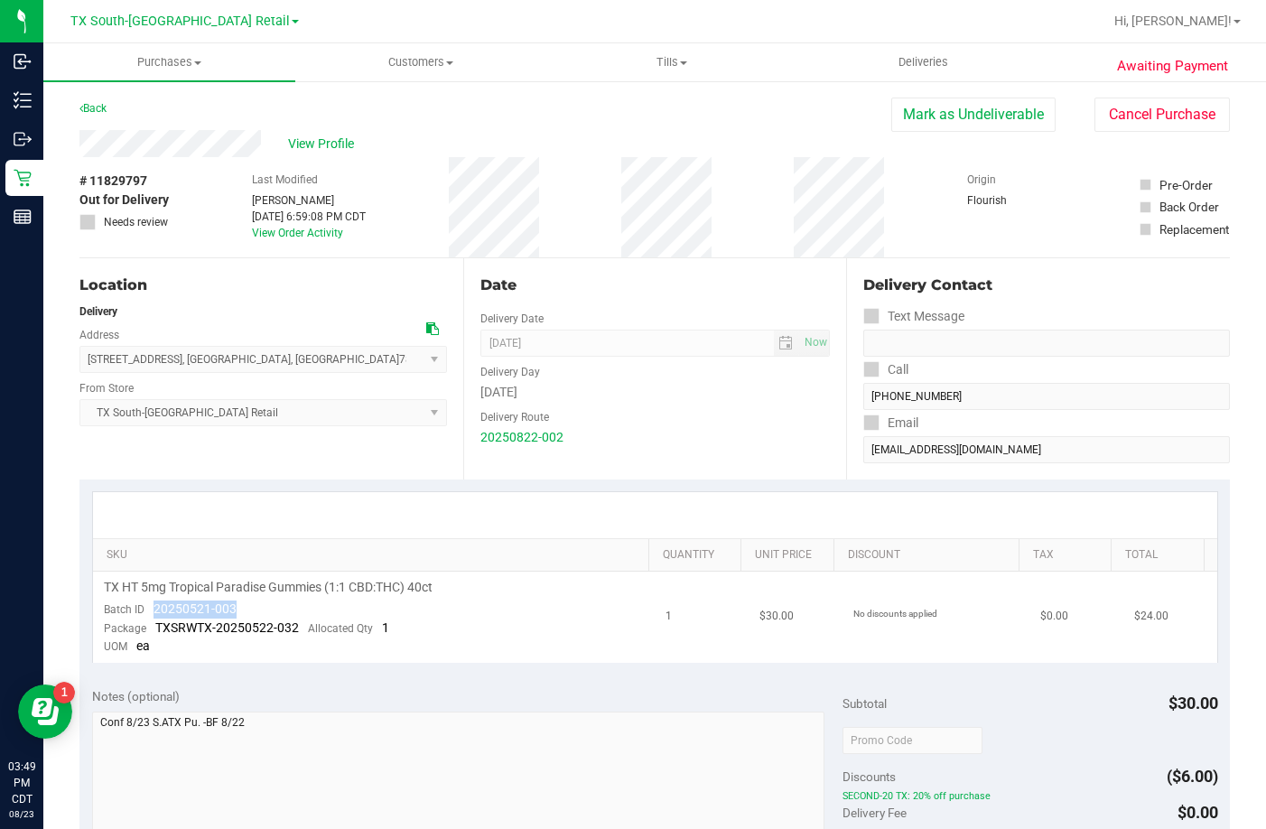
drag, startPoint x: 266, startPoint y: 610, endPoint x: 153, endPoint y: 616, distance: 113.1
click at [153, 616] on td "TX HT 5mg Tropical Paradise Gummies (1:1 CBD:THC) 40ct Batch ID 20250521-003 Pa…" at bounding box center [374, 617] width 563 height 91
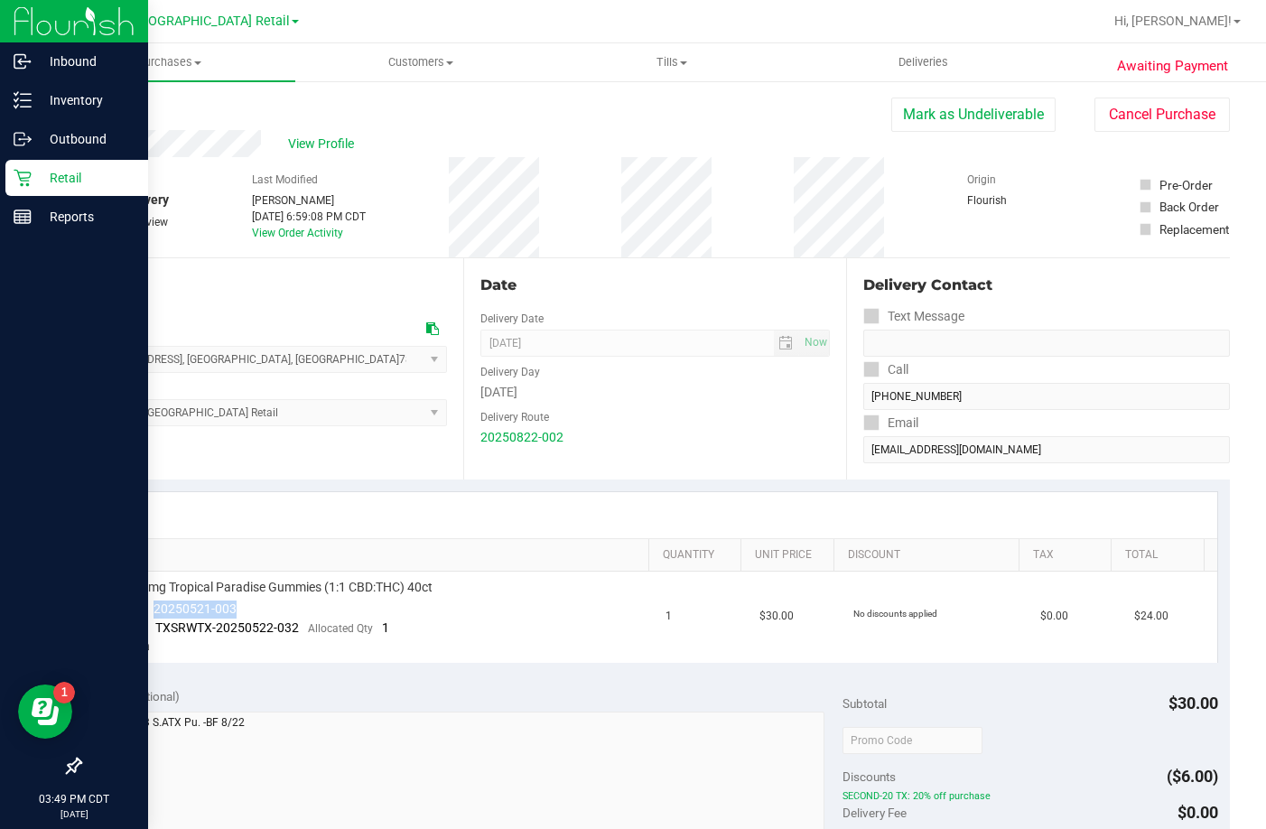
copy span "20250521-003"
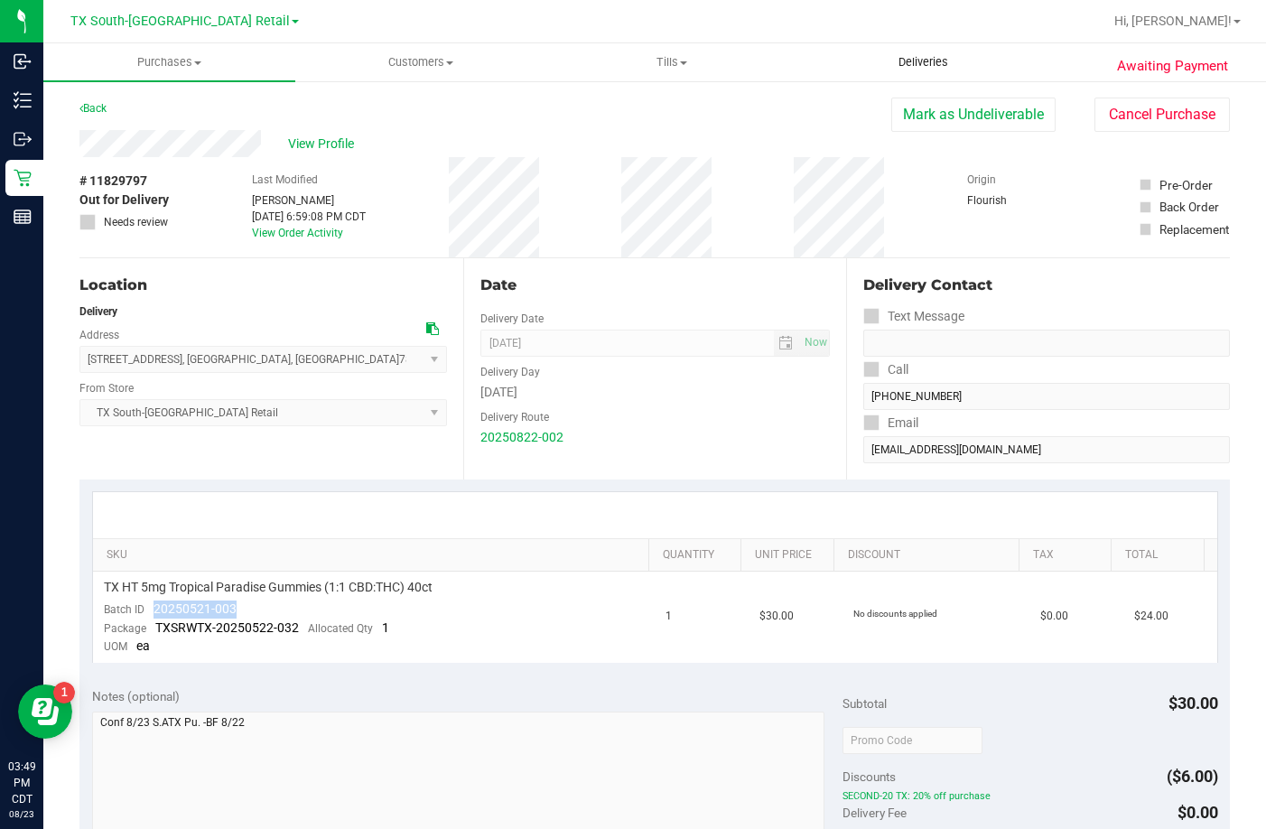
click at [949, 65] on span "Deliveries" at bounding box center [923, 62] width 98 height 16
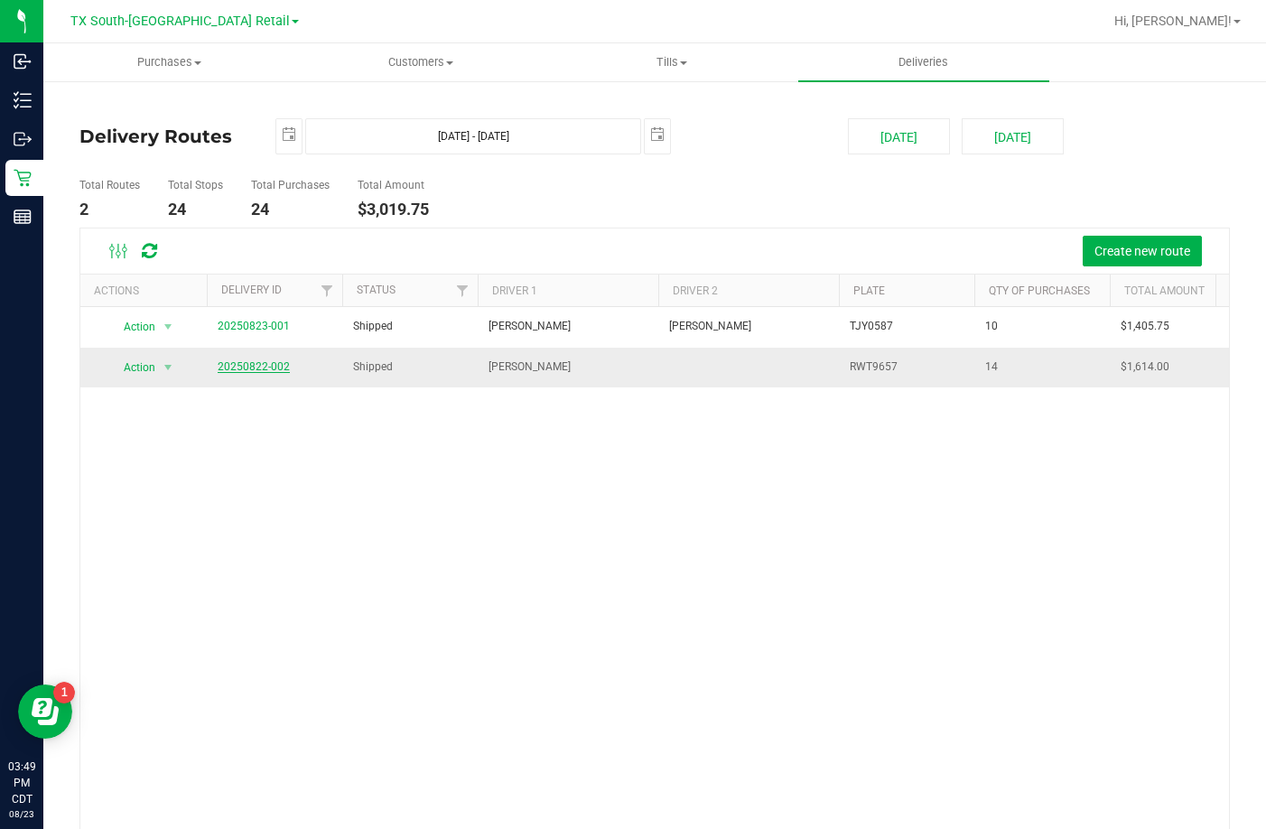
click at [253, 365] on link "20250822-002" at bounding box center [254, 366] width 72 height 13
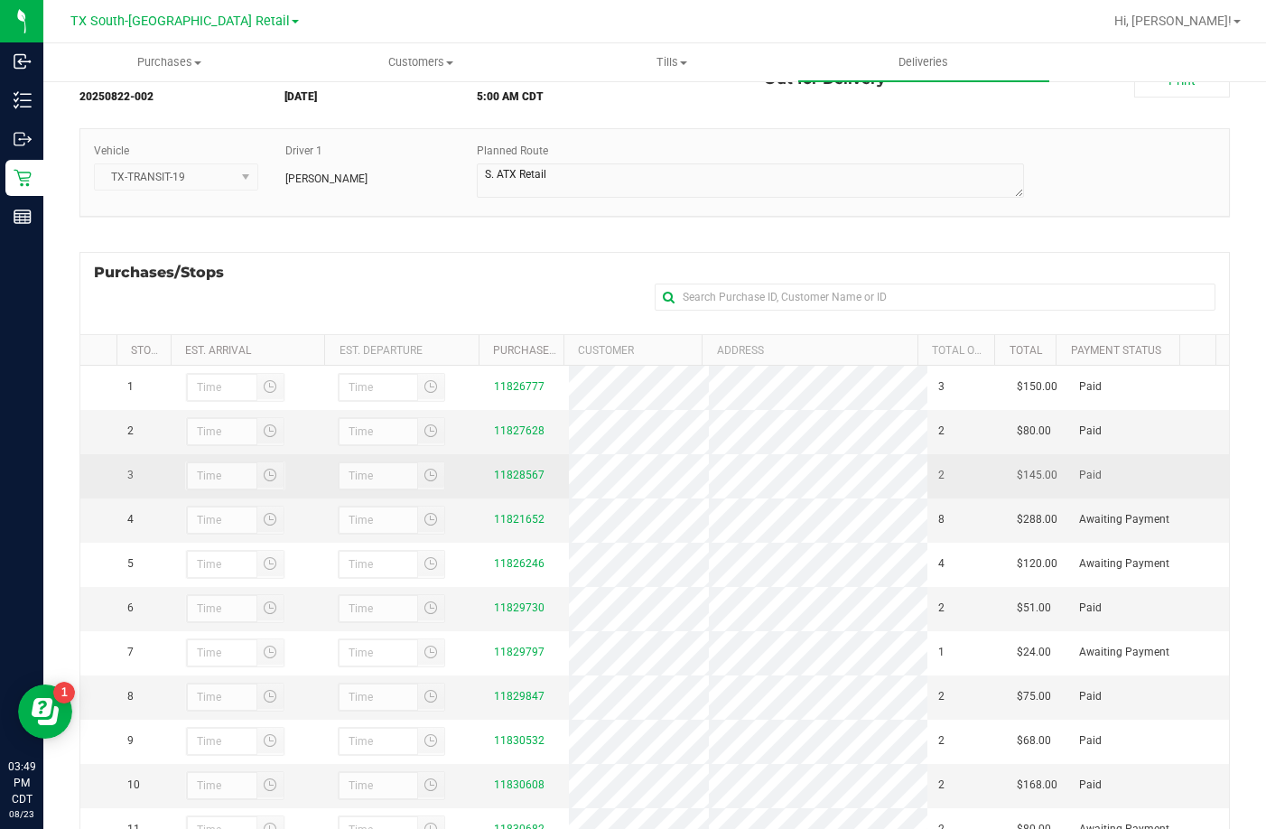
scroll to position [241, 0]
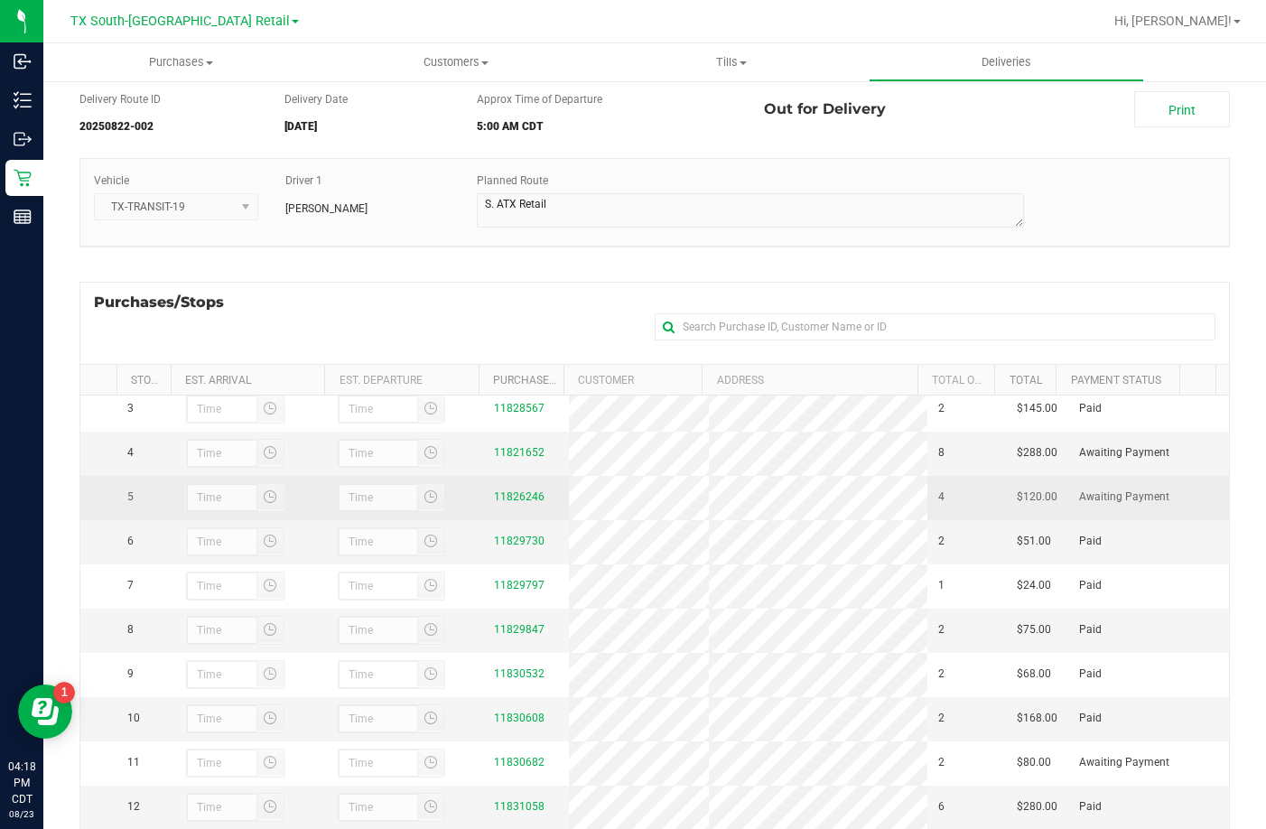
scroll to position [241, 0]
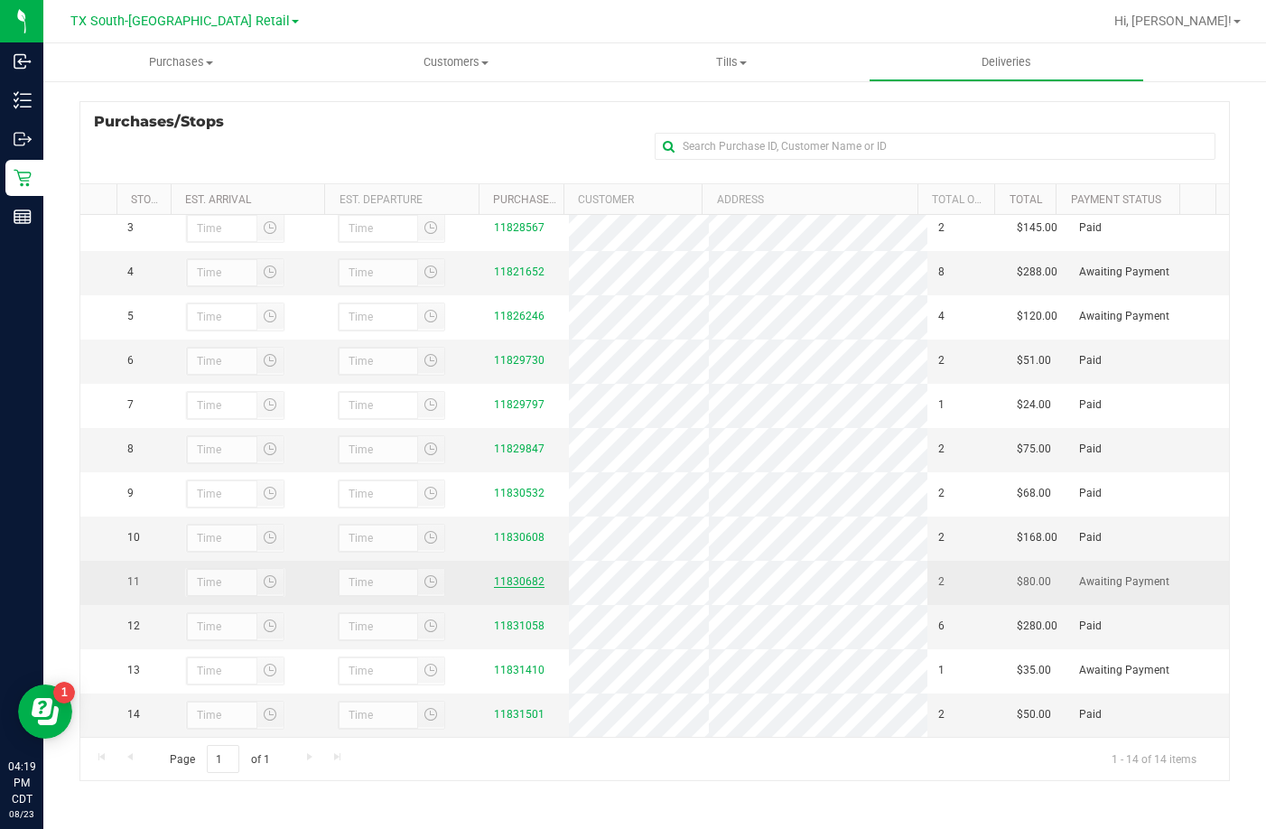
click at [518, 575] on link "11830682" at bounding box center [519, 581] width 51 height 13
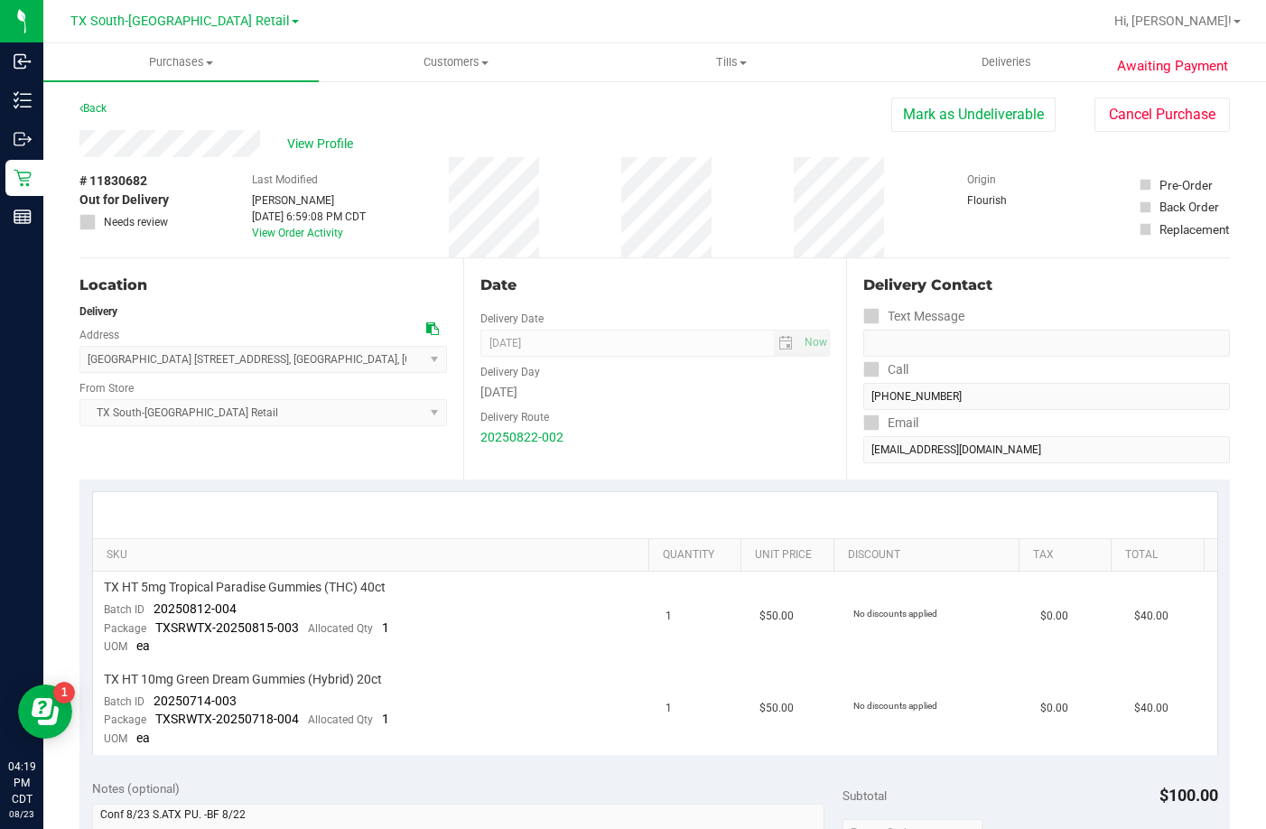
click at [286, 145] on div "View Profile" at bounding box center [485, 143] width 812 height 27
click at [304, 140] on span "View Profile" at bounding box center [323, 144] width 72 height 19
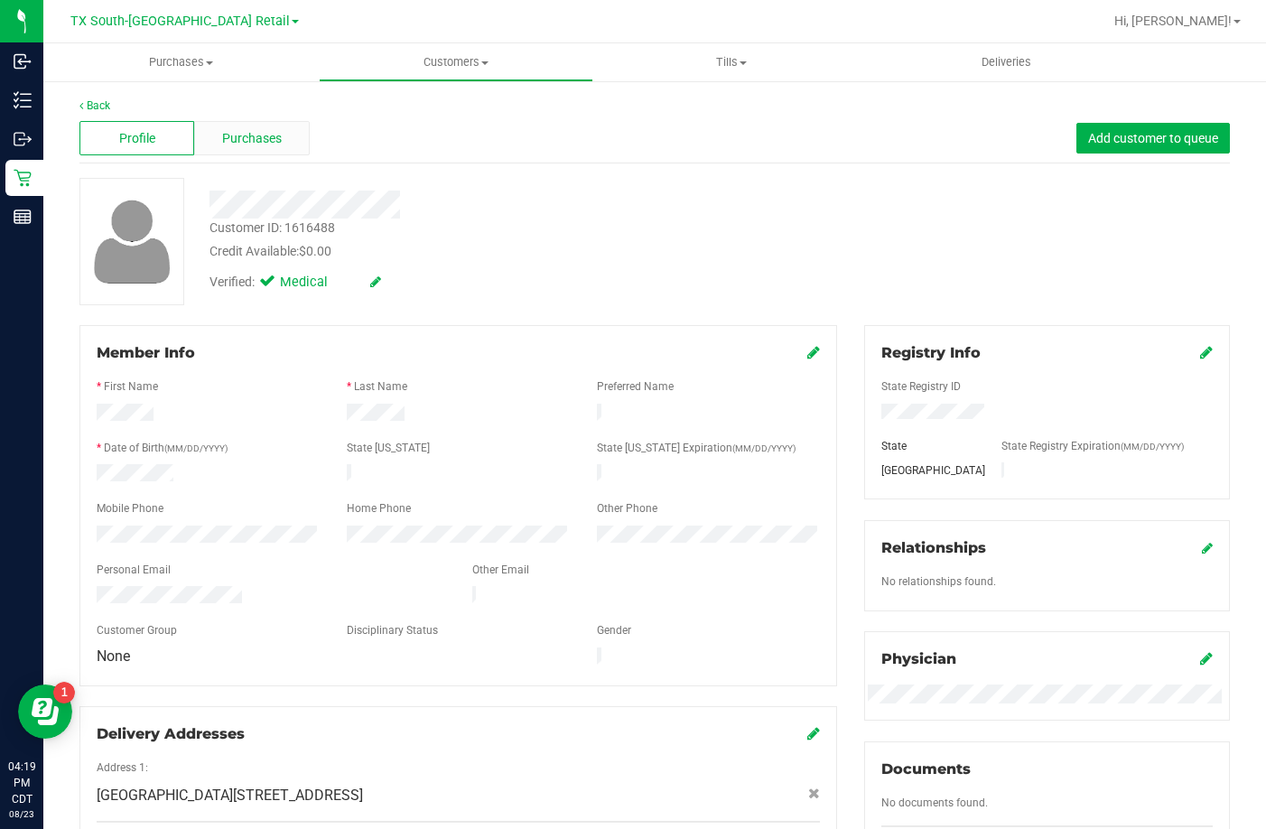
click at [216, 135] on div "Purchases" at bounding box center [251, 138] width 115 height 34
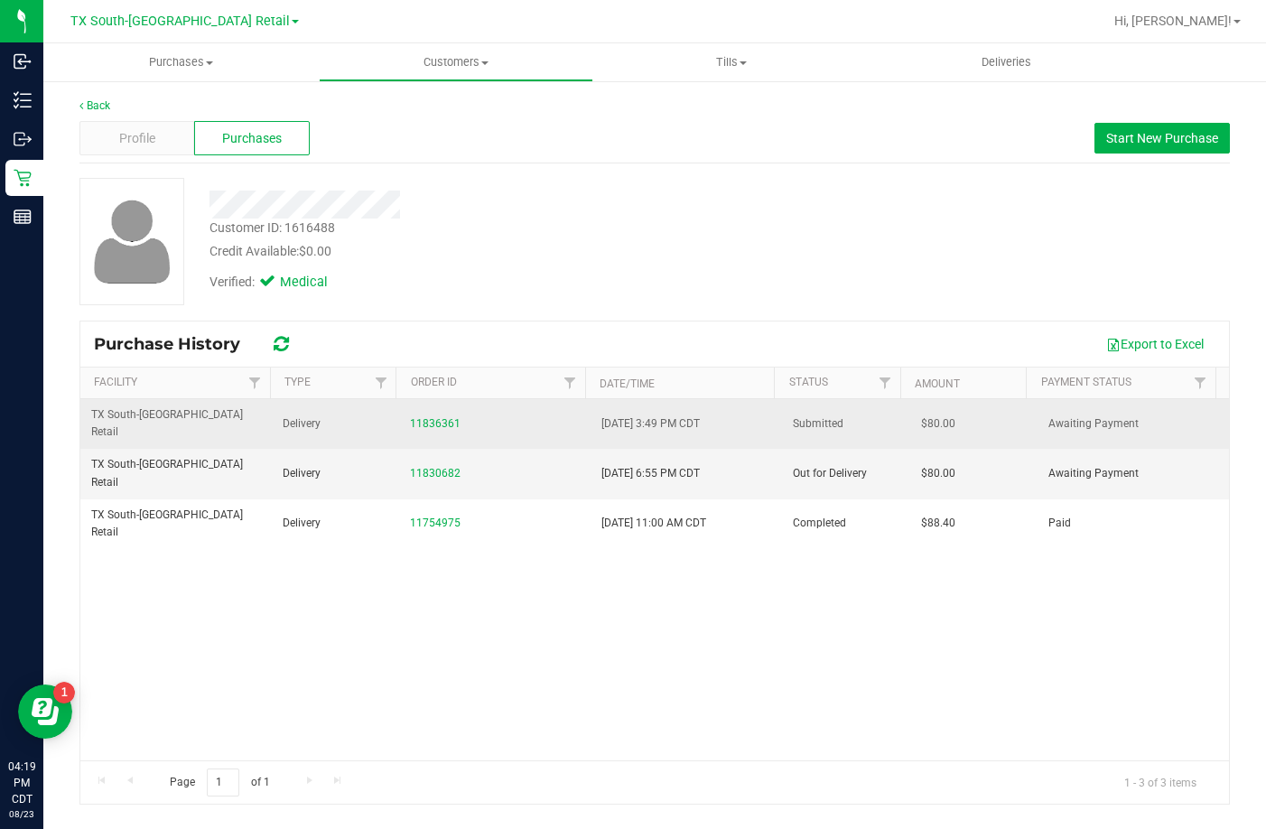
click at [434, 415] on div "11836361" at bounding box center [495, 423] width 170 height 17
click at [434, 417] on link "11836361" at bounding box center [435, 423] width 51 height 13
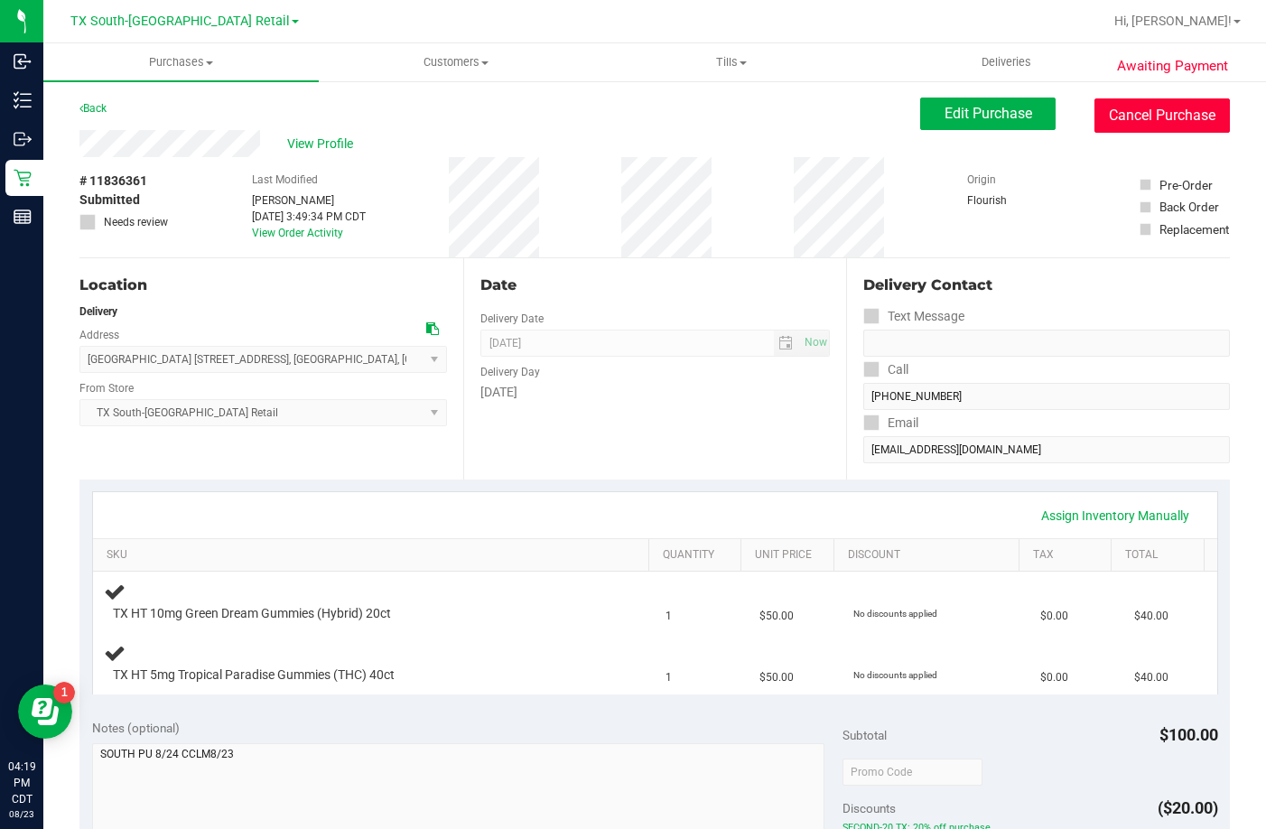
click at [1150, 119] on button "Cancel Purchase" at bounding box center [1162, 115] width 135 height 34
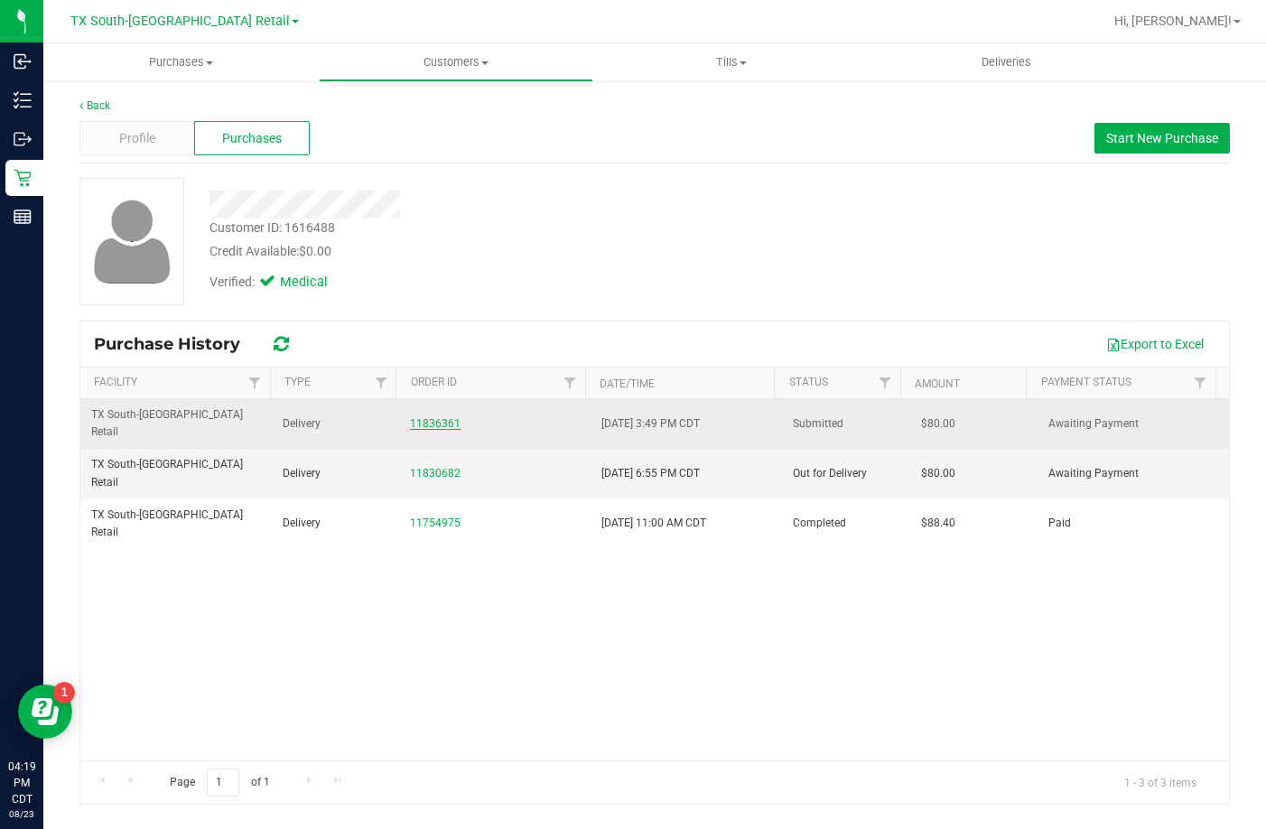
click at [436, 417] on link "11836361" at bounding box center [435, 423] width 51 height 13
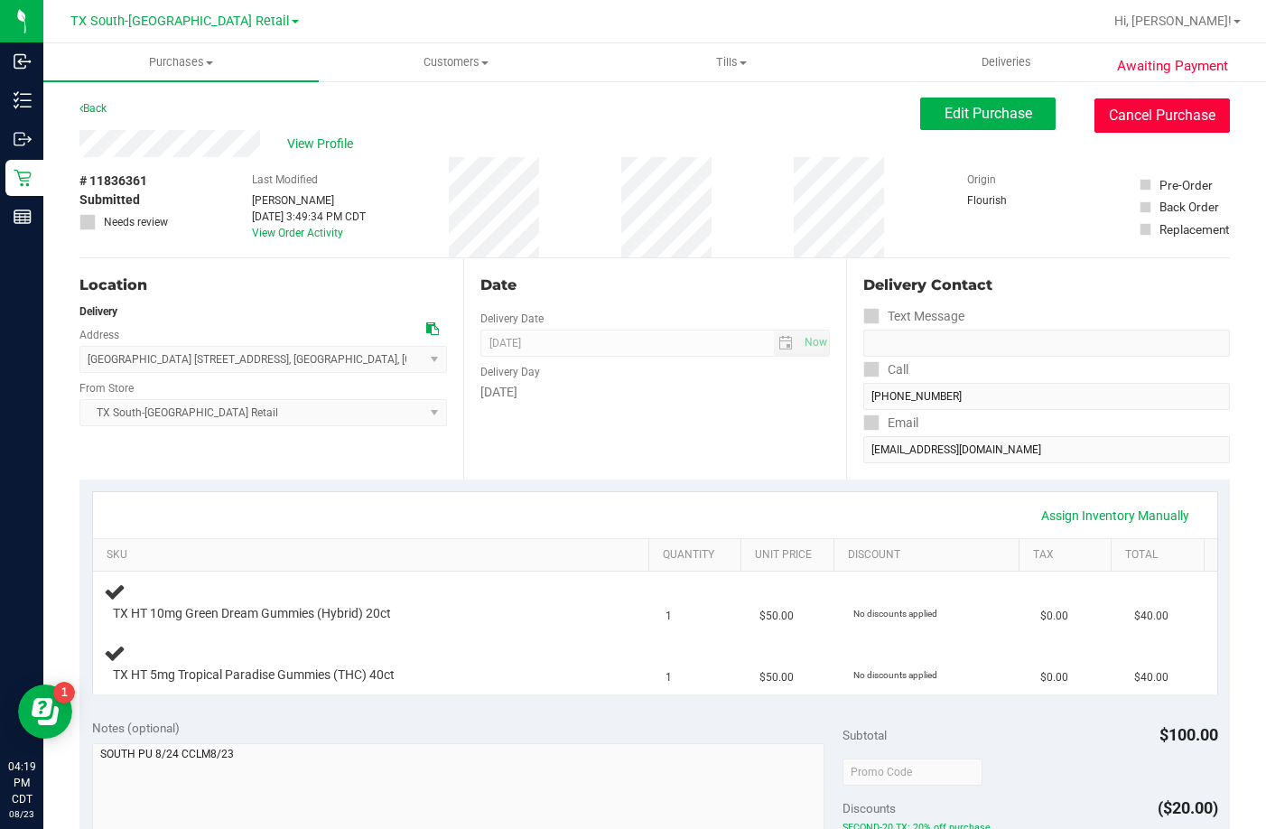
click at [1106, 101] on button "Cancel Purchase" at bounding box center [1162, 115] width 135 height 34
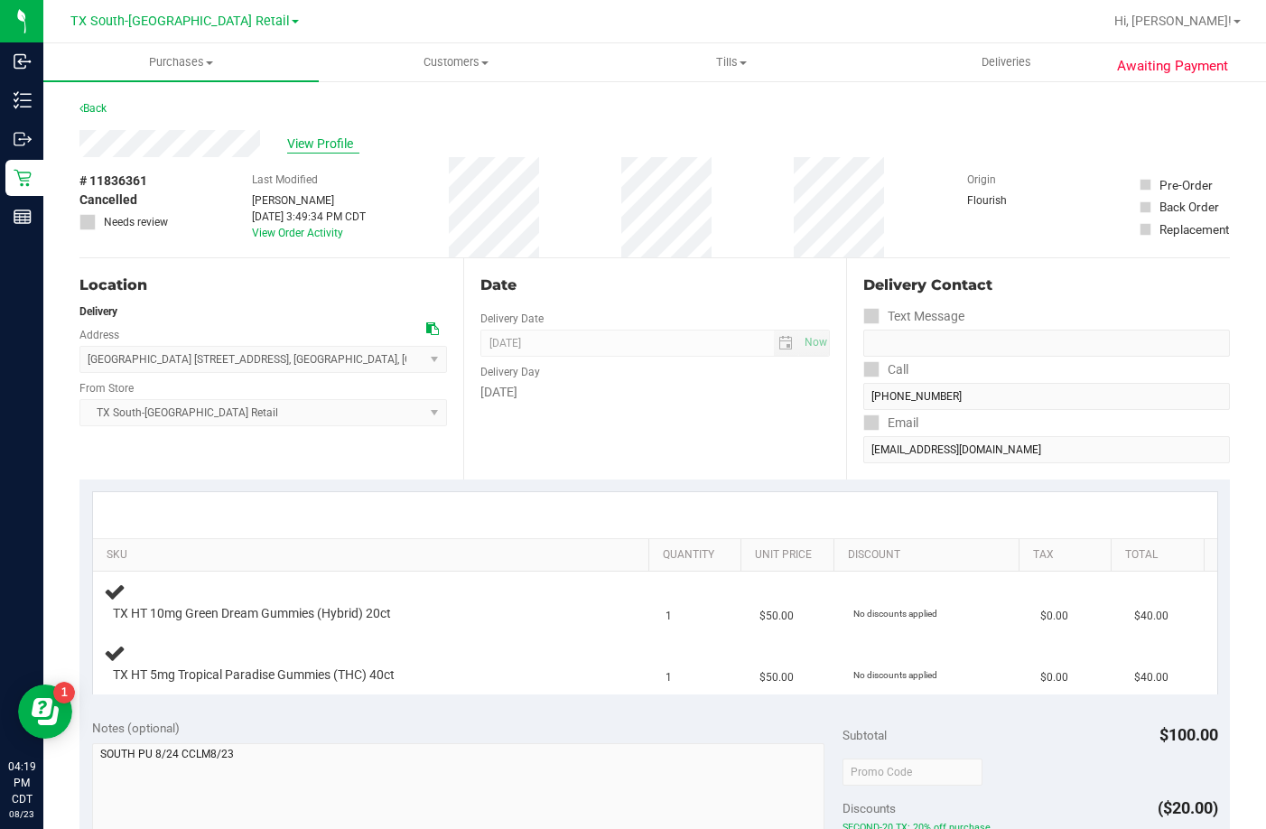
click at [326, 132] on div "View Profile" at bounding box center [654, 143] width 1151 height 27
click at [326, 139] on span "View Profile" at bounding box center [323, 144] width 72 height 19
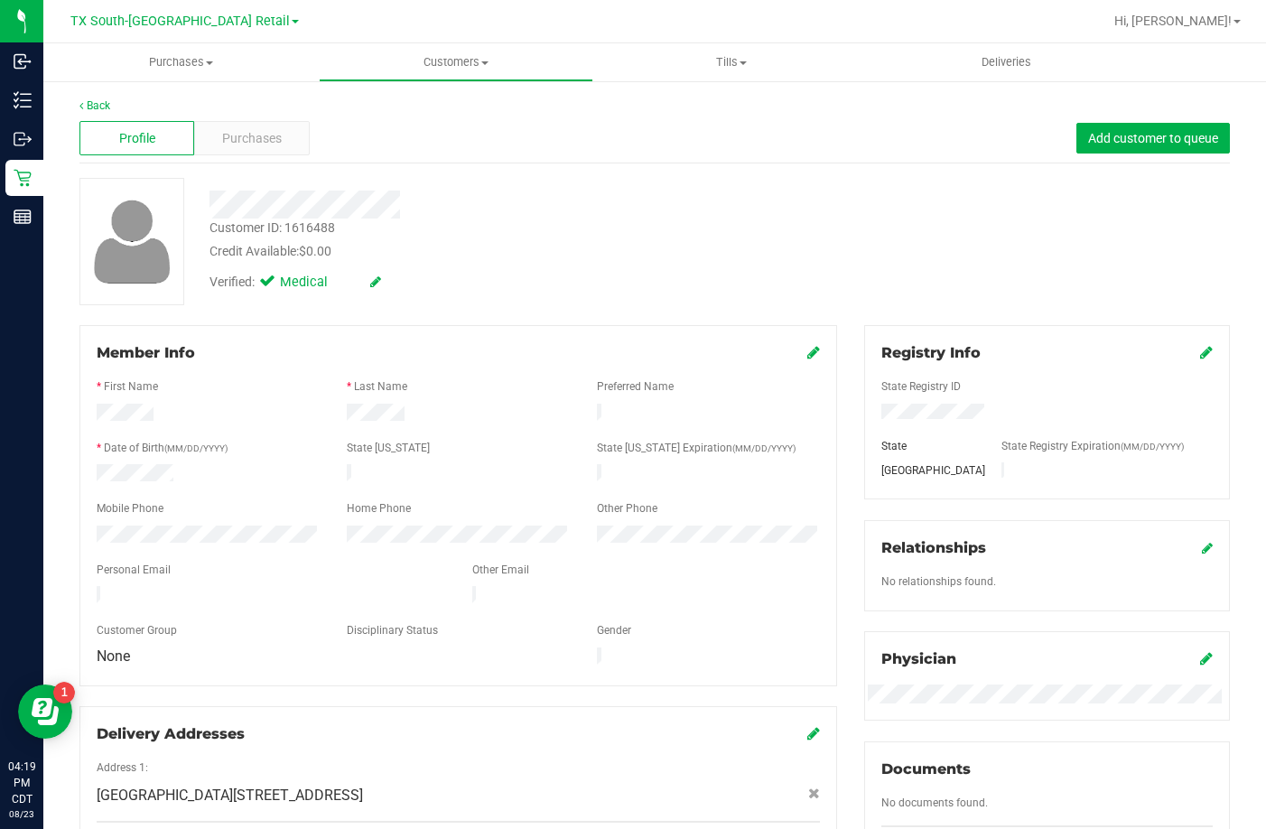
click at [259, 109] on div "Back" at bounding box center [654, 106] width 1151 height 16
click at [266, 146] on span "Purchases" at bounding box center [252, 138] width 60 height 19
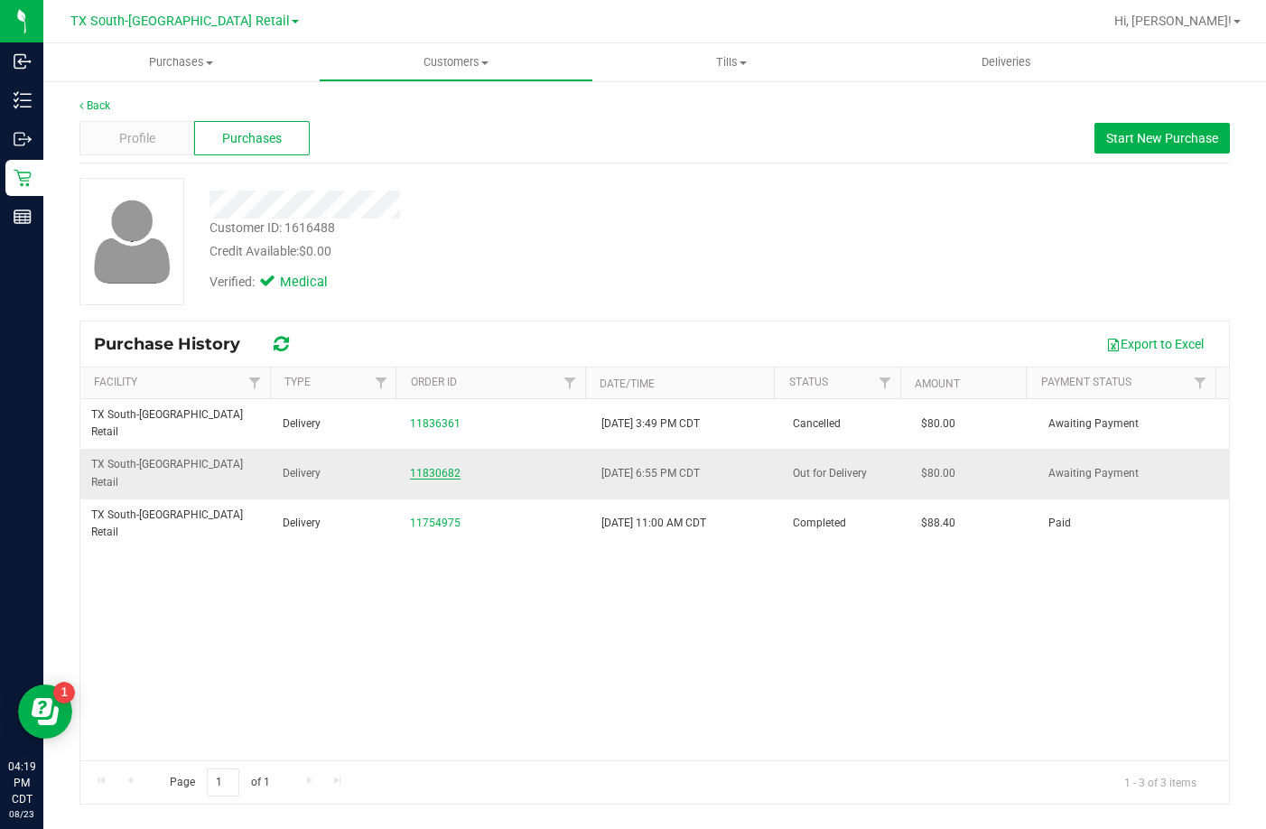
click at [420, 467] on link "11830682" at bounding box center [435, 473] width 51 height 13
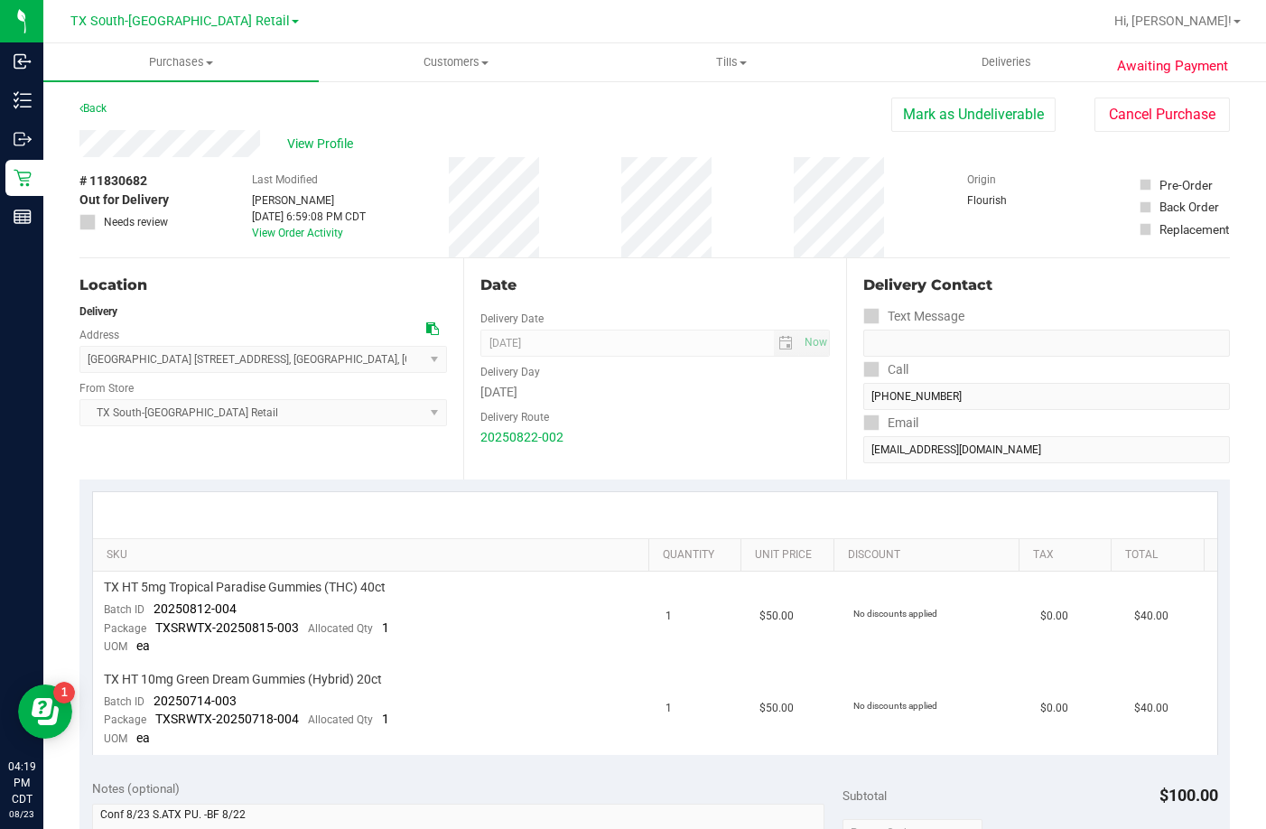
click at [812, 452] on div "Location Delivery Address [GEOGRAPHIC_DATA][STREET_ADDRESS] , [GEOGRAPHIC_DATA]…" at bounding box center [654, 368] width 1151 height 221
click at [954, 107] on button "Mark as Undeliverable" at bounding box center [973, 115] width 164 height 34
click at [920, 121] on button "Mark as Packed" at bounding box center [987, 115] width 135 height 34
click at [954, 117] on button "Send Back to Created" at bounding box center [976, 115] width 160 height 34
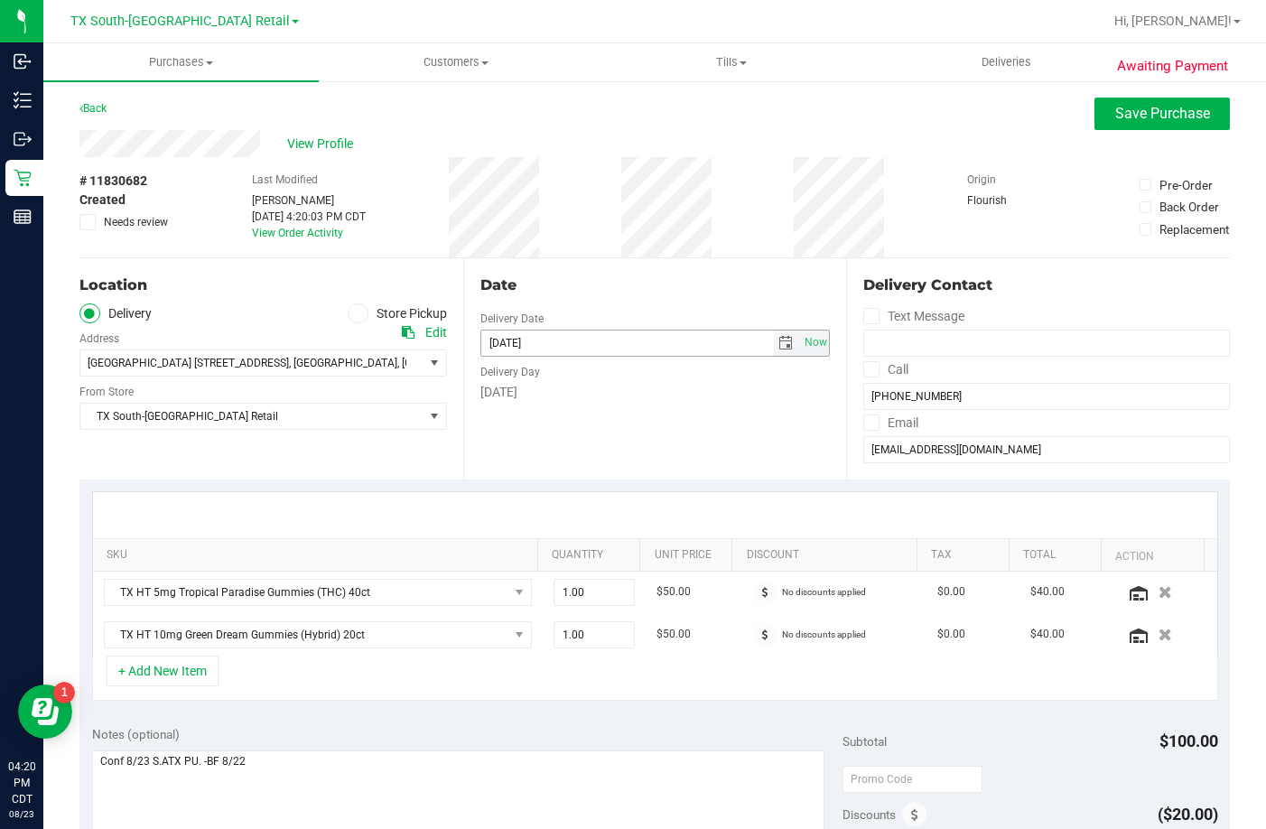
click at [779, 339] on span "select" at bounding box center [786, 343] width 14 height 14
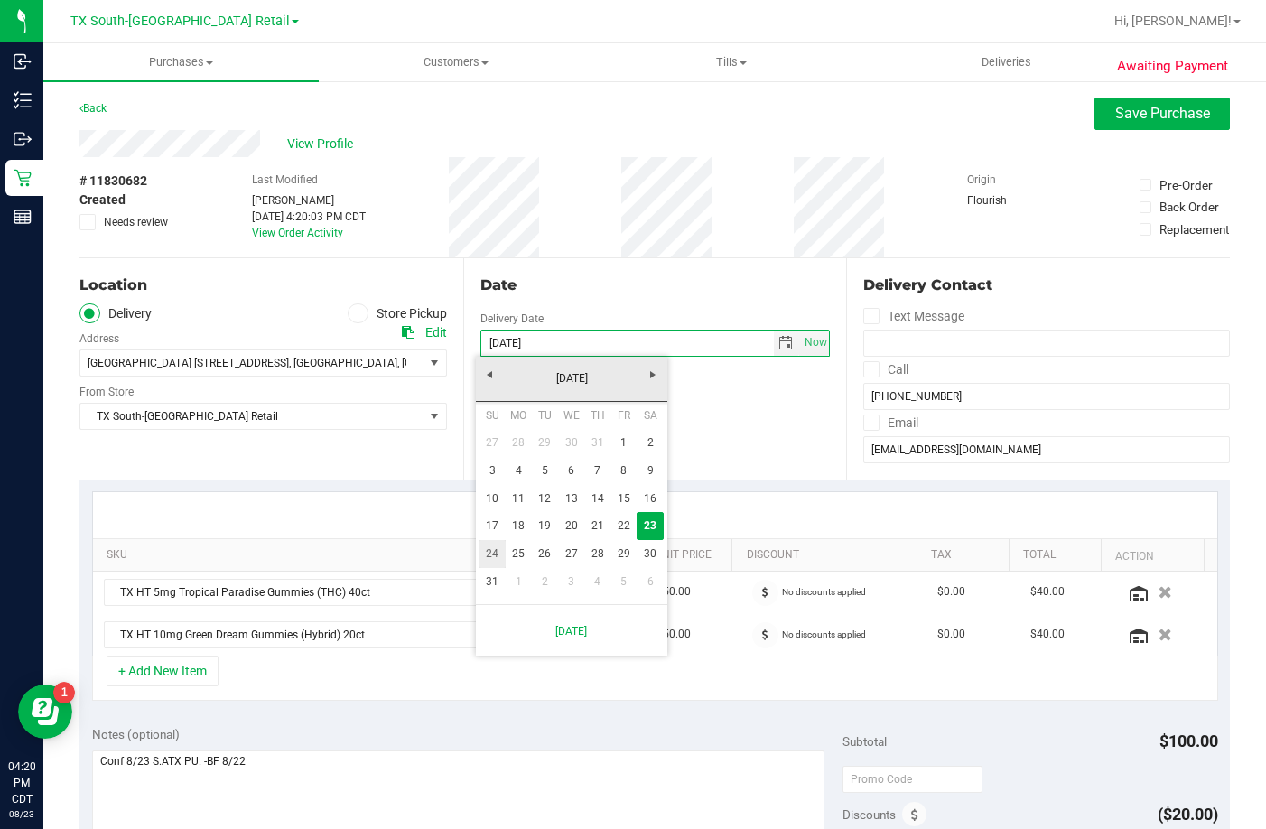
click at [491, 560] on link "24" at bounding box center [493, 554] width 26 height 28
type input "[DATE]"
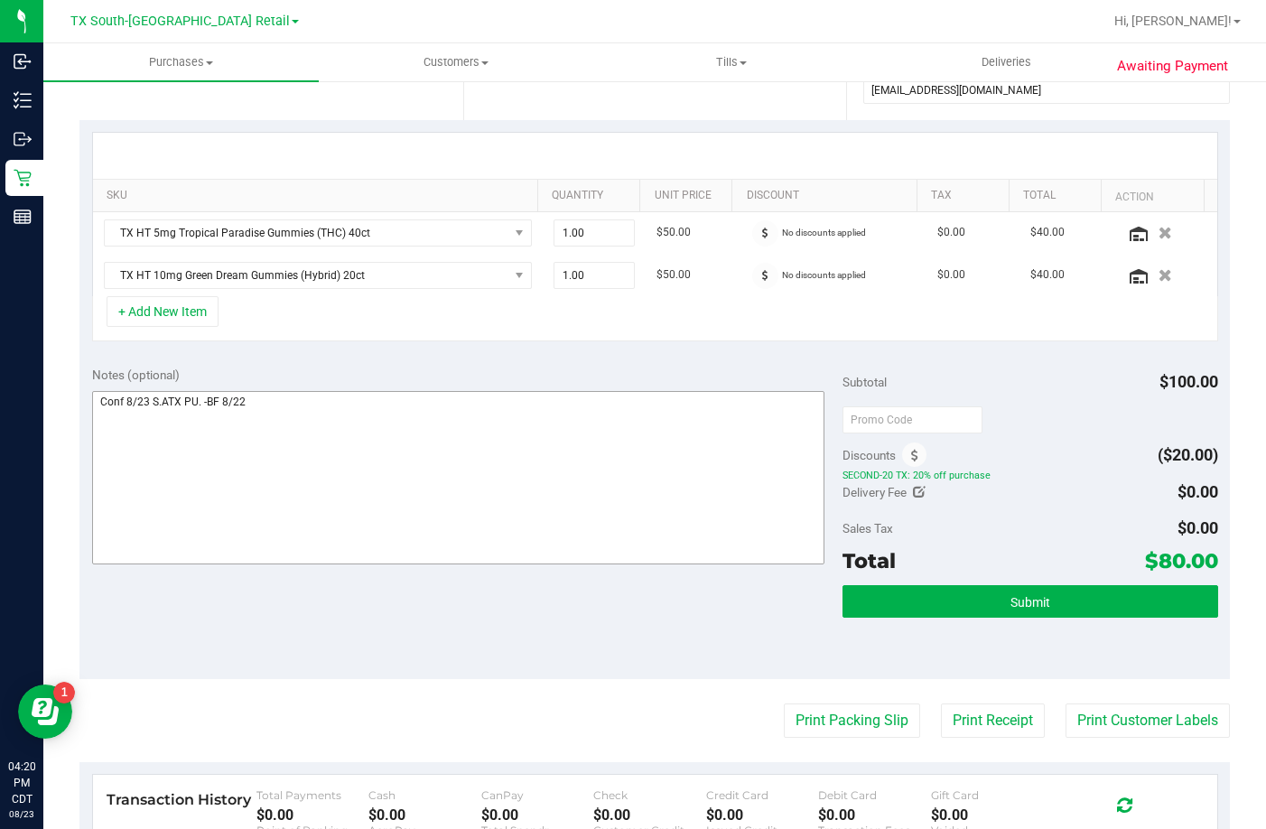
scroll to position [361, 0]
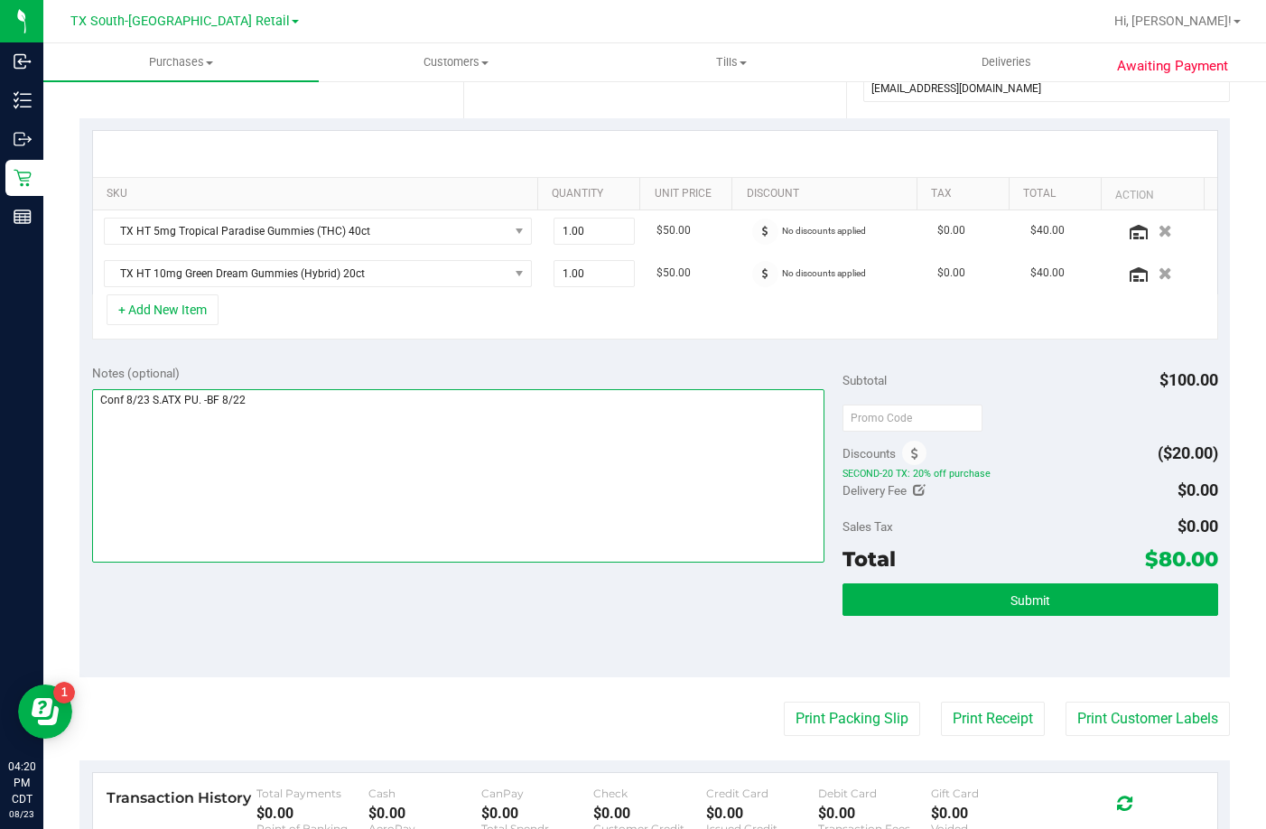
click at [471, 504] on textarea at bounding box center [458, 475] width 733 height 173
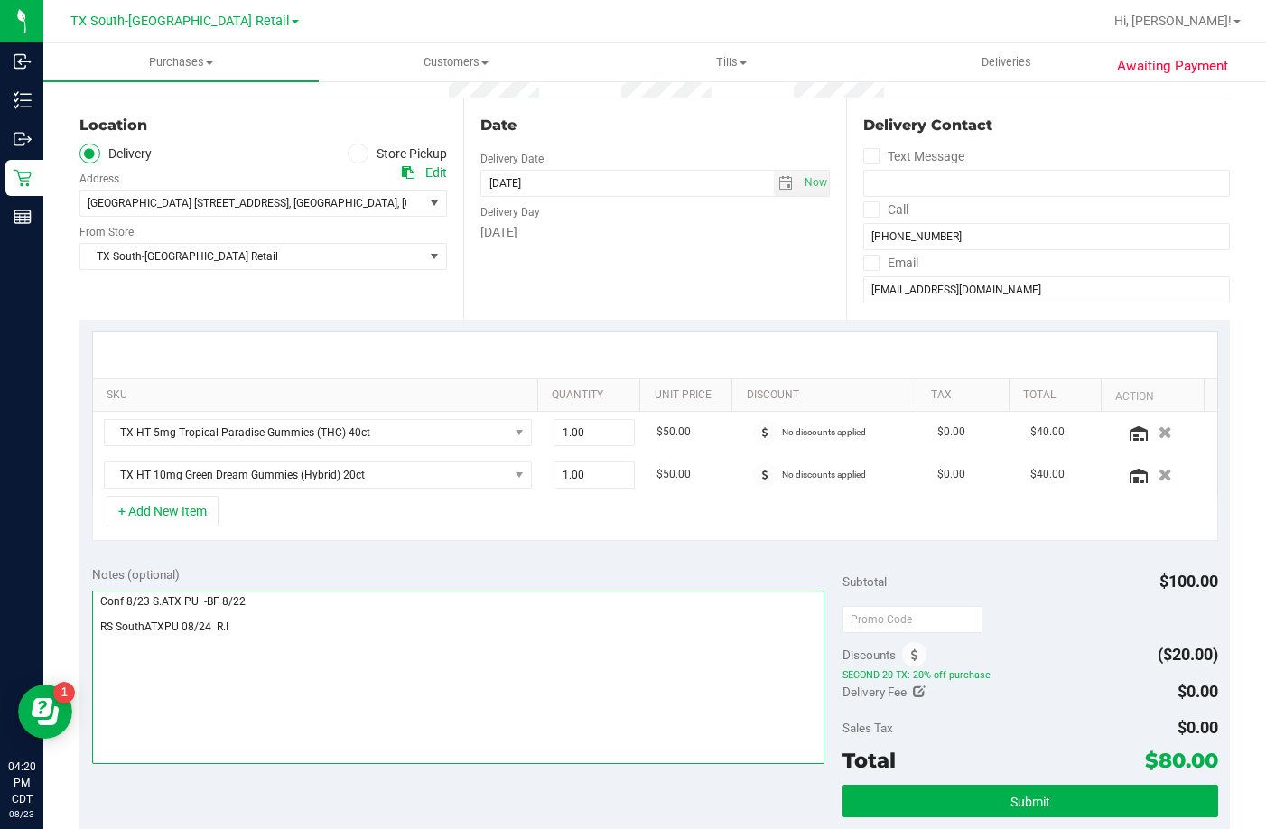
scroll to position [0, 0]
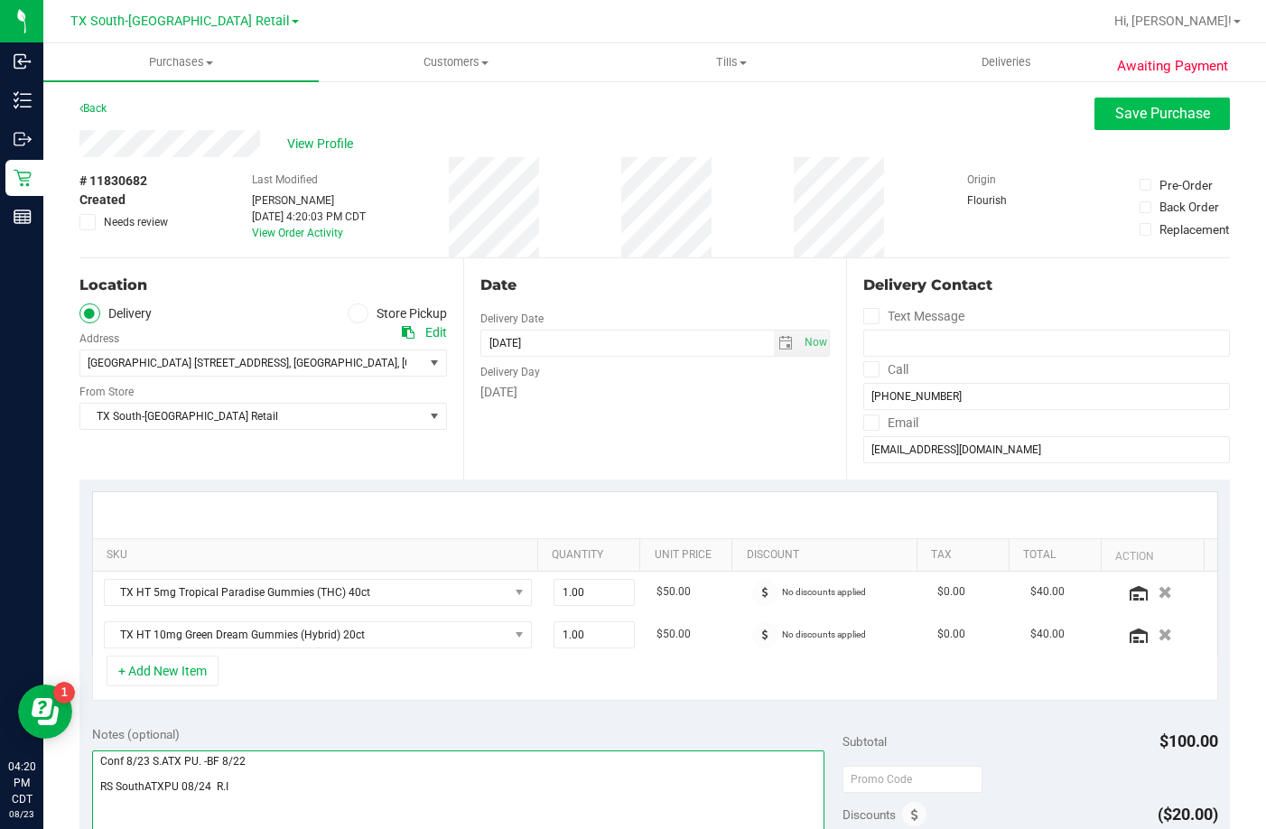
type textarea "Conf 8/23 S.ATX PU. -BF 8/22 RS SouthATXPU 08/24 R.I"
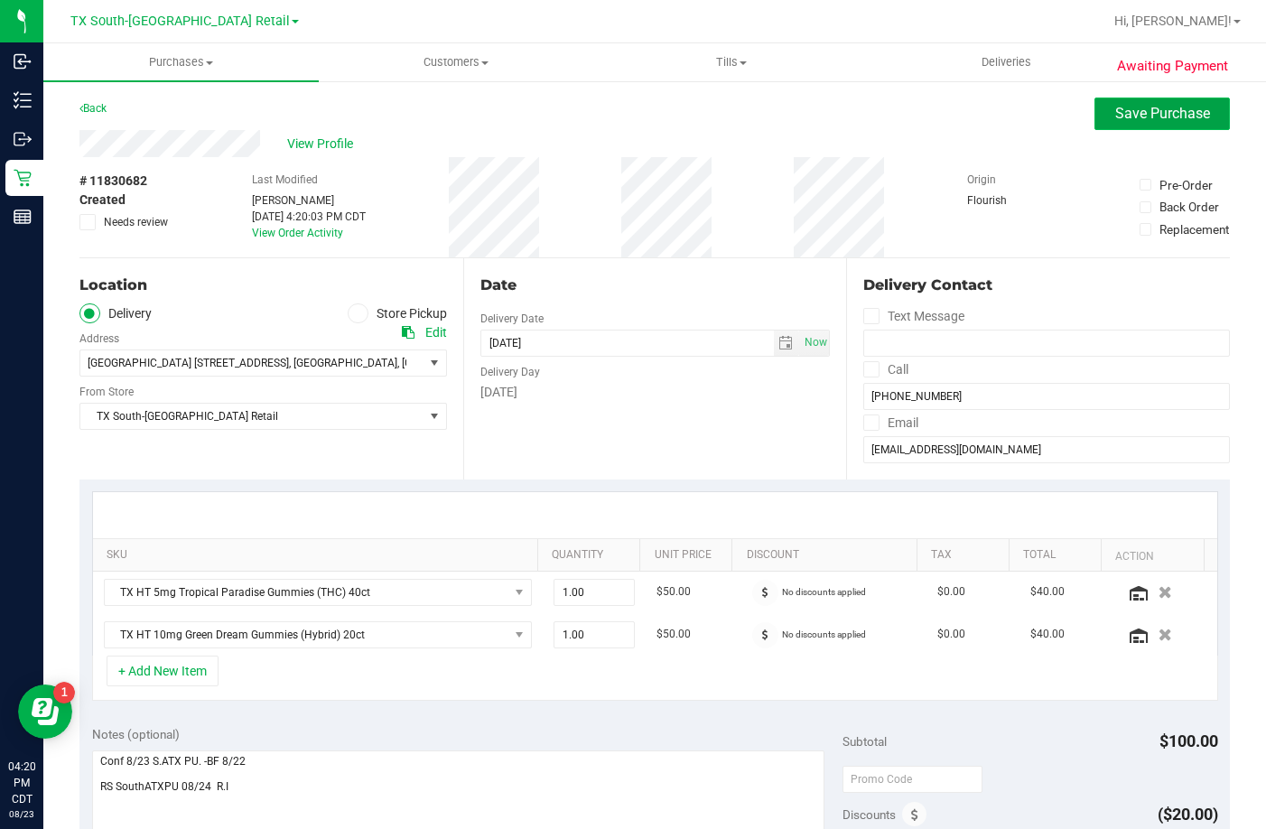
click at [1152, 115] on span "Save Purchase" at bounding box center [1162, 113] width 95 height 17
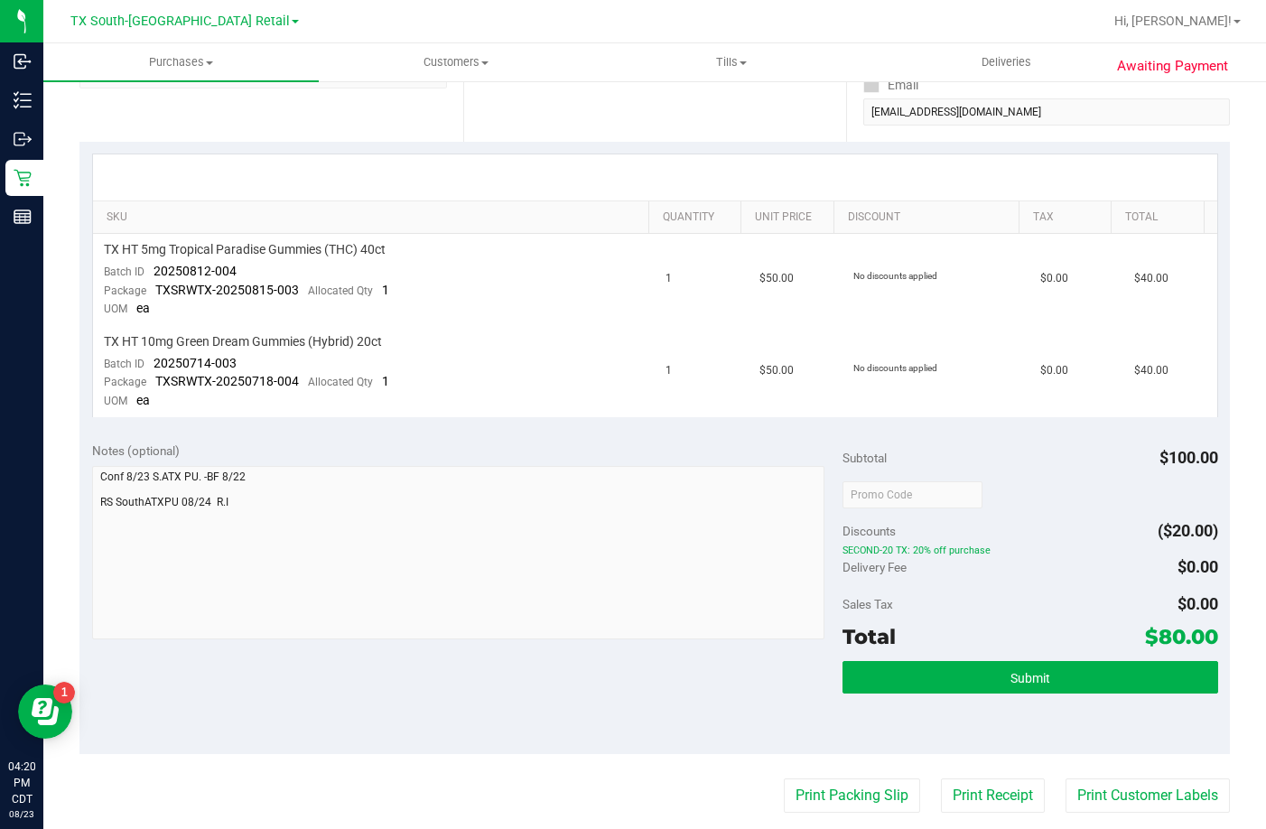
scroll to position [452, 0]
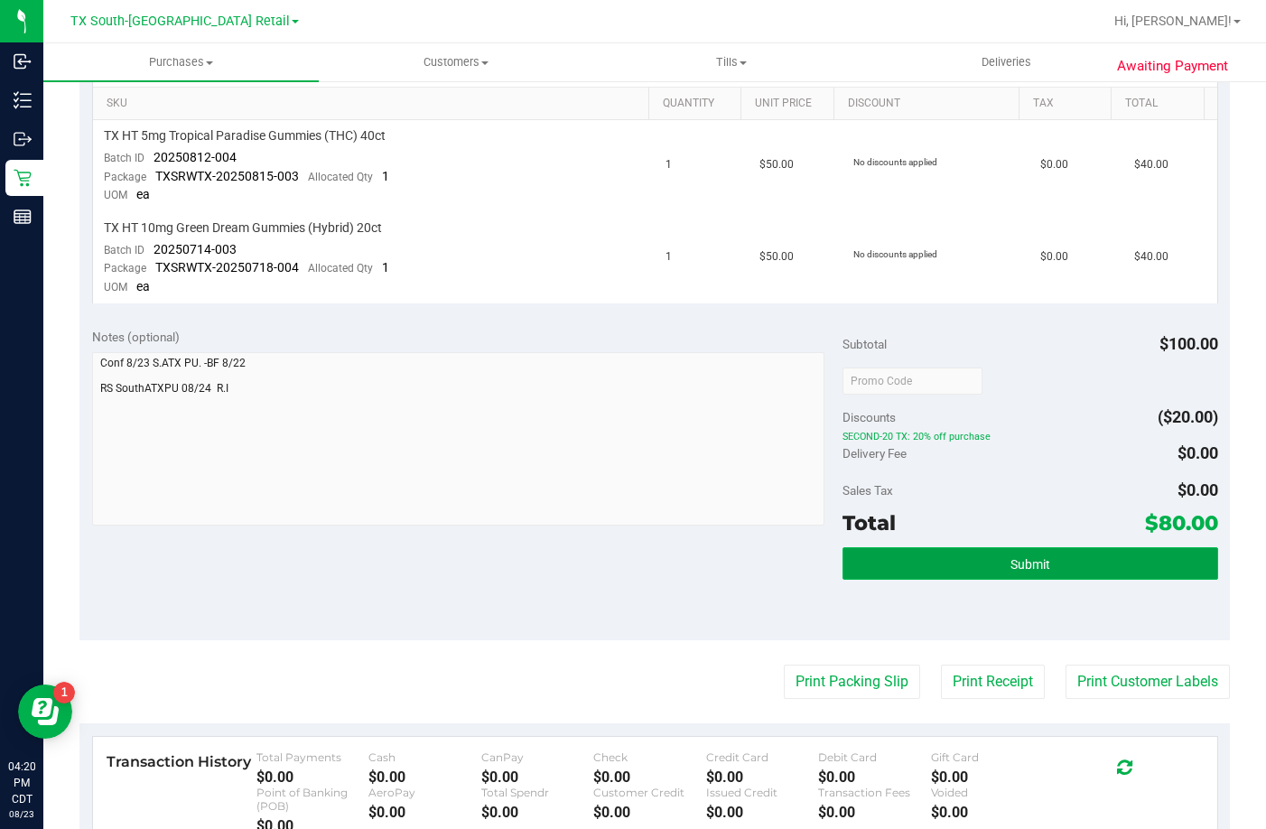
click at [928, 567] on button "Submit" at bounding box center [1031, 563] width 376 height 33
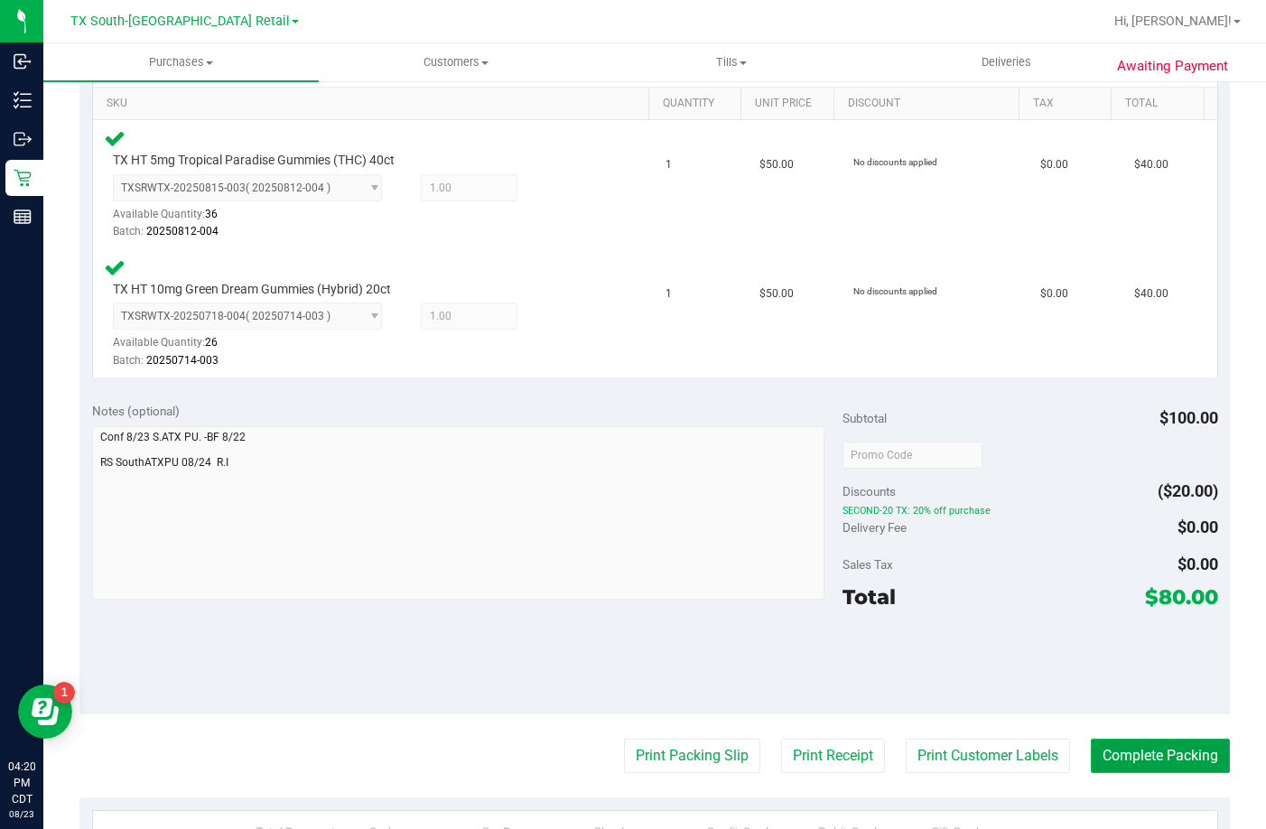
click at [1167, 767] on button "Complete Packing" at bounding box center [1160, 756] width 139 height 34
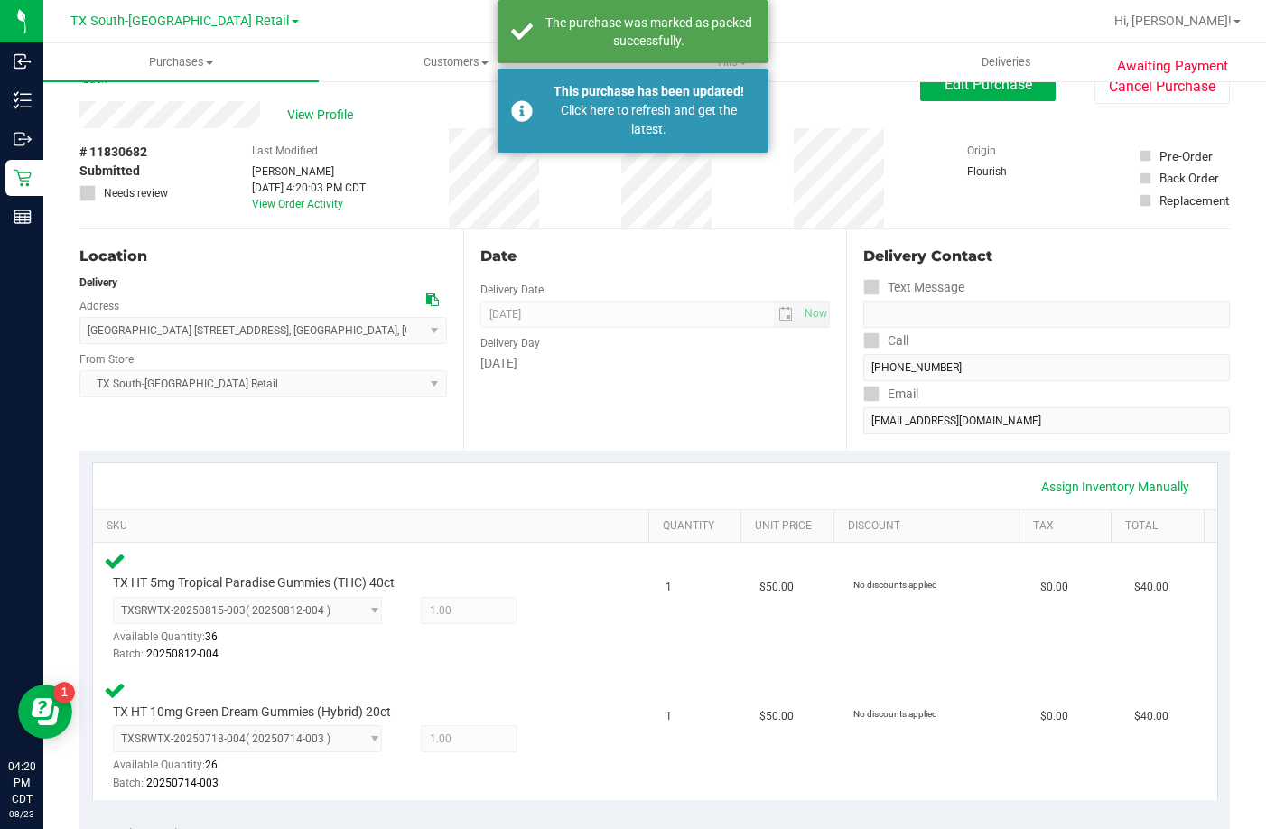
scroll to position [0, 0]
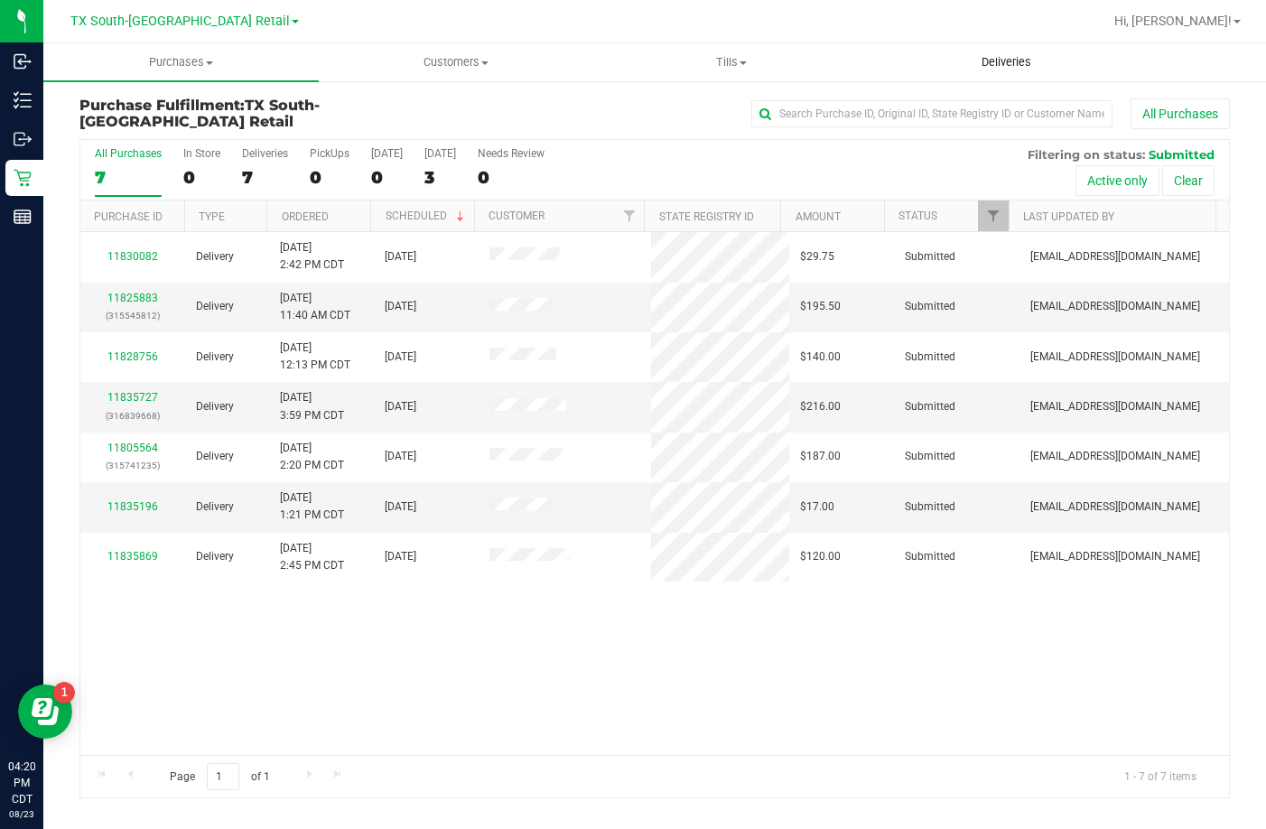
click at [957, 49] on uib-tab-heading "Deliveries" at bounding box center [1007, 62] width 274 height 36
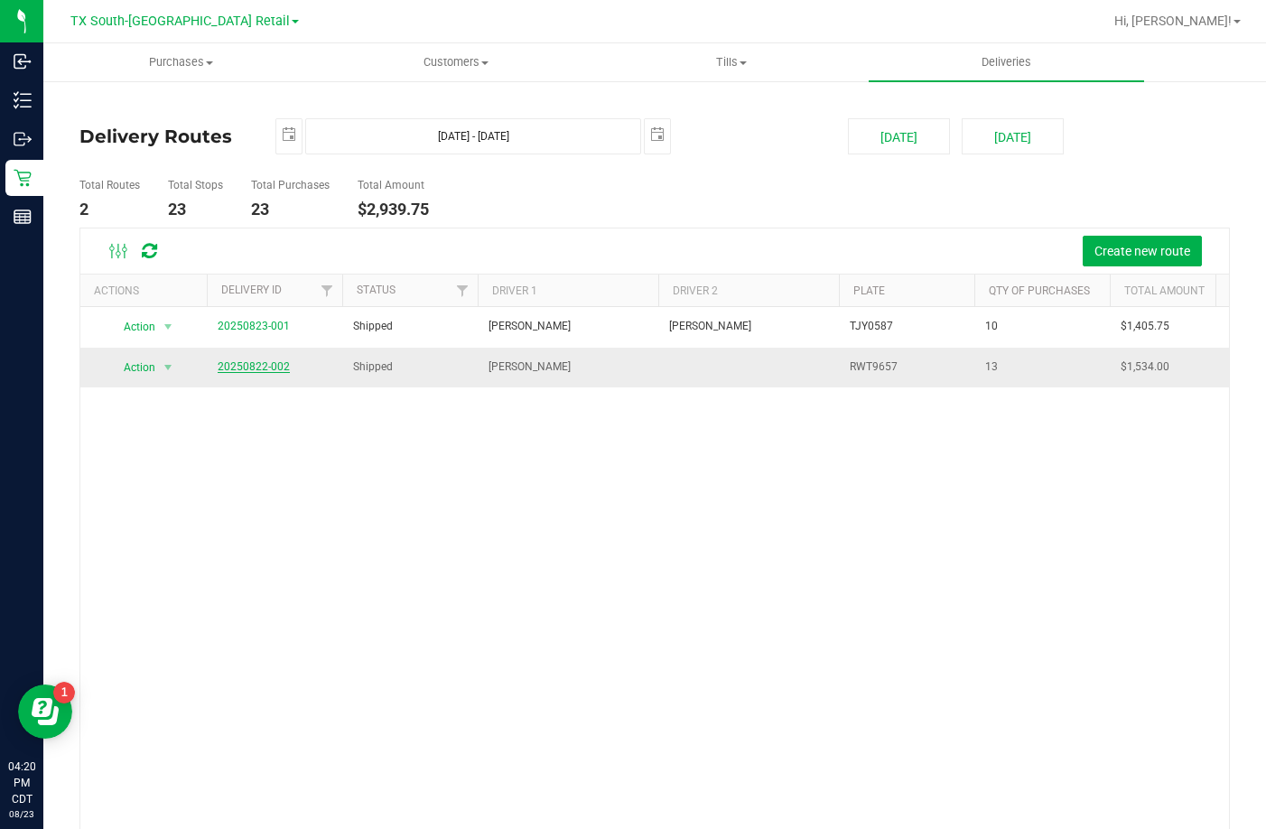
click at [273, 372] on link "20250822-002" at bounding box center [254, 366] width 72 height 13
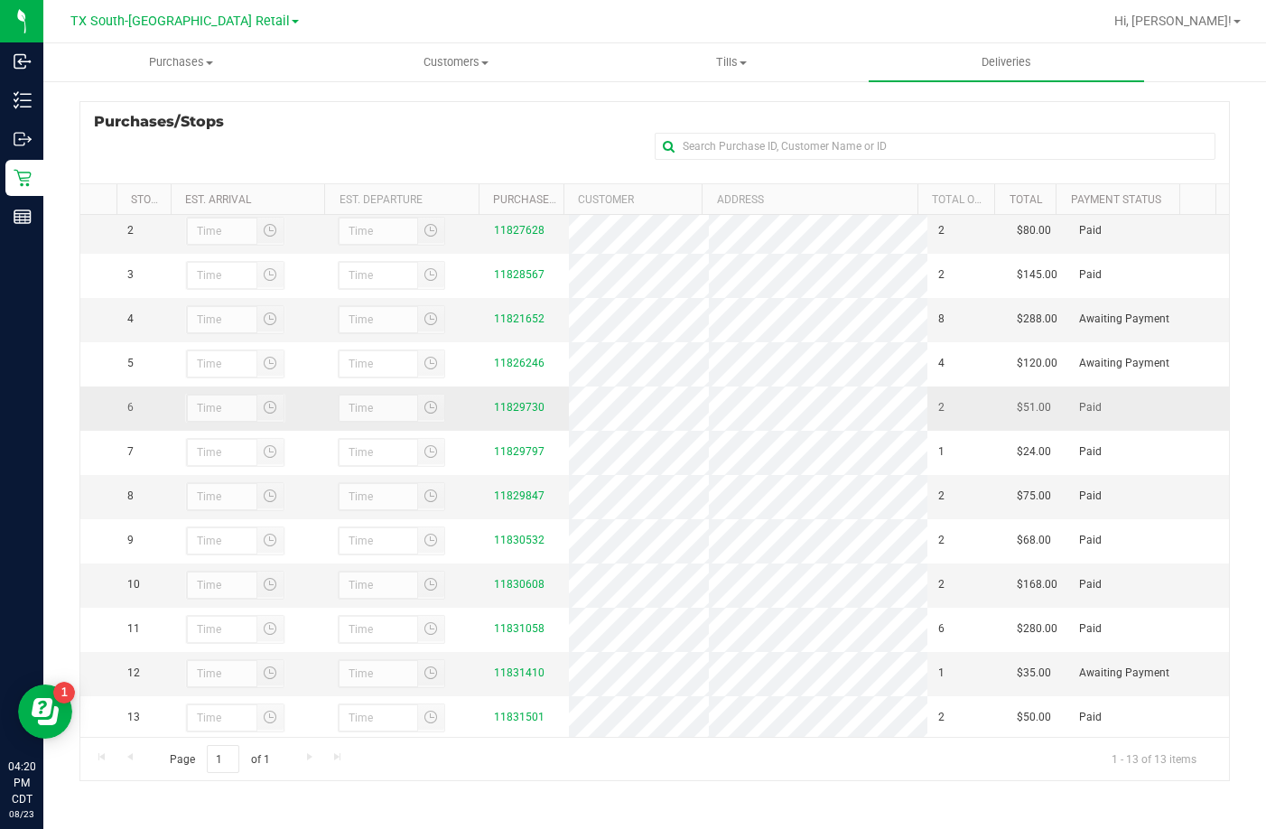
scroll to position [90, 0]
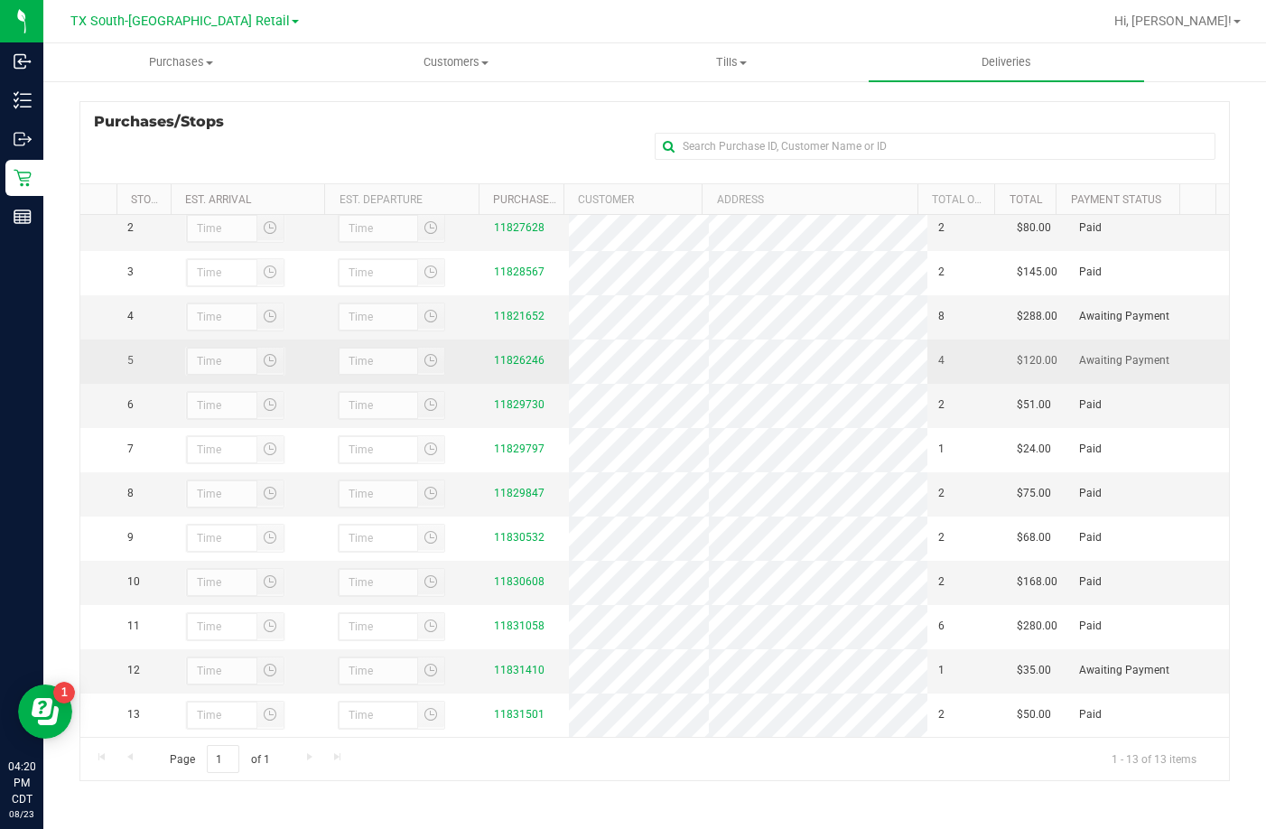
click at [514, 352] on div "11826246" at bounding box center [526, 360] width 64 height 17
click at [514, 354] on link "11826246" at bounding box center [519, 360] width 51 height 13
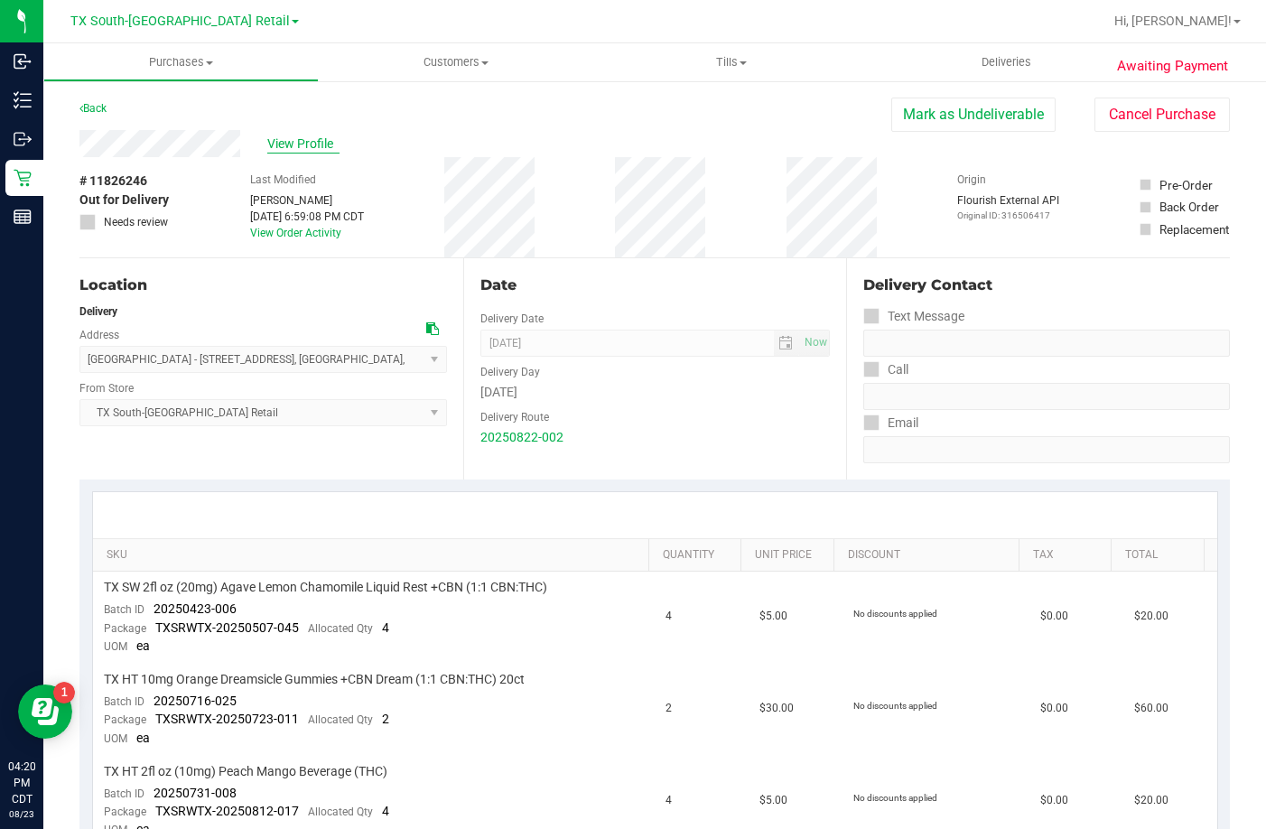
click at [307, 137] on span "View Profile" at bounding box center [303, 144] width 72 height 19
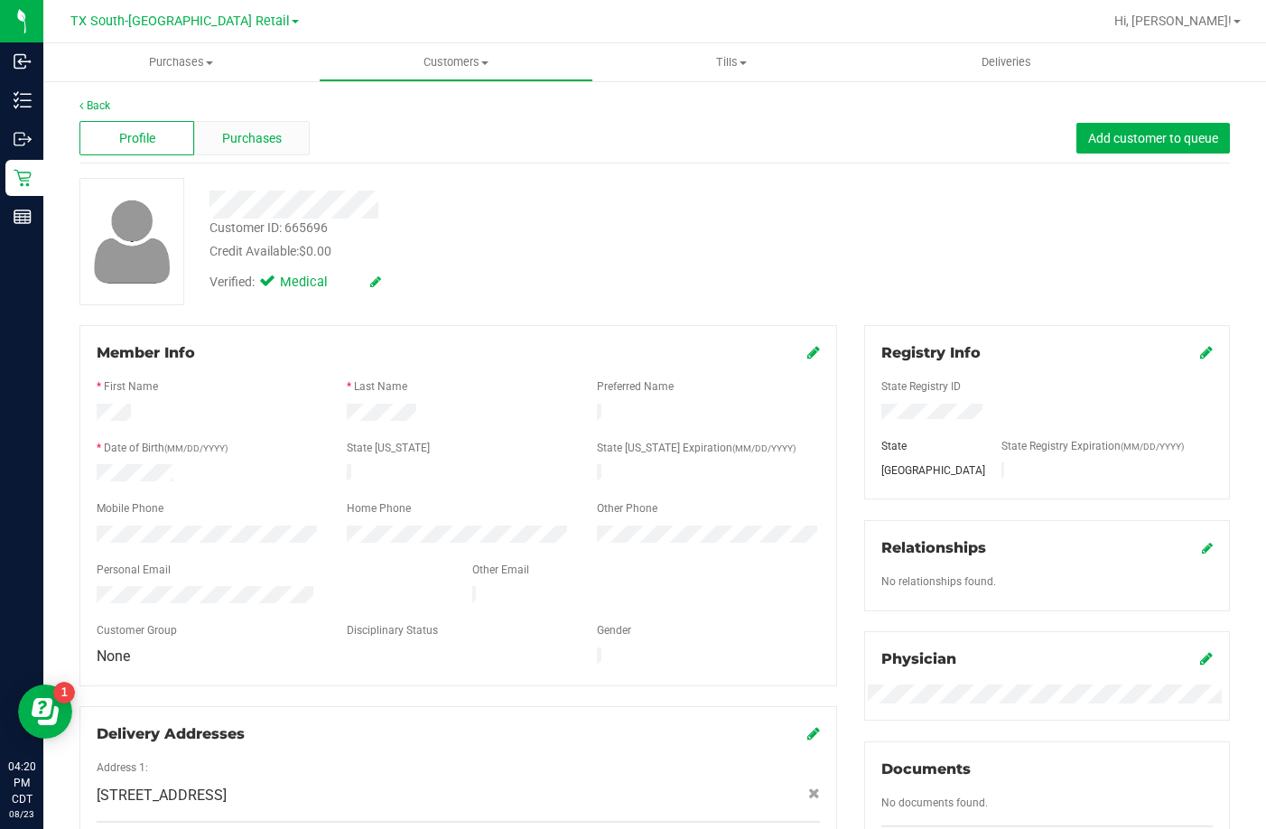
click at [267, 139] on span "Purchases" at bounding box center [252, 138] width 60 height 19
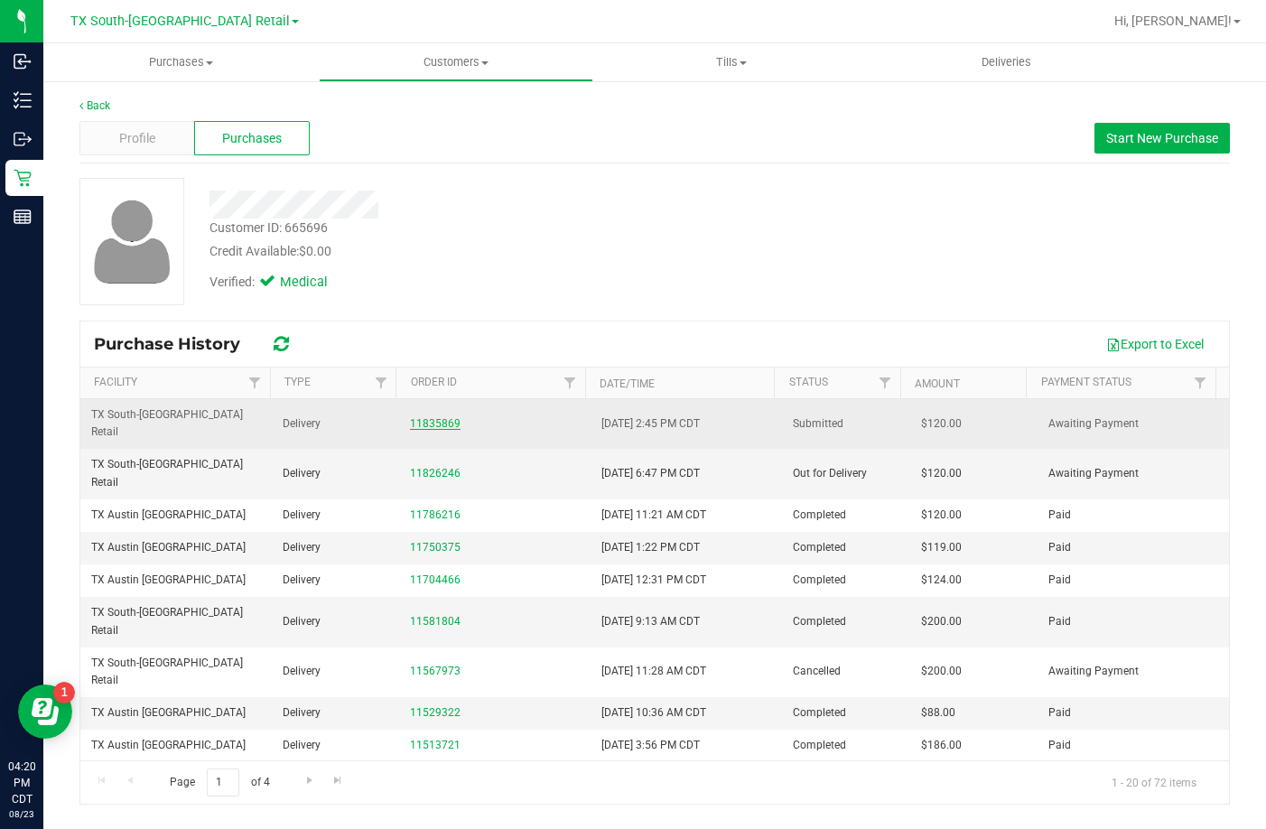
click at [429, 417] on link "11835869" at bounding box center [435, 423] width 51 height 13
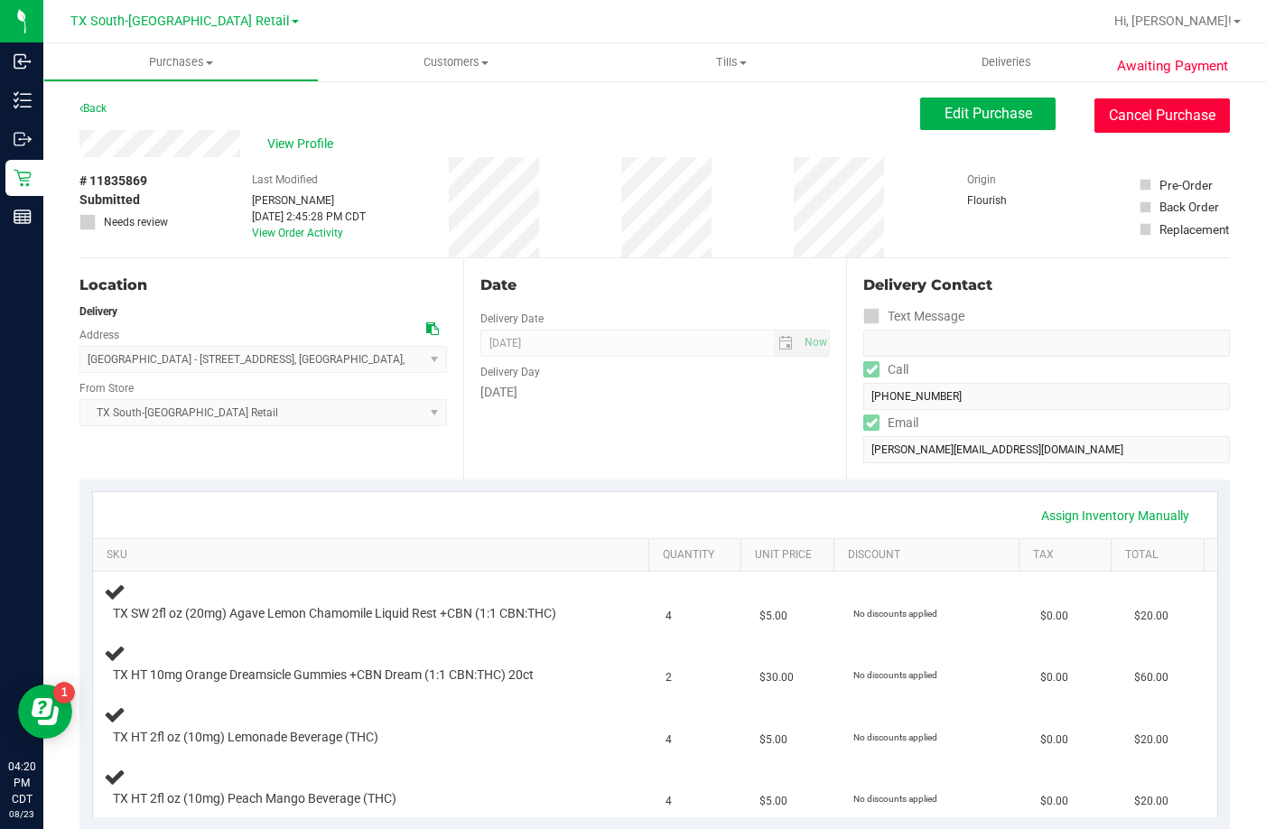
click at [1142, 108] on button "Cancel Purchase" at bounding box center [1162, 115] width 135 height 34
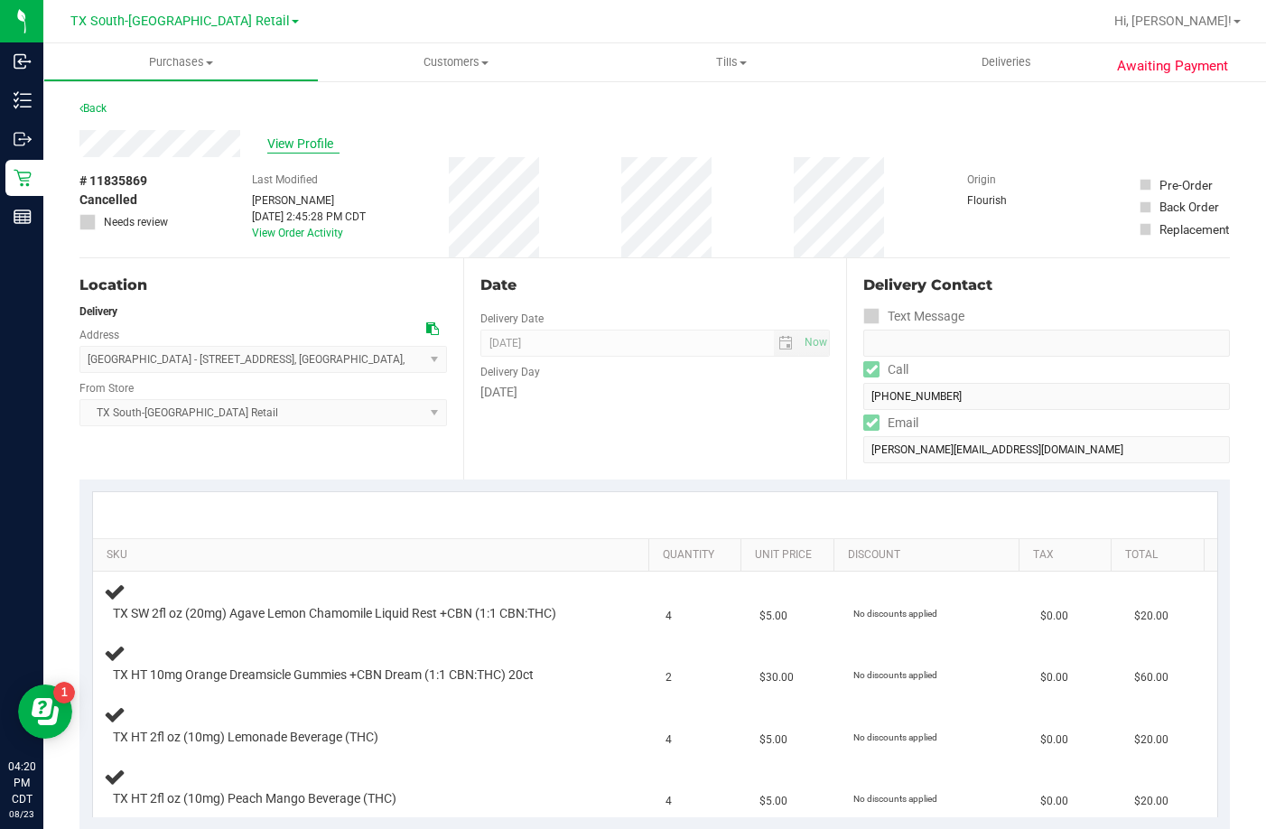
click at [313, 135] on span "View Profile" at bounding box center [303, 144] width 72 height 19
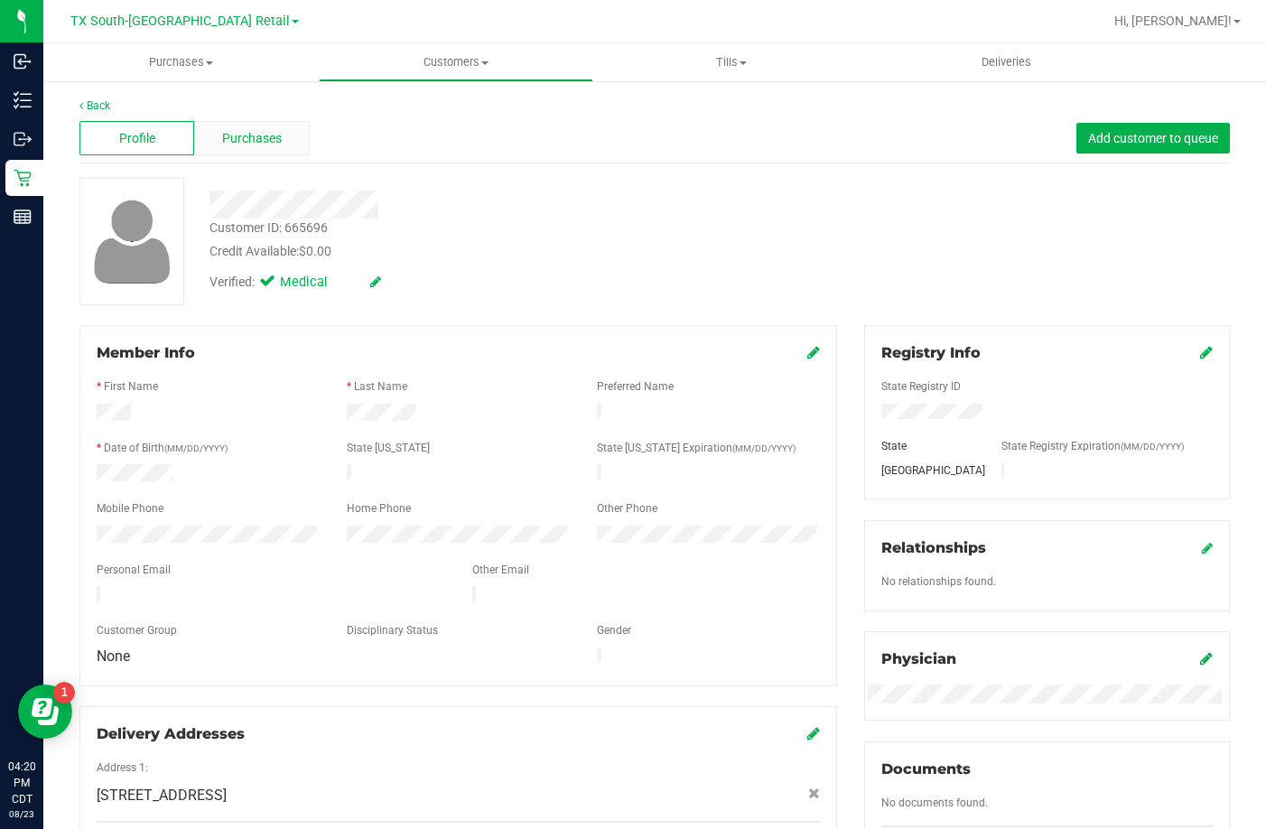
click at [277, 134] on span "Purchases" at bounding box center [252, 138] width 60 height 19
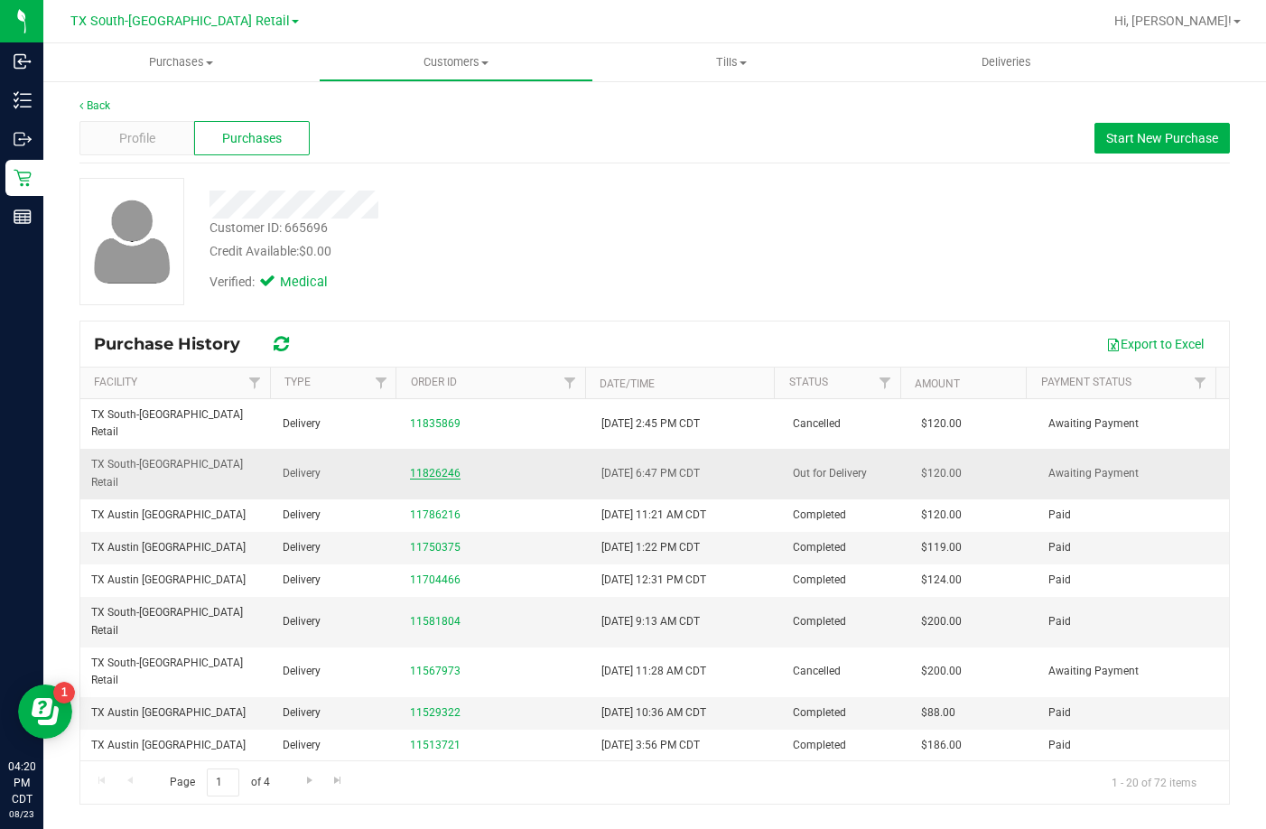
click at [426, 467] on link "11826246" at bounding box center [435, 473] width 51 height 13
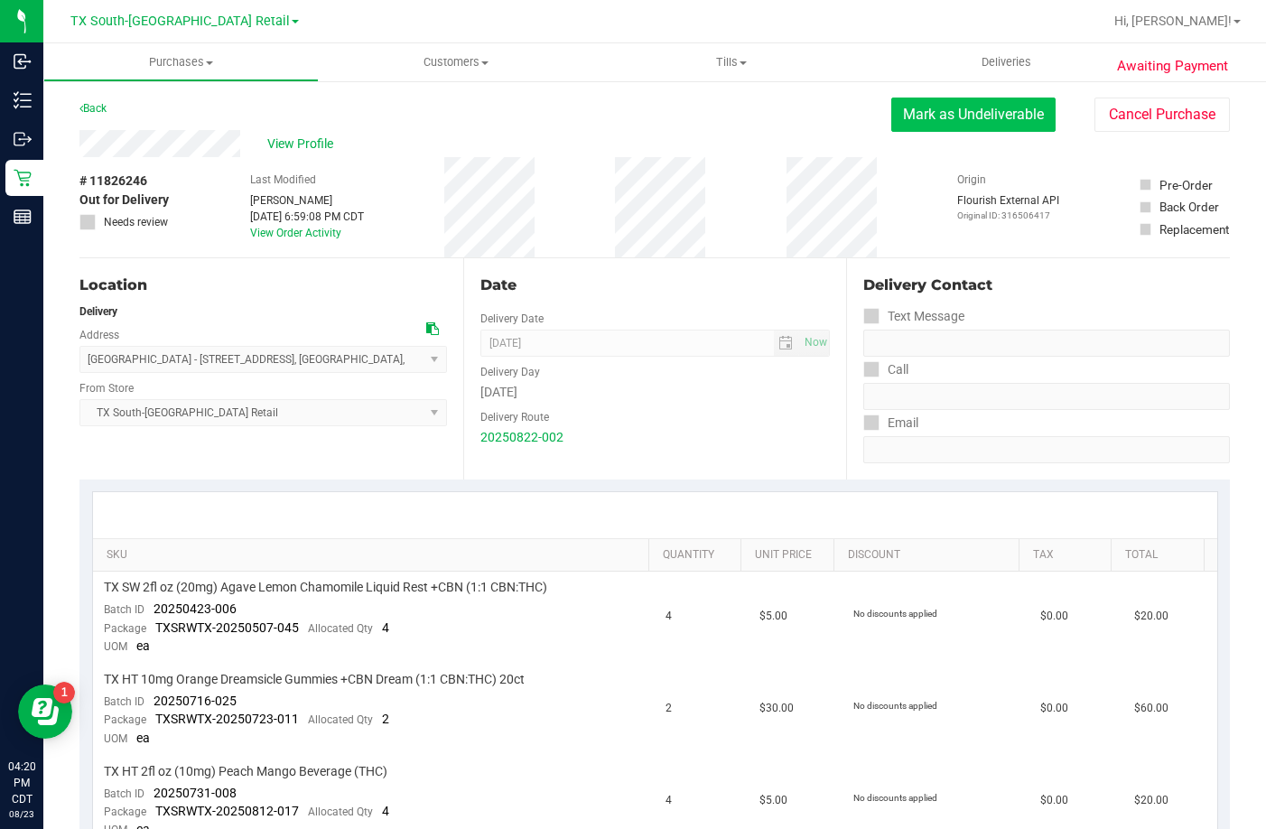
click at [935, 120] on button "Mark as Undeliverable" at bounding box center [973, 115] width 164 height 34
click at [938, 115] on button "Mark as Packed" at bounding box center [987, 115] width 135 height 34
click at [1011, 115] on button "Send Back to Created" at bounding box center [976, 115] width 160 height 34
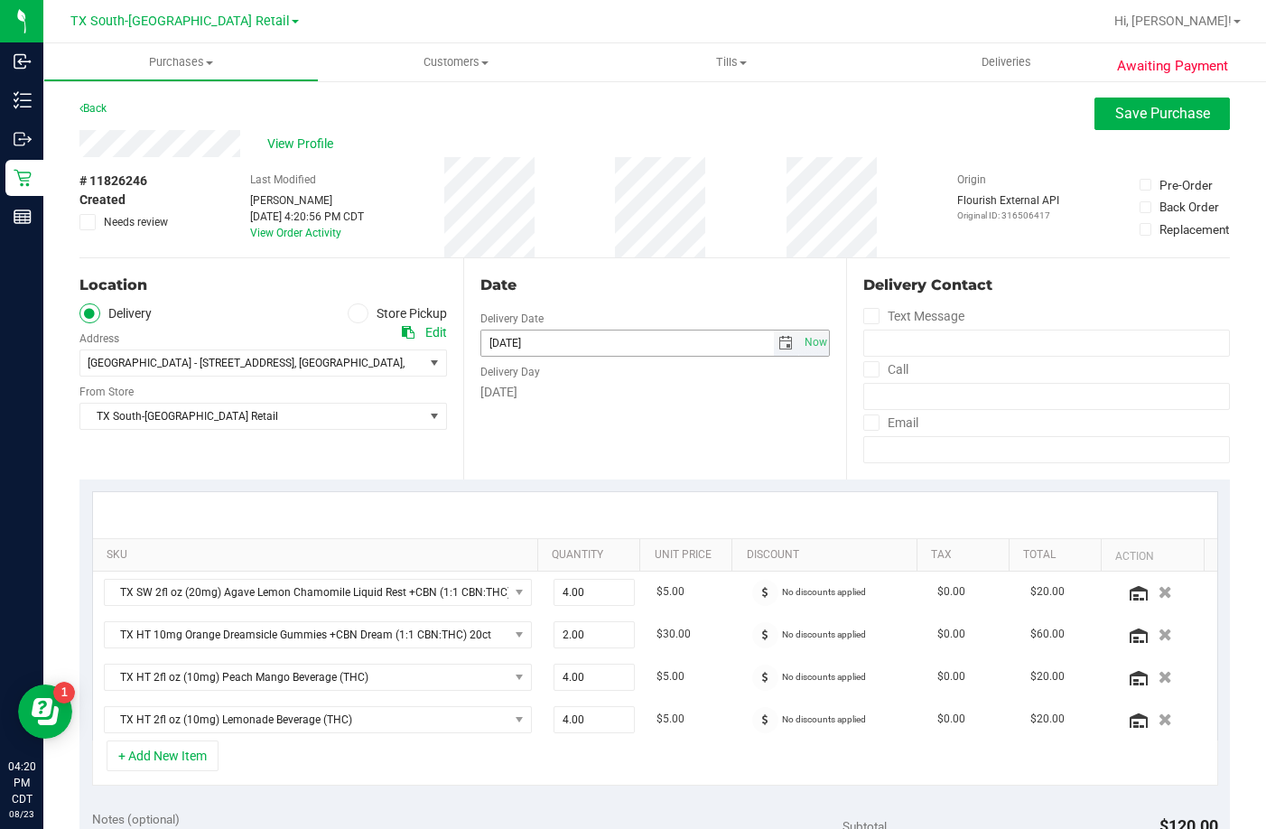
click at [779, 345] on span "select" at bounding box center [786, 343] width 14 height 14
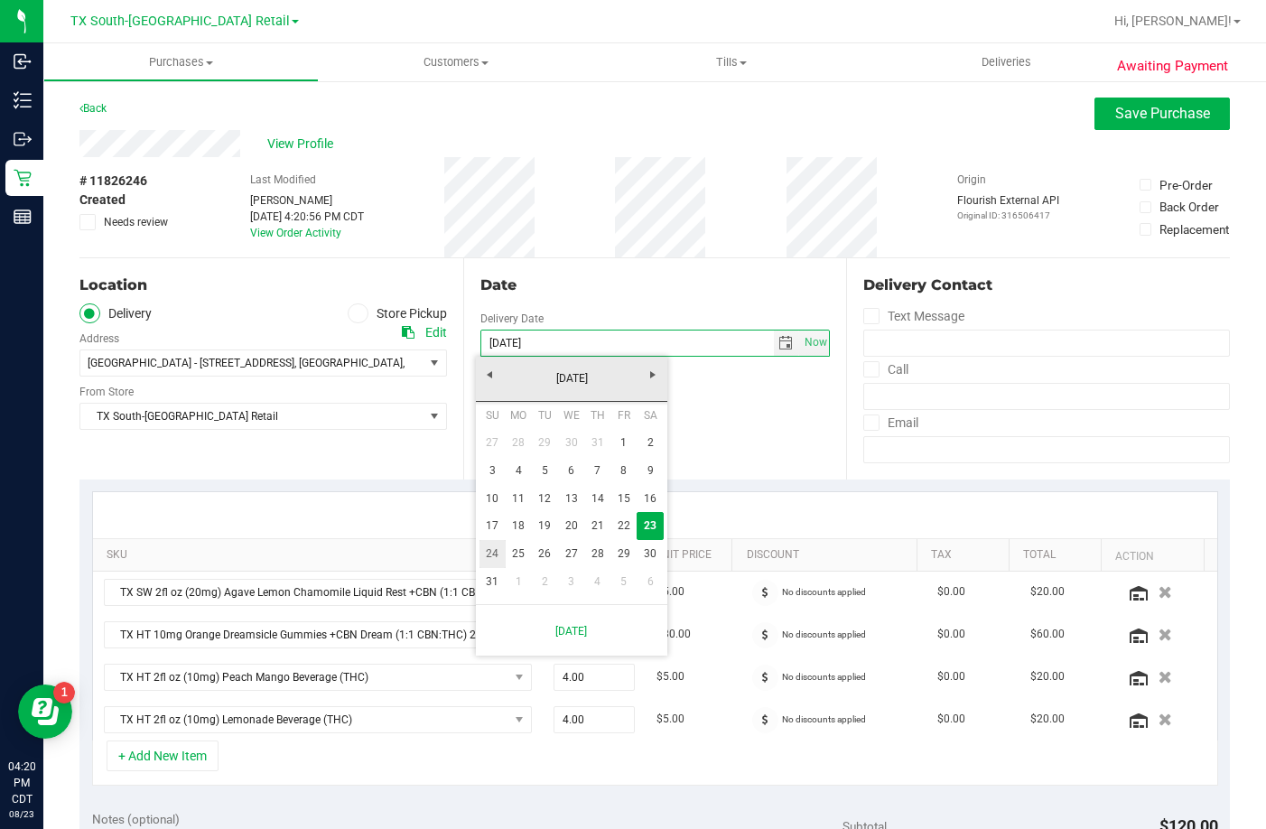
click at [500, 557] on link "24" at bounding box center [493, 554] width 26 height 28
type input "[DATE]"
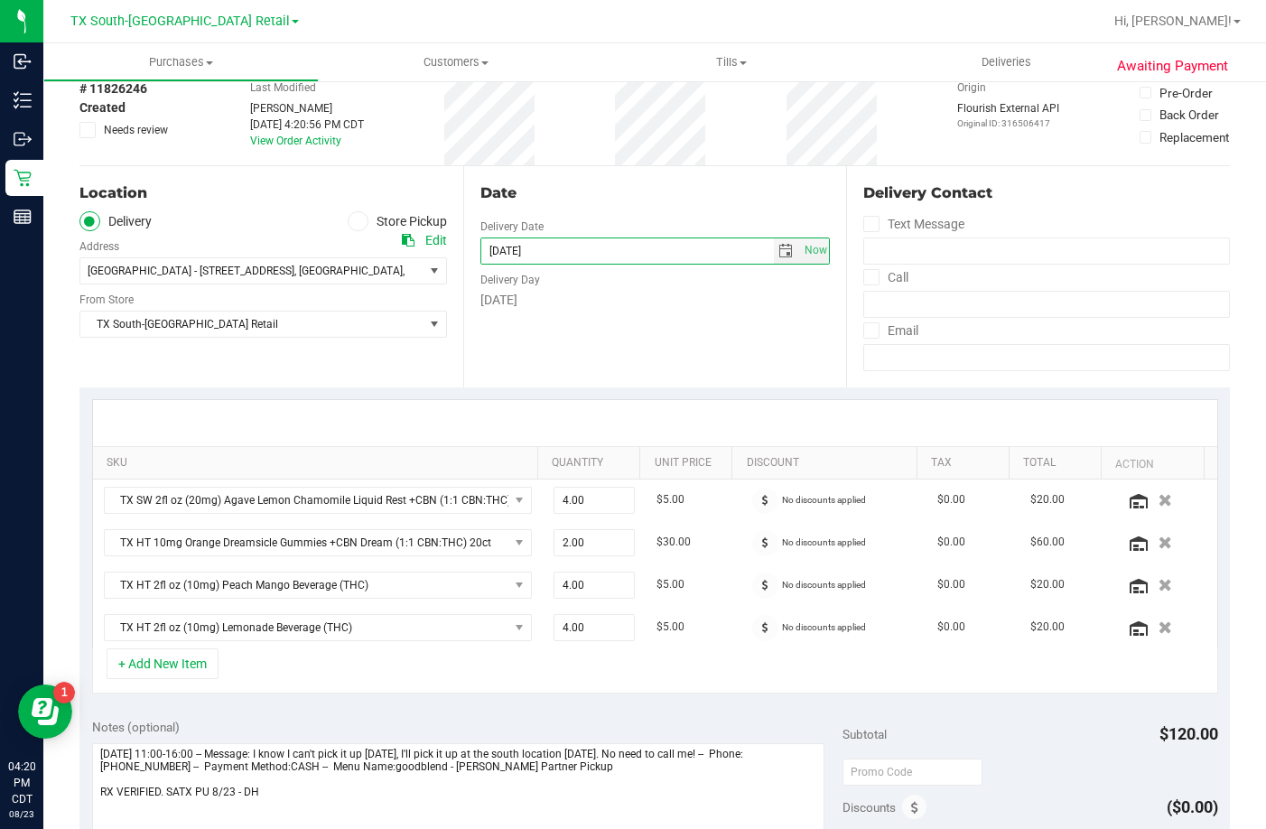
scroll to position [181, 0]
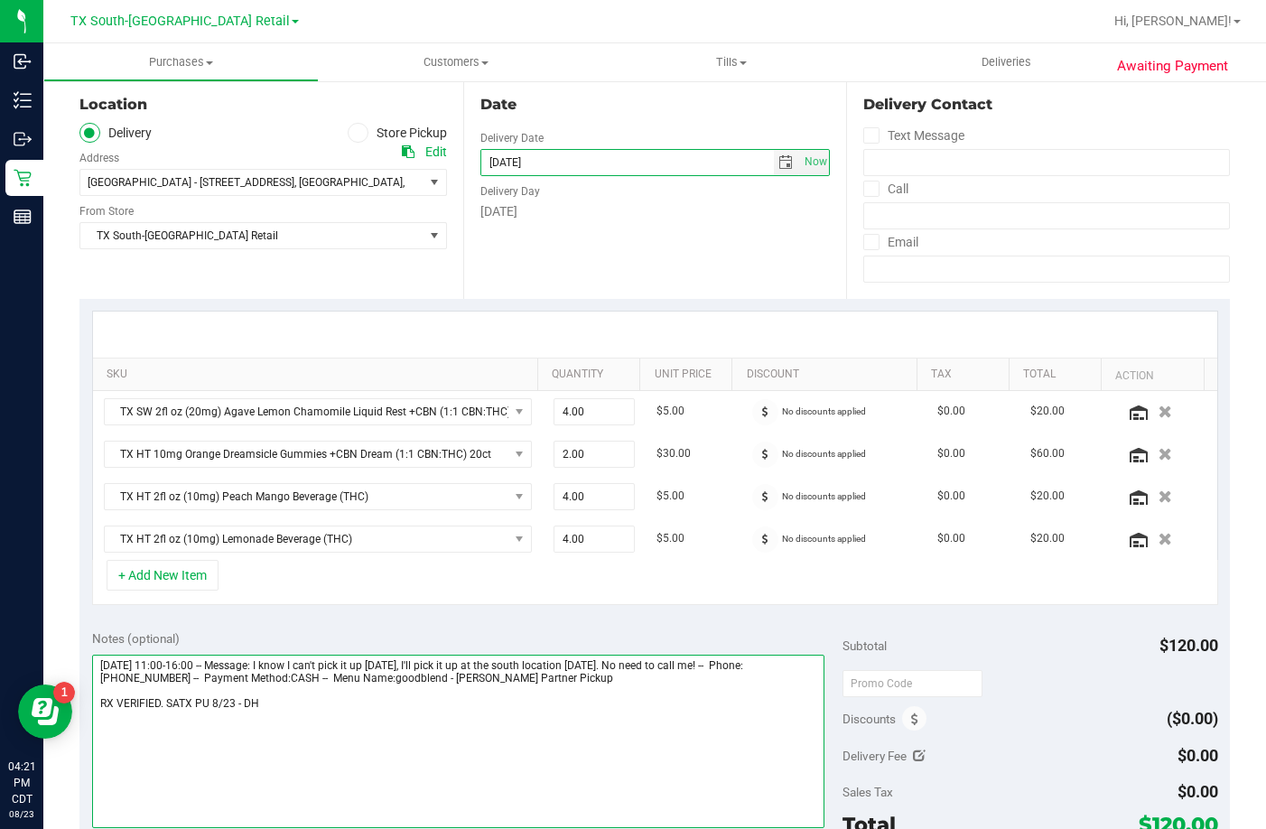
click at [285, 738] on textarea at bounding box center [458, 741] width 733 height 173
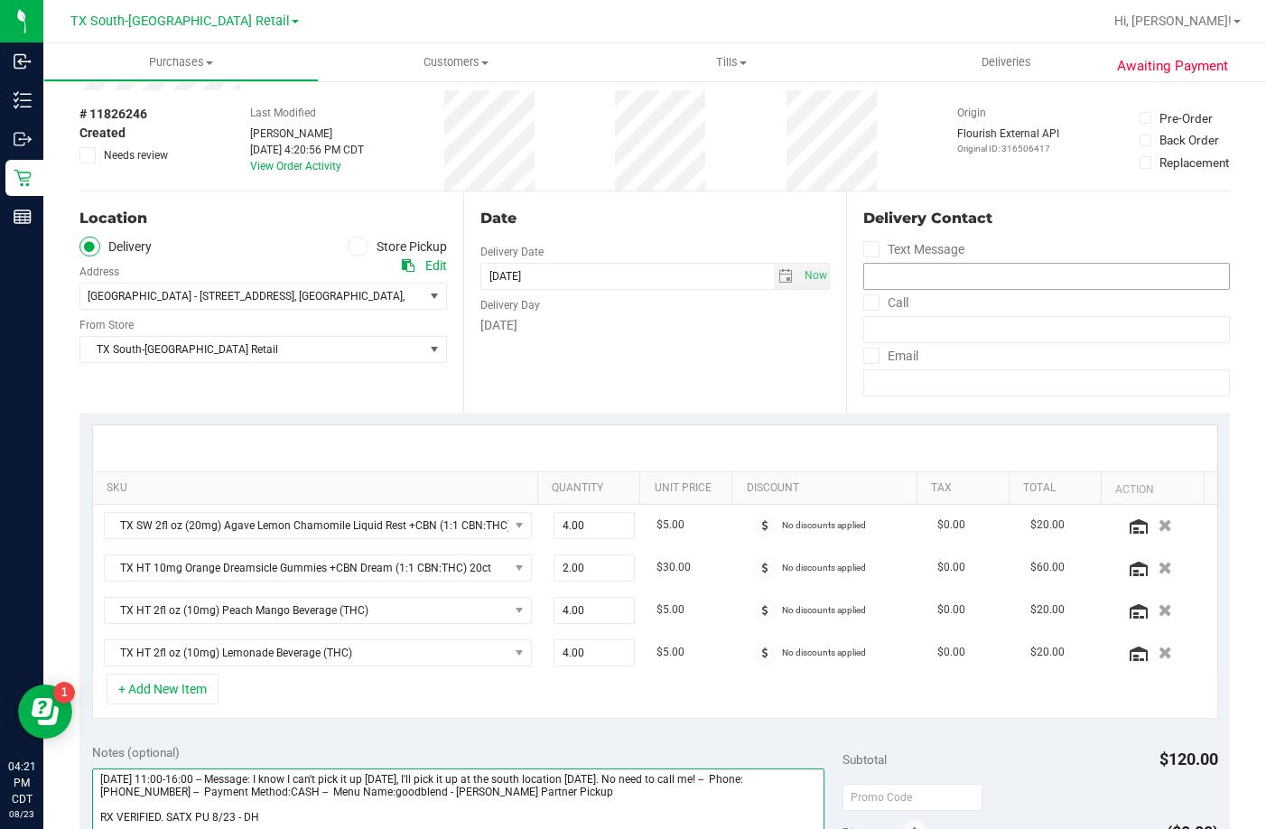
scroll to position [0, 0]
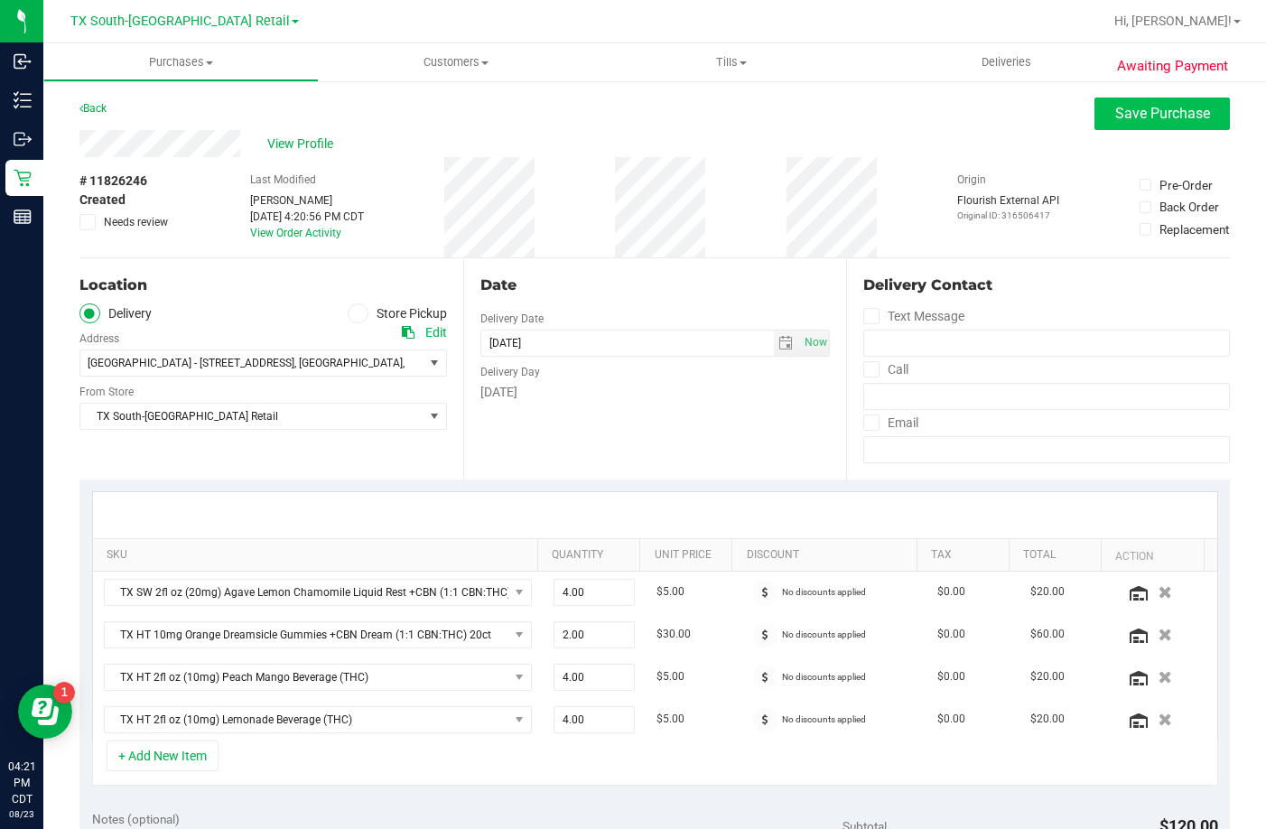
type textarea "[DATE] 11:00-16:00 -- Message: I know I can't pick it up [DATE], I'll pick it u…"
click at [1117, 121] on span "Save Purchase" at bounding box center [1162, 113] width 95 height 17
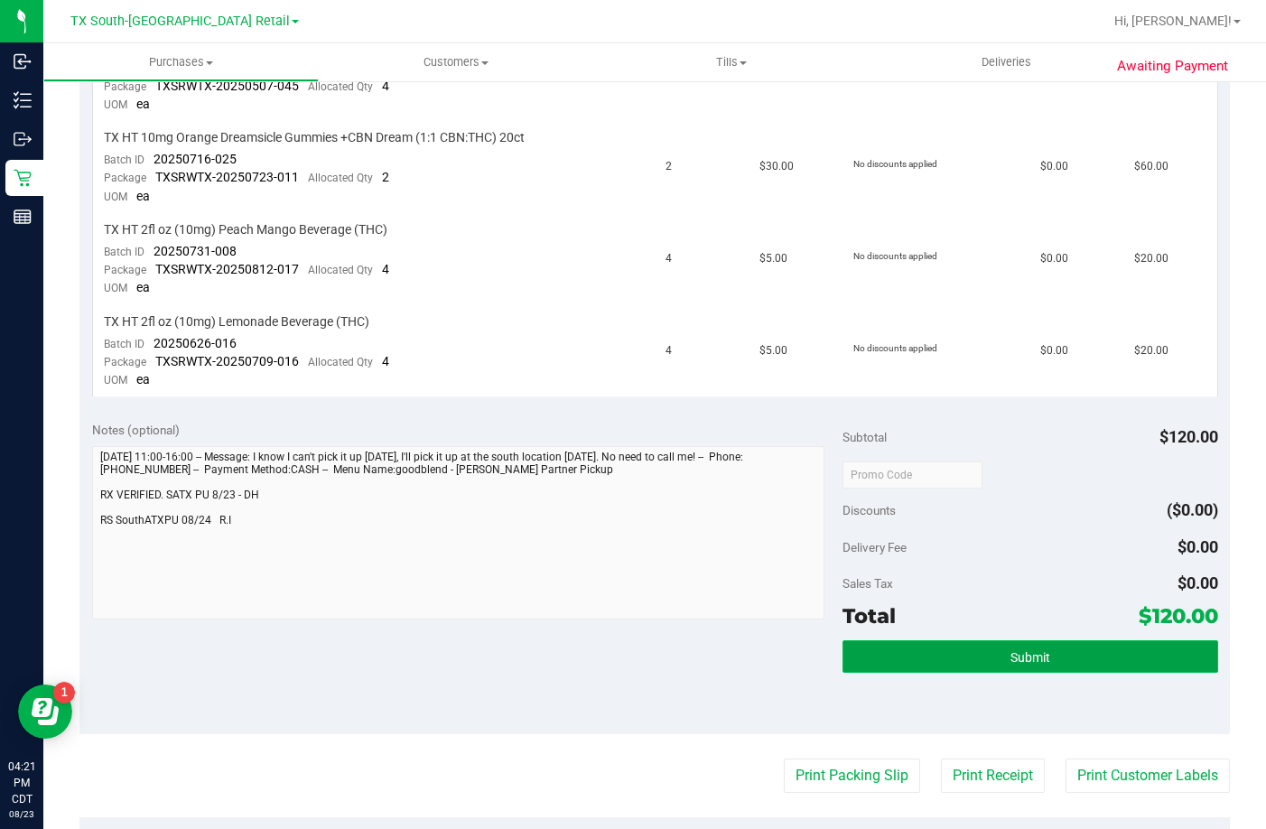
click at [1002, 666] on button "Submit" at bounding box center [1031, 656] width 376 height 33
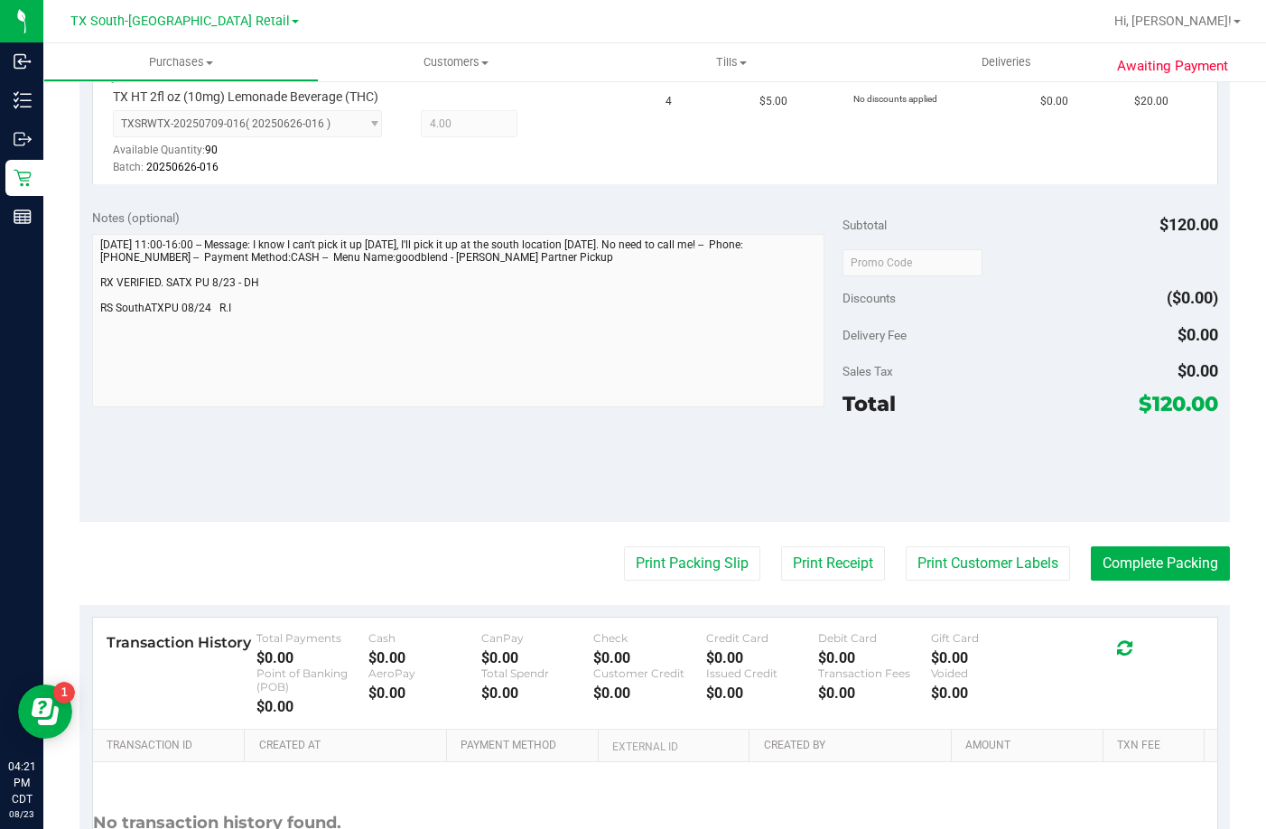
scroll to position [903, 0]
click at [1148, 565] on button "Complete Packing" at bounding box center [1160, 563] width 139 height 34
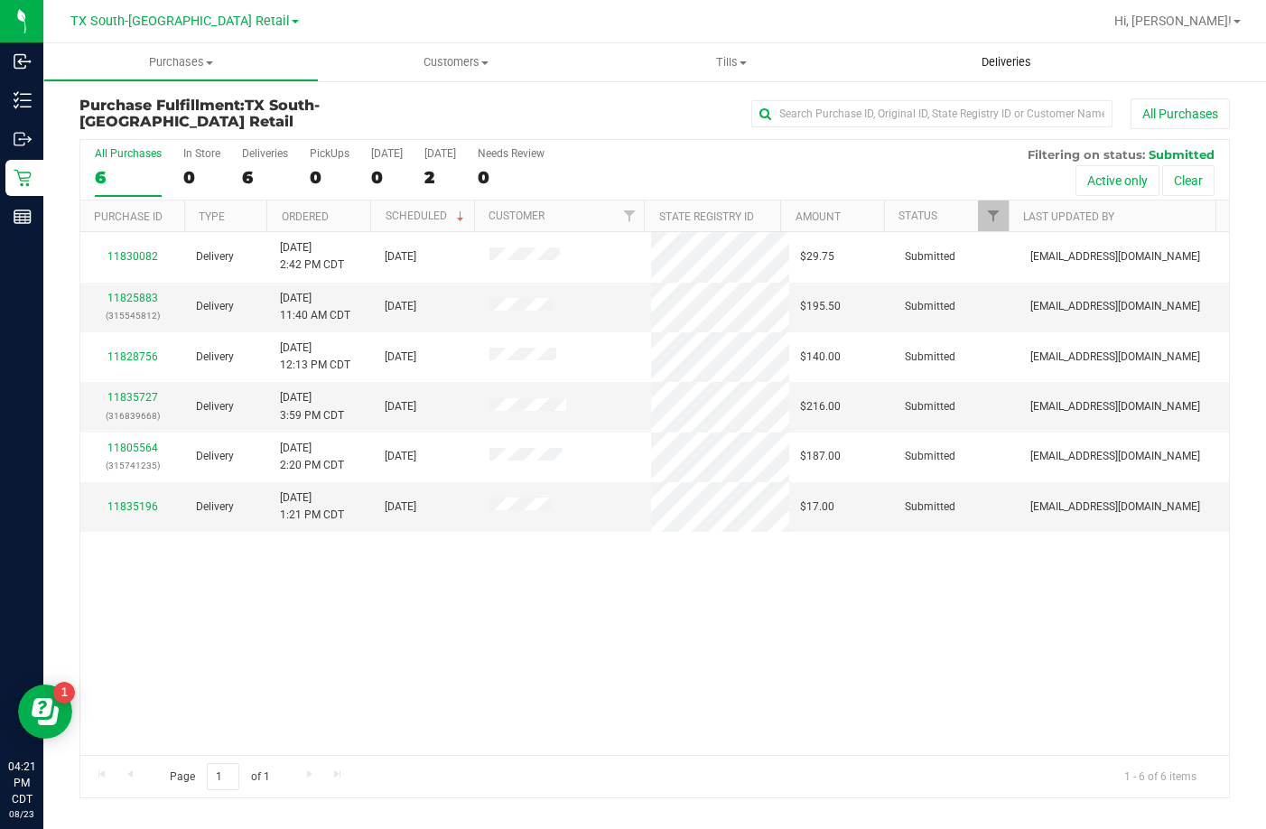
click at [1019, 57] on span "Deliveries" at bounding box center [1006, 62] width 98 height 16
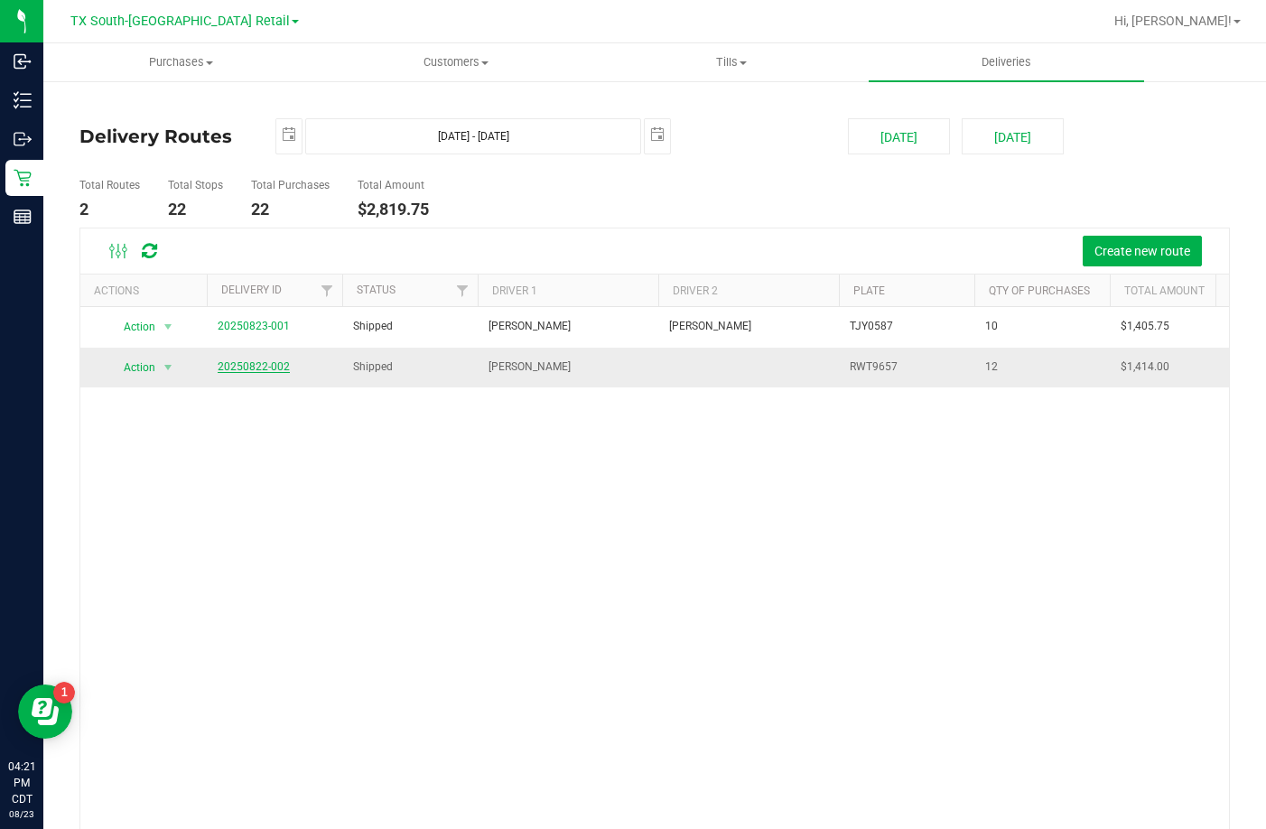
click at [263, 362] on link "20250822-002" at bounding box center [254, 366] width 72 height 13
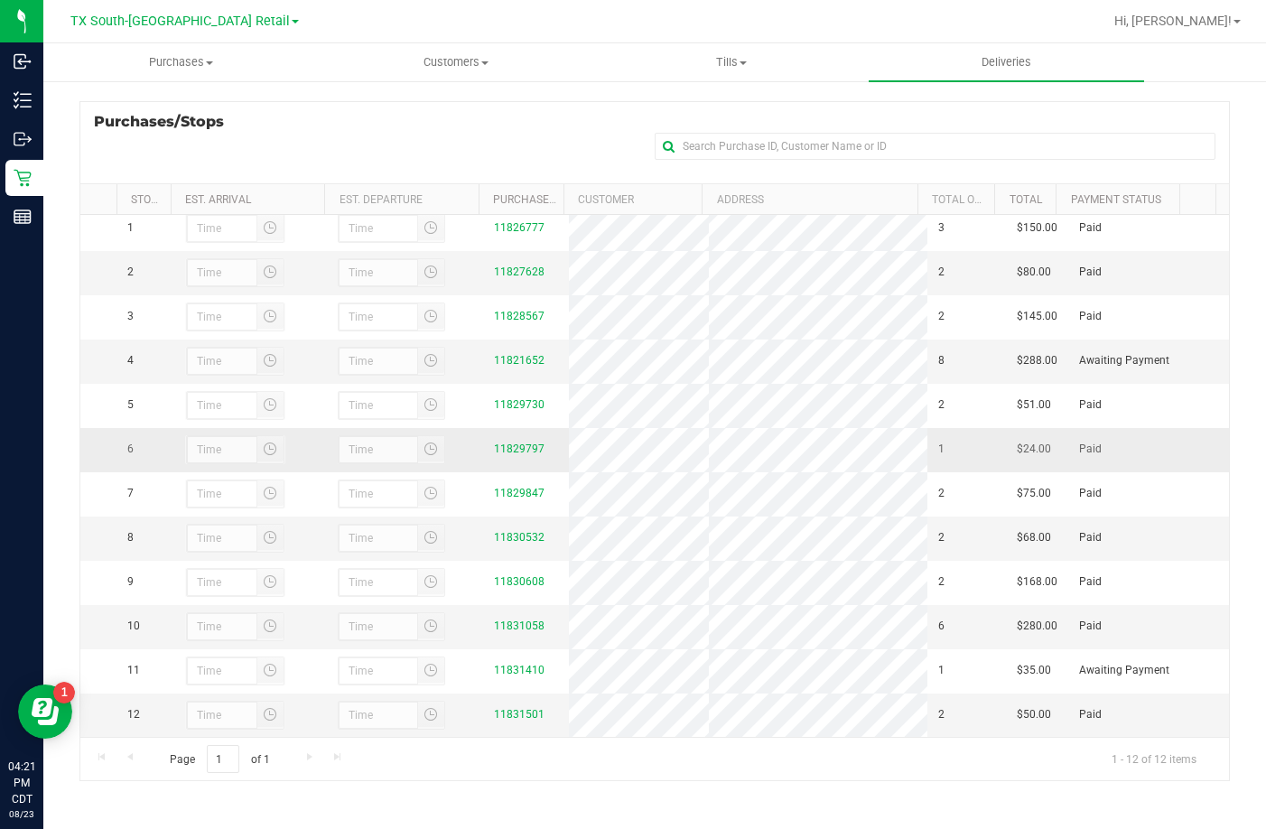
scroll to position [42, 0]
